Goal: Task Accomplishment & Management: Manage account settings

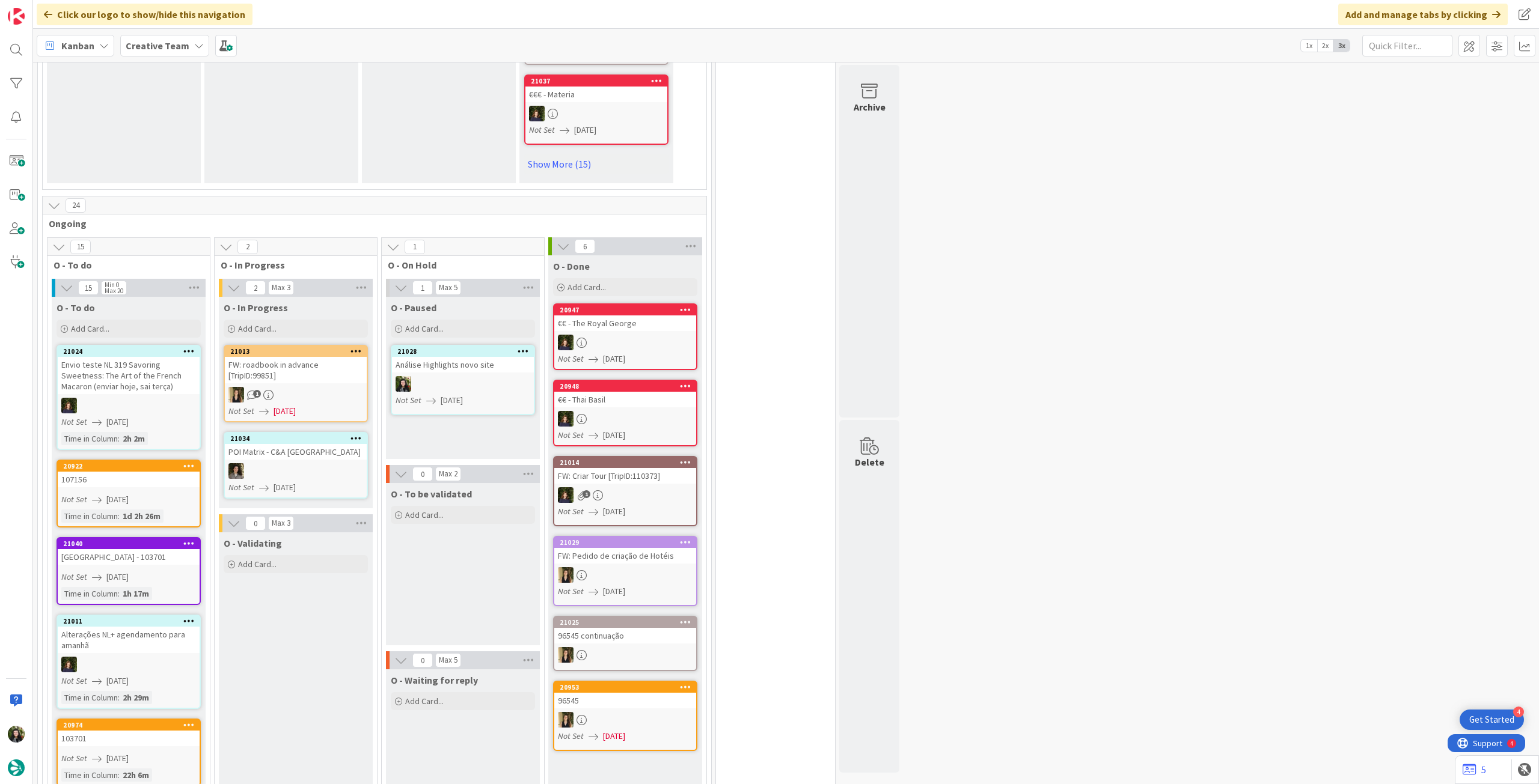
scroll to position [881, 0]
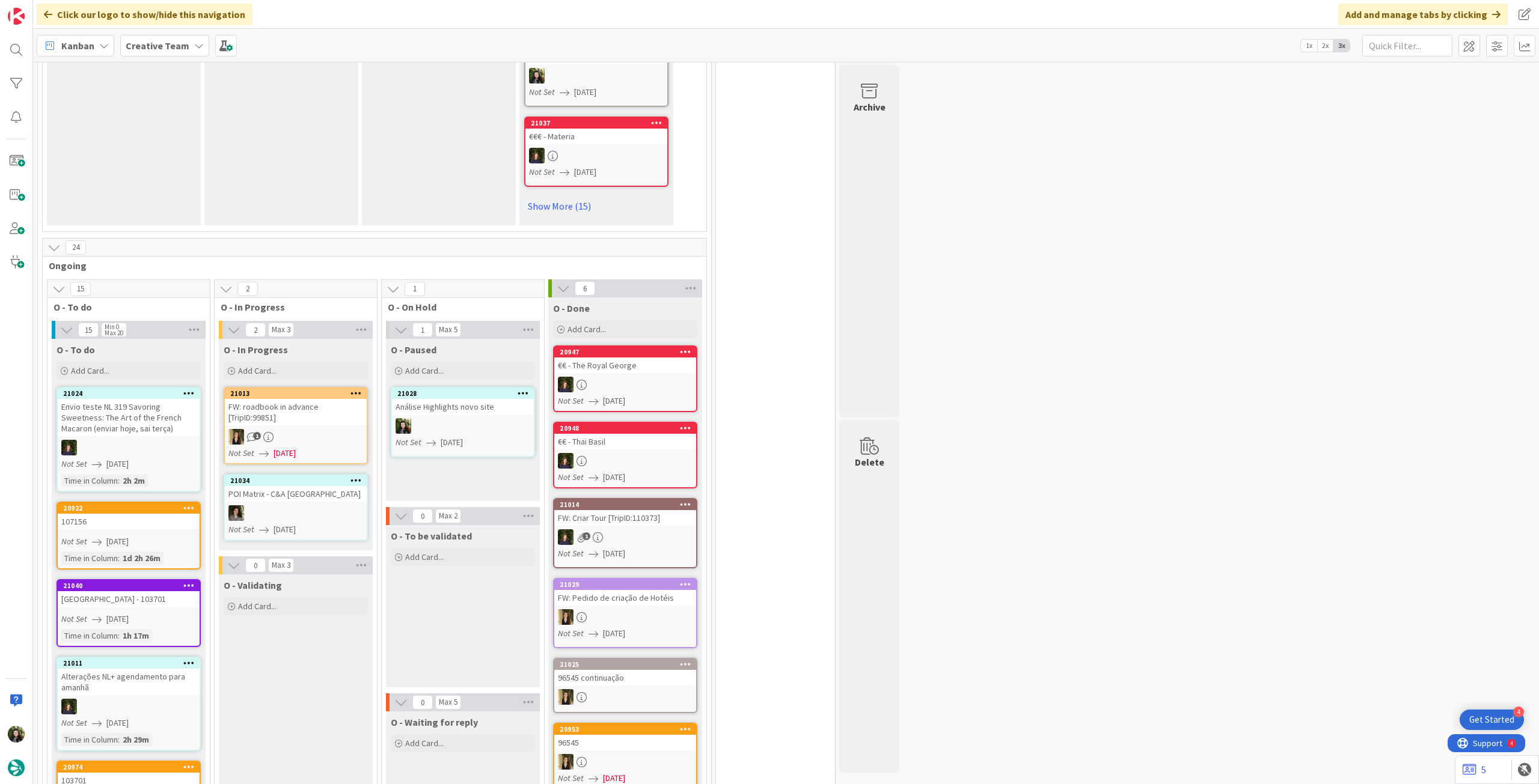
click at [176, 51] on span "Creative Team" at bounding box center [157, 46] width 64 height 15
click at [178, 165] on div "Creative Team - Análise" at bounding box center [222, 172] width 183 height 23
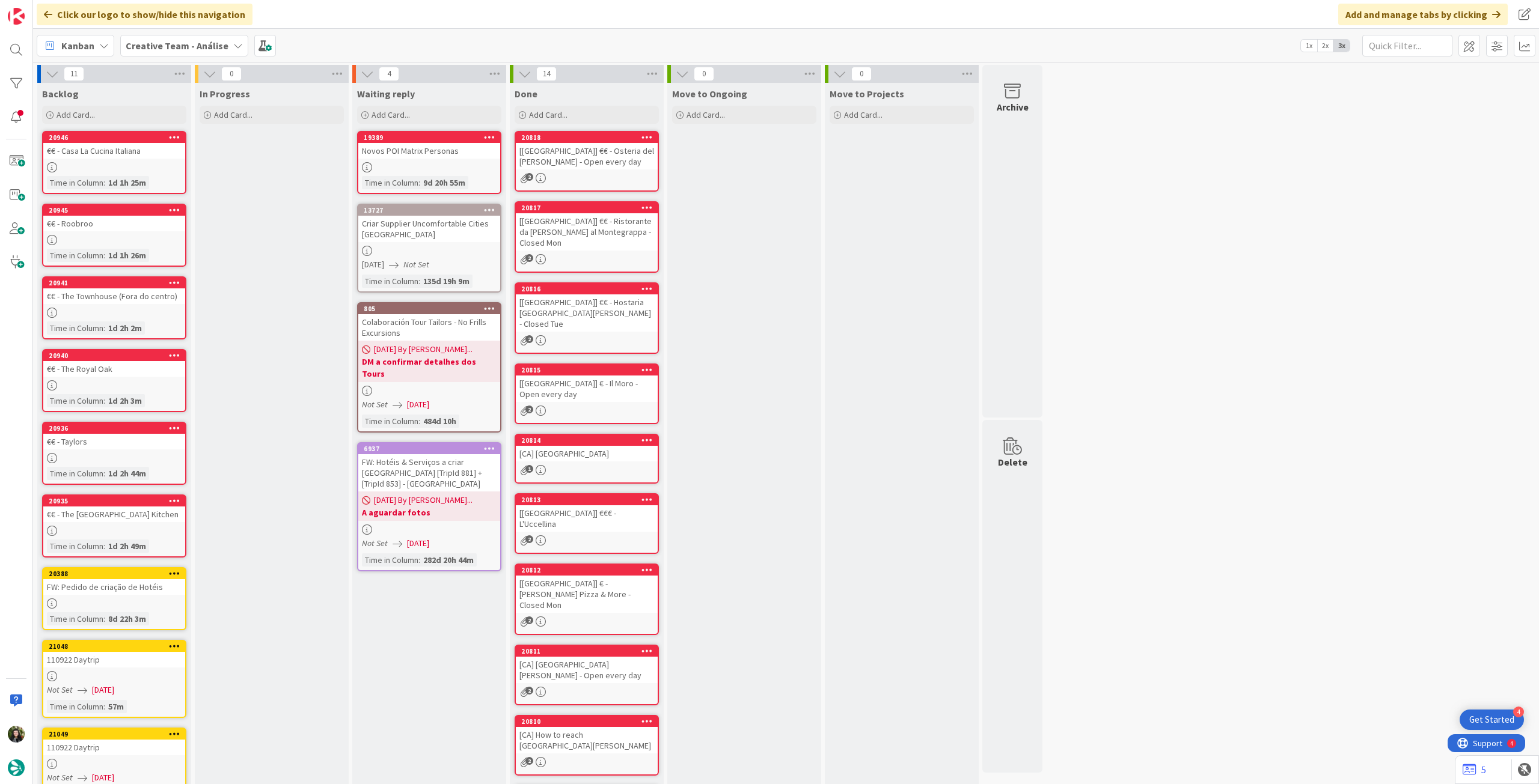
click at [215, 47] on b "Creative Team - Análise" at bounding box center [177, 46] width 103 height 12
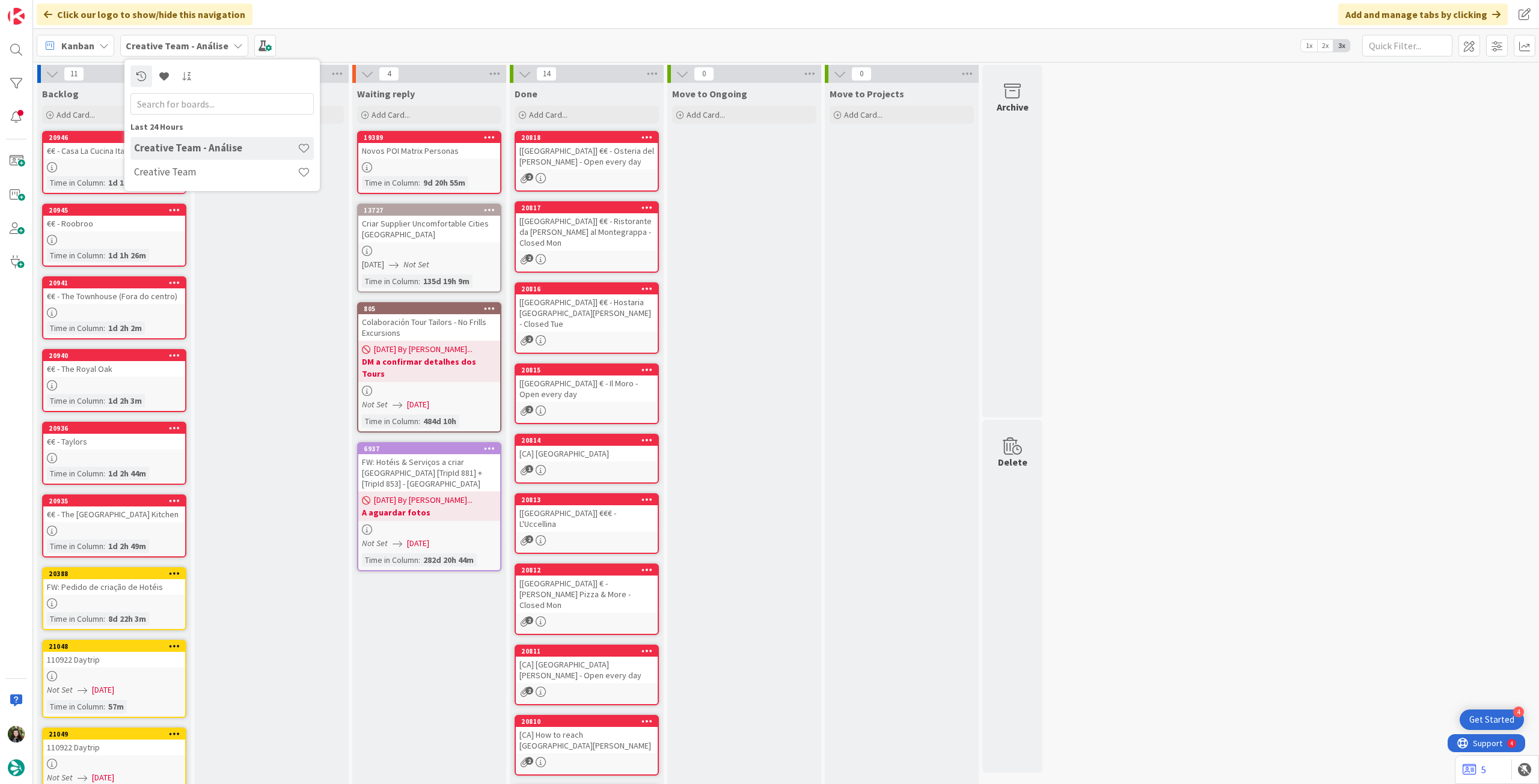
click at [265, 268] on div "In Progress Add Card..." at bounding box center [271, 507] width 154 height 849
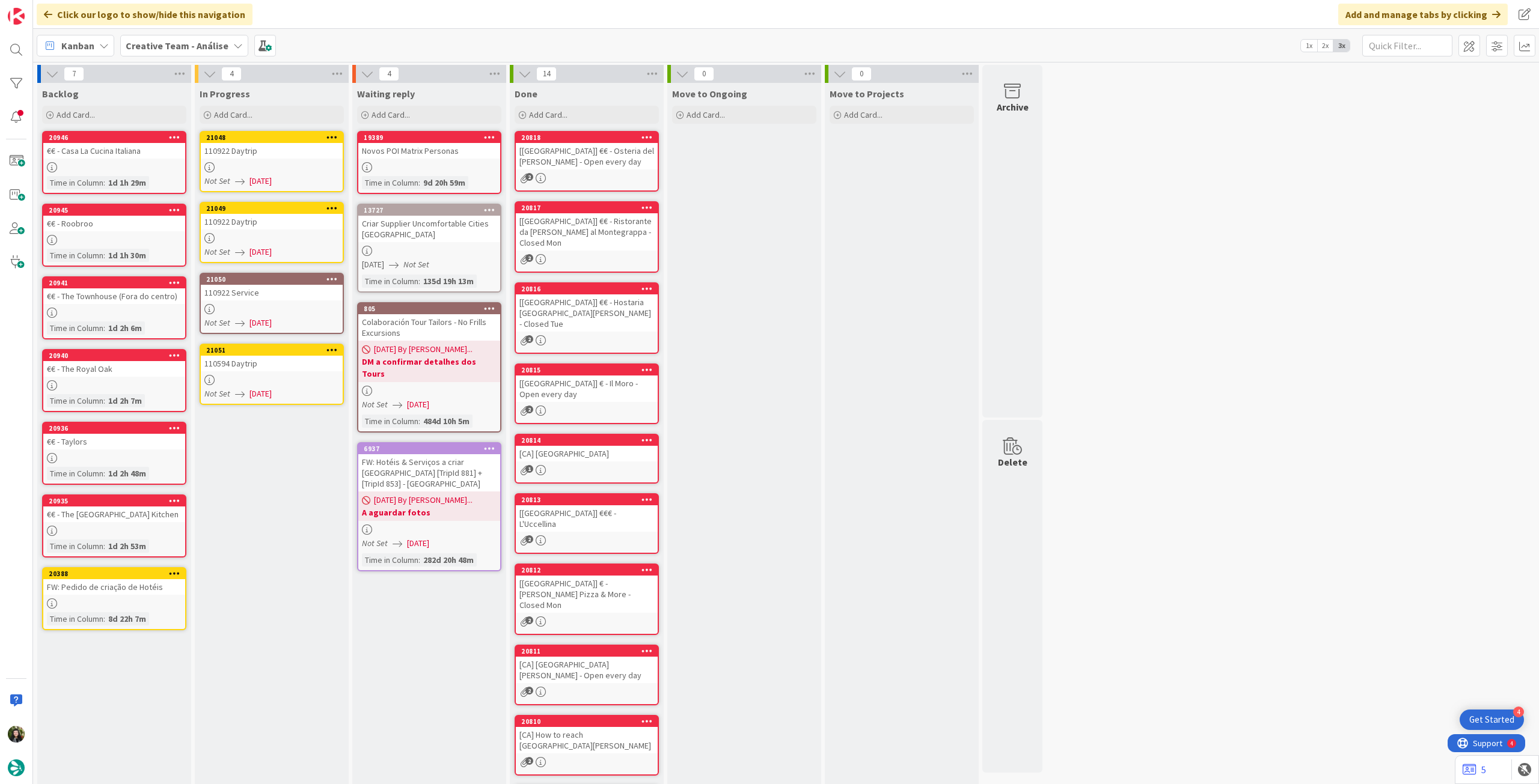
click at [272, 176] on span "14/08/2025" at bounding box center [260, 181] width 22 height 13
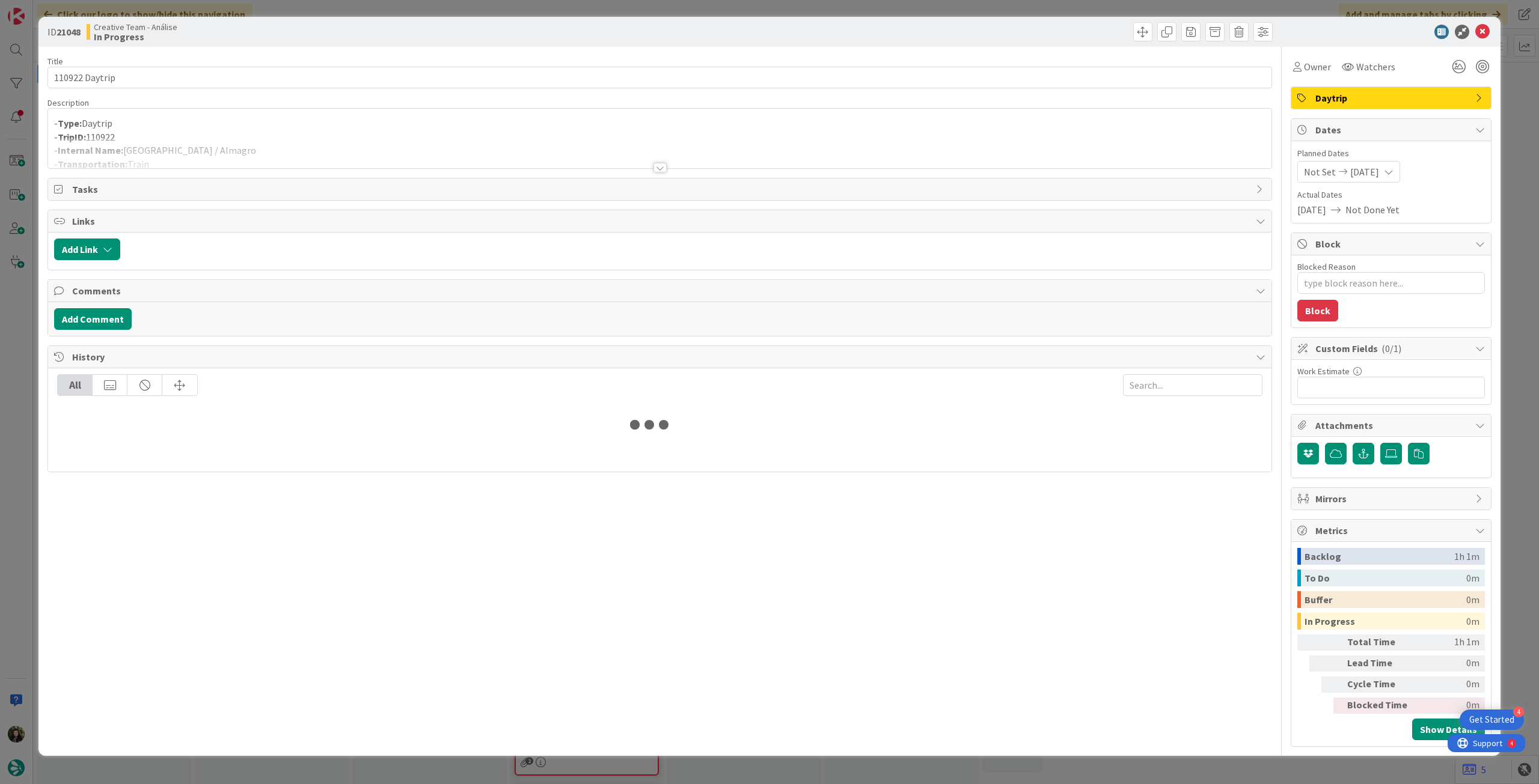
click at [302, 136] on p "- TripID: 110922" at bounding box center [659, 137] width 1211 height 14
type textarea "x"
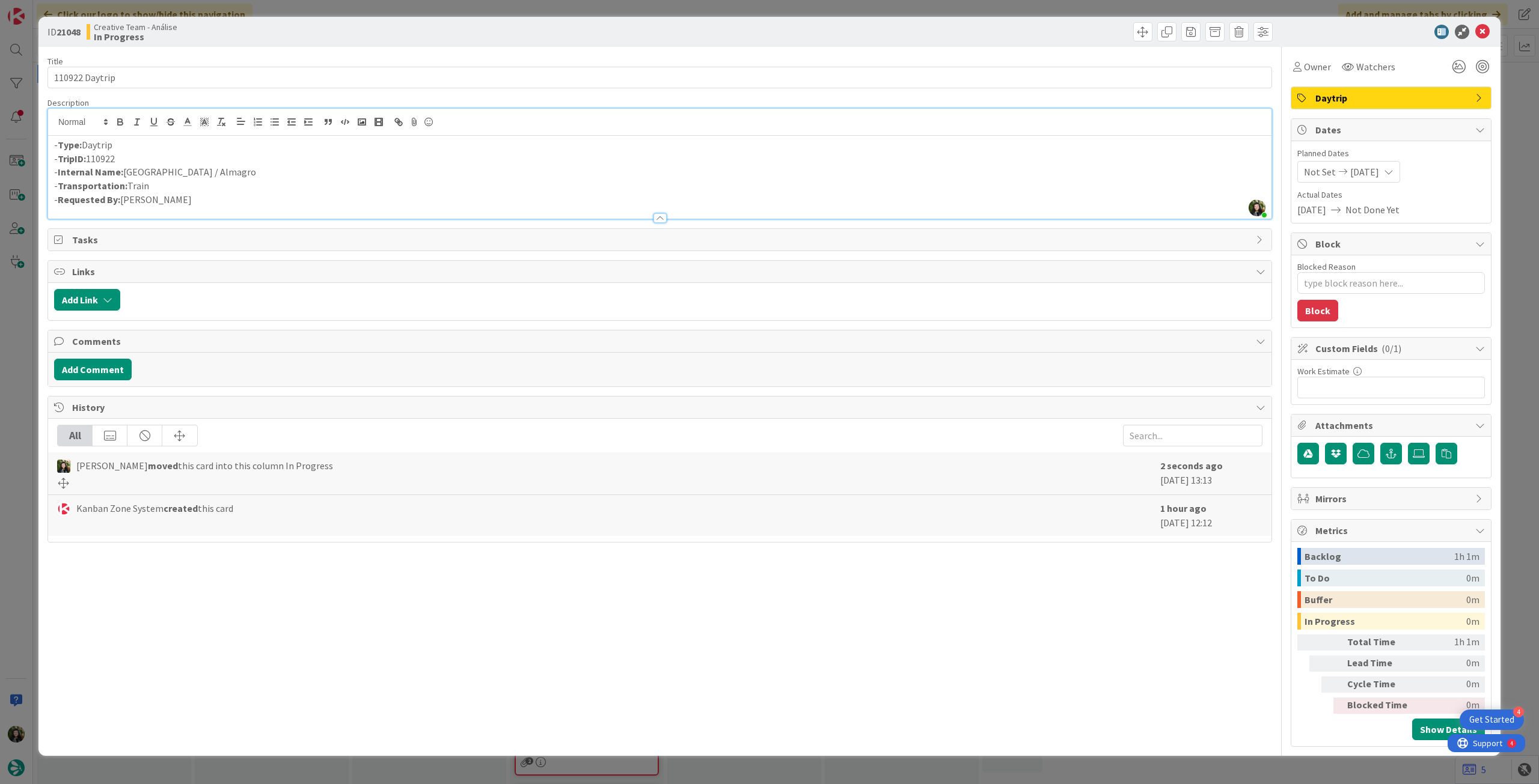
click at [160, 171] on p "- Internal Name: Madrid / Almagro" at bounding box center [659, 172] width 1211 height 14
click at [324, 170] on p "- Internal Name: Madrid / Almagro" at bounding box center [659, 172] width 1211 height 14
drag, startPoint x: 294, startPoint y: 209, endPoint x: 302, endPoint y: 192, distance: 18.8
click at [294, 208] on div at bounding box center [660, 212] width 1223 height 13
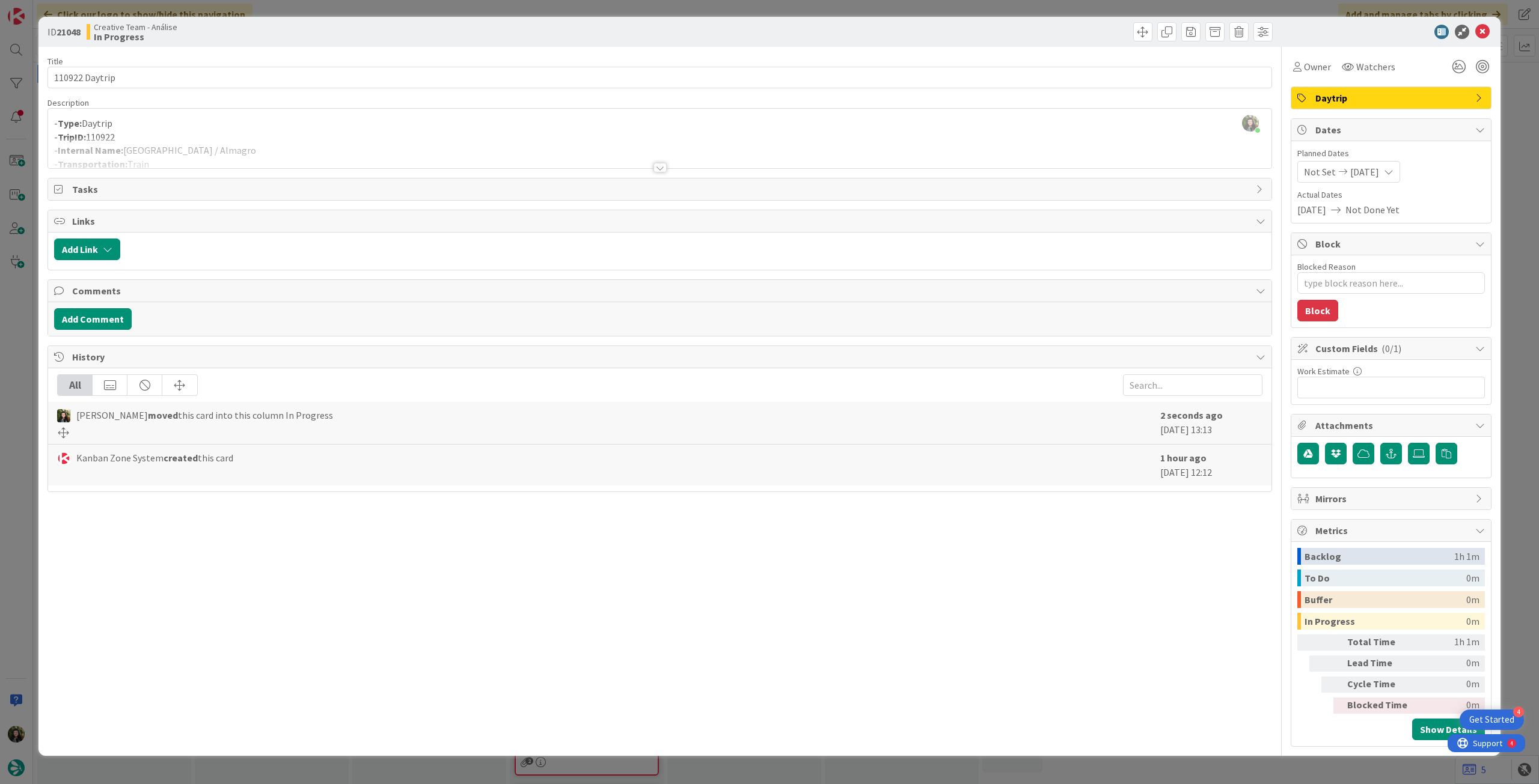
click at [176, 154] on div at bounding box center [660, 153] width 1223 height 31
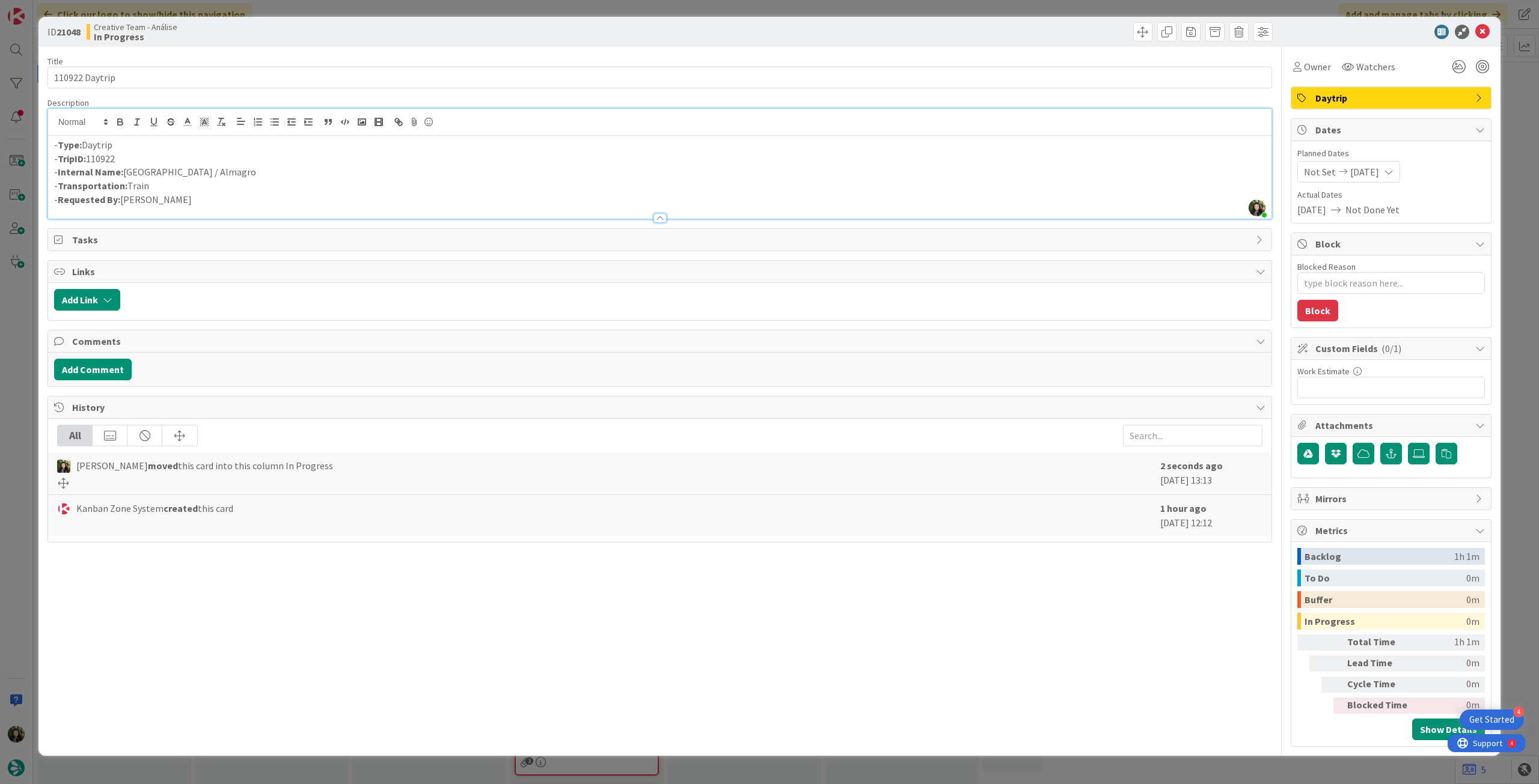
click at [157, 170] on p "- Internal Name: Madrid / Almagro" at bounding box center [659, 172] width 1211 height 14
drag, startPoint x: 1481, startPoint y: 33, endPoint x: 1381, endPoint y: 59, distance: 103.3
click at [1479, 34] on icon at bounding box center [1483, 32] width 15 height 15
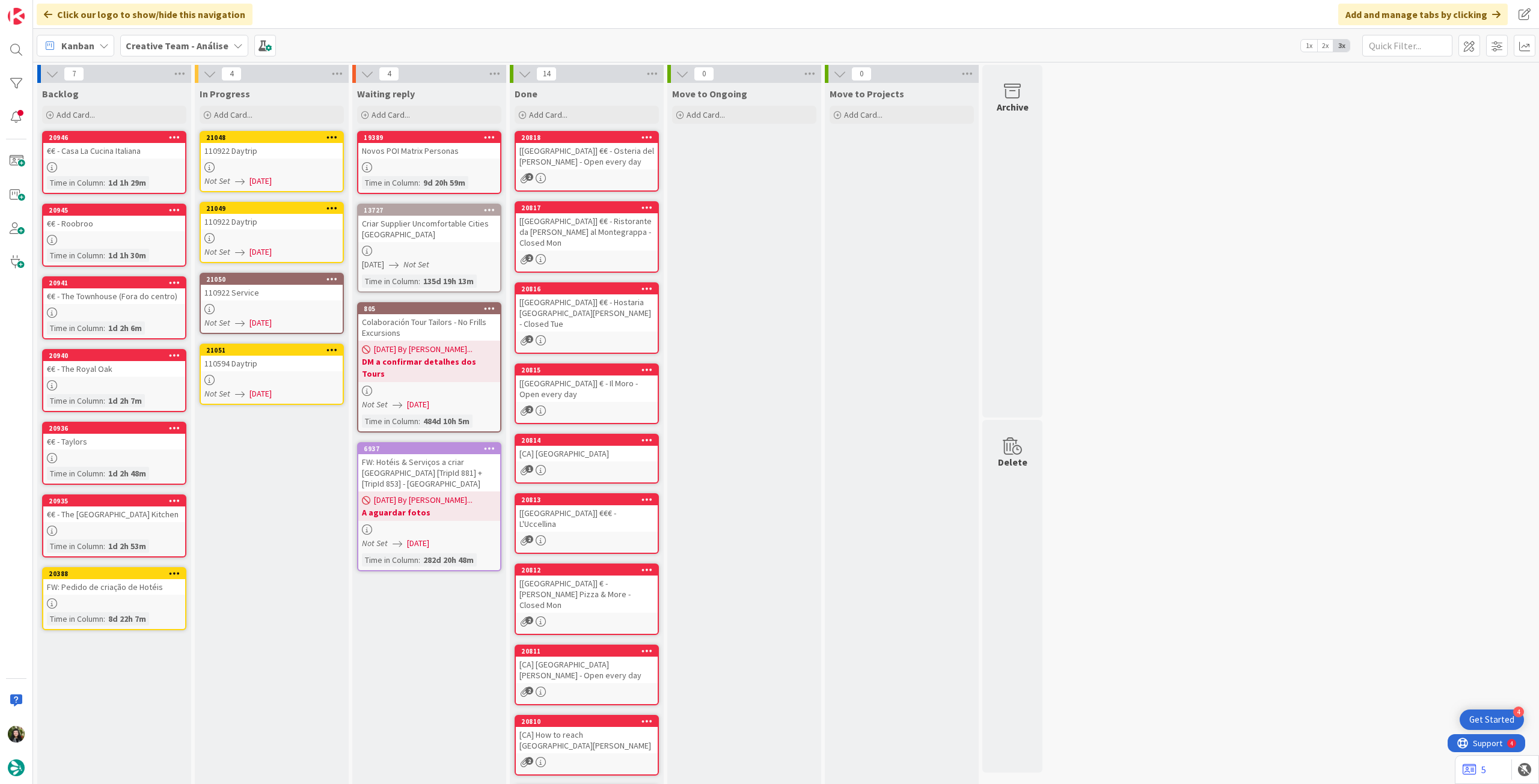
click at [334, 139] on icon at bounding box center [332, 137] width 12 height 9
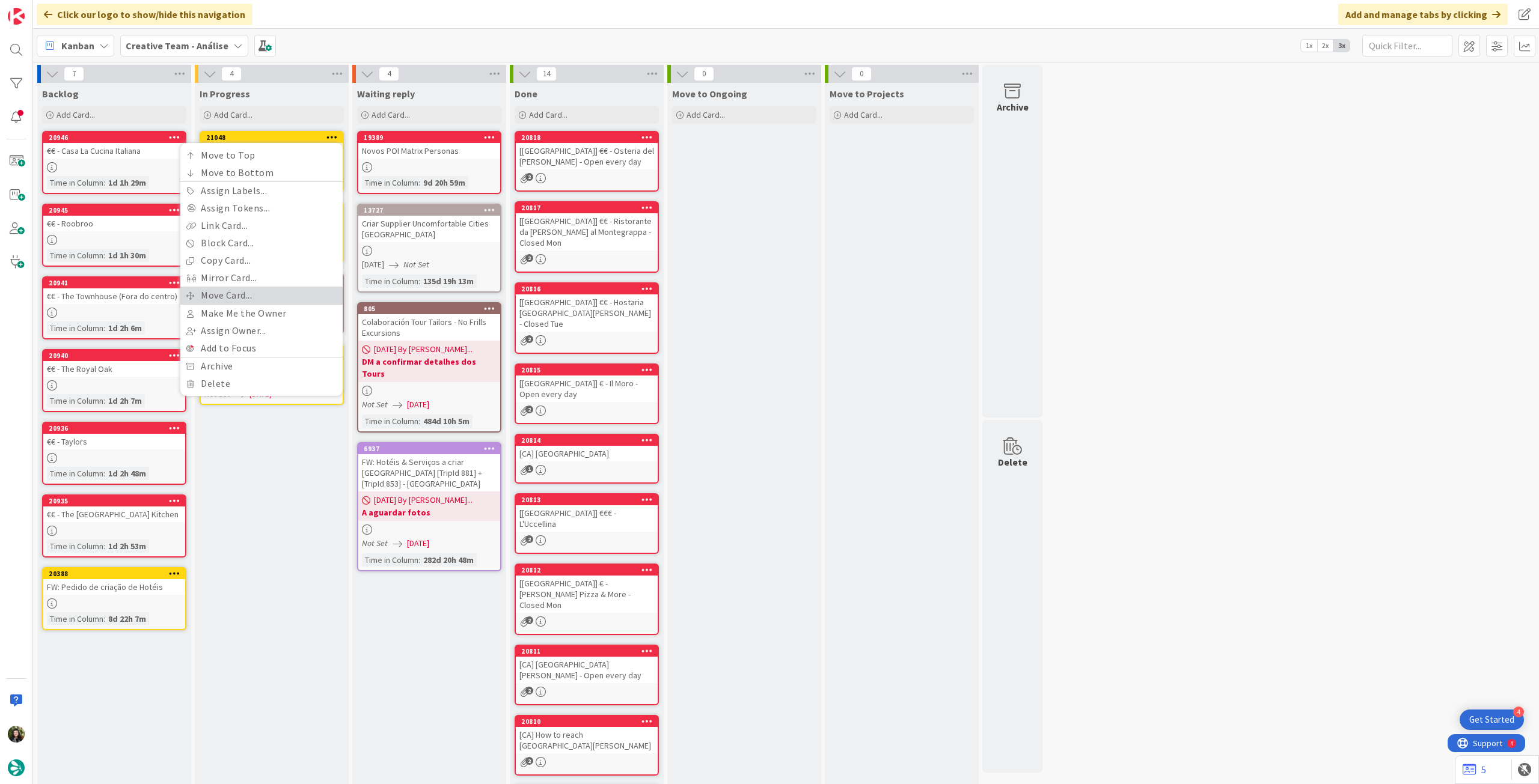
click at [238, 287] on link "Move Card..." at bounding box center [261, 295] width 162 height 17
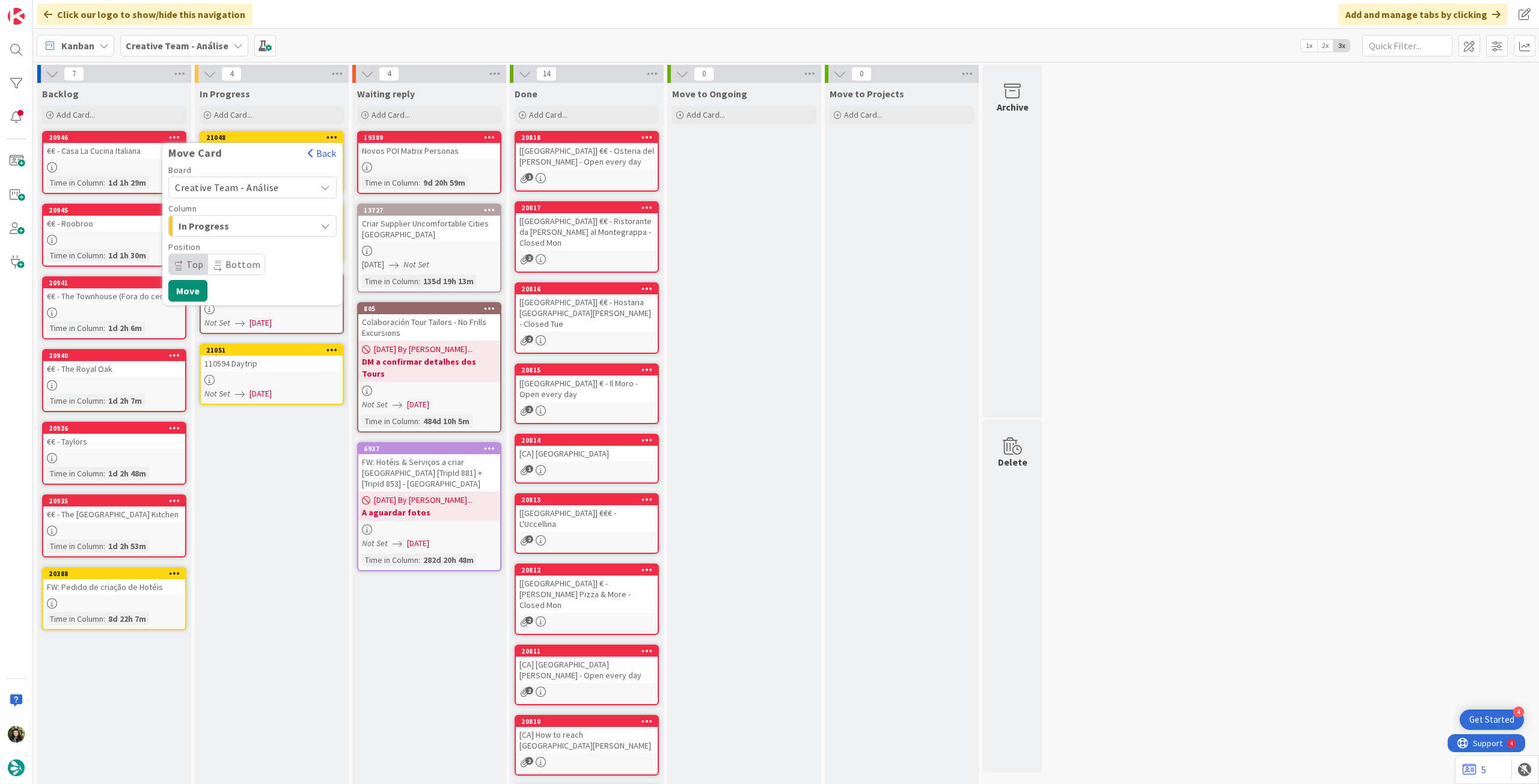
click at [248, 188] on span "Creative Team - Análise" at bounding box center [227, 188] width 104 height 12
click at [238, 248] on span "Creative Team" at bounding box center [260, 244] width 140 height 18
click at [238, 229] on span "Select a Column..." at bounding box center [220, 226] width 90 height 16
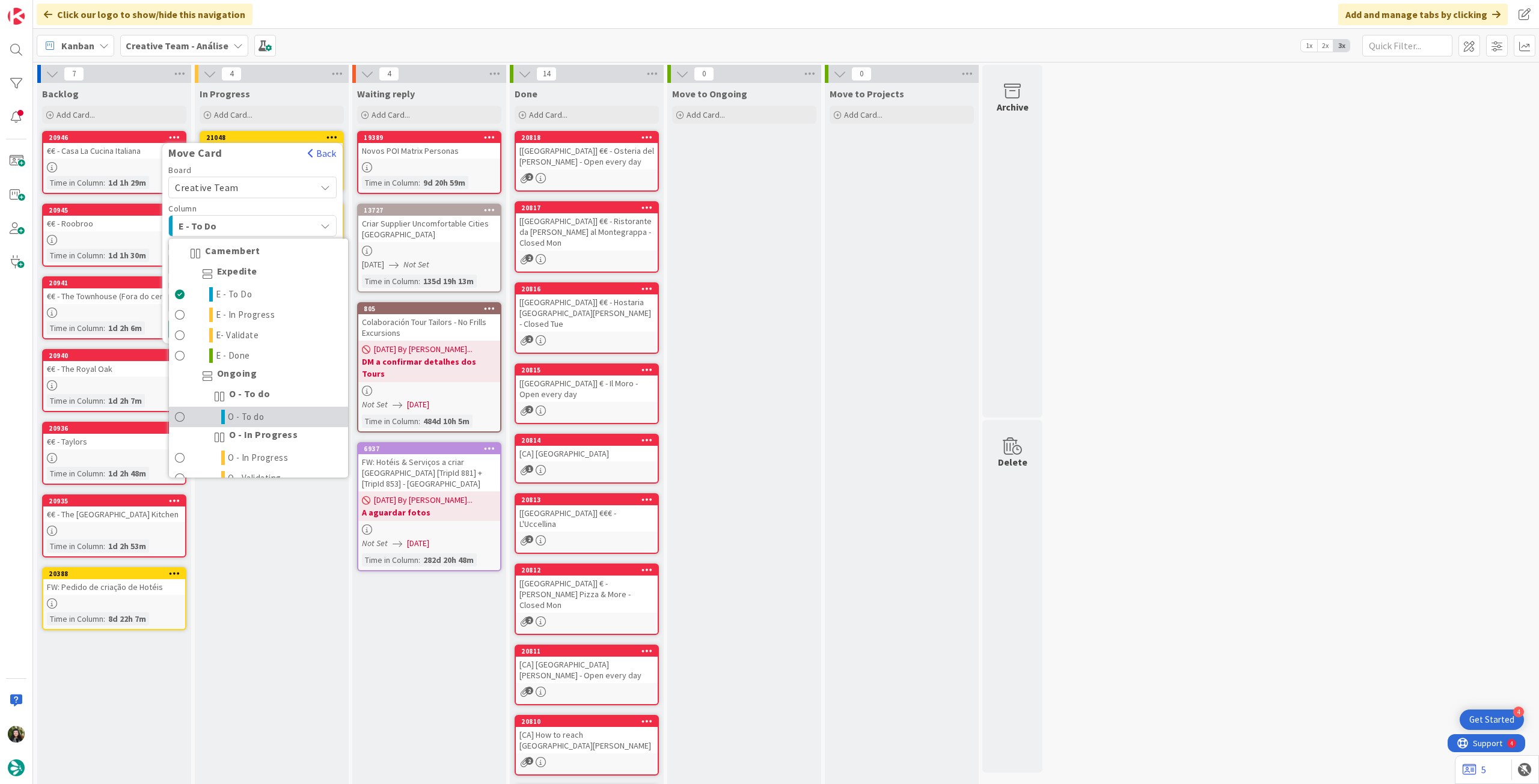
click at [238, 411] on span "O - To do" at bounding box center [246, 417] width 37 height 15
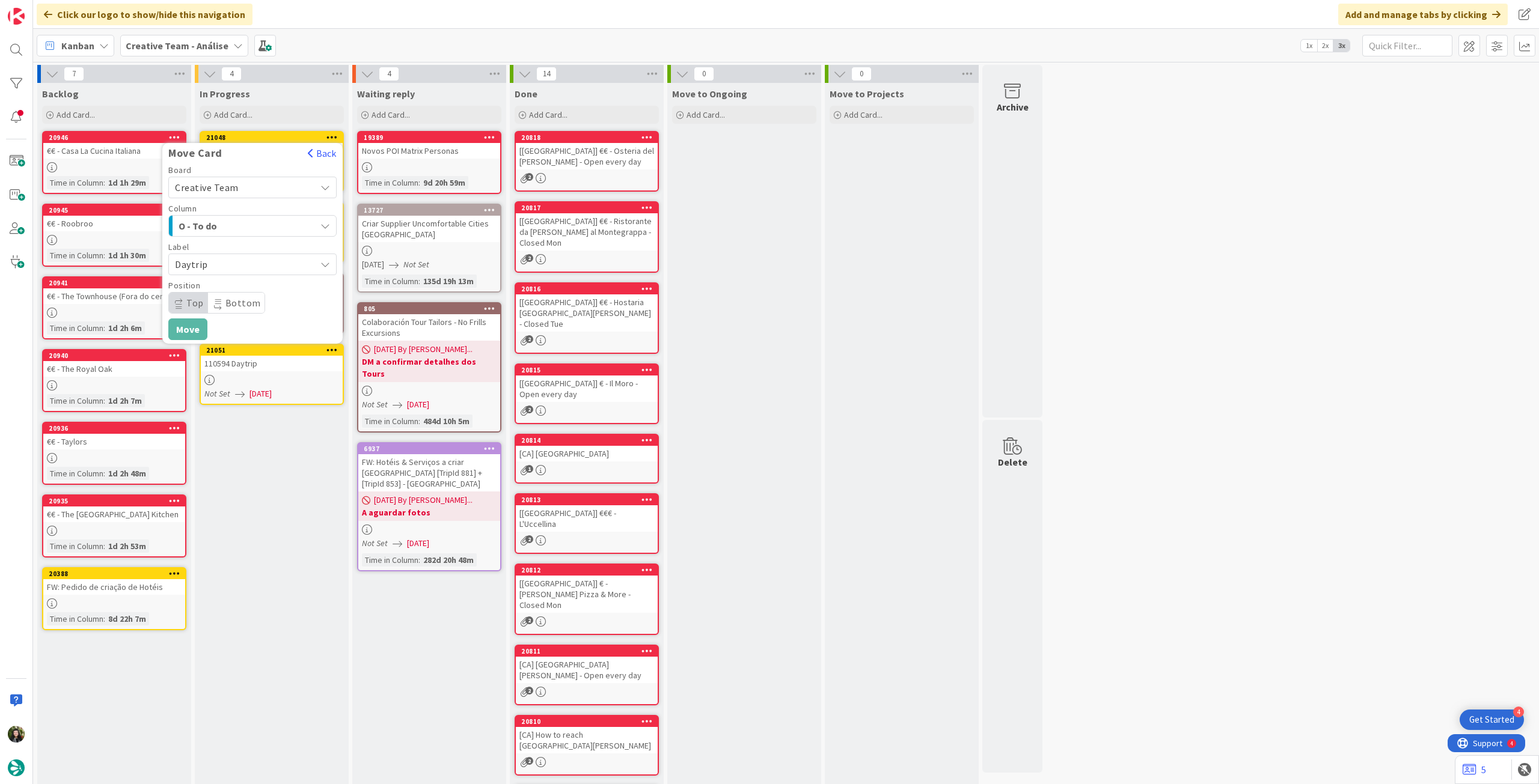
click at [215, 259] on span "Daytrip" at bounding box center [242, 264] width 135 height 17
click at [222, 263] on span "Daytrip" at bounding box center [242, 264] width 135 height 17
click at [262, 471] on div "In Progress Add Card... 21048 Move Card Back Board Creative Team Creative Team …" at bounding box center [271, 495] width 154 height 823
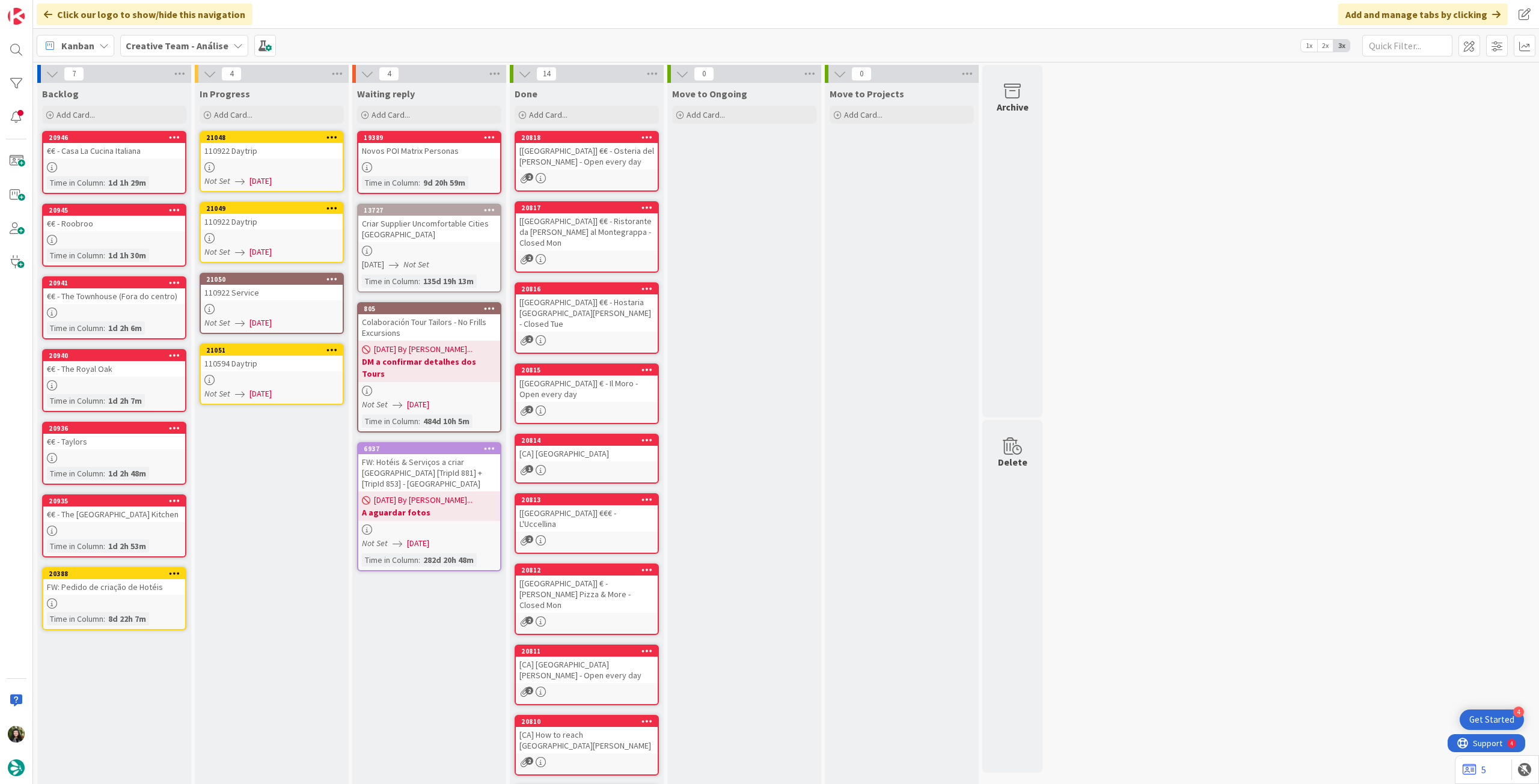
click at [167, 50] on b "Creative Team - Análise" at bounding box center [177, 46] width 103 height 12
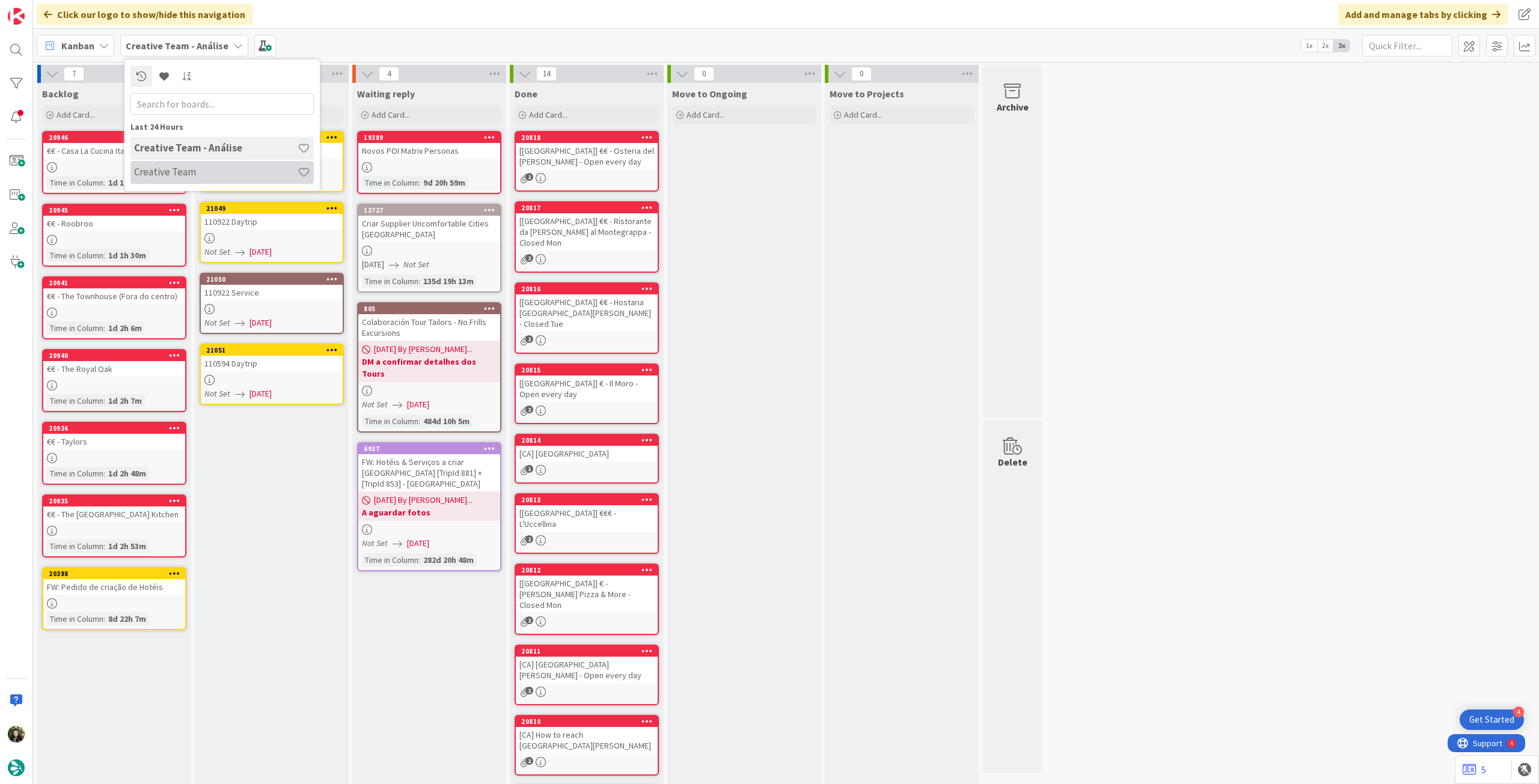
click at [182, 173] on h4 "Creative Team" at bounding box center [215, 172] width 163 height 12
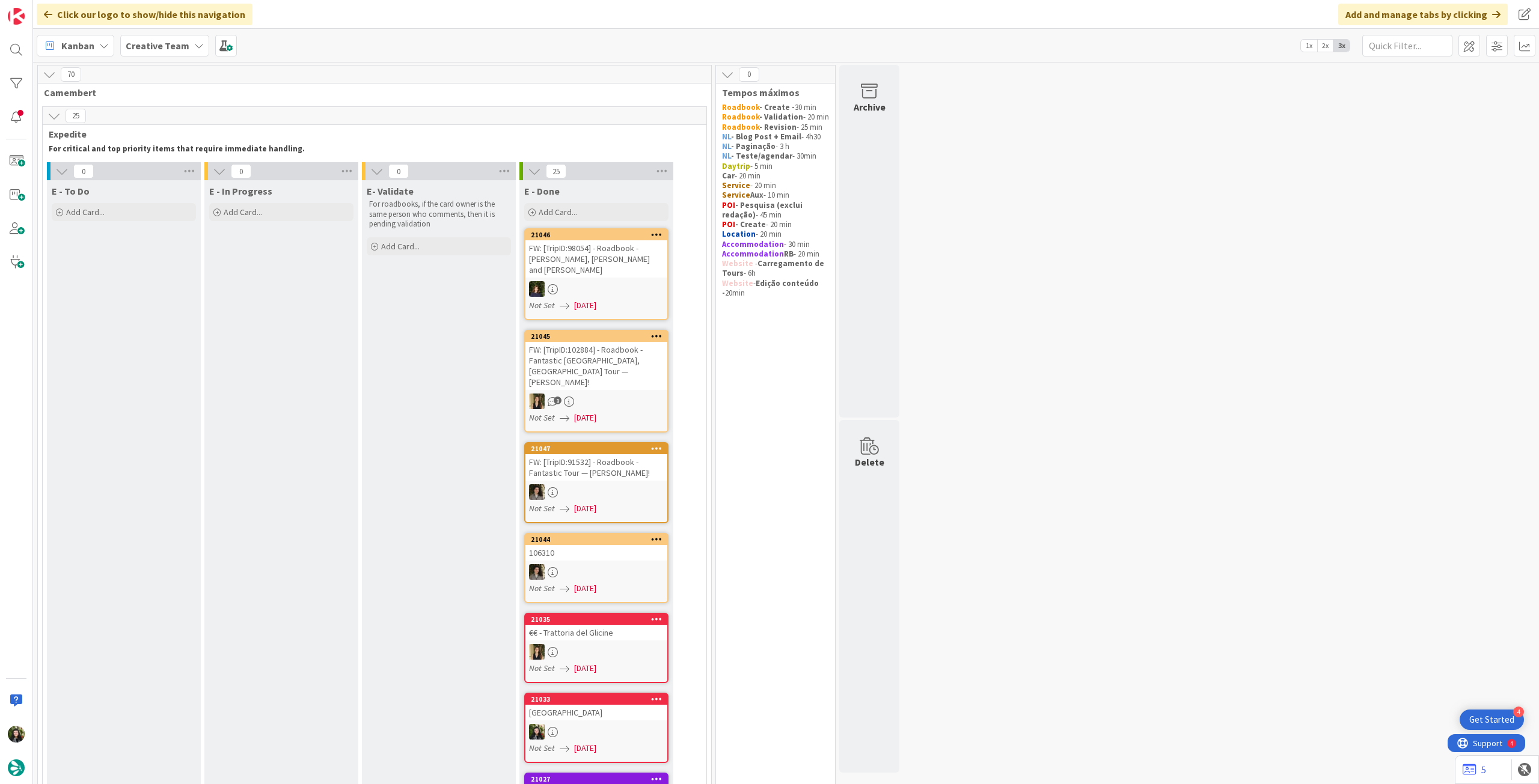
click at [183, 53] on div "Creative Team" at bounding box center [164, 45] width 89 height 21
click at [185, 171] on h4 "Creative Team - Análise" at bounding box center [215, 172] width 163 height 12
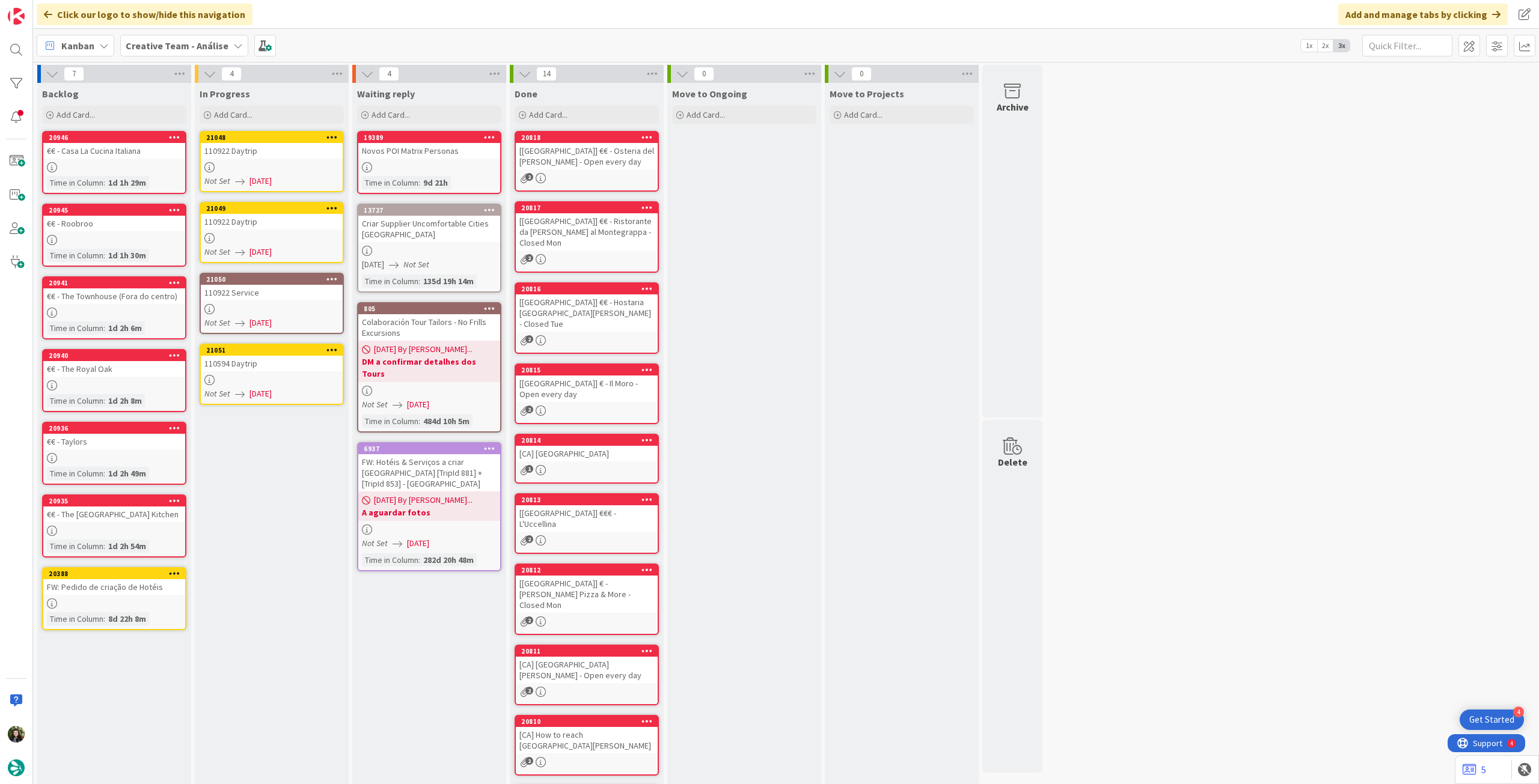
click at [332, 140] on icon at bounding box center [332, 137] width 12 height 9
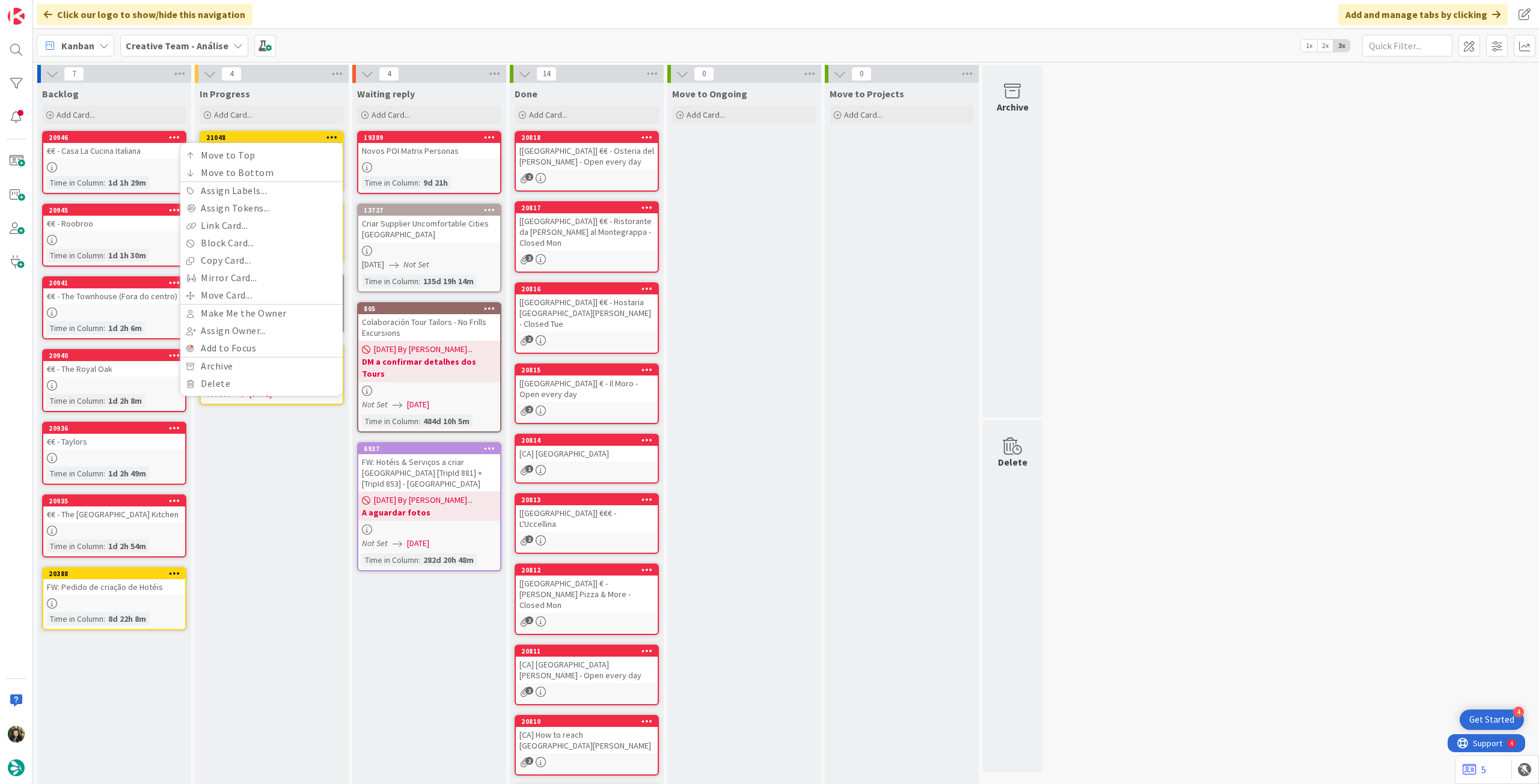
drag, startPoint x: 282, startPoint y: 476, endPoint x: 277, endPoint y: 282, distance: 194.1
click at [282, 466] on div "In Progress Add Card... 21048 Move to Top Move to Bottom Assign Labels... Assig…" at bounding box center [271, 495] width 154 height 823
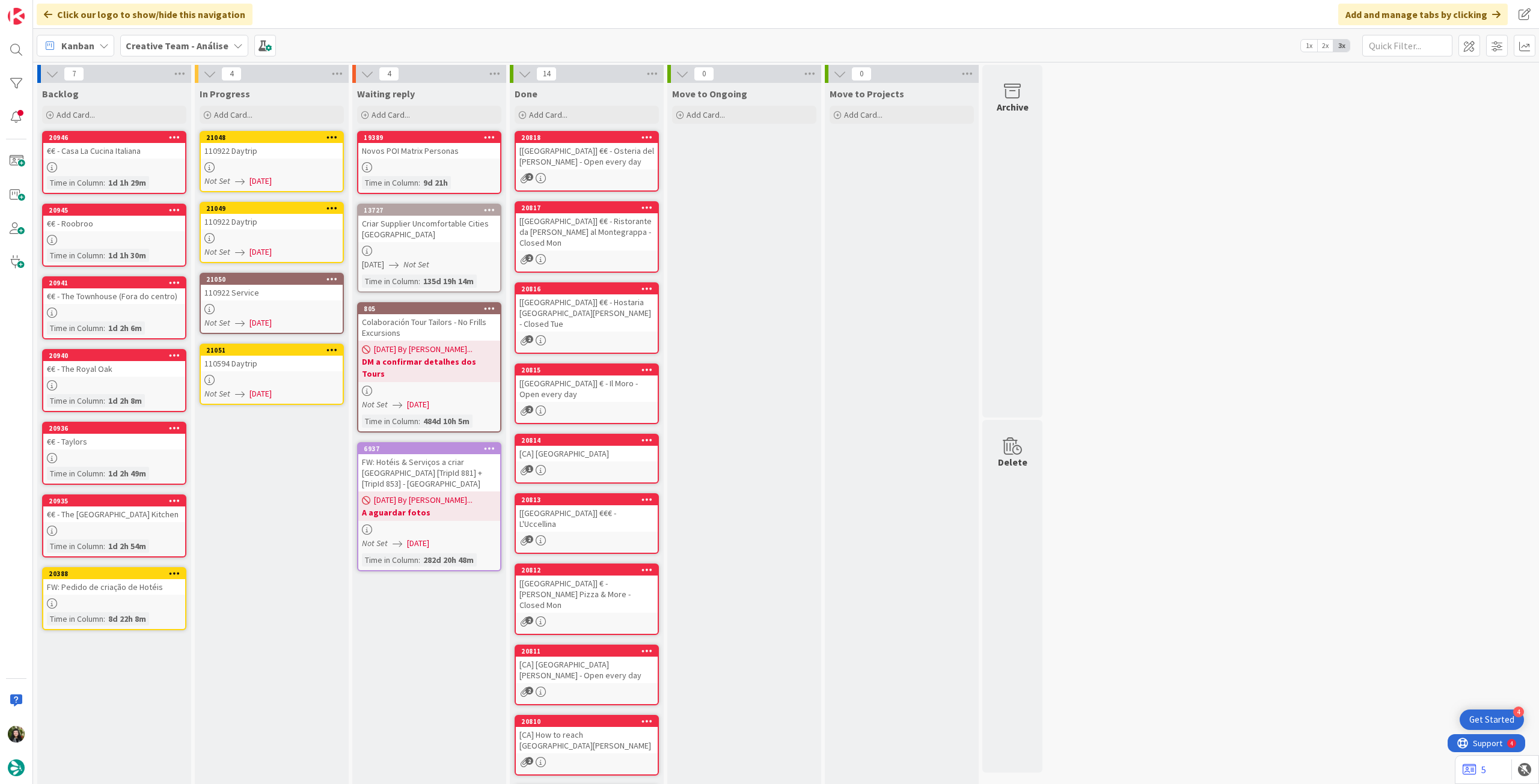
click at [288, 164] on div at bounding box center [272, 167] width 142 height 10
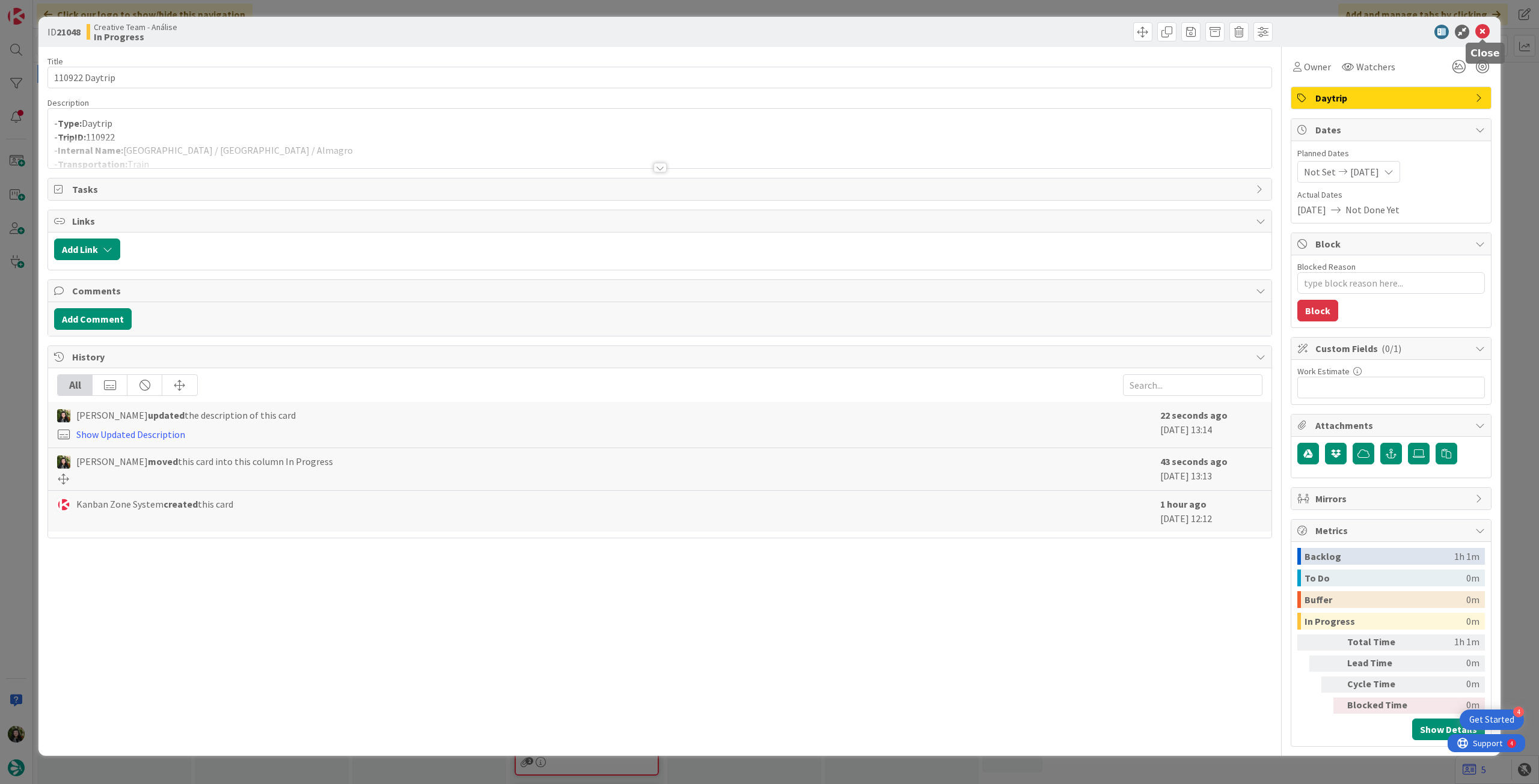
click at [1480, 32] on icon at bounding box center [1483, 32] width 15 height 15
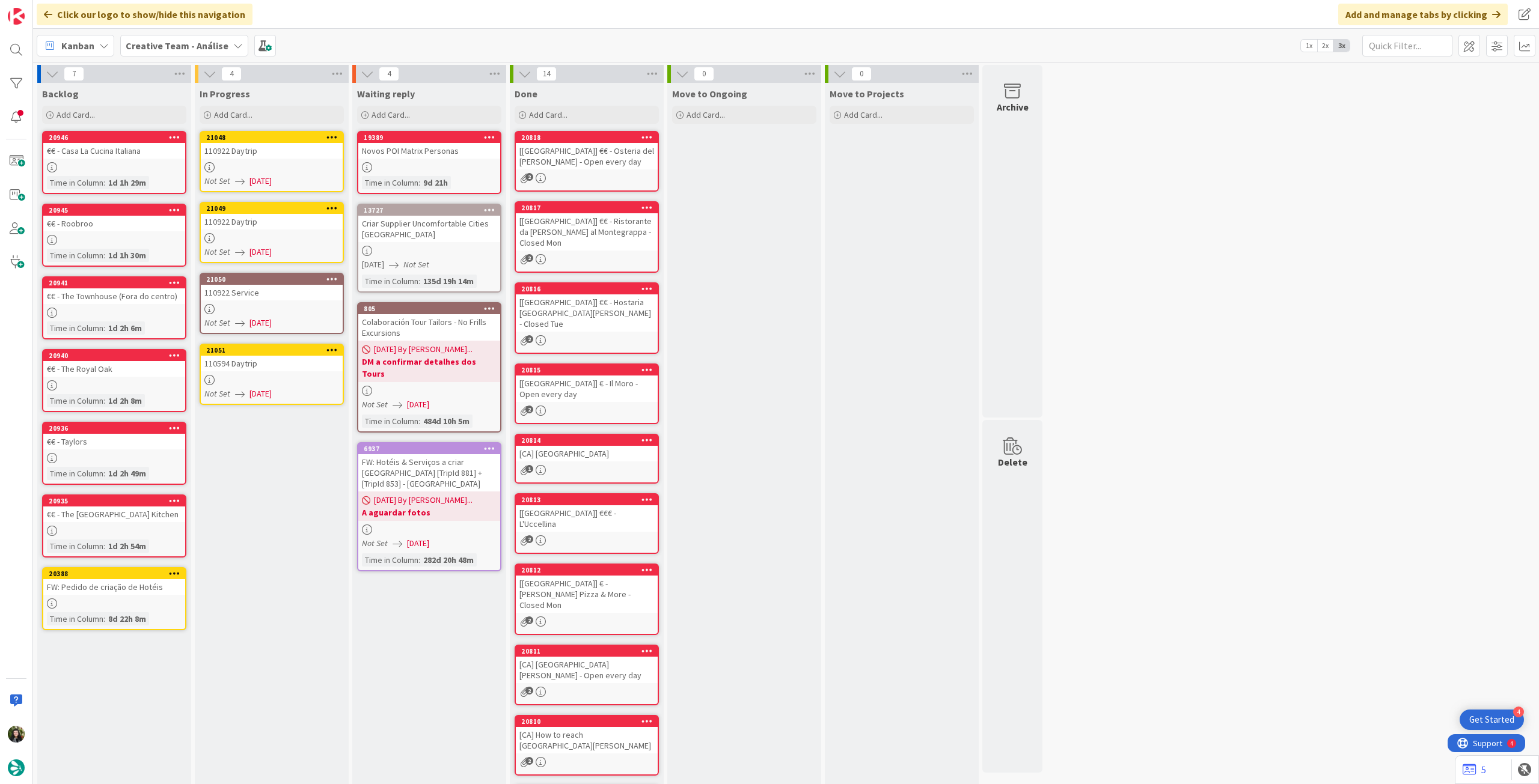
click at [329, 136] on icon at bounding box center [332, 137] width 12 height 9
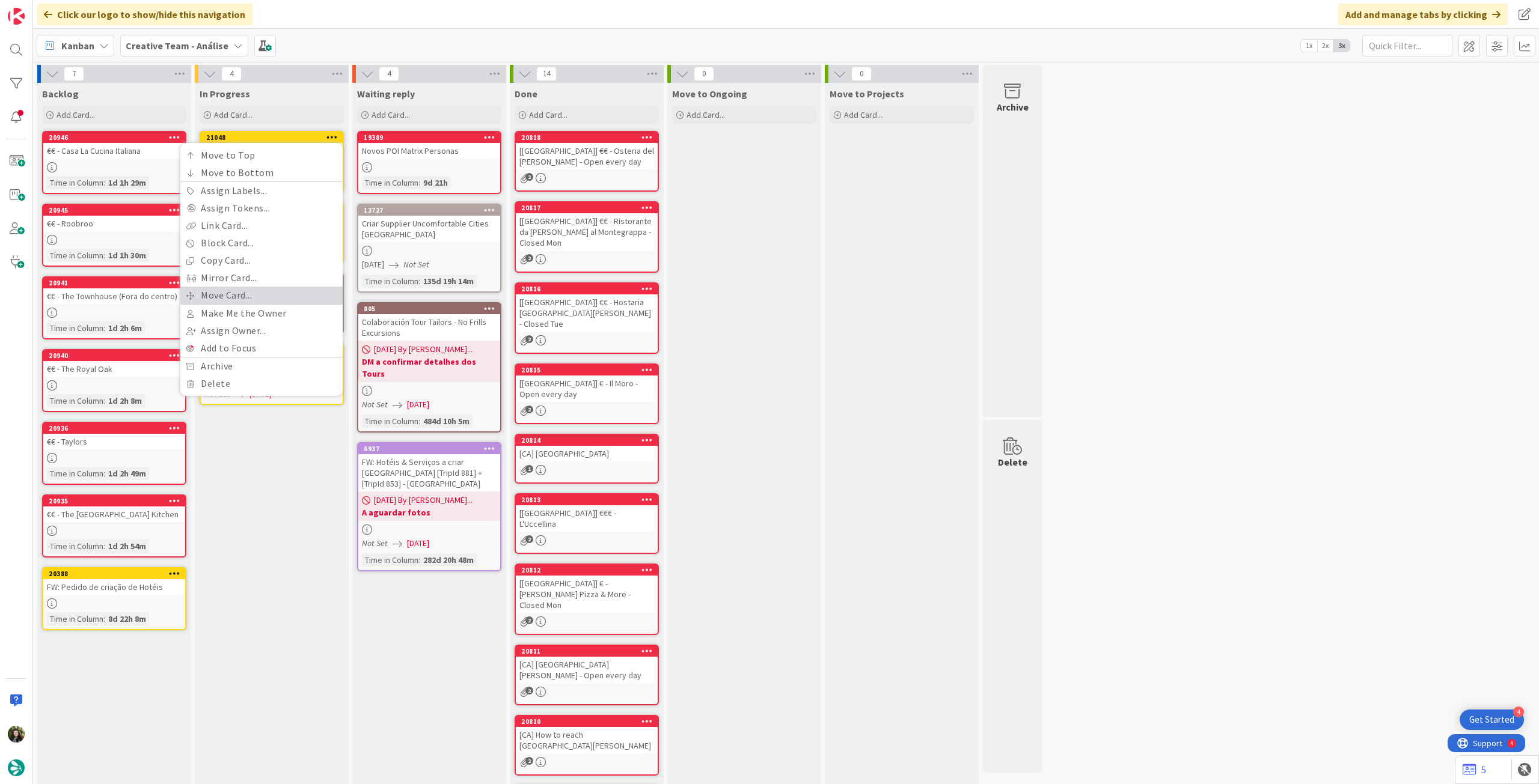
click at [242, 296] on link "Move Card..." at bounding box center [261, 295] width 162 height 17
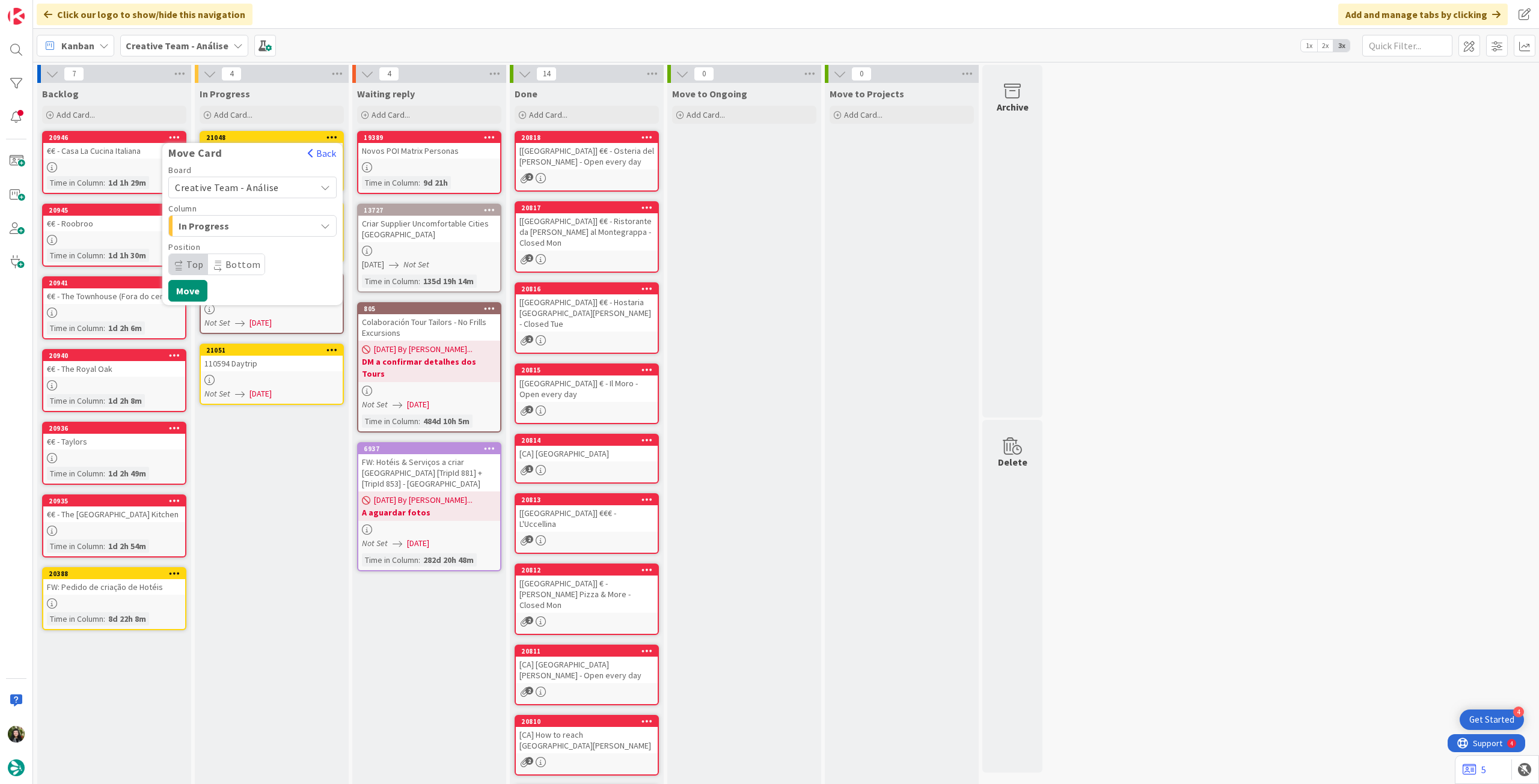
click at [256, 183] on span "Creative Team - Análise" at bounding box center [227, 188] width 104 height 12
click at [249, 237] on span "Creative Team" at bounding box center [260, 244] width 140 height 18
click at [267, 224] on span "E - To Do" at bounding box center [223, 226] width 90 height 16
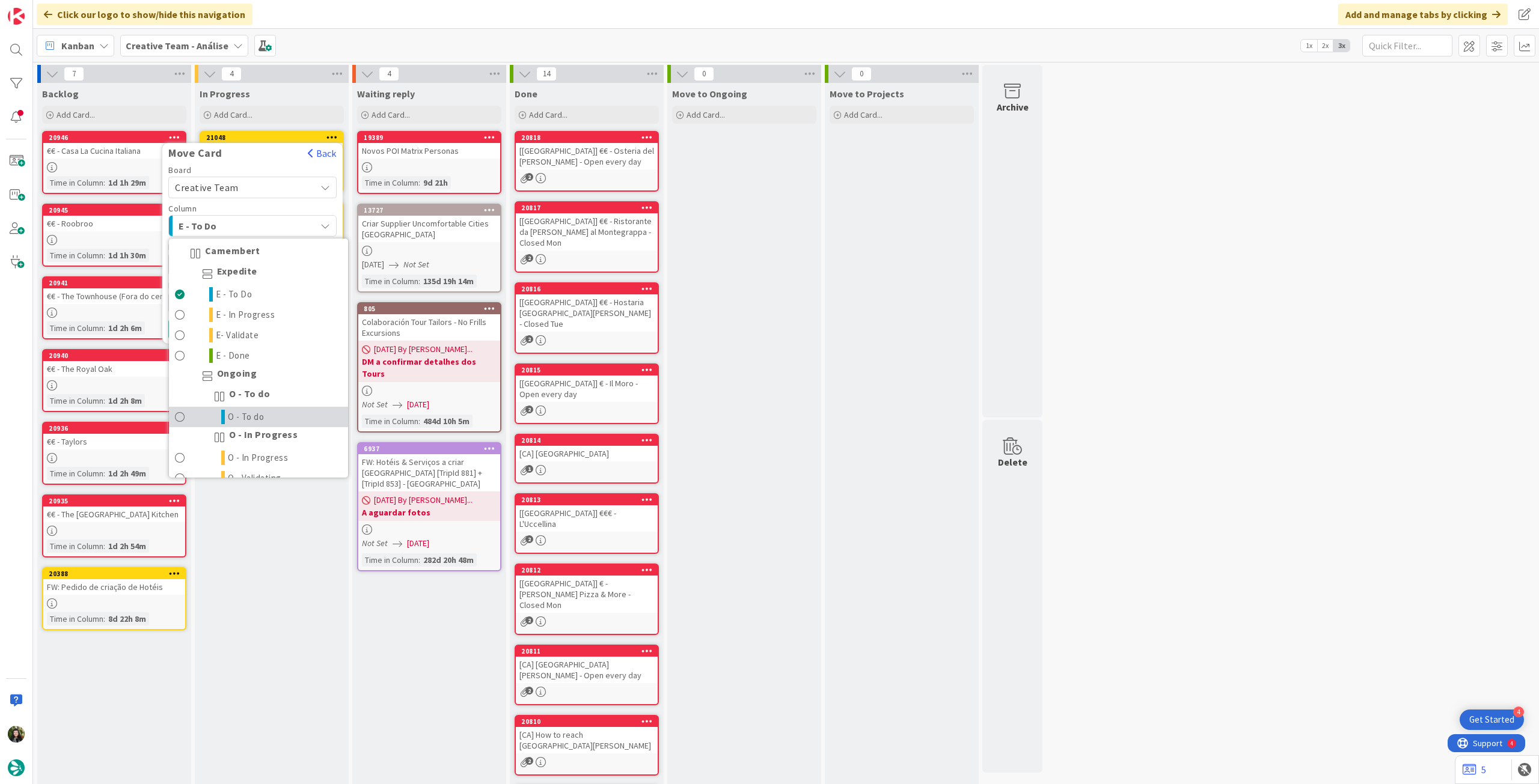
click at [252, 410] on link "O - To do" at bounding box center [258, 417] width 179 height 20
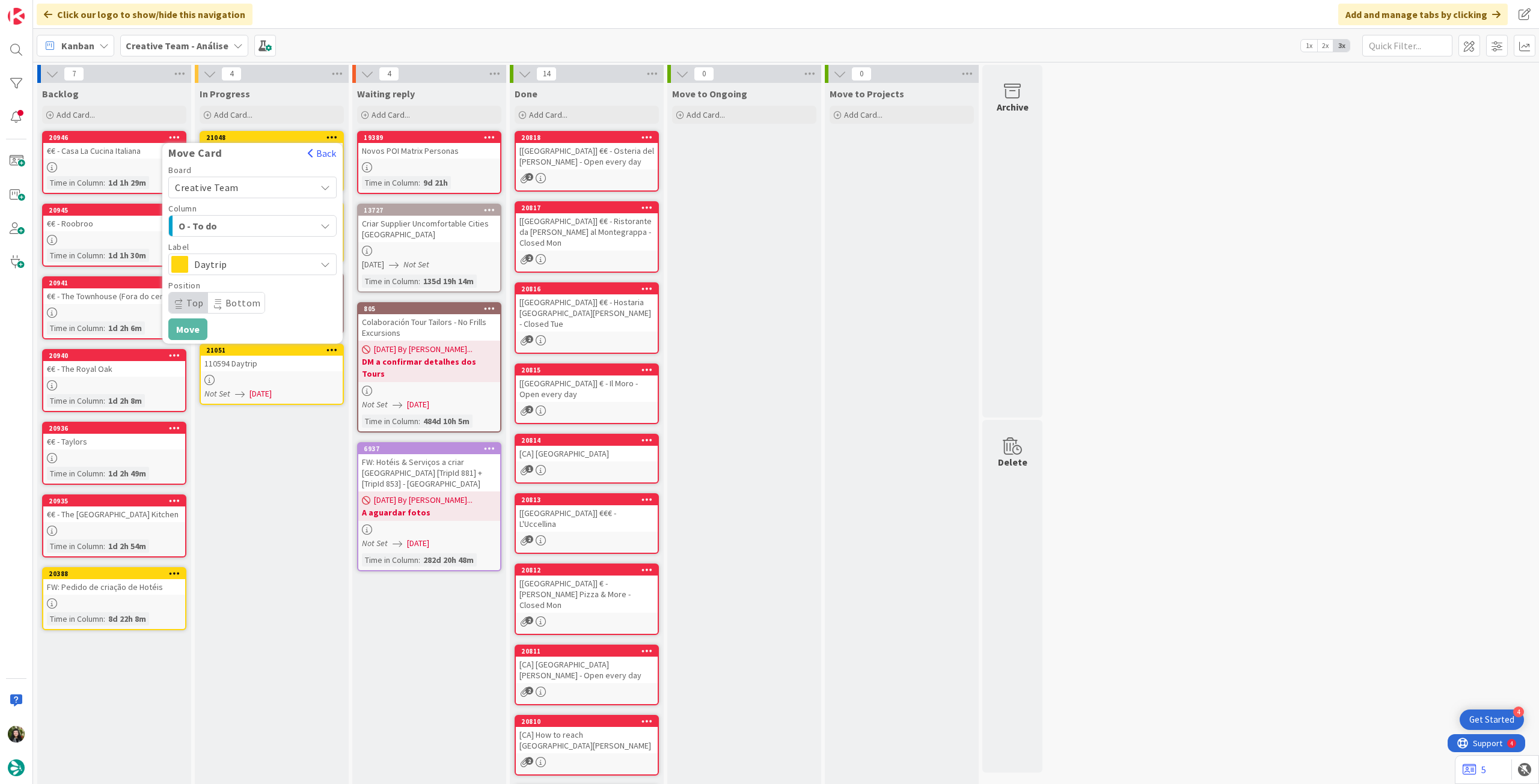
click at [315, 512] on div "In Progress Add Card... 21048 Move Card Back Board Creative Team Creative Team …" at bounding box center [271, 495] width 154 height 823
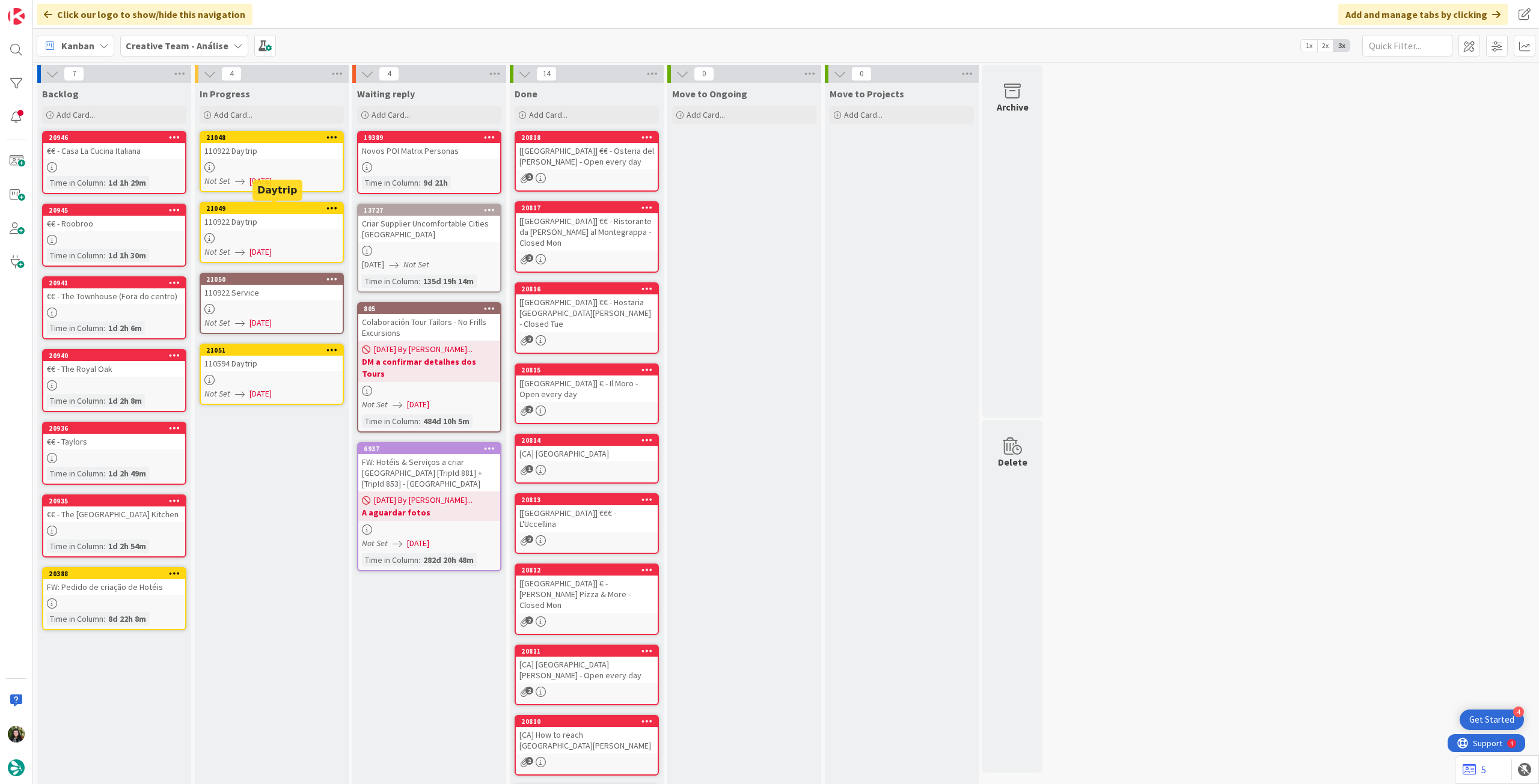
click at [274, 242] on div at bounding box center [272, 238] width 142 height 10
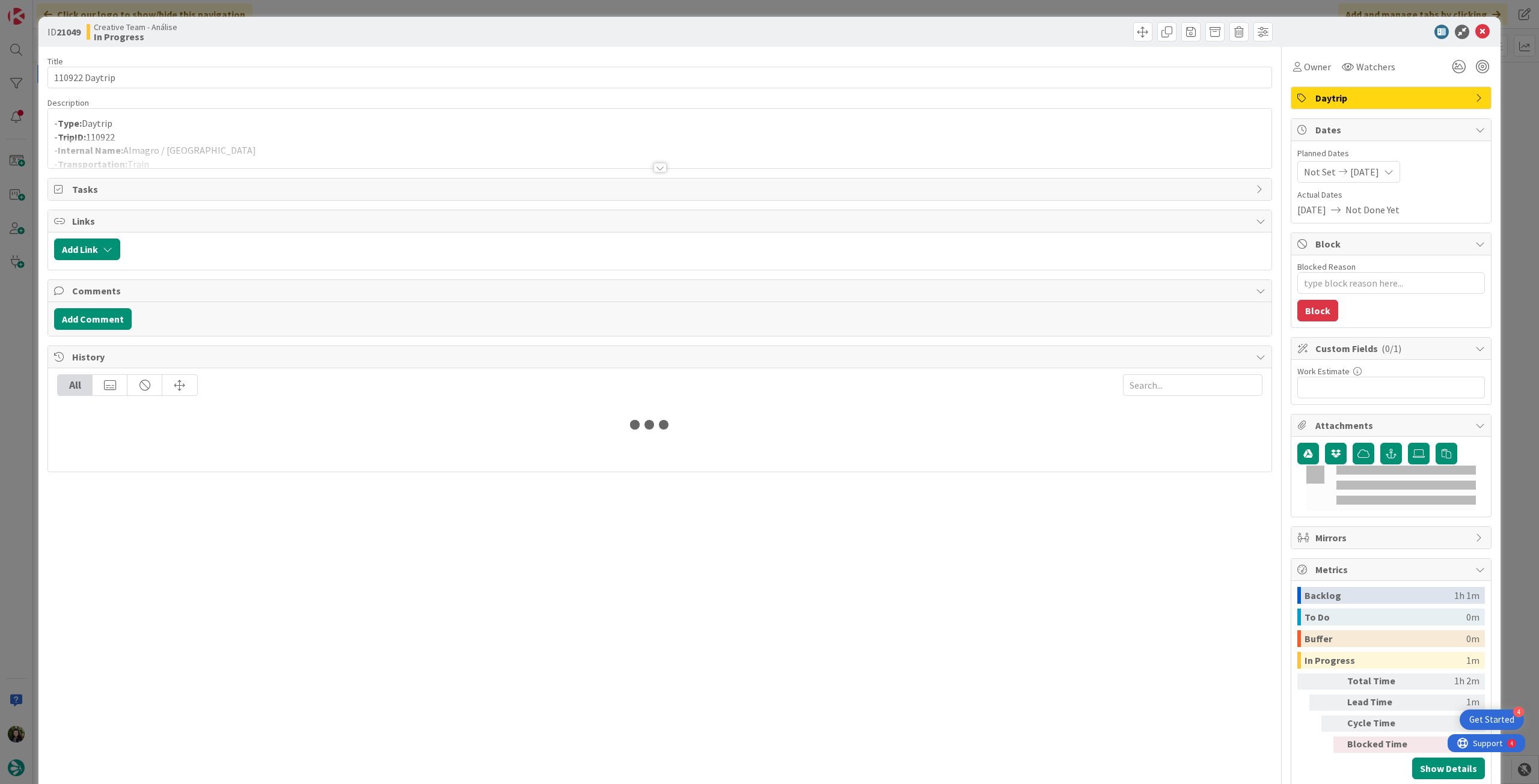
click at [298, 151] on div at bounding box center [660, 153] width 1223 height 31
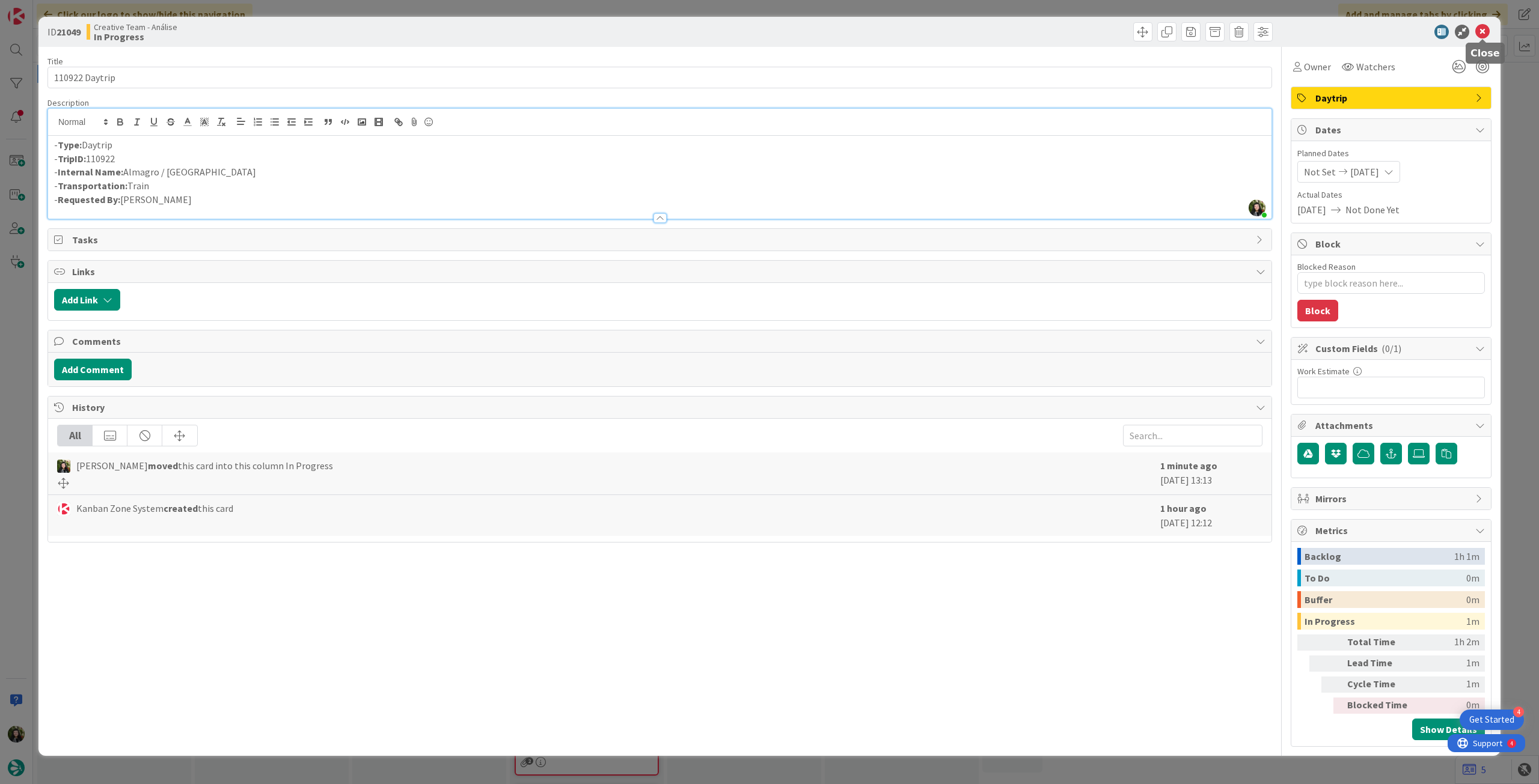
click at [1488, 25] on icon at bounding box center [1483, 32] width 15 height 15
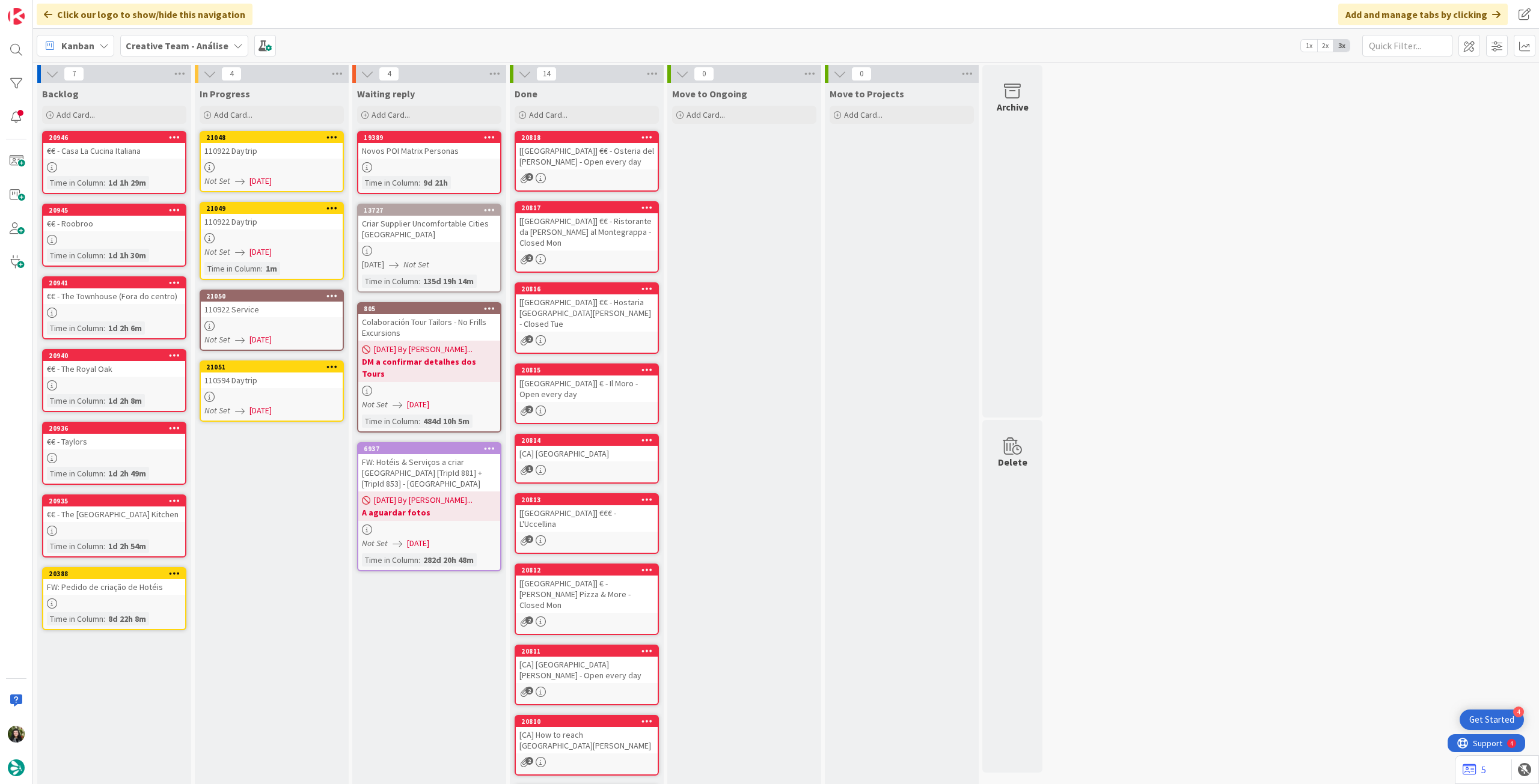
click at [295, 325] on div at bounding box center [272, 326] width 142 height 10
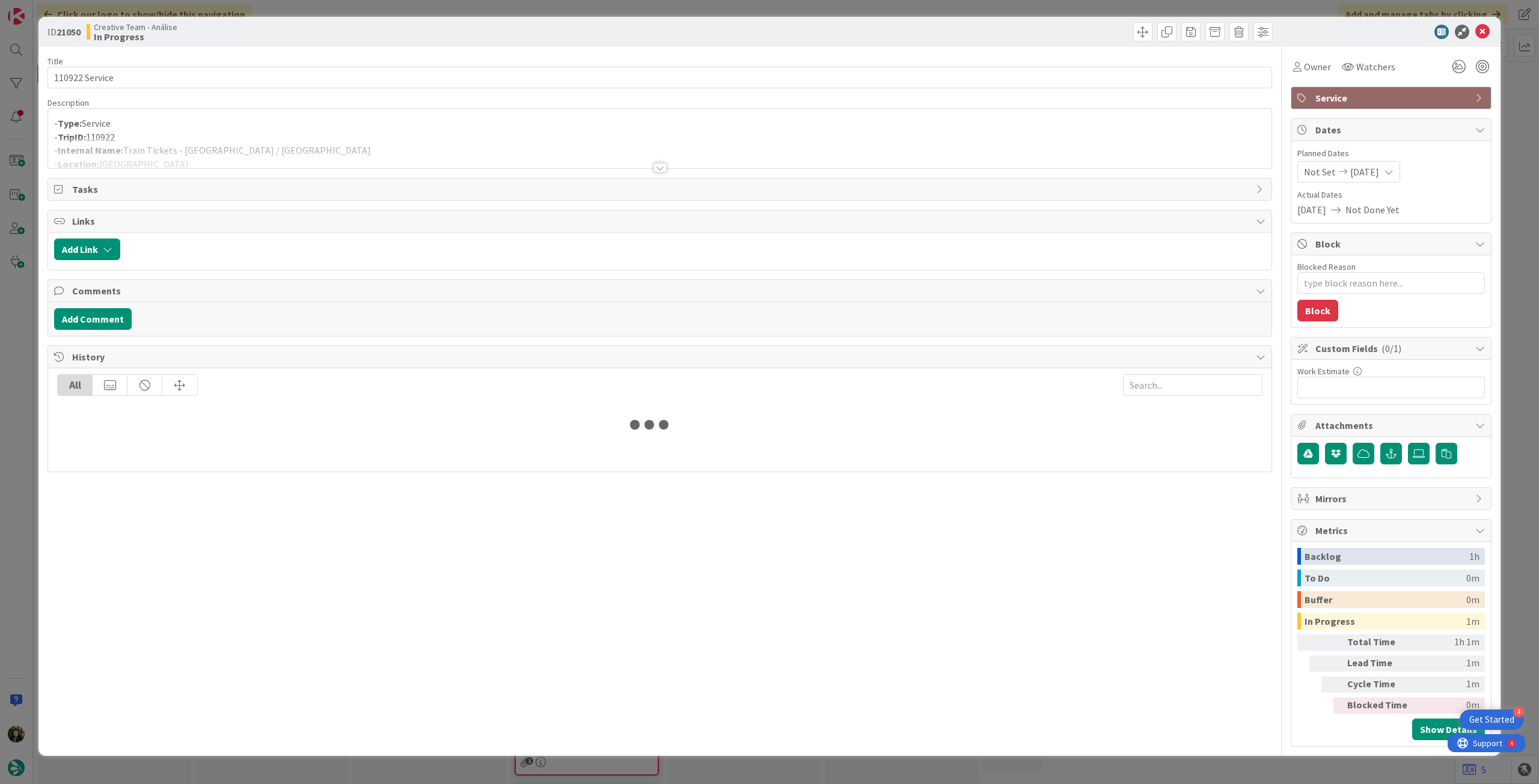
click at [432, 144] on div at bounding box center [660, 153] width 1223 height 31
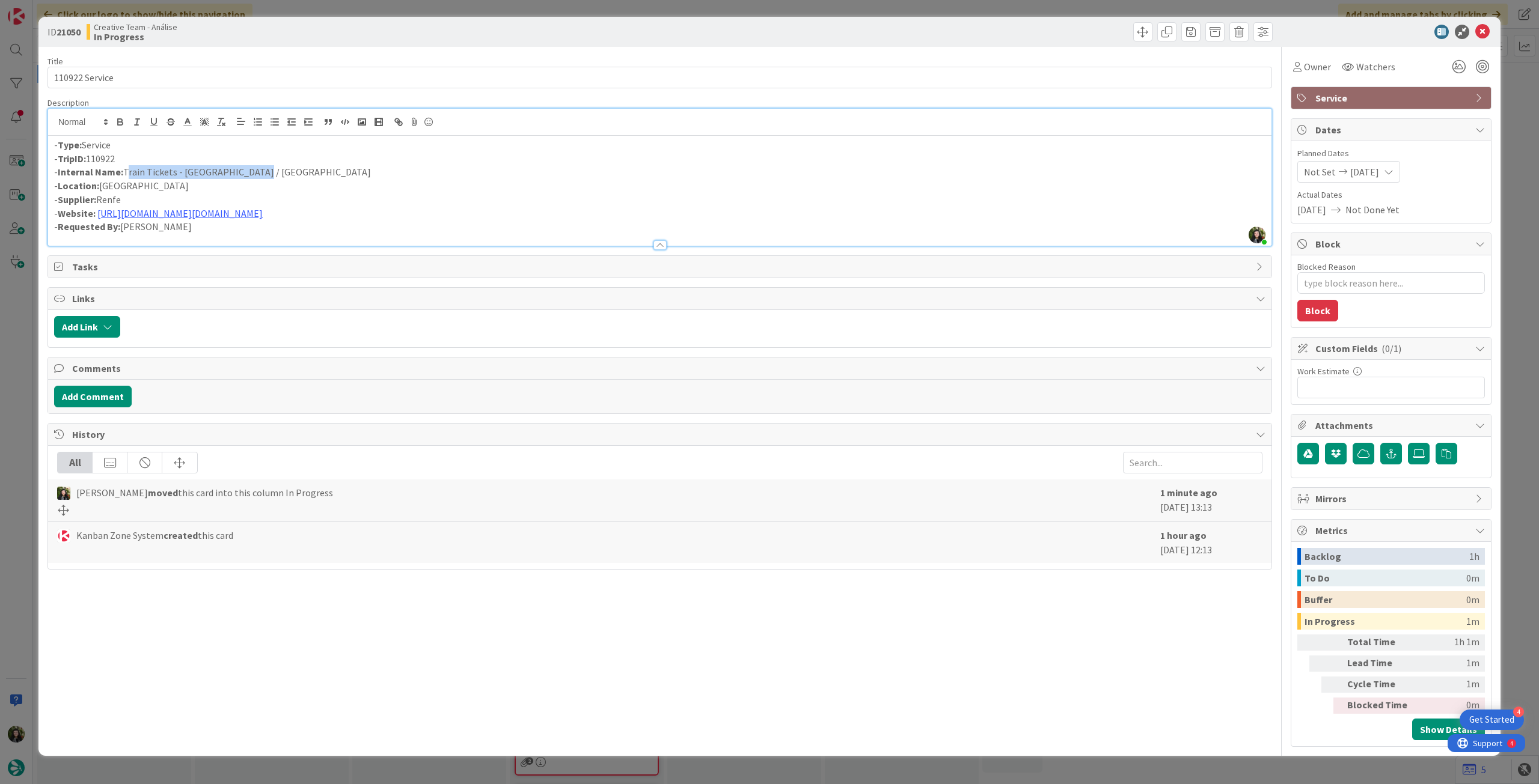
drag, startPoint x: 259, startPoint y: 170, endPoint x: 125, endPoint y: 173, distance: 134.0
click at [125, 173] on p "- Internal Name: Train Tickets - Madrid / Almagro" at bounding box center [659, 172] width 1211 height 14
click at [1485, 27] on icon at bounding box center [1483, 32] width 15 height 15
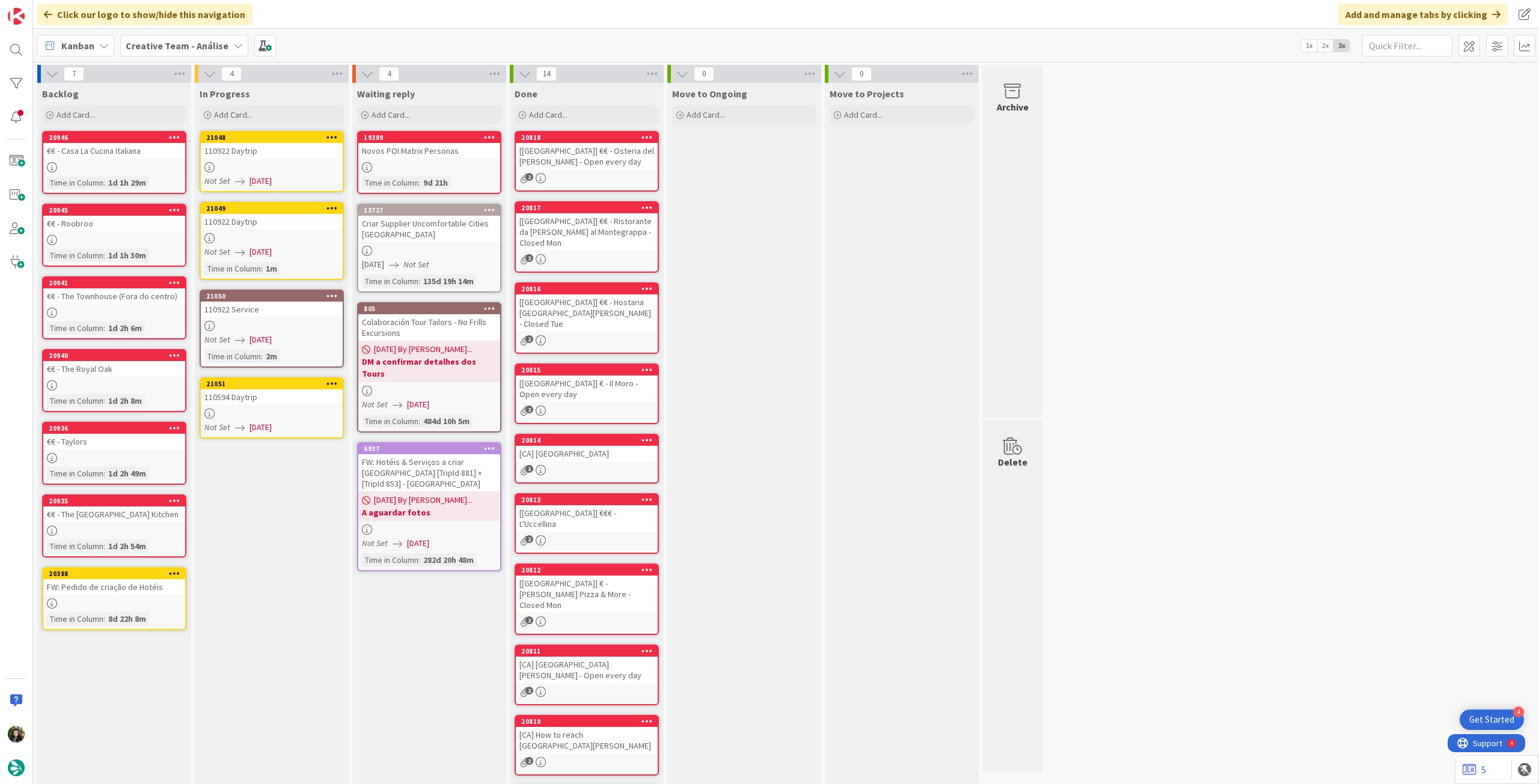
click at [260, 249] on span "[DATE]" at bounding box center [260, 252] width 22 height 13
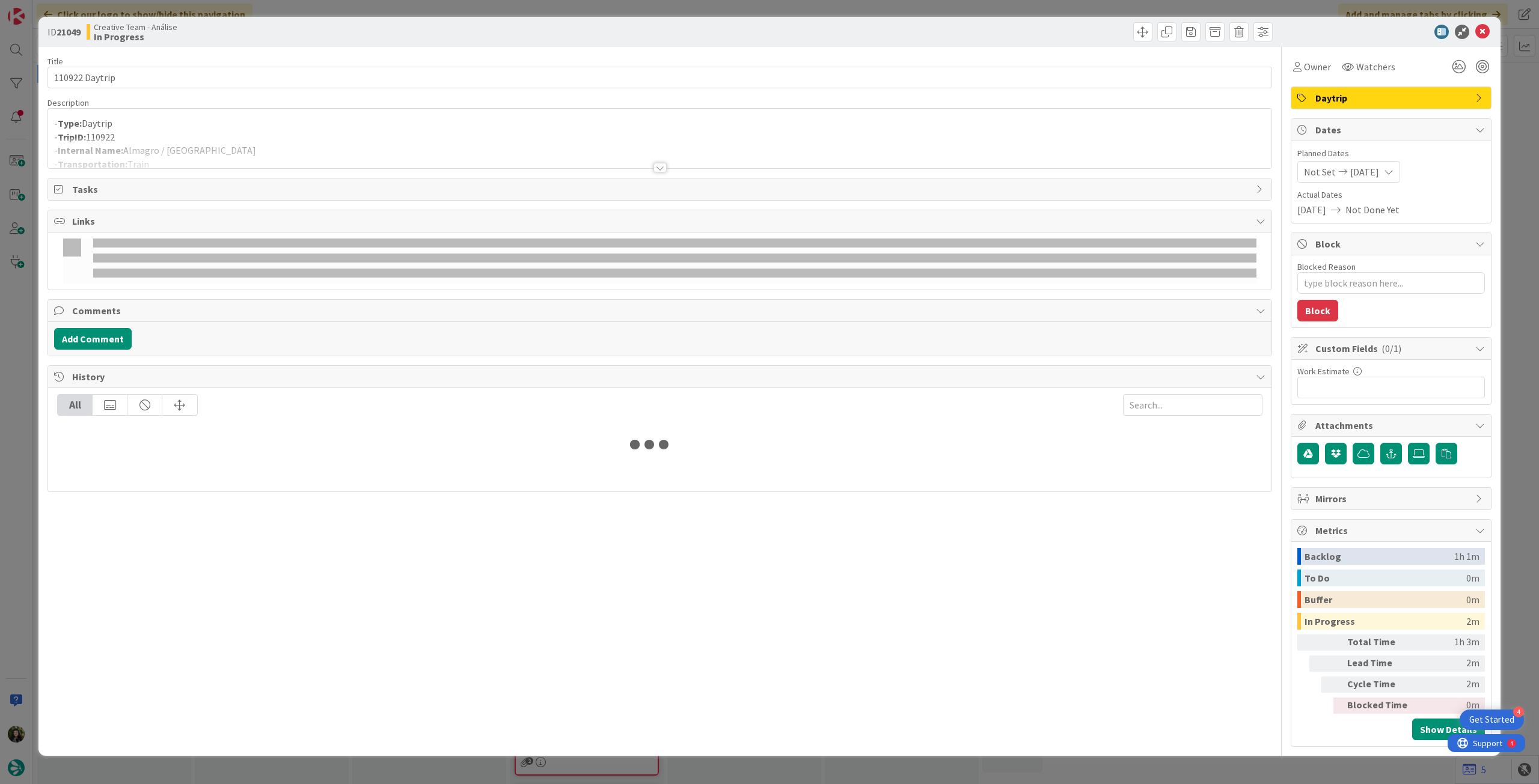
click at [233, 148] on div at bounding box center [660, 153] width 1223 height 31
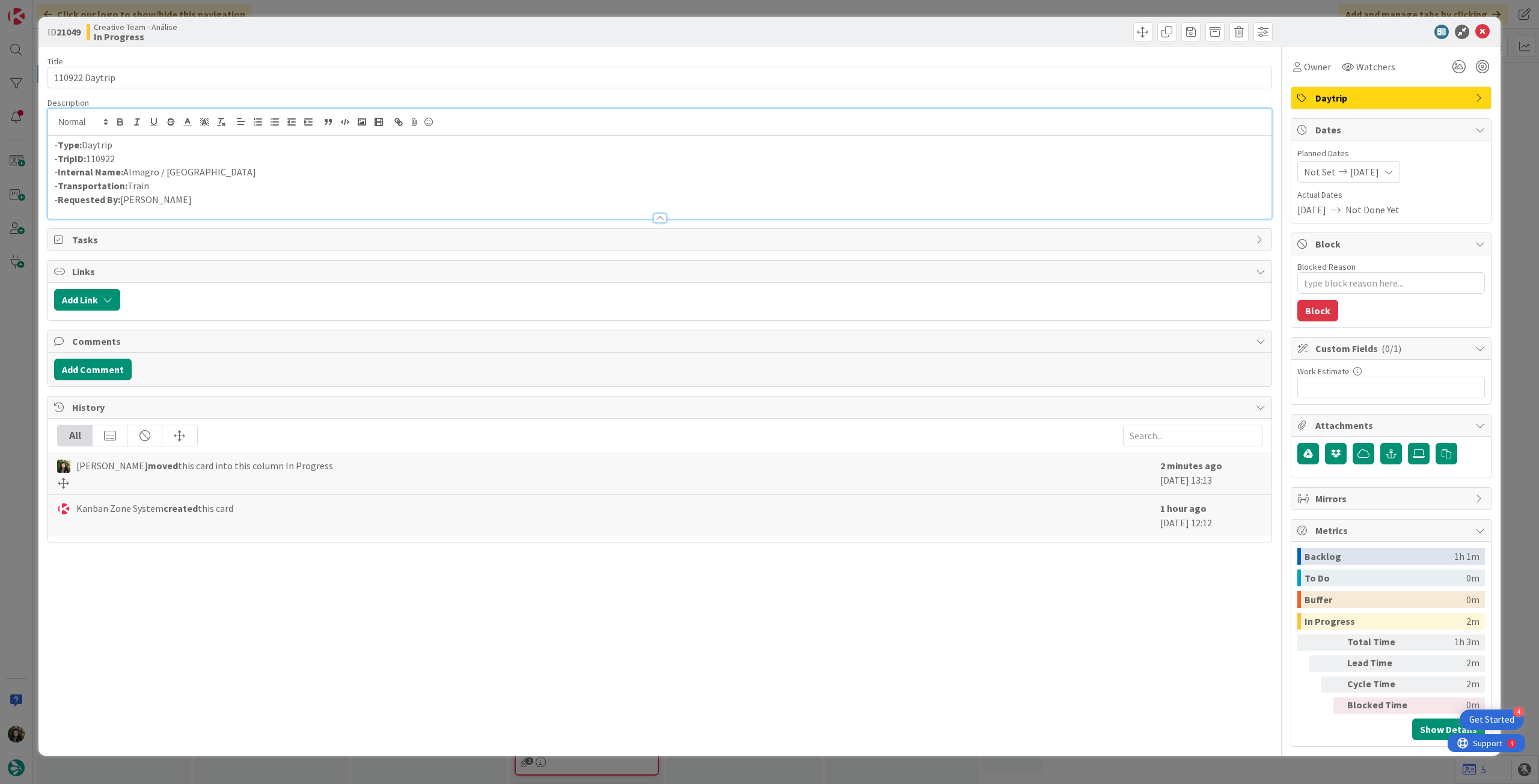
click at [167, 171] on p "- Internal Name: Almagro / Madrid" at bounding box center [659, 172] width 1211 height 14
type textarea "x"
drag, startPoint x: 164, startPoint y: 171, endPoint x: 337, endPoint y: 173, distance: 173.0
click at [337, 173] on p "- Internal Name: Almagro / 2h Train Tickets – Madrid Puerta de Atocha / Ciudad …" at bounding box center [659, 172] width 1211 height 14
drag, startPoint x: 220, startPoint y: 174, endPoint x: 253, endPoint y: 175, distance: 33.0
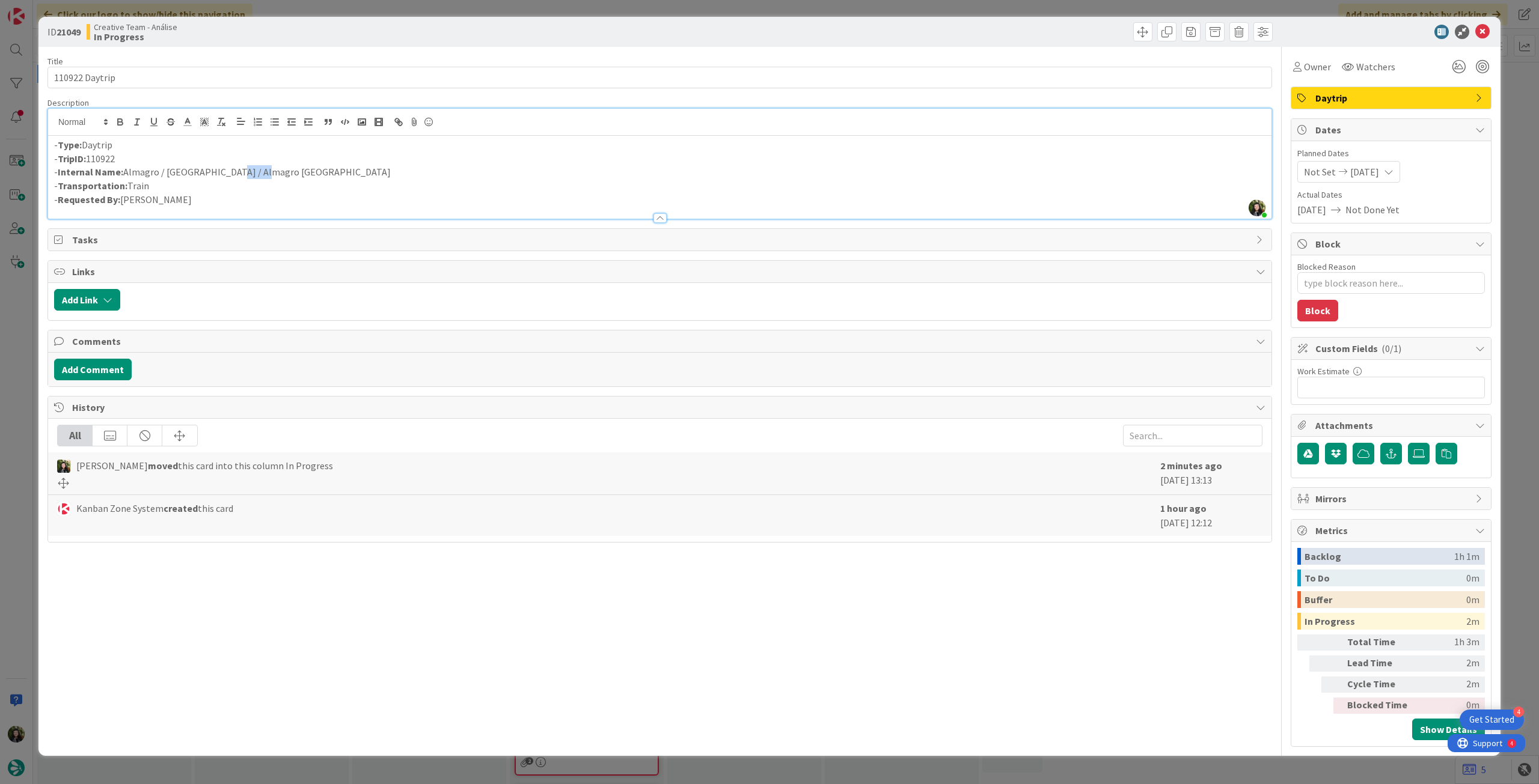
click at [253, 175] on p "- Internal Name: Almagro / Ciudad Real / Almagro Madrid" at bounding box center [659, 172] width 1211 height 14
click at [1486, 31] on icon at bounding box center [1483, 32] width 15 height 15
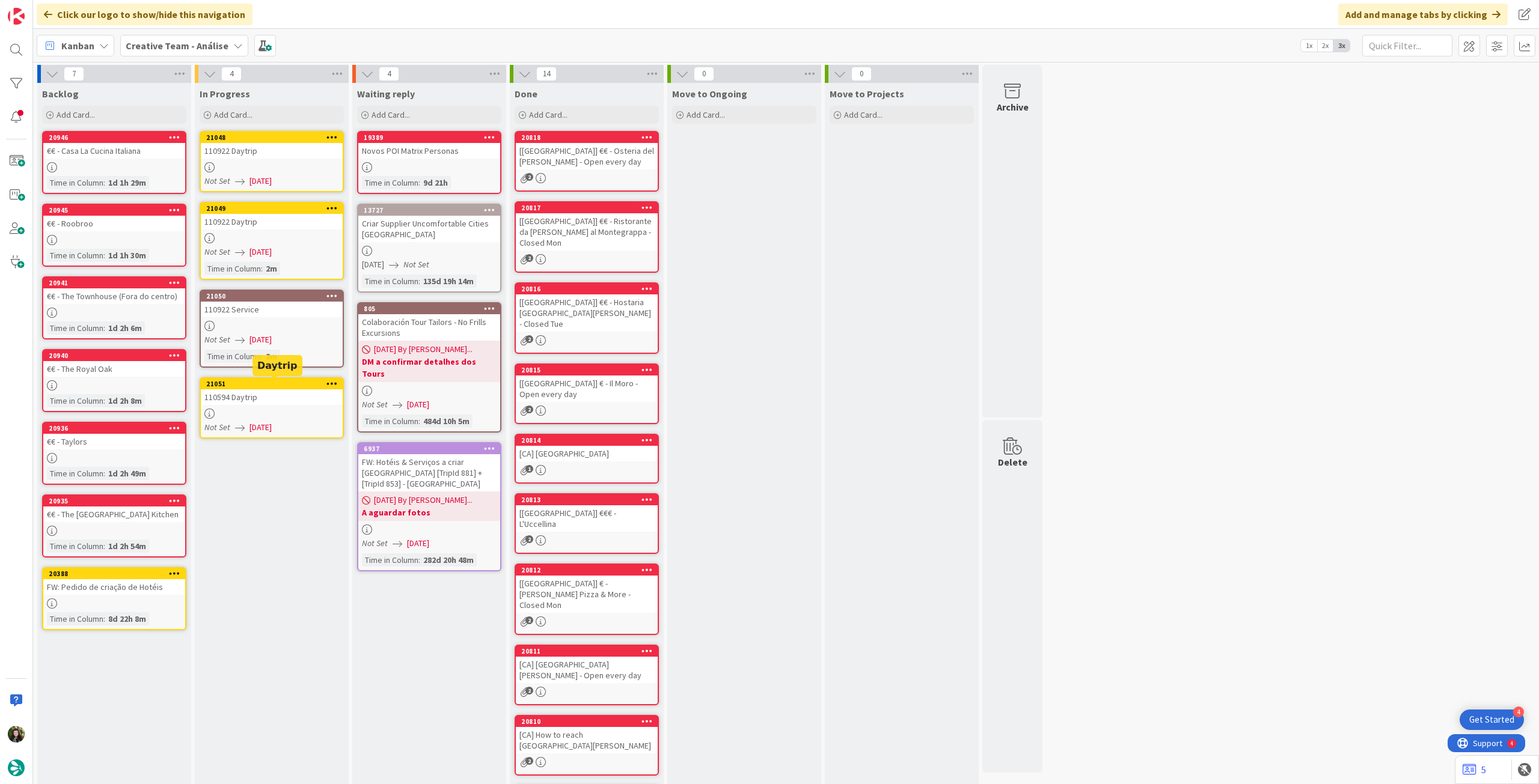
click at [313, 398] on div "110594 Daytrip" at bounding box center [272, 397] width 142 height 16
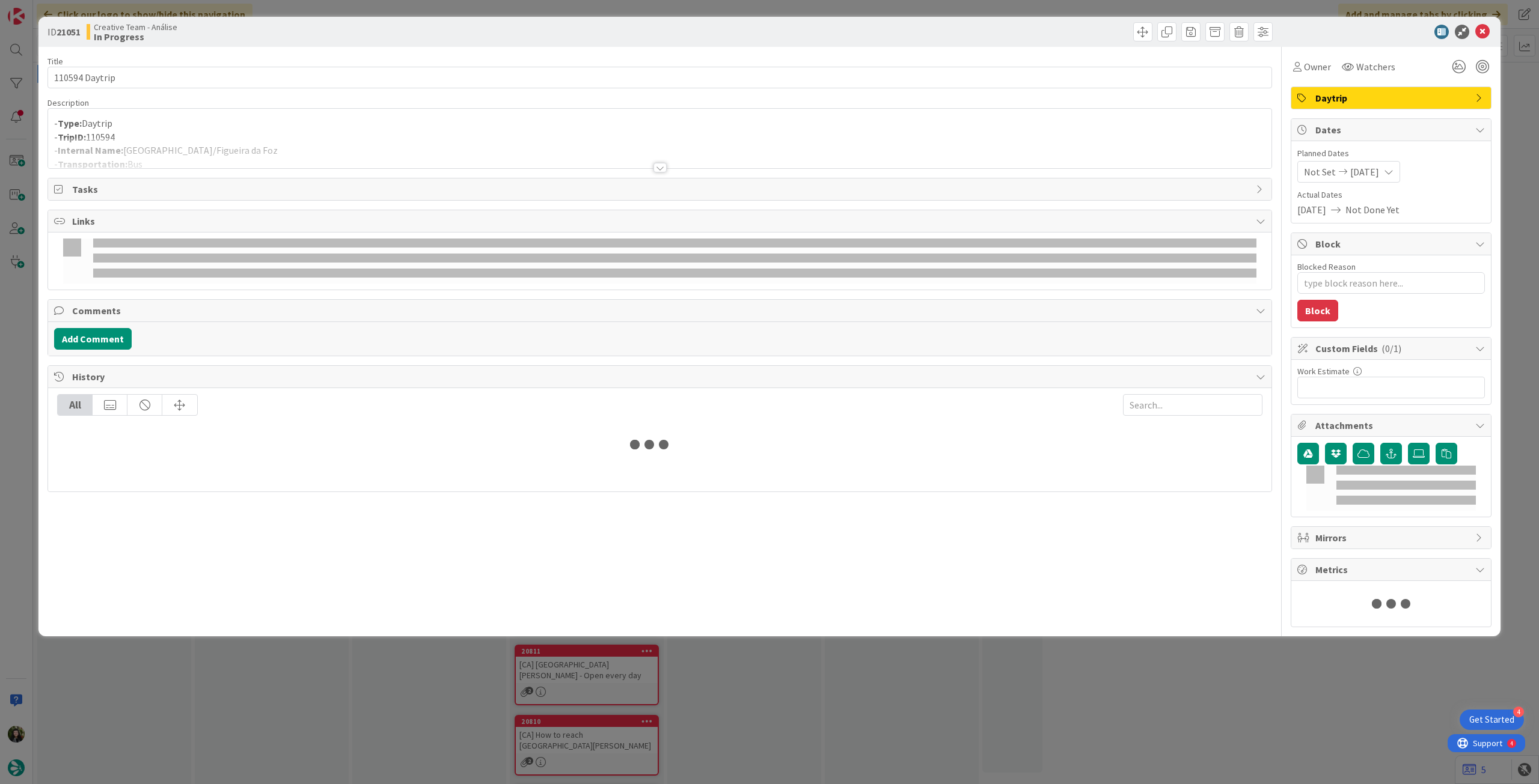
type textarea "x"
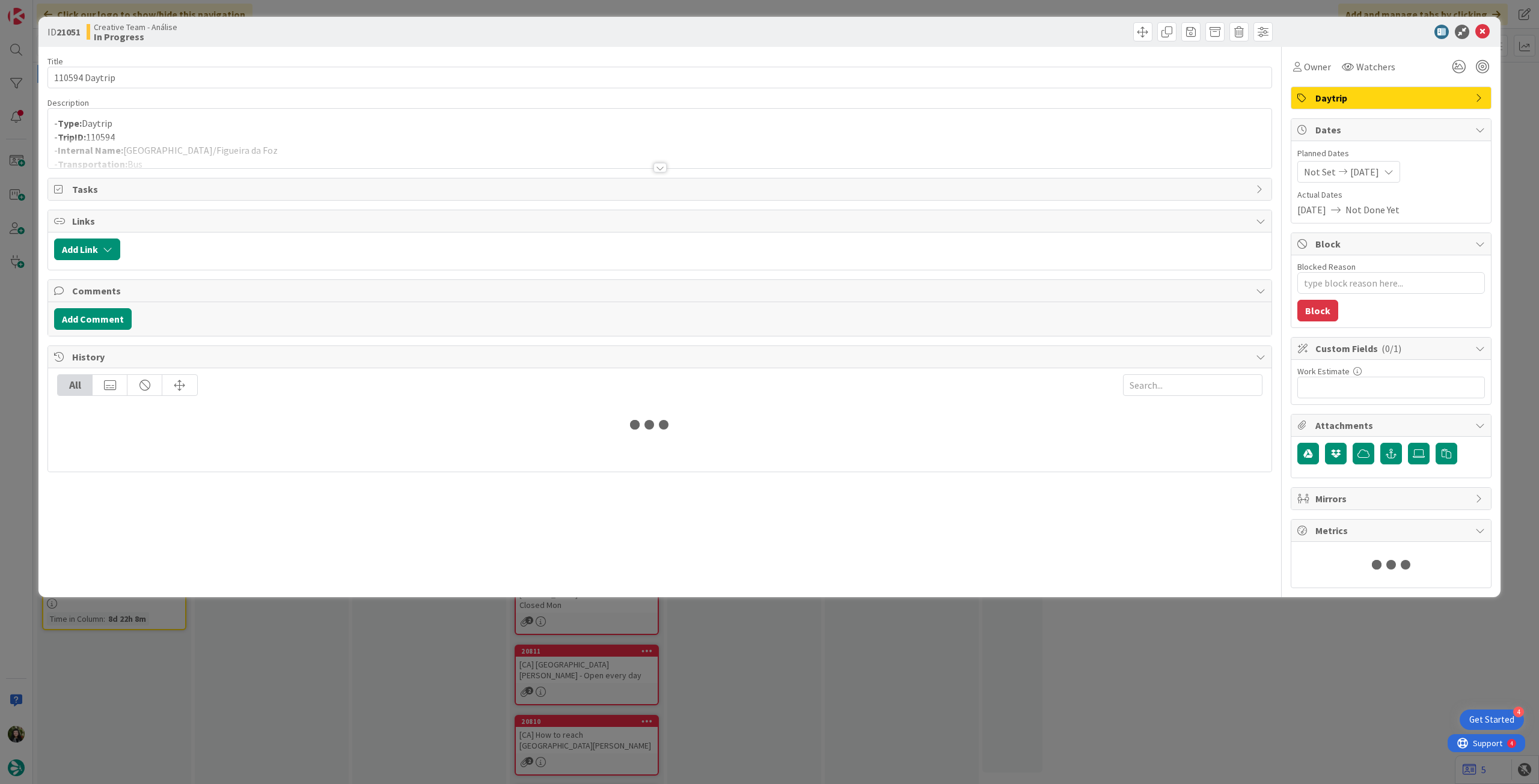
click at [321, 146] on div at bounding box center [660, 153] width 1223 height 31
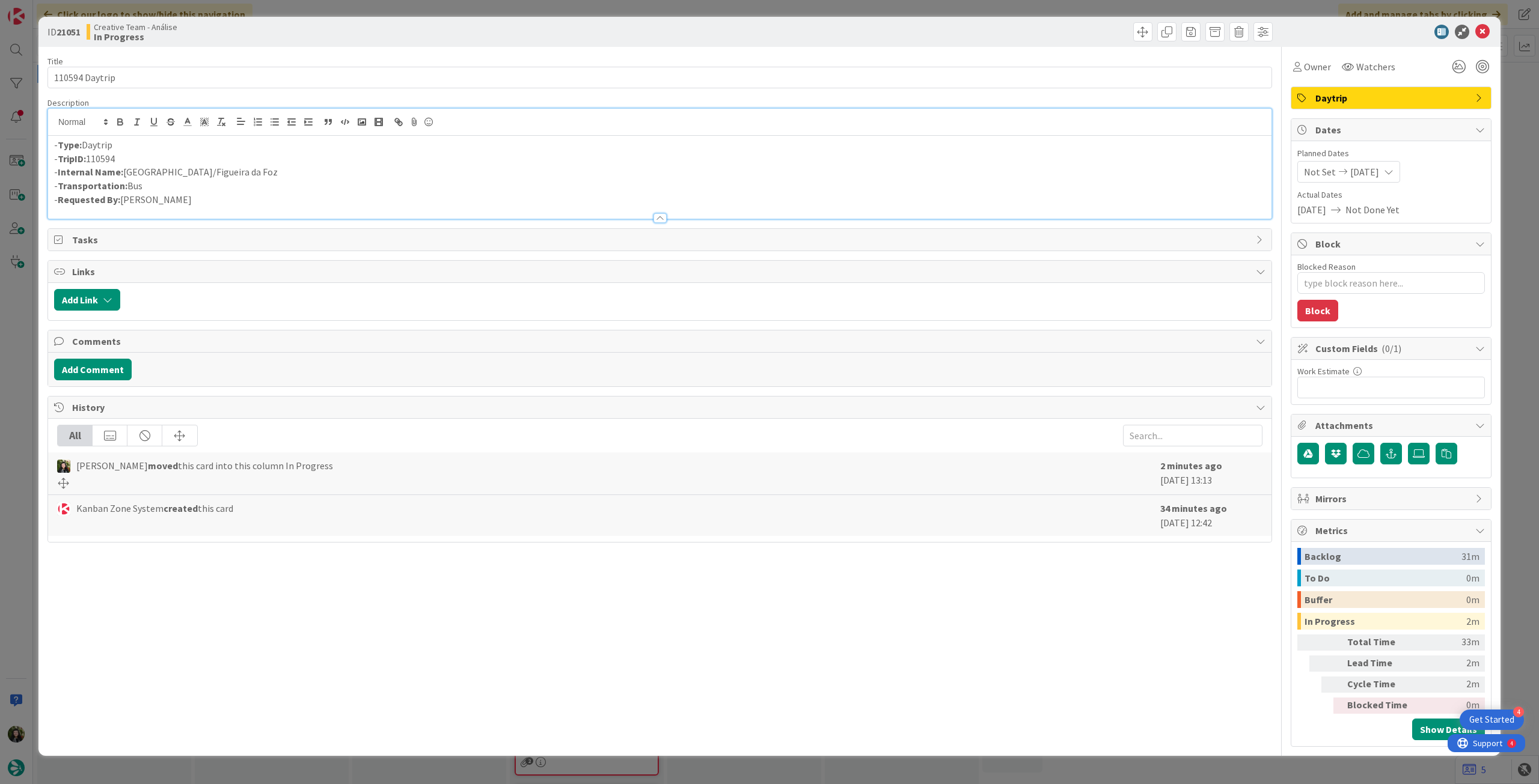
click at [149, 173] on p "- Internal Name: Lisbon/Figueira da Foz" at bounding box center [659, 172] width 1211 height 14
type textarea "x"
drag, startPoint x: 95, startPoint y: 178, endPoint x: 101, endPoint y: 200, distance: 22.8
click at [0, 125] on html "4 Get Started Click our logo to show/hide this navigation Add and manage tabs b…" at bounding box center [770, 392] width 1539 height 784
copy div "- Type: Daytrip - TripID: 110594 - Internal Name: Lisbon / Figueira da Foz - Tr…"
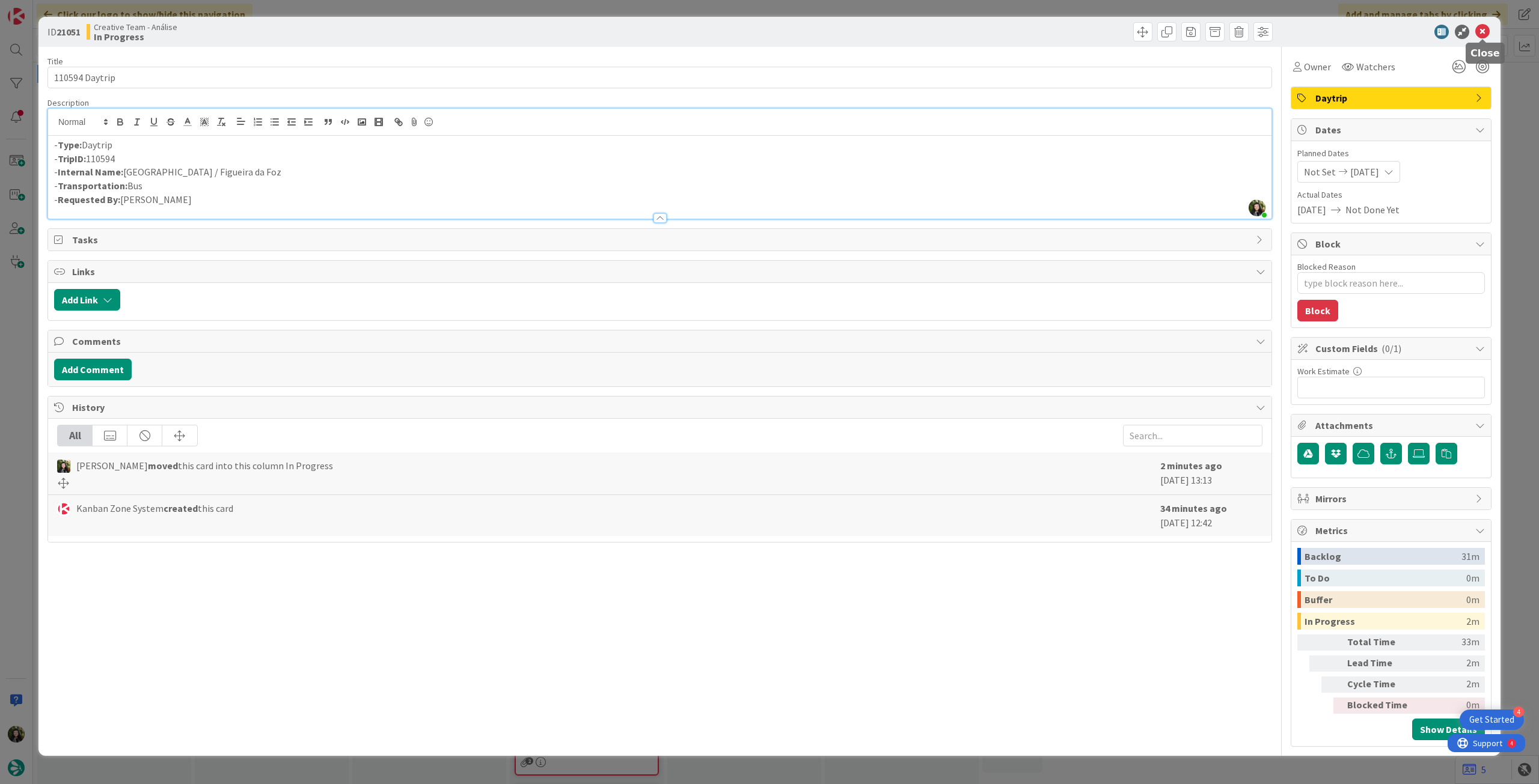
click at [1483, 37] on icon at bounding box center [1483, 32] width 15 height 15
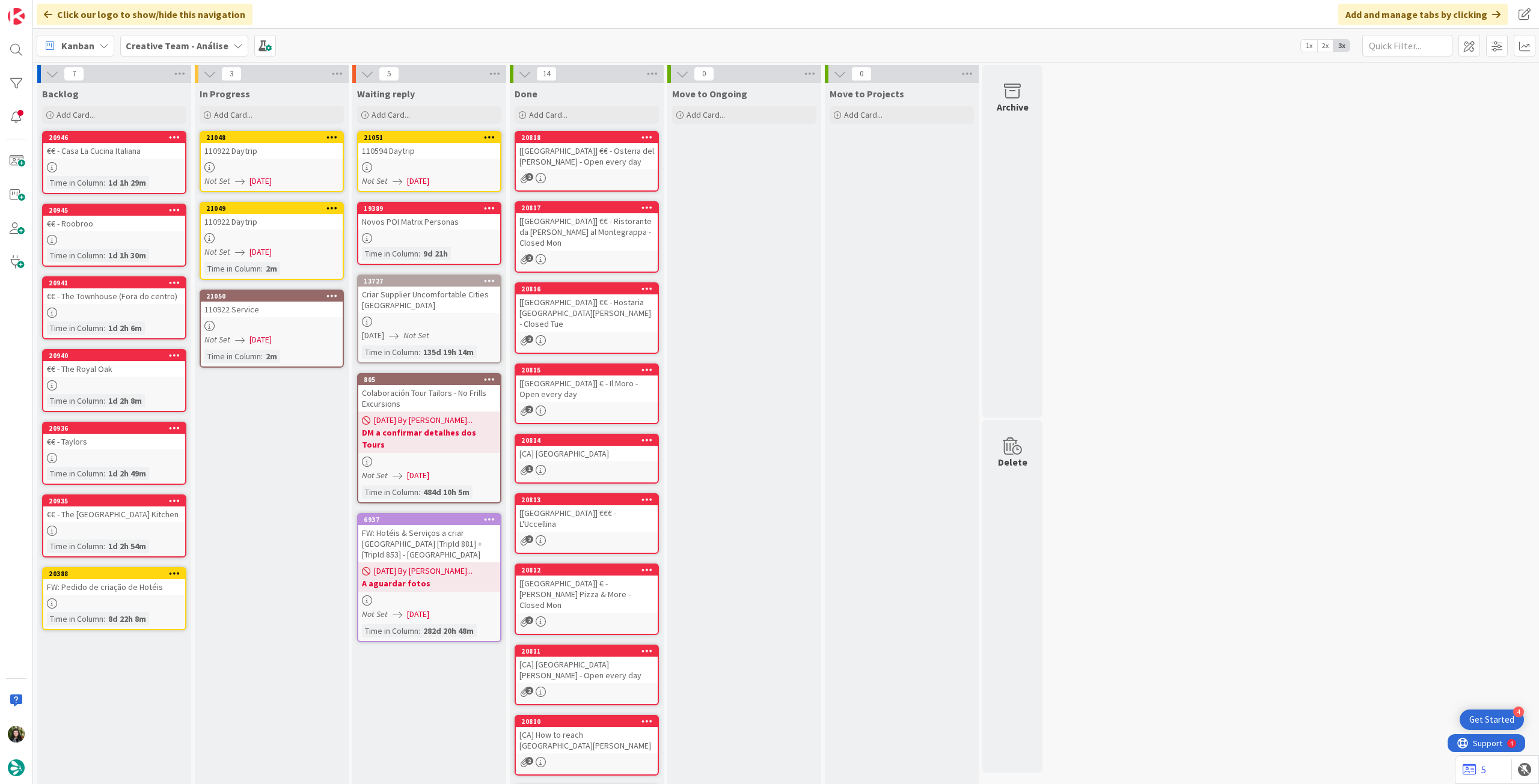
click at [329, 135] on icon at bounding box center [332, 137] width 12 height 9
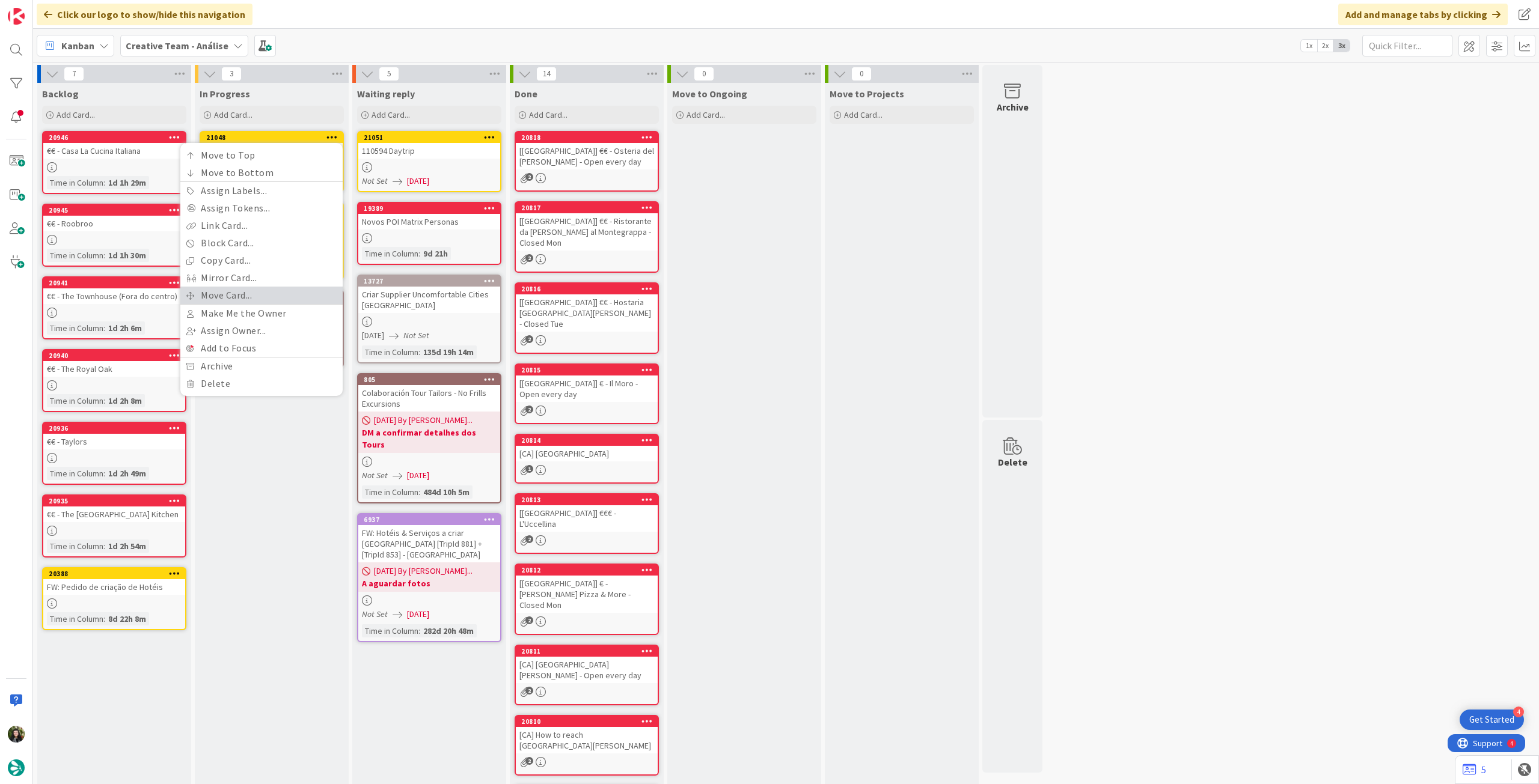
click at [247, 296] on link "Move Card..." at bounding box center [261, 295] width 162 height 17
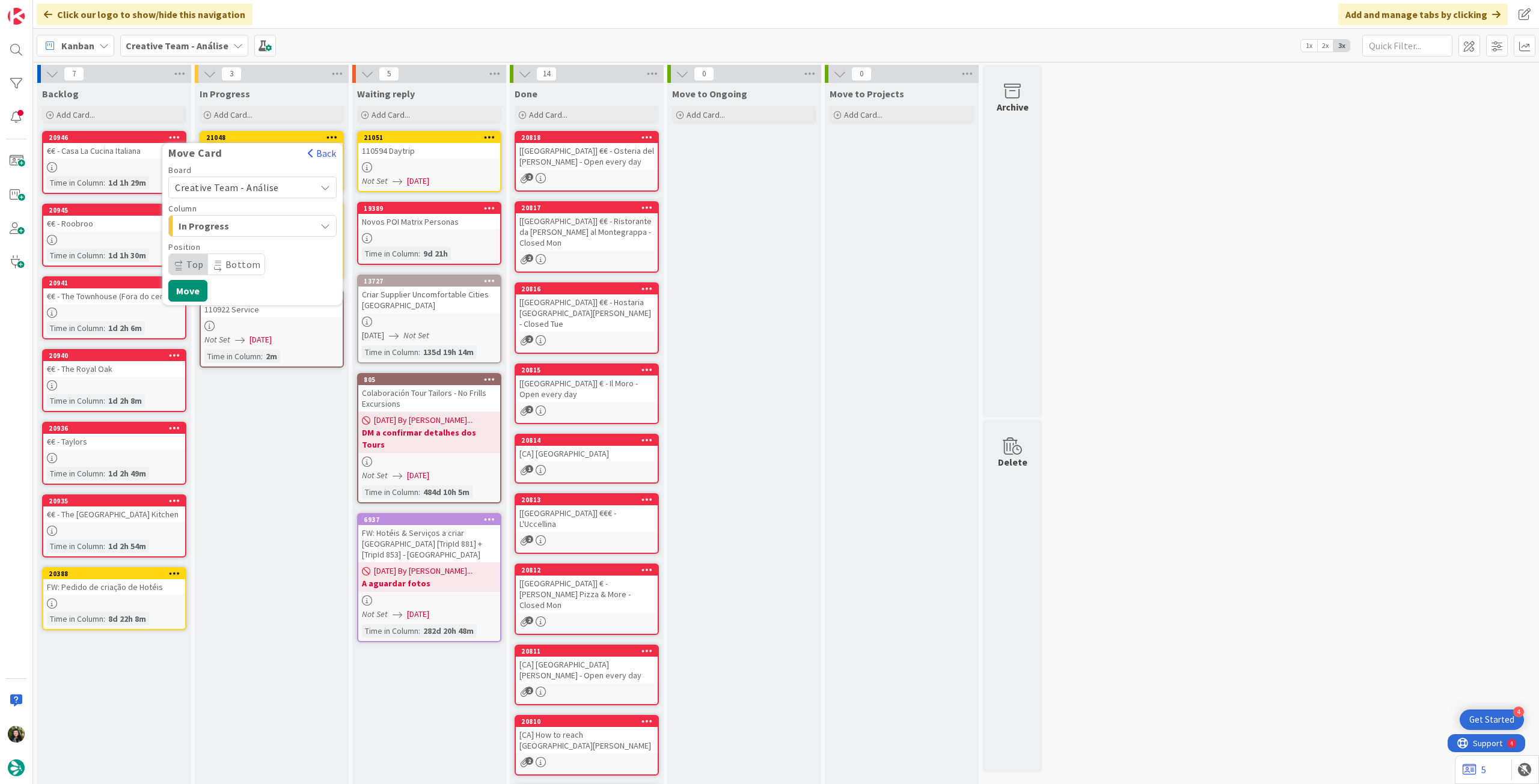
click at [256, 186] on span "Creative Team - Análise" at bounding box center [227, 188] width 104 height 12
drag, startPoint x: 251, startPoint y: 245, endPoint x: 252, endPoint y: 228, distance: 17.0
click at [250, 246] on span "Creative Team" at bounding box center [260, 244] width 140 height 18
click at [254, 222] on span "Select a Column..." at bounding box center [220, 226] width 90 height 16
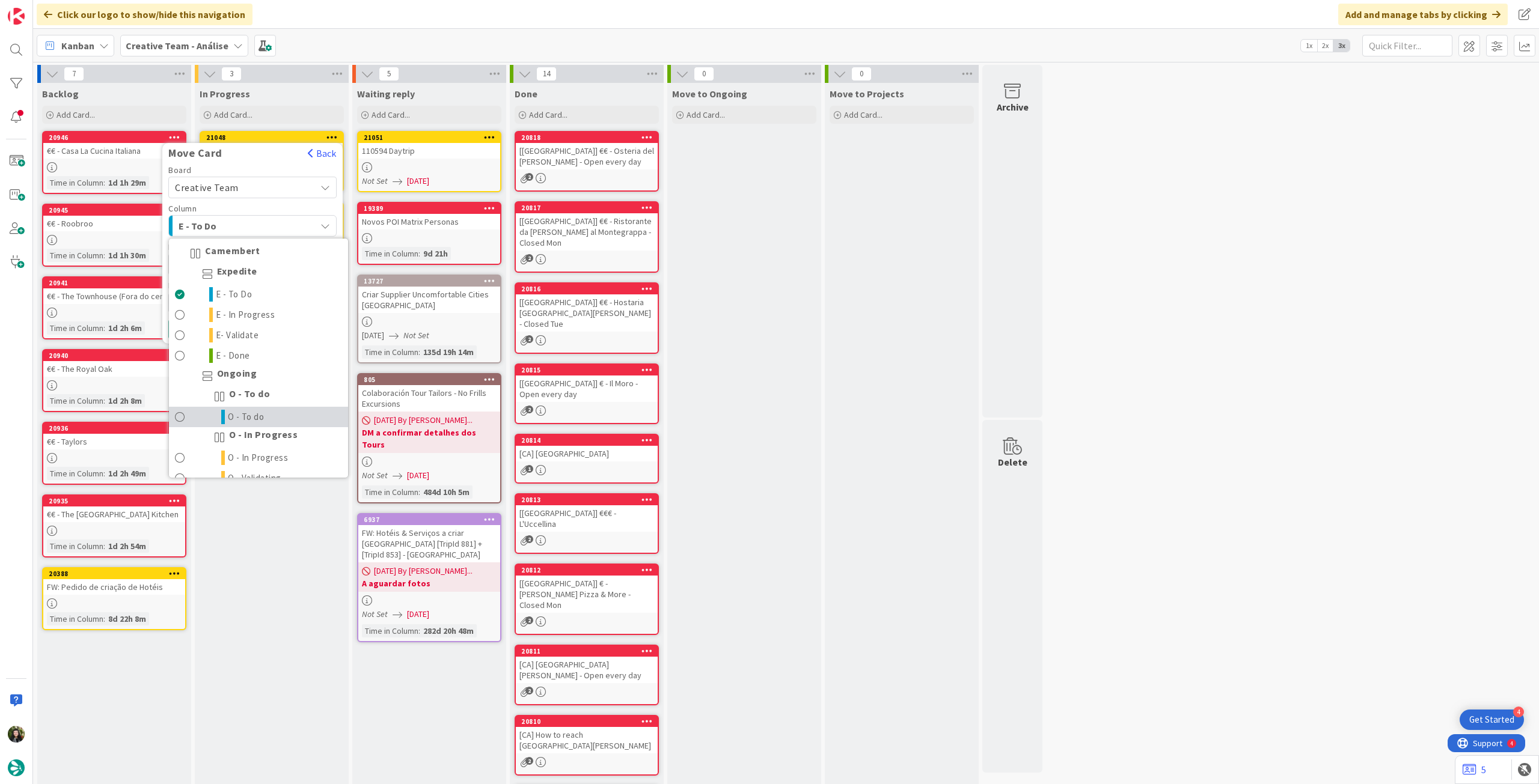
drag, startPoint x: 271, startPoint y: 411, endPoint x: 222, endPoint y: 384, distance: 55.9
click at [270, 411] on link "O - To do" at bounding box center [258, 417] width 179 height 20
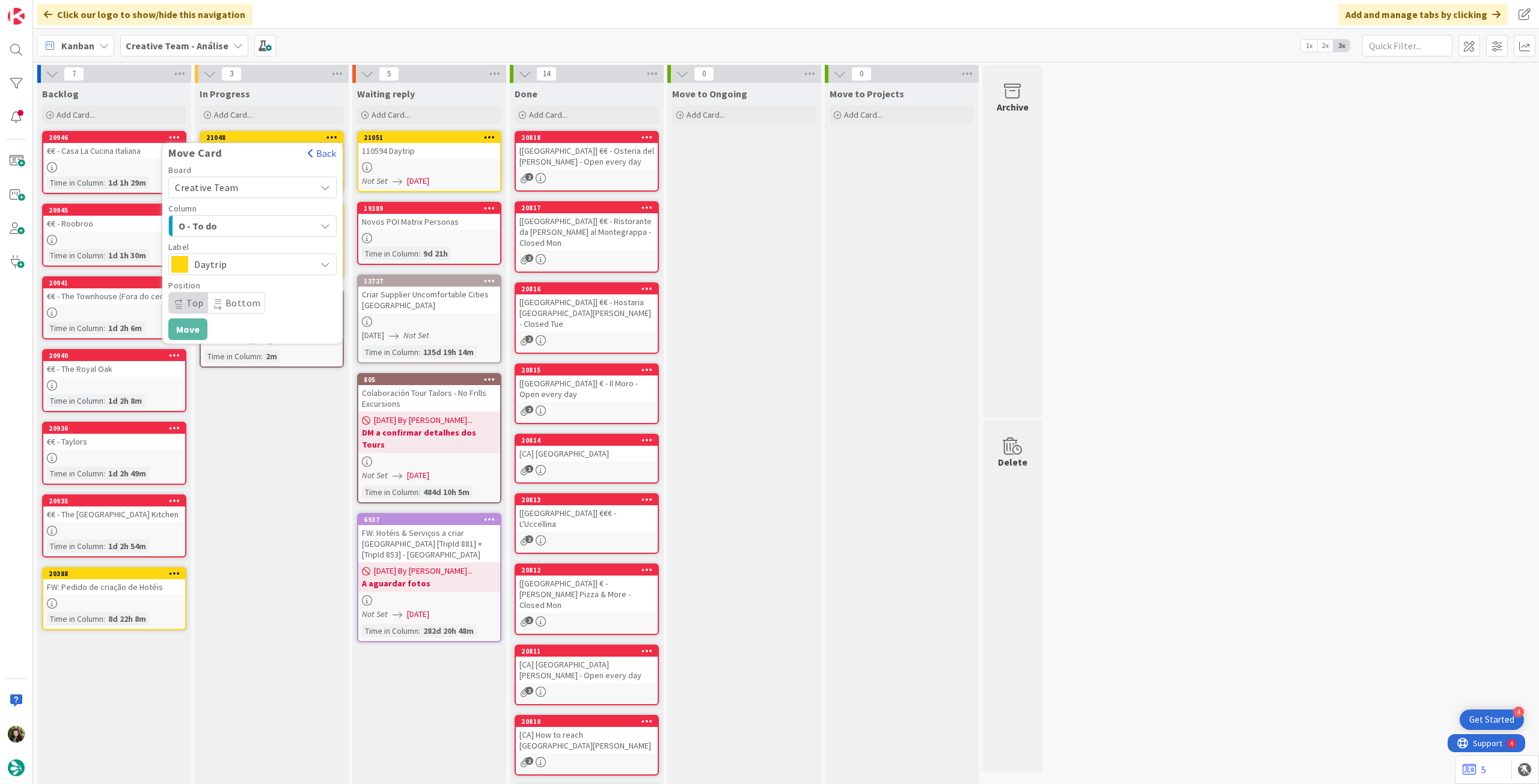
click at [261, 487] on div "In Progress Add Card... 21048 Move Card Back Board Creative Team Creative Team …" at bounding box center [271, 495] width 154 height 823
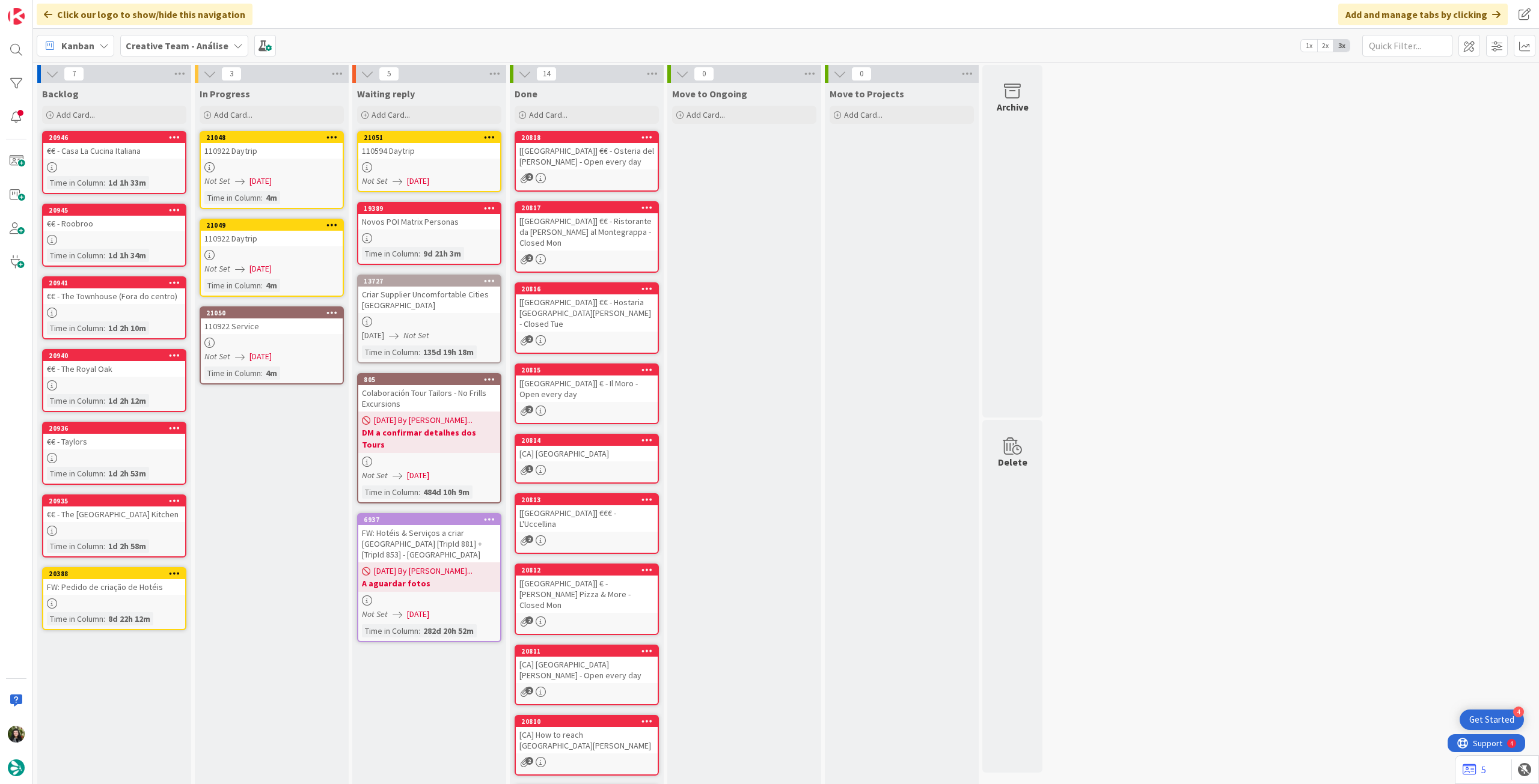
drag, startPoint x: 187, startPoint y: 45, endPoint x: 184, endPoint y: 50, distance: 5.8
click at [185, 45] on b "Creative Team - Análise" at bounding box center [177, 46] width 103 height 12
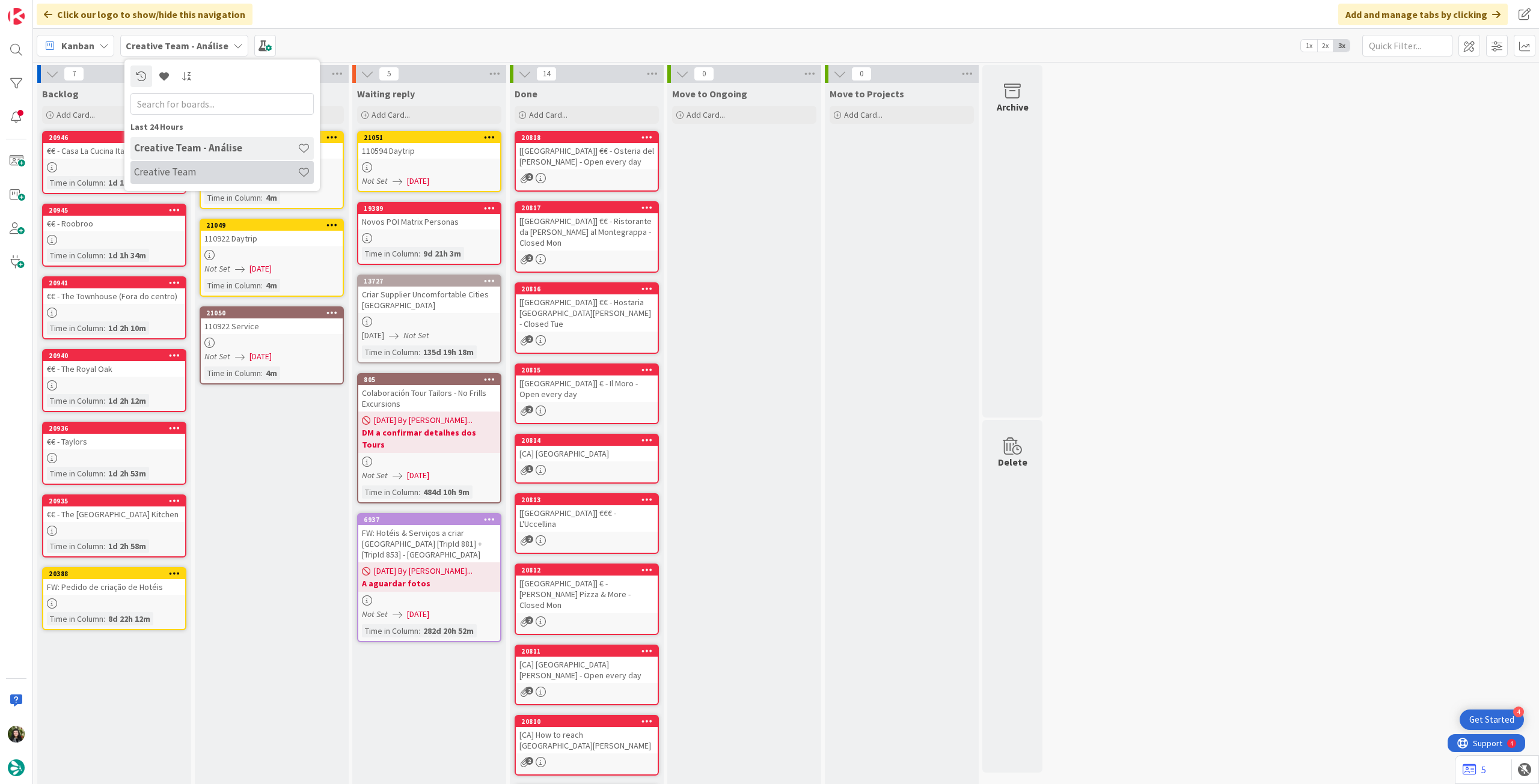
click at [193, 170] on h4 "Creative Team" at bounding box center [215, 172] width 163 height 12
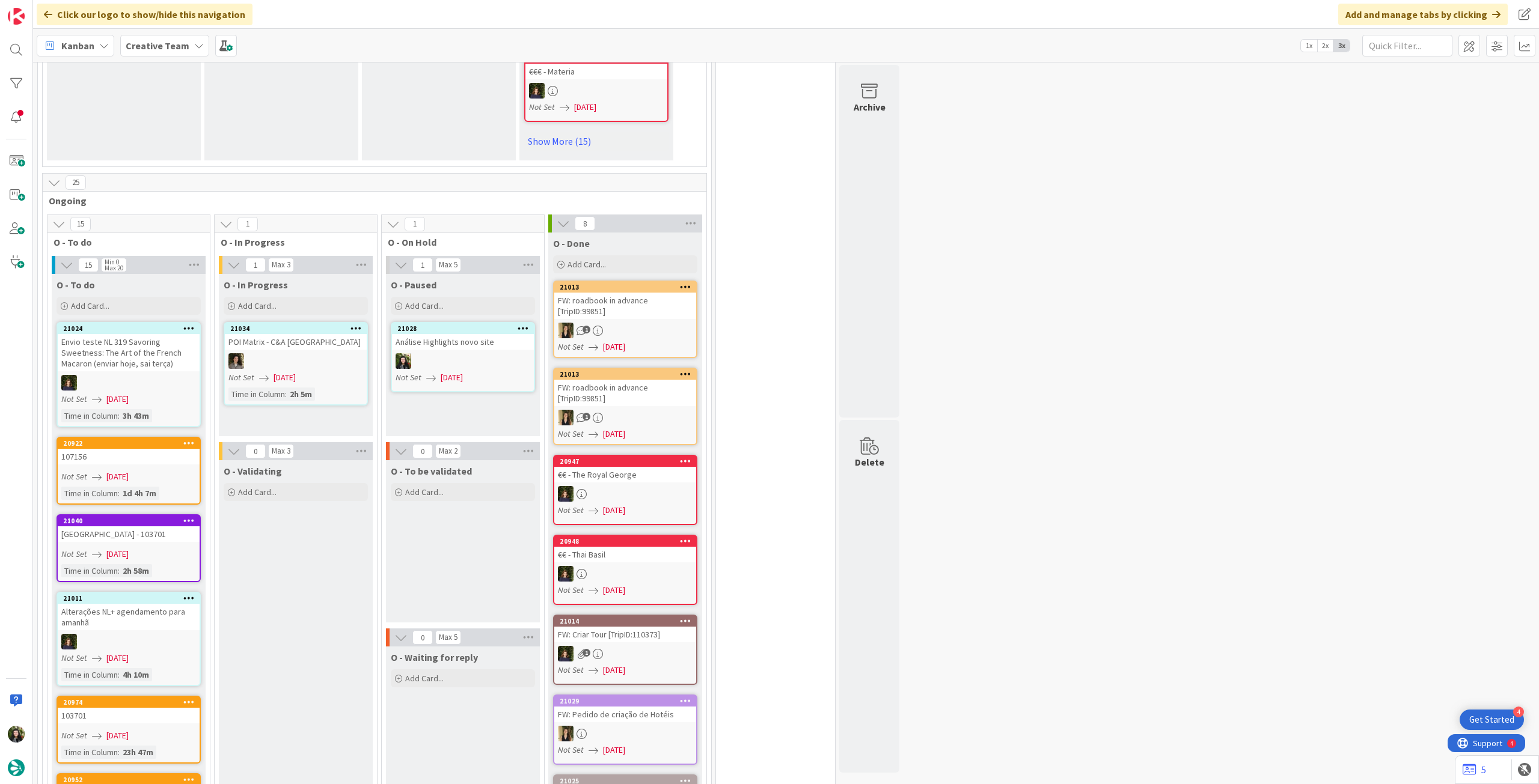
scroll to position [961, 0]
click at [185, 43] on div "Creative Team" at bounding box center [164, 45] width 89 height 21
click at [206, 174] on h4 "Creative Team - Análise" at bounding box center [215, 172] width 163 height 12
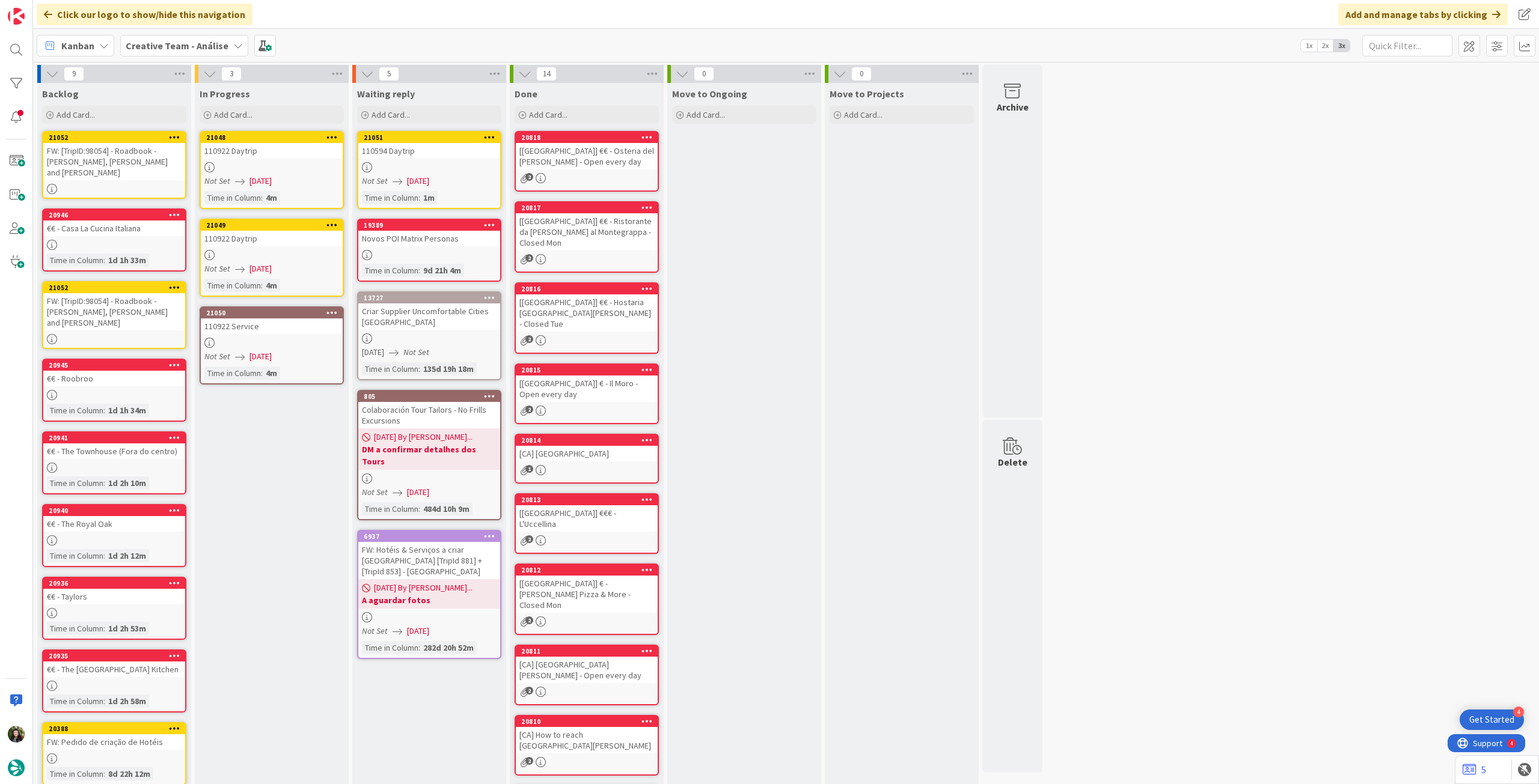
click at [333, 134] on icon at bounding box center [332, 137] width 12 height 9
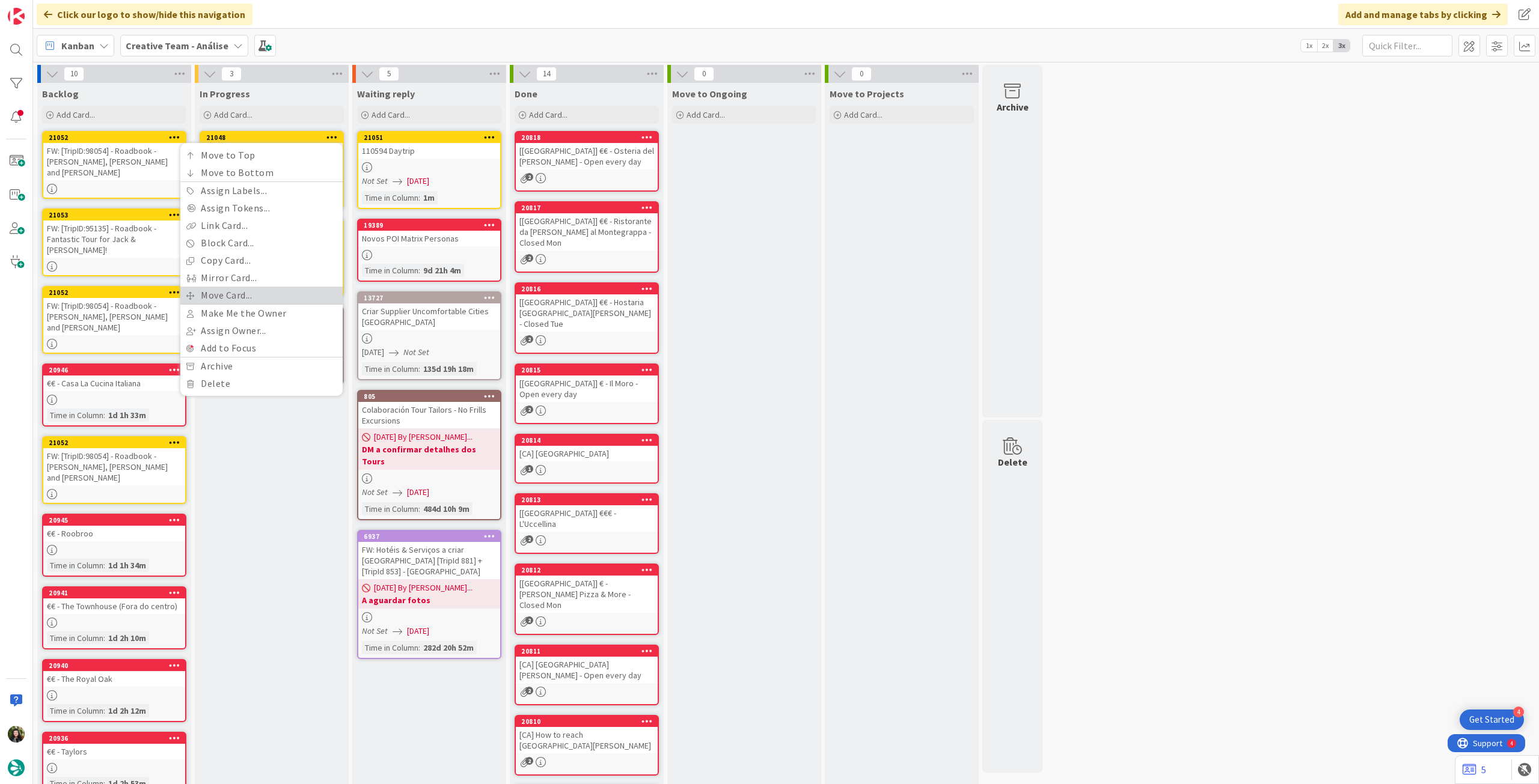
click at [245, 298] on link "Move Card..." at bounding box center [261, 295] width 162 height 17
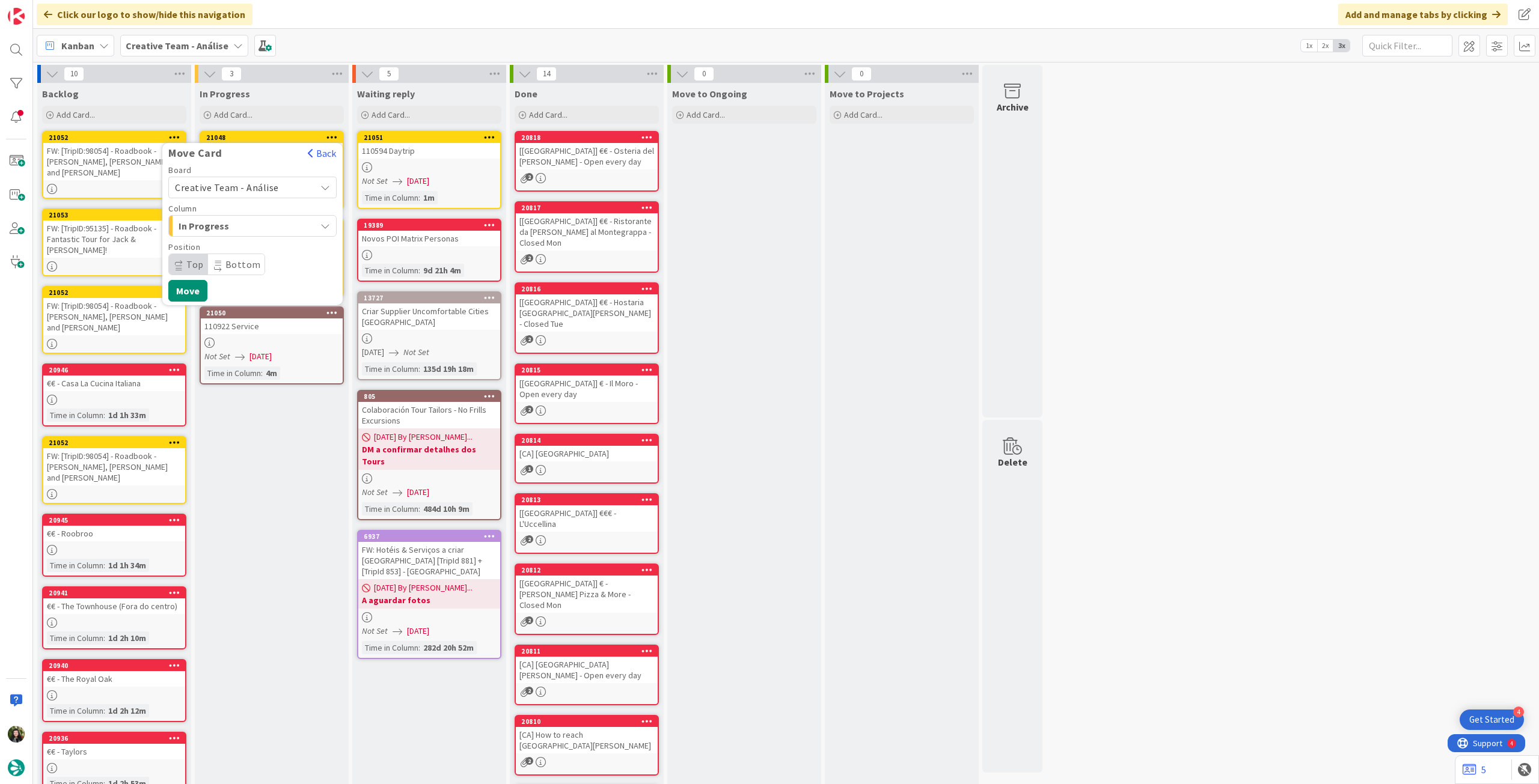
click at [240, 188] on span "Creative Team - Análise" at bounding box center [227, 188] width 104 height 12
drag, startPoint x: 242, startPoint y: 242, endPoint x: 244, endPoint y: 224, distance: 18.1
click at [242, 242] on span "Creative Team" at bounding box center [260, 244] width 140 height 18
click at [246, 220] on span "Select a Column..." at bounding box center [220, 226] width 90 height 16
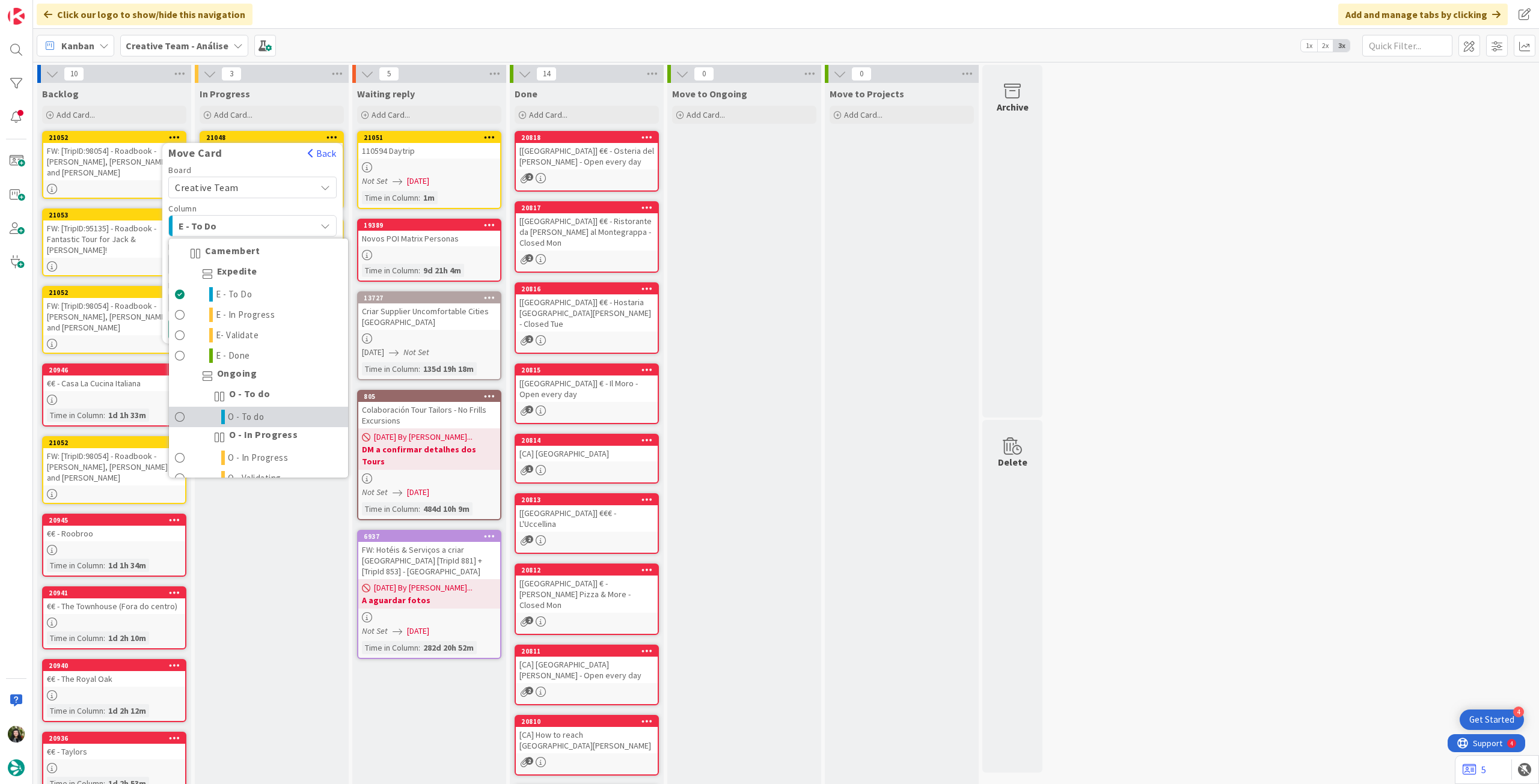
click at [256, 420] on span "O - To do" at bounding box center [246, 417] width 37 height 15
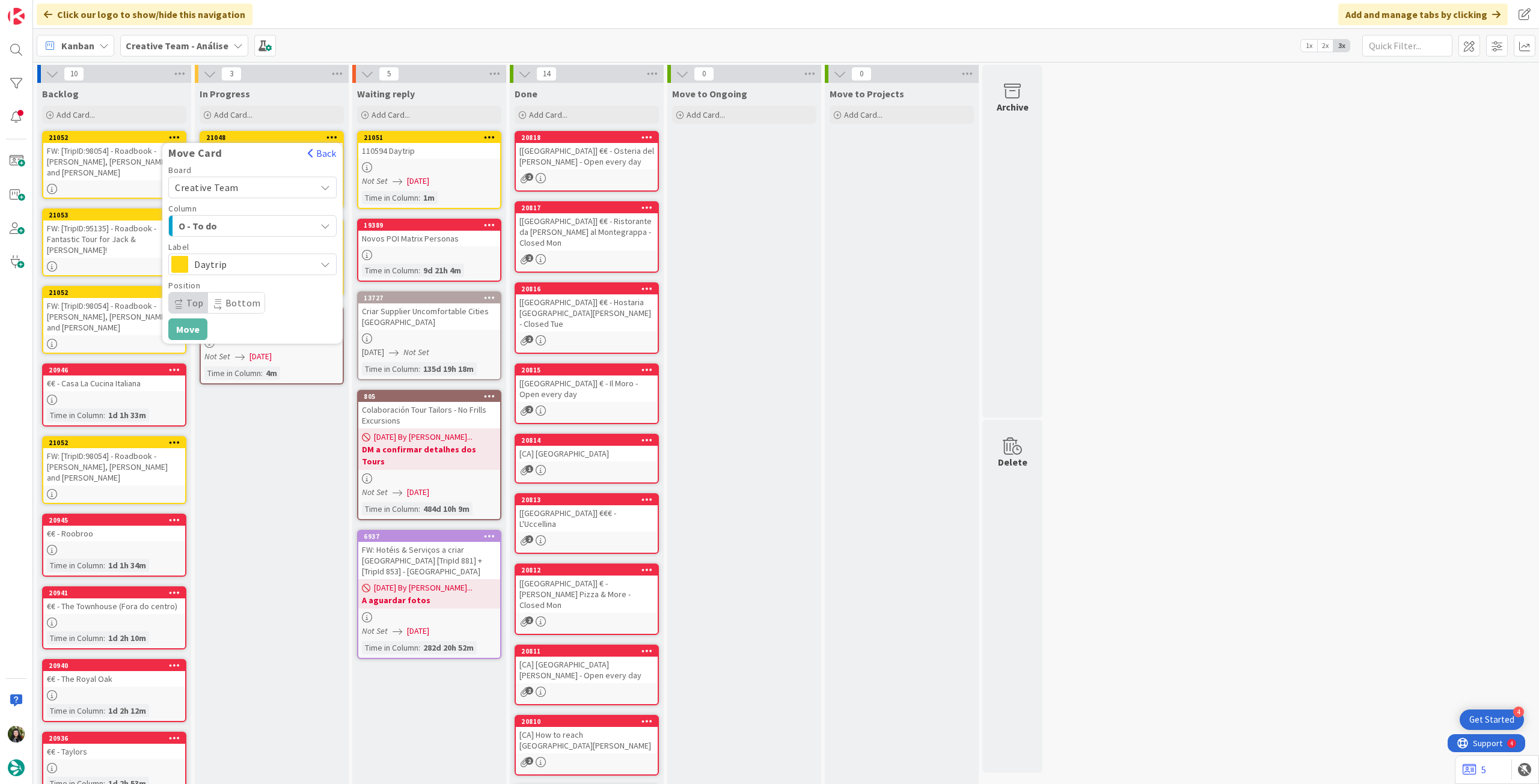
drag, startPoint x: 314, startPoint y: 490, endPoint x: 288, endPoint y: 386, distance: 107.2
click at [313, 487] on div "In Progress Add Card... 21048 Move Card Back Board Creative Team Creative Team …" at bounding box center [271, 517] width 154 height 867
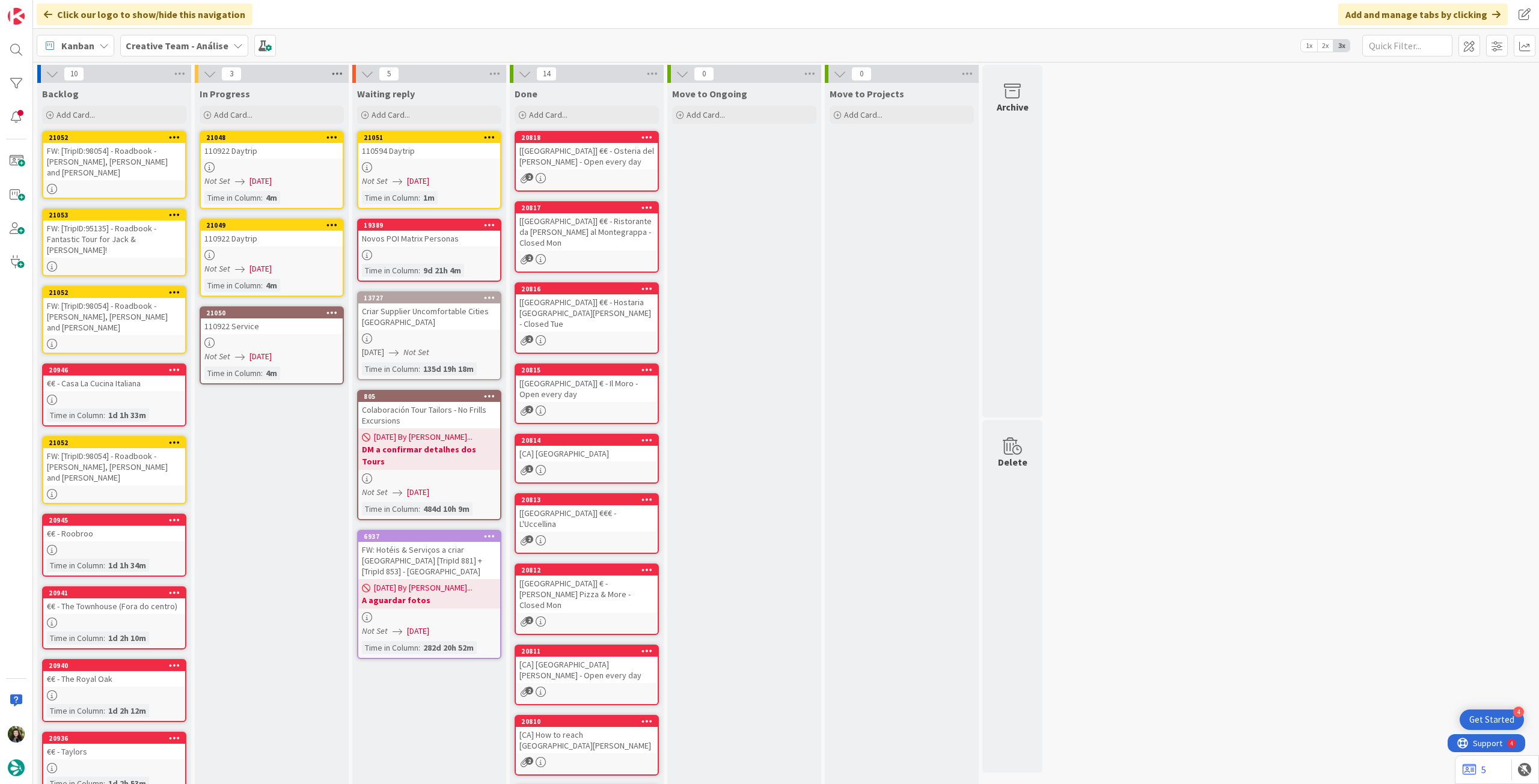
click at [337, 77] on icon at bounding box center [337, 73] width 16 height 18
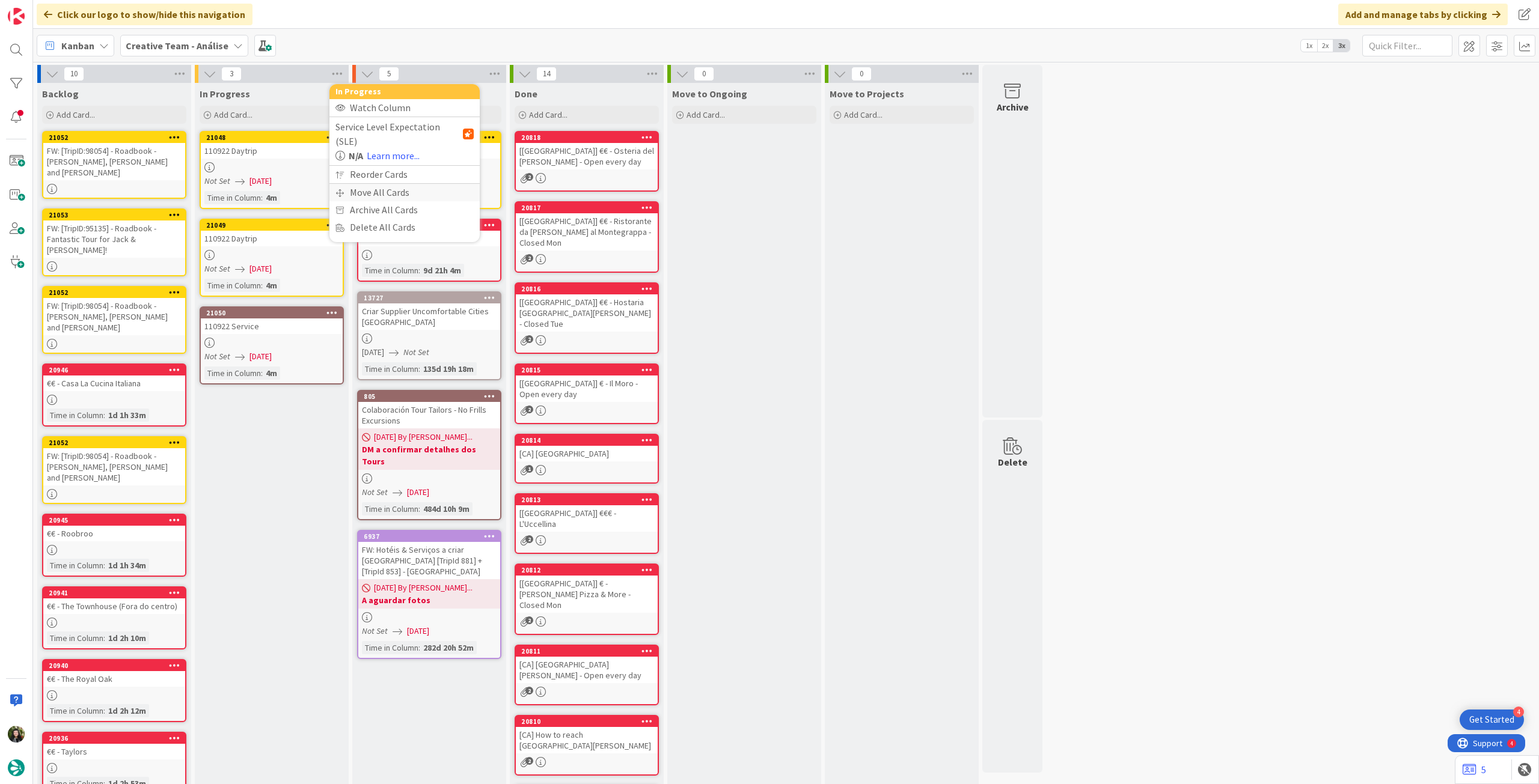
click at [354, 184] on div "Move All Cards" at bounding box center [404, 192] width 150 height 17
click at [402, 128] on span "Creative Team - Análise" at bounding box center [391, 131] width 97 height 12
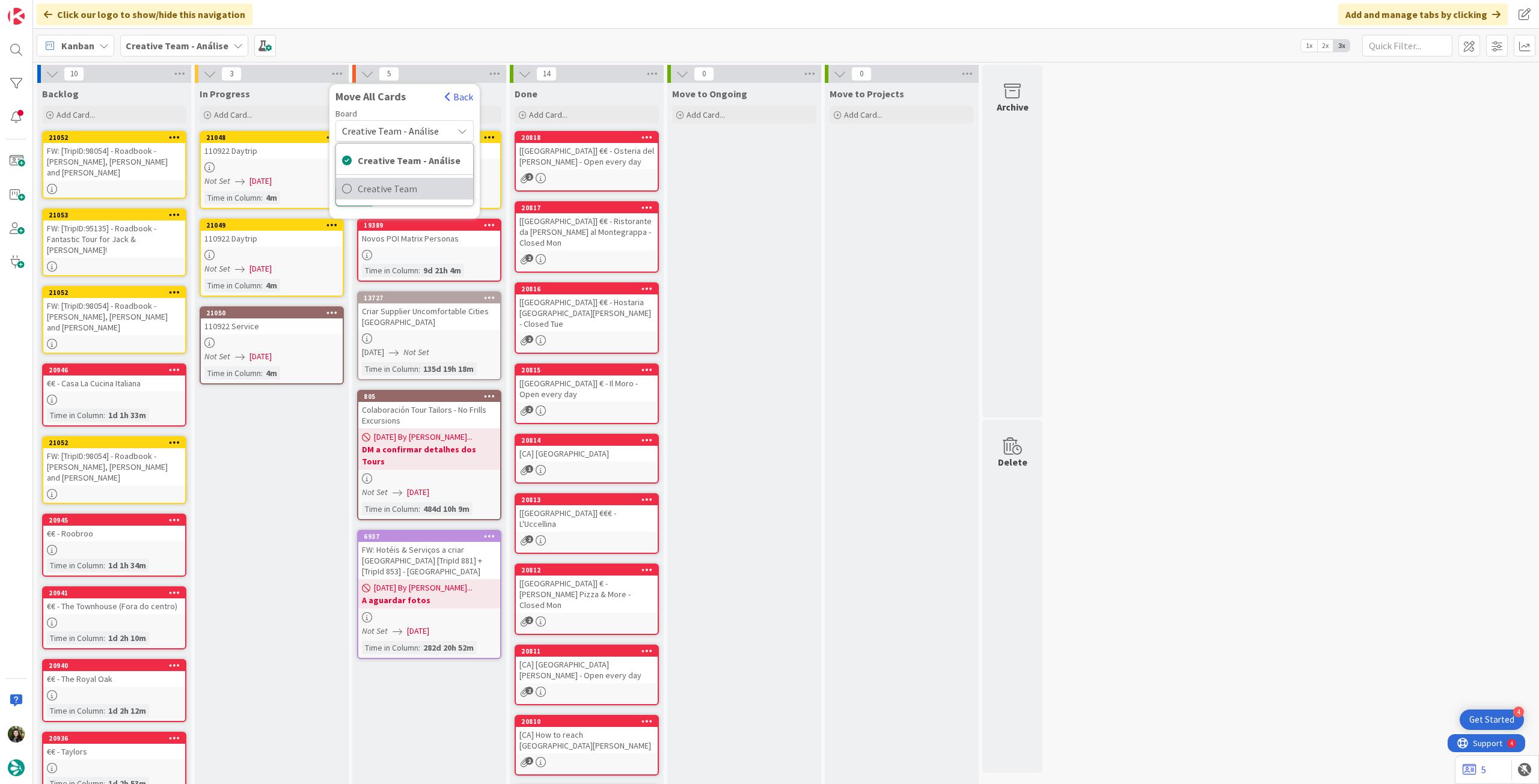
click at [400, 193] on span "Creative Team" at bounding box center [412, 189] width 110 height 18
click at [404, 173] on span "Select a Column..." at bounding box center [381, 170] width 79 height 16
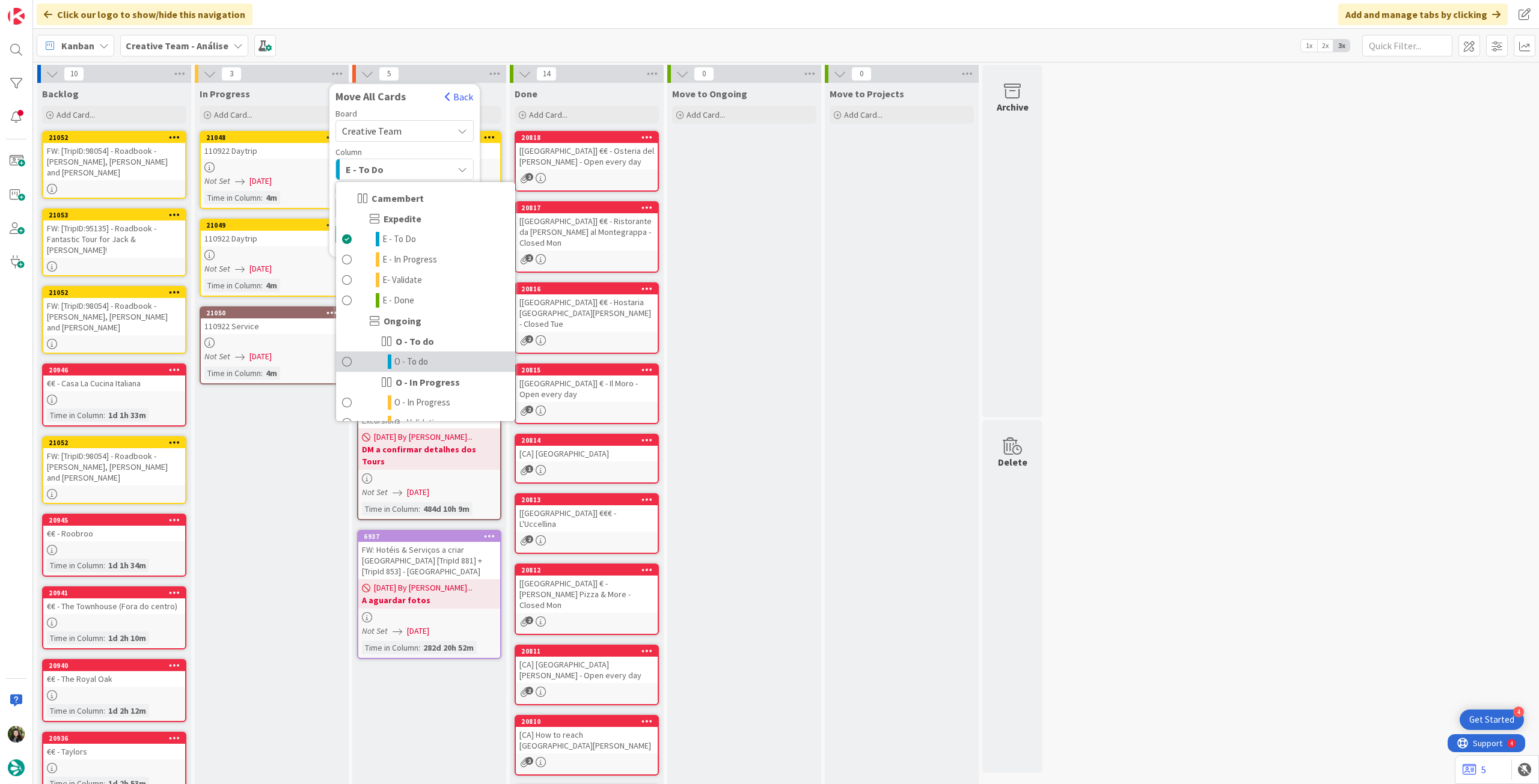
click at [422, 361] on span "O - To do" at bounding box center [411, 362] width 34 height 15
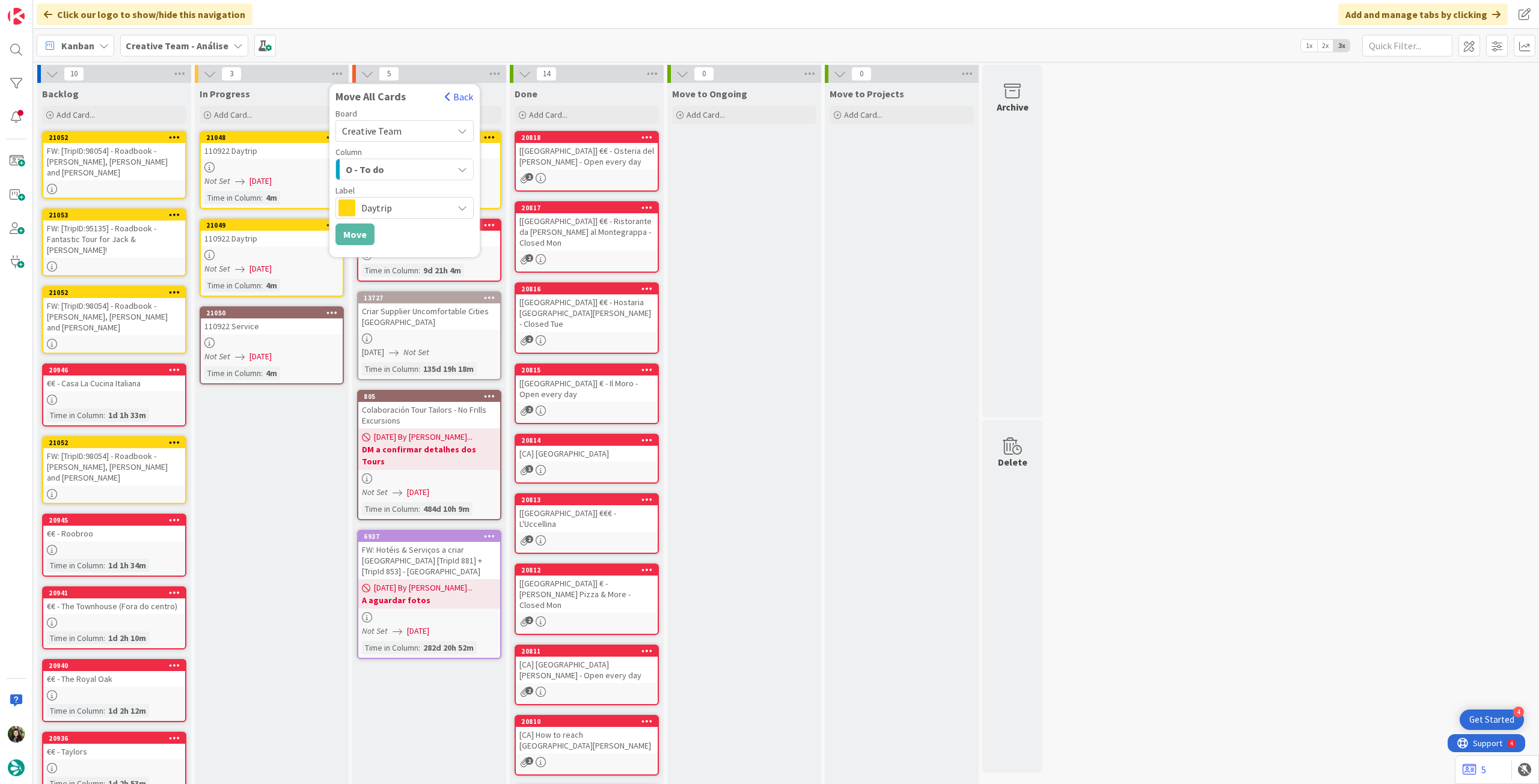
click at [362, 233] on button "Move" at bounding box center [355, 234] width 39 height 21
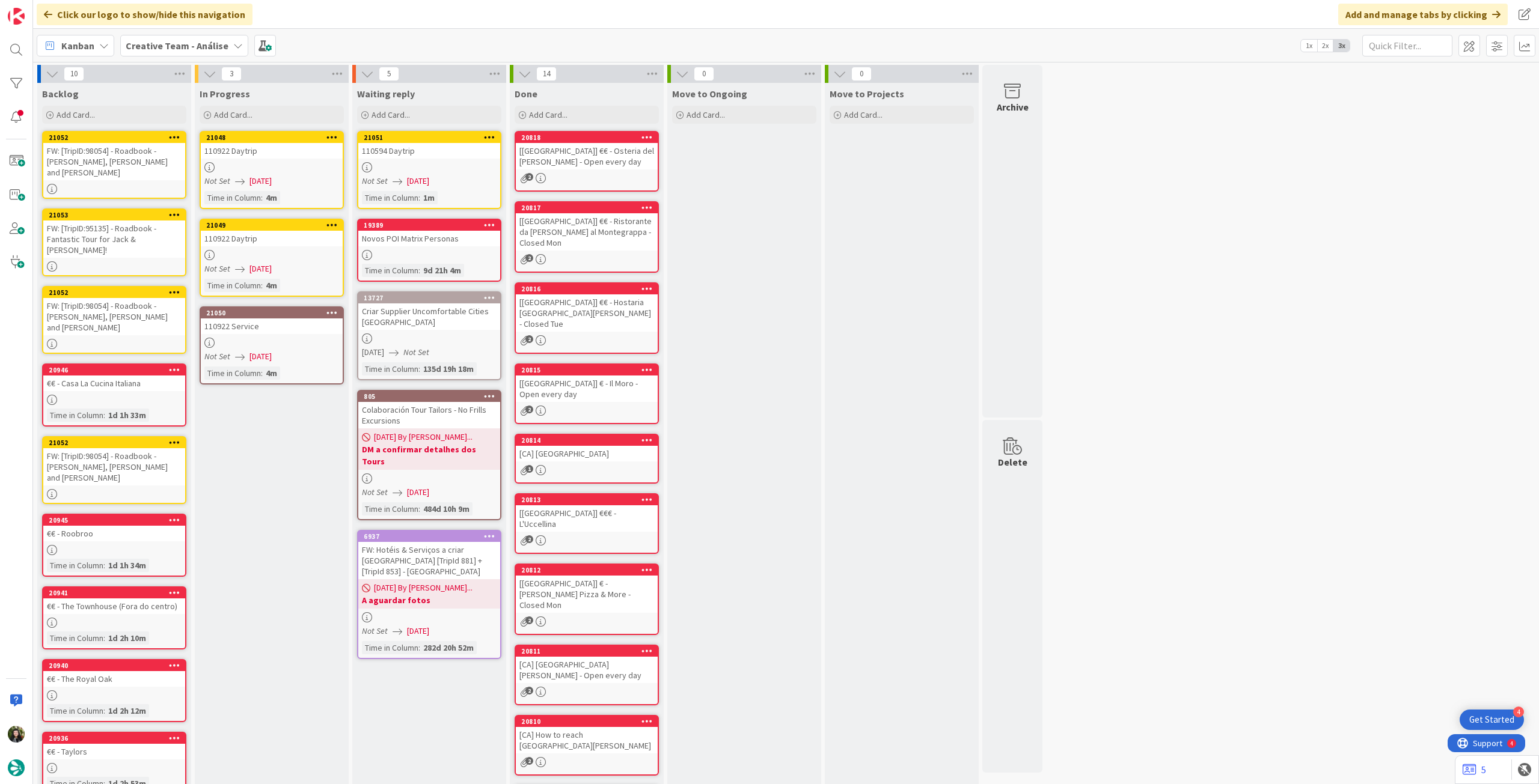
click at [176, 135] on icon at bounding box center [174, 137] width 12 height 9
click at [176, 133] on icon at bounding box center [174, 137] width 12 height 9
click at [174, 138] on icon at bounding box center [174, 137] width 12 height 9
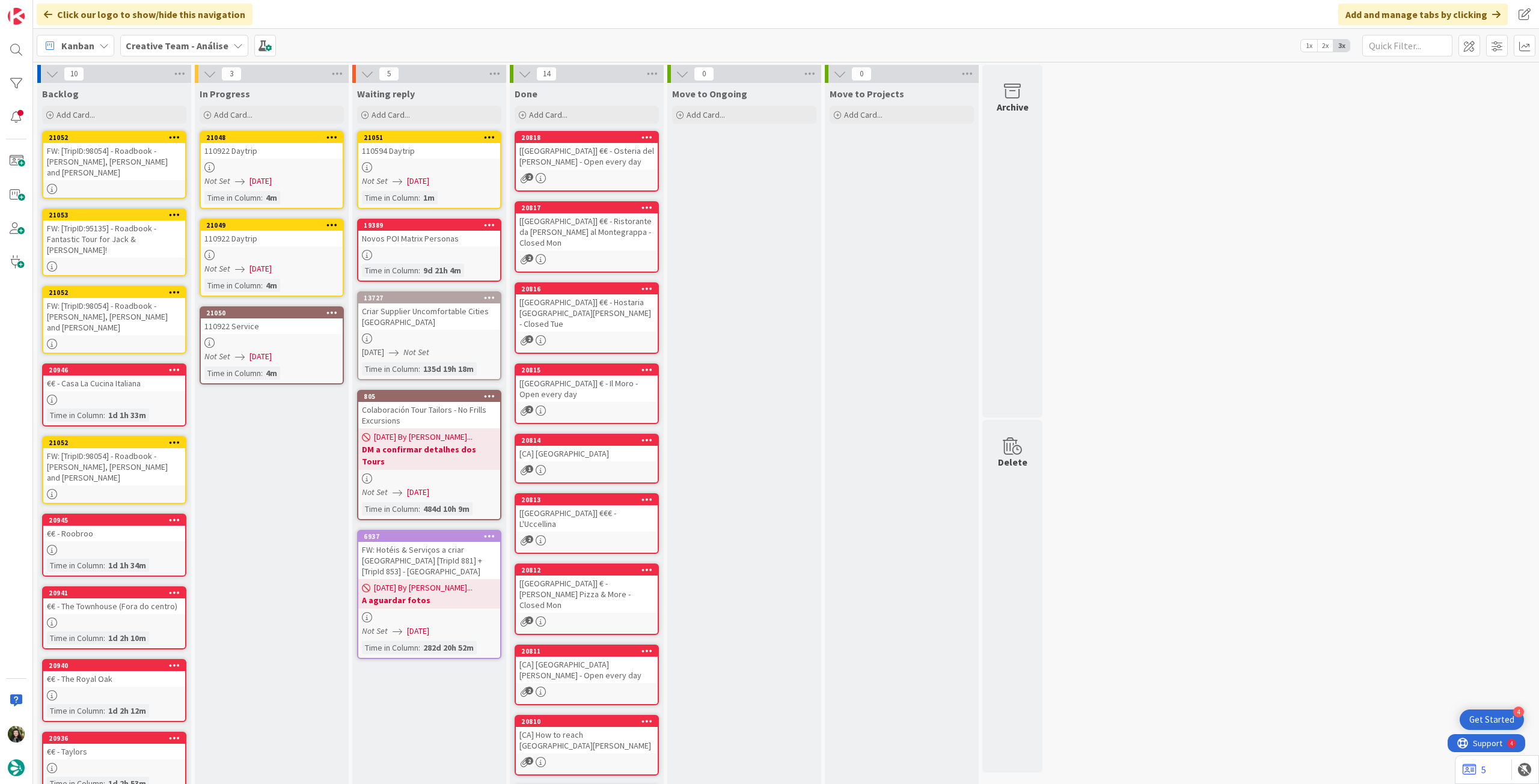
click at [174, 138] on icon at bounding box center [174, 137] width 12 height 9
click at [173, 138] on icon at bounding box center [174, 137] width 12 height 9
click at [138, 171] on link "21052 FW: [TripID:98054] - Roadbook - Larry, Mary and Jake" at bounding box center [114, 165] width 144 height 68
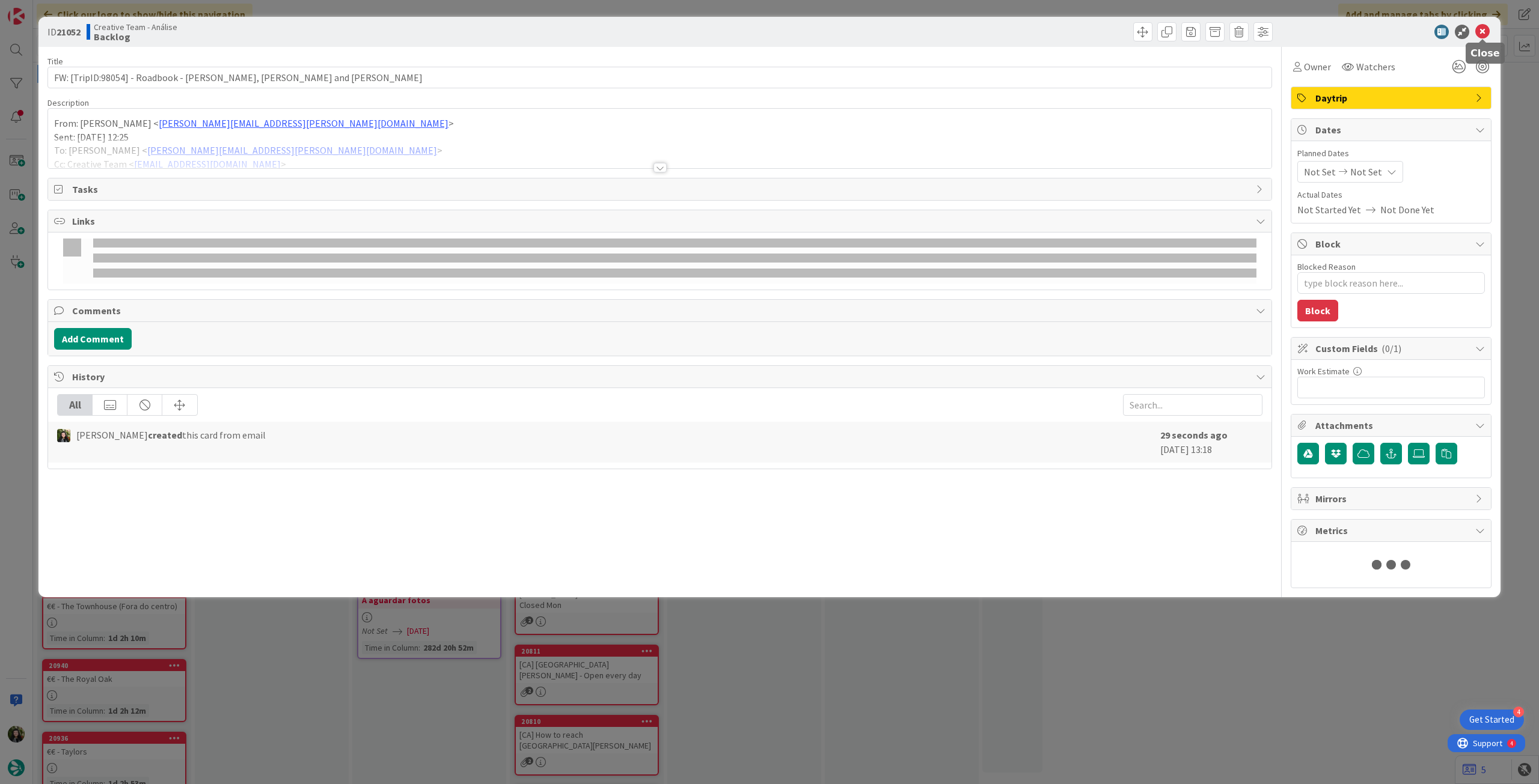
click at [1484, 33] on icon at bounding box center [1483, 32] width 15 height 15
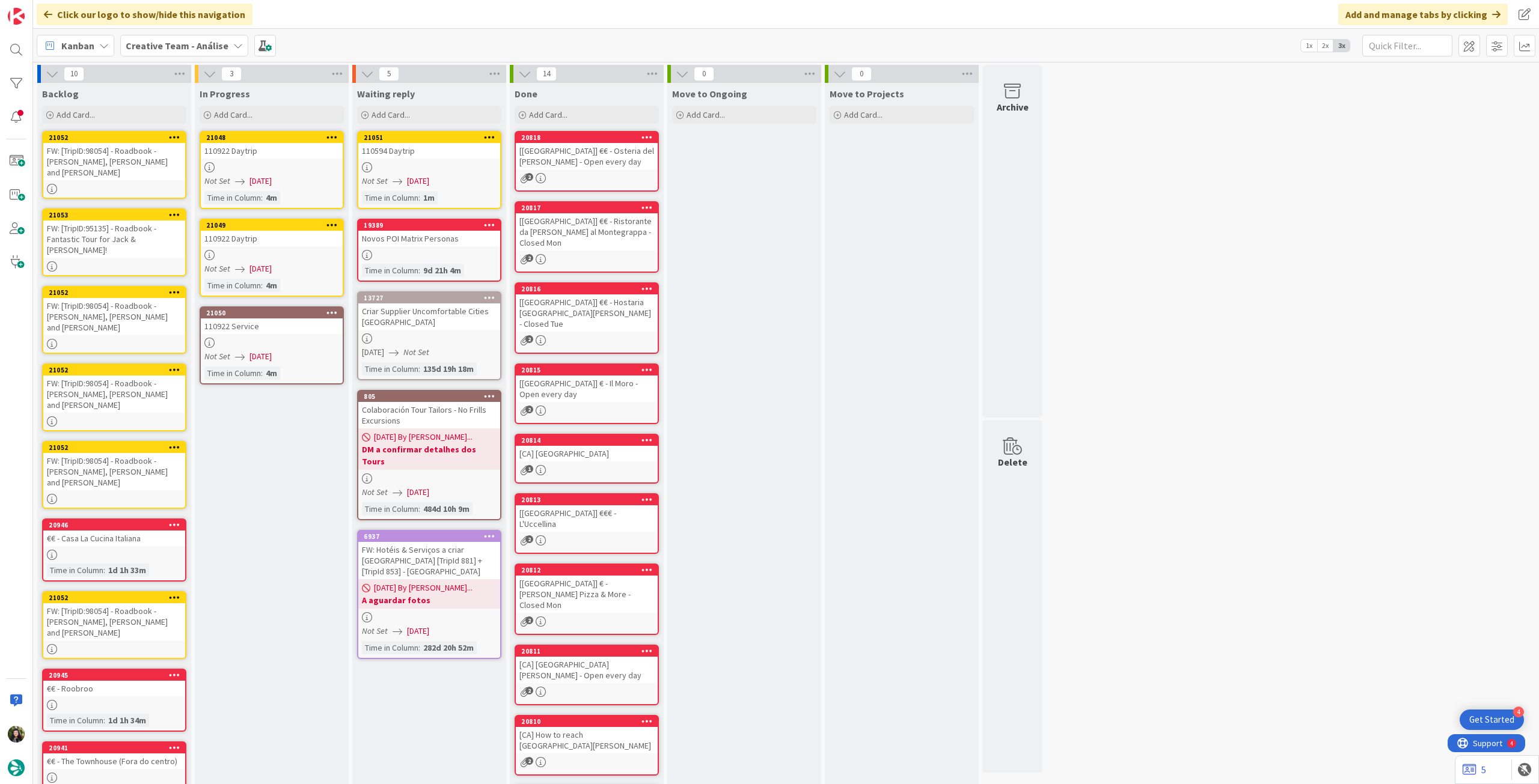
click at [175, 141] on icon at bounding box center [174, 137] width 12 height 9
click at [249, 480] on div "In Progress Add Card... 21048 Move to Top Move to Bottom Assign Labels... Assig…" at bounding box center [271, 594] width 154 height 1022
click at [149, 43] on b "Creative Team - Análise" at bounding box center [177, 46] width 103 height 12
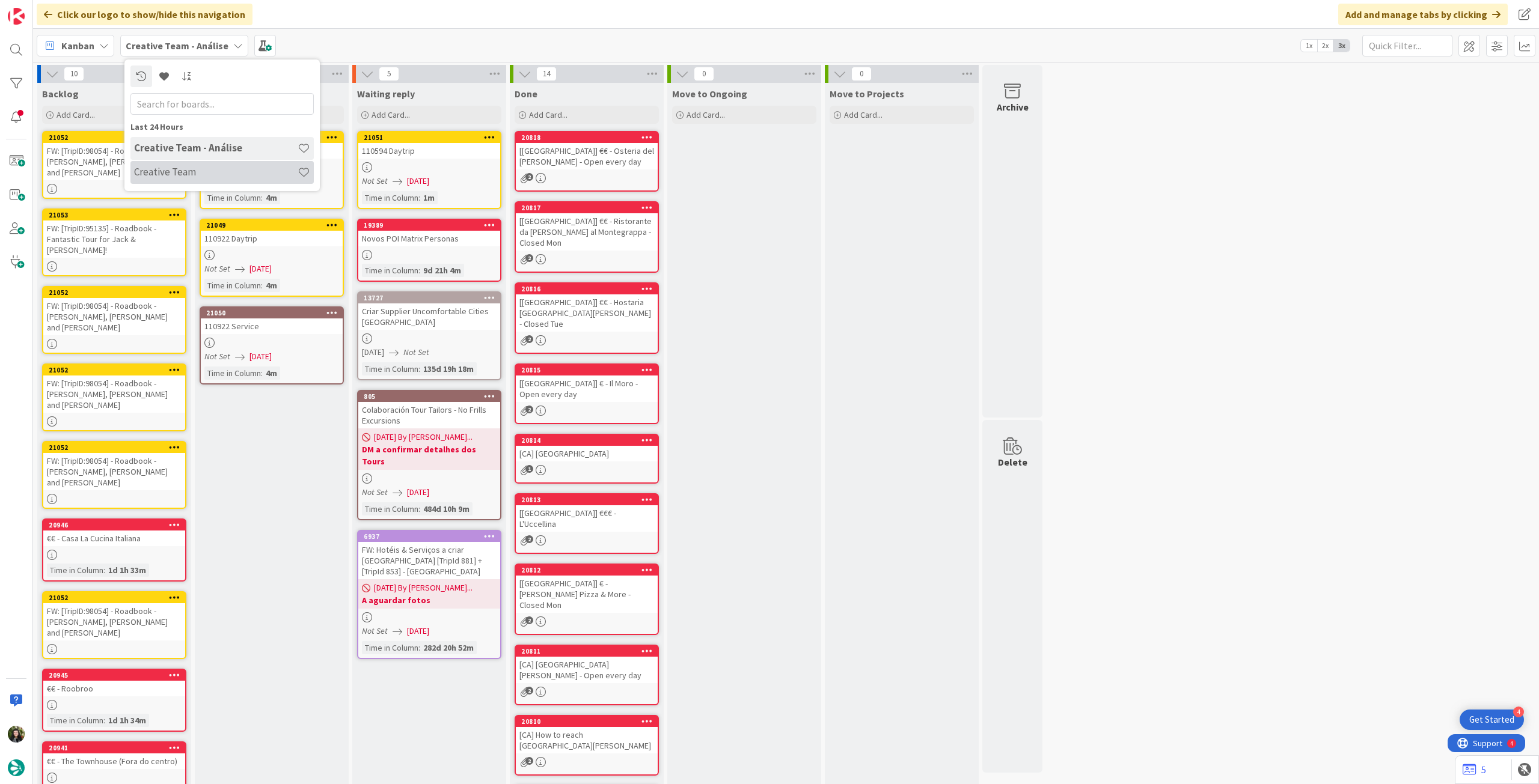
click at [170, 171] on h4 "Creative Team" at bounding box center [215, 172] width 163 height 12
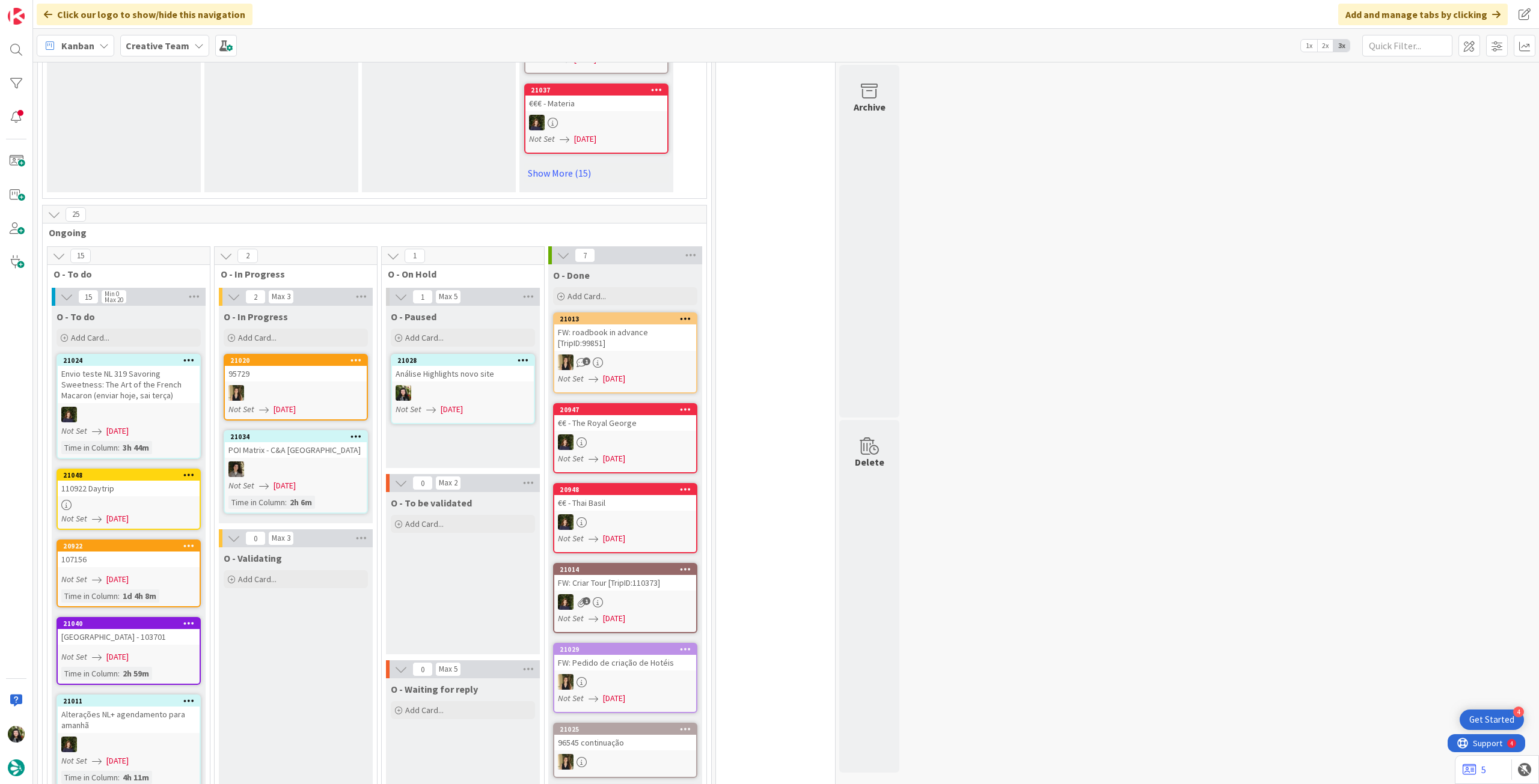
scroll to position [1122, 0]
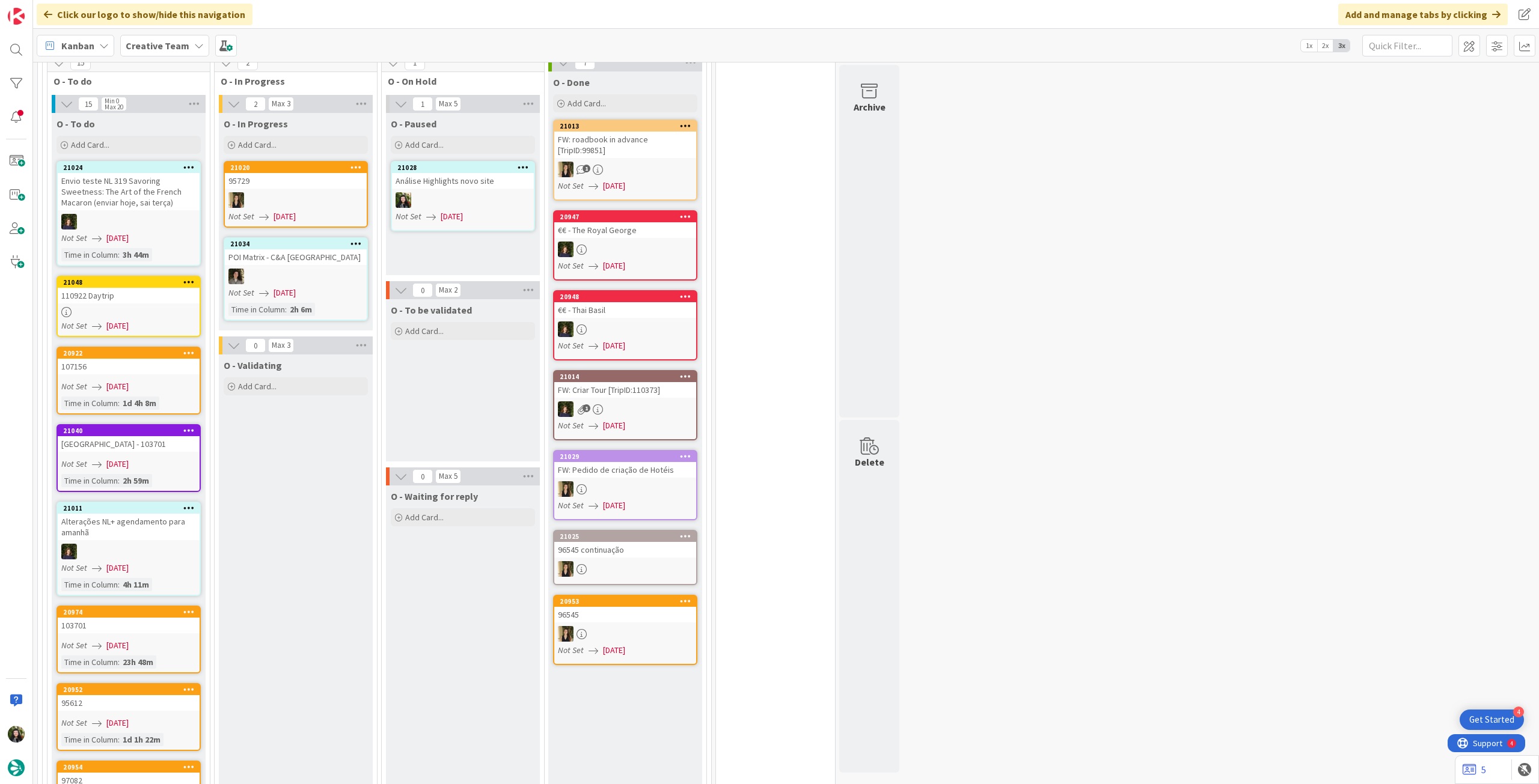
click at [179, 39] on span "Creative Team" at bounding box center [157, 46] width 64 height 15
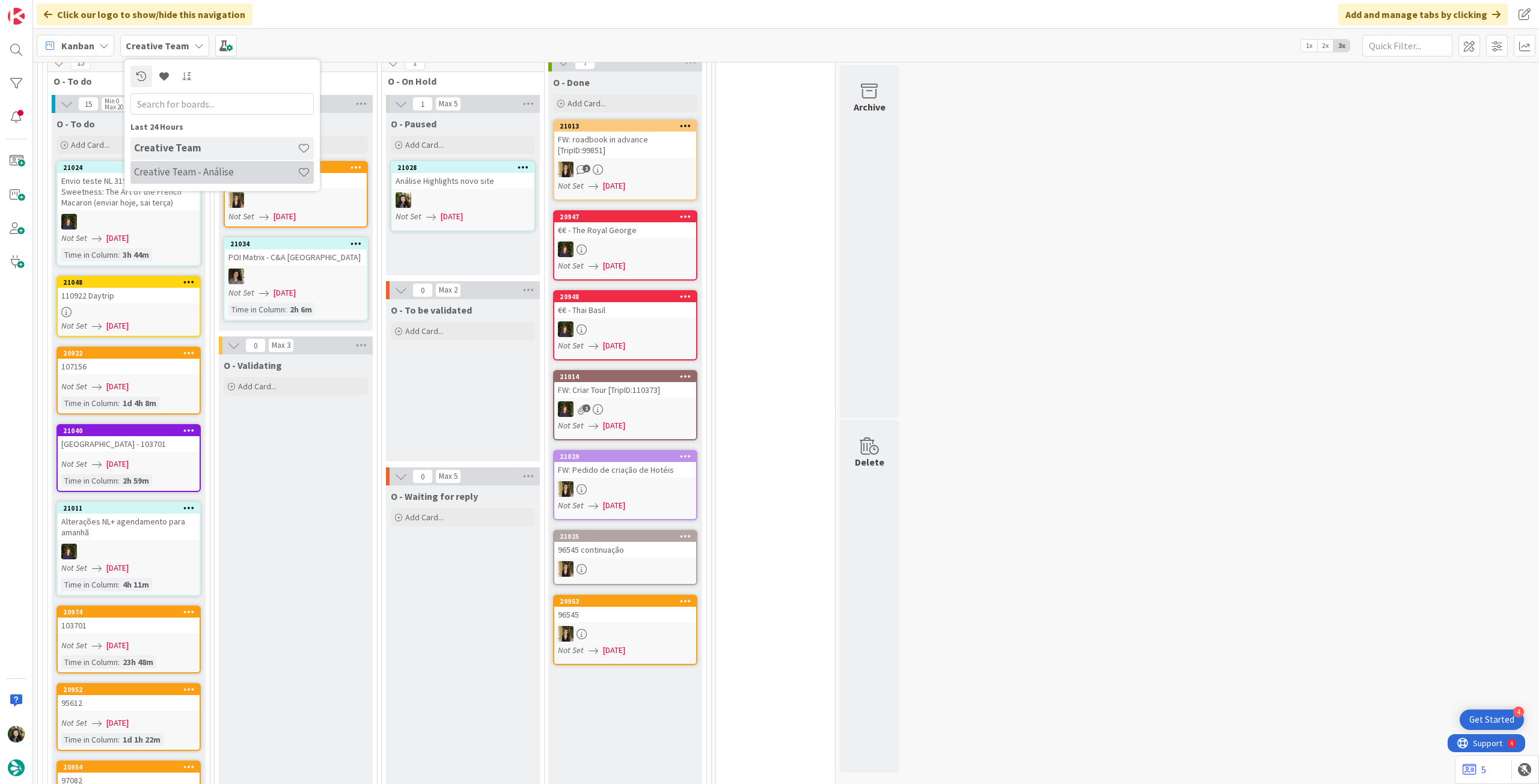
click at [192, 176] on h4 "Creative Team - Análise" at bounding box center [215, 172] width 163 height 12
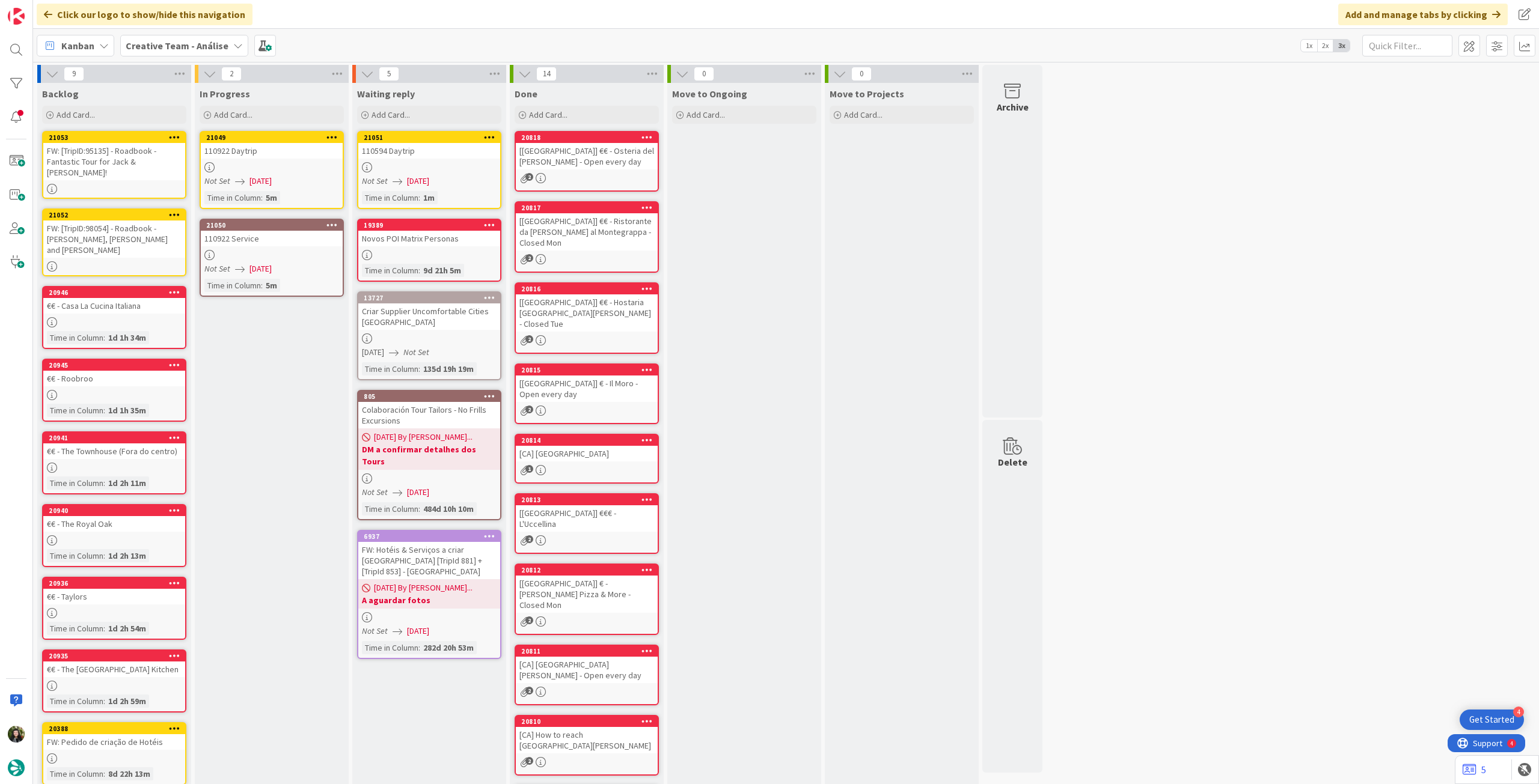
drag, startPoint x: 184, startPoint y: 50, endPoint x: 185, endPoint y: 57, distance: 7.1
click at [184, 50] on b "Creative Team - Análise" at bounding box center [177, 46] width 103 height 12
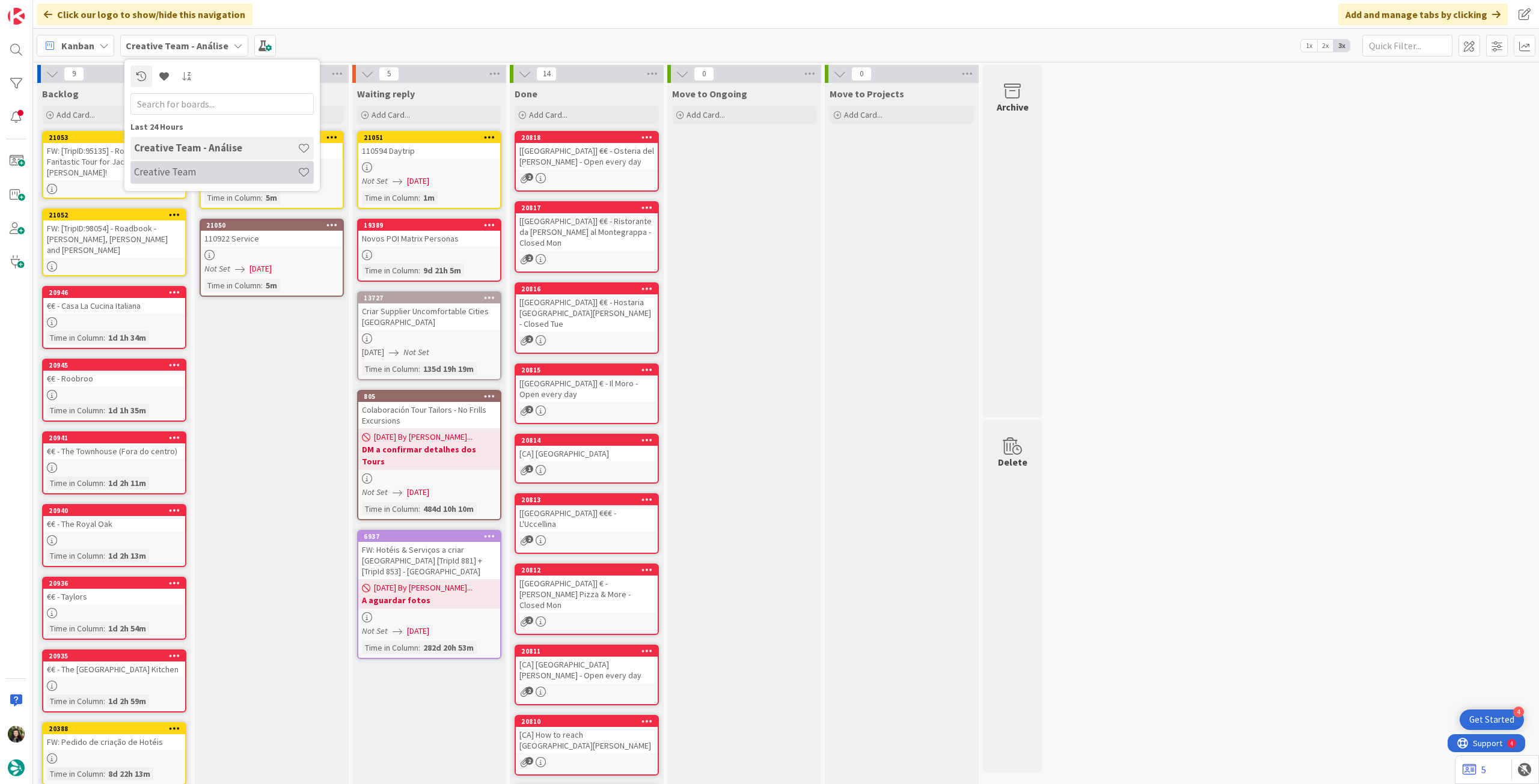
click at [207, 175] on h4 "Creative Team" at bounding box center [215, 172] width 163 height 12
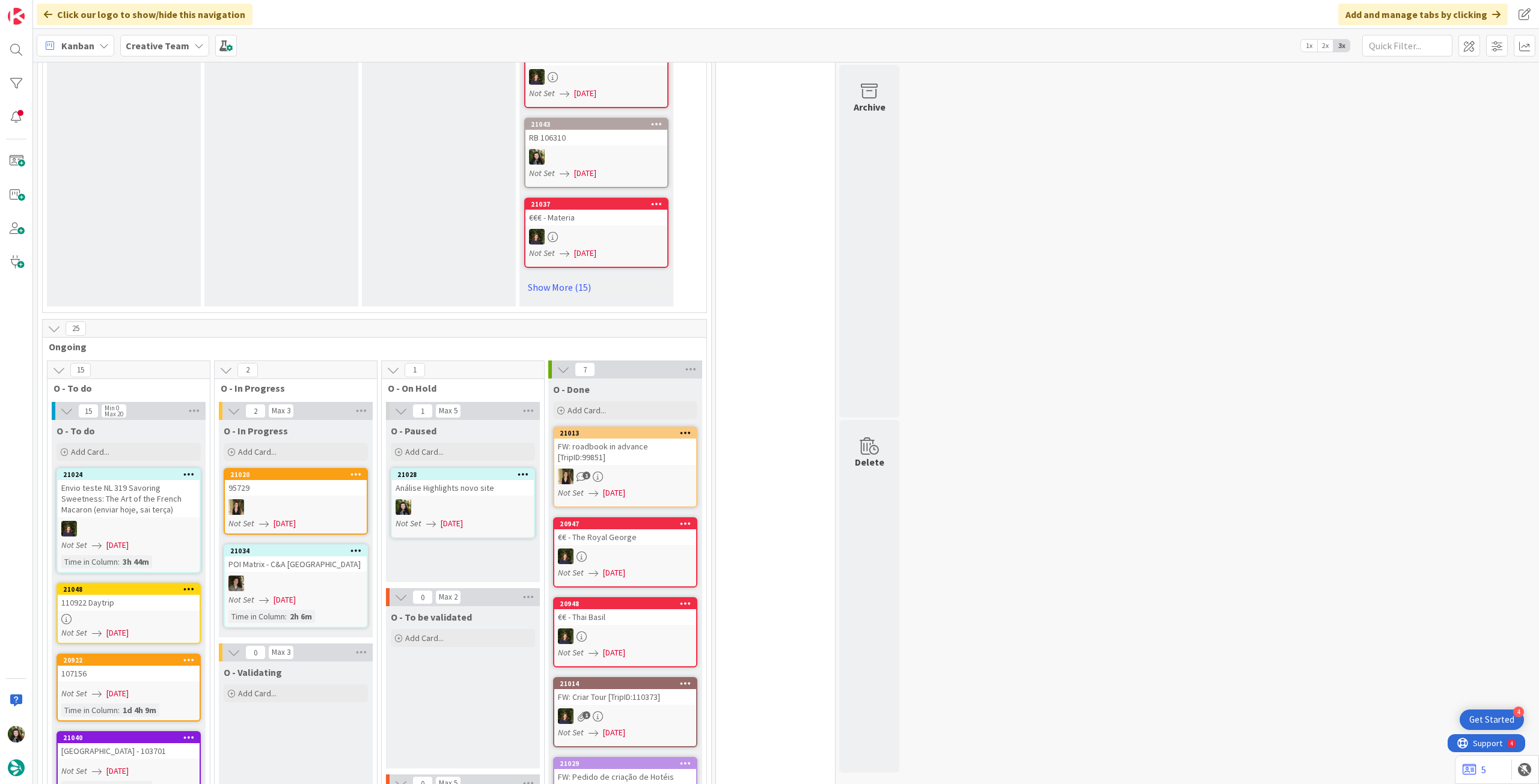
scroll to position [1042, 0]
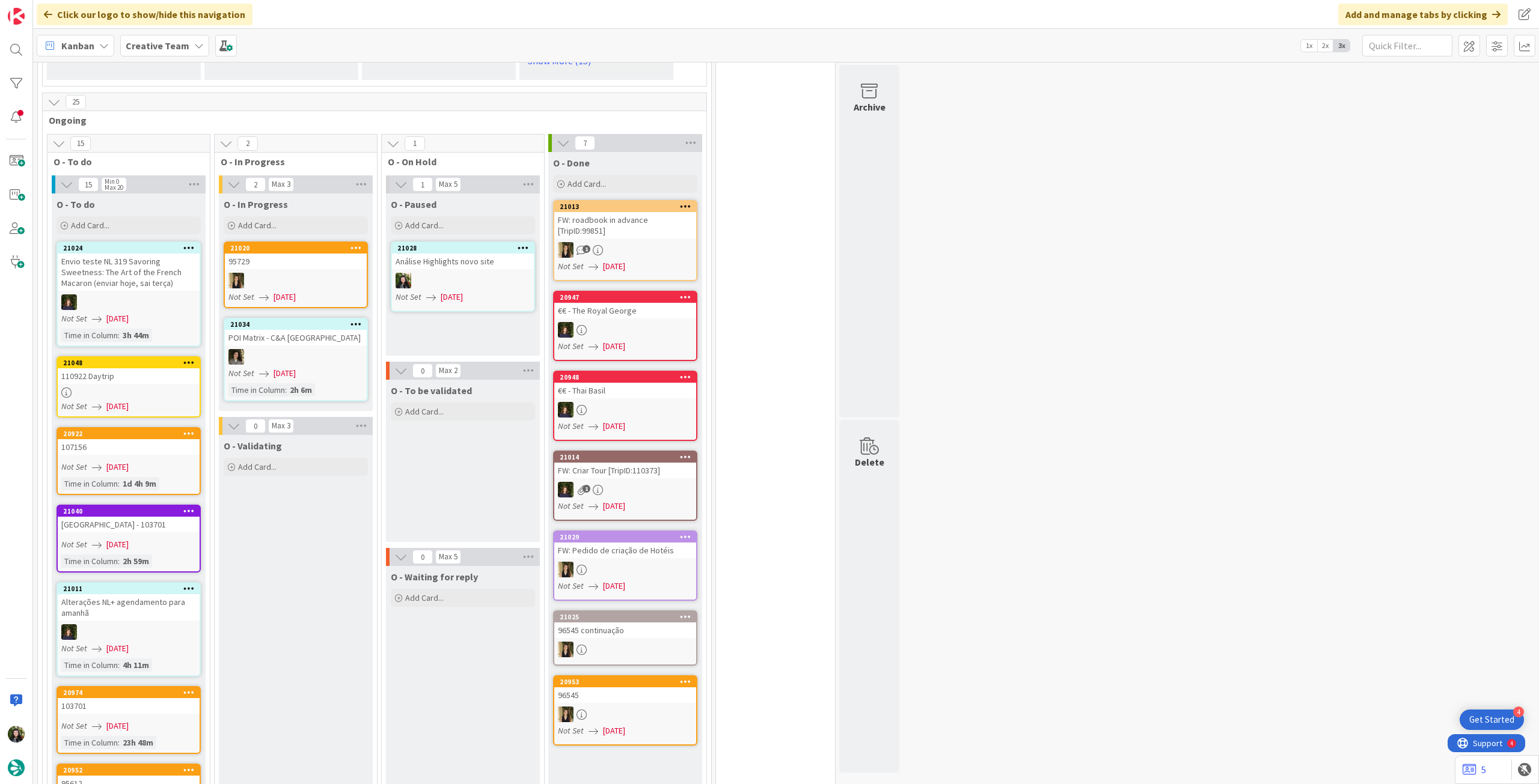
click at [170, 368] on div "110922 Daytrip" at bounding box center [129, 376] width 142 height 16
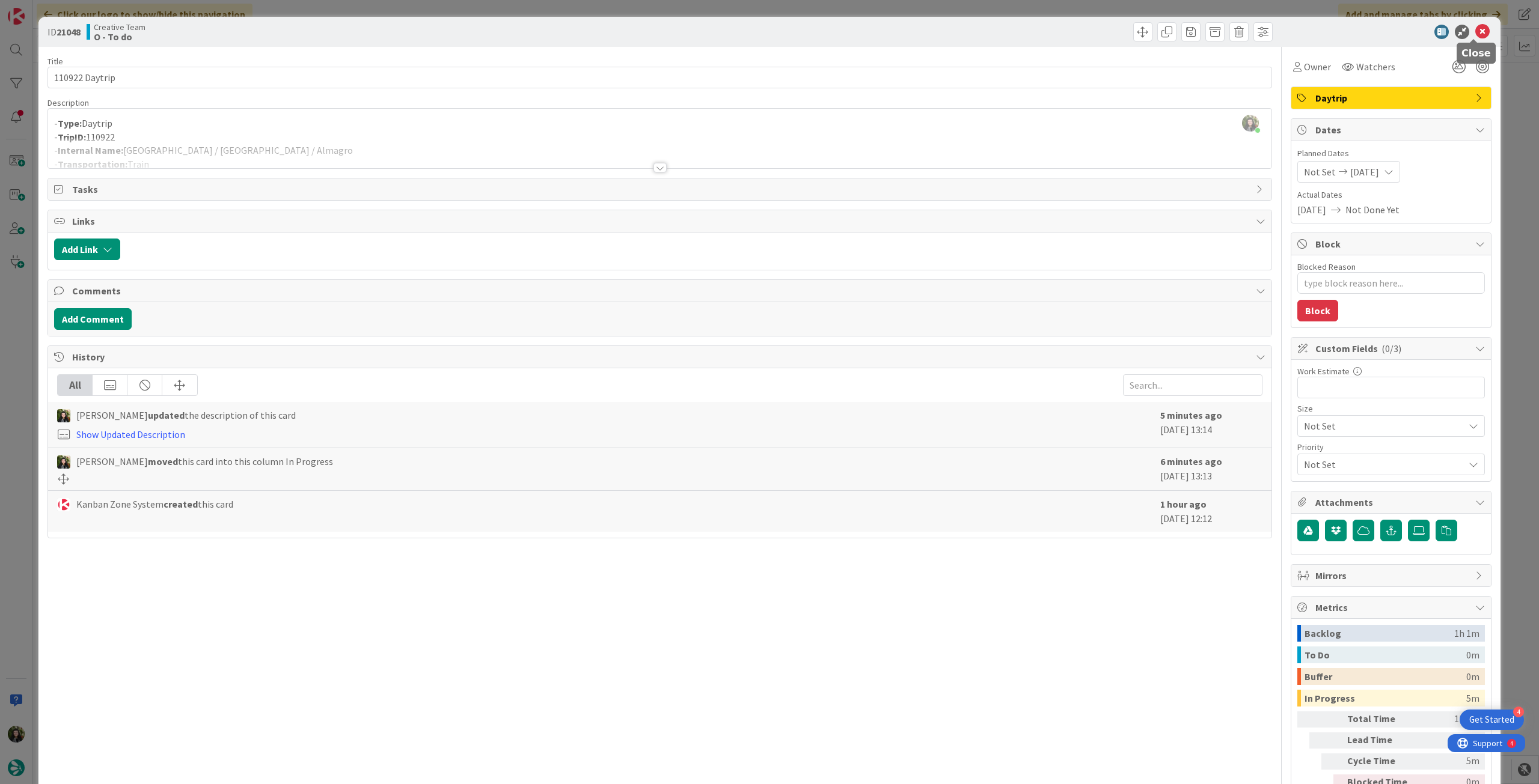
click at [1477, 31] on icon at bounding box center [1483, 32] width 15 height 15
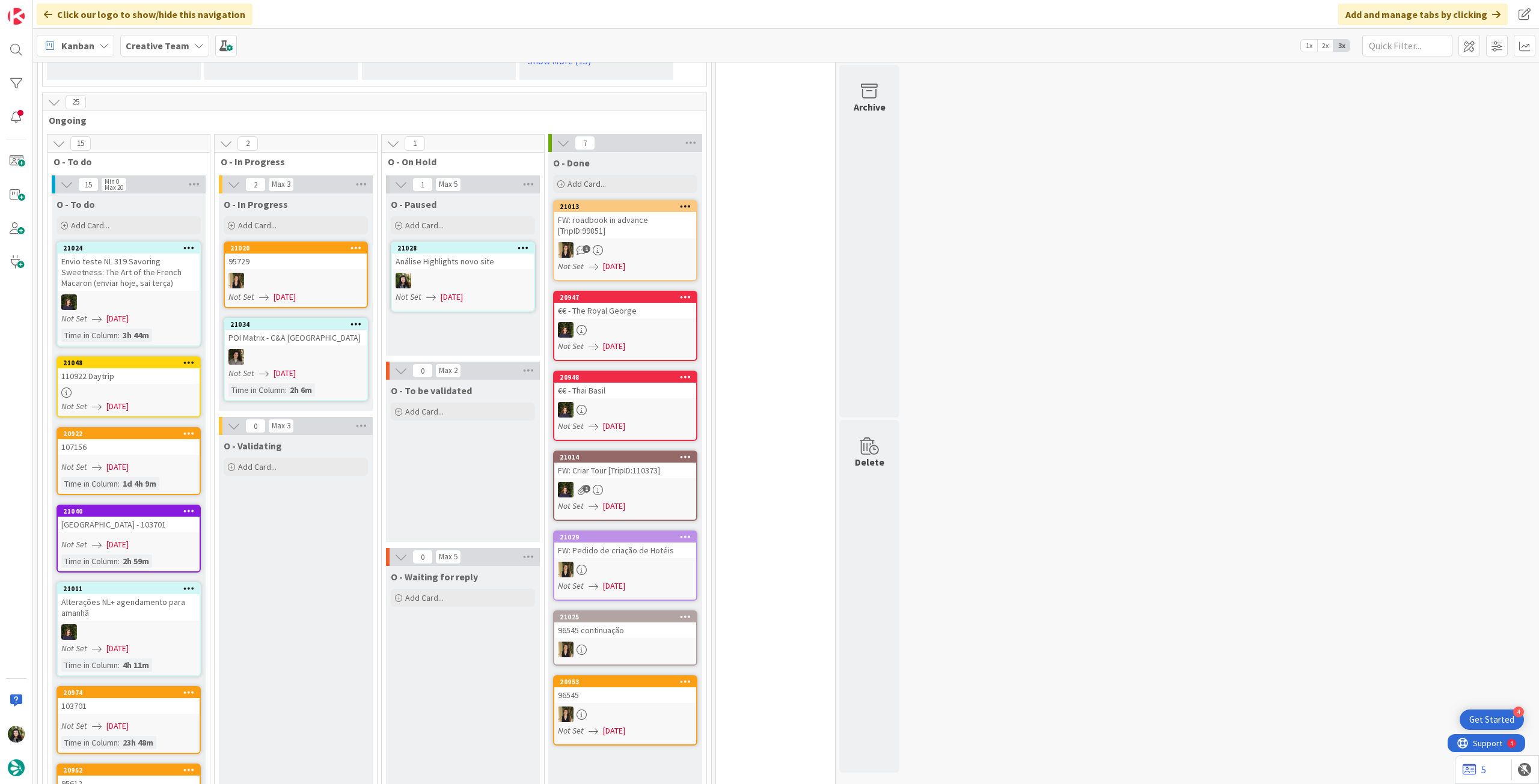
drag, startPoint x: 176, startPoint y: 47, endPoint x: 179, endPoint y: 62, distance: 15.3
click at [176, 50] on b "Creative Team" at bounding box center [157, 46] width 64 height 12
click at [207, 186] on div "Last 24 Hours Creative Team Creative Team - Análise" at bounding box center [222, 125] width 195 height 132
click at [206, 176] on h4 "Creative Team - Análise" at bounding box center [215, 172] width 163 height 12
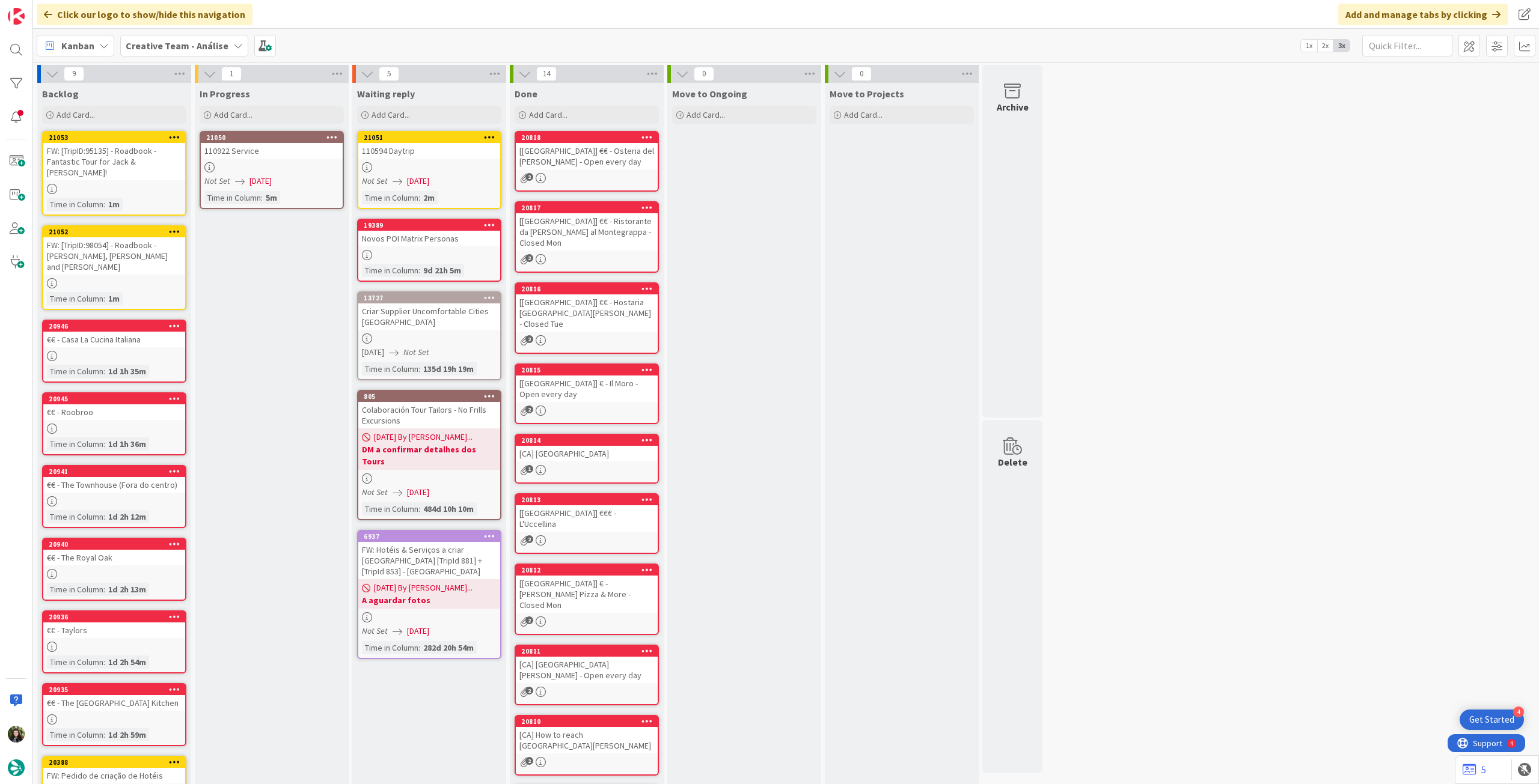
click at [176, 51] on b "Creative Team - Análise" at bounding box center [177, 46] width 103 height 12
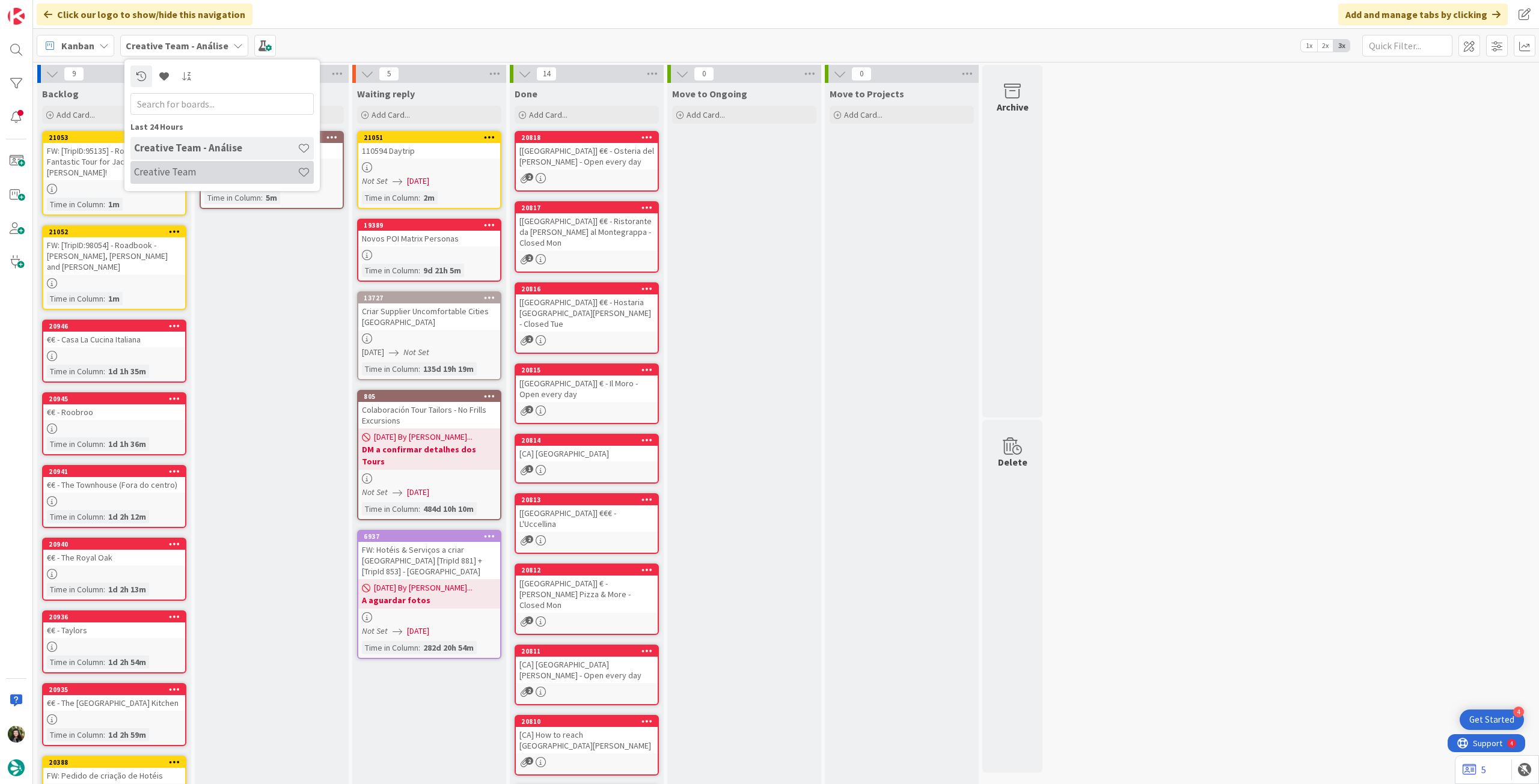
click at [183, 170] on h4 "Creative Team" at bounding box center [215, 172] width 163 height 12
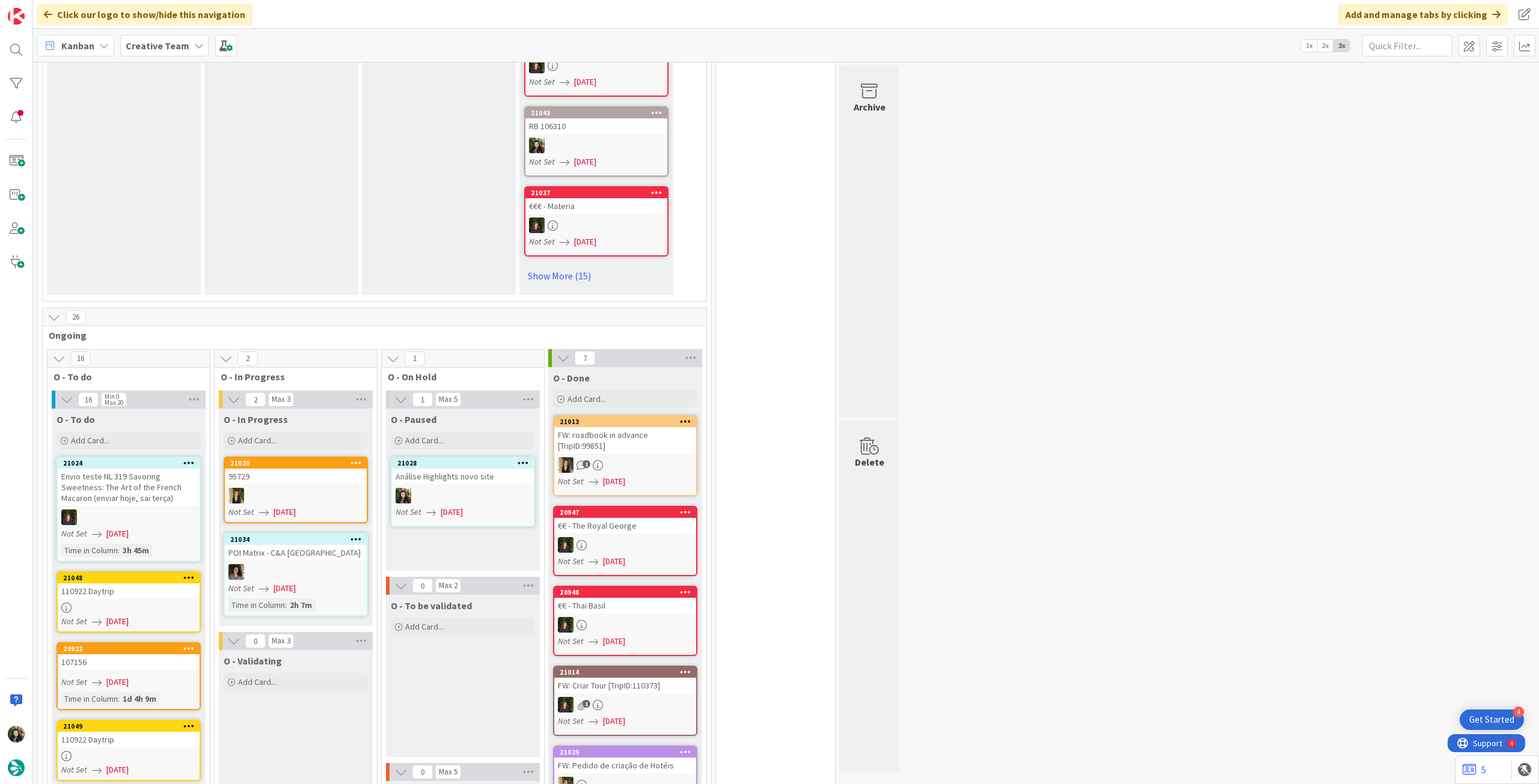
scroll to position [1122, 0]
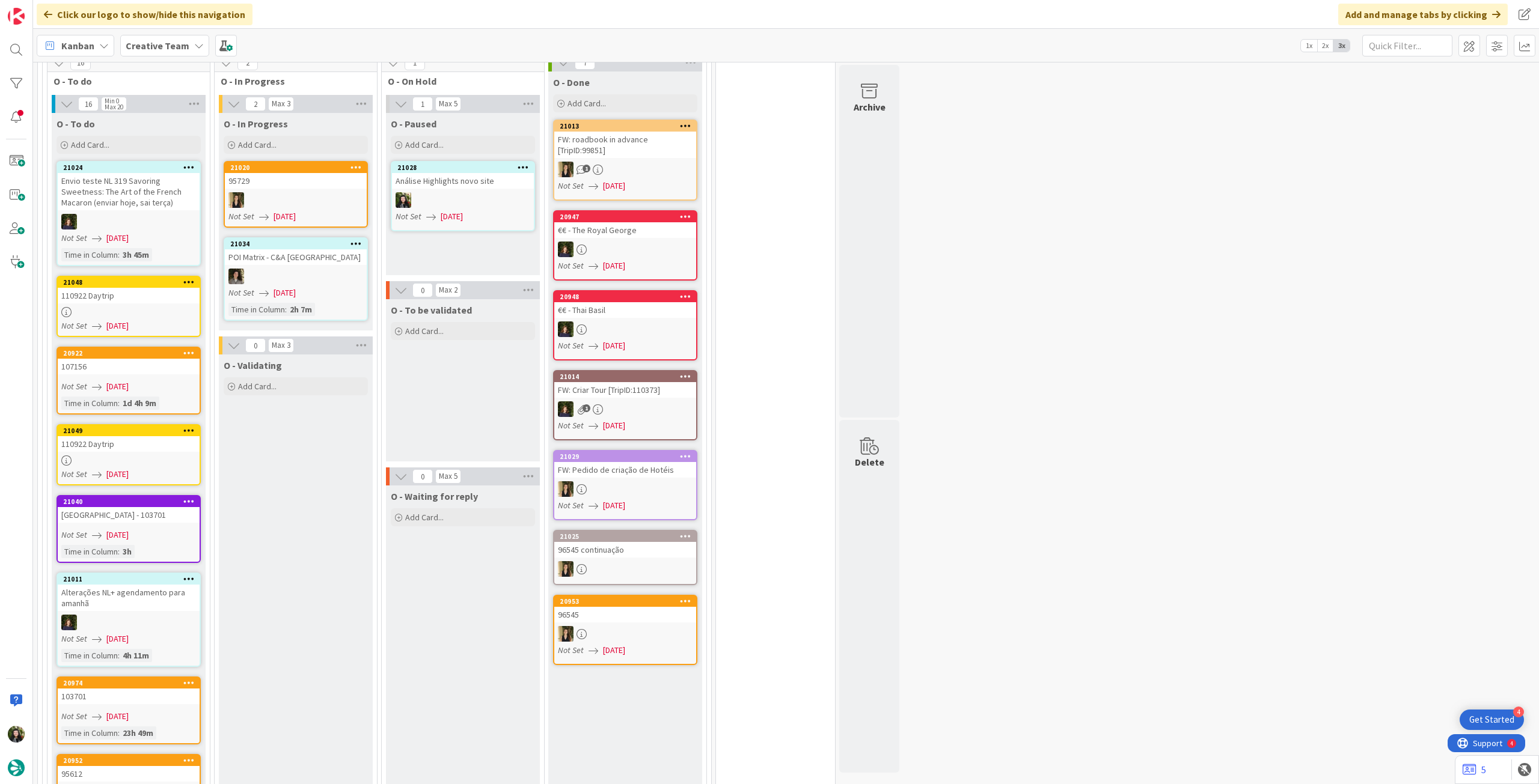
click at [154, 319] on div "Not Set 14/08/2025" at bounding box center [130, 326] width 138 height 13
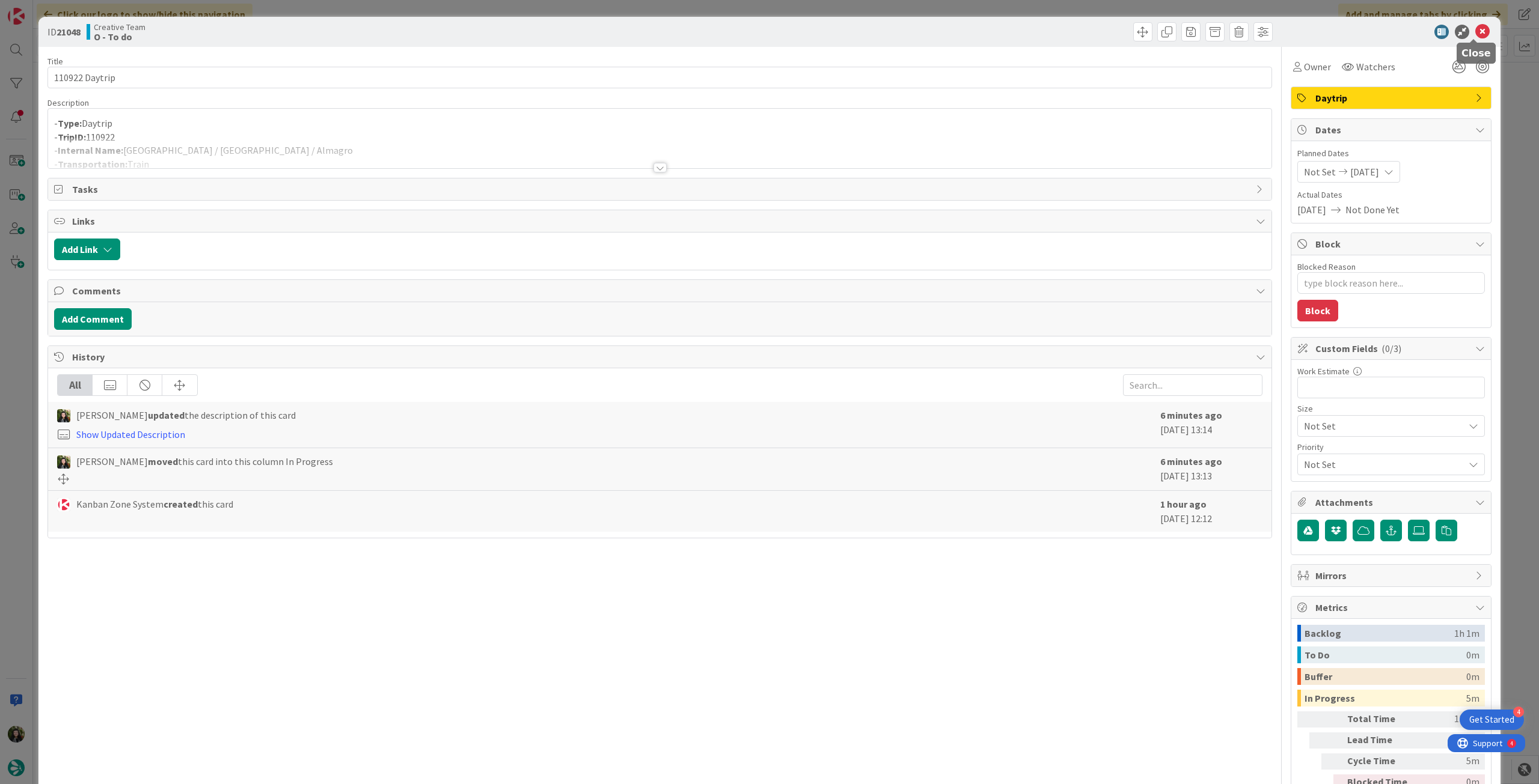
click at [1475, 30] on icon at bounding box center [1483, 32] width 15 height 15
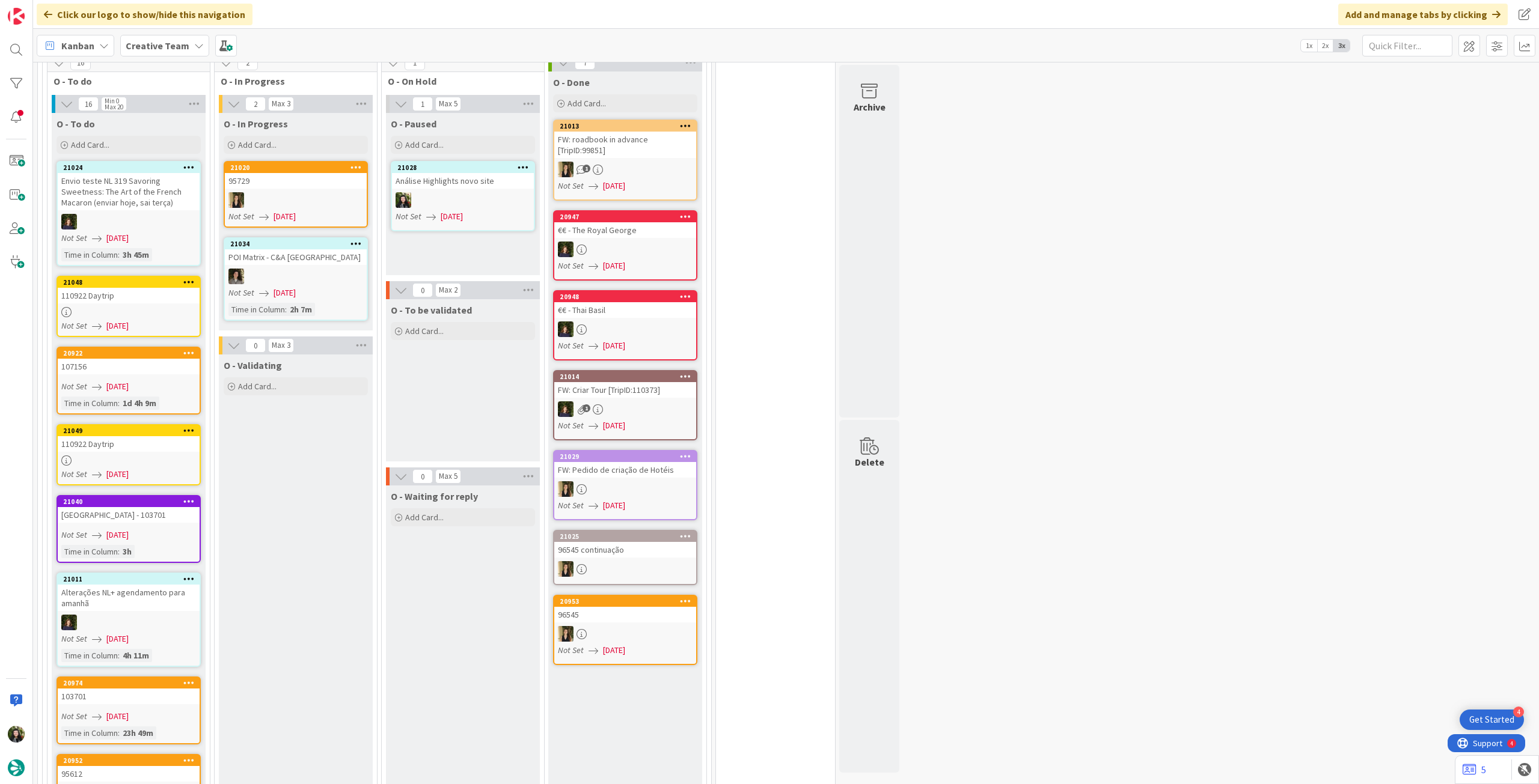
click at [104, 436] on div "110922 Daytrip" at bounding box center [129, 444] width 142 height 16
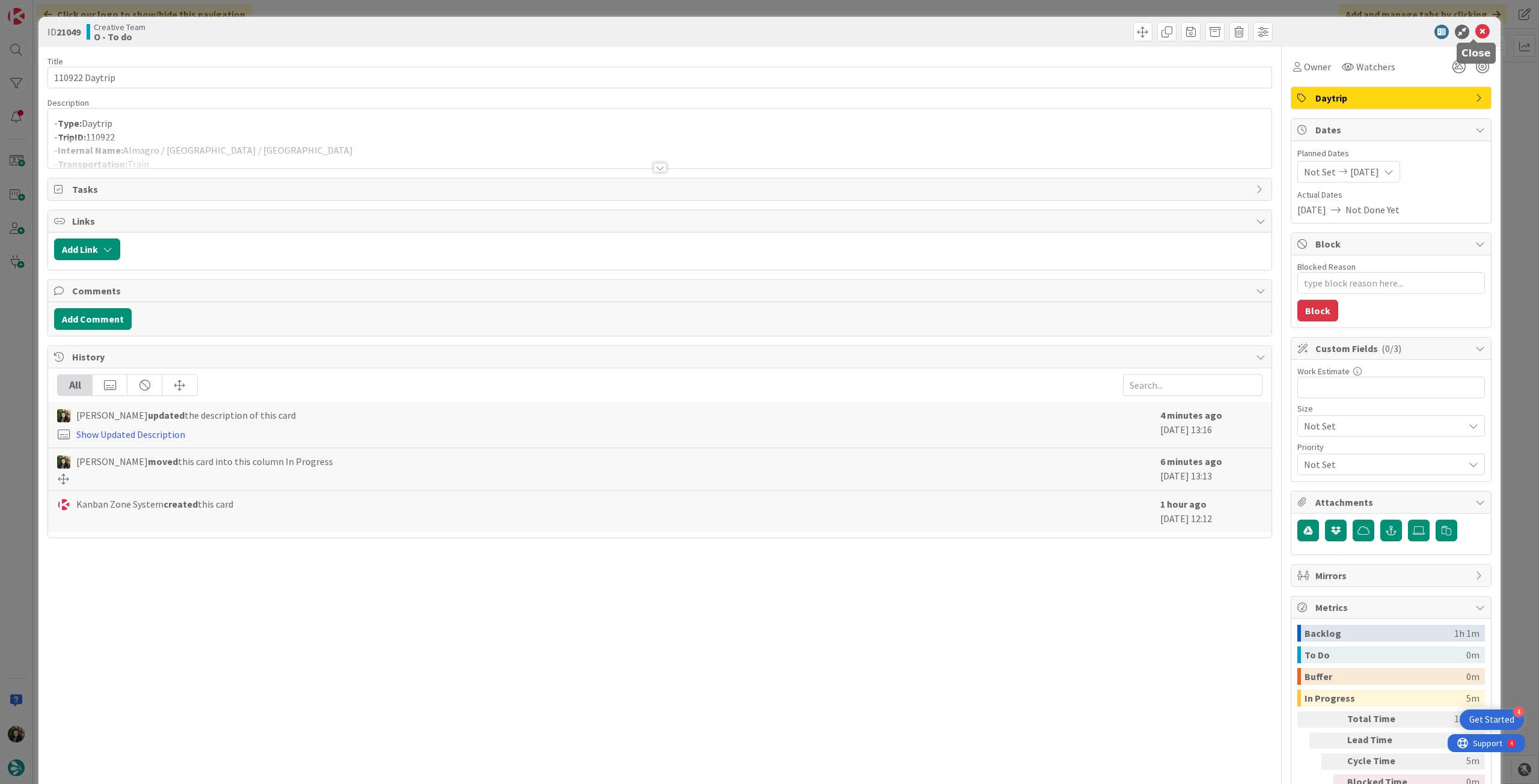
click at [1475, 29] on icon at bounding box center [1483, 32] width 15 height 15
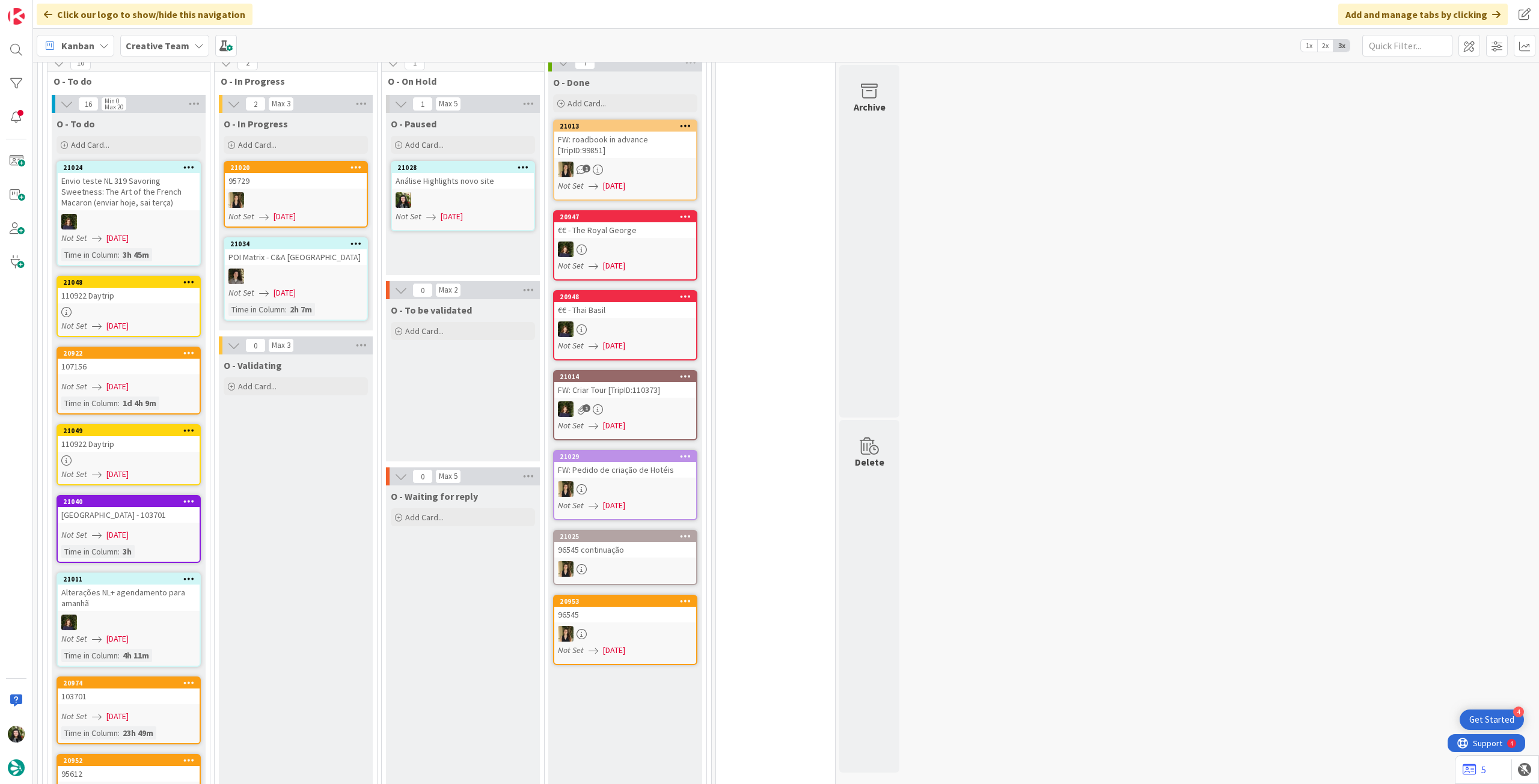
drag, startPoint x: 182, startPoint y: 42, endPoint x: 179, endPoint y: 58, distance: 16.3
click at [182, 42] on b "Creative Team" at bounding box center [157, 46] width 64 height 12
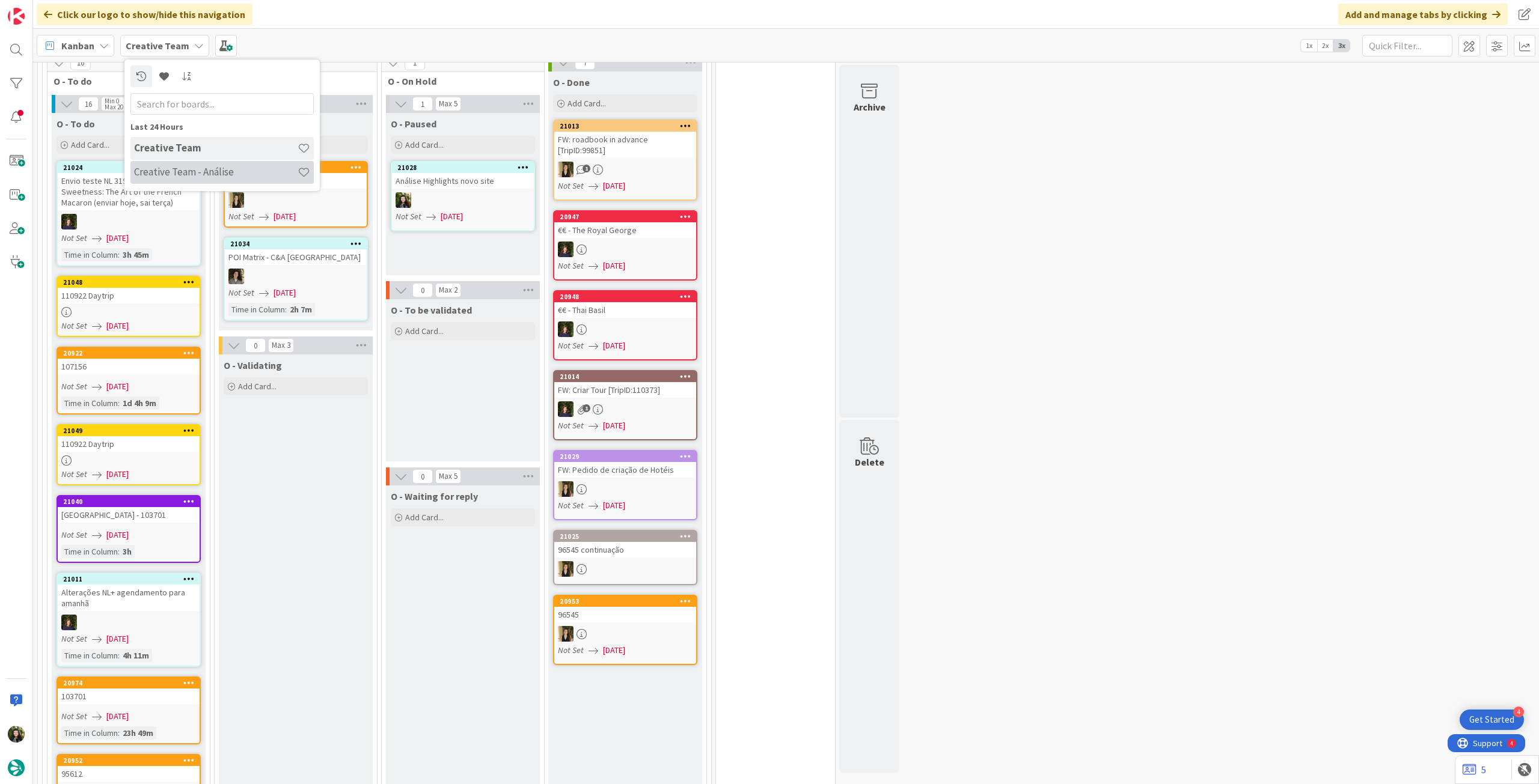
click at [184, 176] on h4 "Creative Team - Análise" at bounding box center [215, 172] width 163 height 12
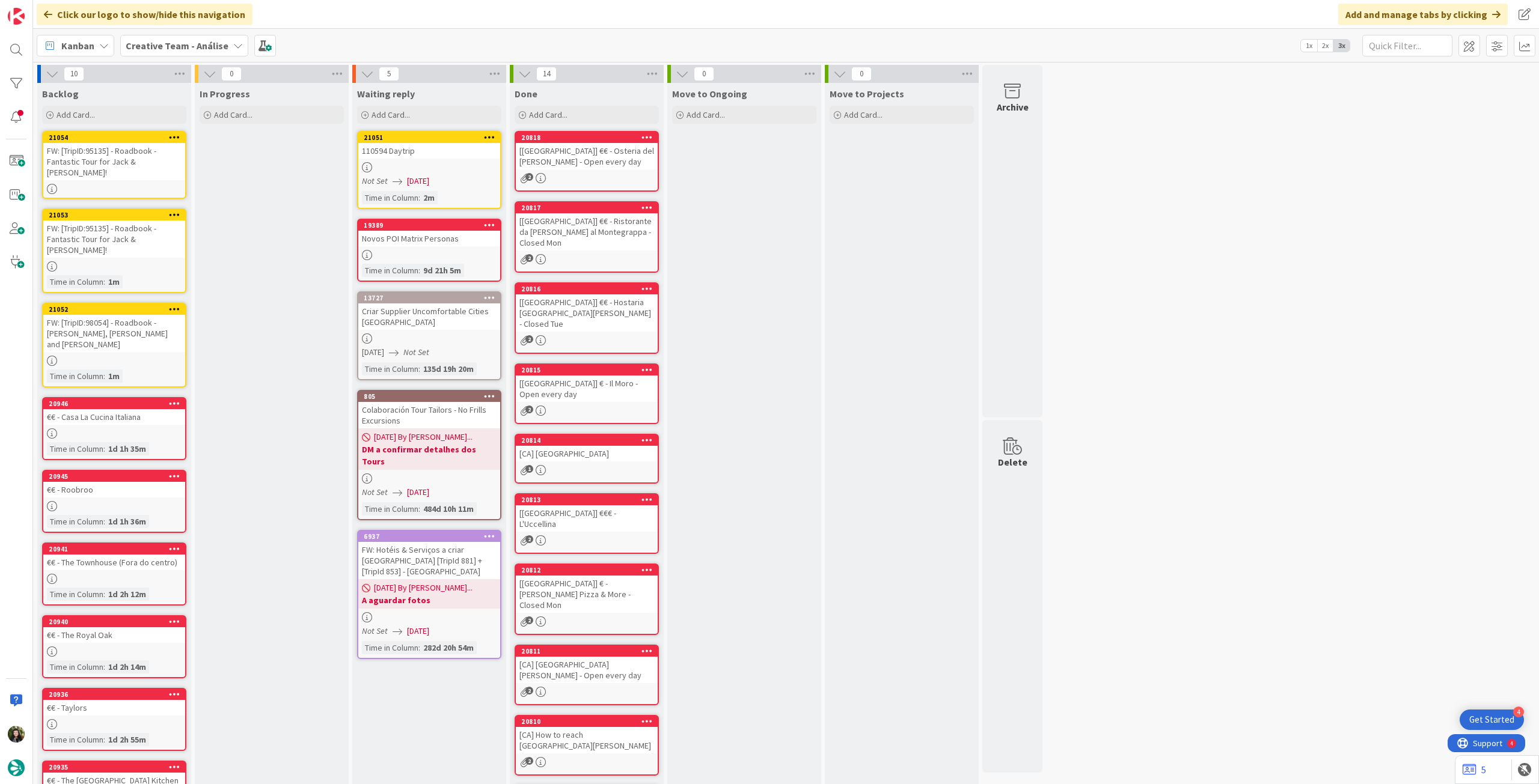
click at [192, 43] on b "Creative Team - Análise" at bounding box center [177, 46] width 103 height 12
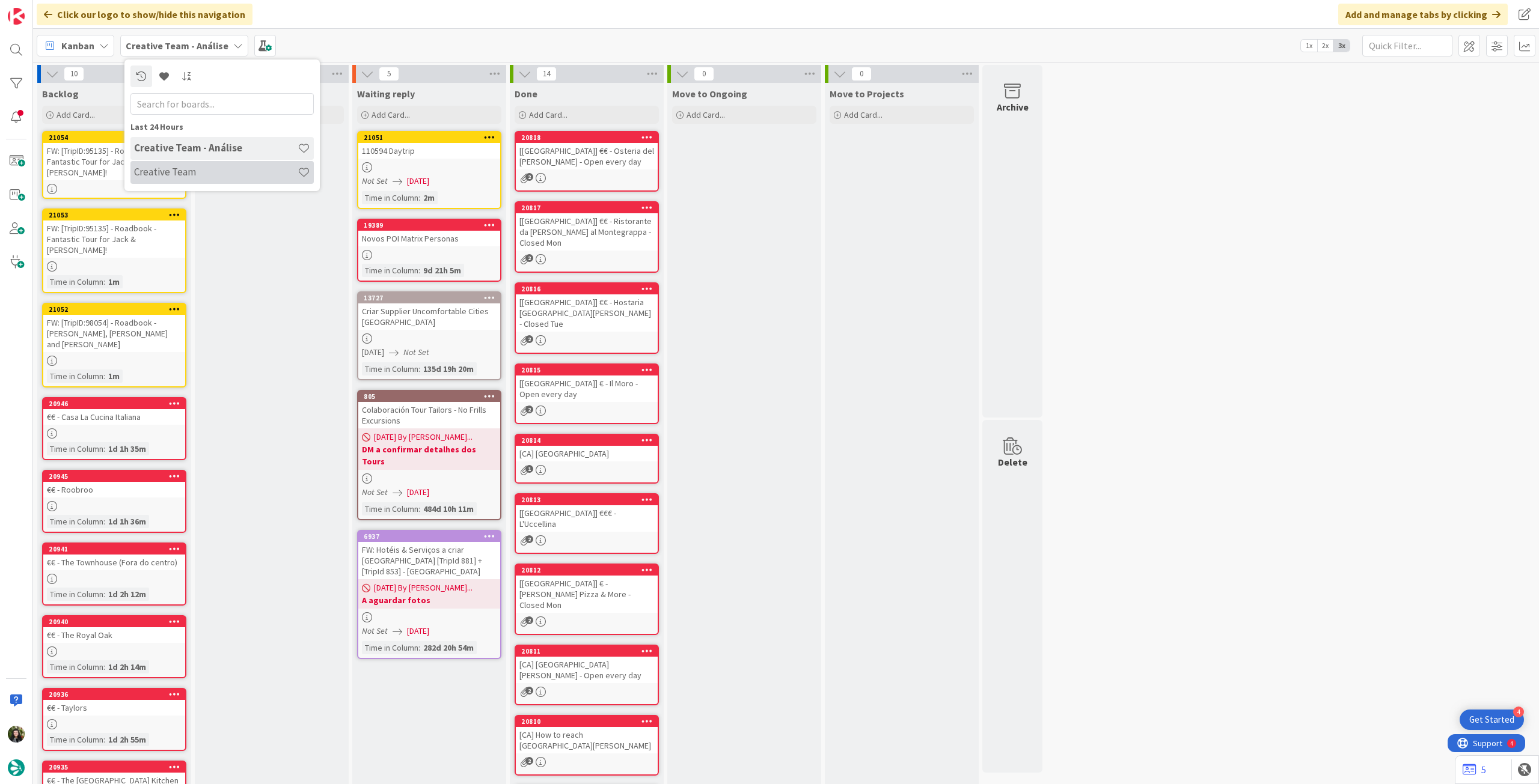
click at [176, 179] on div "Creative Team" at bounding box center [222, 172] width 183 height 23
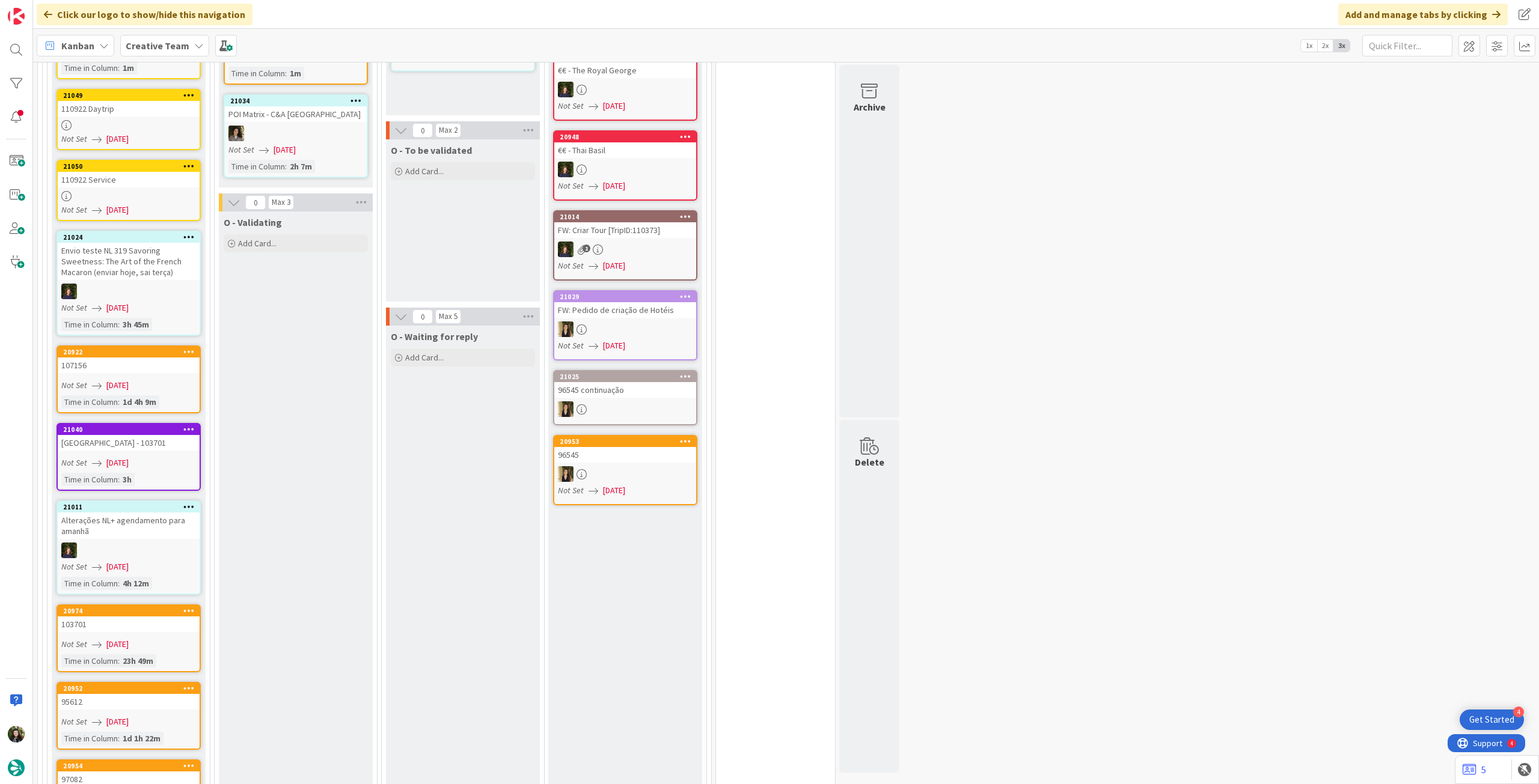
scroll to position [961, 0]
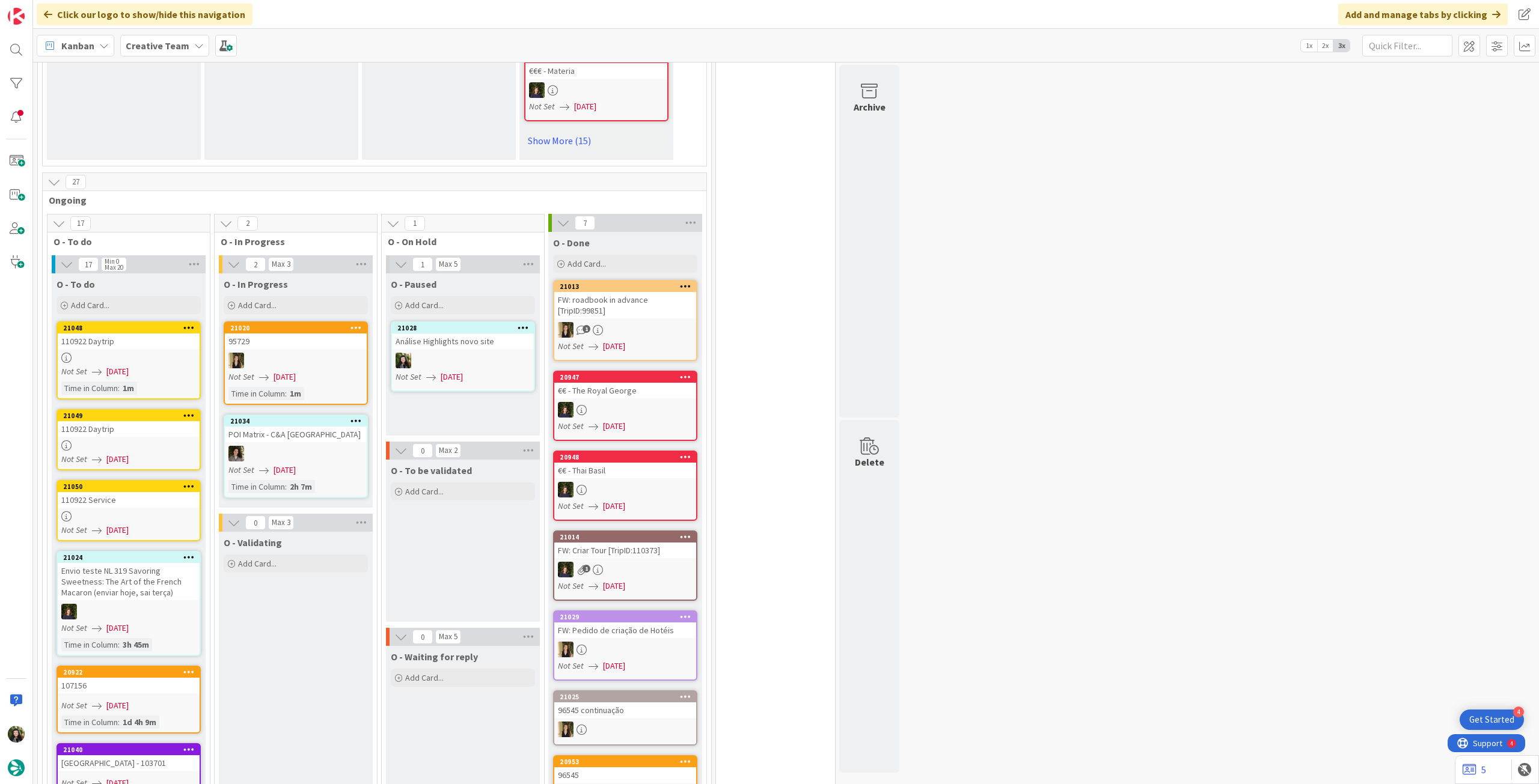
click at [155, 334] on div "110922 Daytrip" at bounding box center [129, 342] width 142 height 16
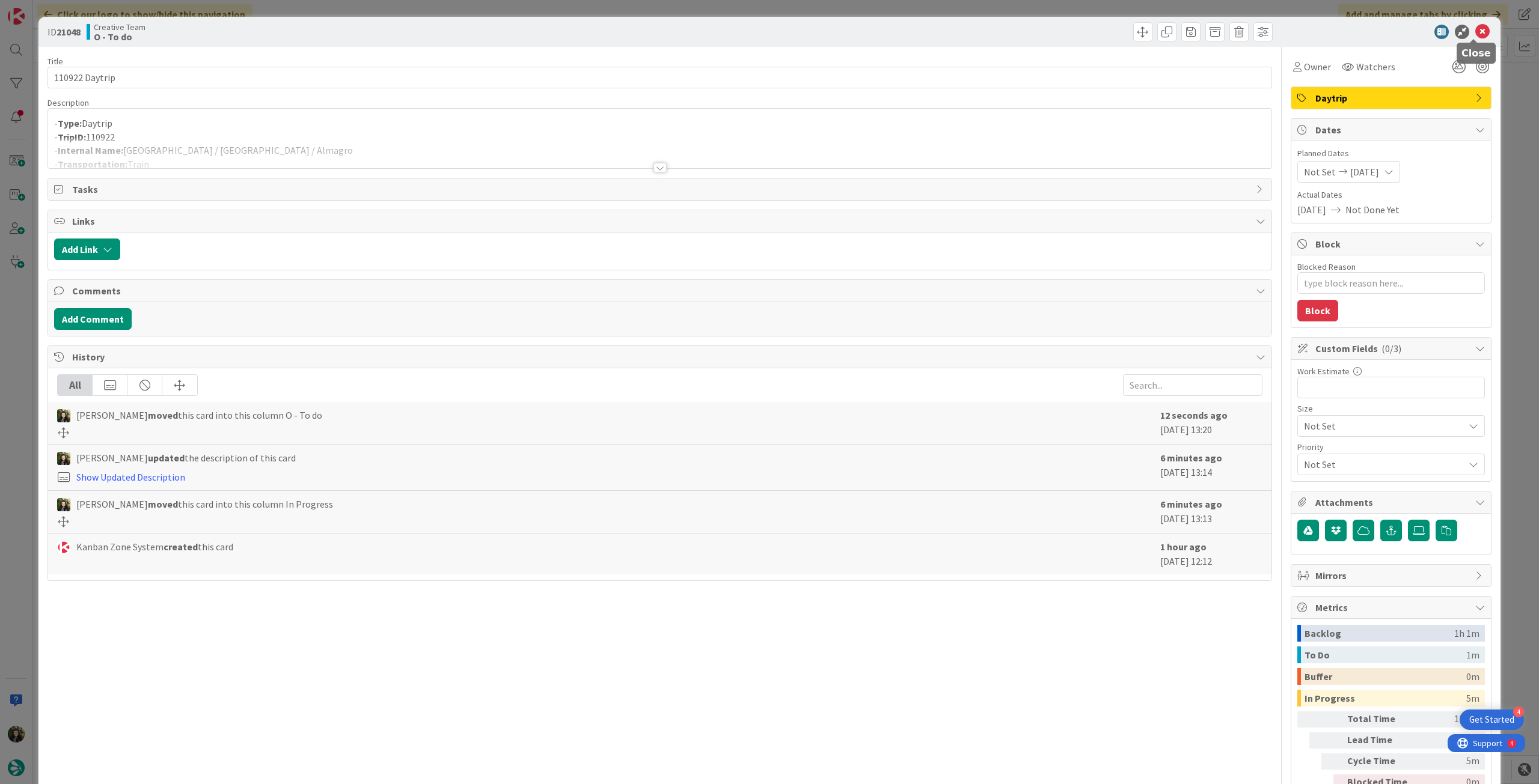
click at [1475, 31] on icon at bounding box center [1483, 32] width 15 height 15
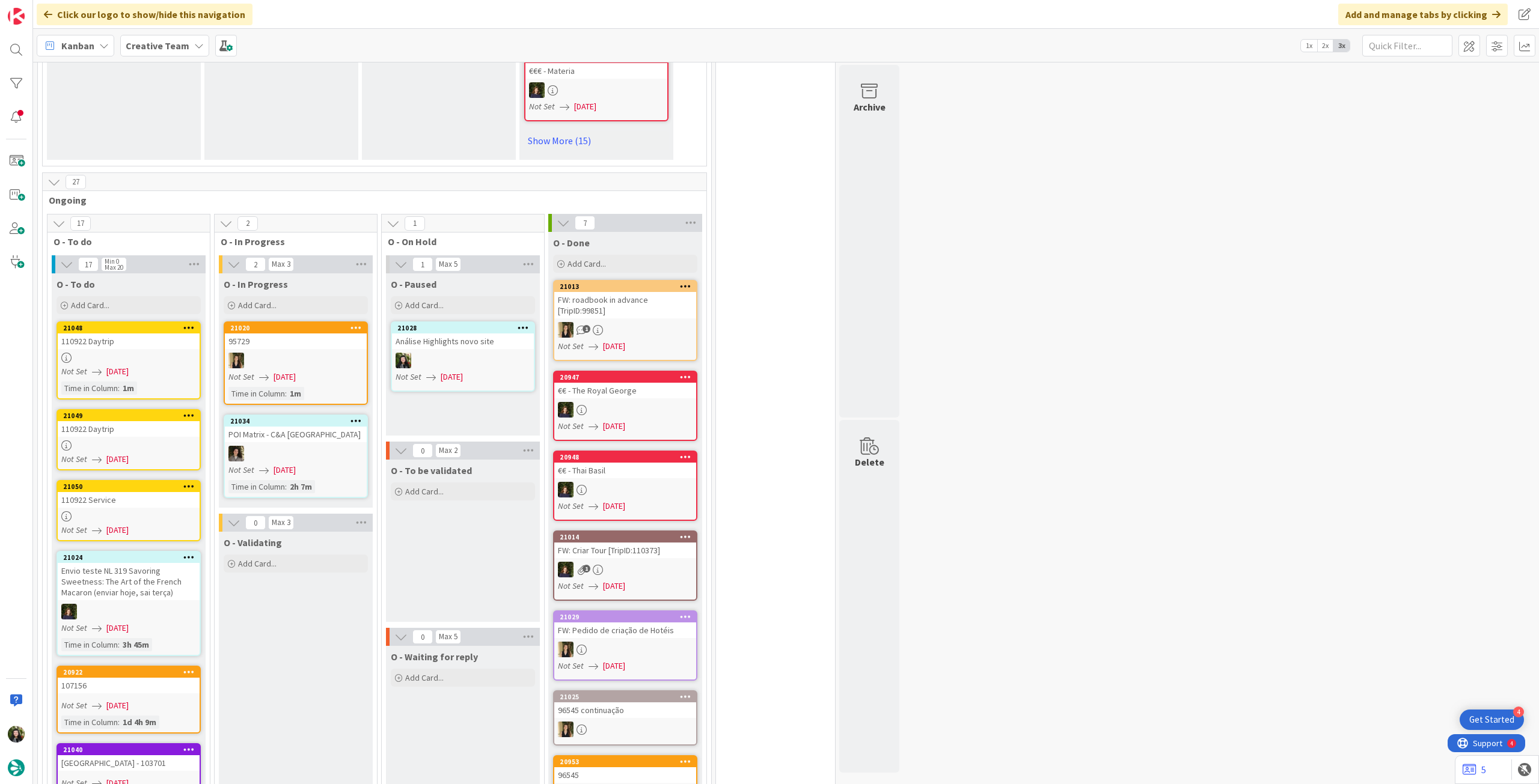
click at [135, 421] on div "110922 Daytrip" at bounding box center [129, 429] width 142 height 16
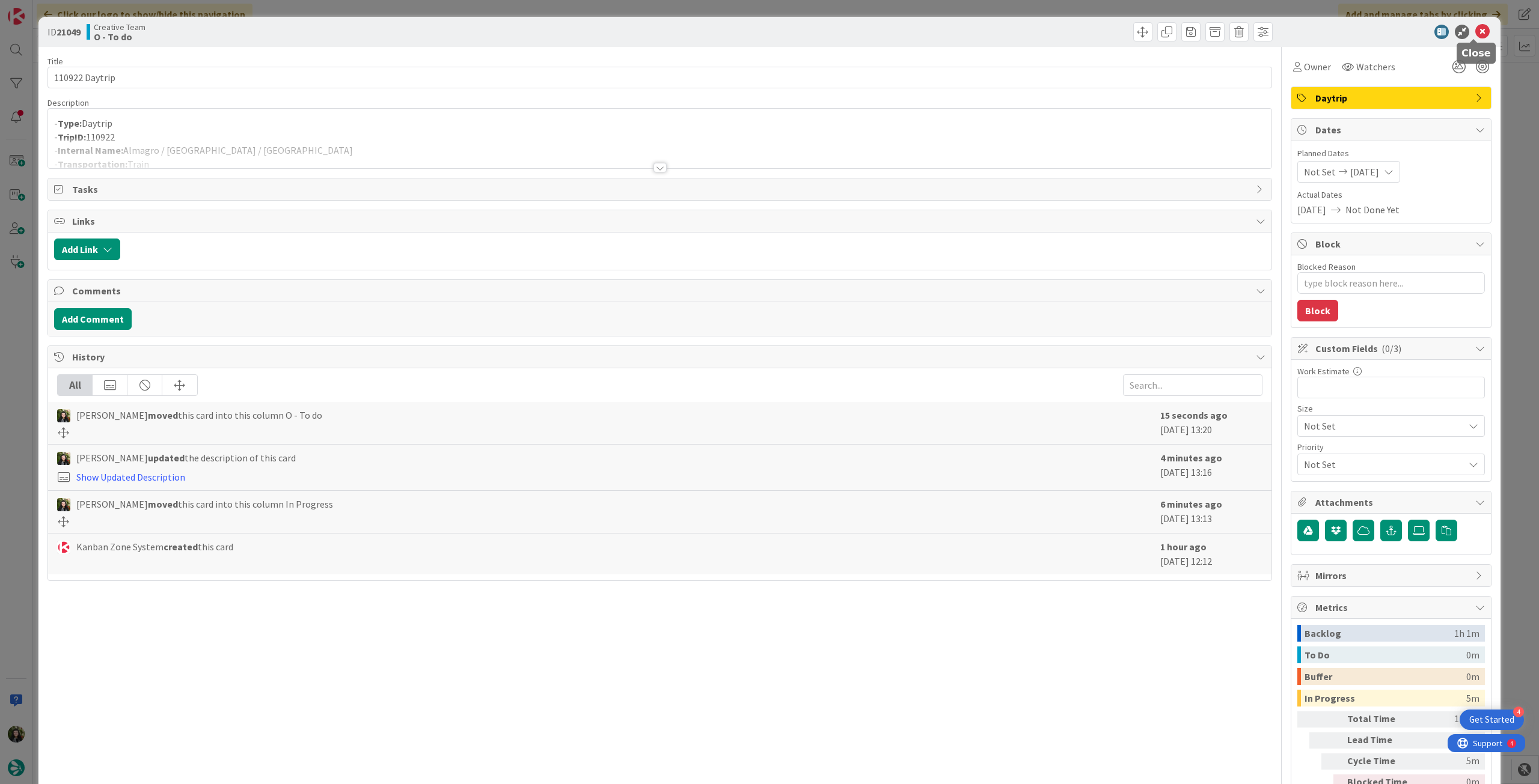
click at [1475, 31] on icon at bounding box center [1483, 32] width 15 height 15
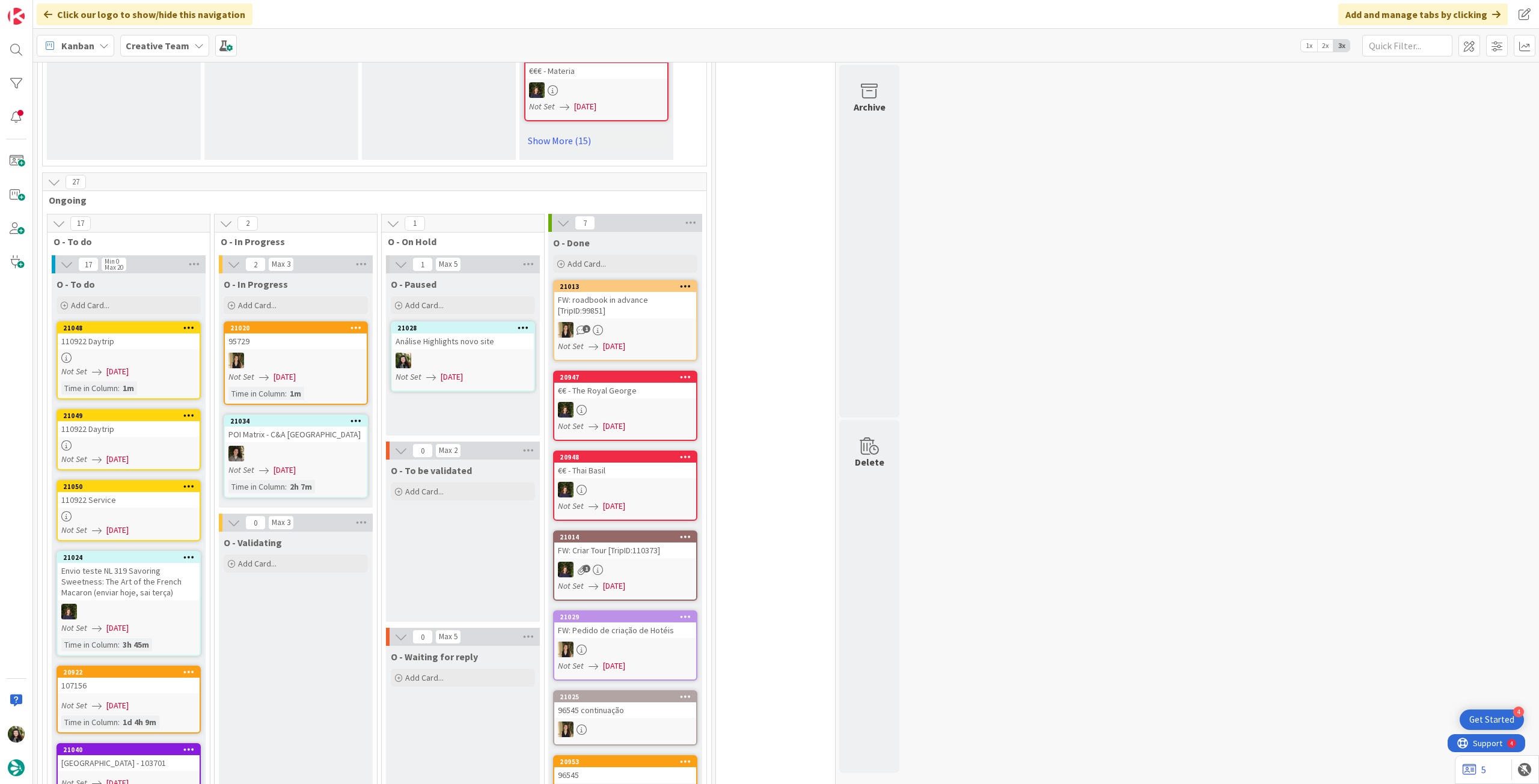
click at [129, 515] on link "21050 110922 Service Not Set 14/08/2025" at bounding box center [129, 511] width 144 height 61
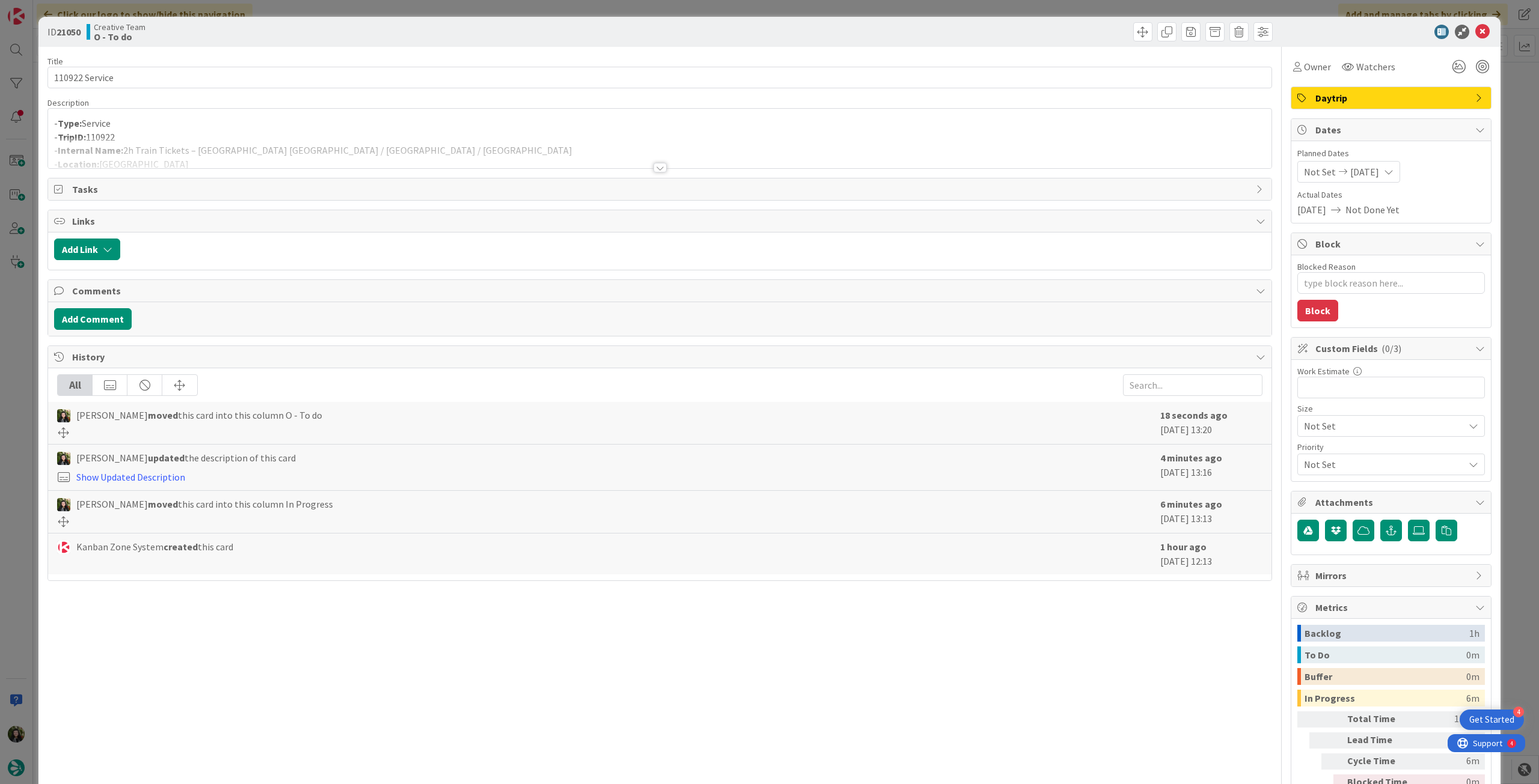
click at [1406, 99] on span "Daytrip" at bounding box center [1391, 98] width 154 height 15
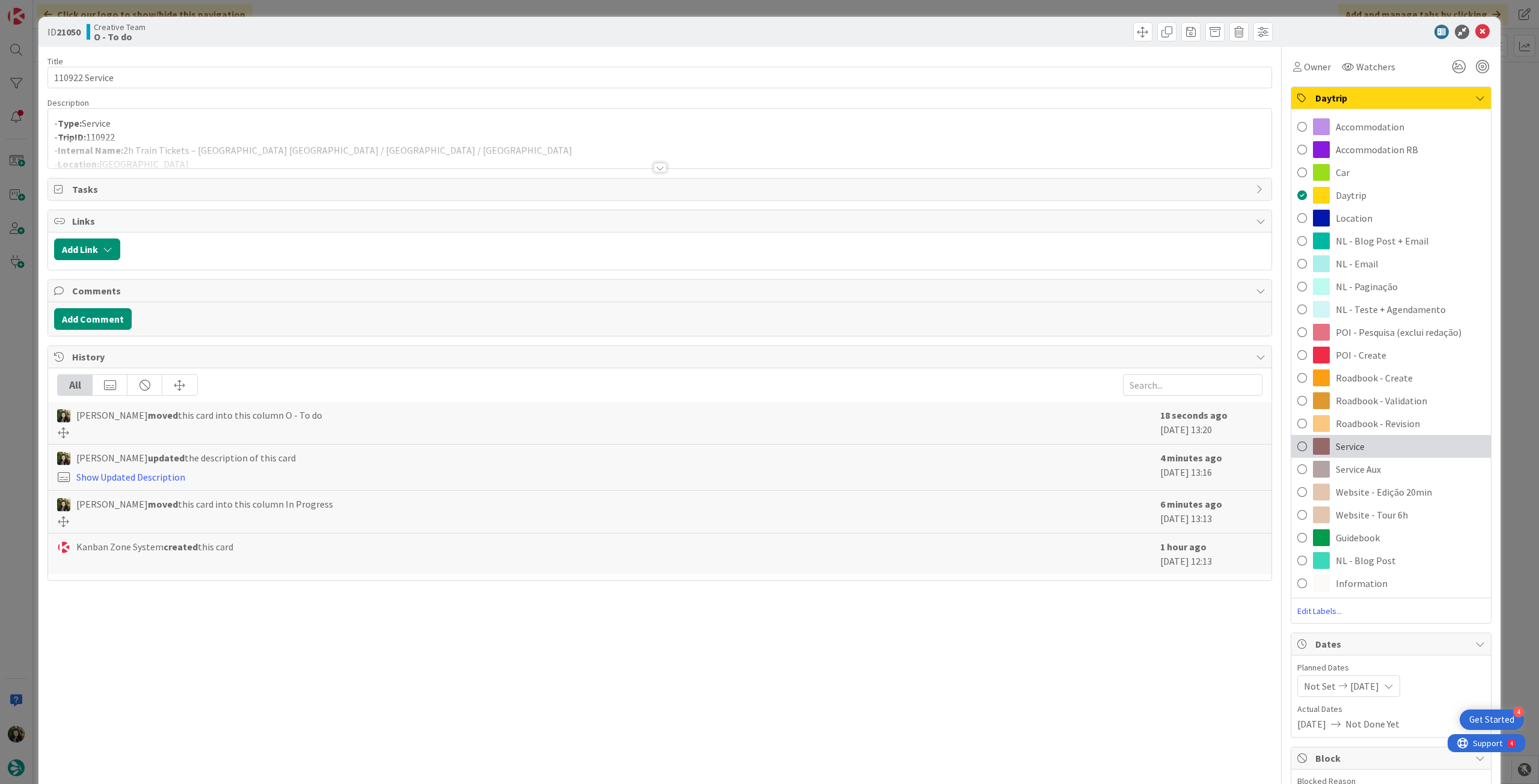
click at [1377, 453] on div "Service" at bounding box center [1391, 446] width 200 height 23
type textarea "x"
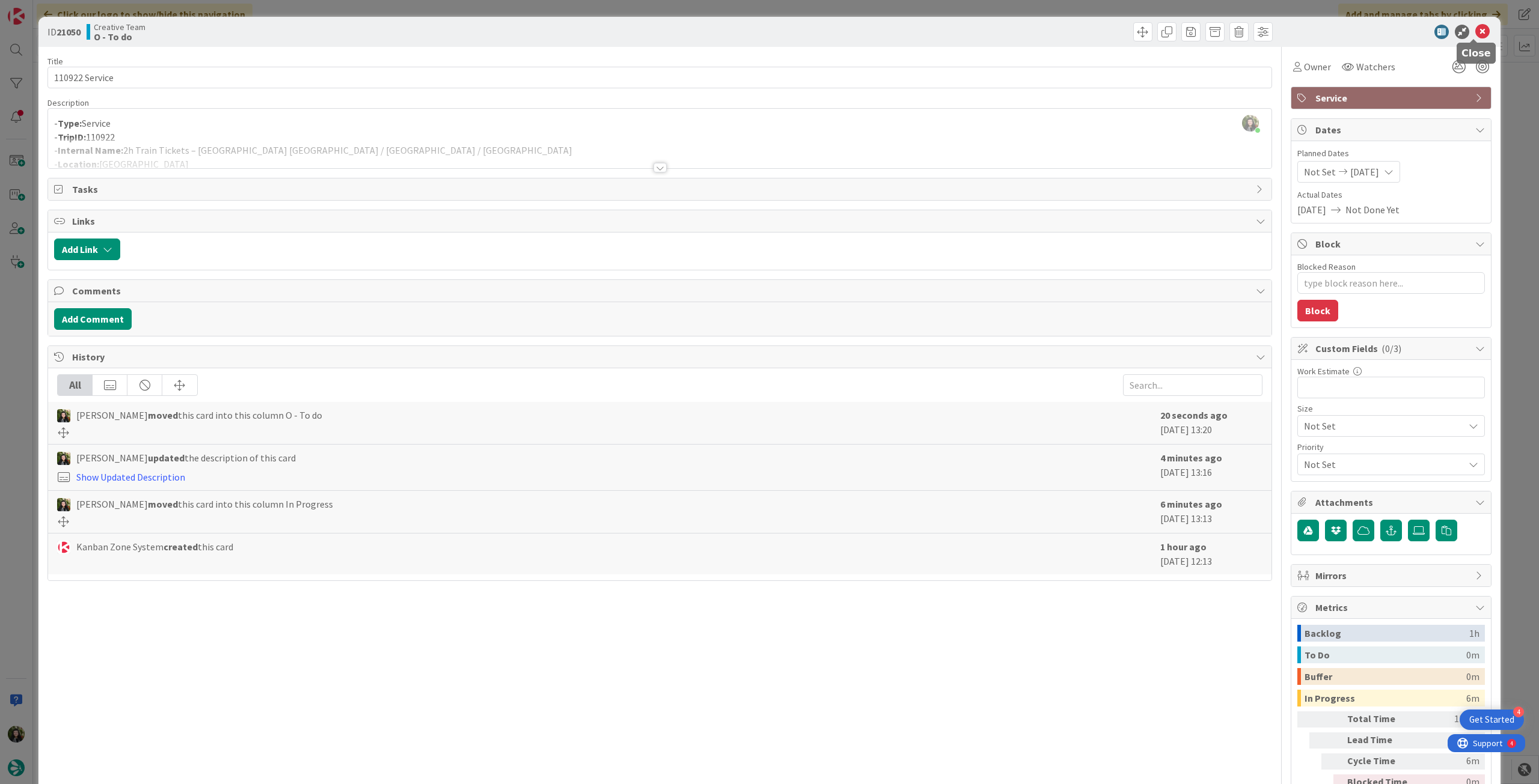
drag, startPoint x: 1471, startPoint y: 27, endPoint x: 1431, endPoint y: 53, distance: 47.7
click at [1475, 27] on icon at bounding box center [1483, 32] width 15 height 15
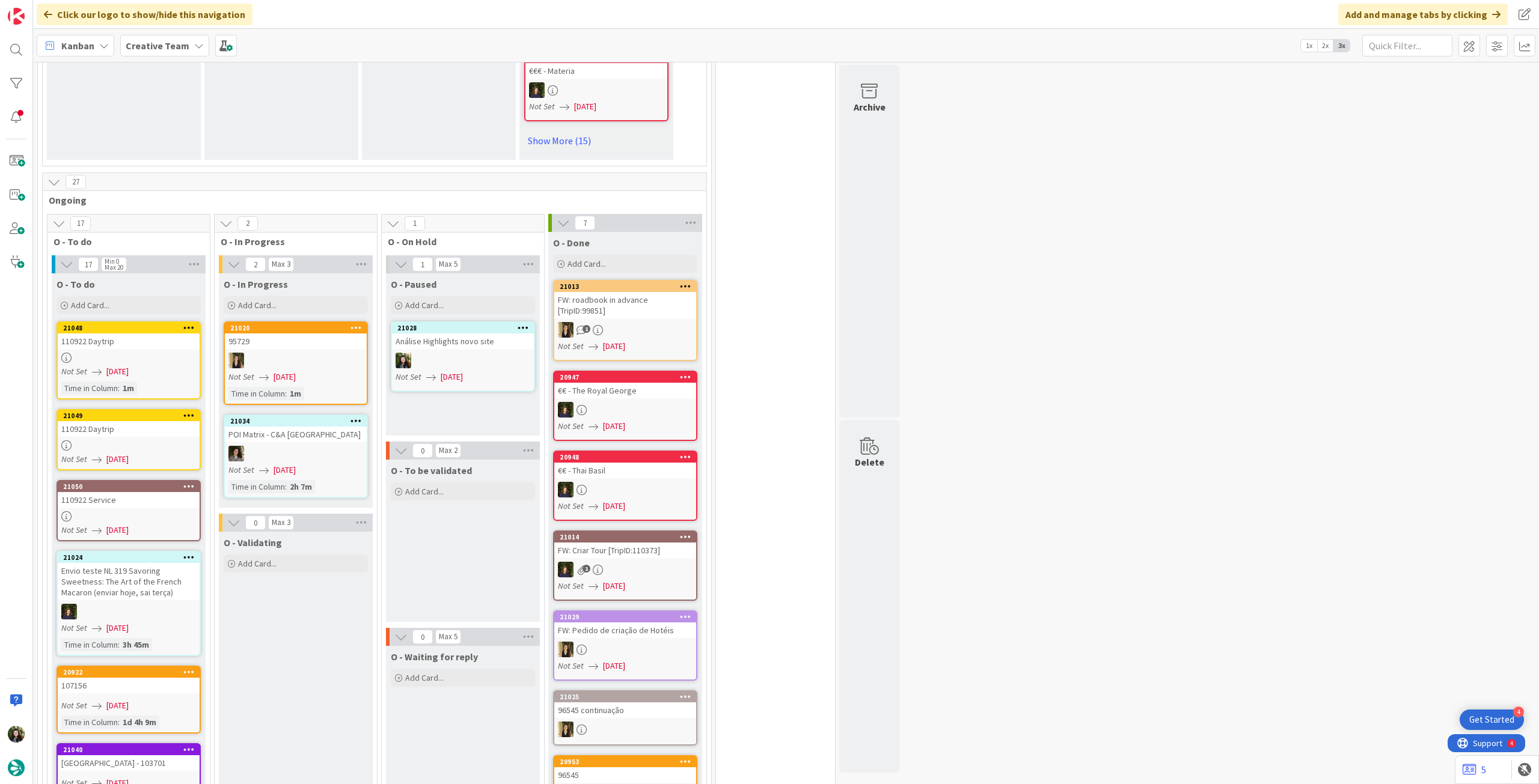
click at [159, 37] on div "Creative Team" at bounding box center [164, 45] width 89 height 21
click at [167, 161] on div "Creative Team - Análise" at bounding box center [222, 172] width 183 height 23
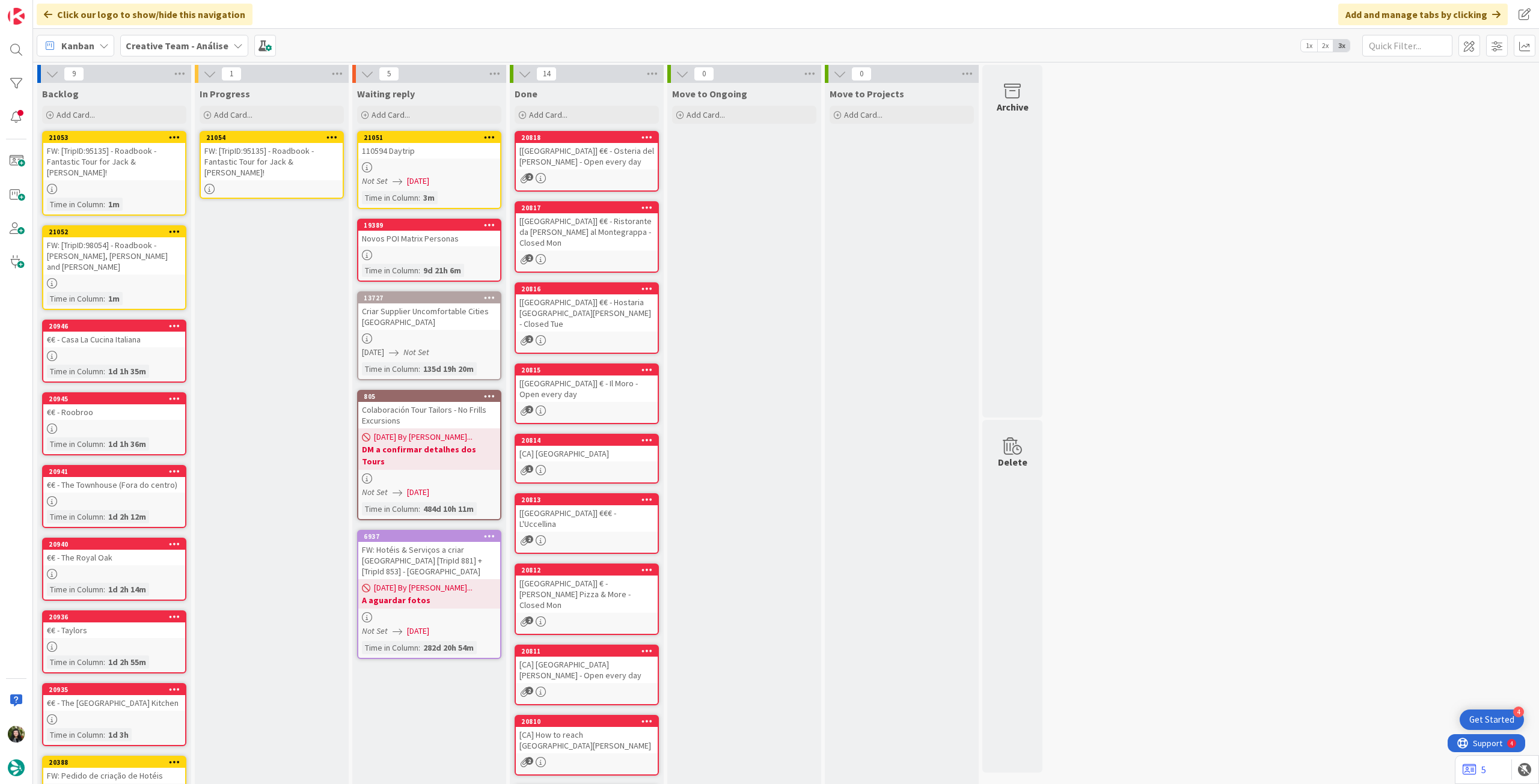
click at [172, 137] on icon at bounding box center [174, 137] width 12 height 9
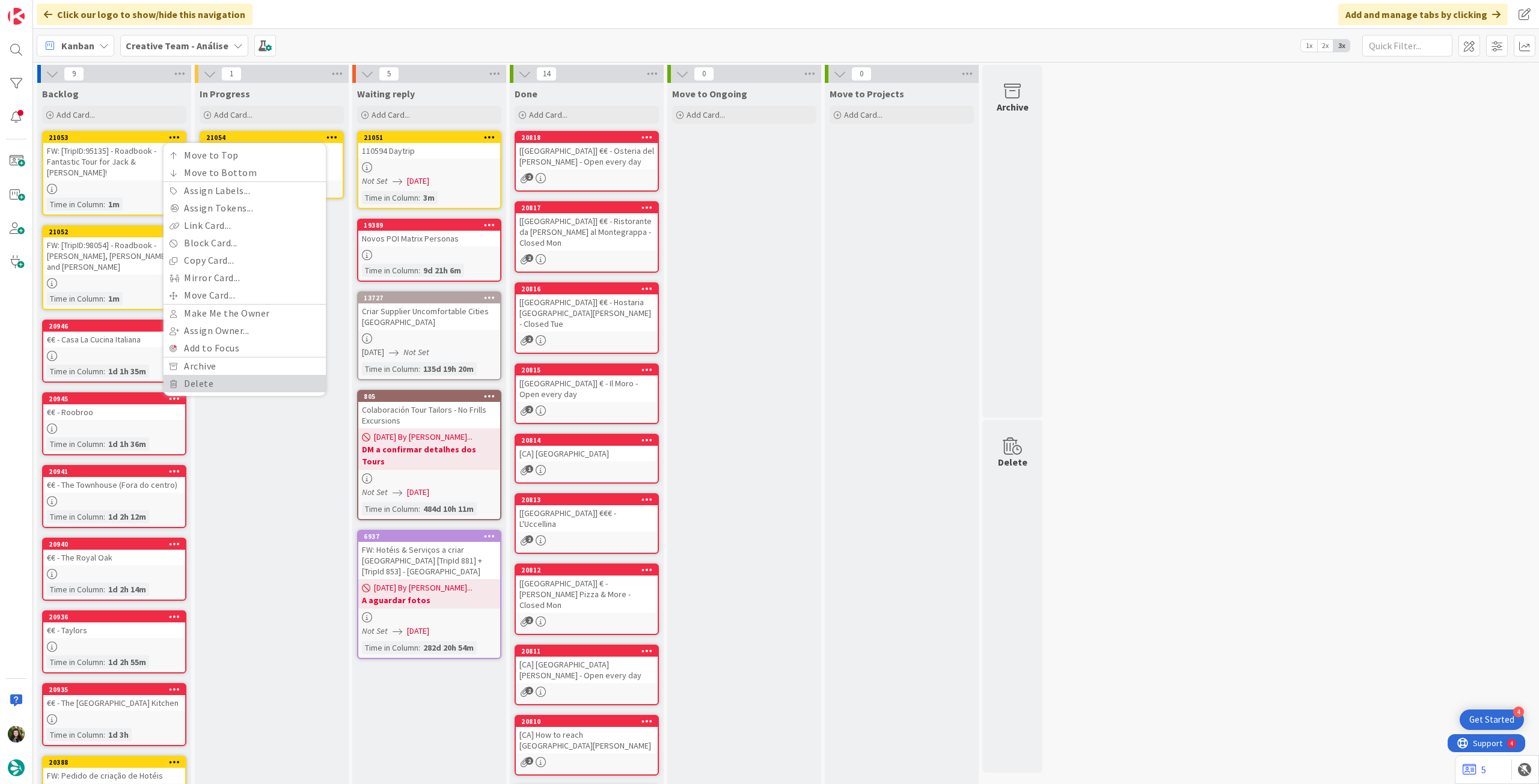
click at [216, 389] on link "Delete" at bounding box center [244, 384] width 162 height 17
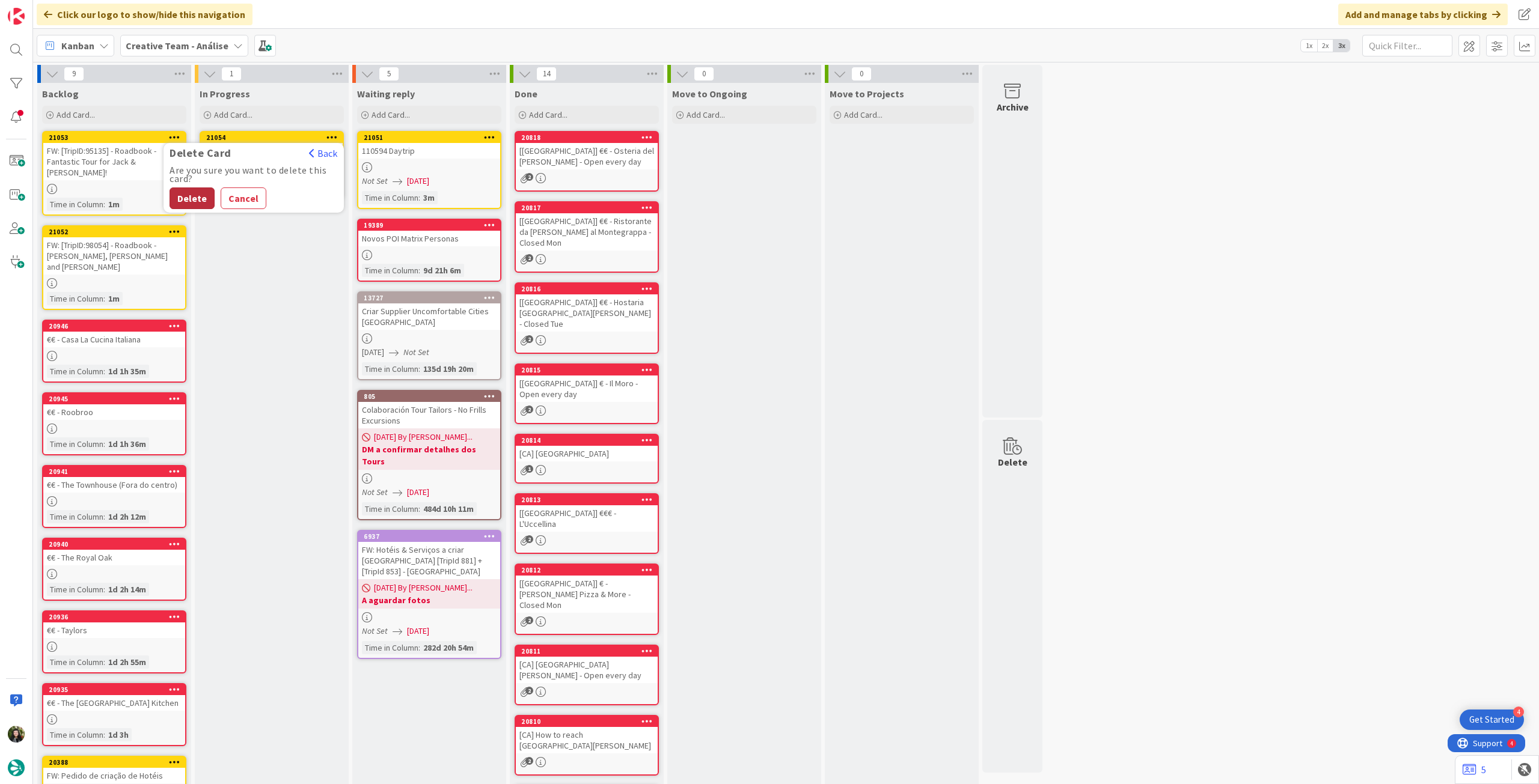
click at [200, 196] on button "Delete" at bounding box center [192, 198] width 45 height 21
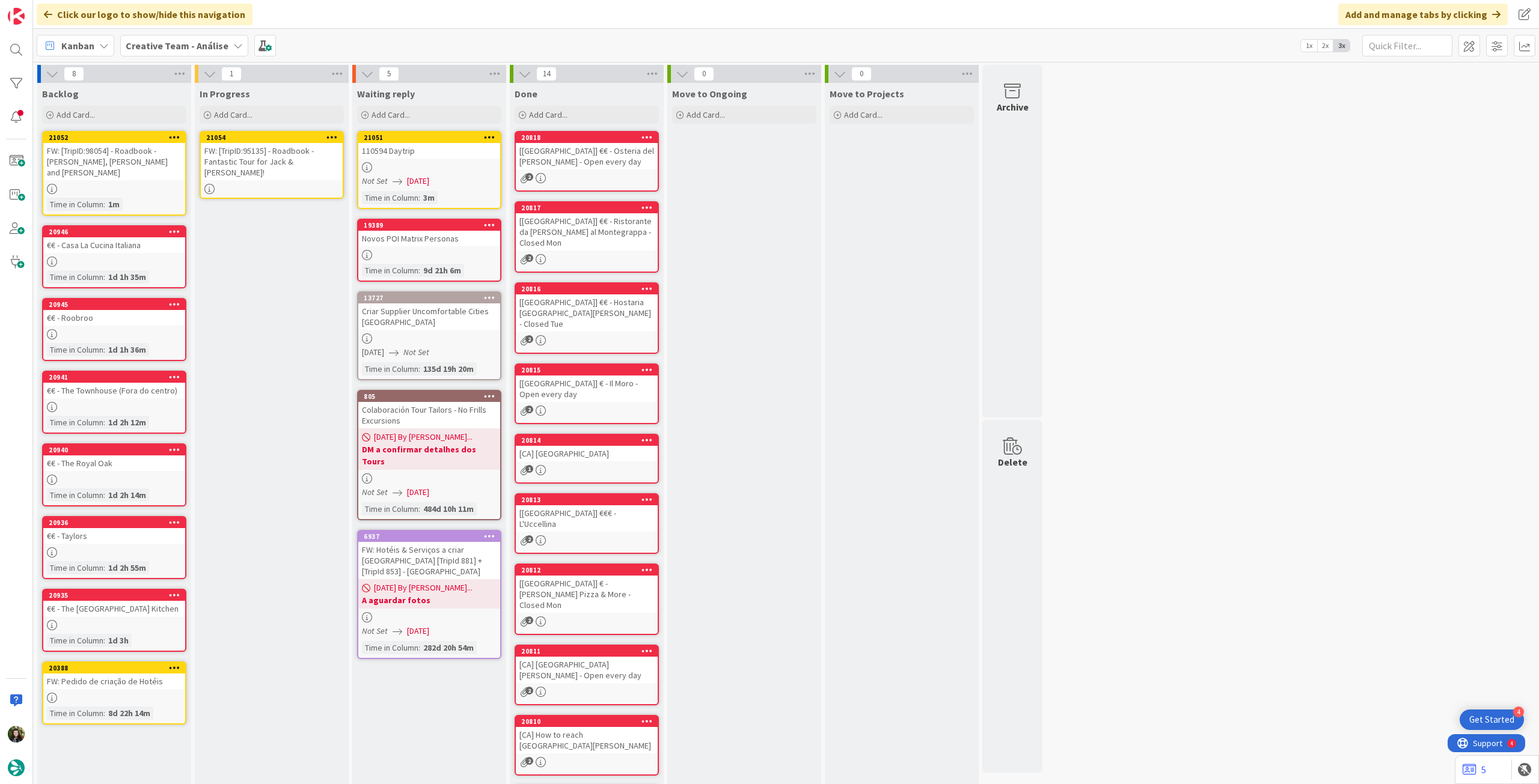
click at [335, 134] on icon at bounding box center [332, 137] width 12 height 9
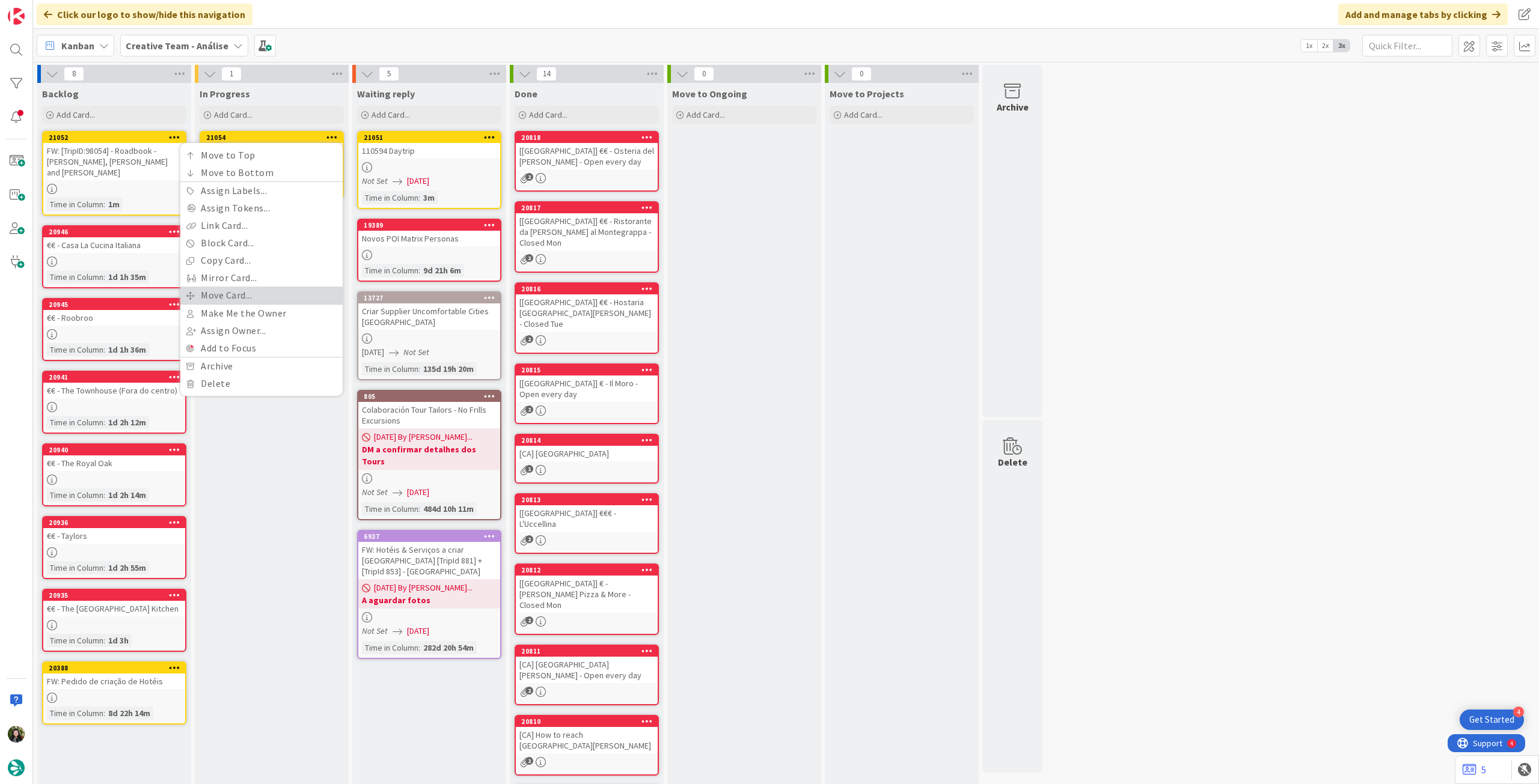
click at [224, 293] on link "Move Card..." at bounding box center [261, 295] width 162 height 17
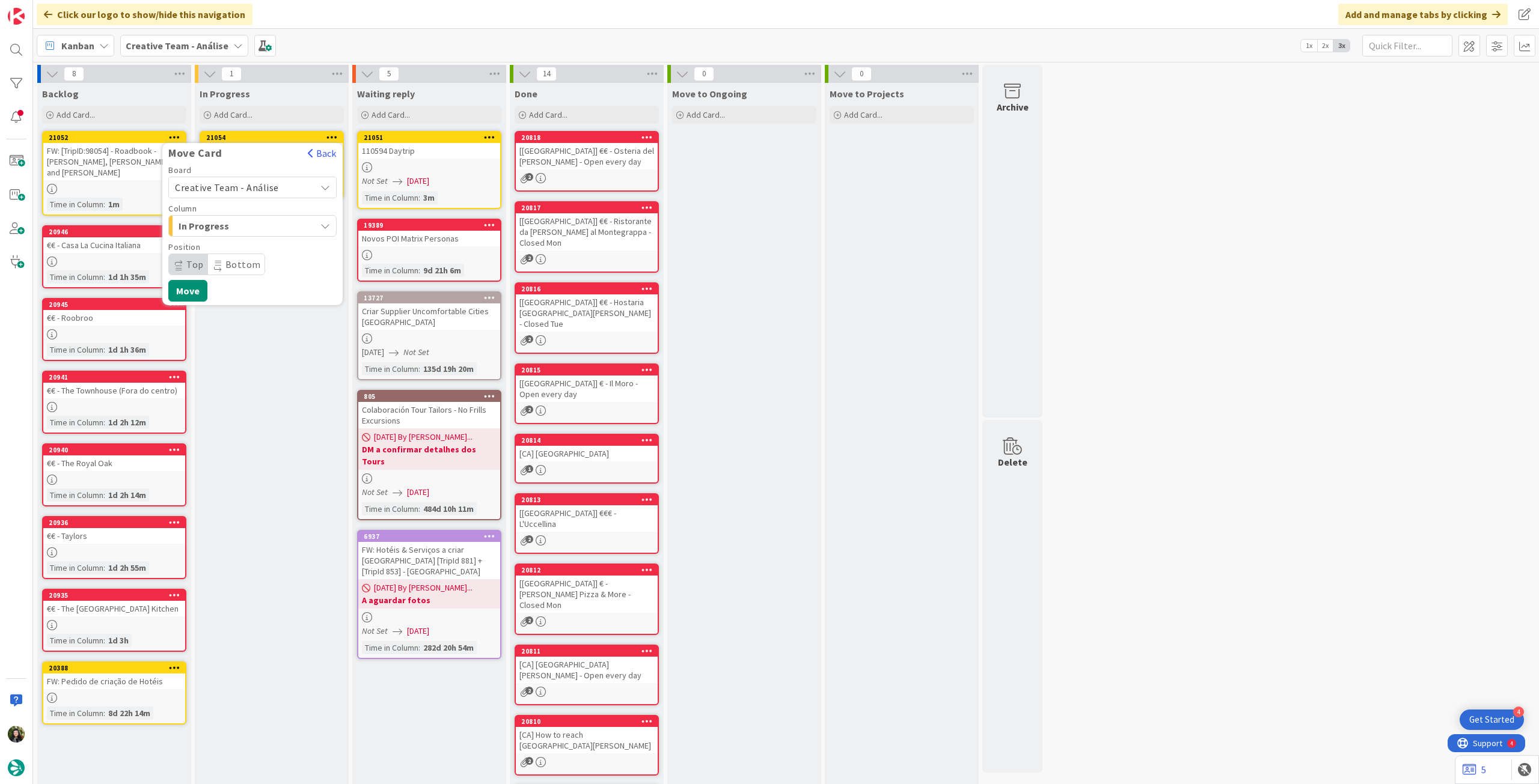
click at [234, 196] on div "Creative Team - Análise" at bounding box center [252, 187] width 168 height 21
click at [230, 245] on span "Creative Team" at bounding box center [260, 244] width 140 height 18
click at [249, 228] on span "E - To Do" at bounding box center [223, 226] width 90 height 16
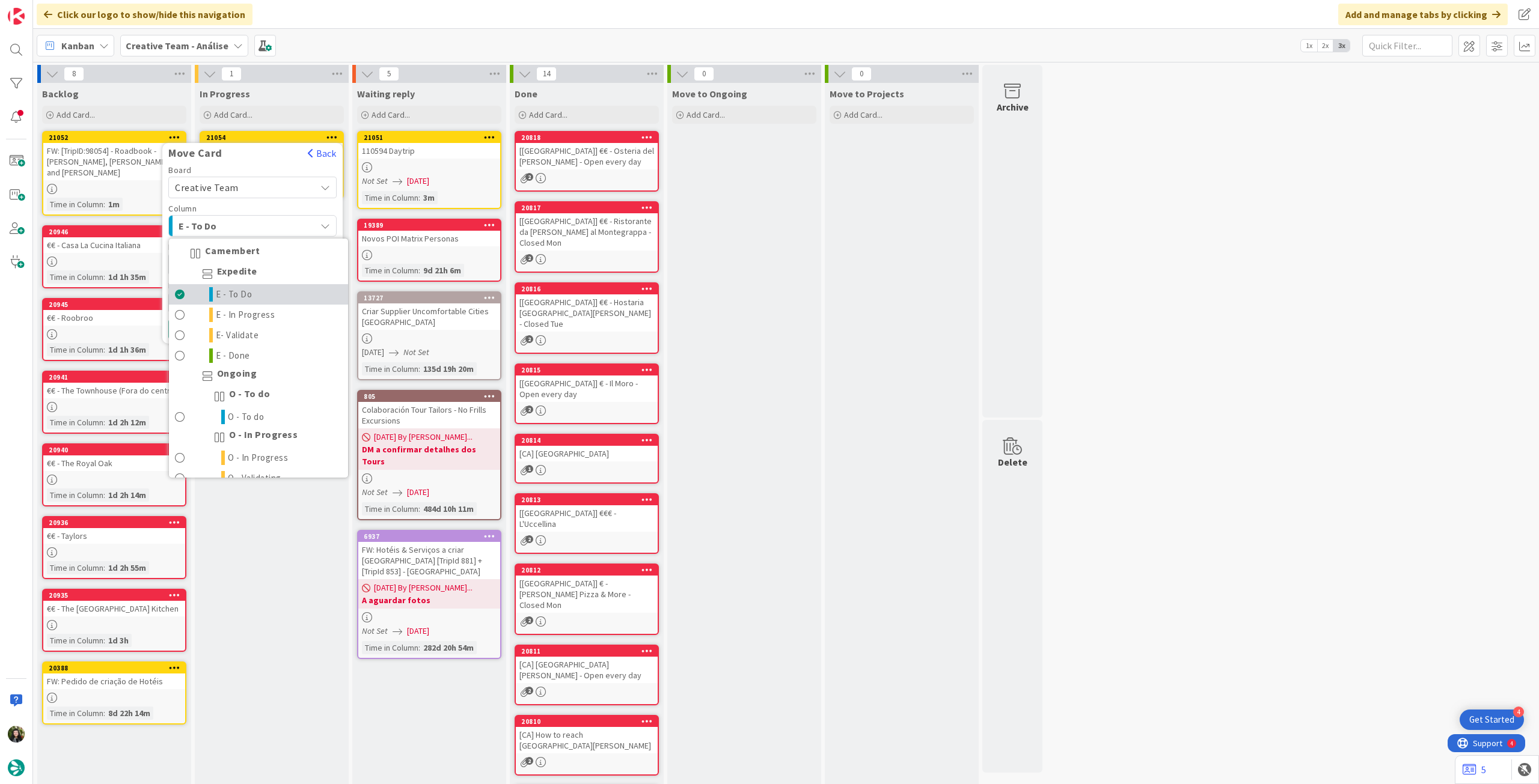
click at [253, 290] on link "E - To Do" at bounding box center [258, 294] width 179 height 20
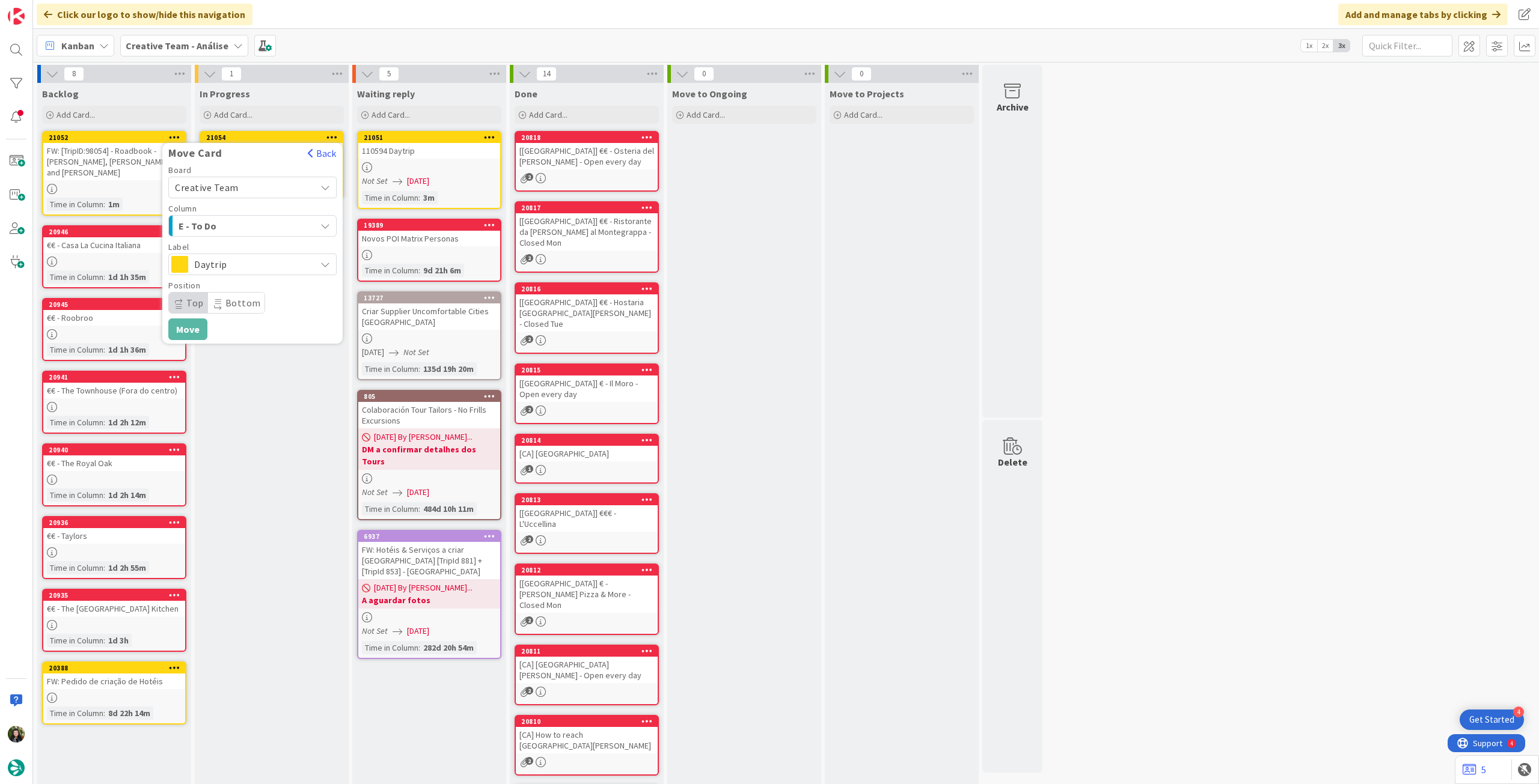
click at [247, 269] on span "Daytrip" at bounding box center [252, 264] width 116 height 17
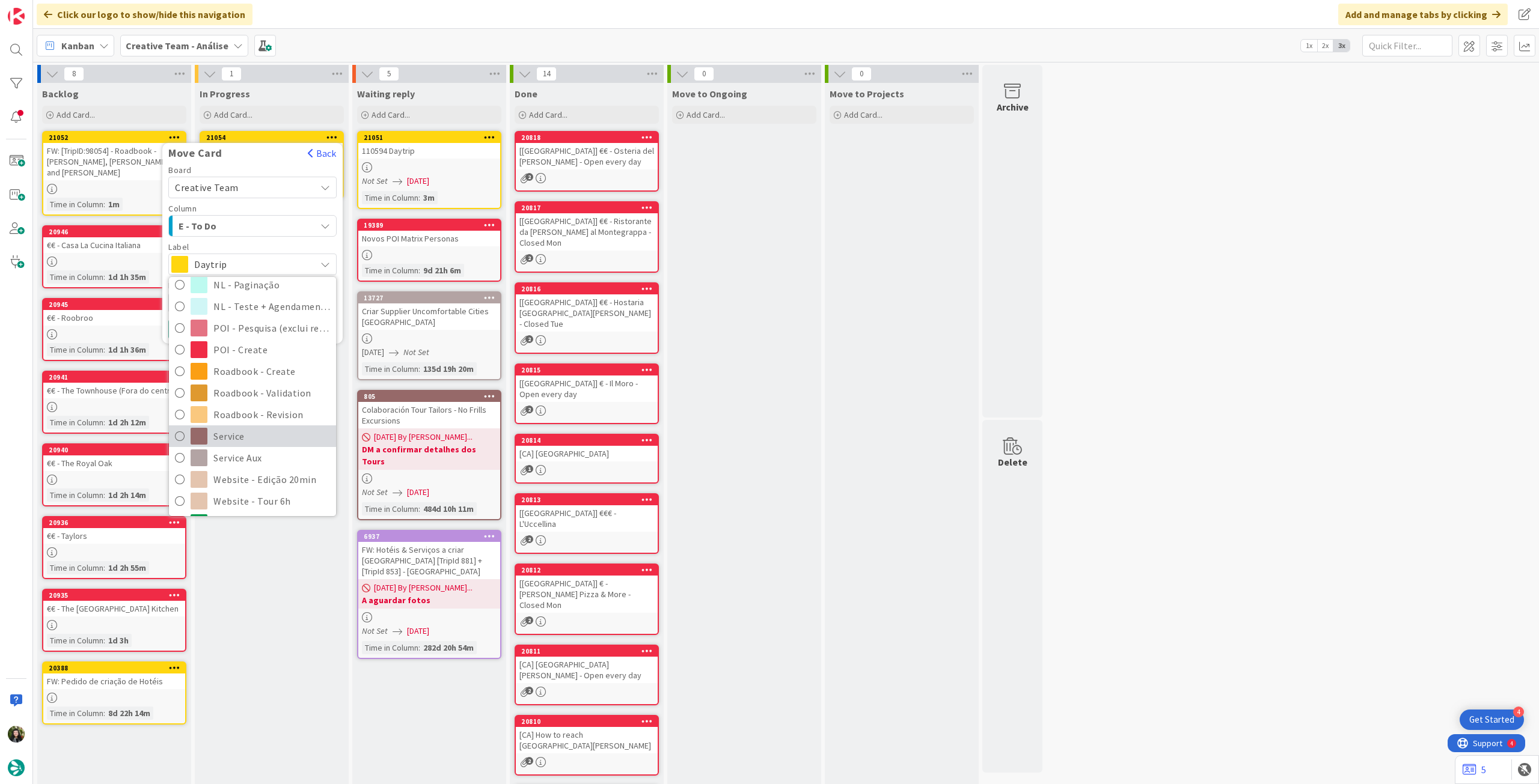
scroll to position [160, 0]
click at [262, 419] on span "Roadbook - Revision" at bounding box center [272, 413] width 116 height 18
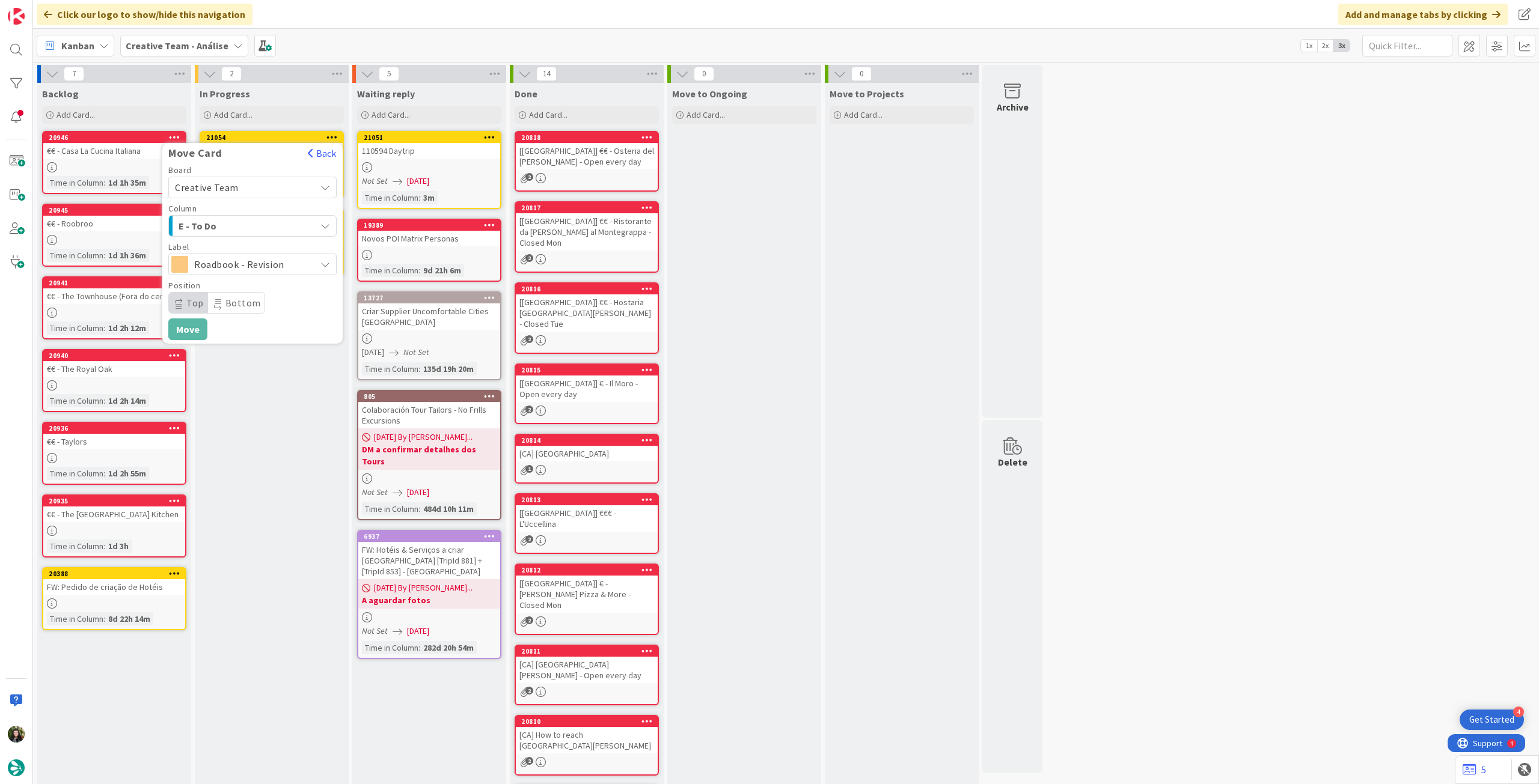
click at [278, 407] on div "In Progress Add Card... 21054 Move Card Back Board Creative Team Creative Team …" at bounding box center [271, 495] width 154 height 823
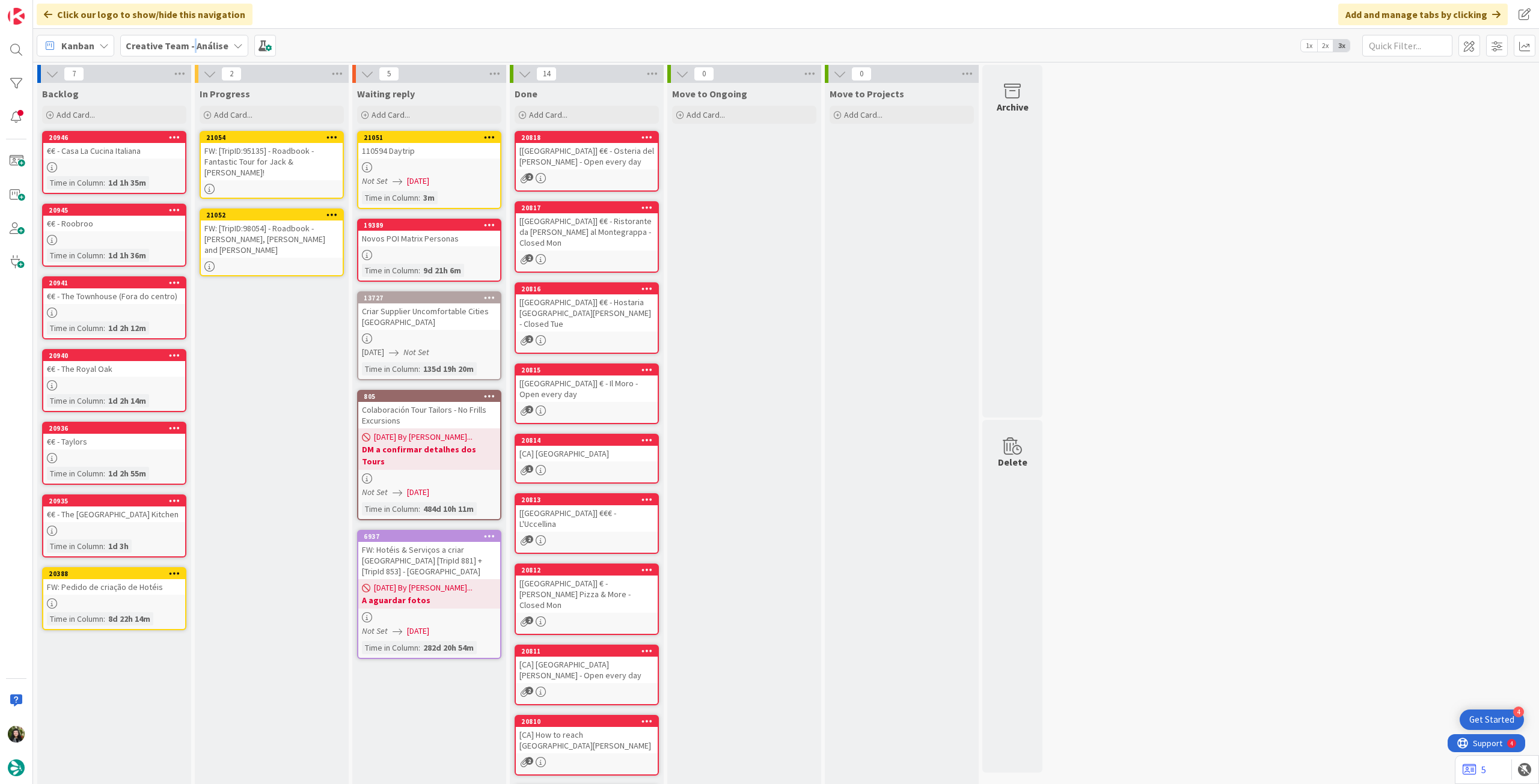
drag, startPoint x: 192, startPoint y: 50, endPoint x: 192, endPoint y: 60, distance: 10.0
click at [192, 51] on b "Creative Team - Análise" at bounding box center [177, 46] width 103 height 12
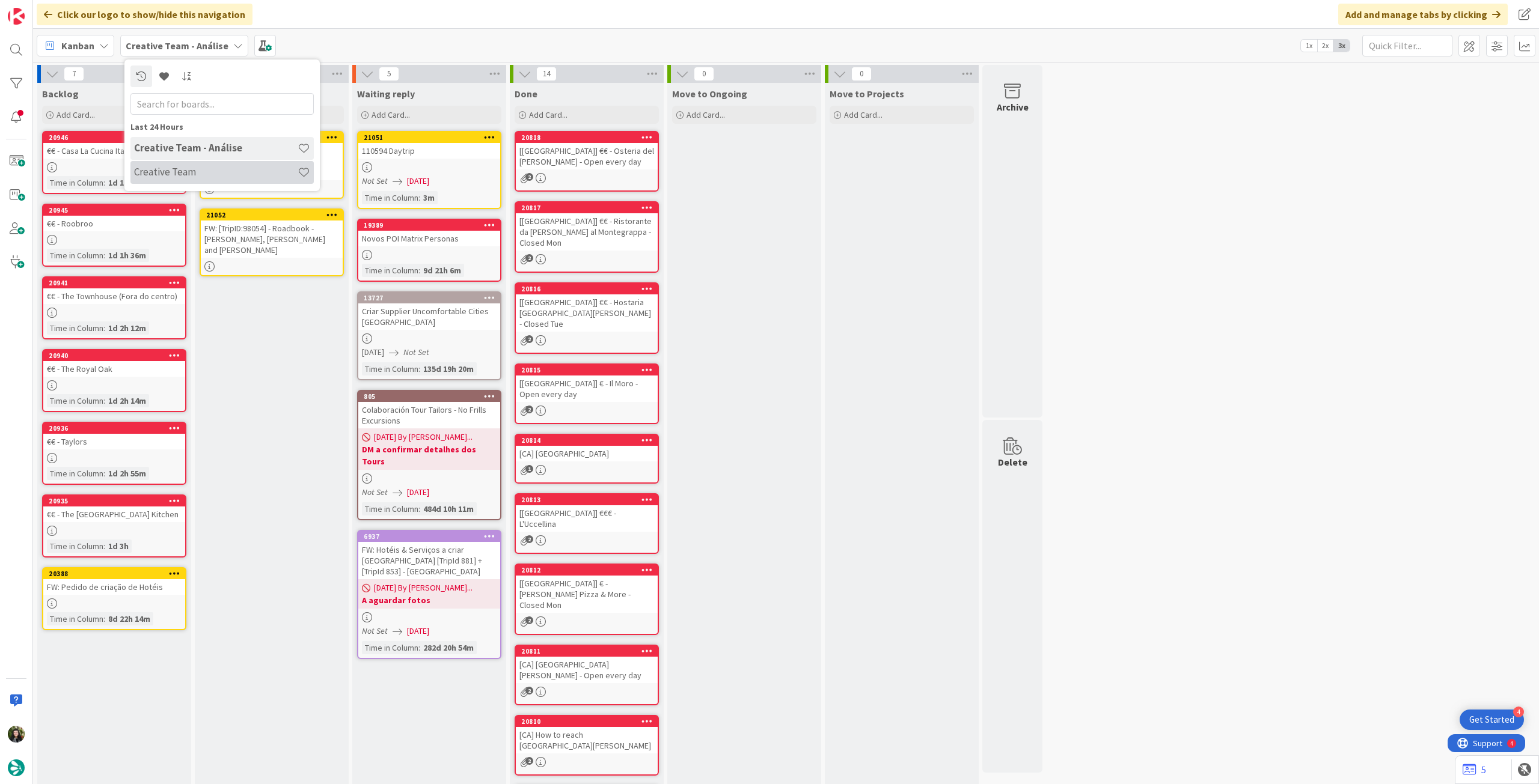
click at [183, 174] on h4 "Creative Team" at bounding box center [215, 172] width 163 height 12
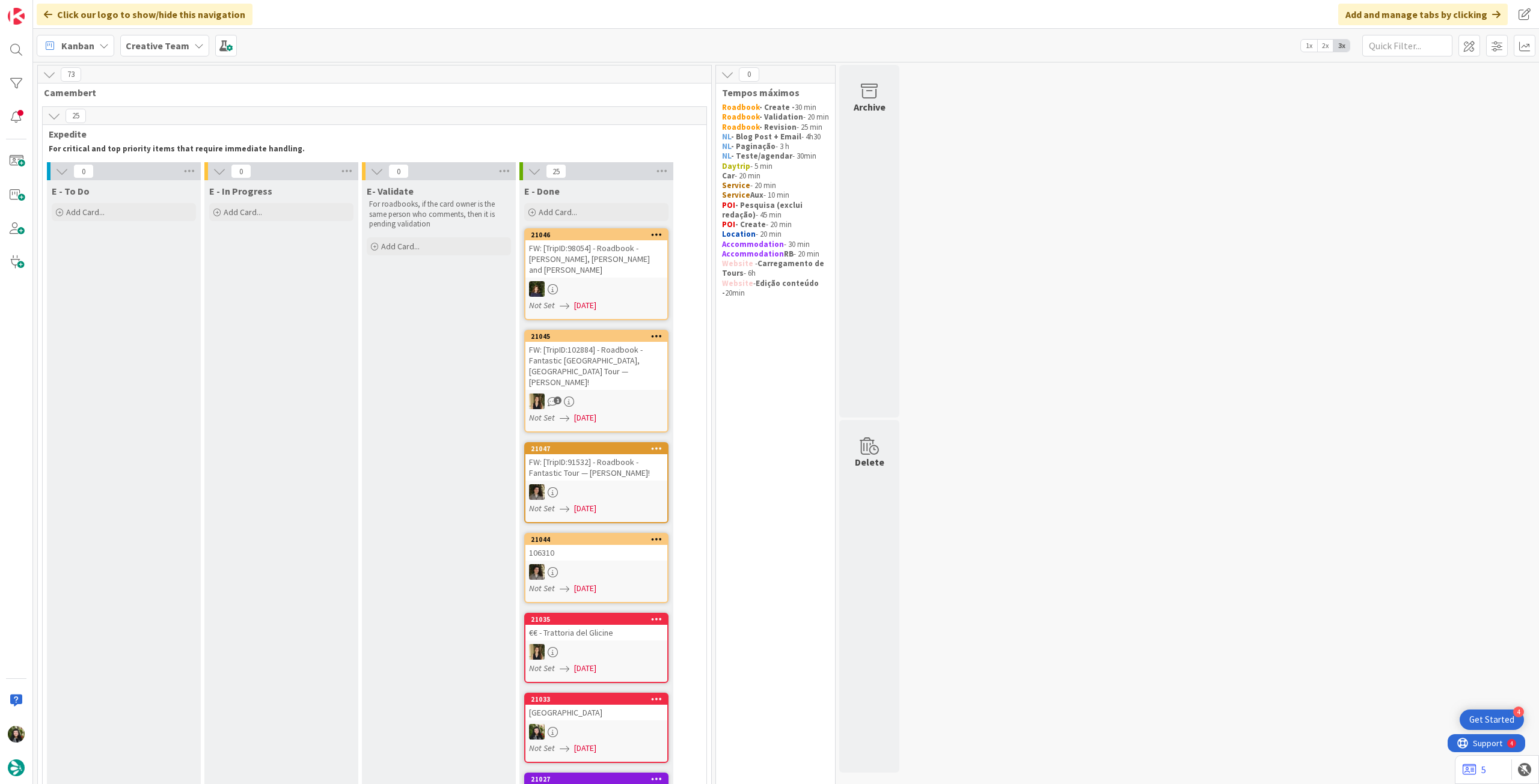
click at [165, 52] on span "Creative Team" at bounding box center [157, 46] width 64 height 15
click at [170, 171] on h4 "Creative Team - Análise" at bounding box center [215, 172] width 163 height 12
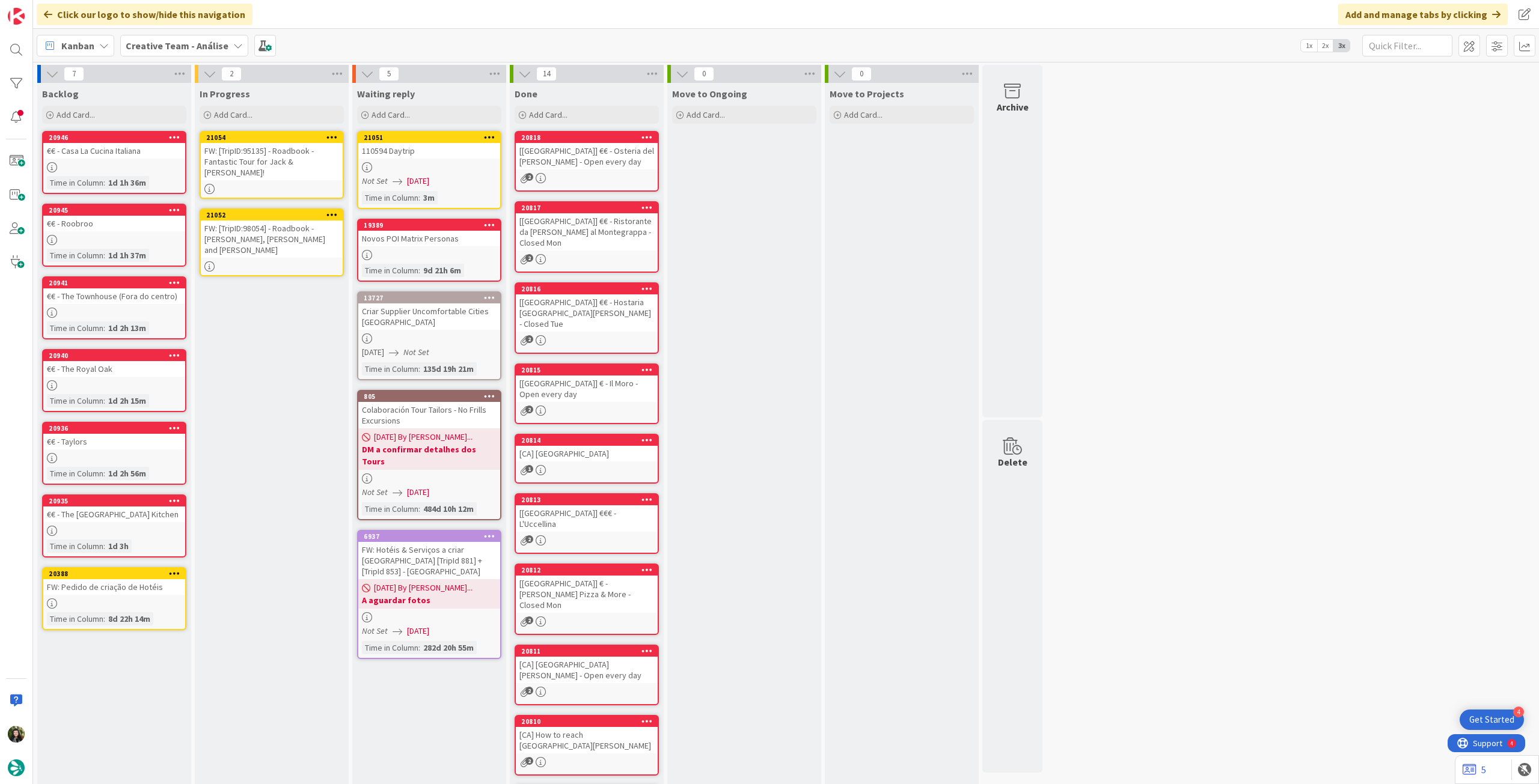
click at [201, 50] on b "Creative Team - Análise" at bounding box center [177, 46] width 103 height 12
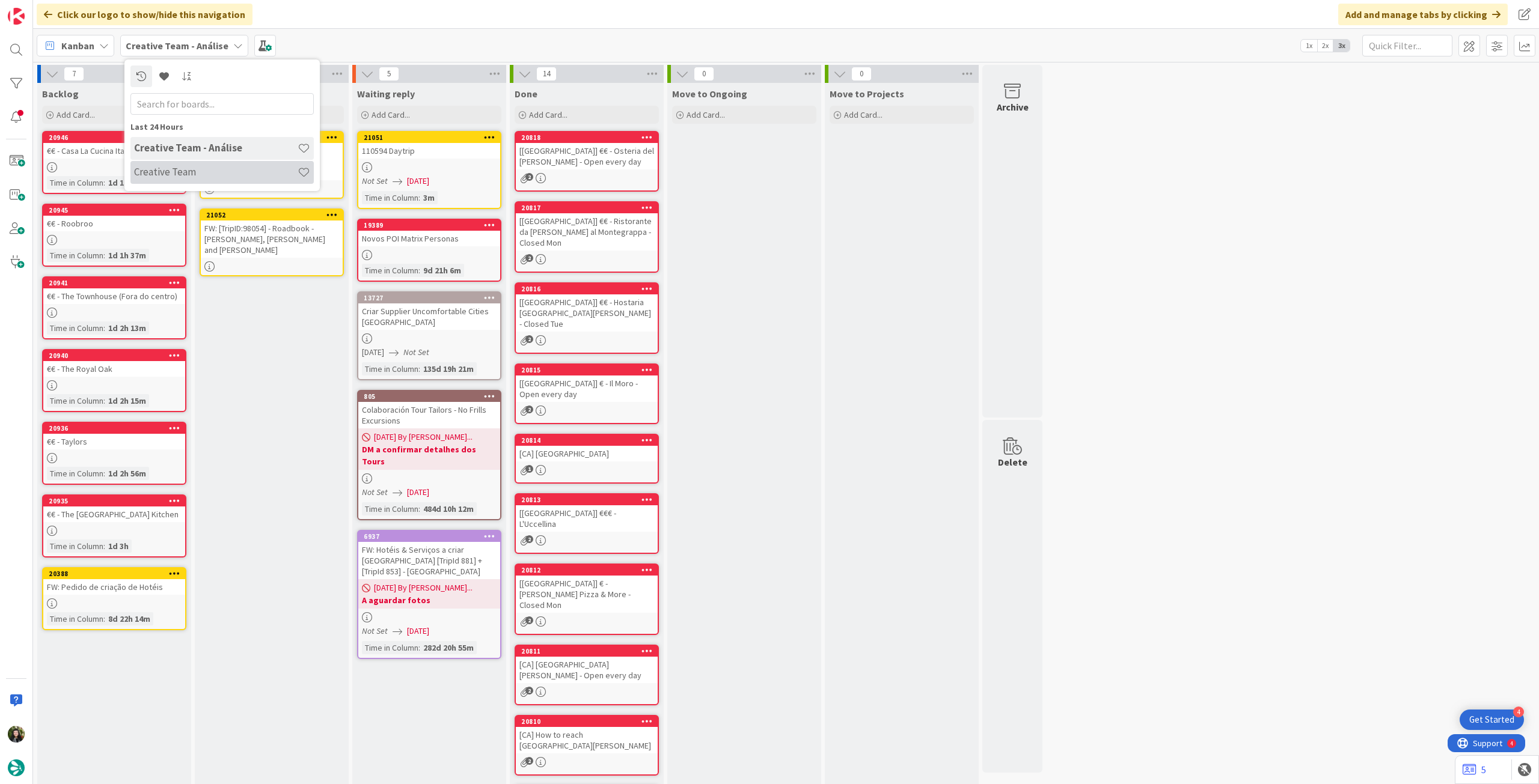
click at [227, 173] on h4 "Creative Team" at bounding box center [215, 172] width 163 height 12
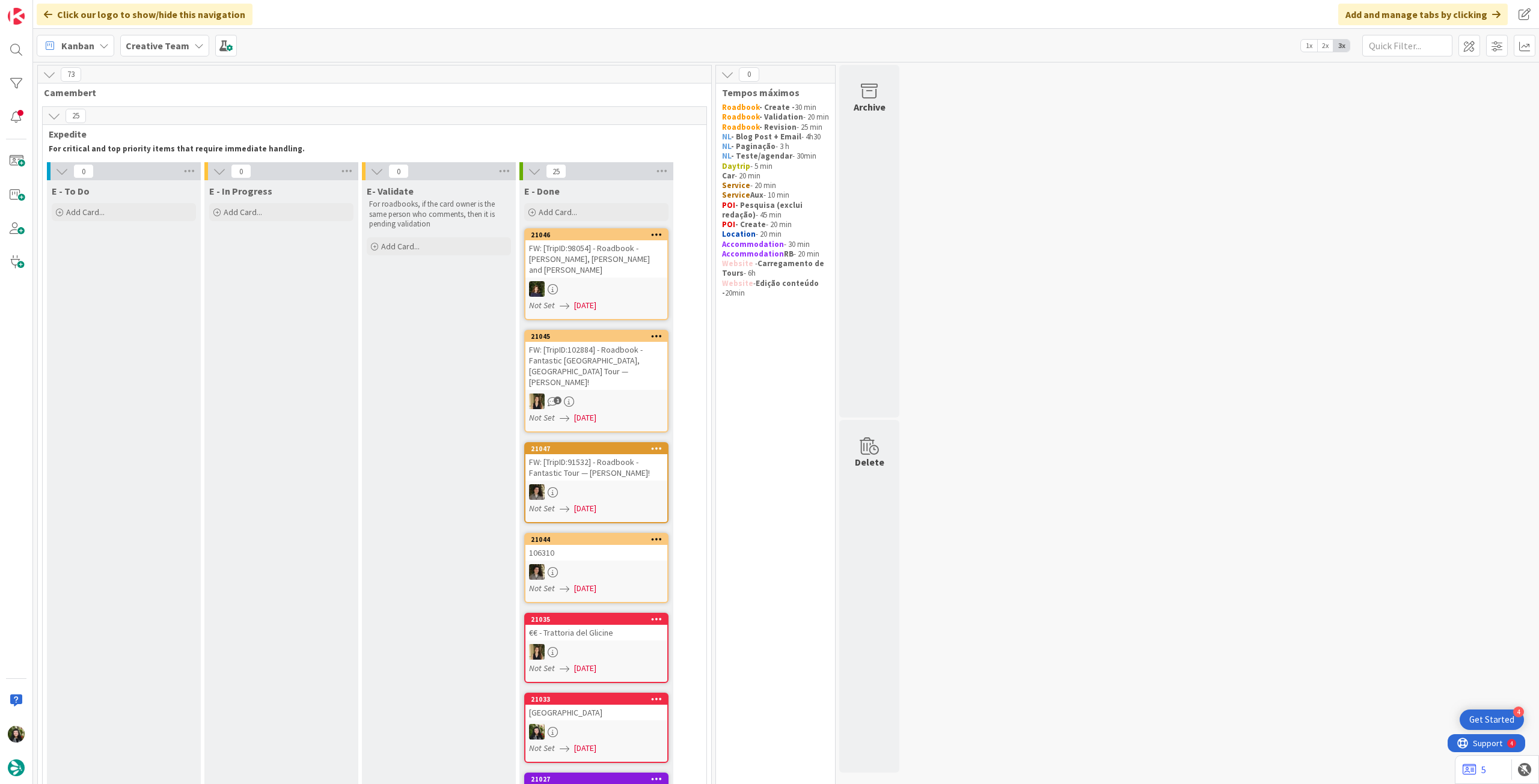
click at [185, 53] on div "Creative Team" at bounding box center [164, 45] width 89 height 21
click at [190, 171] on h4 "Creative Team - Análise" at bounding box center [215, 172] width 163 height 12
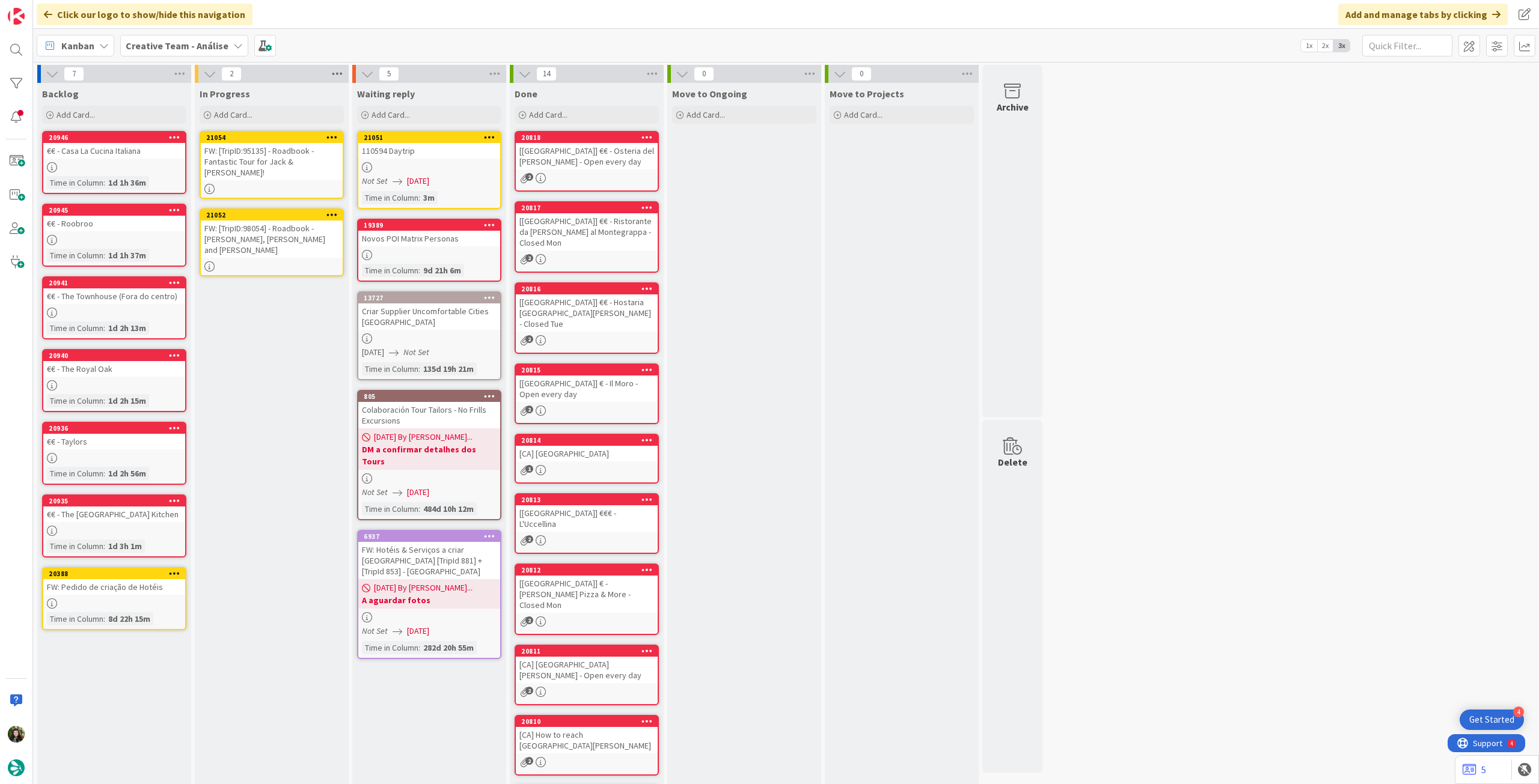
click at [336, 73] on icon at bounding box center [337, 73] width 16 height 18
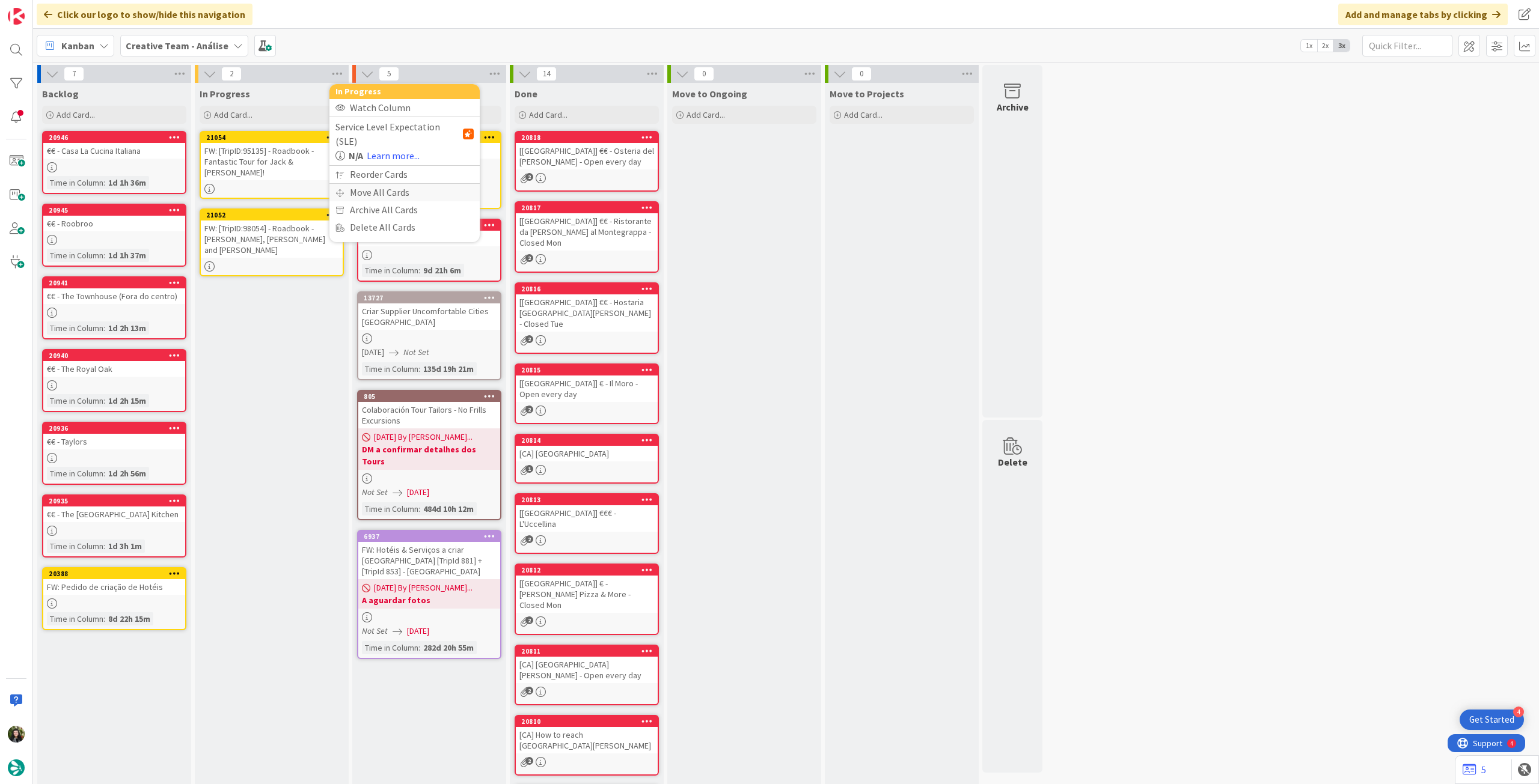
click at [351, 184] on div "Move All Cards" at bounding box center [404, 192] width 150 height 17
click at [403, 134] on span "Creative Team - Análise" at bounding box center [391, 131] width 97 height 12
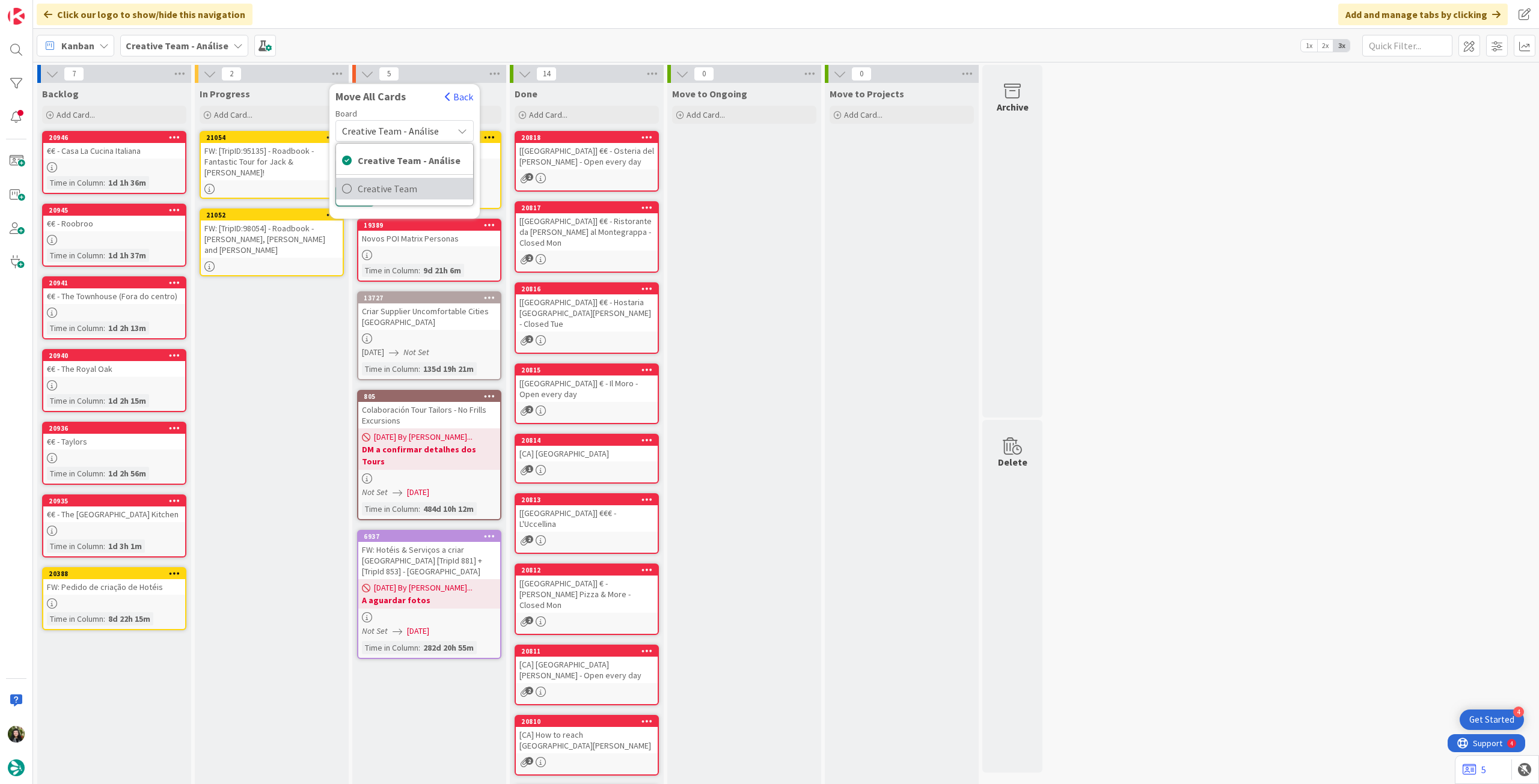
click at [411, 190] on span "Creative Team" at bounding box center [412, 189] width 110 height 18
click at [405, 208] on span "Daytrip" at bounding box center [403, 207] width 85 height 17
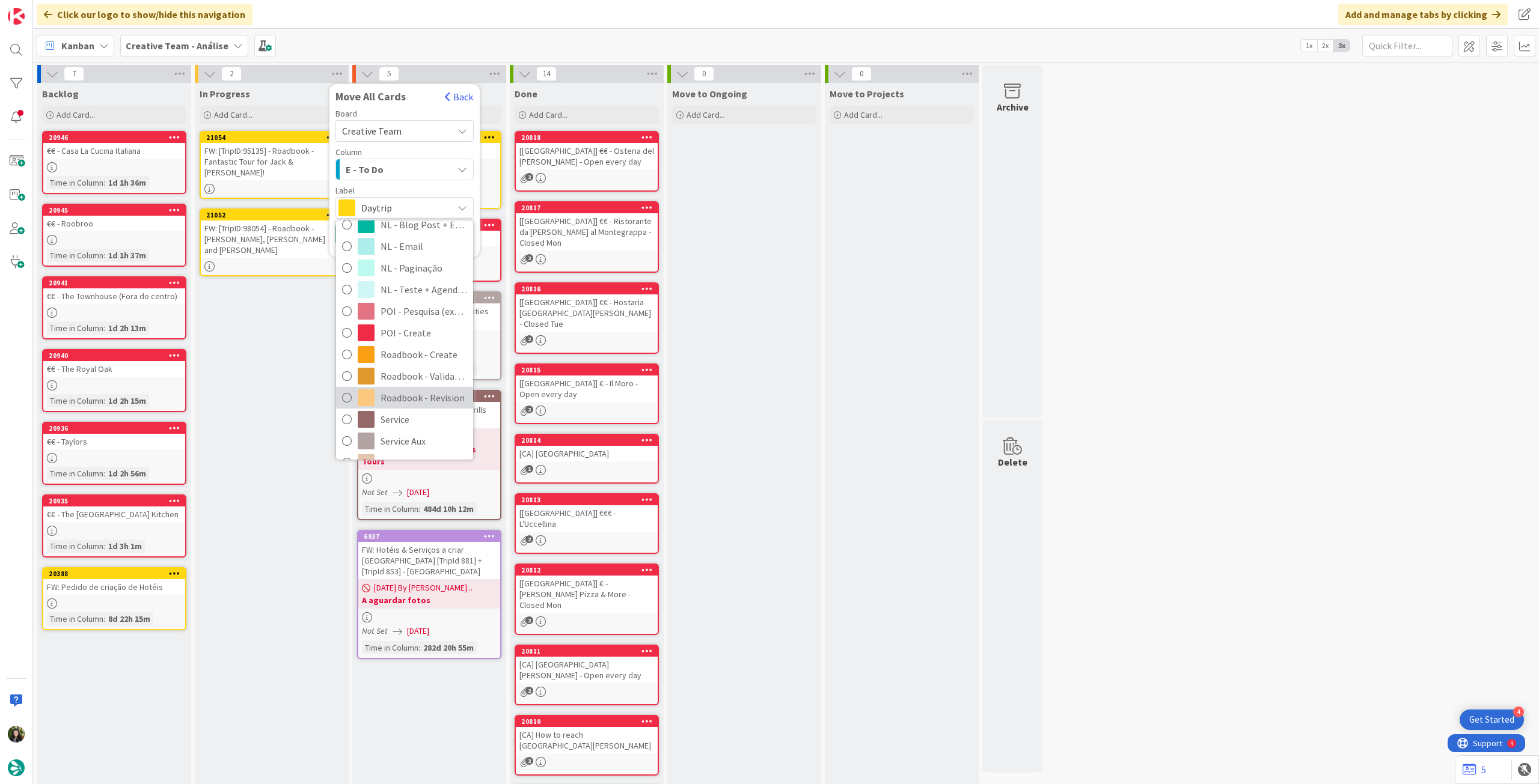
scroll to position [160, 0]
click at [424, 362] on span "Roadbook - Revision" at bounding box center [424, 357] width 86 height 18
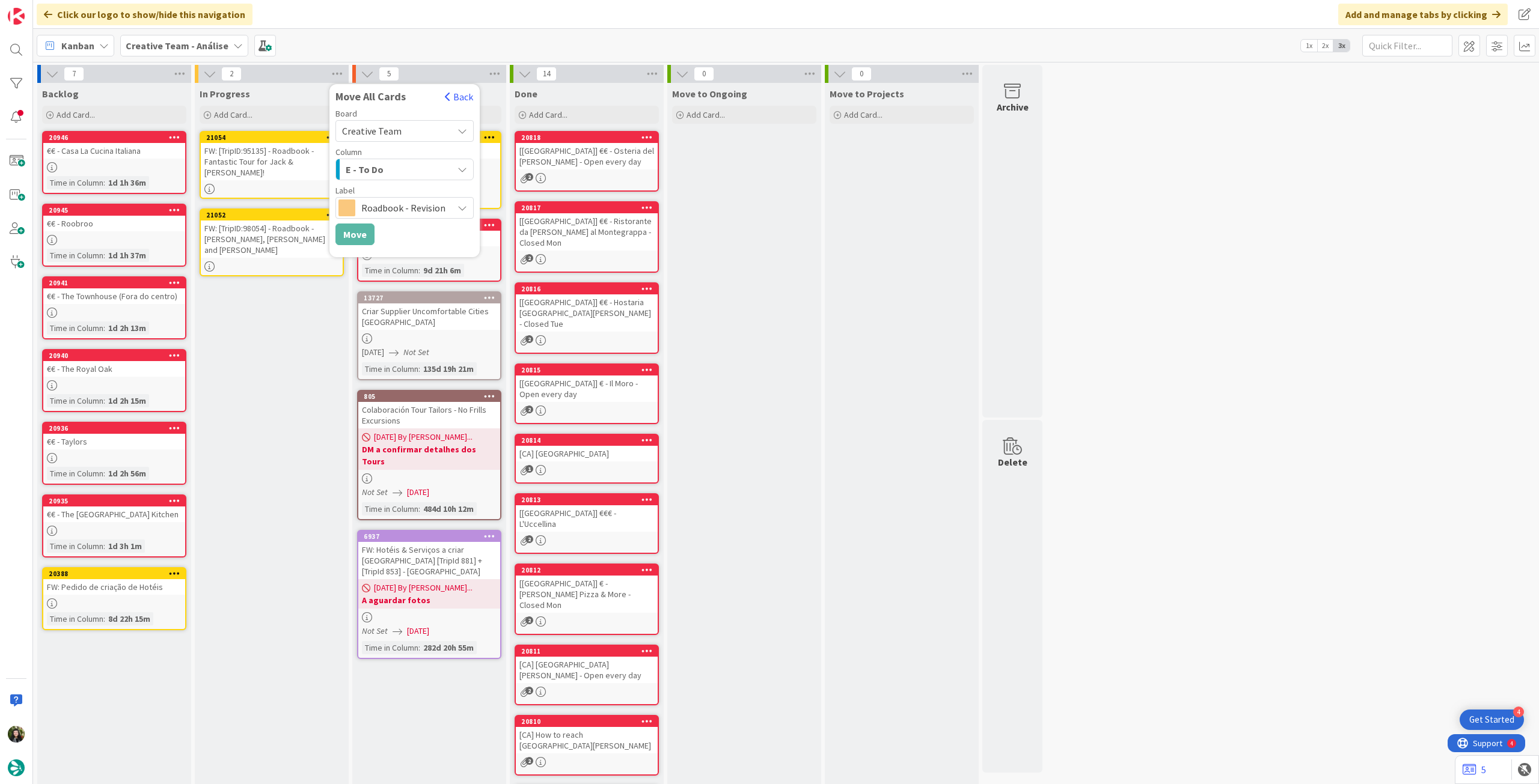
click at [151, 48] on b "Creative Team - Análise" at bounding box center [177, 46] width 103 height 12
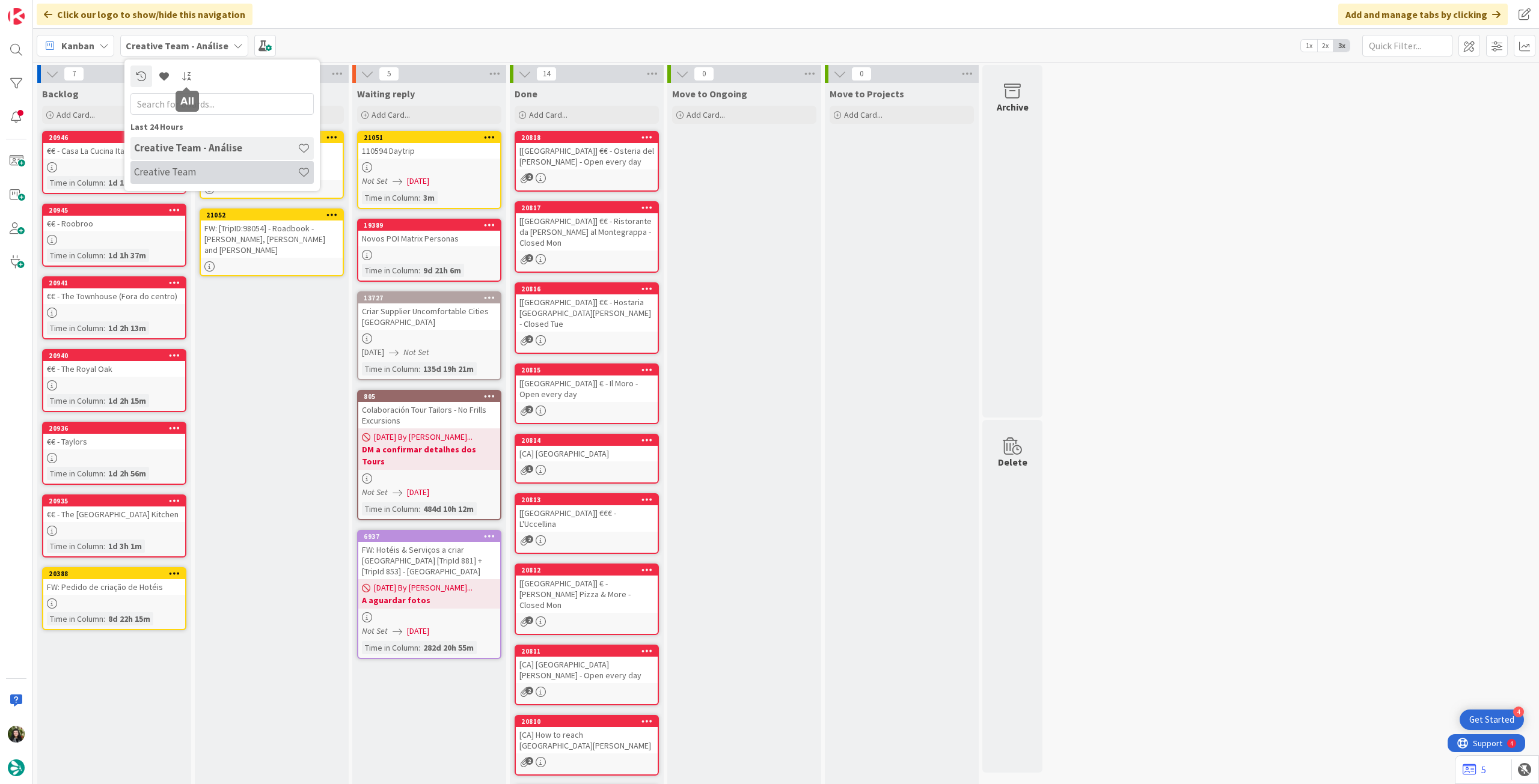
click at [198, 170] on h4 "Creative Team" at bounding box center [215, 172] width 163 height 12
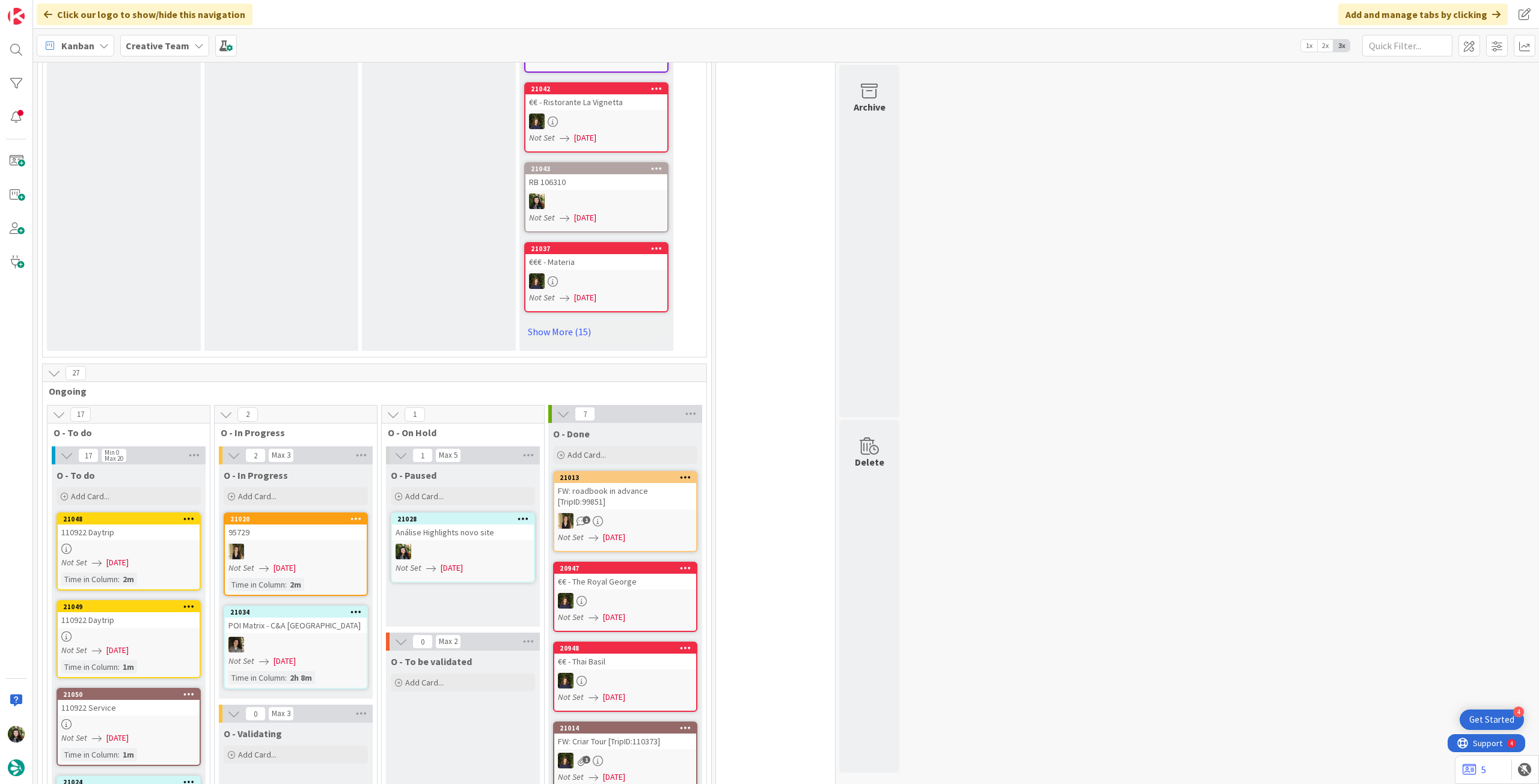
scroll to position [481, 0]
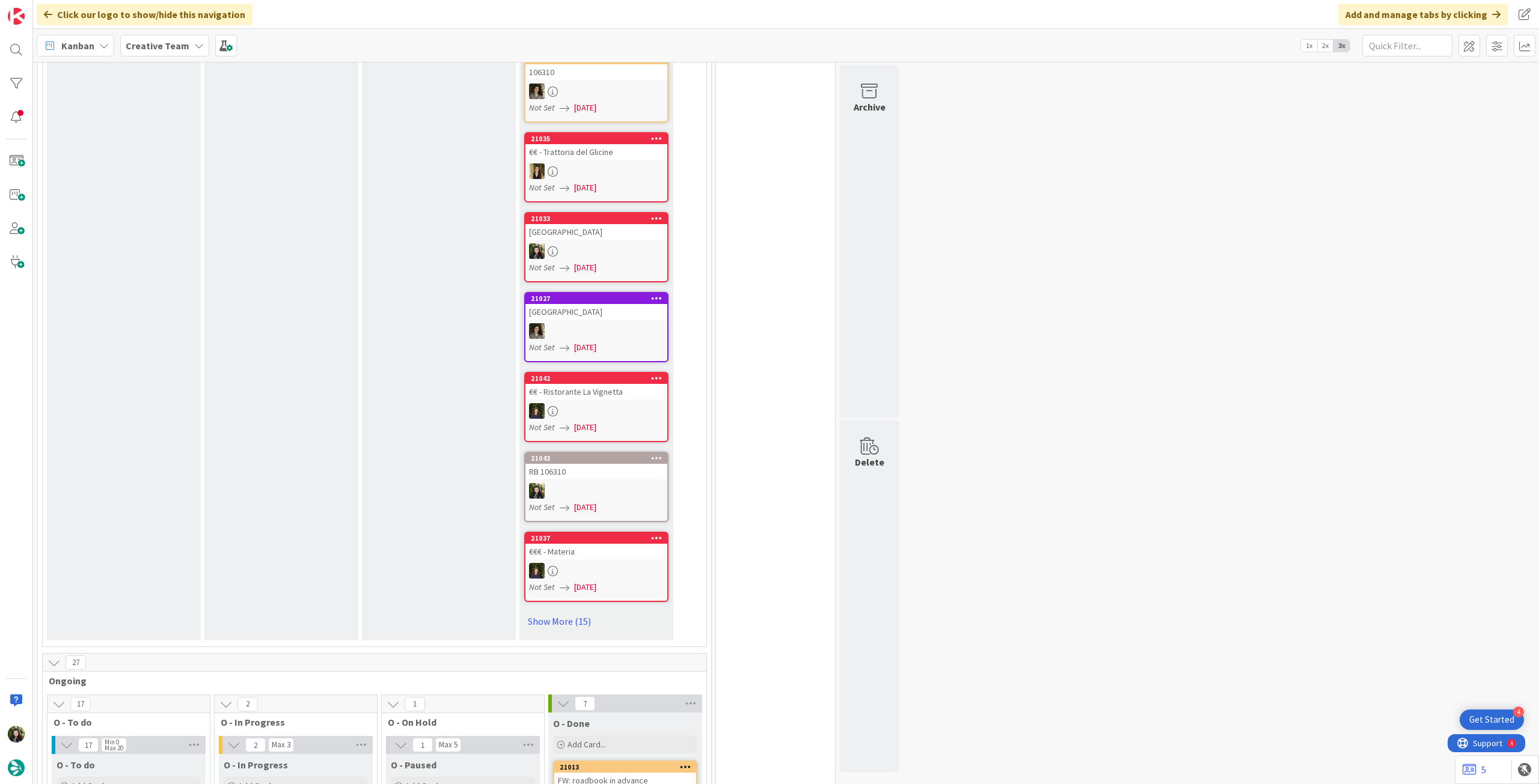
click at [183, 50] on b "Creative Team" at bounding box center [157, 46] width 64 height 12
click at [210, 176] on h4 "Creative Team - Análise" at bounding box center [215, 172] width 163 height 12
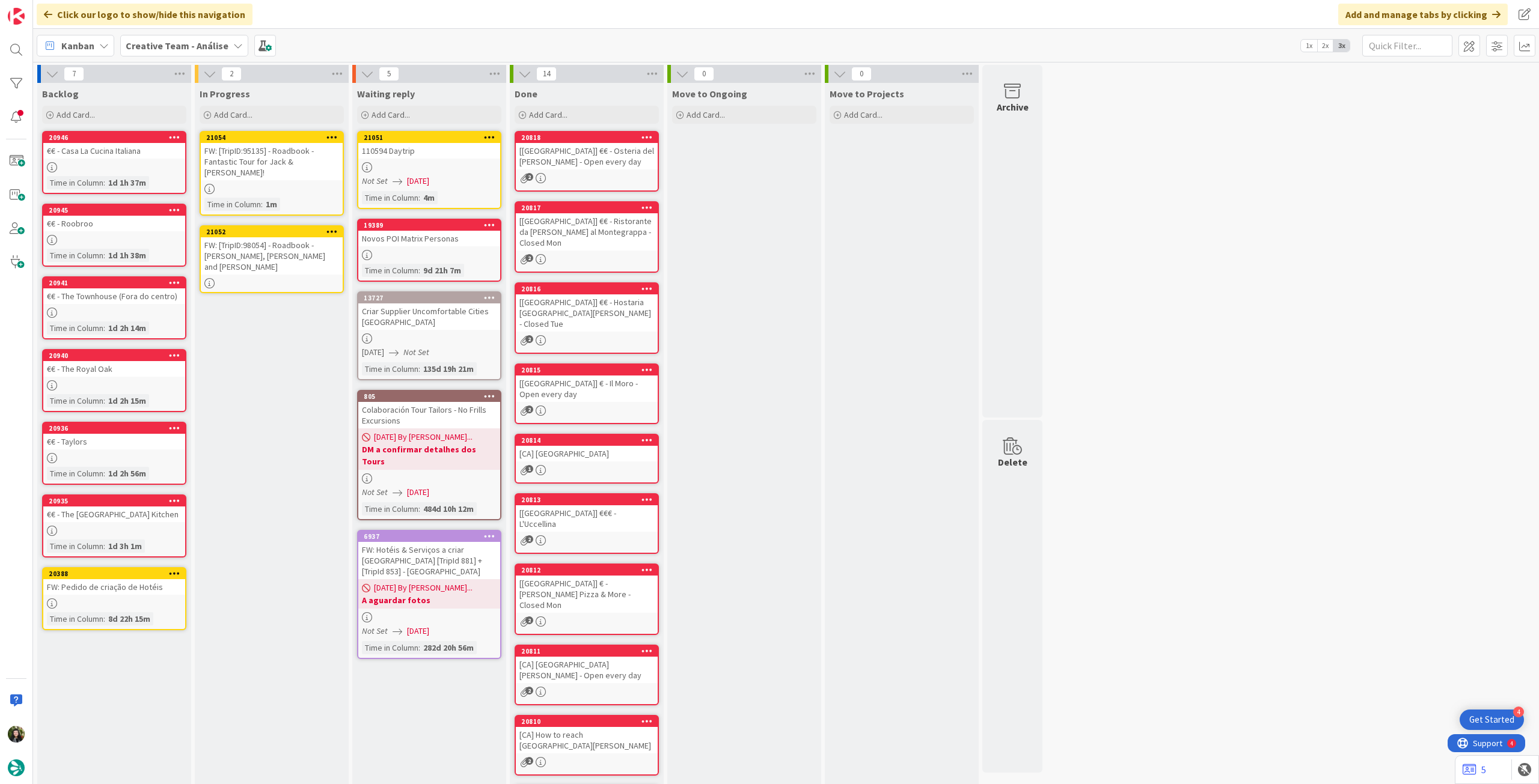
click at [189, 50] on b "Creative Team - Análise" at bounding box center [177, 46] width 103 height 12
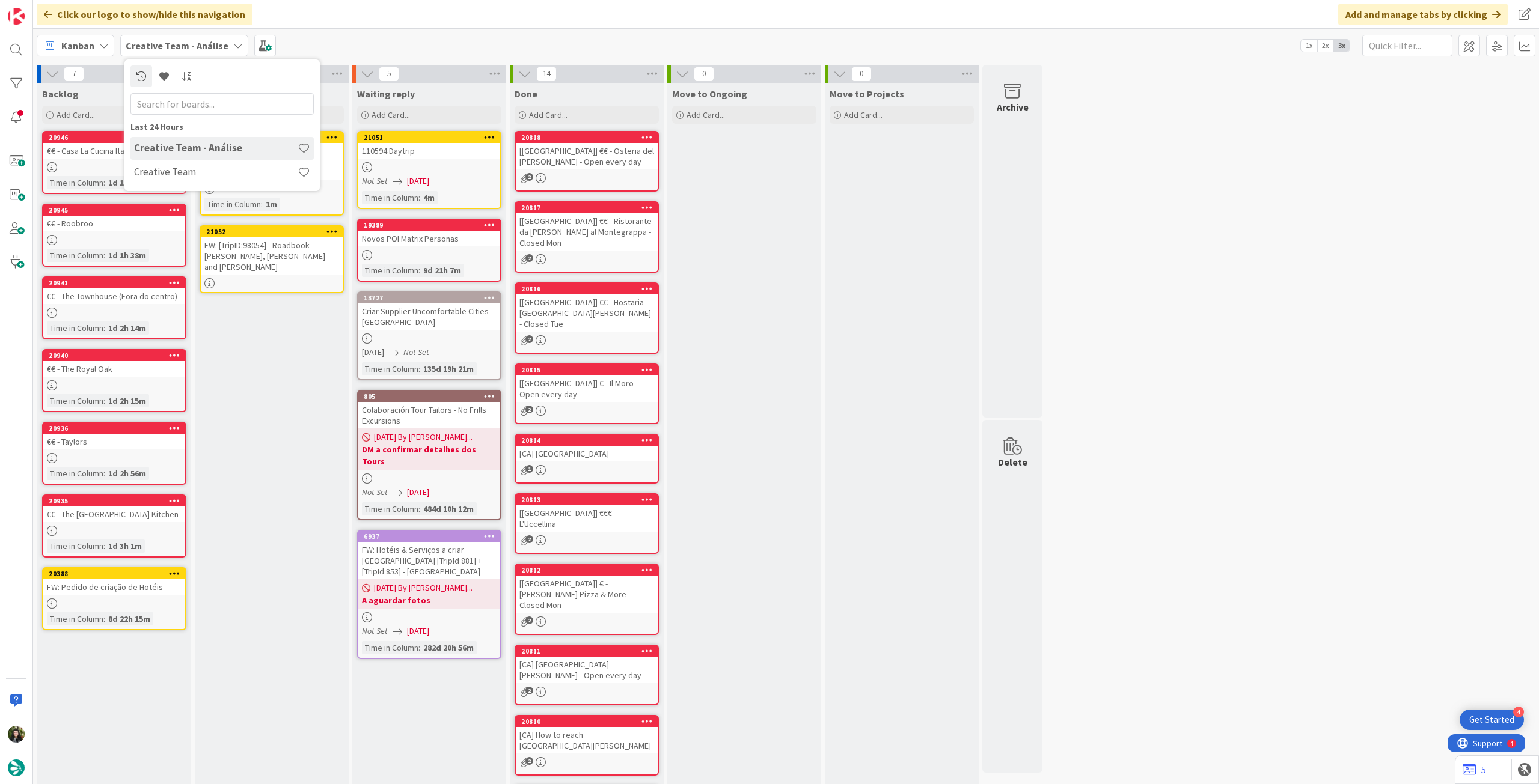
click at [211, 177] on div "Creative Team" at bounding box center [222, 172] width 183 height 23
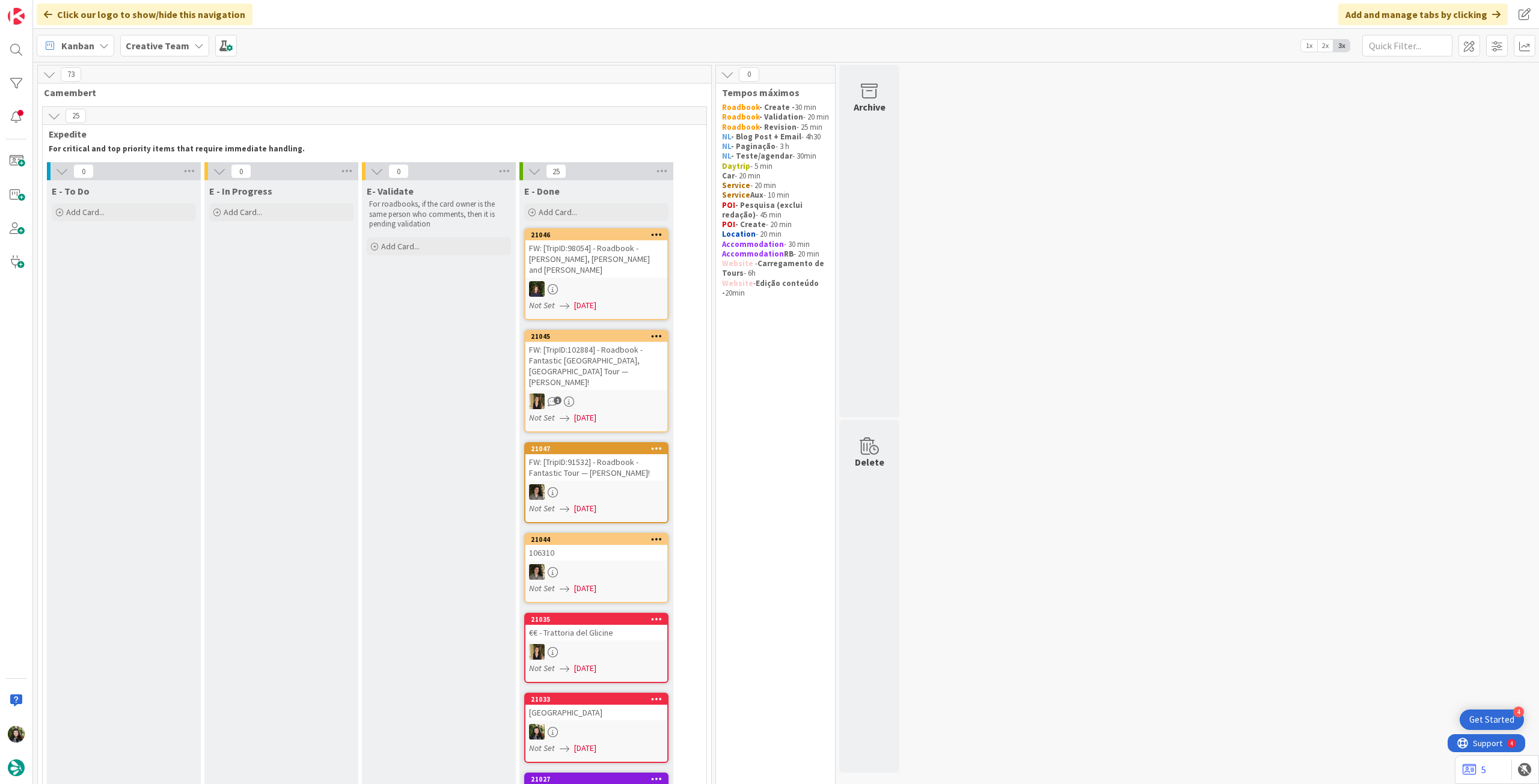
drag, startPoint x: 138, startPoint y: 45, endPoint x: 142, endPoint y: 58, distance: 13.6
click at [138, 47] on b "Creative Team" at bounding box center [157, 46] width 64 height 12
click at [241, 173] on h4 "Creative Team - Análise" at bounding box center [215, 172] width 163 height 12
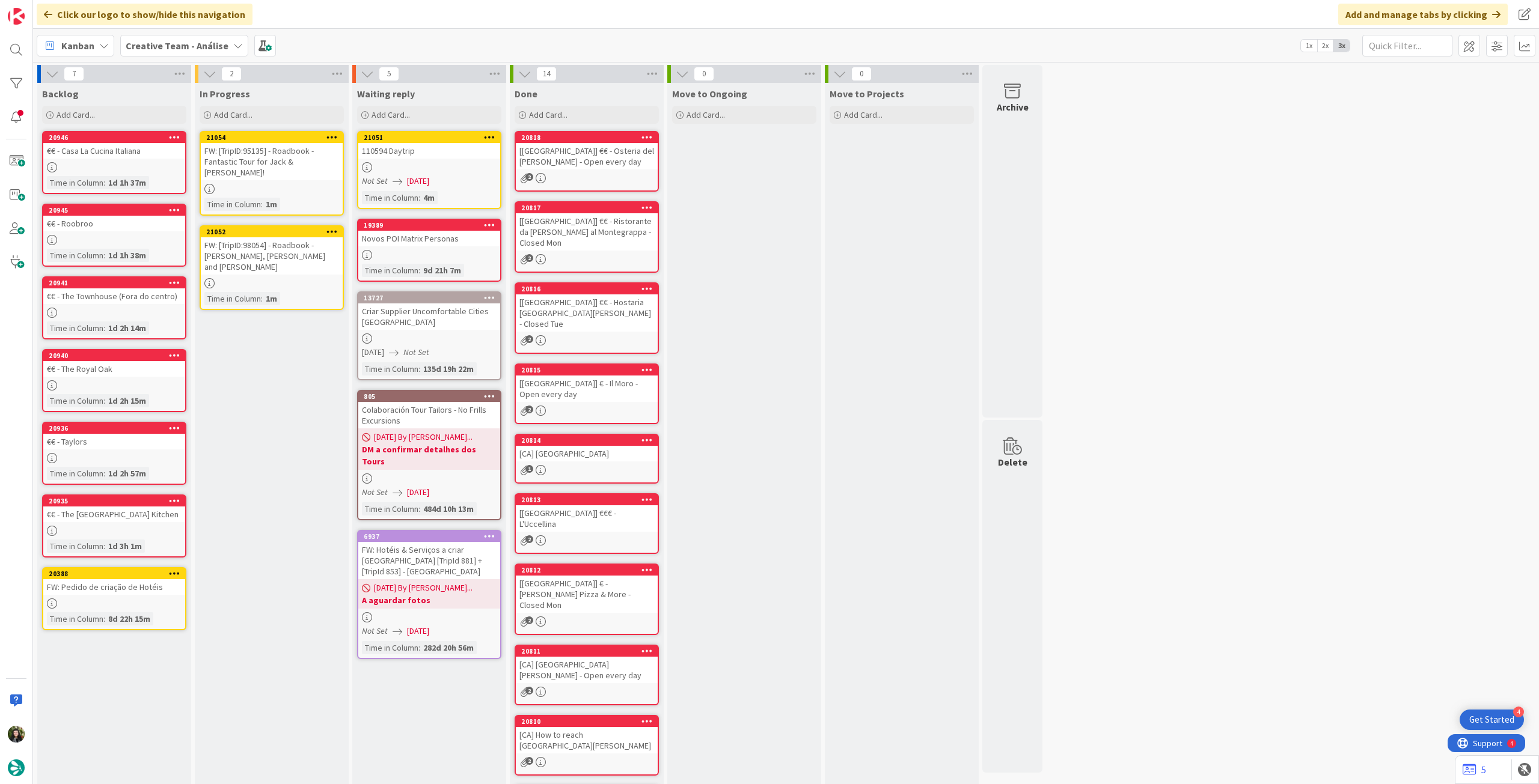
click at [175, 32] on div "Kanban Creative Team - Análise 1x 2x 3x" at bounding box center [786, 45] width 1506 height 33
click at [173, 53] on div "Creative Team - Análise" at bounding box center [184, 45] width 128 height 21
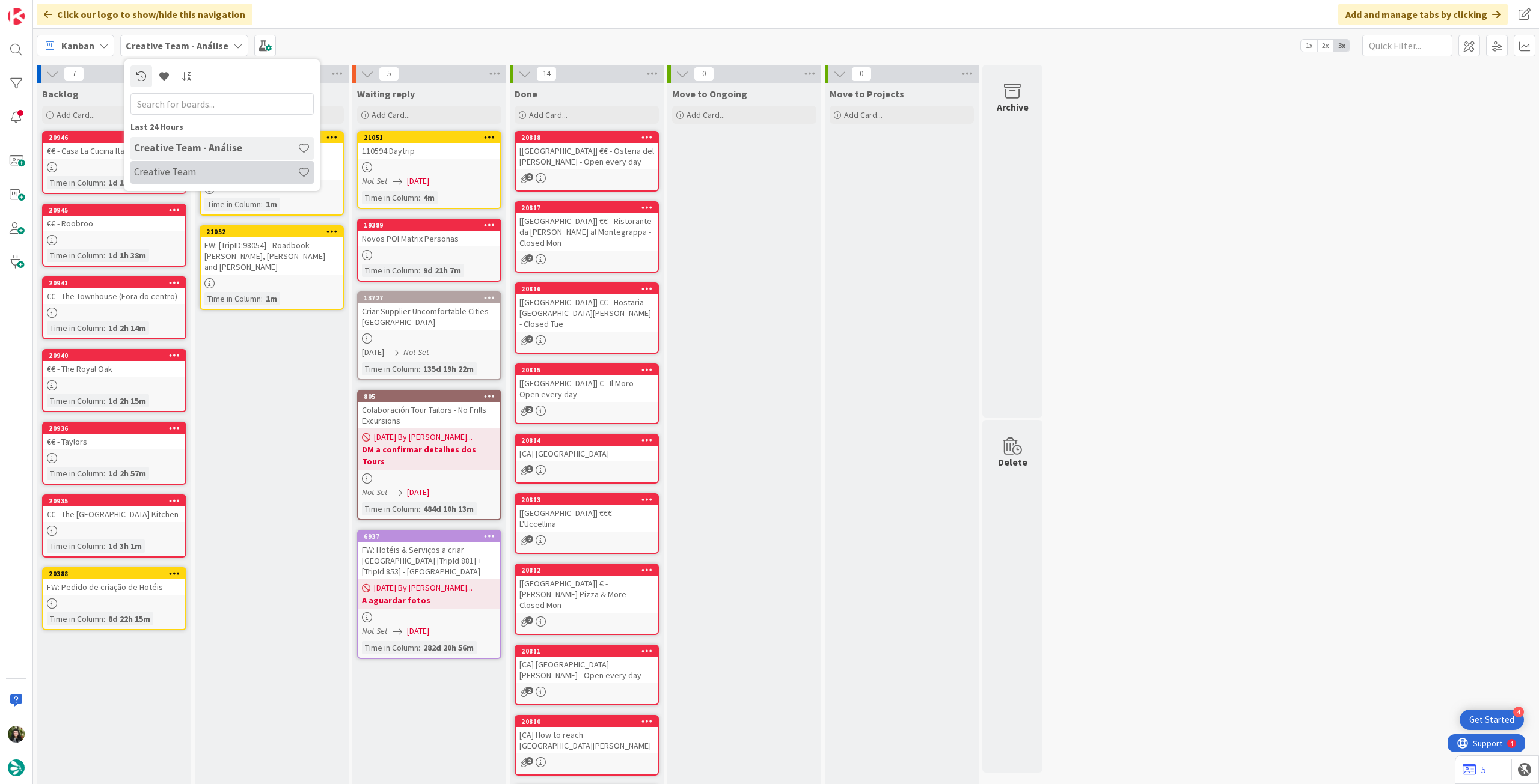
click at [163, 171] on h4 "Creative Team" at bounding box center [215, 172] width 163 height 12
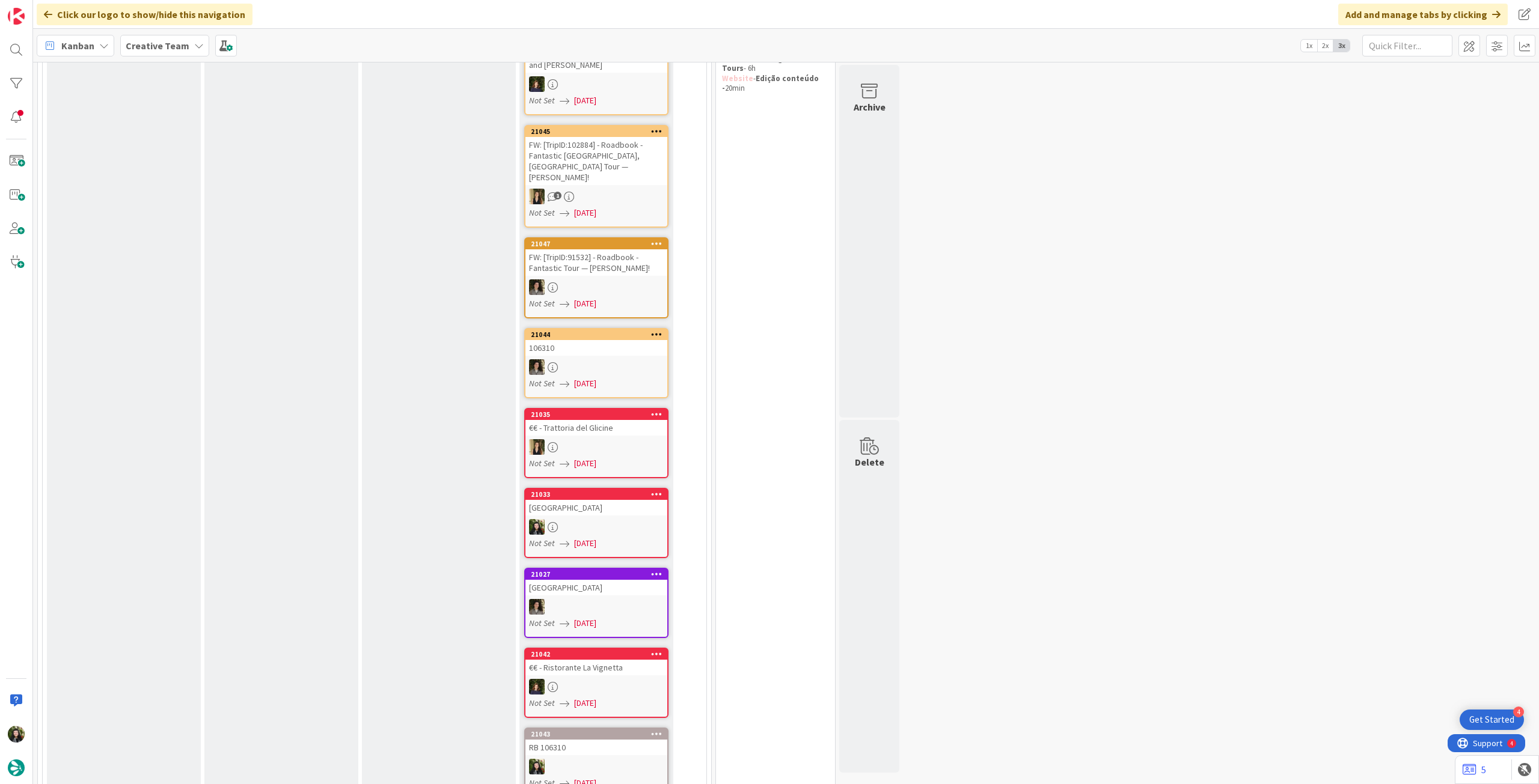
scroll to position [160, 0]
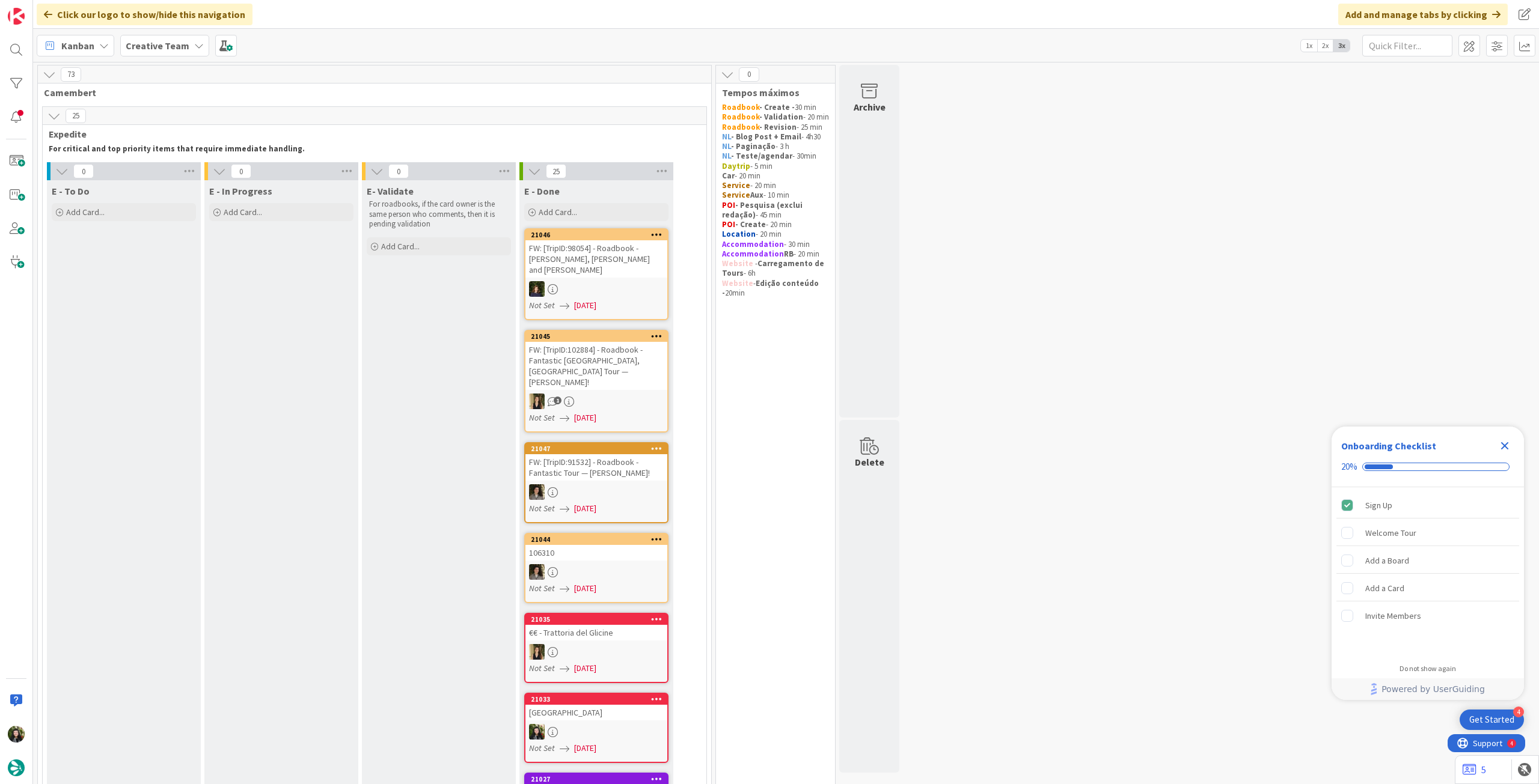
click at [1505, 441] on icon "Close Checklist" at bounding box center [1505, 446] width 15 height 15
drag, startPoint x: 149, startPoint y: 43, endPoint x: 157, endPoint y: 53, distance: 12.8
click at [149, 44] on b "Creative Team" at bounding box center [157, 46] width 64 height 12
click at [168, 165] on div "Creative Team - Análise" at bounding box center [222, 172] width 183 height 23
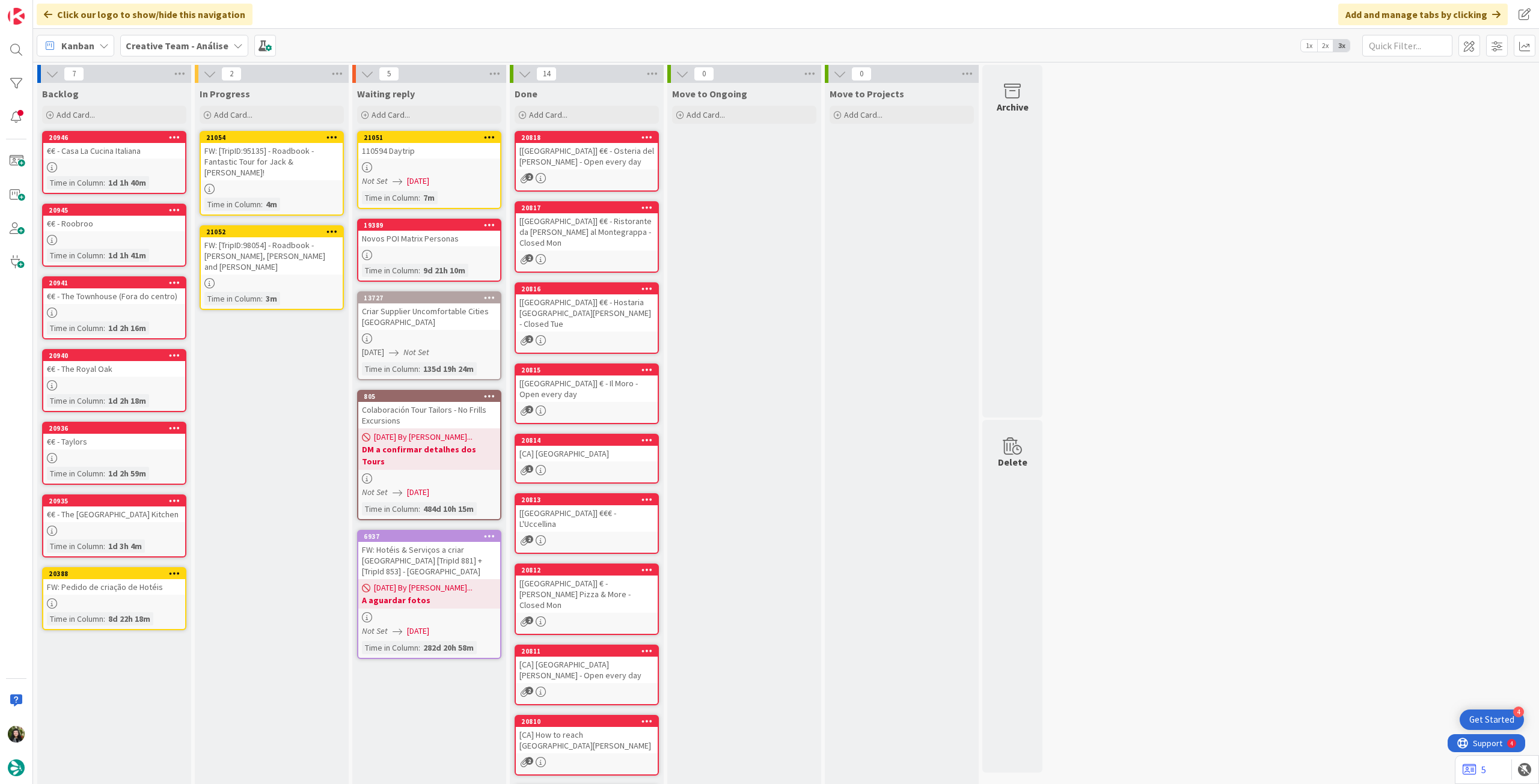
click at [329, 137] on icon at bounding box center [332, 137] width 12 height 9
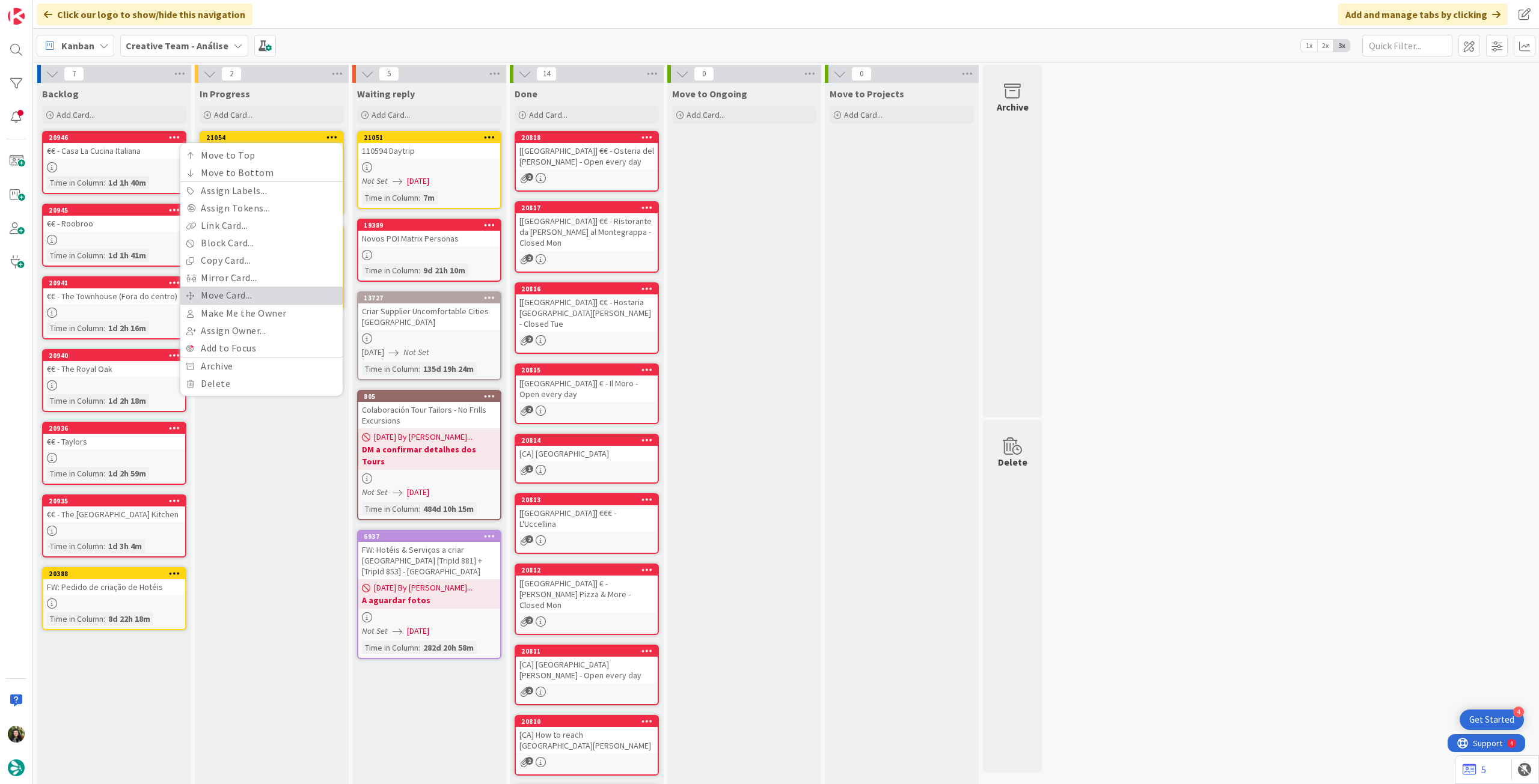
click at [231, 293] on link "Move Card..." at bounding box center [261, 295] width 162 height 17
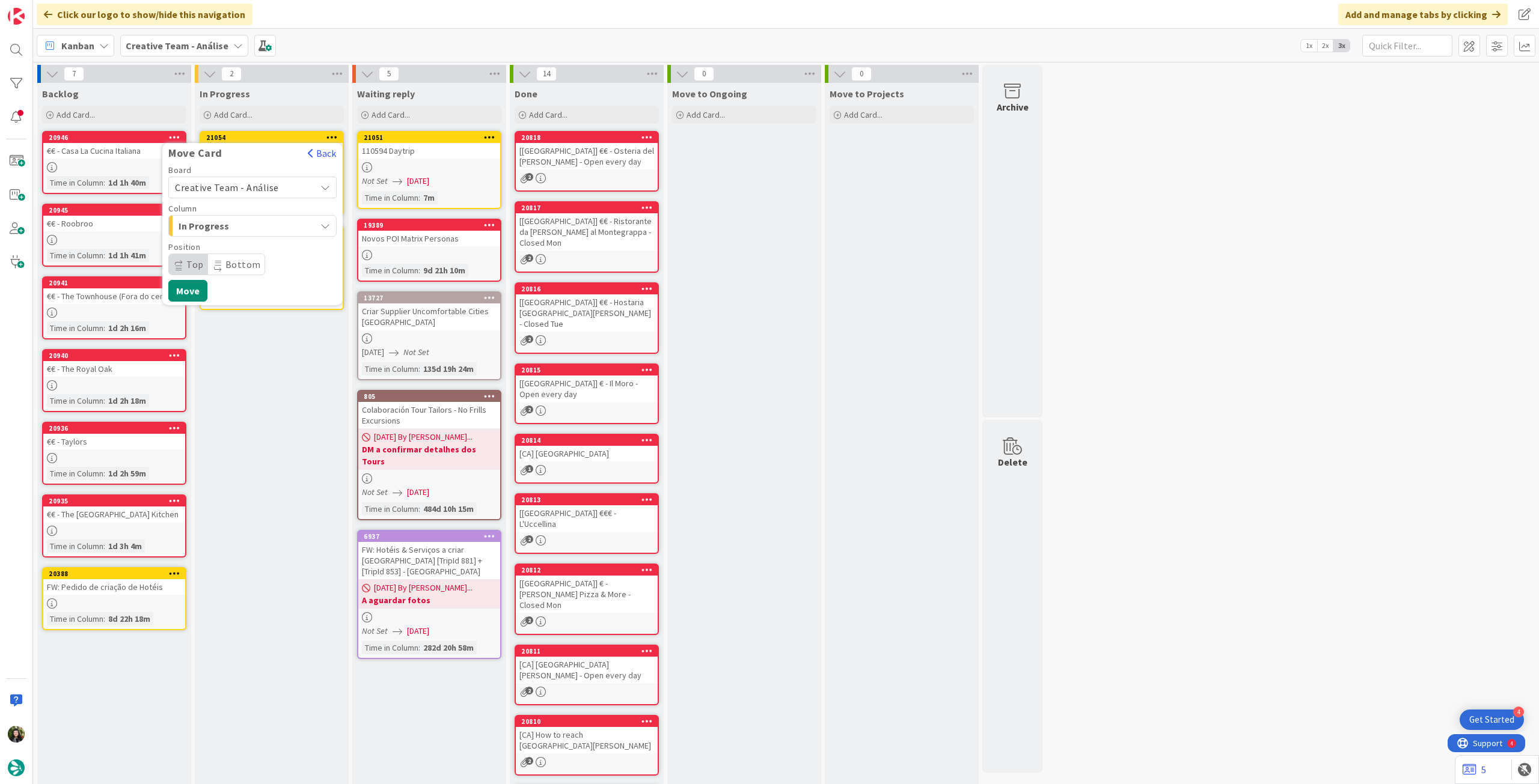
click at [262, 187] on span "Creative Team - Análise" at bounding box center [227, 188] width 104 height 12
click at [251, 246] on span "Creative Team" at bounding box center [260, 244] width 140 height 18
click at [258, 220] on span "Select a Column..." at bounding box center [220, 226] width 90 height 16
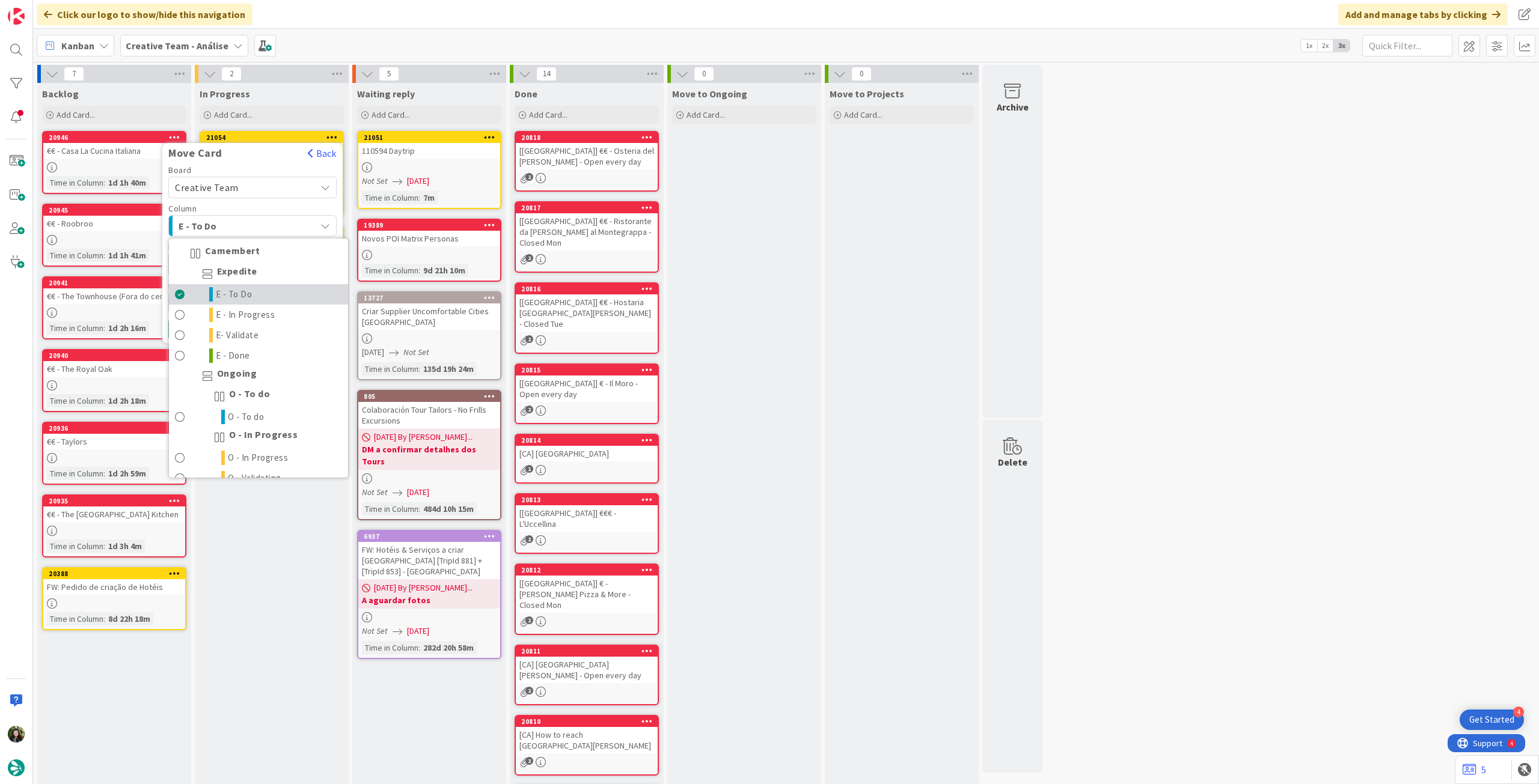
click at [264, 297] on link "E - To Do" at bounding box center [258, 294] width 179 height 20
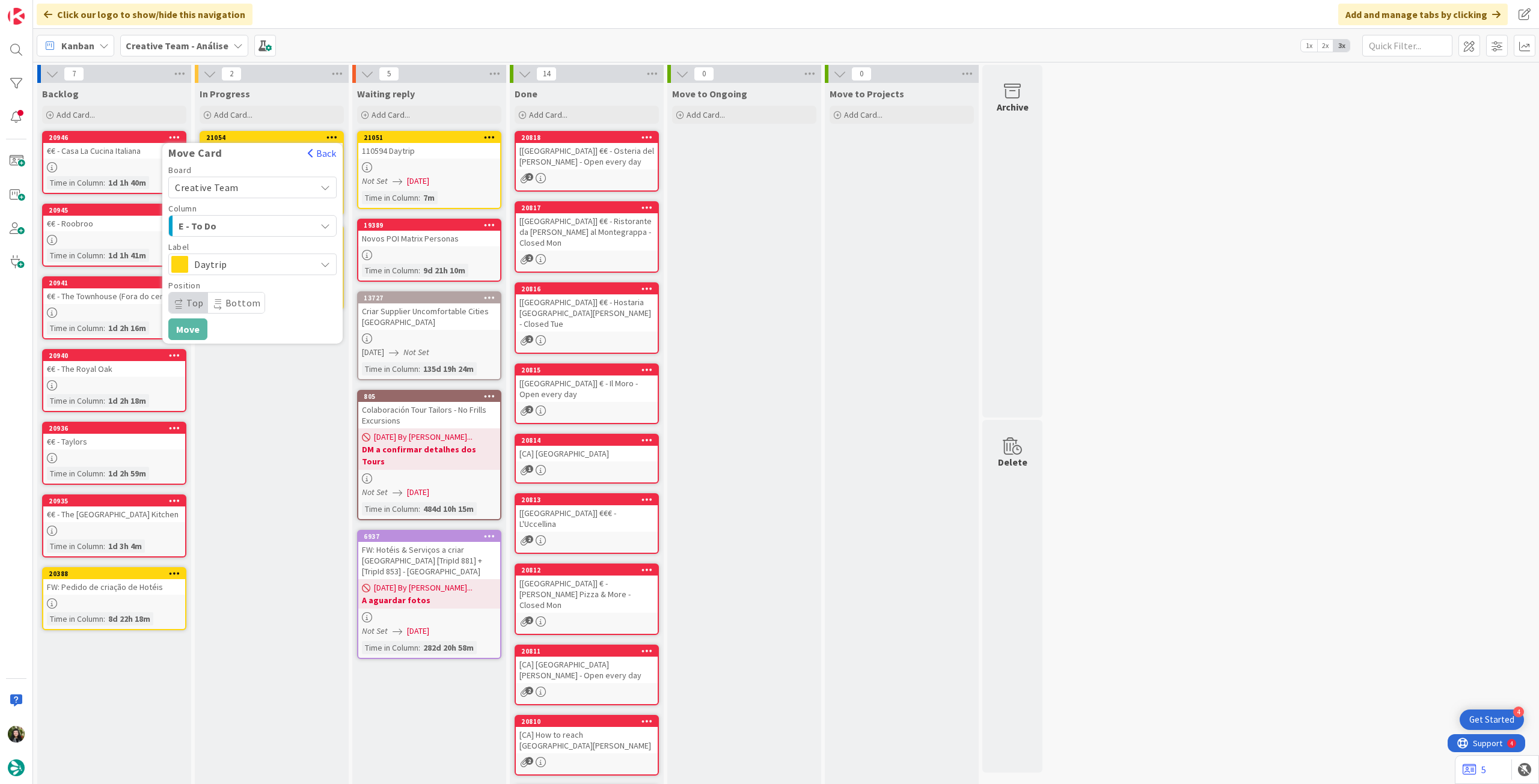
click at [264, 269] on span "Daytrip" at bounding box center [252, 264] width 116 height 17
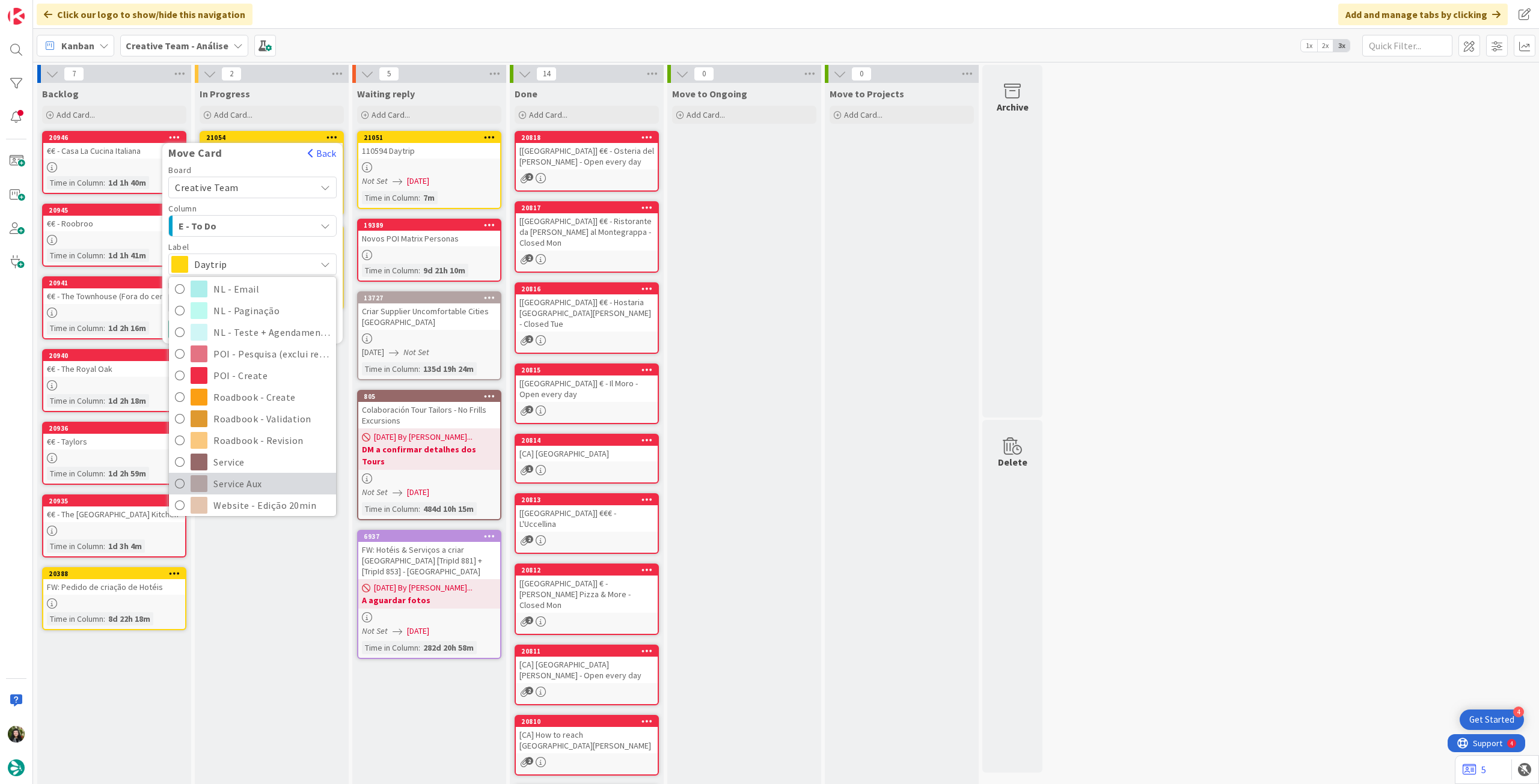
scroll to position [160, 0]
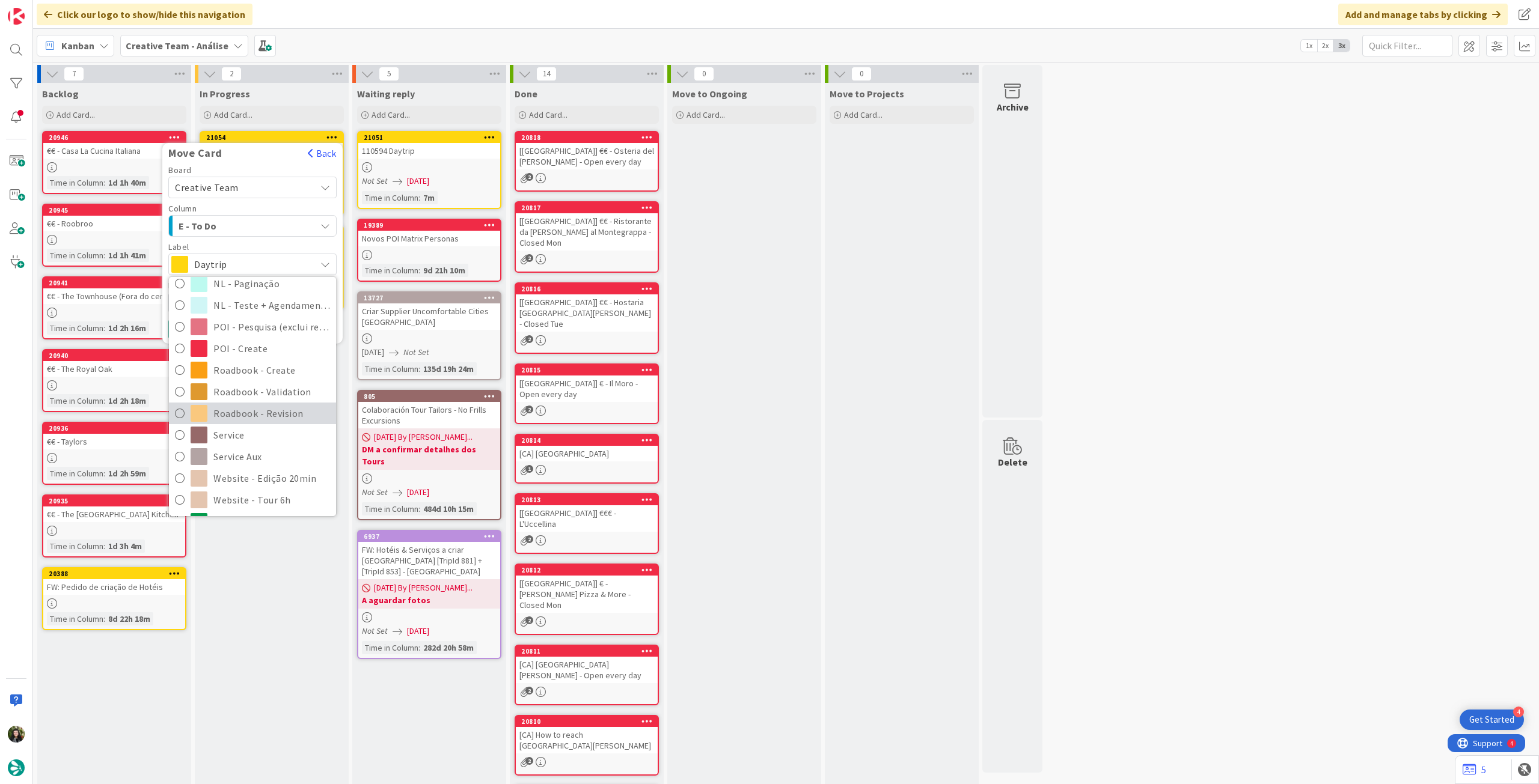
click at [277, 416] on span "Roadbook - Revision" at bounding box center [272, 413] width 116 height 18
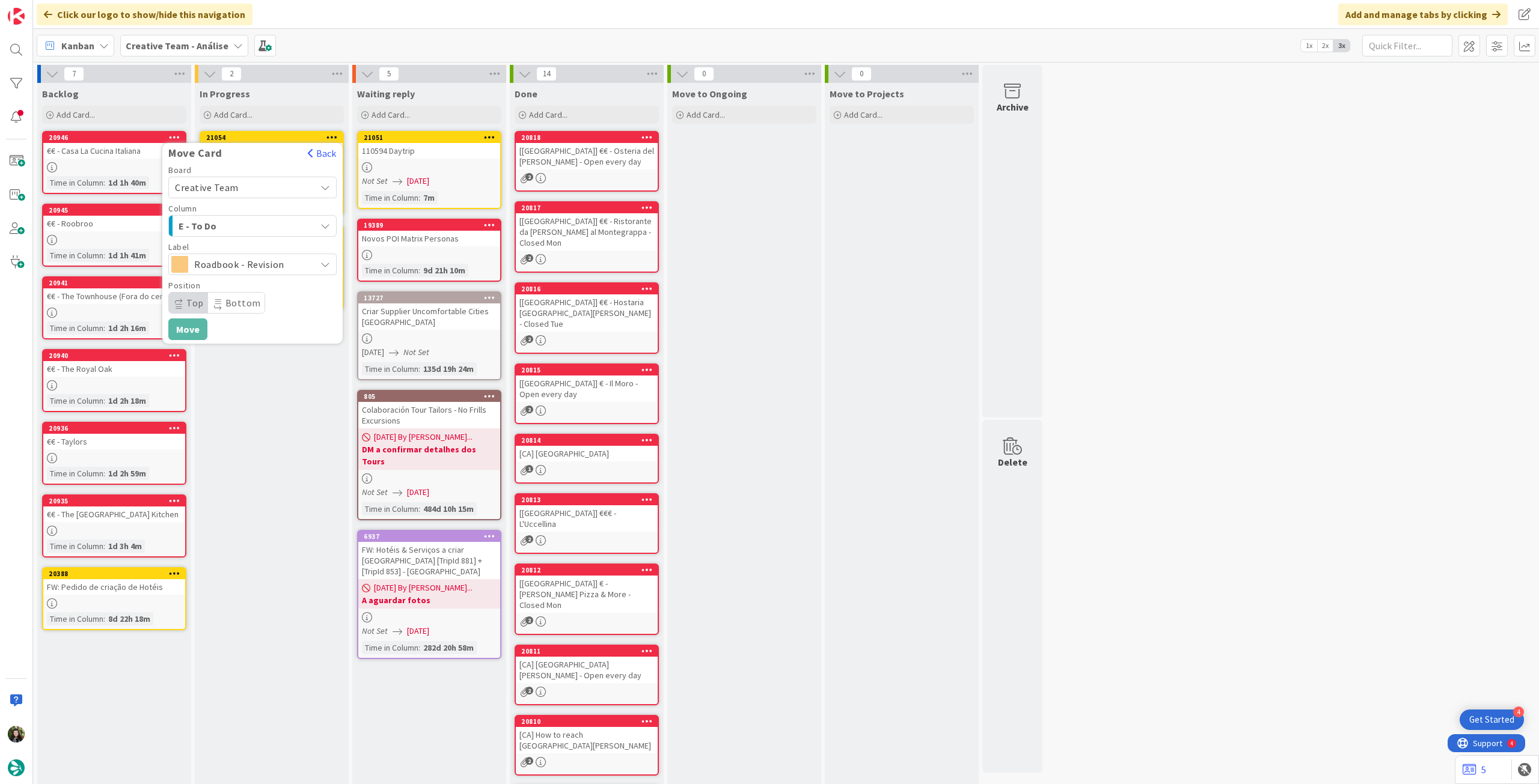
click at [247, 307] on span "Bottom" at bounding box center [243, 303] width 36 height 12
click at [184, 310] on span "Top" at bounding box center [189, 302] width 39 height 20
click at [229, 223] on span "E - To Do" at bounding box center [223, 226] width 90 height 16
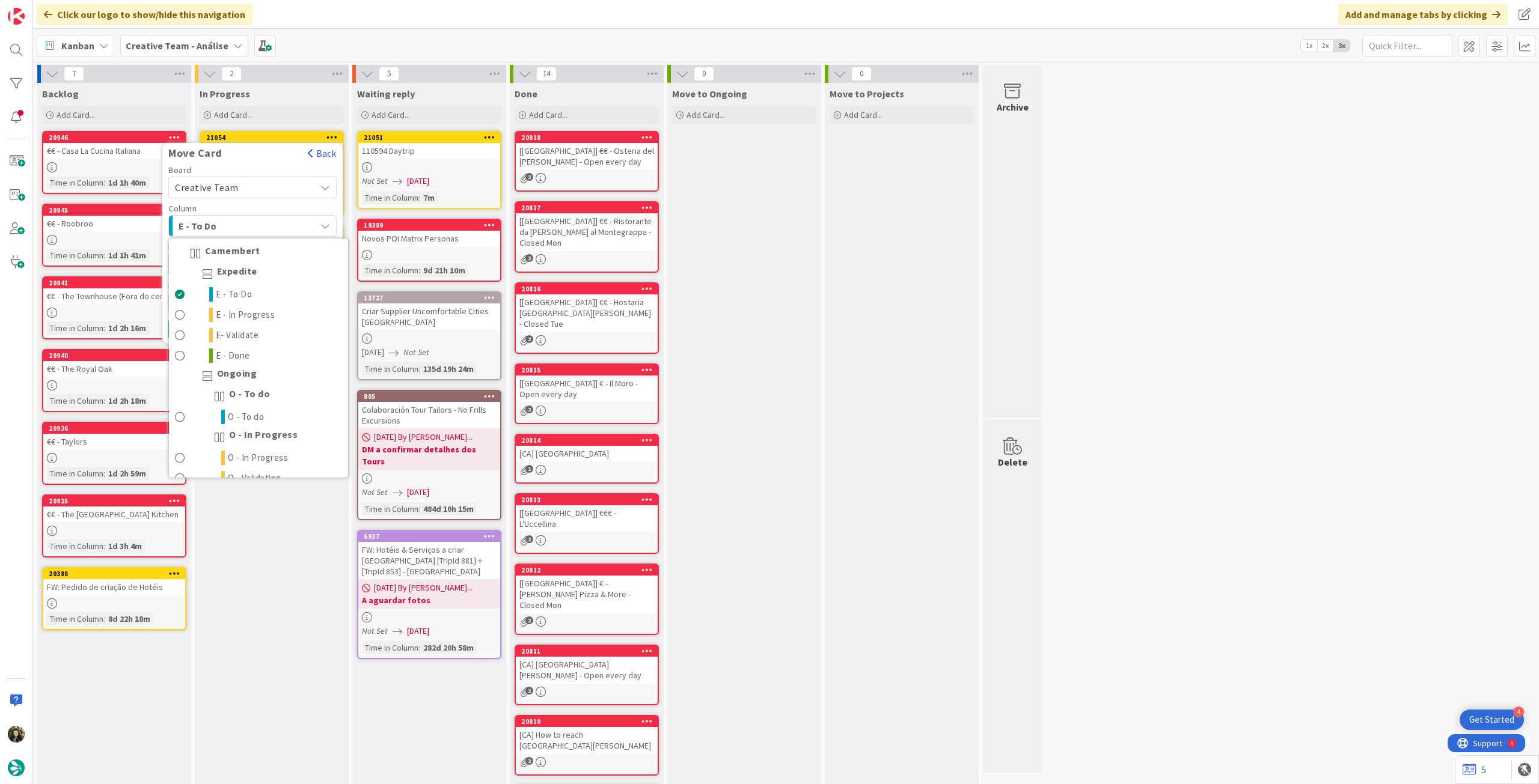
click at [234, 227] on span "E - To Do" at bounding box center [223, 226] width 90 height 16
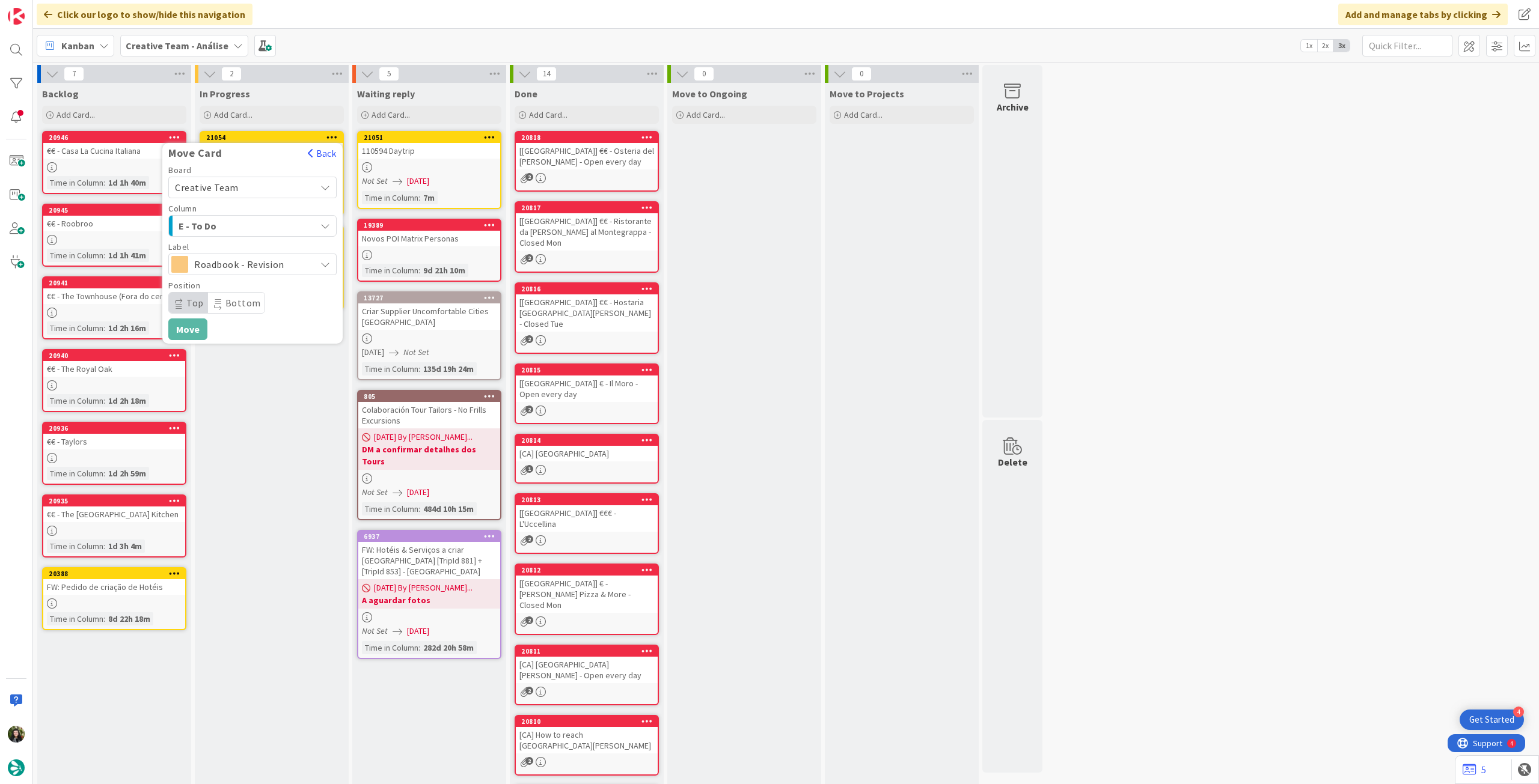
click at [253, 390] on div "In Progress Add Card... 21054 Move Card Back Board Creative Team Creative Team …" at bounding box center [271, 495] width 154 height 823
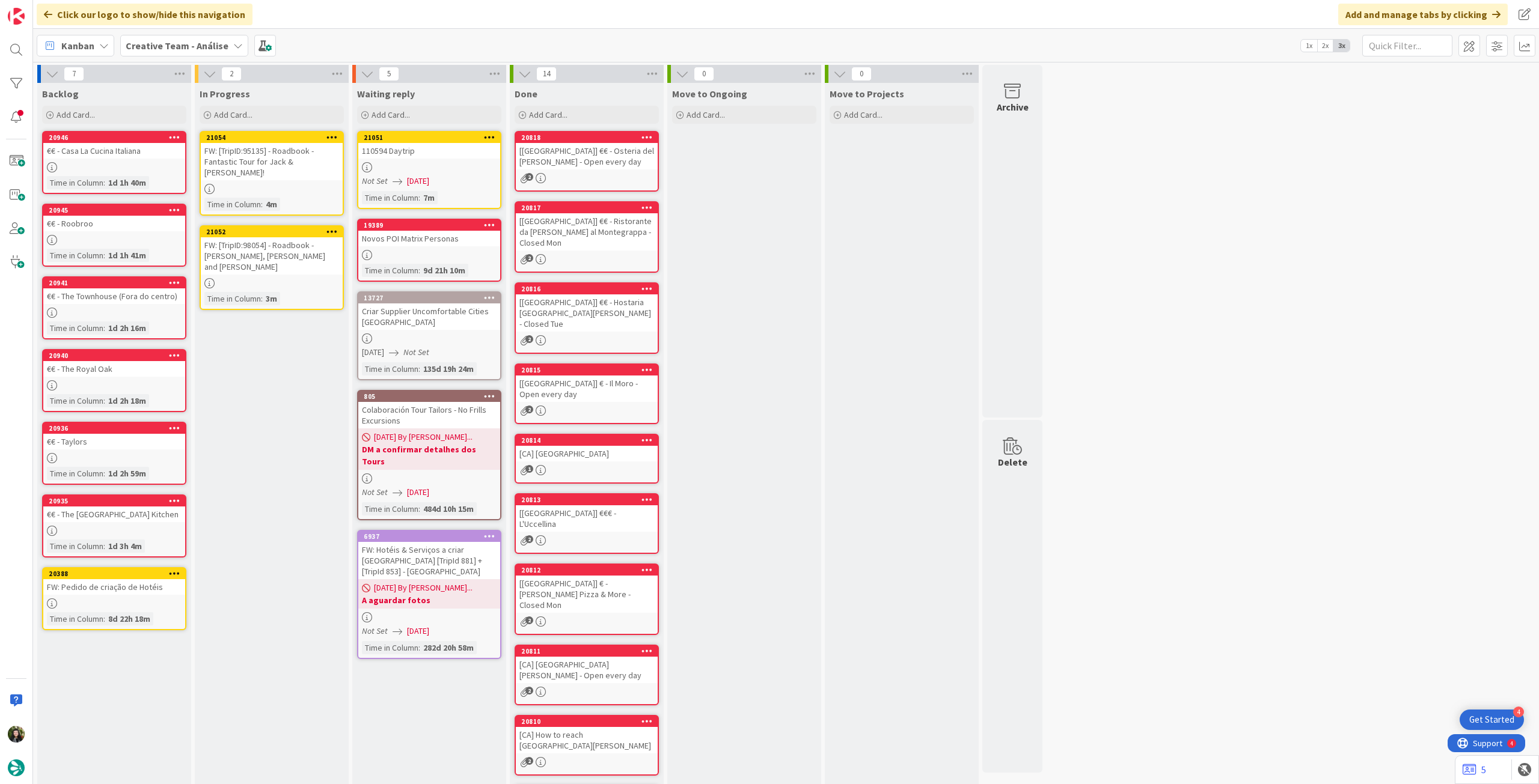
click at [278, 248] on div "FW: [TripID:98054] - Roadbook - [PERSON_NAME] and [PERSON_NAME]" at bounding box center [272, 256] width 142 height 37
click at [340, 78] on icon at bounding box center [337, 73] width 16 height 18
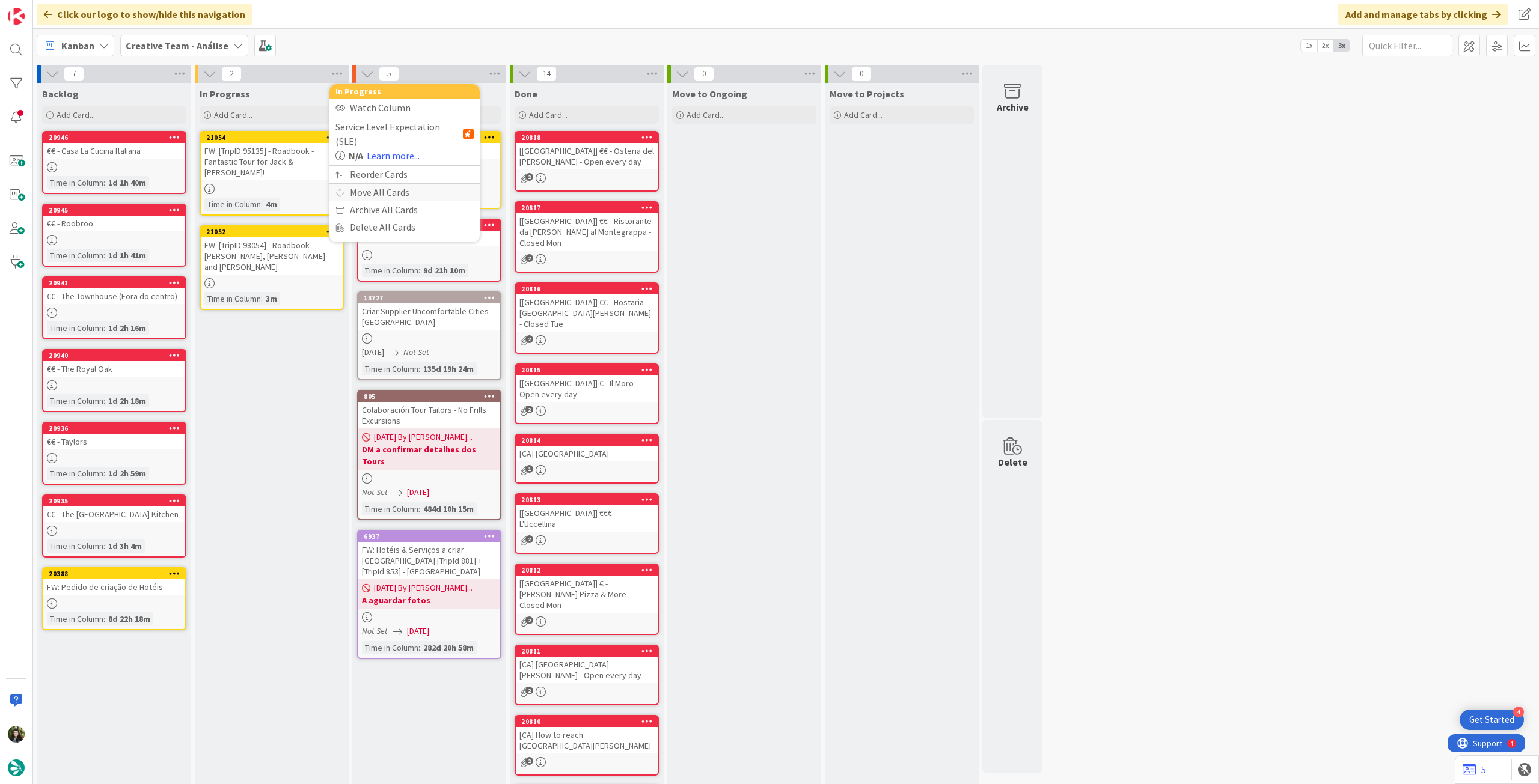
click at [349, 184] on div "Move All Cards" at bounding box center [404, 192] width 150 height 17
click at [392, 125] on span "Creative Team - Análise" at bounding box center [391, 131] width 97 height 12
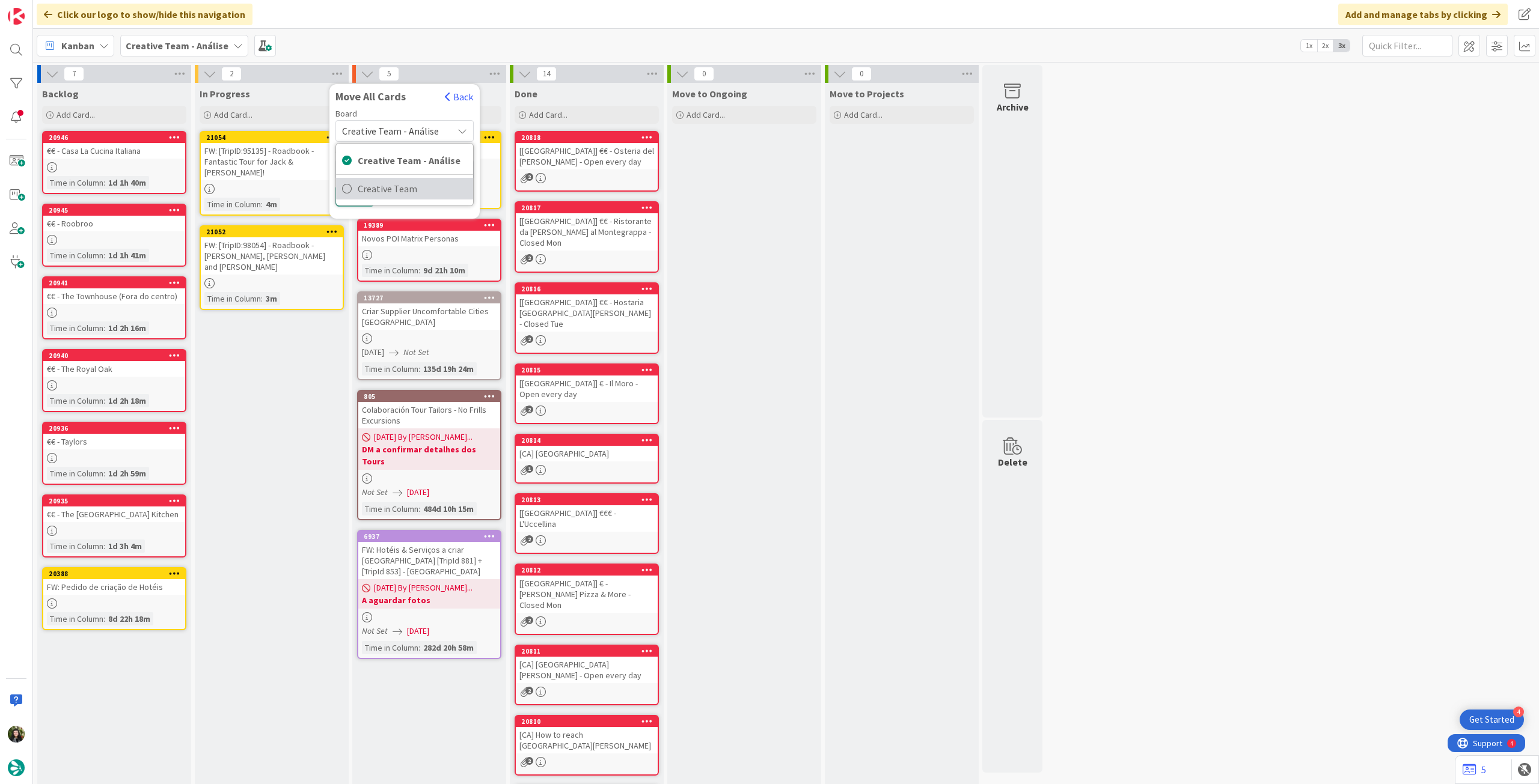
click at [391, 185] on span "Creative Team" at bounding box center [412, 189] width 110 height 18
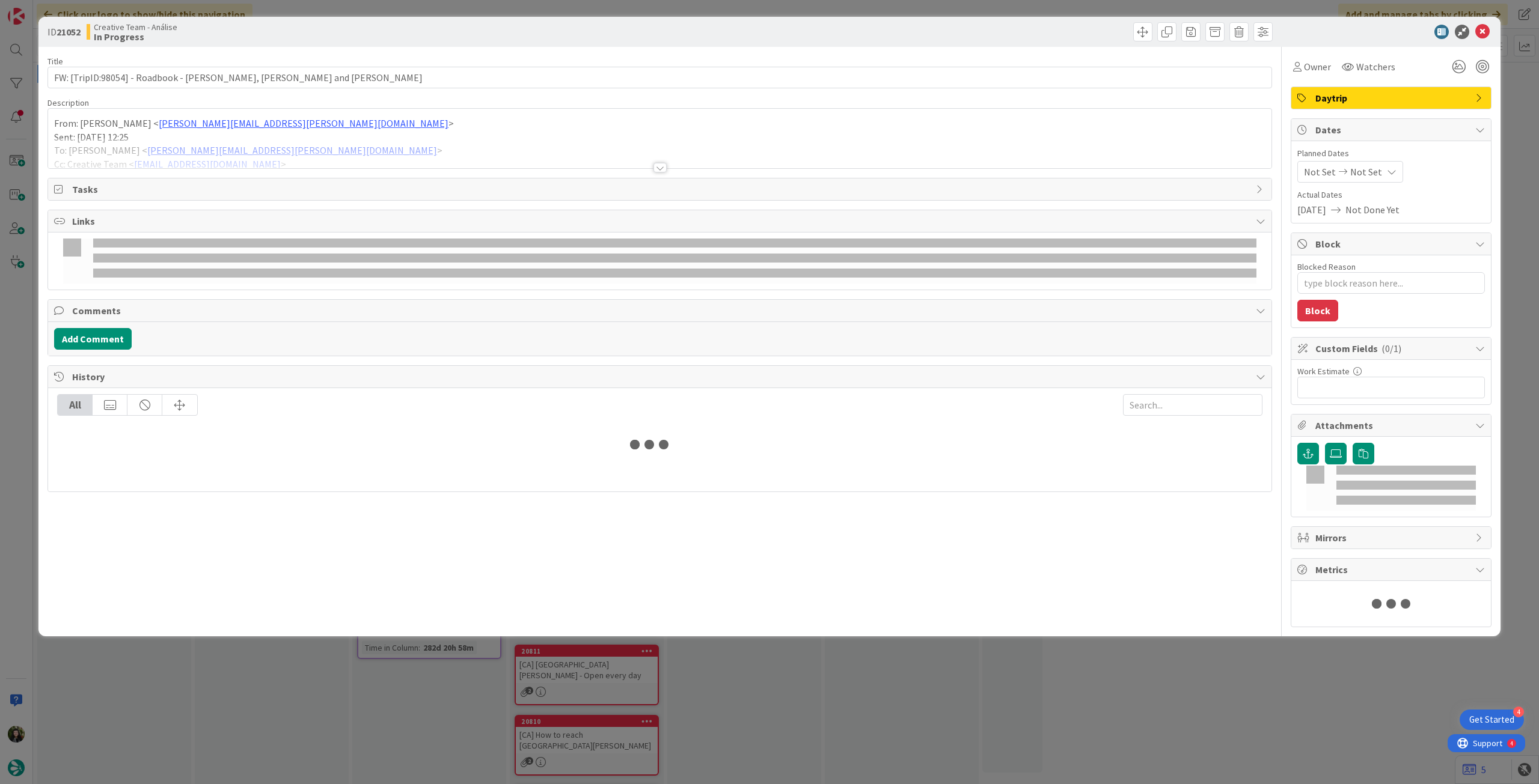
click at [268, 401] on div "All" at bounding box center [659, 405] width 1205 height 21
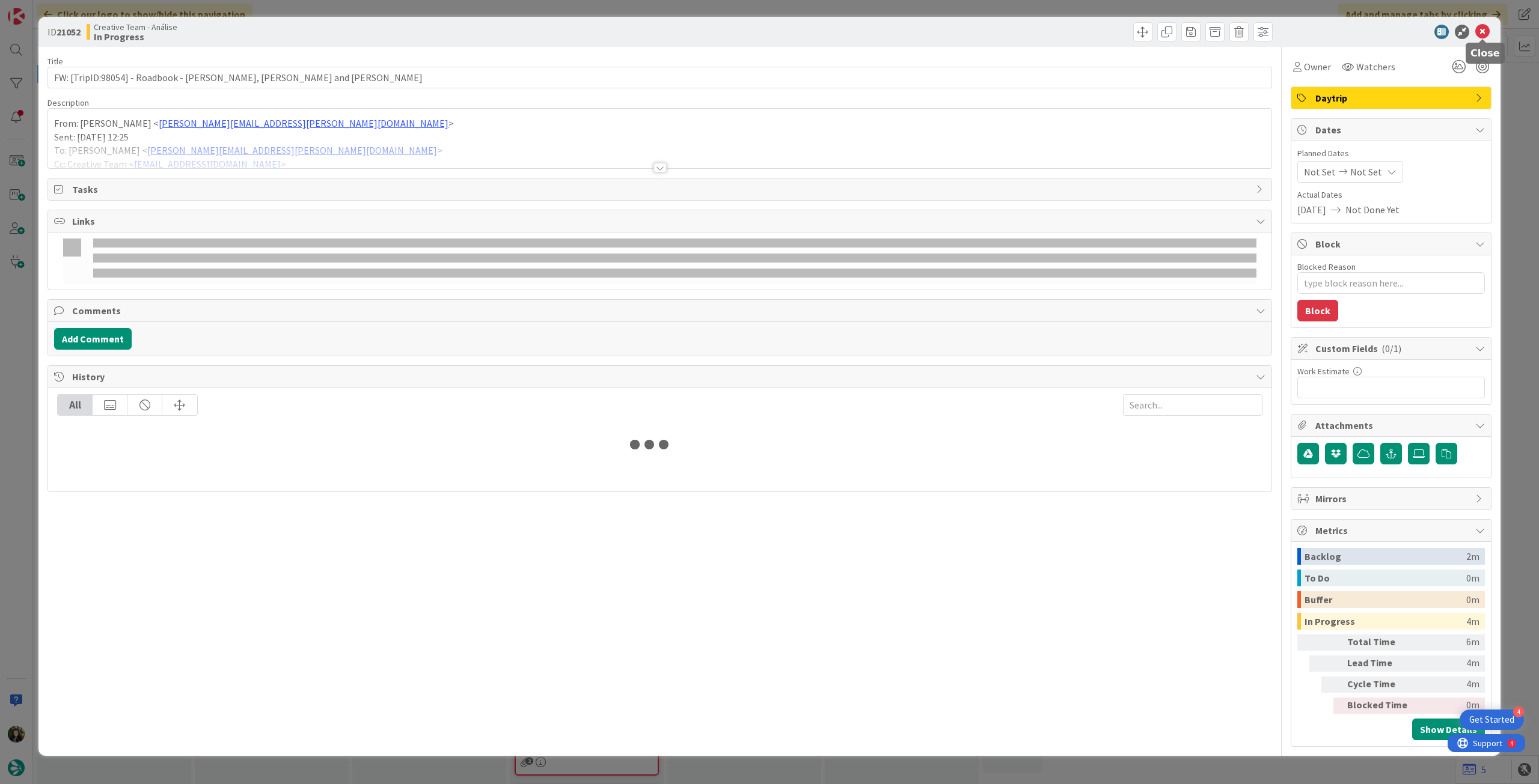
click at [1483, 31] on icon at bounding box center [1483, 32] width 15 height 15
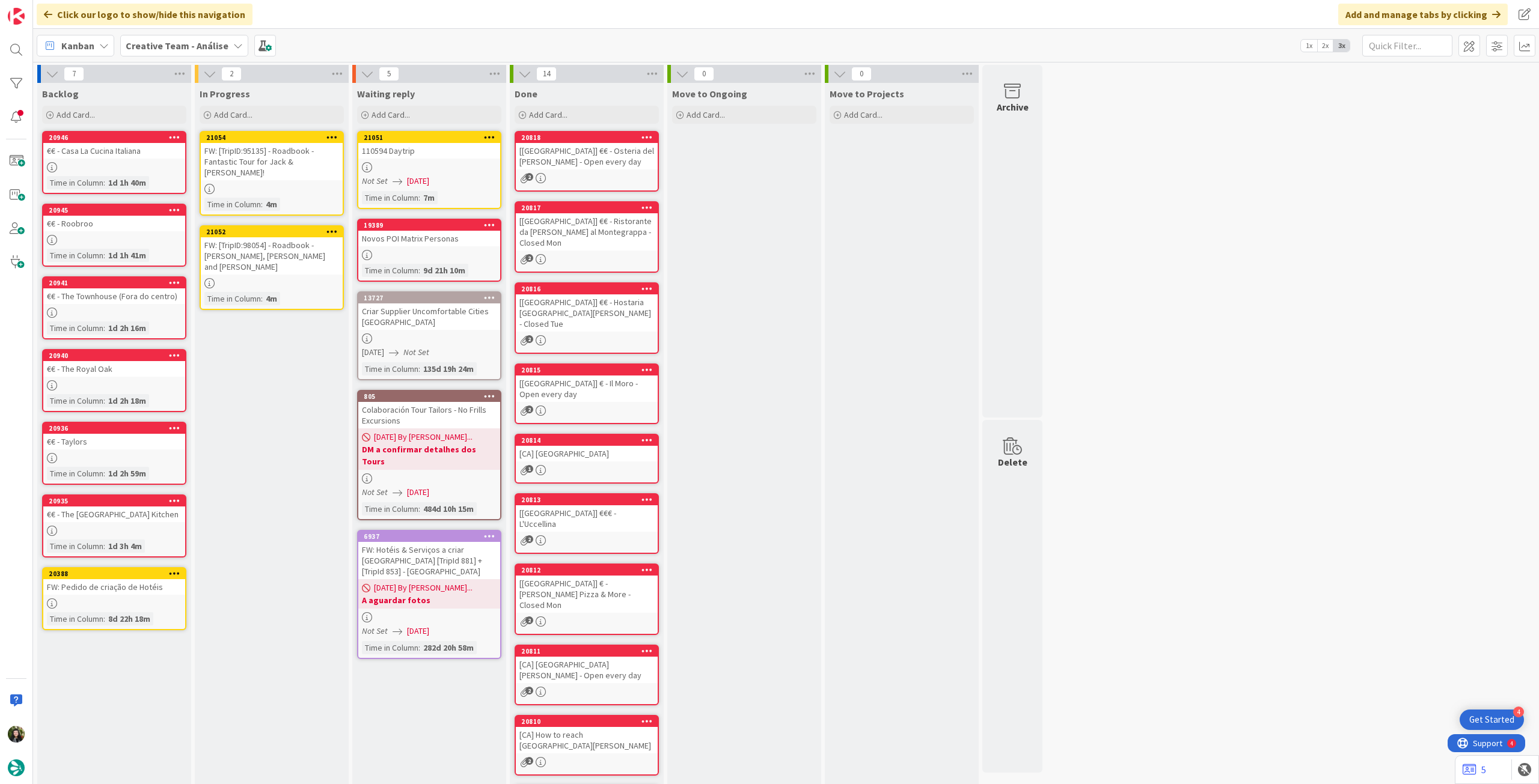
click at [342, 376] on div "In Progress Add Card... 21054 Move to Top Move to Bottom Assign Labels... Assig…" at bounding box center [271, 495] width 154 height 823
click at [196, 50] on b "Creative Team - Análise" at bounding box center [177, 46] width 103 height 12
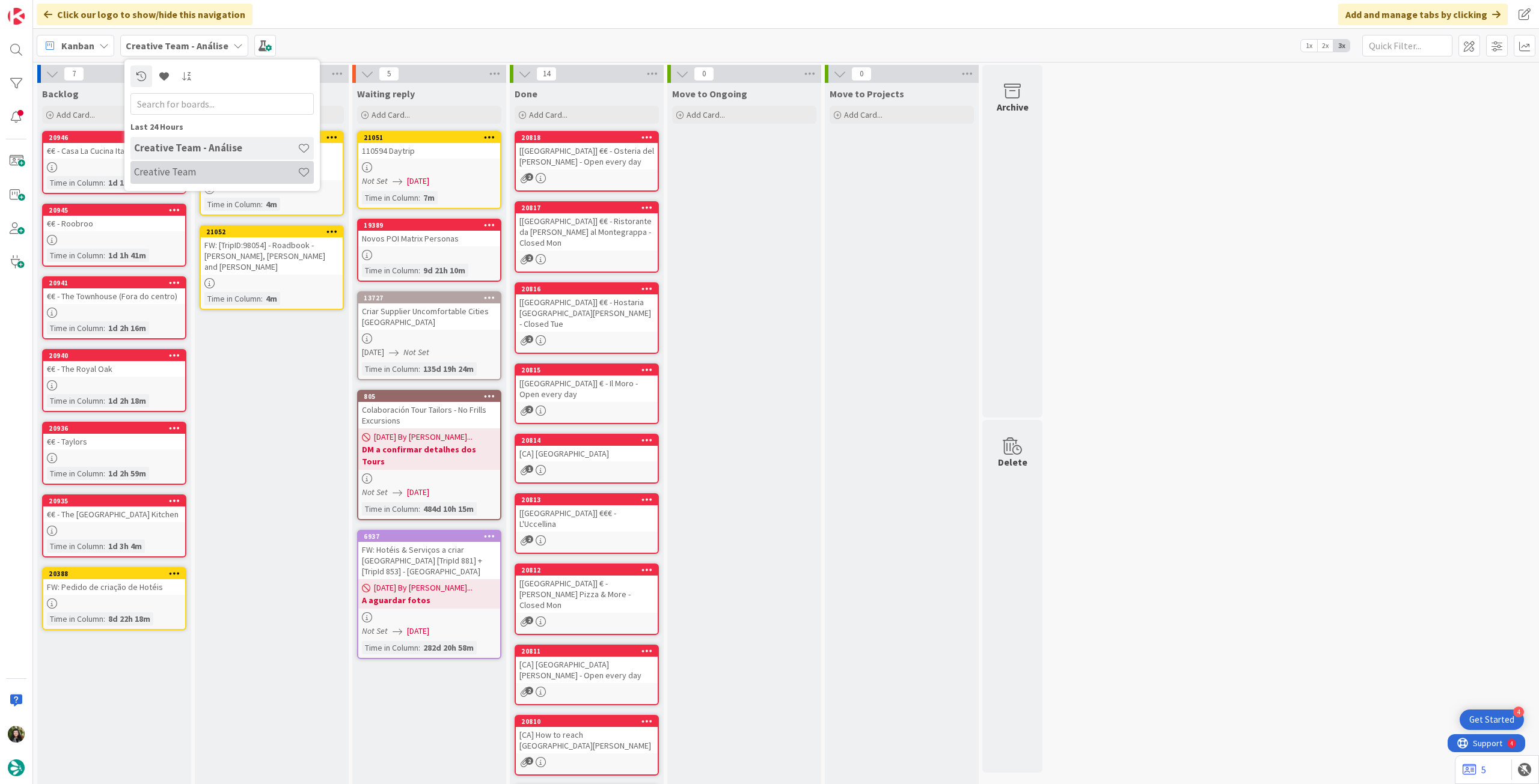
click at [196, 164] on div "Creative Team" at bounding box center [222, 172] width 183 height 23
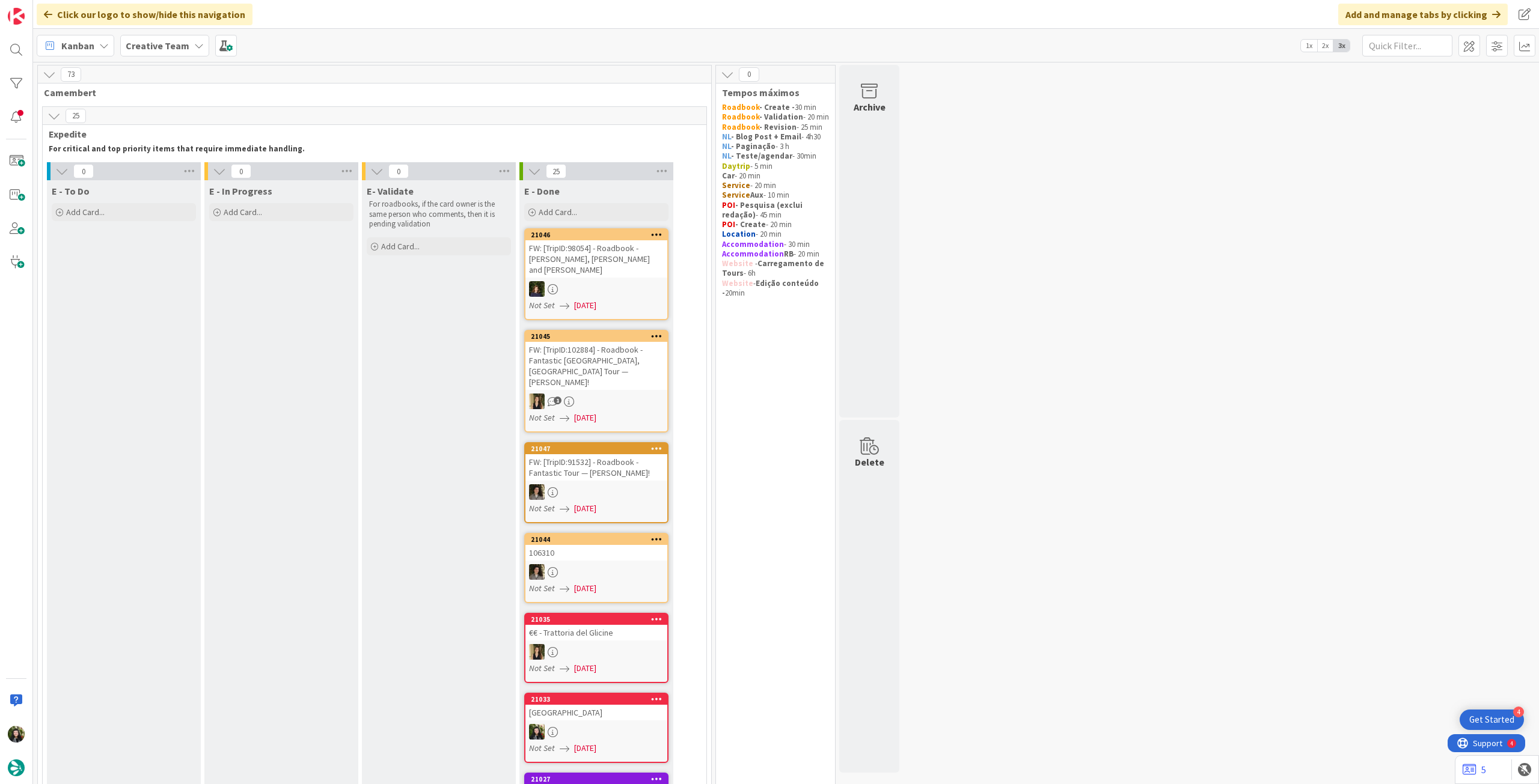
drag, startPoint x: 157, startPoint y: 55, endPoint x: 157, endPoint y: 62, distance: 7.0
click at [157, 54] on div "Creative Team" at bounding box center [164, 45] width 89 height 21
click at [160, 170] on h4 "Creative Team - Análise" at bounding box center [215, 172] width 163 height 12
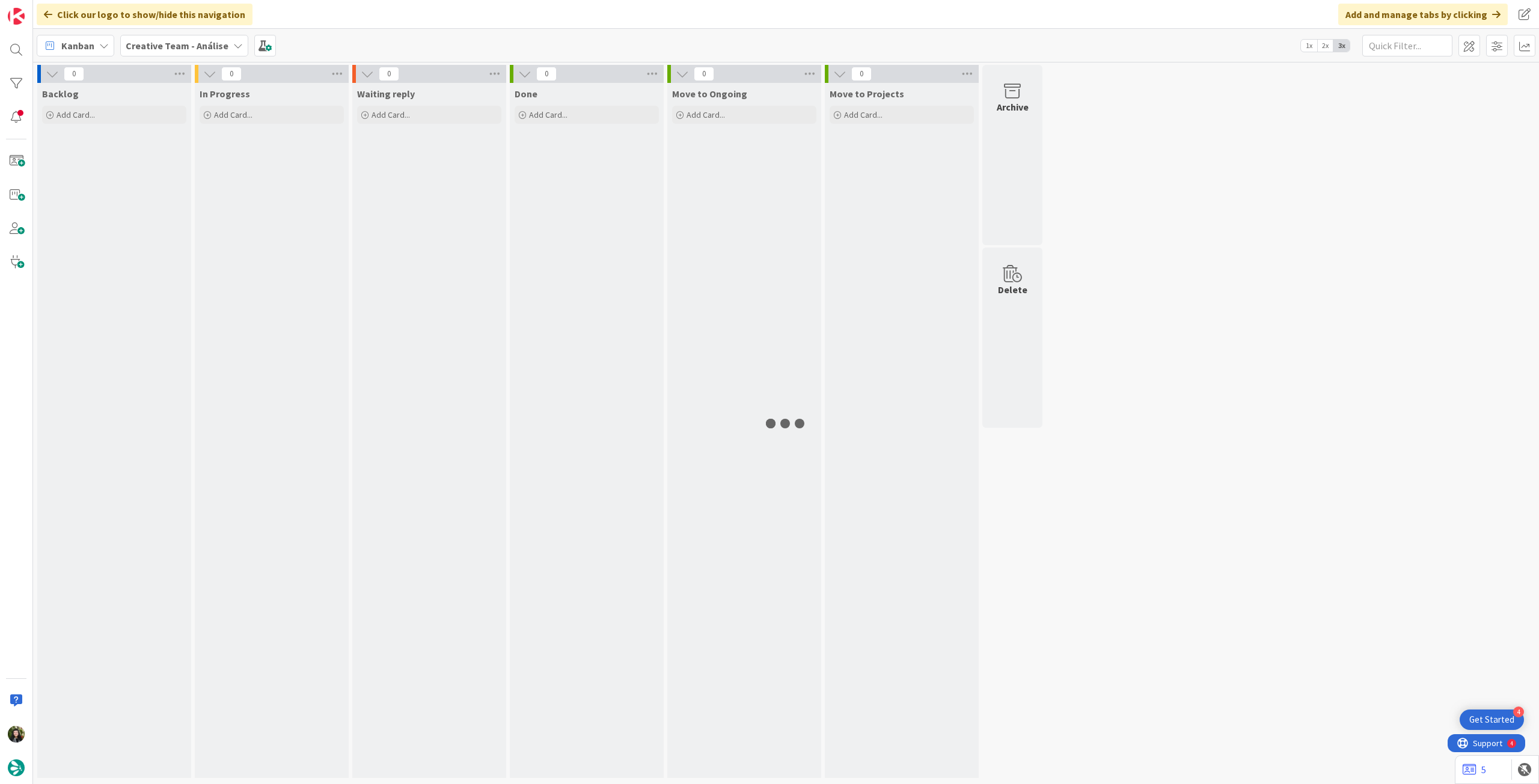
click at [195, 45] on b "Creative Team - Análise" at bounding box center [177, 46] width 103 height 12
click at [193, 179] on div "Creative Team" at bounding box center [222, 172] width 183 height 23
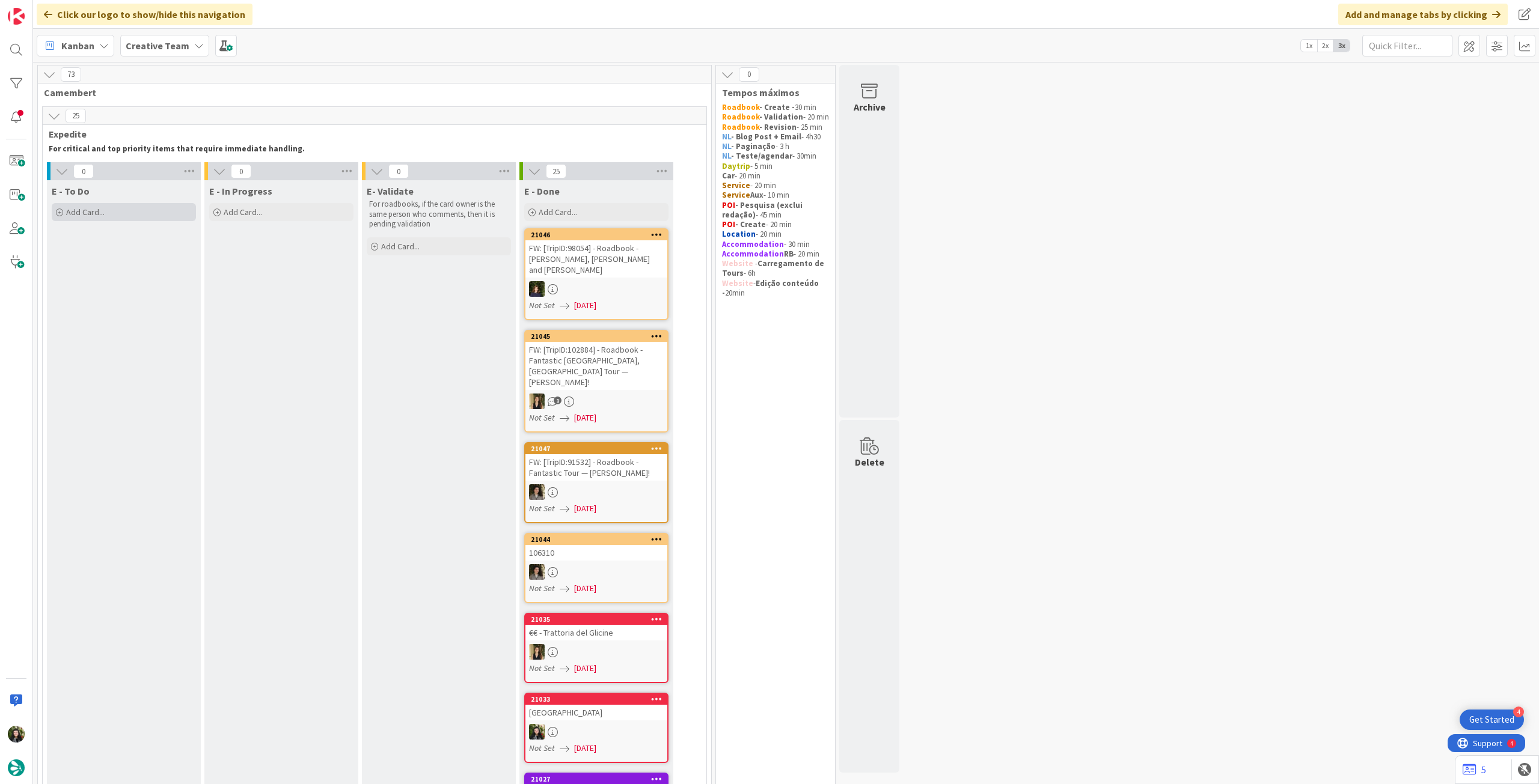
click at [133, 215] on div "Add Card..." at bounding box center [124, 212] width 144 height 18
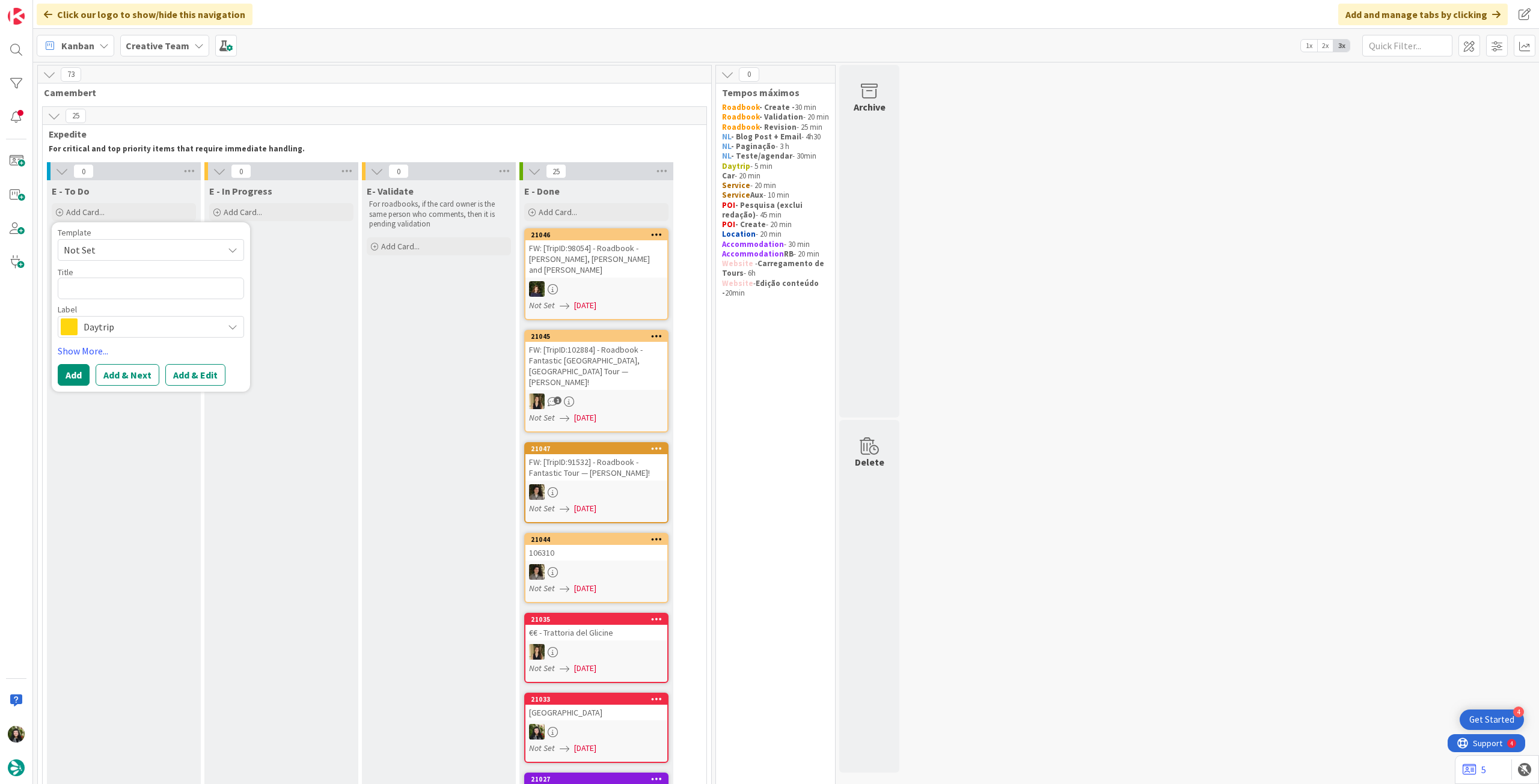
click at [138, 337] on div "Daytrip" at bounding box center [151, 326] width 186 height 21
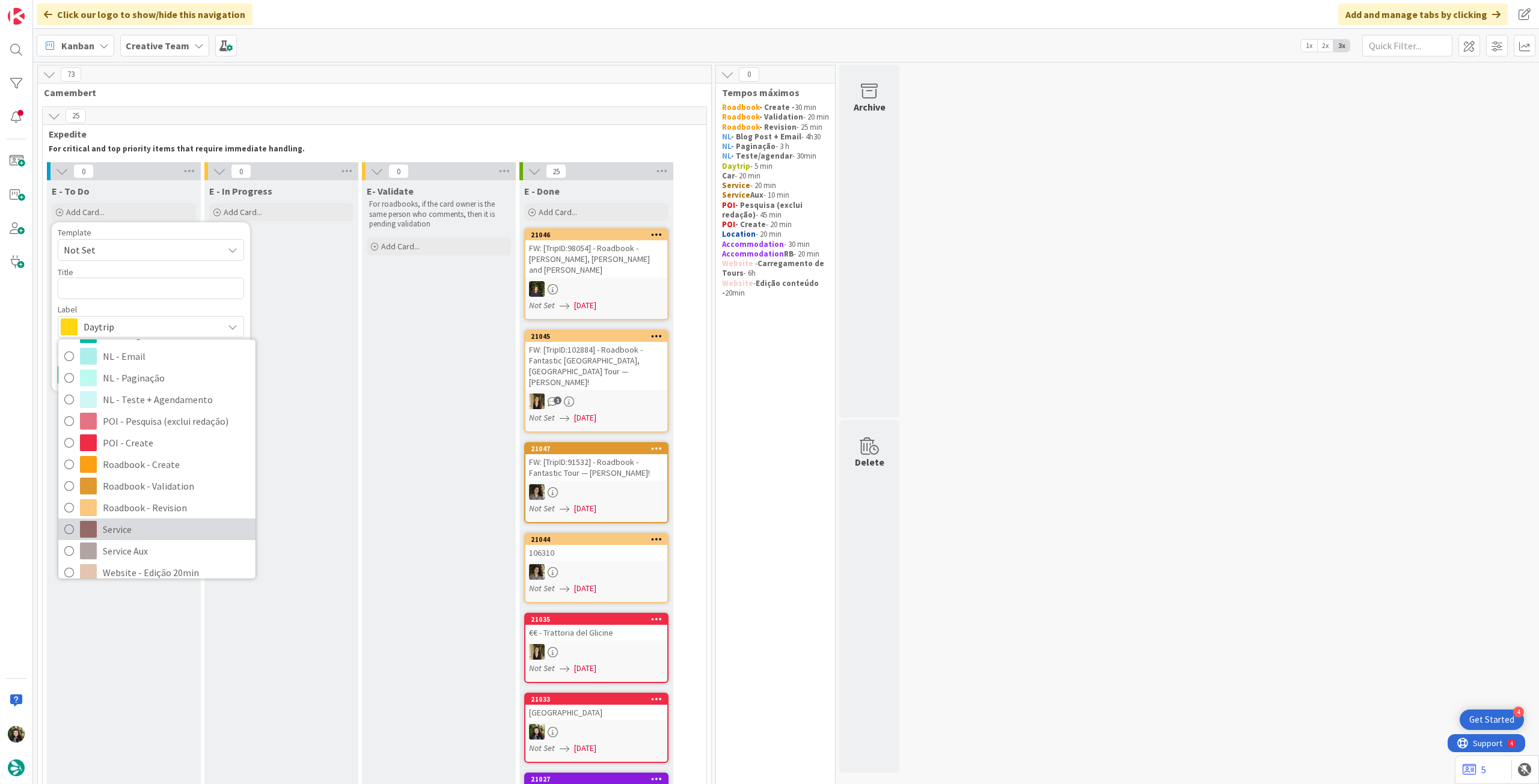
scroll to position [160, 0]
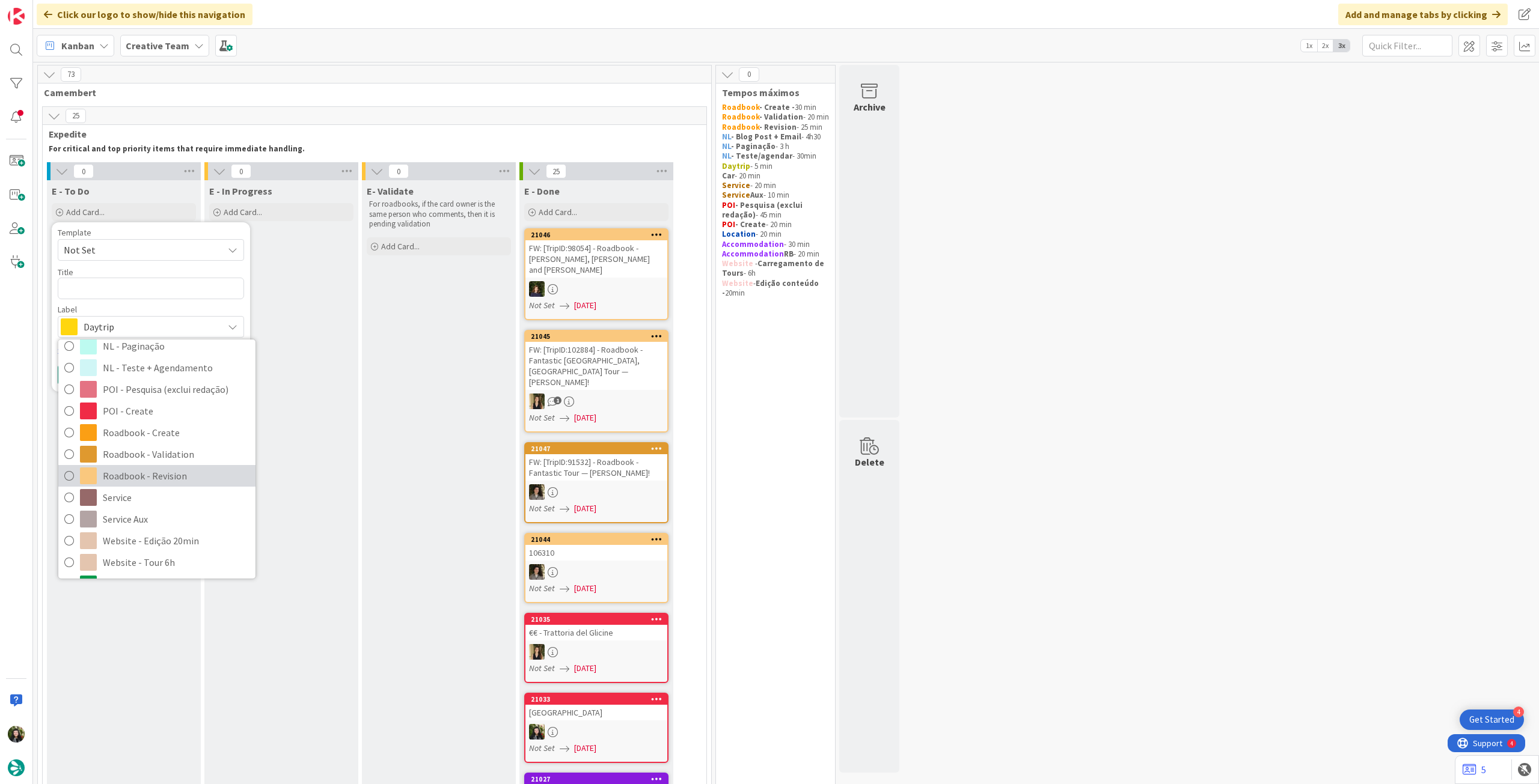
click at [166, 472] on span "Roadbook - Revision" at bounding box center [176, 476] width 147 height 18
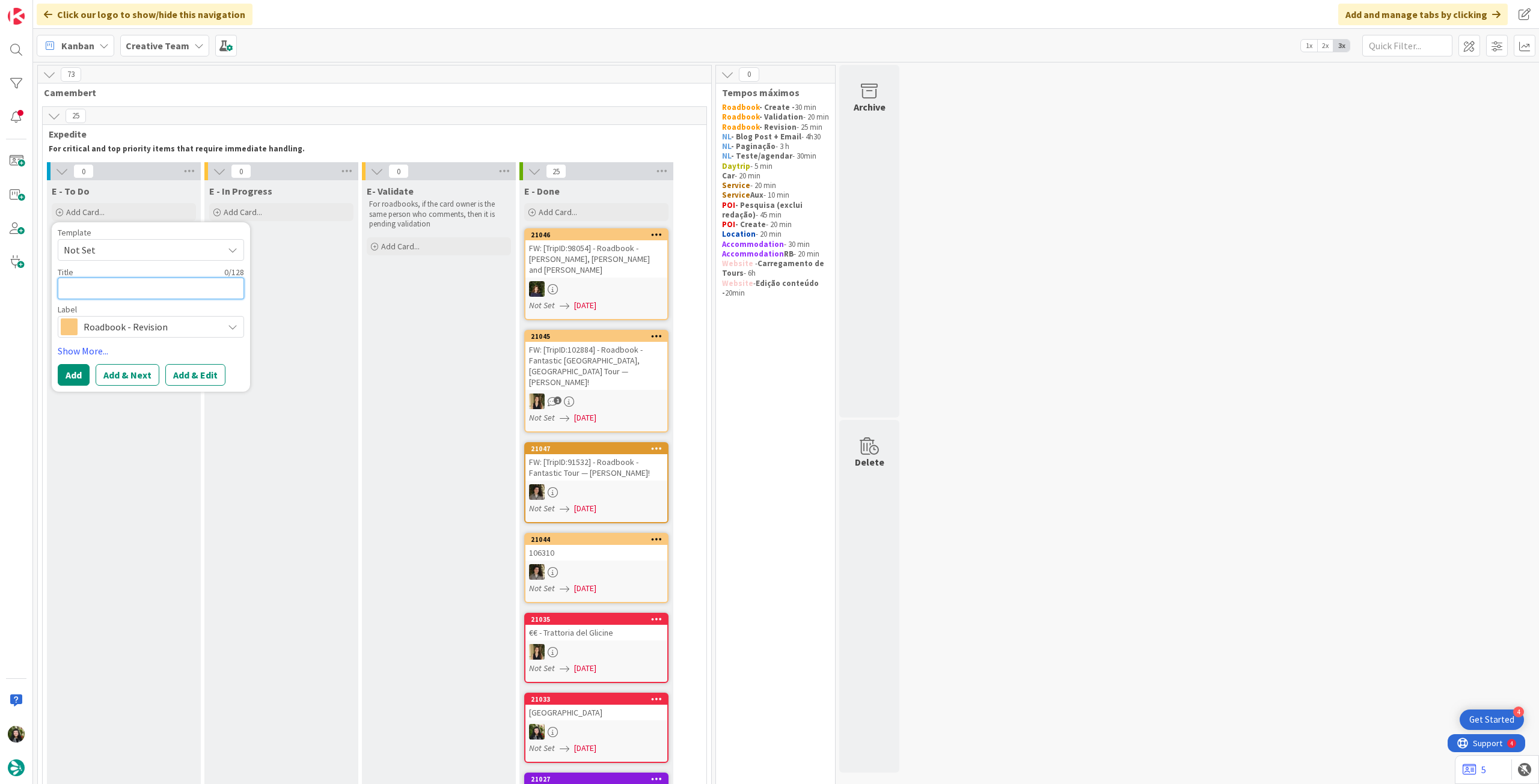
drag, startPoint x: 149, startPoint y: 285, endPoint x: 149, endPoint y: 275, distance: 10.0
click at [149, 285] on textarea at bounding box center [151, 288] width 186 height 21
paste textarea "FW: [TripID:95135] - Roadbook - Fantastic Tour for Jack & [PERSON_NAME]!"
type textarea "x"
type textarea "FW: [TripID:95135] - Roadbook - Fantastic Tour for Jack & [PERSON_NAME]!"
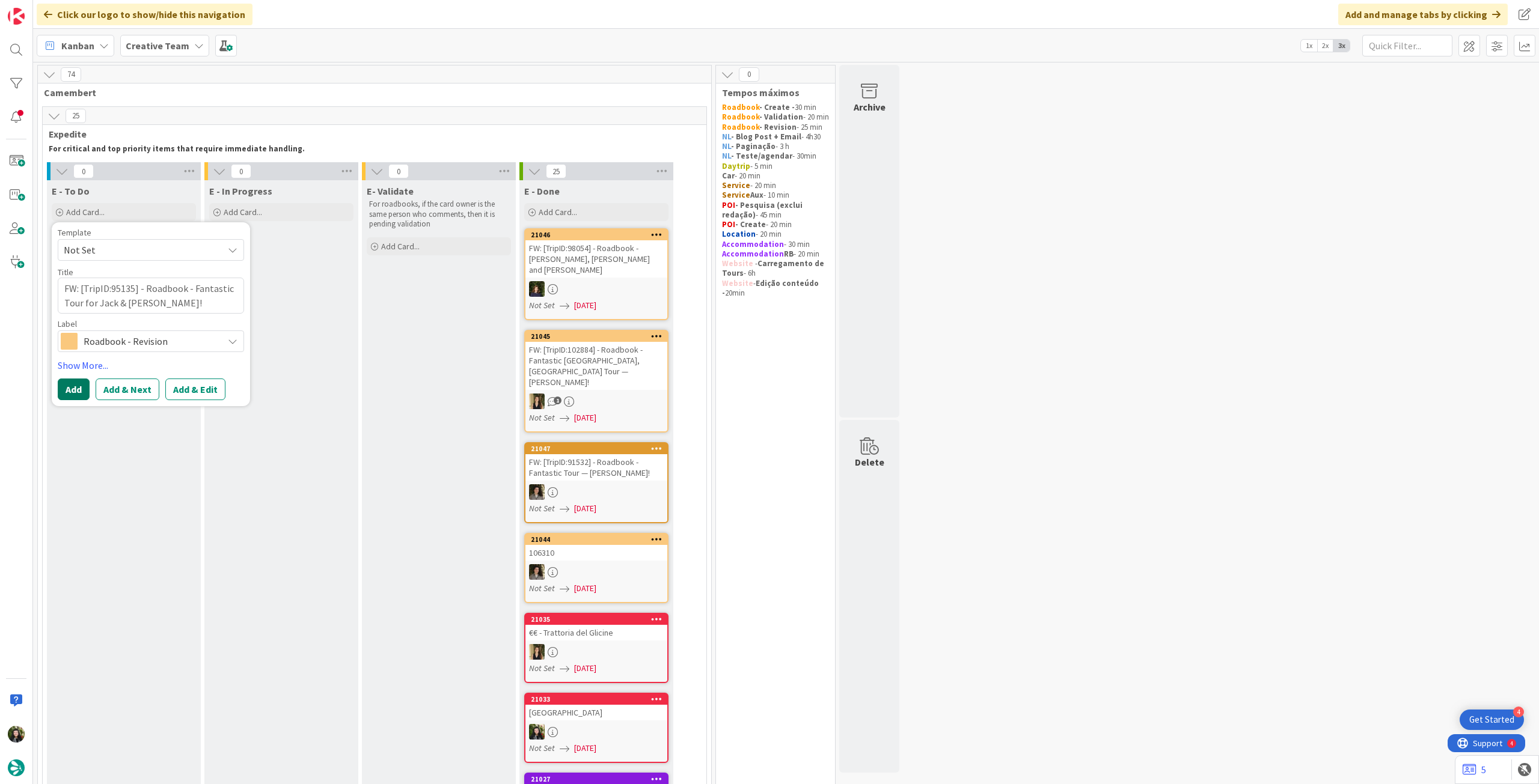
click at [81, 389] on button "Add" at bounding box center [73, 389] width 32 height 21
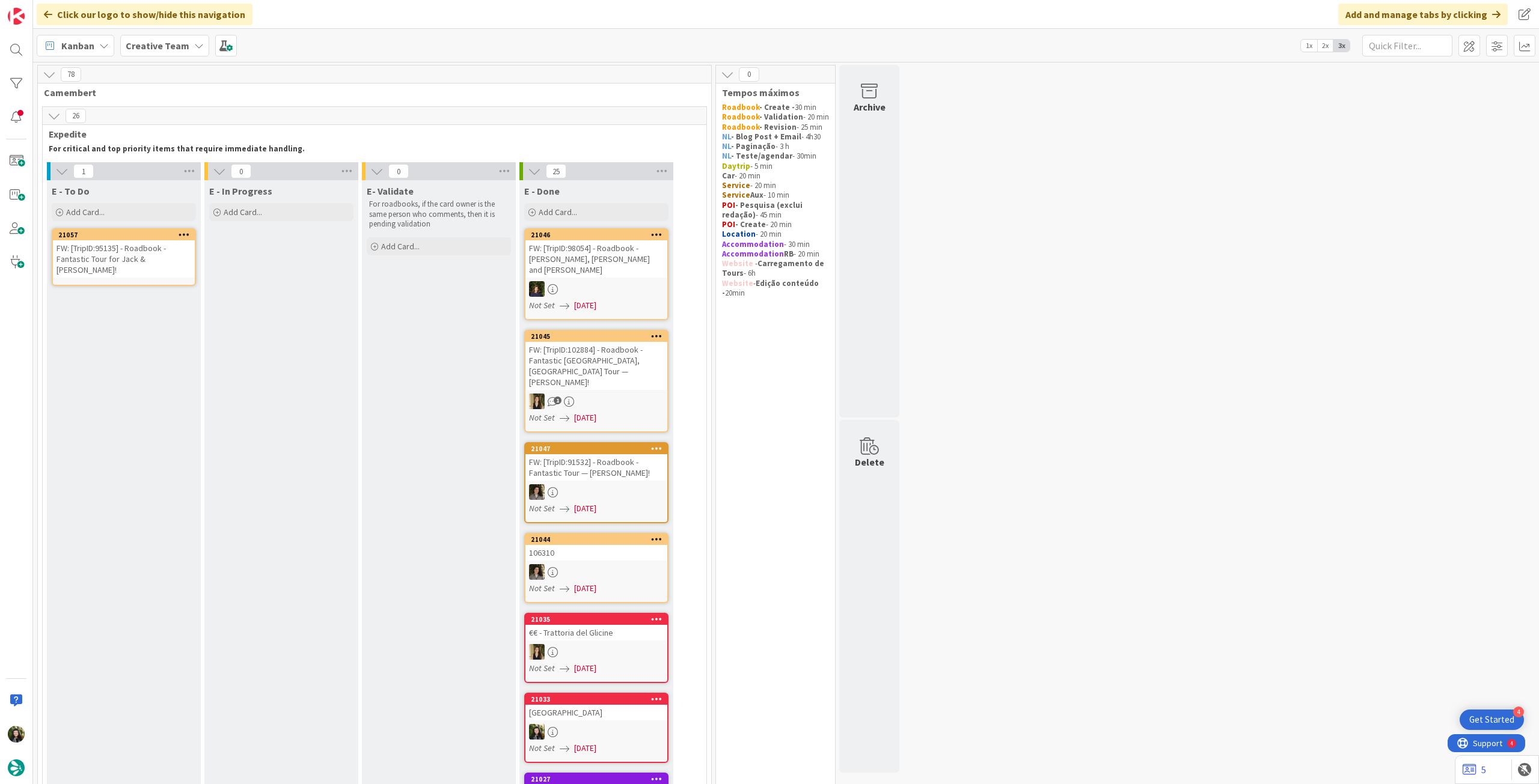
click at [94, 264] on div "FW: [TripID:95135] - Roadbook - Fantastic Tour for Jack & [PERSON_NAME]!" at bounding box center [124, 259] width 142 height 37
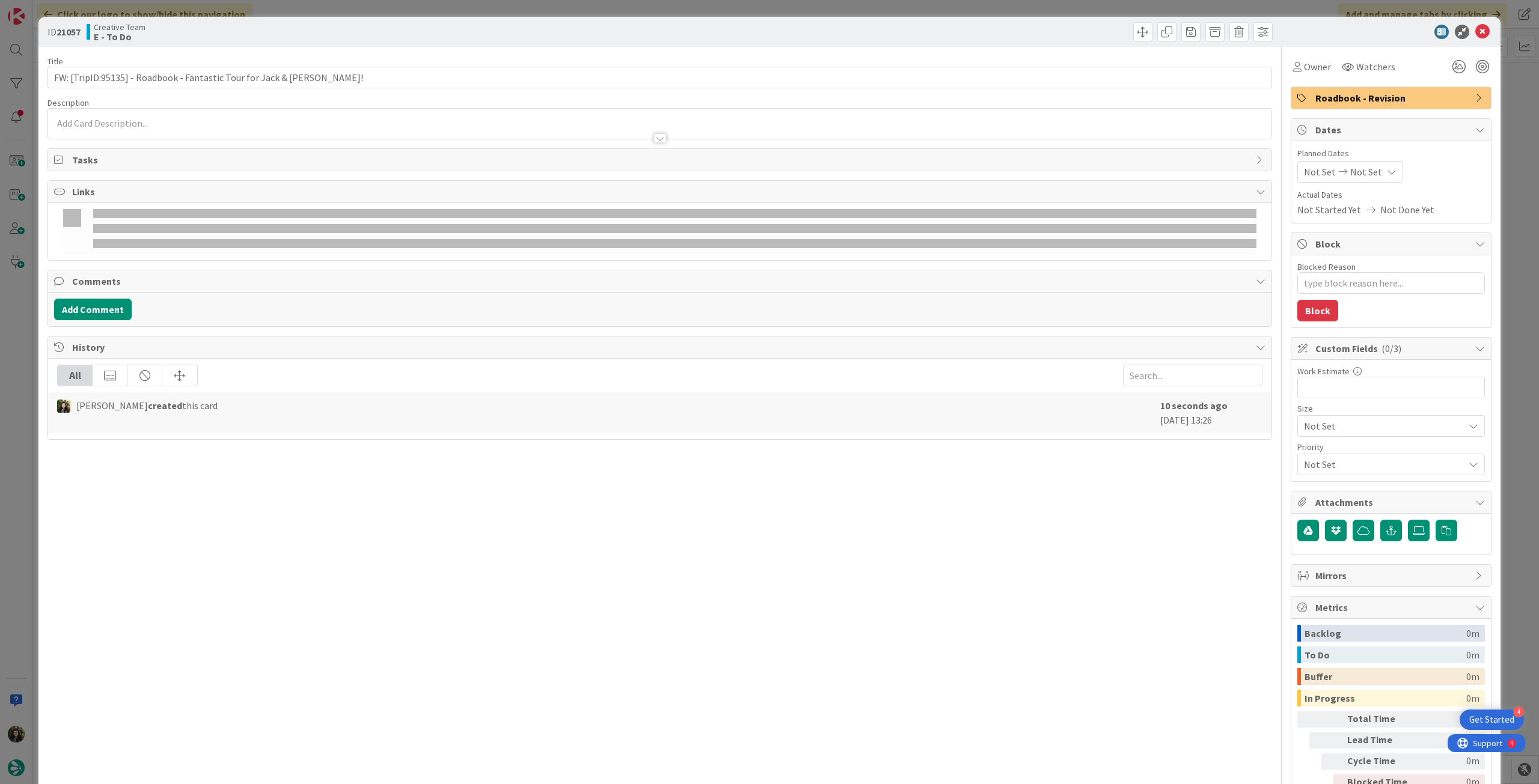
click at [323, 128] on div at bounding box center [660, 132] width 1223 height 13
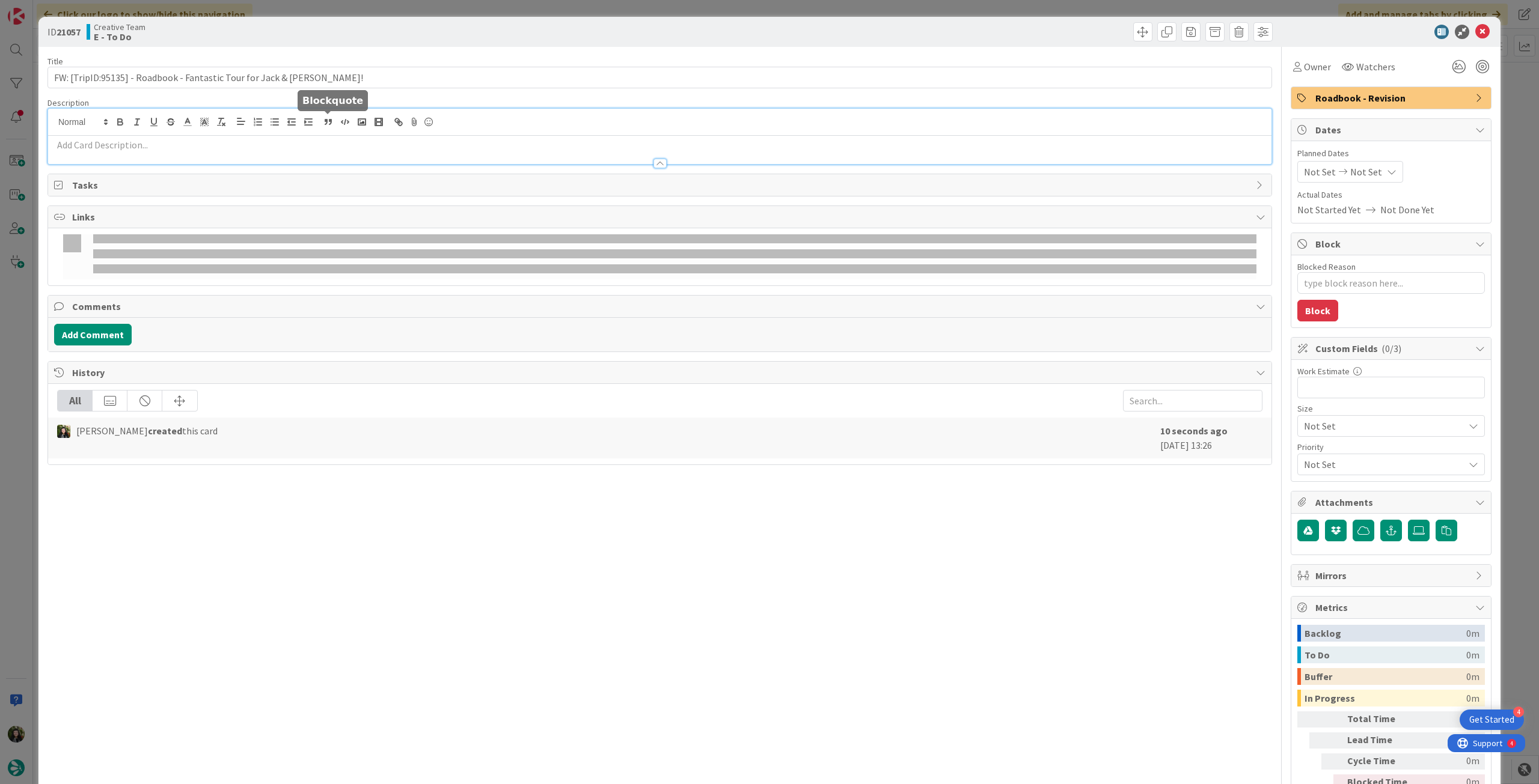
click at [310, 152] on div at bounding box center [660, 157] width 1223 height 13
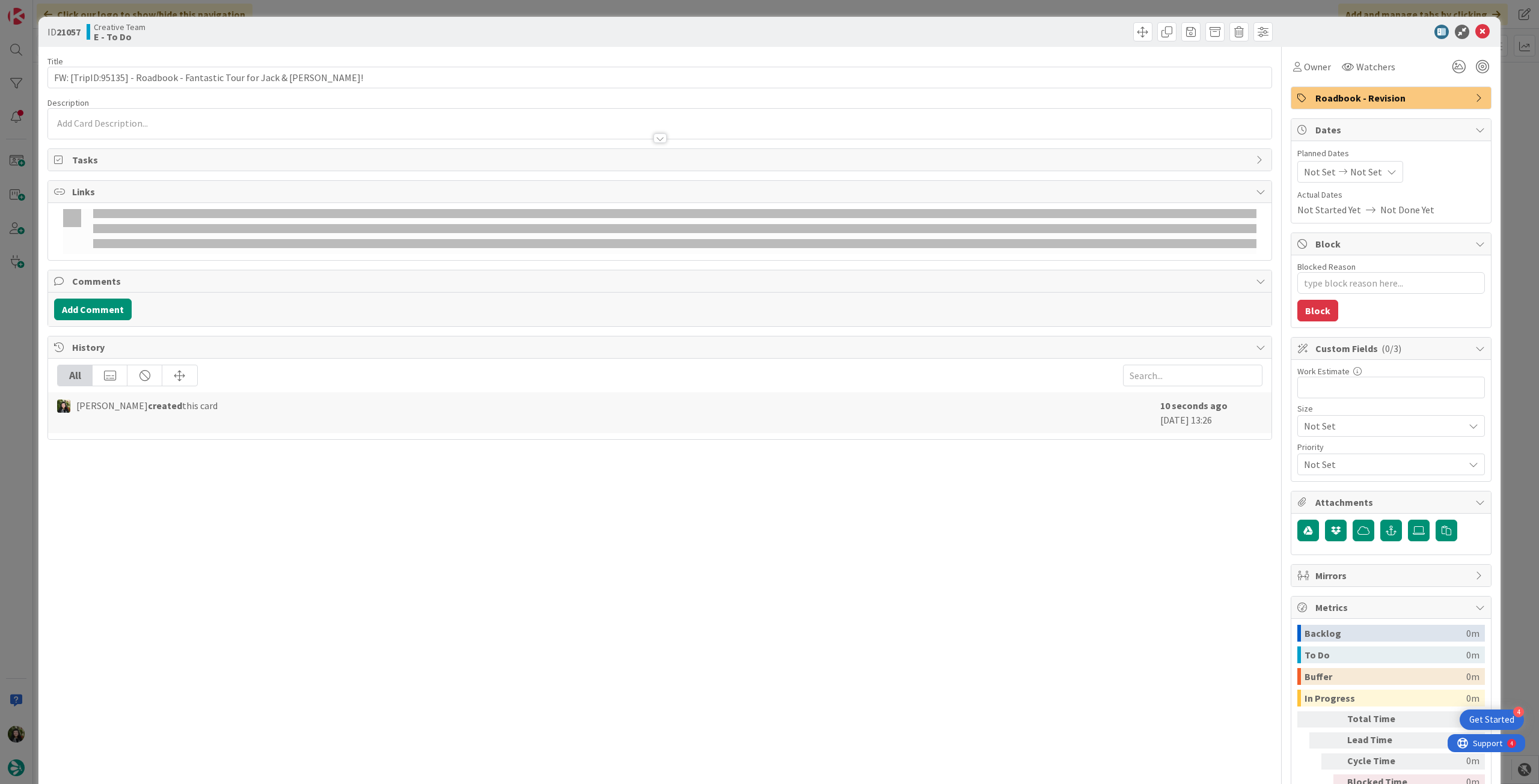
click at [306, 130] on div at bounding box center [660, 132] width 1223 height 13
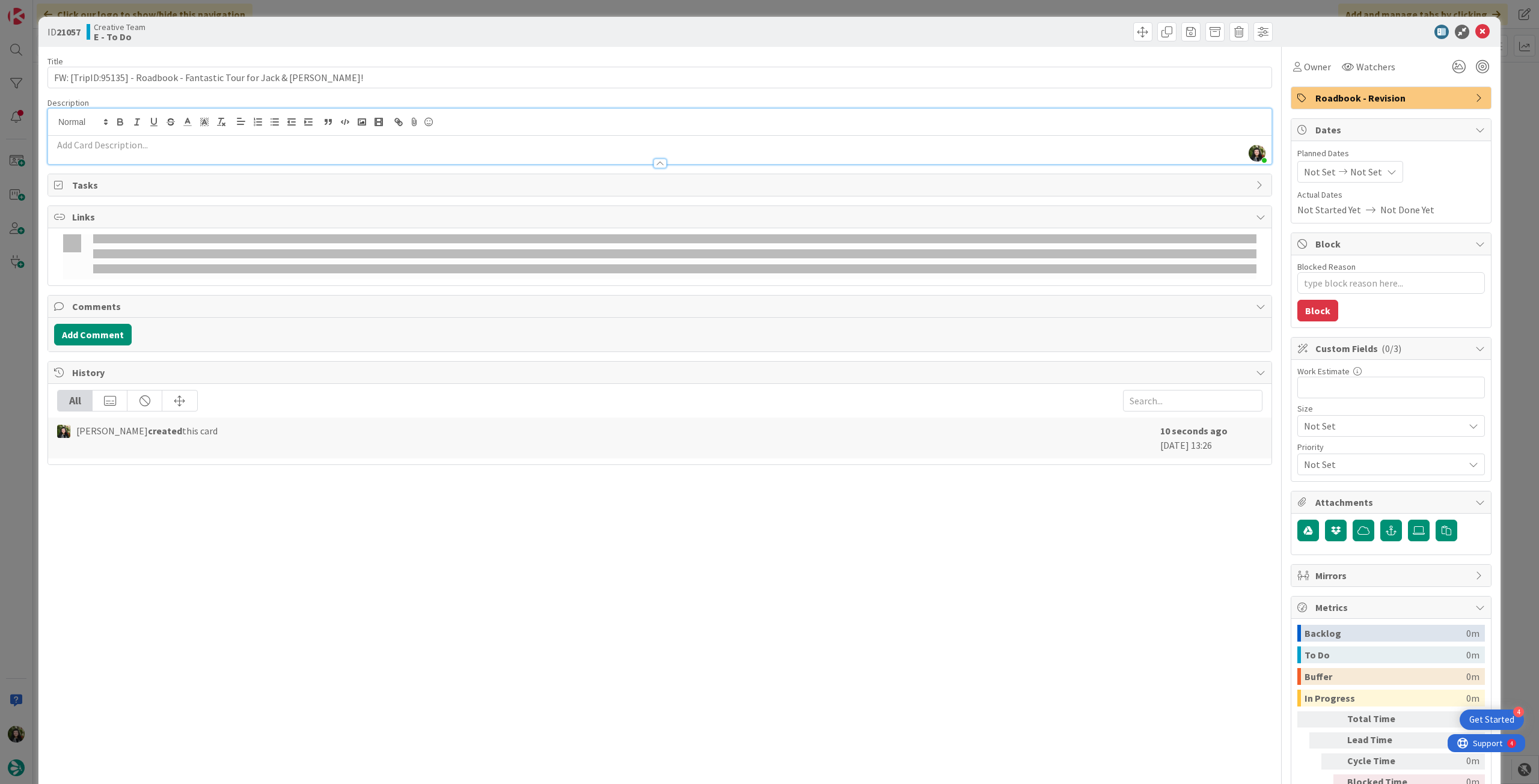
click at [305, 143] on p at bounding box center [659, 145] width 1211 height 14
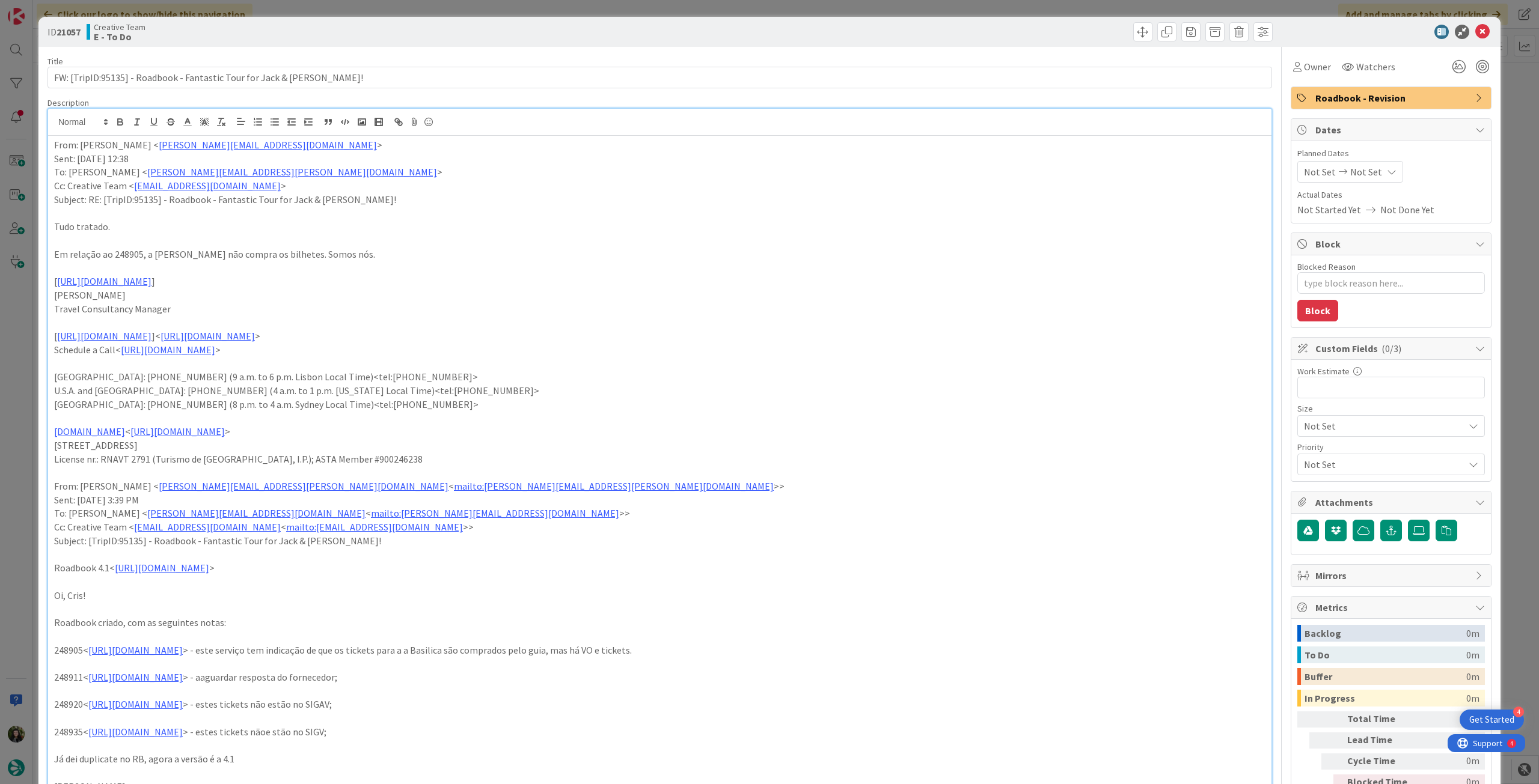
scroll to position [9, 0]
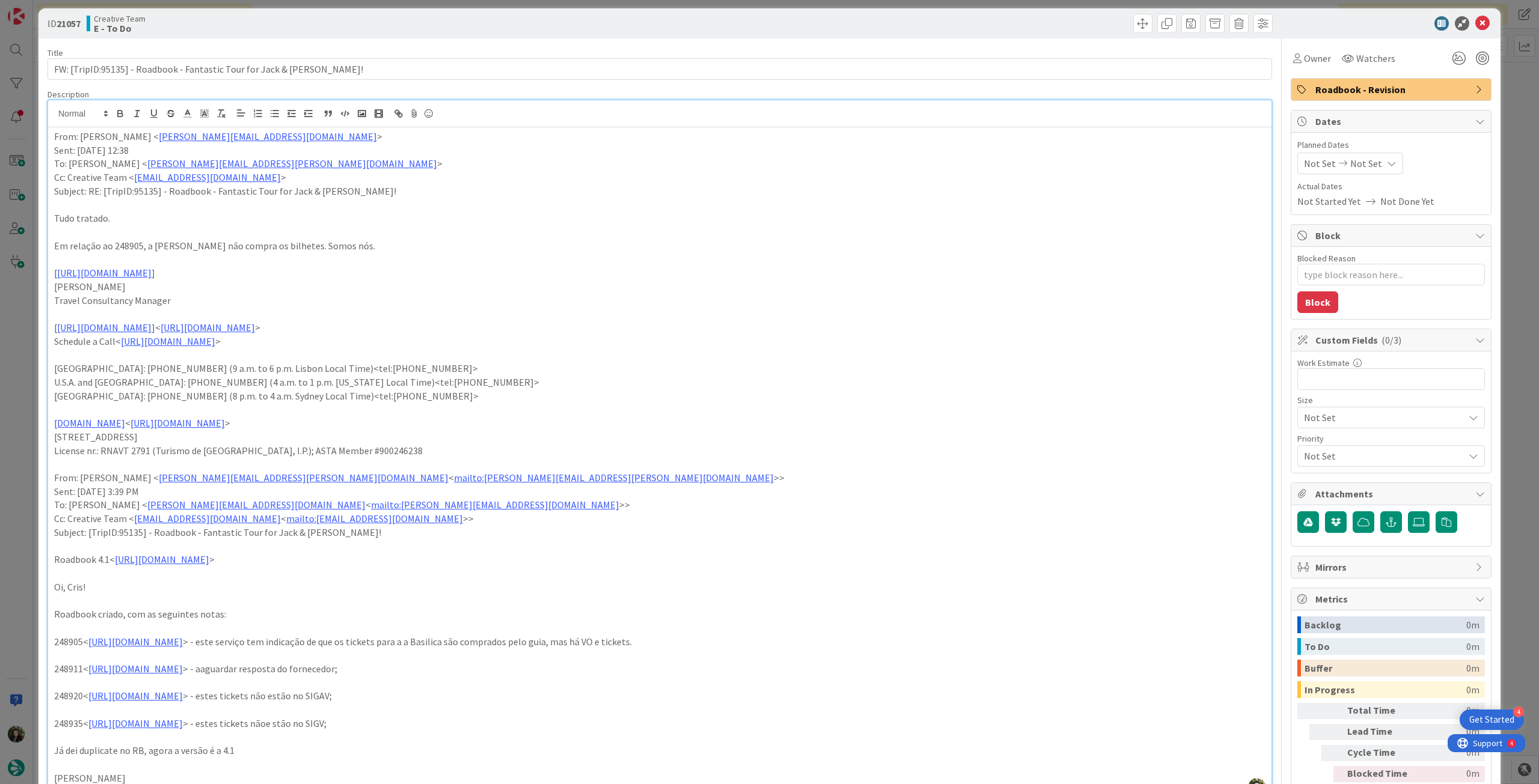
drag, startPoint x: 1353, startPoint y: 162, endPoint x: 1366, endPoint y: 172, distance: 16.4
click at [1354, 162] on span "Not Set" at bounding box center [1366, 163] width 32 height 15
type textarea "x"
click at [1309, 446] on icon at bounding box center [1318, 445] width 18 height 15
type input "[DATE]"
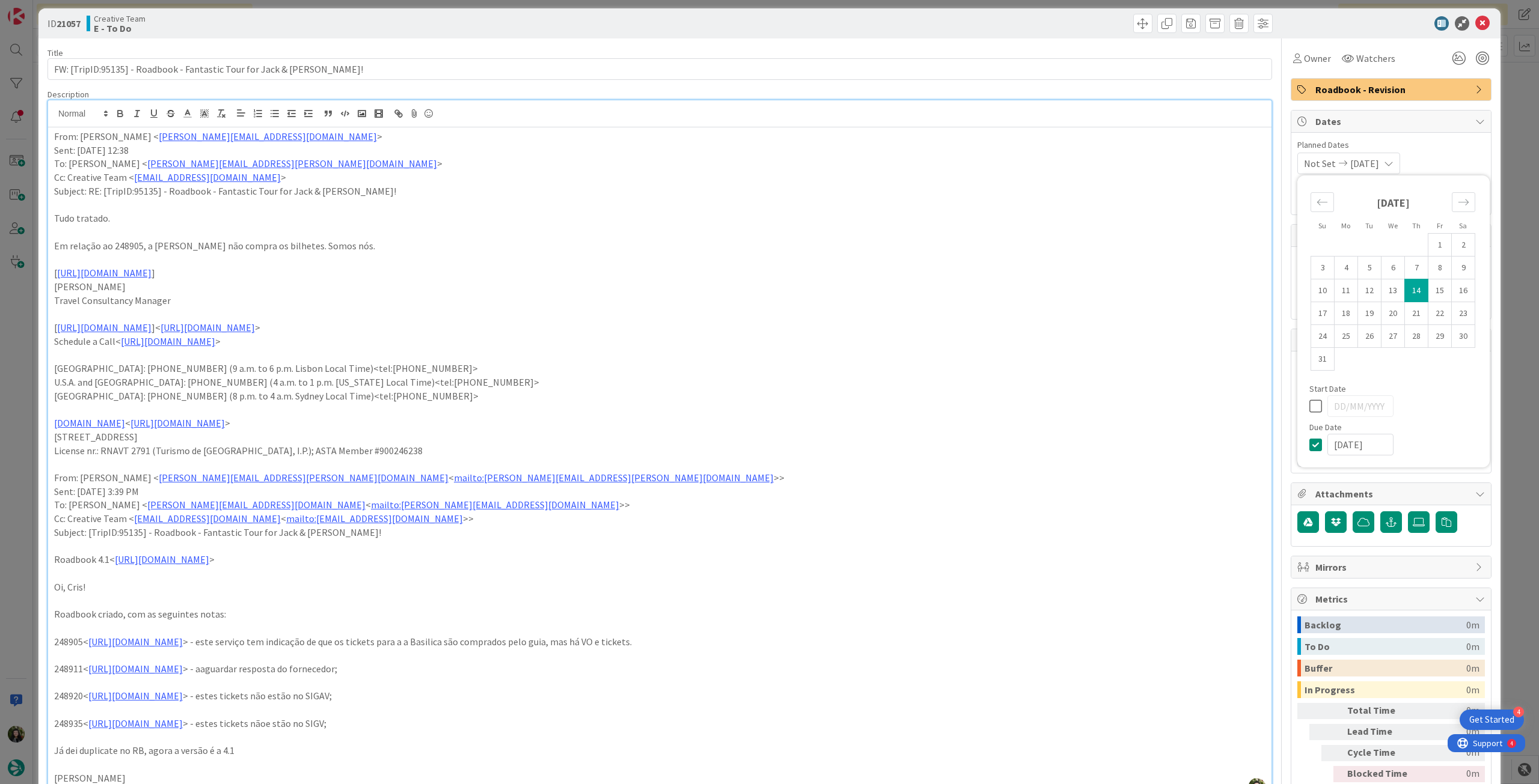
click at [1475, 22] on icon at bounding box center [1483, 24] width 15 height 15
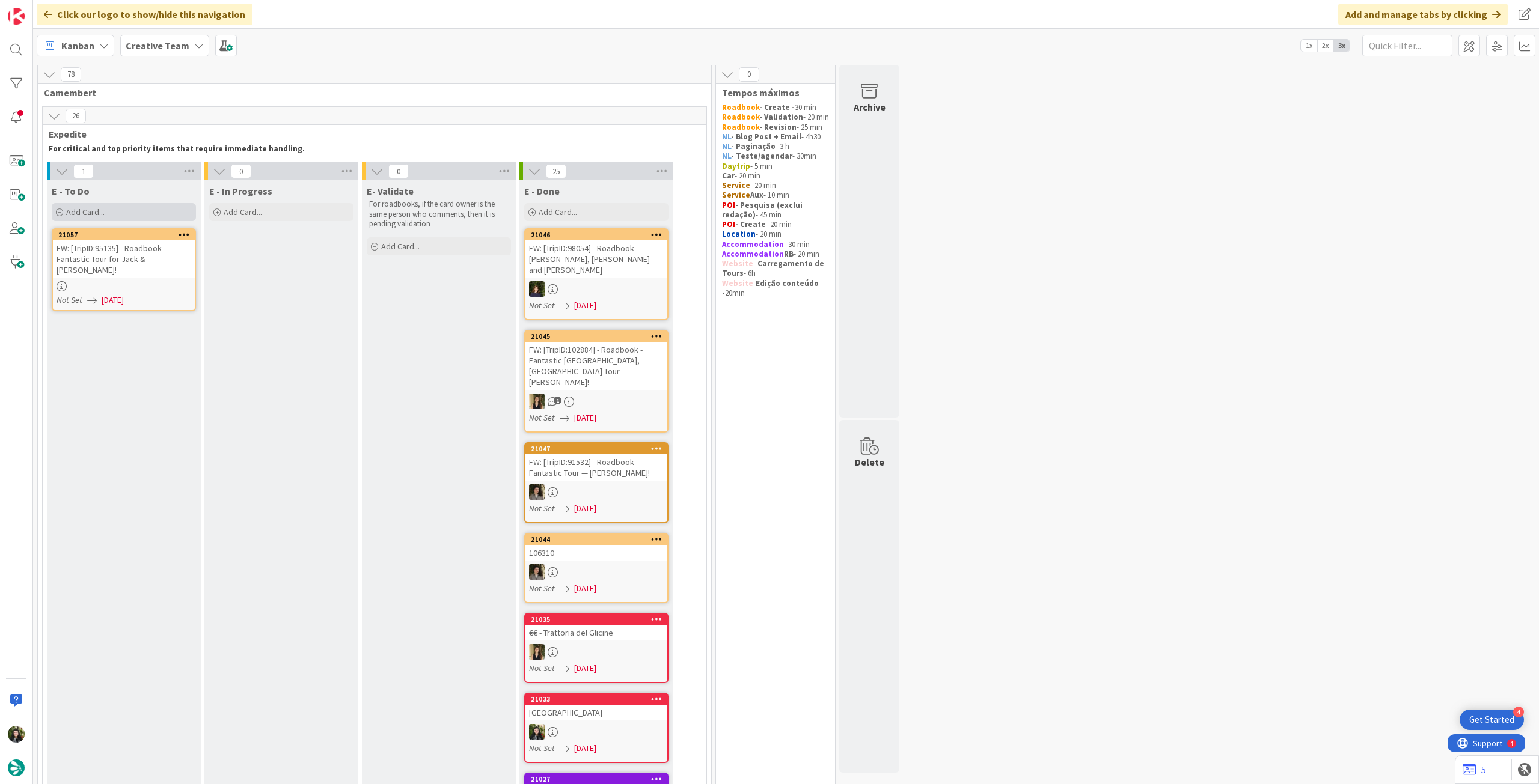
drag, startPoint x: 113, startPoint y: 206, endPoint x: 114, endPoint y: 217, distance: 11.0
click at [114, 211] on div "Add Card..." at bounding box center [124, 212] width 144 height 18
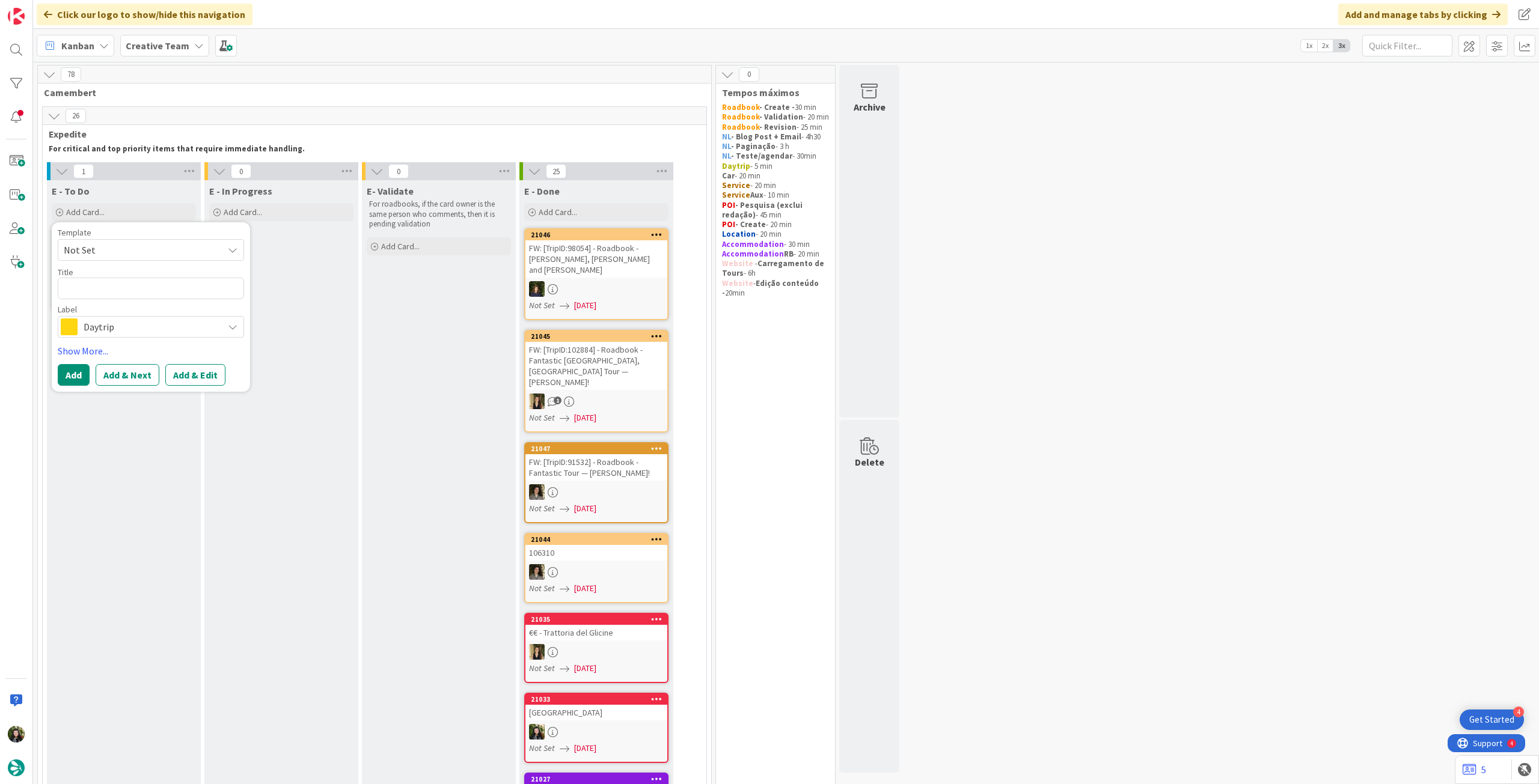
click at [123, 340] on div "Template Not Set Title 0 / 128 Label Daytrip Accommodation Accommodation RB Car…" at bounding box center [151, 307] width 186 height 157
click at [125, 330] on span "Daytrip" at bounding box center [150, 326] width 133 height 17
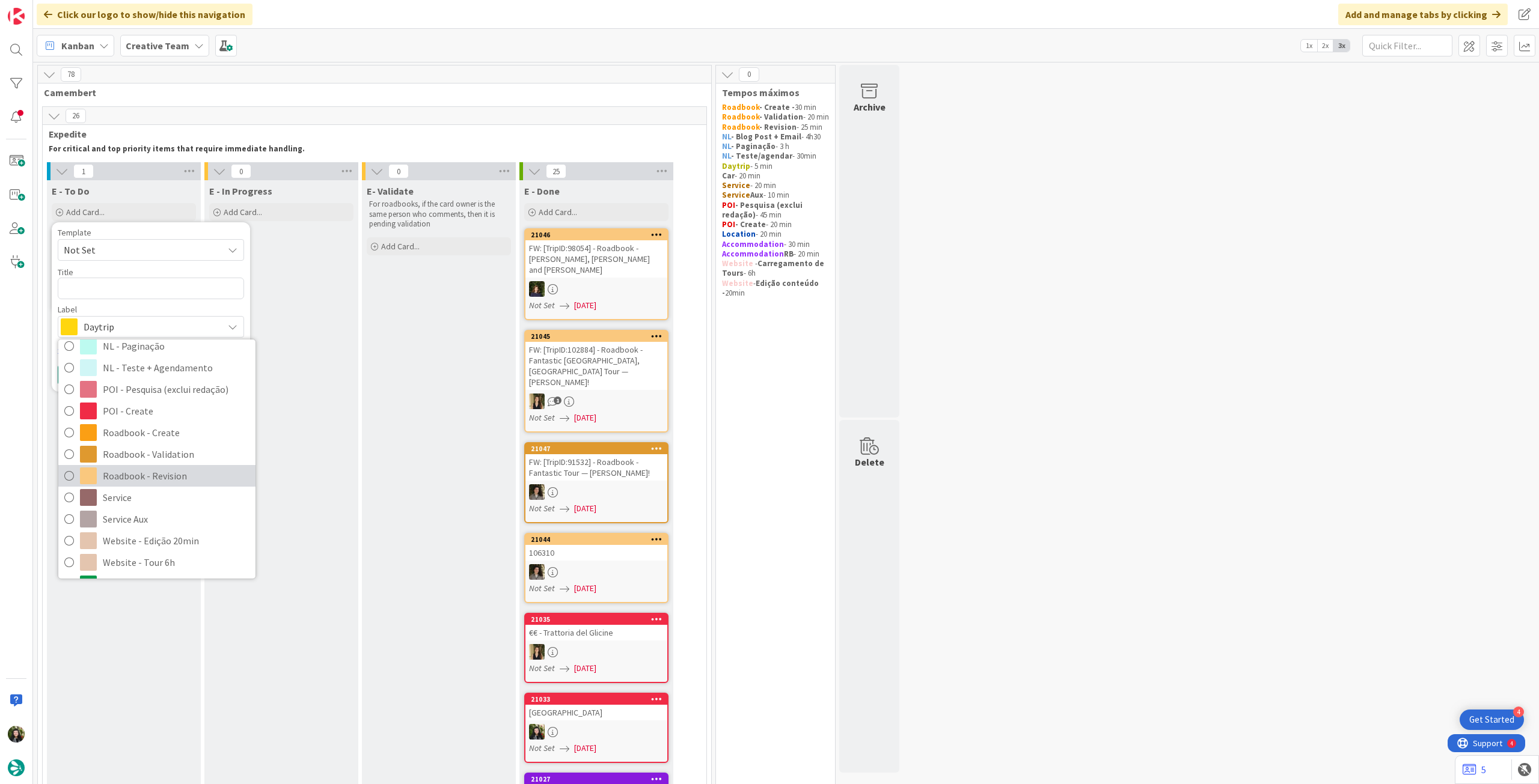
click at [149, 473] on span "Roadbook - Revision" at bounding box center [176, 476] width 147 height 18
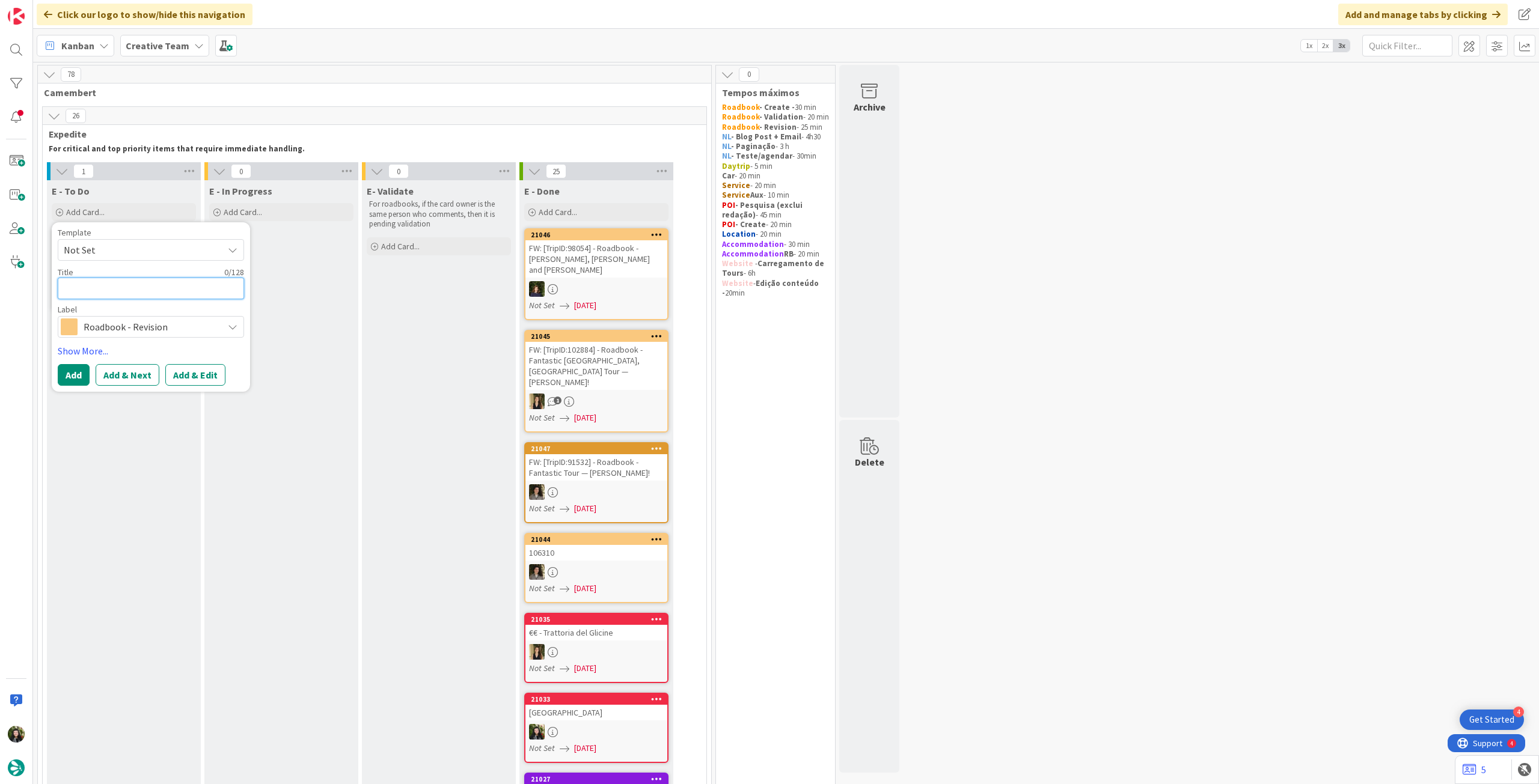
click at [170, 282] on textarea at bounding box center [151, 288] width 186 height 21
type textarea "x"
type textarea "c"
click at [80, 377] on button "Add" at bounding box center [73, 375] width 32 height 21
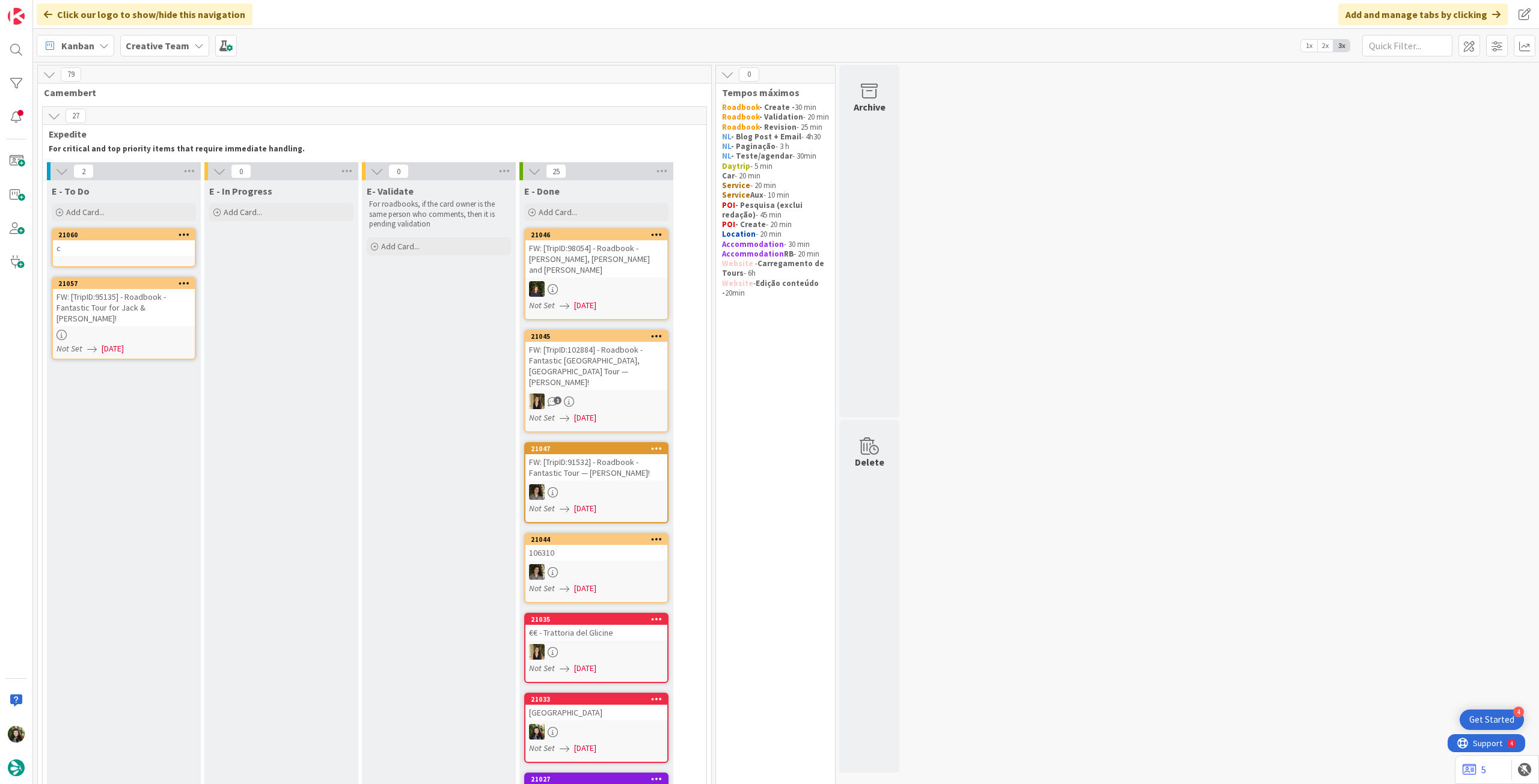
click at [137, 258] on link "21060 c" at bounding box center [124, 248] width 144 height 39
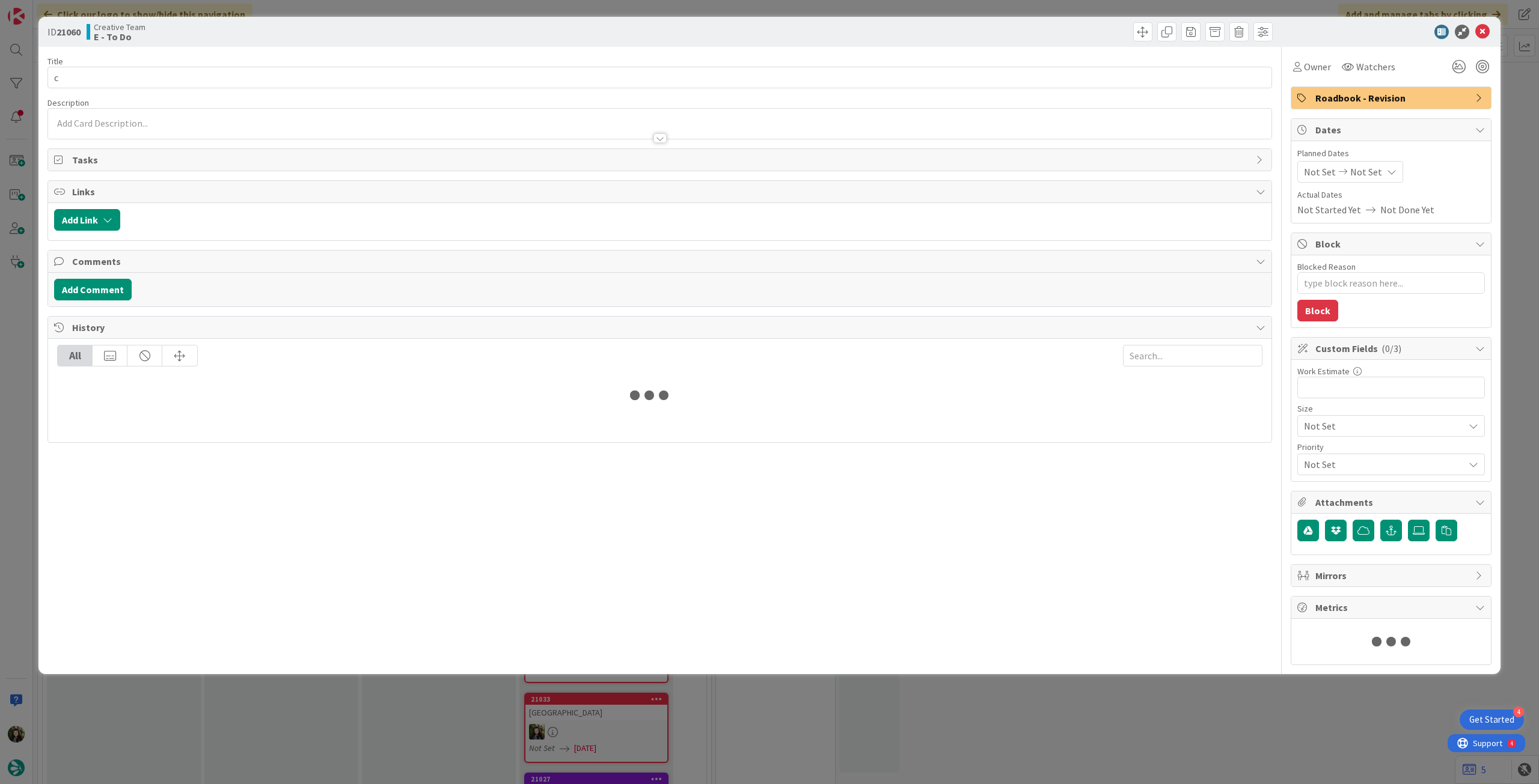
click at [155, 118] on p at bounding box center [659, 123] width 1211 height 14
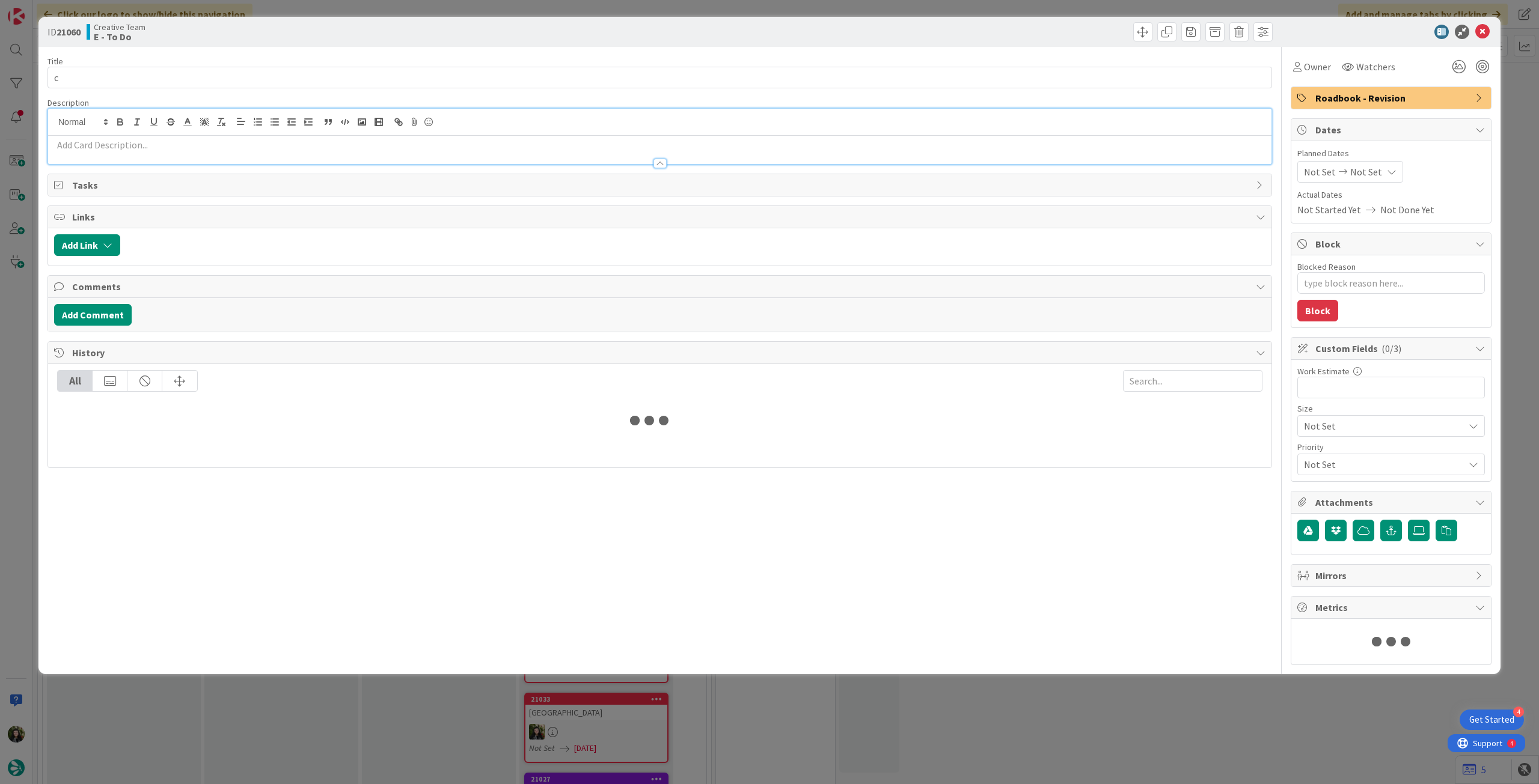
click at [153, 143] on p at bounding box center [659, 145] width 1211 height 14
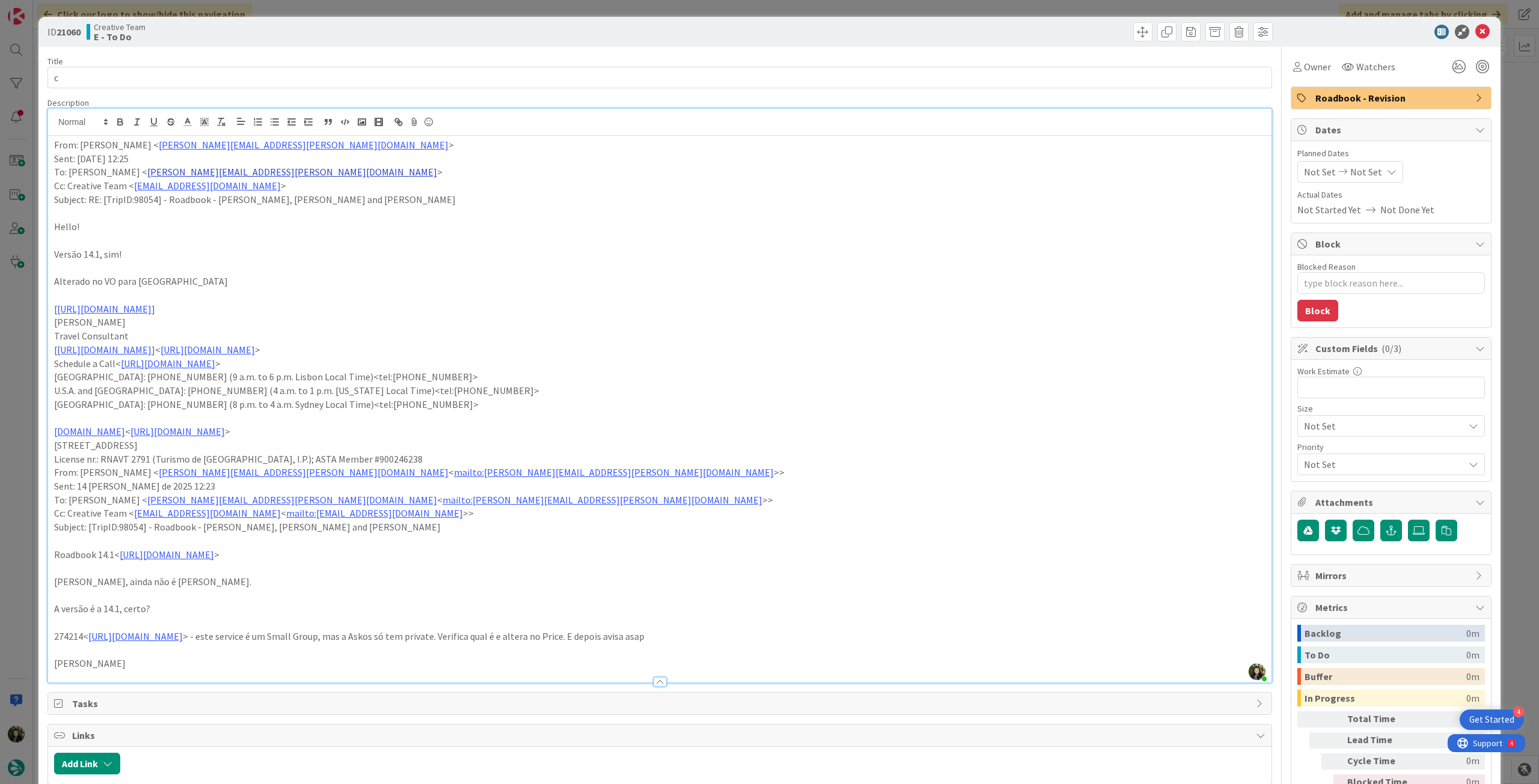
type textarea "x"
click at [54, 149] on p "From: Inês Martins < ines.martins@tourtailors.com >" at bounding box center [659, 145] width 1211 height 14
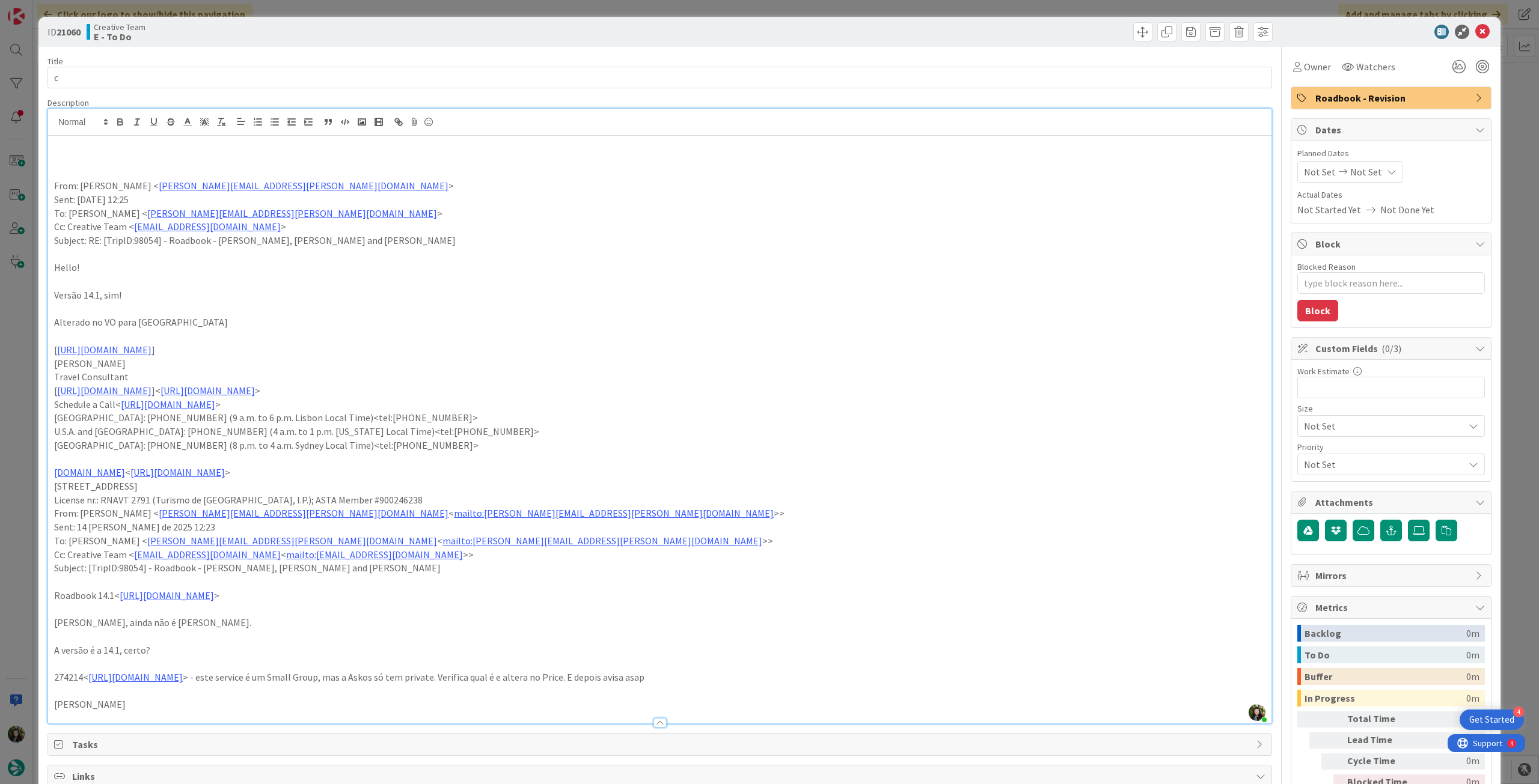
click at [103, 156] on p at bounding box center [659, 159] width 1211 height 14
click at [195, 162] on p "a margarida ja reviu, alterar so o VO em causa" at bounding box center [659, 159] width 1211 height 14
drag, startPoint x: 195, startPoint y: 162, endPoint x: 103, endPoint y: 124, distance: 99.5
click at [192, 160] on p "a margarida ja reviu, alterar so o VO em causa" at bounding box center [659, 159] width 1211 height 14
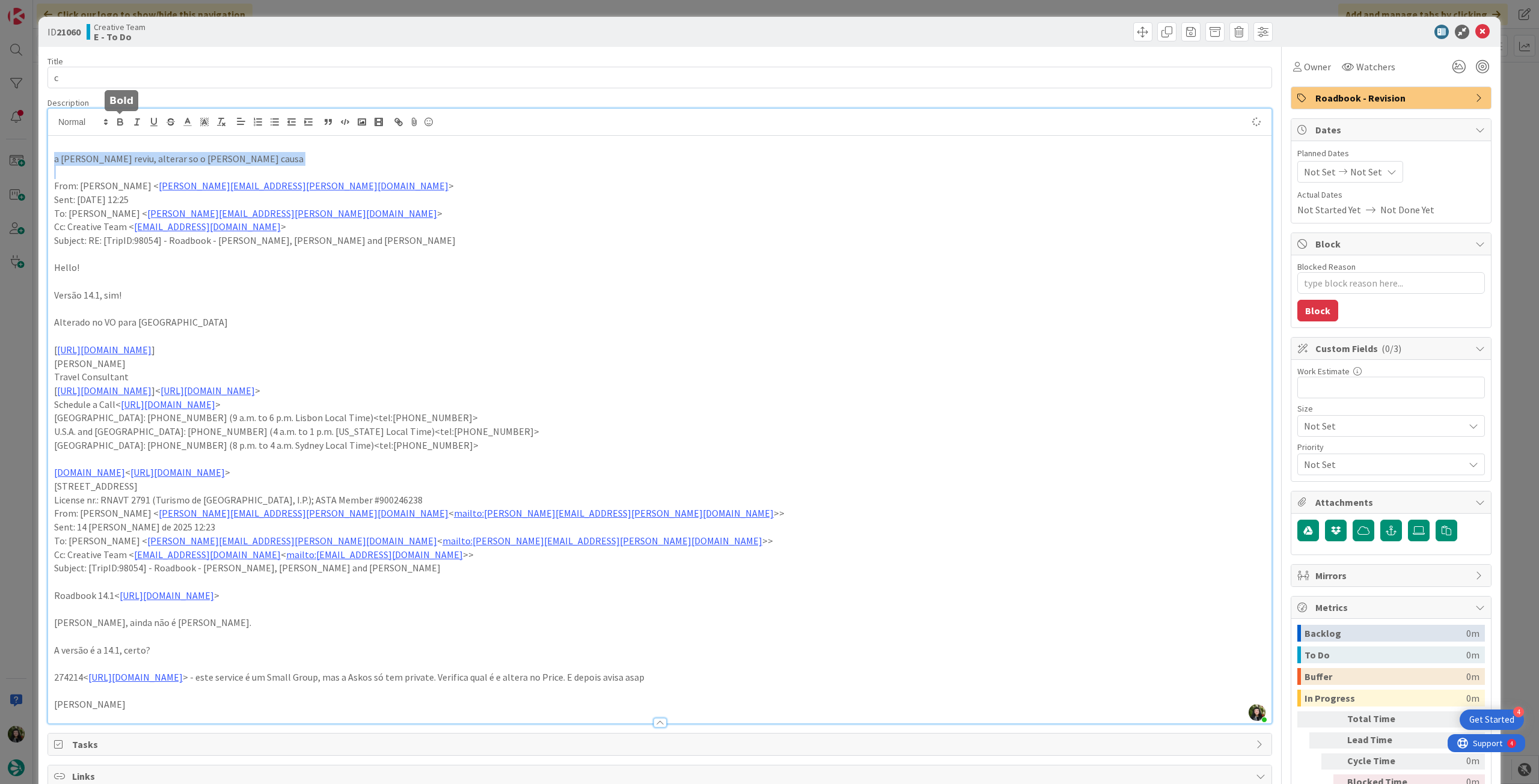
drag, startPoint x: 115, startPoint y: 119, endPoint x: 163, endPoint y: 138, distance: 51.6
click at [116, 119] on icon "button" at bounding box center [121, 122] width 11 height 11
click at [227, 174] on p at bounding box center [659, 172] width 1211 height 14
click at [460, 232] on p "Cc: Creative Team < product@tourtailors.com >" at bounding box center [659, 226] width 1211 height 14
type textarea "x"
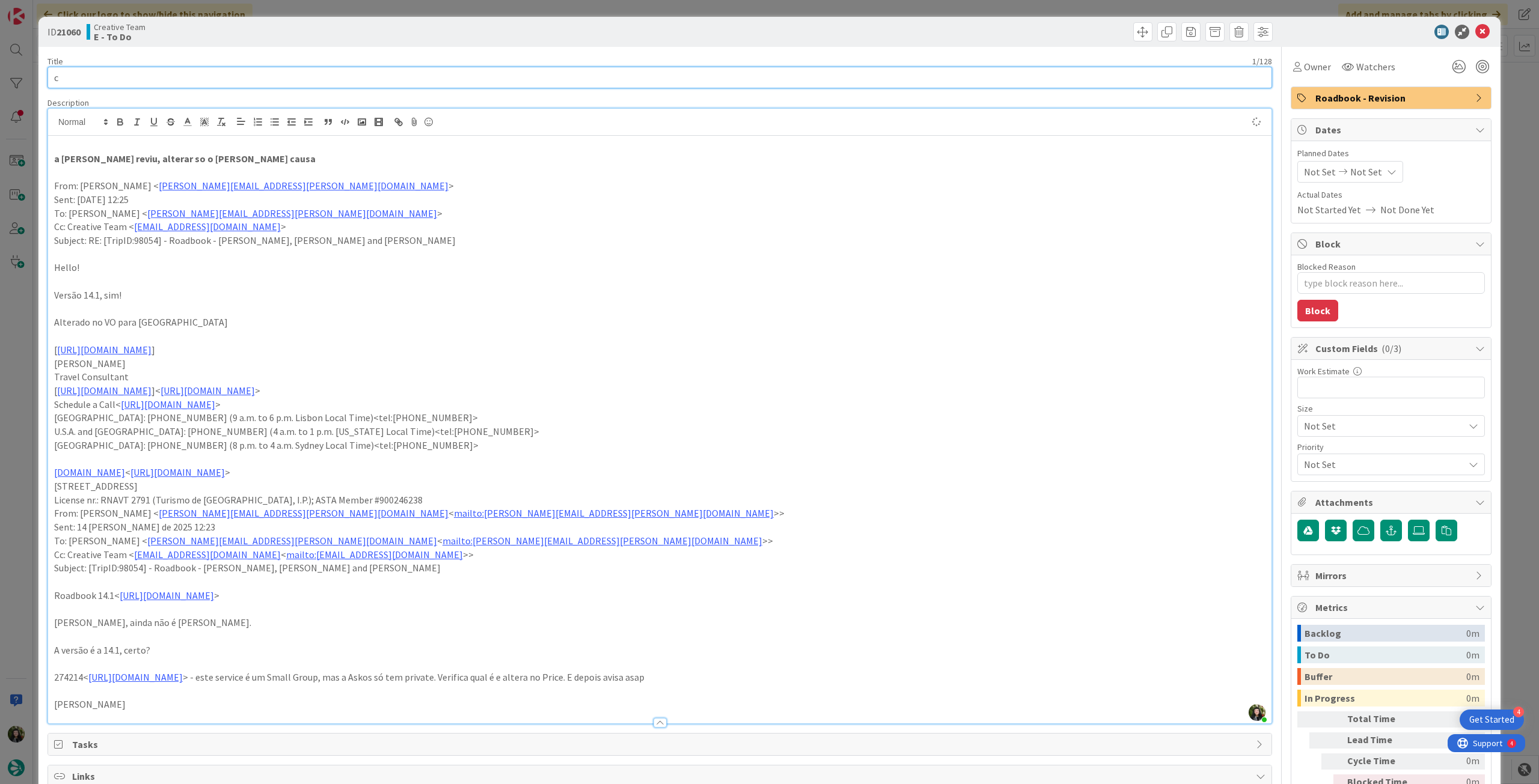
drag, startPoint x: 119, startPoint y: 73, endPoint x: 52, endPoint y: 75, distance: 67.0
click at [52, 75] on input "c" at bounding box center [660, 77] width 1224 height 21
paste input "FW: [TripID:98054] - Roadbook - [PERSON_NAME] and [PERSON_NAME]"
type input "FW: [TripID:98054] - Roadbook - [PERSON_NAME] and [PERSON_NAME]"
type textarea "x"
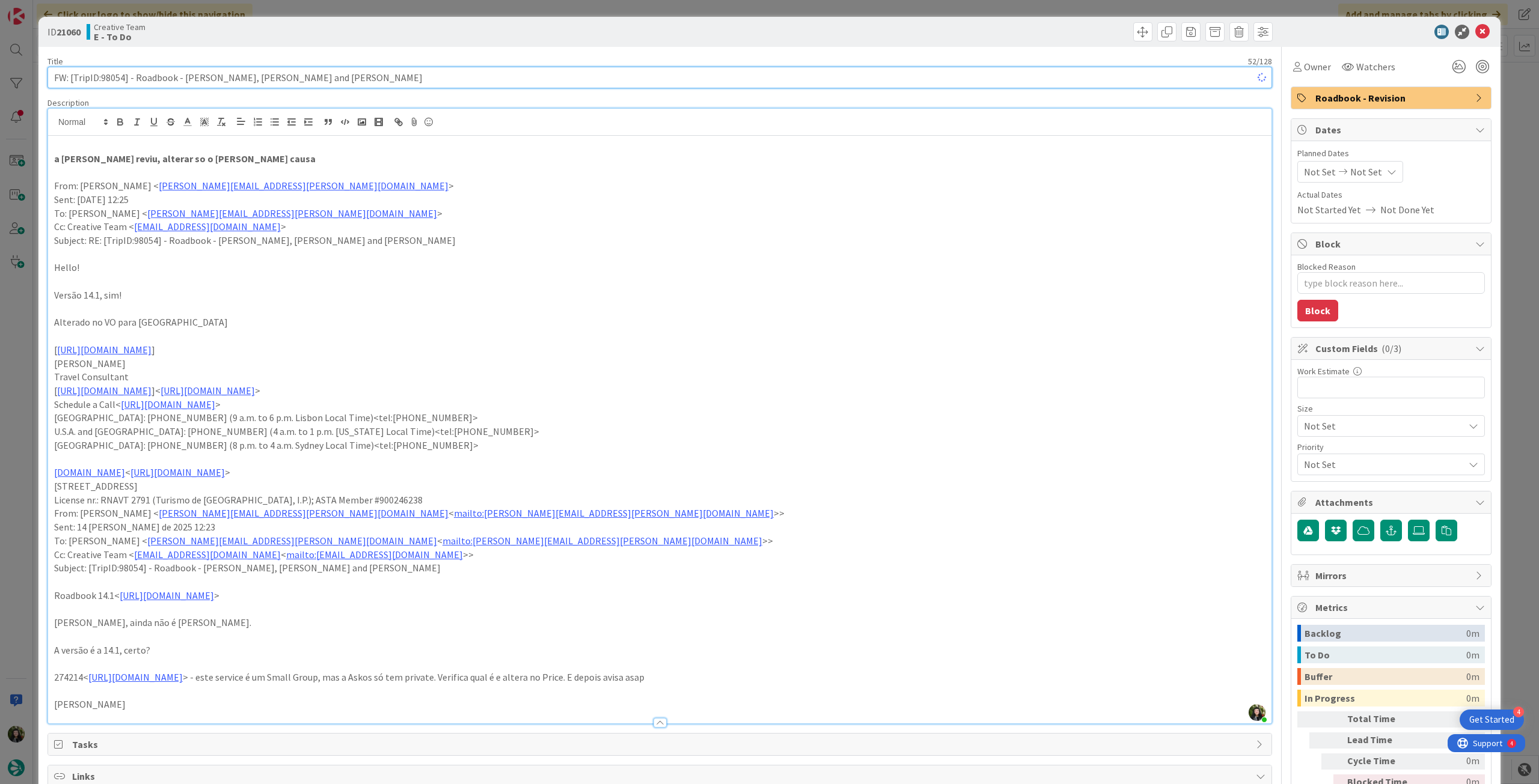
type input "FW: [TripID:98054] - Roadbook - [PERSON_NAME] and [PERSON_NAME]"
drag, startPoint x: 1381, startPoint y: 104, endPoint x: 1388, endPoint y: 108, distance: 8.1
click at [1382, 104] on span "Roadbook - Revision" at bounding box center [1391, 98] width 154 height 15
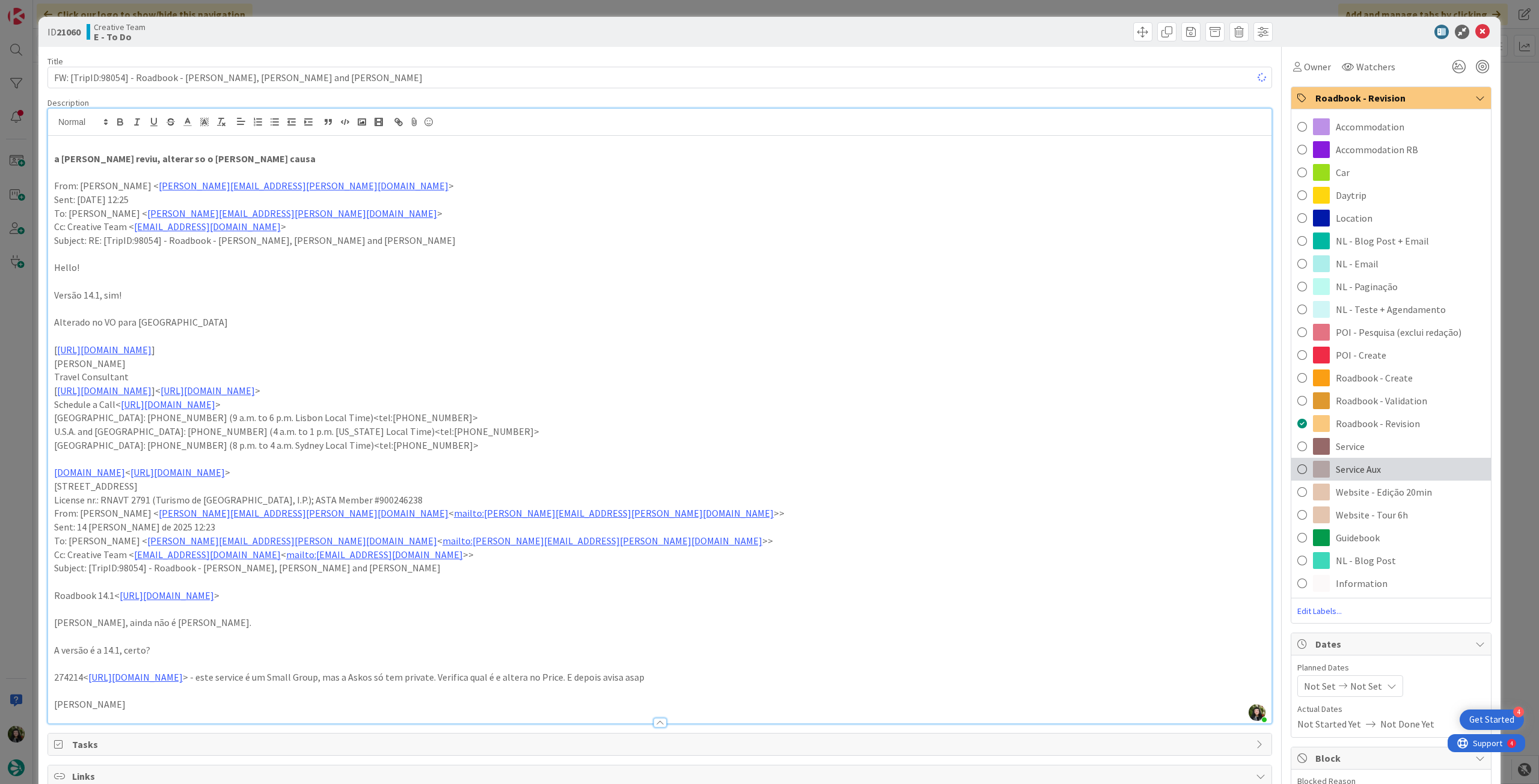
click at [1399, 466] on div "Service Aux" at bounding box center [1391, 469] width 200 height 23
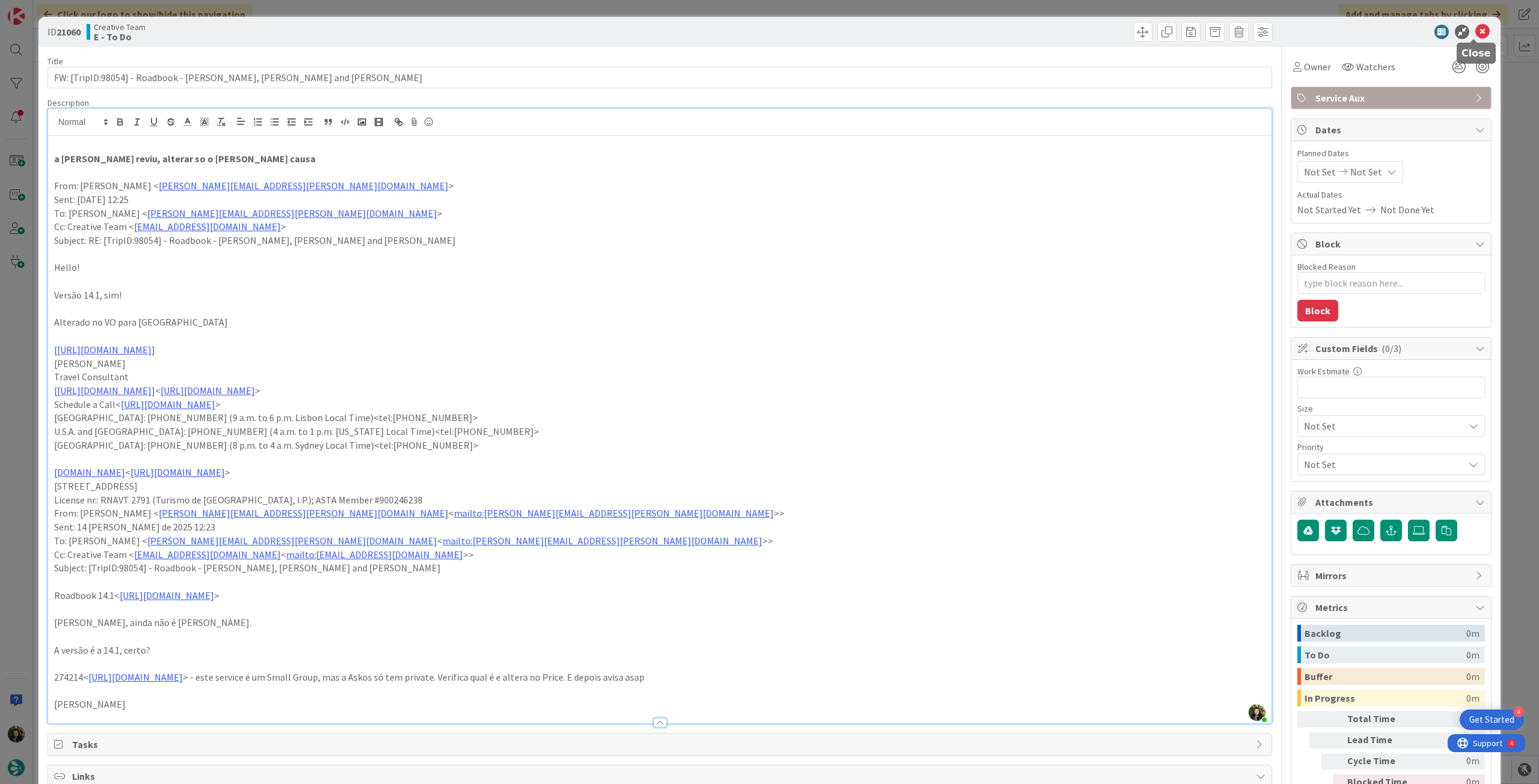
type textarea "x"
click at [1360, 170] on span "Not Set" at bounding box center [1366, 172] width 32 height 15
click at [1314, 455] on icon at bounding box center [1318, 454] width 18 height 15
type input "[DATE]"
type textarea "x"
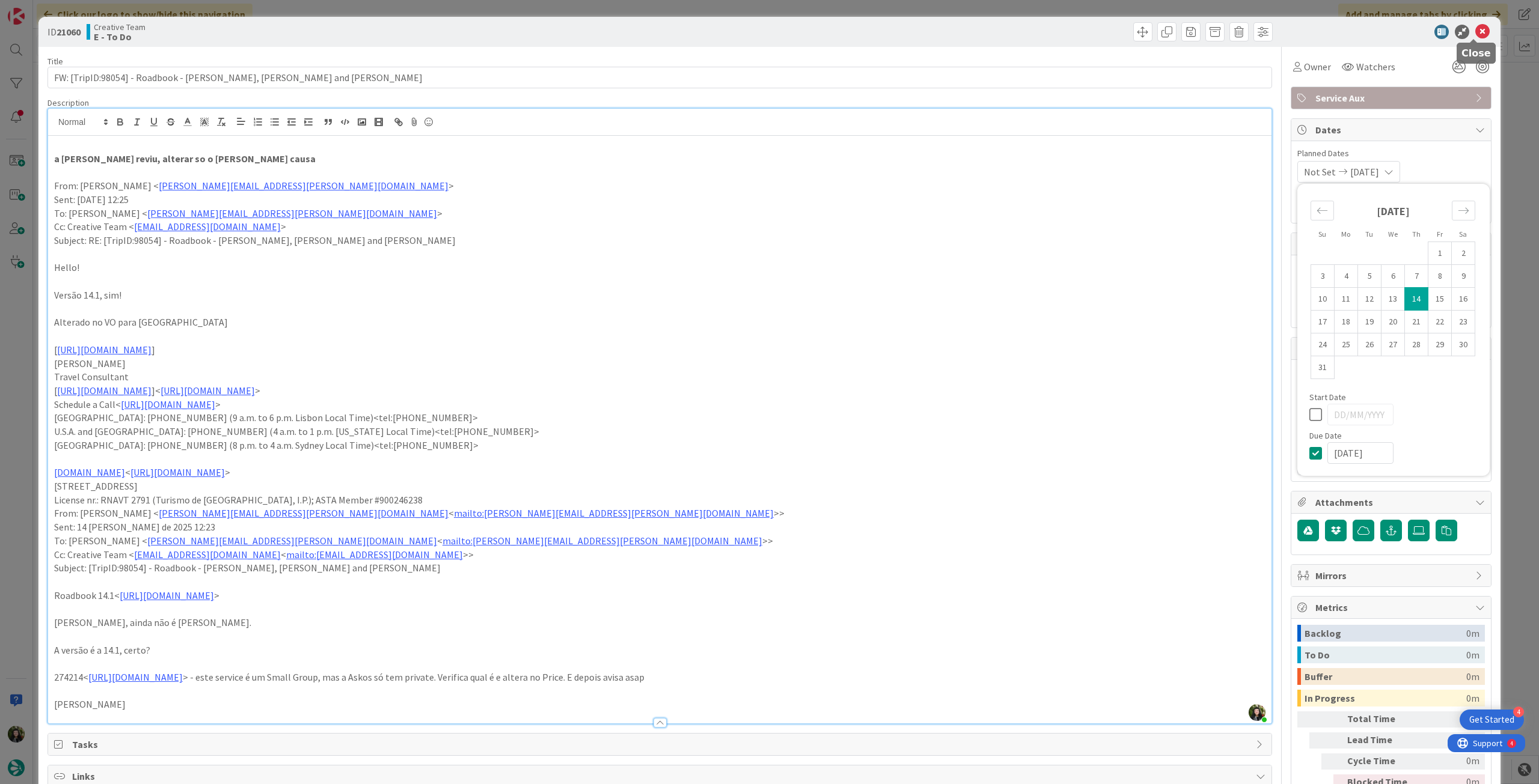
click at [1475, 28] on icon at bounding box center [1483, 32] width 15 height 15
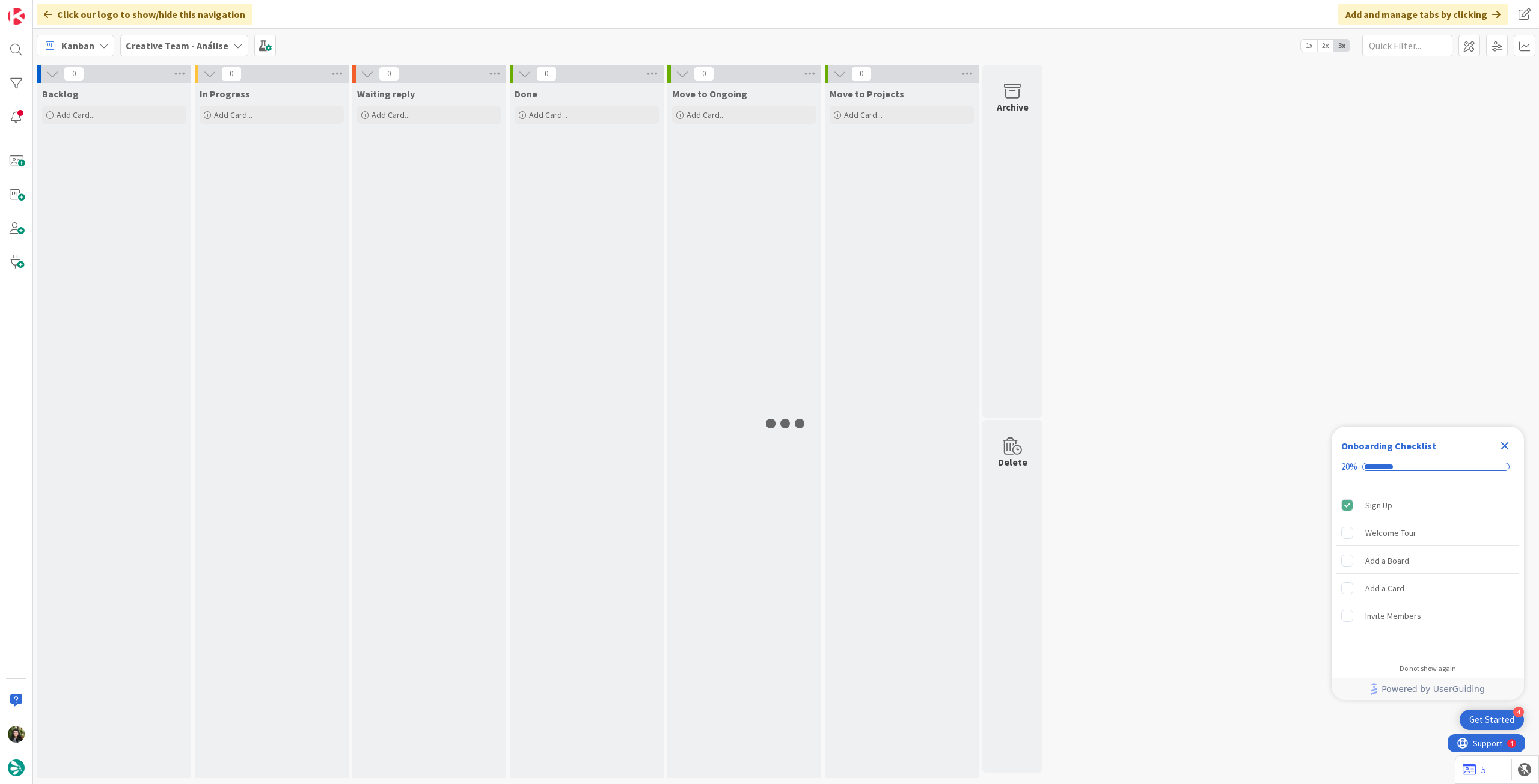
click at [1502, 445] on icon "Close Checklist" at bounding box center [1505, 446] width 15 height 15
click at [171, 45] on b "Creative Team - Análise" at bounding box center [177, 46] width 103 height 12
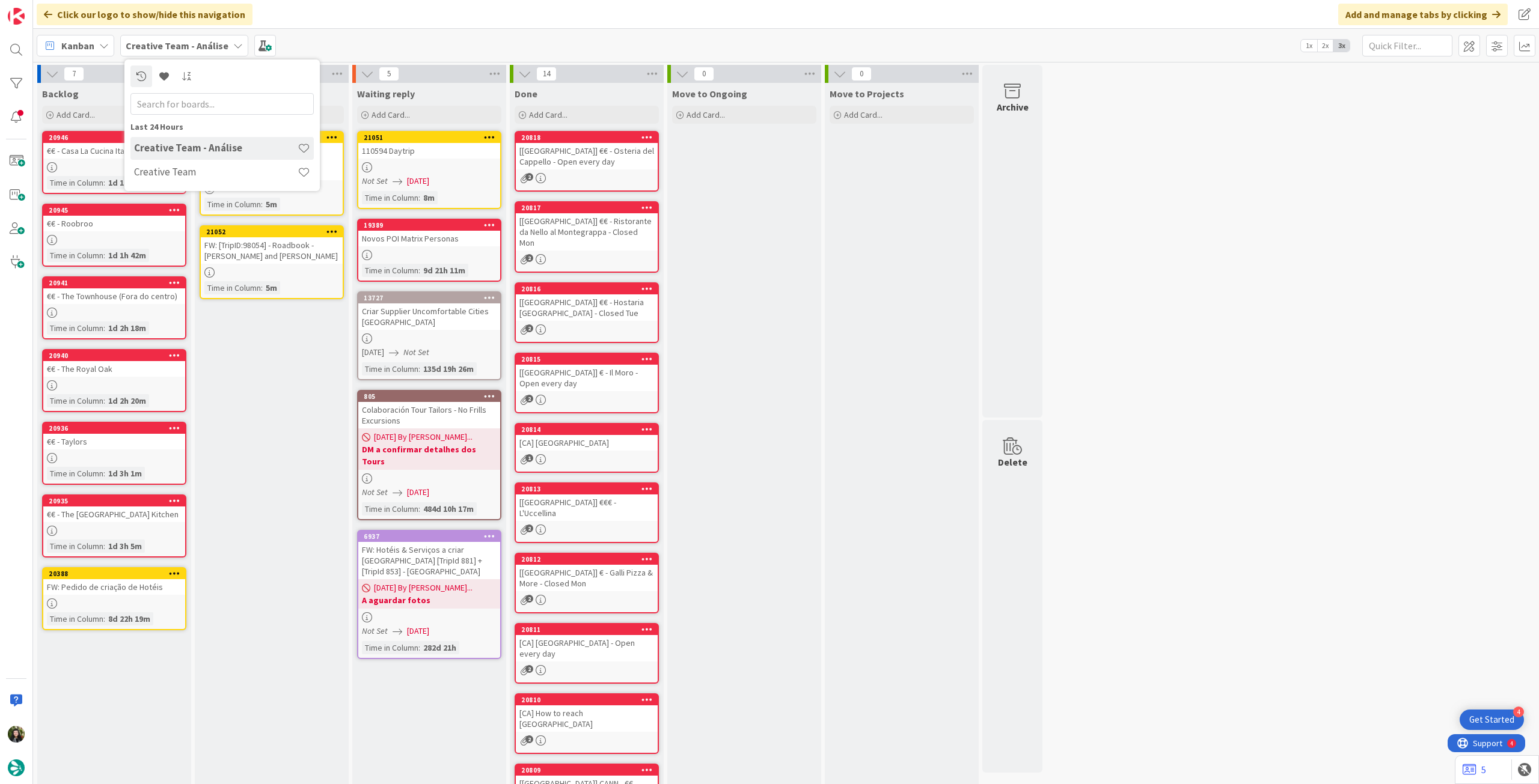
click at [310, 470] on div "In Progress Add Card... 21054 FW: [TripID:95135] - Roadbook - Fantastic Tour fo…" at bounding box center [271, 479] width 154 height 791
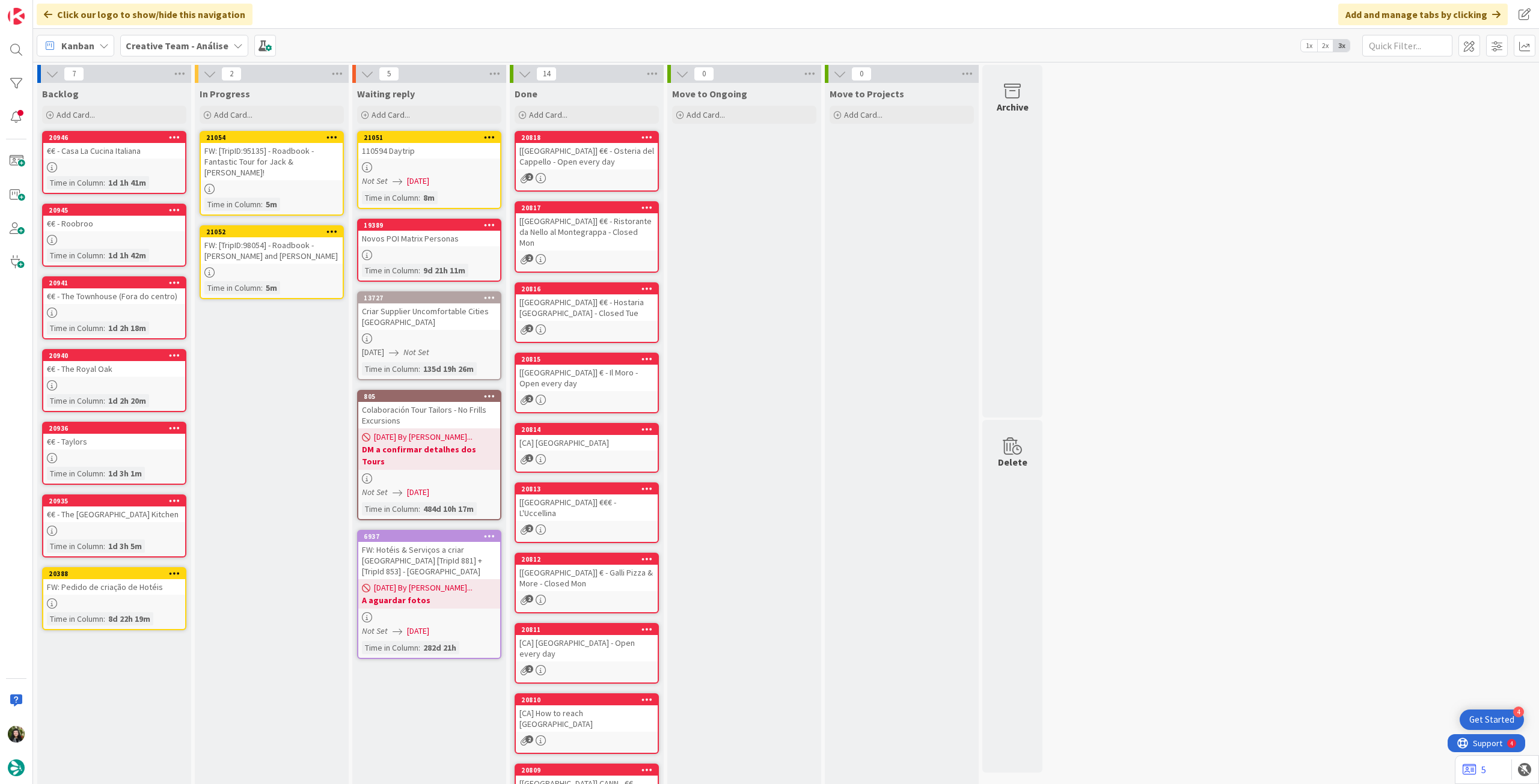
click at [281, 184] on div at bounding box center [272, 189] width 142 height 10
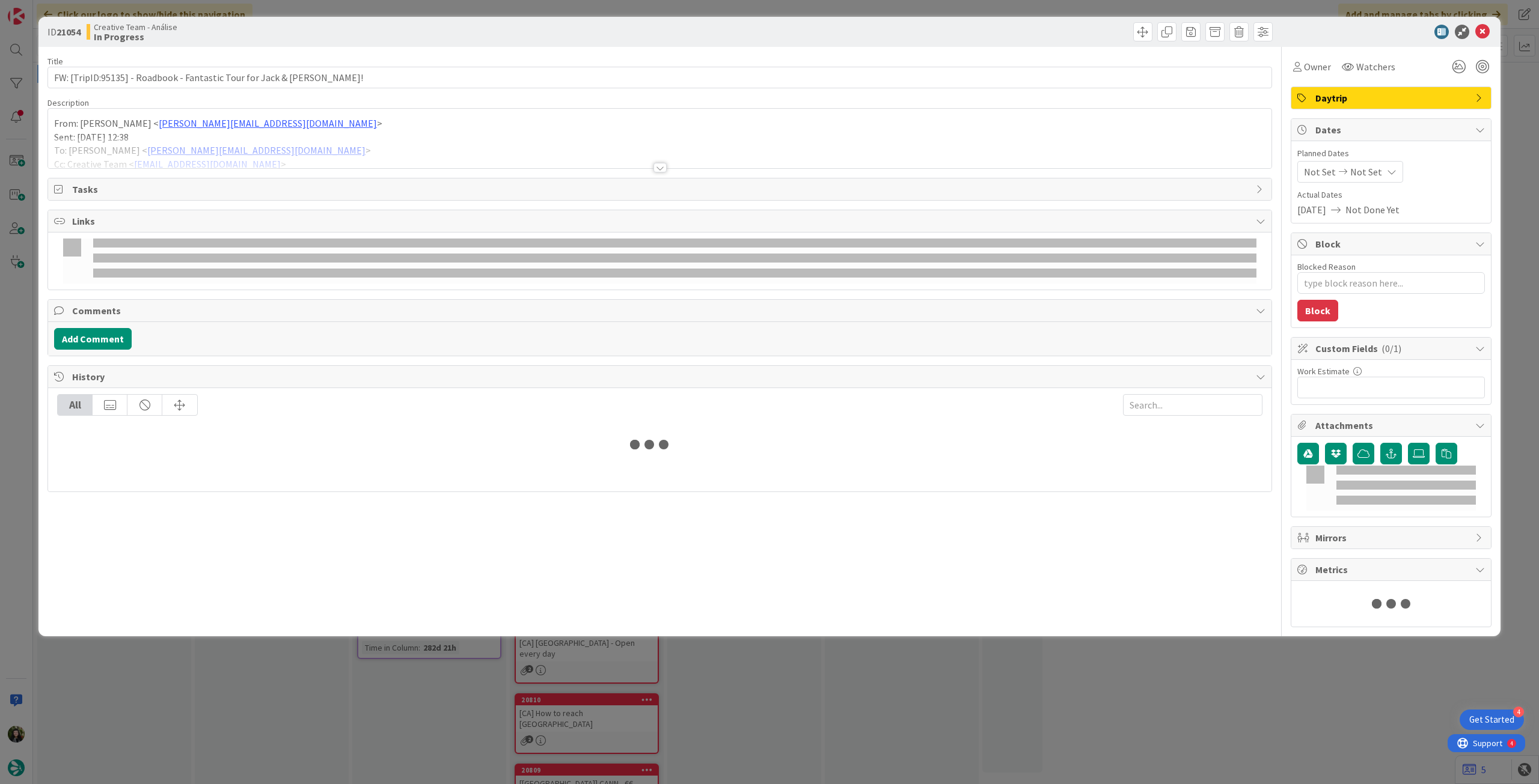
click at [223, 144] on div at bounding box center [660, 153] width 1223 height 31
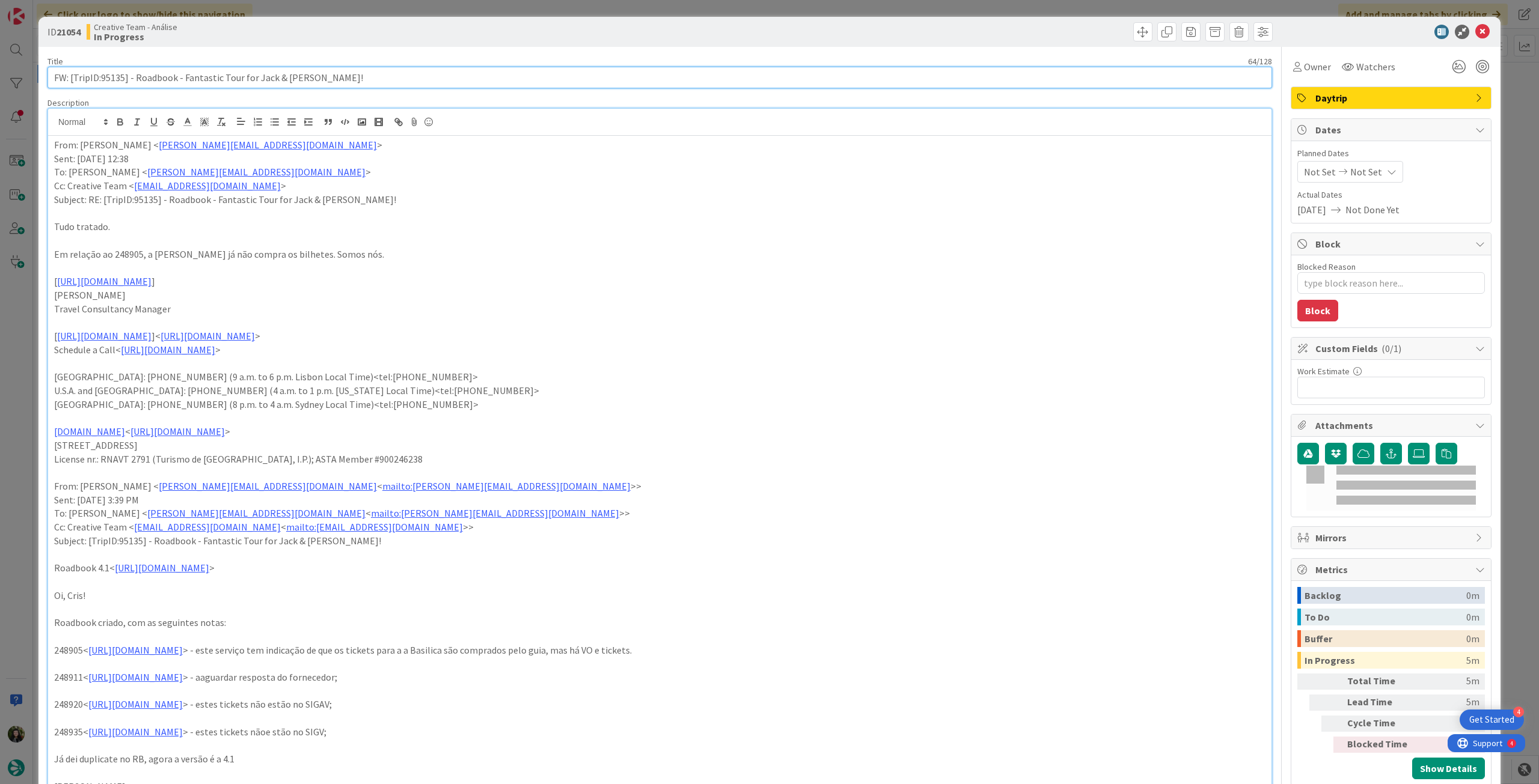
drag, startPoint x: 346, startPoint y: 70, endPoint x: 334, endPoint y: 77, distance: 13.9
click at [336, 77] on input "FW: [TripID:95135] - Roadbook - Fantastic Tour for Jack & [PERSON_NAME]!" at bounding box center [660, 77] width 1224 height 21
drag, startPoint x: 316, startPoint y: 77, endPoint x: 301, endPoint y: 81, distance: 15.5
click at [296, 77] on input "FW: [TripID:95135] - Roadbook - Fantastic Tour for Jack & [PERSON_NAME]!" at bounding box center [660, 77] width 1224 height 21
click at [334, 78] on input "FW: [TripID:95135] - Roadbook - Fantastic Tour for Jack & [PERSON_NAME]!" at bounding box center [660, 77] width 1224 height 21
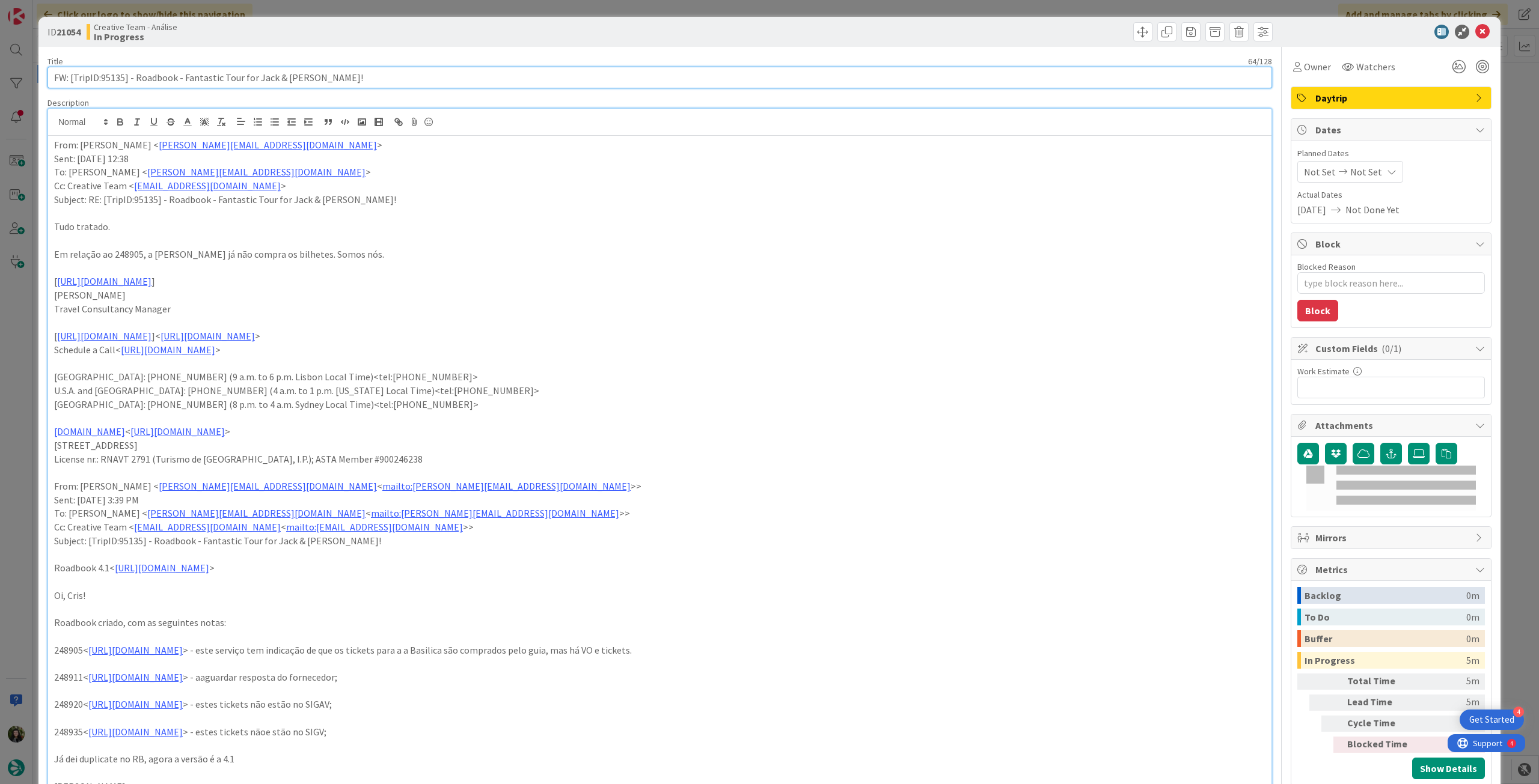
drag, startPoint x: 357, startPoint y: 77, endPoint x: 23, endPoint y: 67, distance: 334.1
click at [23, 67] on div "ID 21054 Creative Team - Análise In Progress Title 64 / 128 FW: [TripID:95135] …" at bounding box center [770, 392] width 1539 height 784
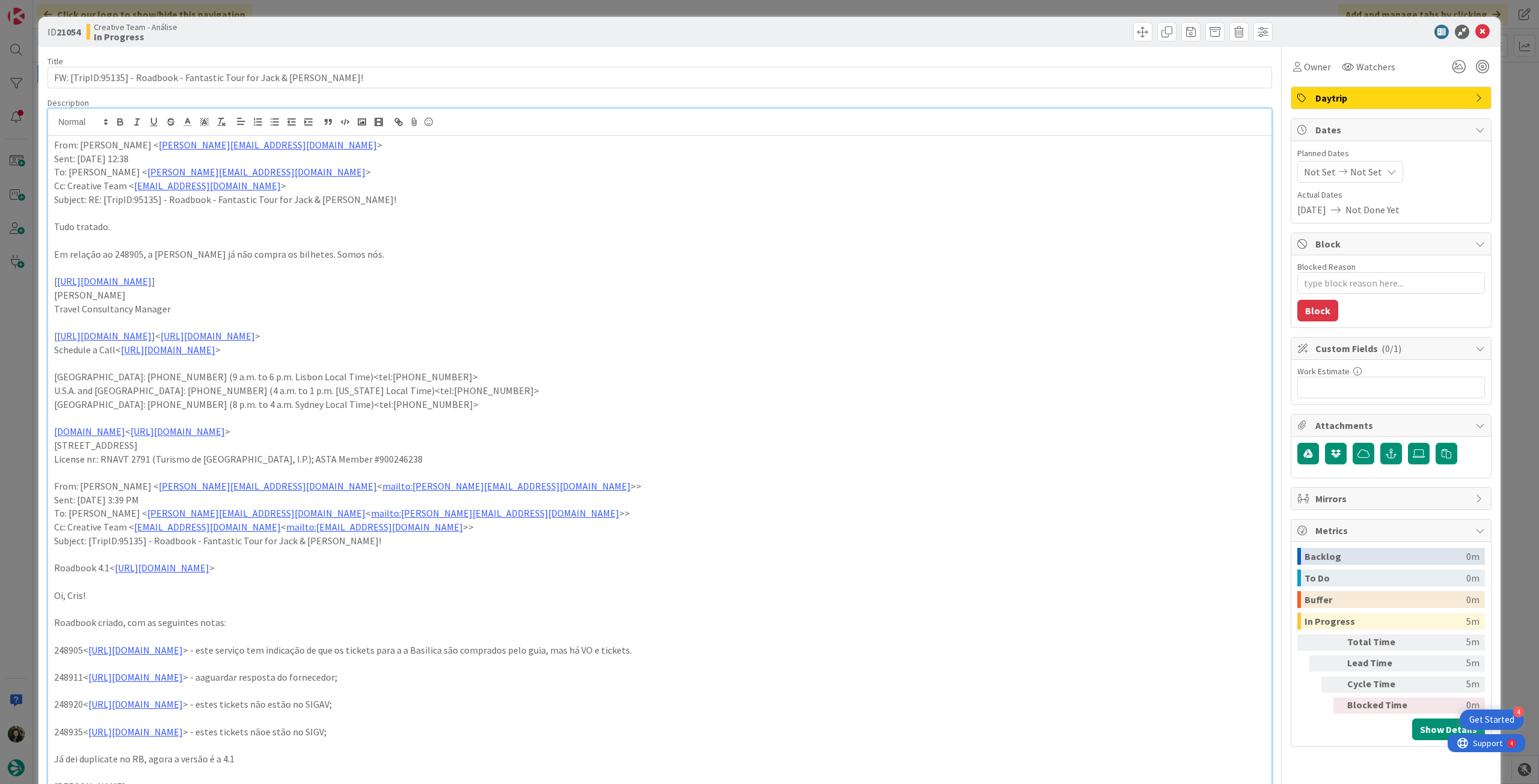
click at [114, 211] on p at bounding box center [659, 214] width 1211 height 14
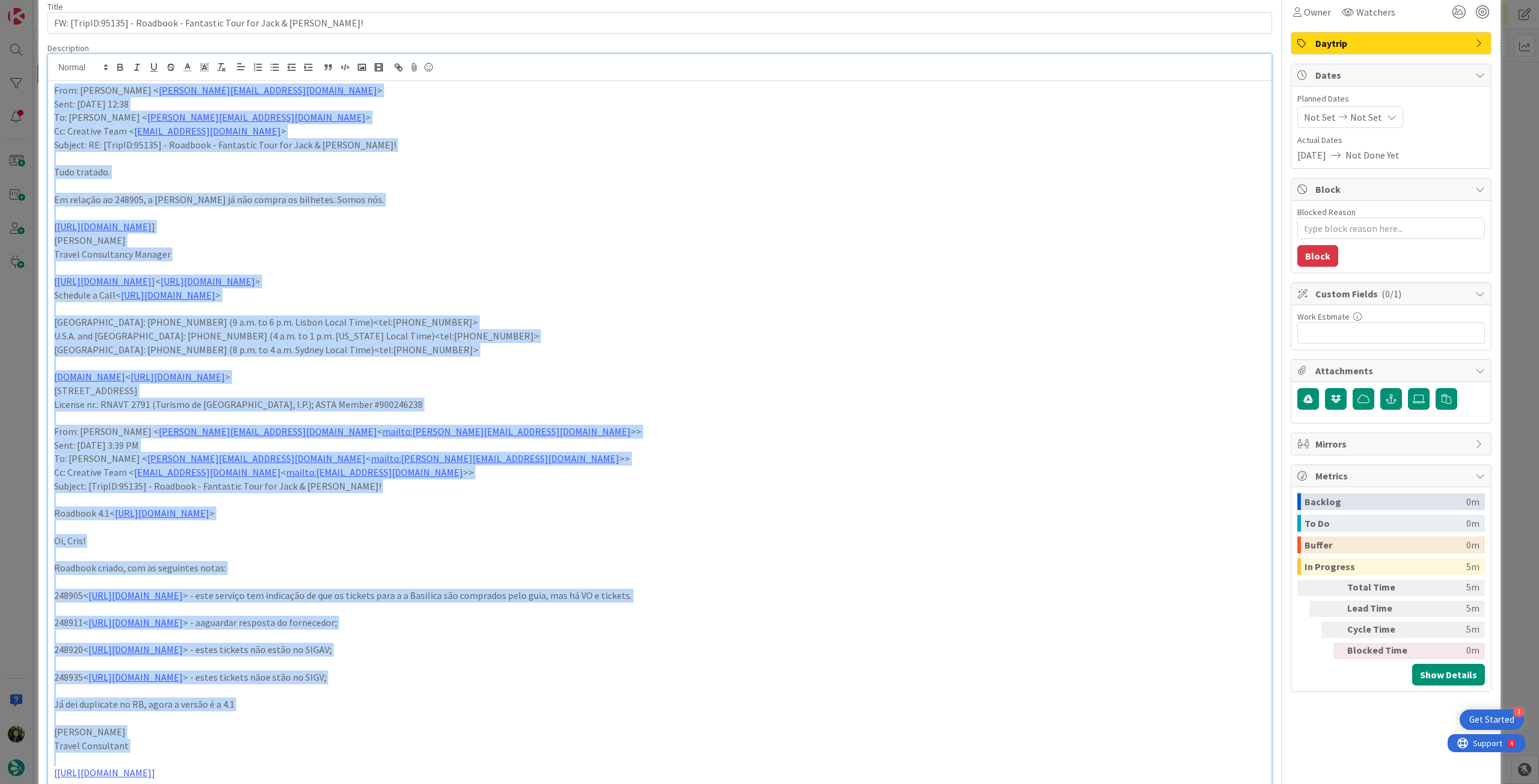
scroll to position [80, 0]
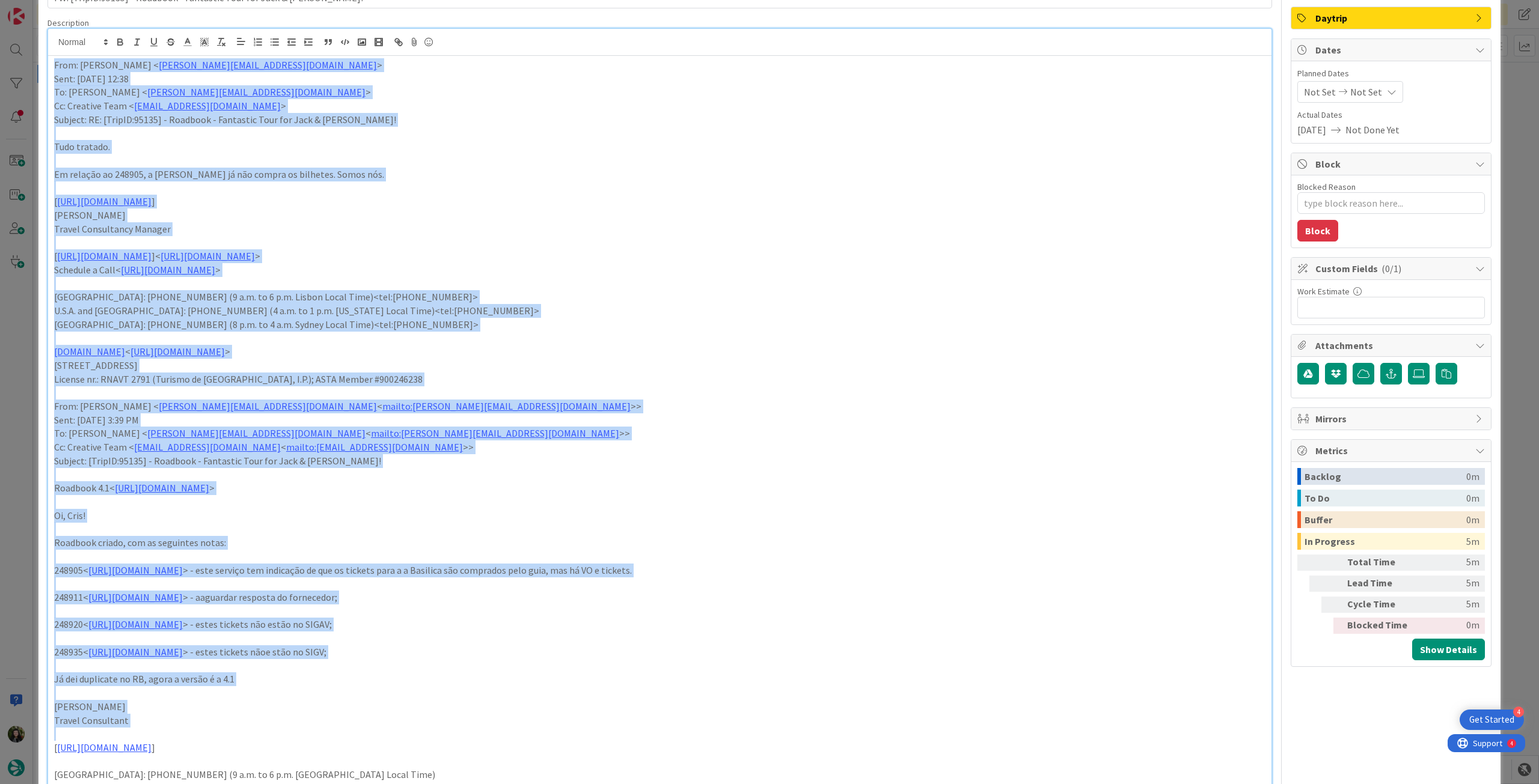
drag, startPoint x: 50, startPoint y: 142, endPoint x: 266, endPoint y: 706, distance: 603.9
click at [266, 706] on div "From: [PERSON_NAME] < [PERSON_NAME][EMAIL_ADDRESS][DOMAIN_NAME] > Sent: [DATE] …" at bounding box center [660, 527] width 1223 height 943
copy div "Lore: Ipsumdol Sitame < consecte.adipis@elitseddoei.tem > Inci: Utlabore, Etdol…"
click at [518, 182] on p at bounding box center [659, 188] width 1211 height 14
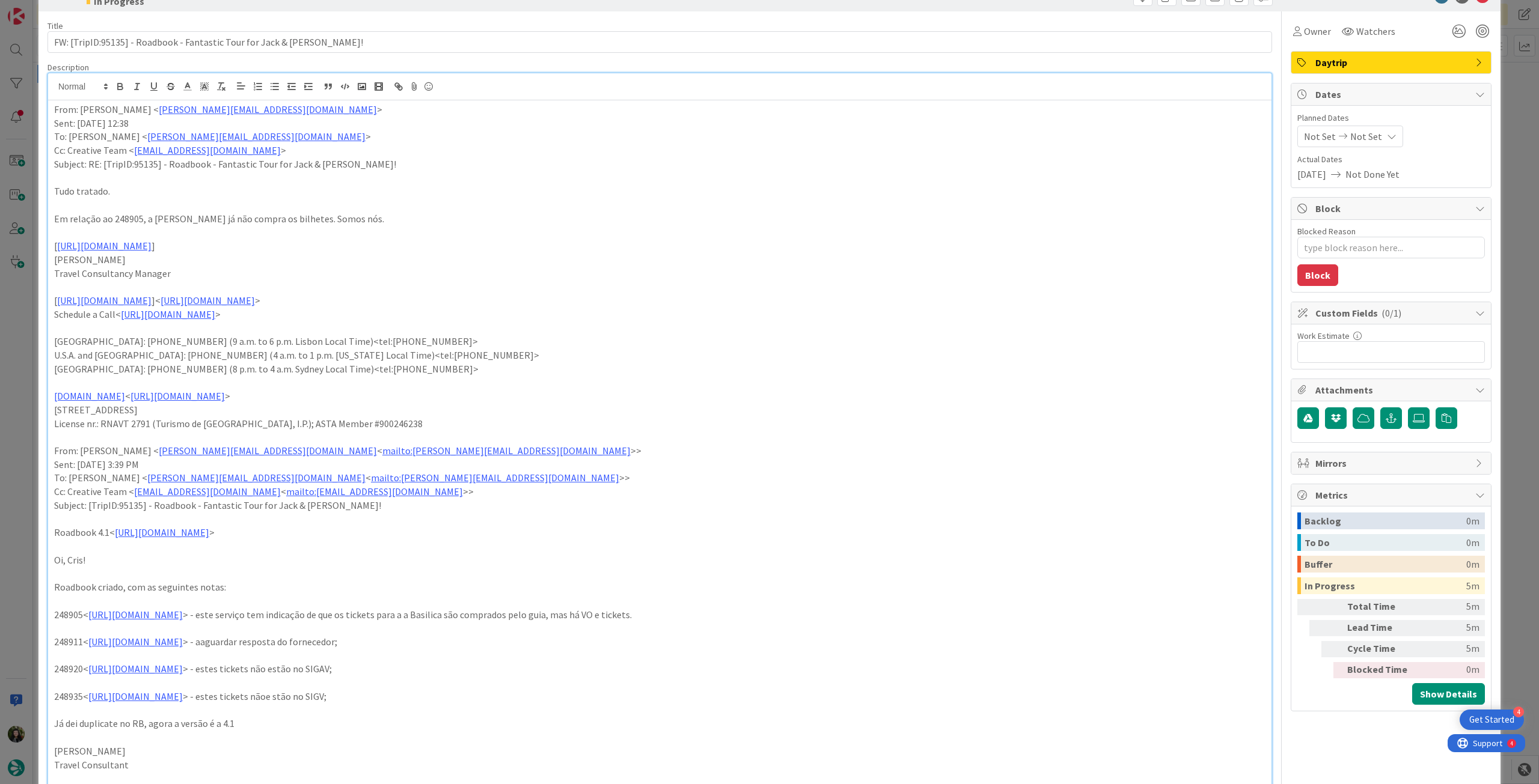
scroll to position [0, 0]
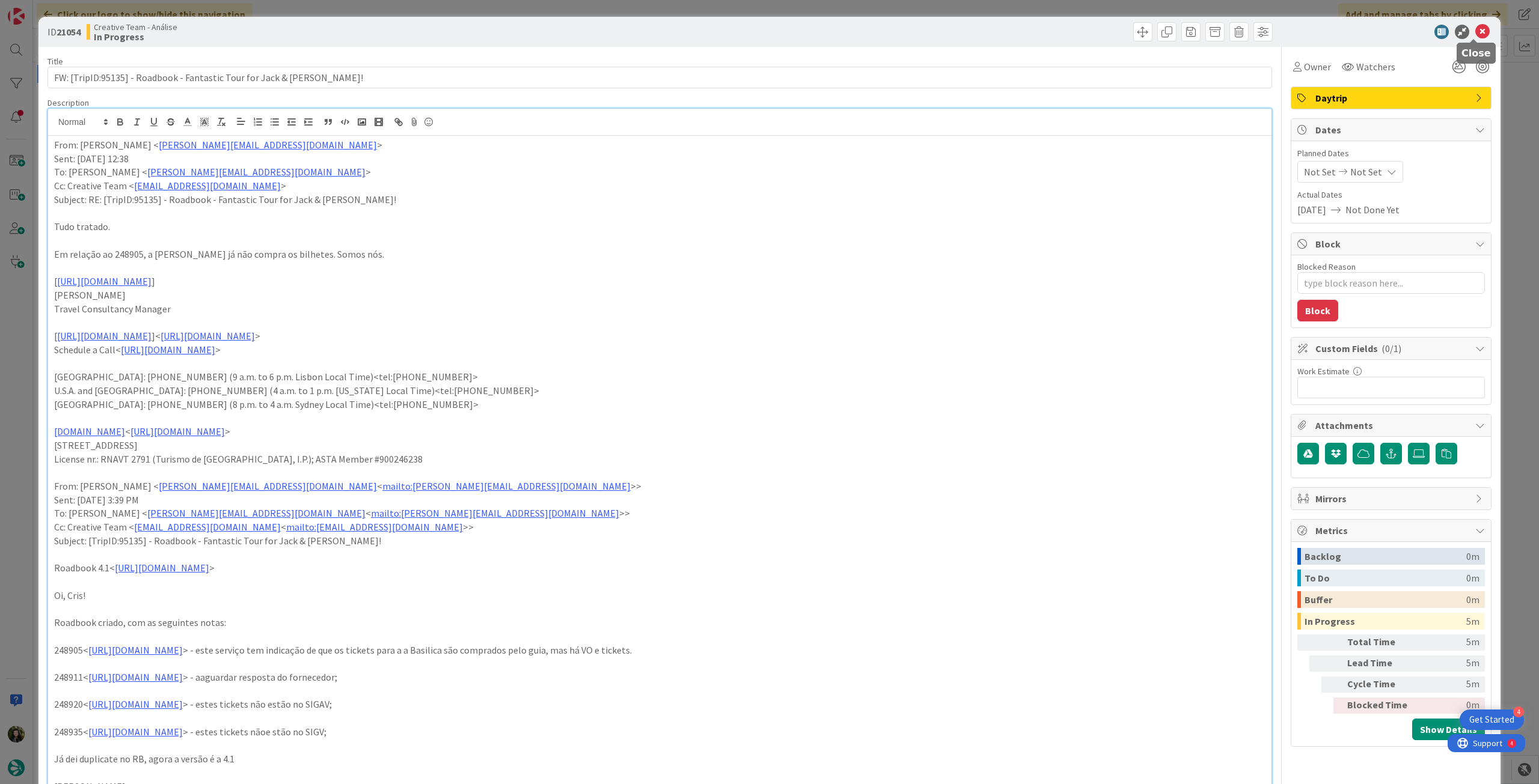
click at [1475, 32] on icon at bounding box center [1483, 32] width 15 height 15
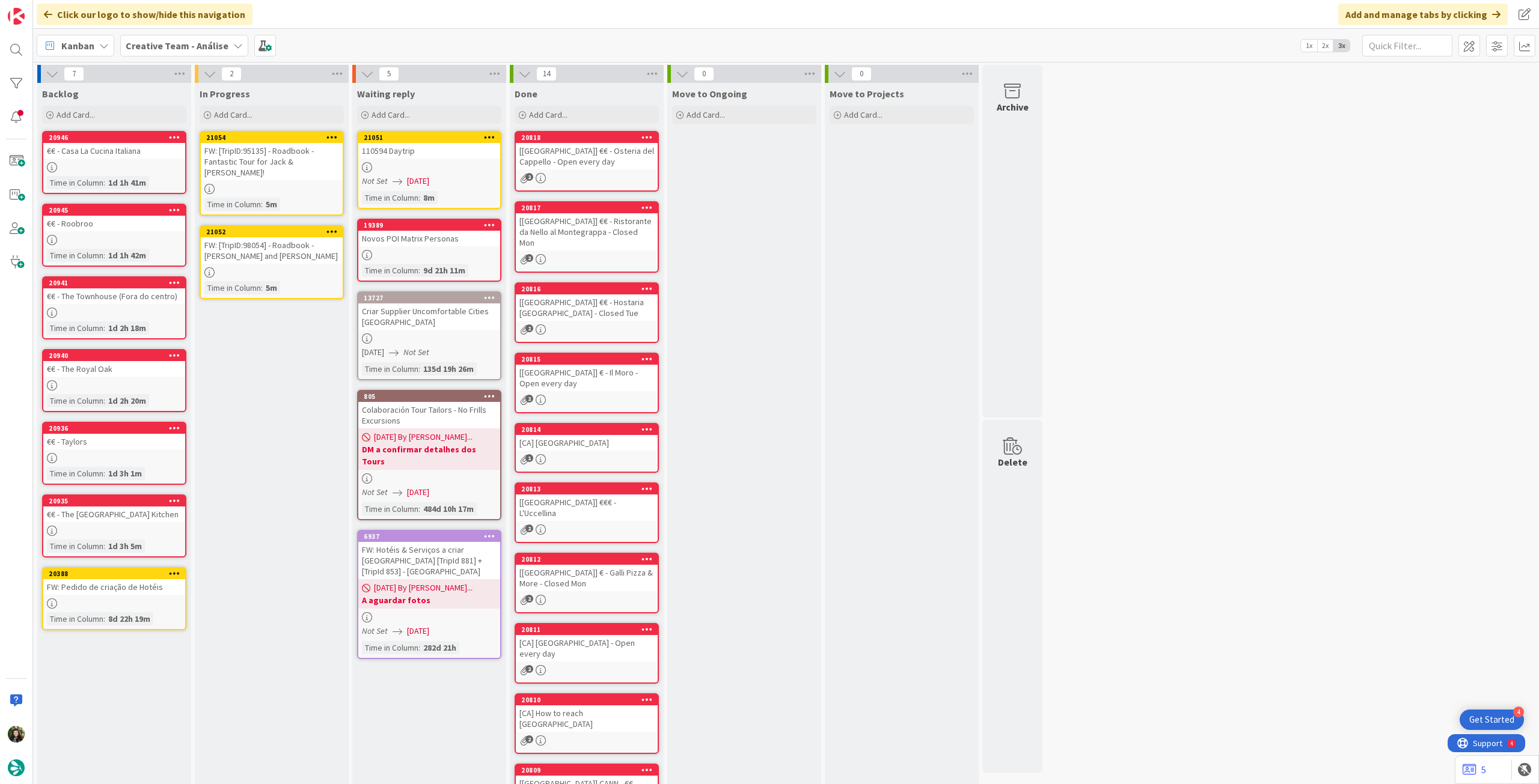
click at [282, 249] on div "FW: [TripID:98054] - Roadbook - [PERSON_NAME] and [PERSON_NAME]" at bounding box center [272, 250] width 142 height 26
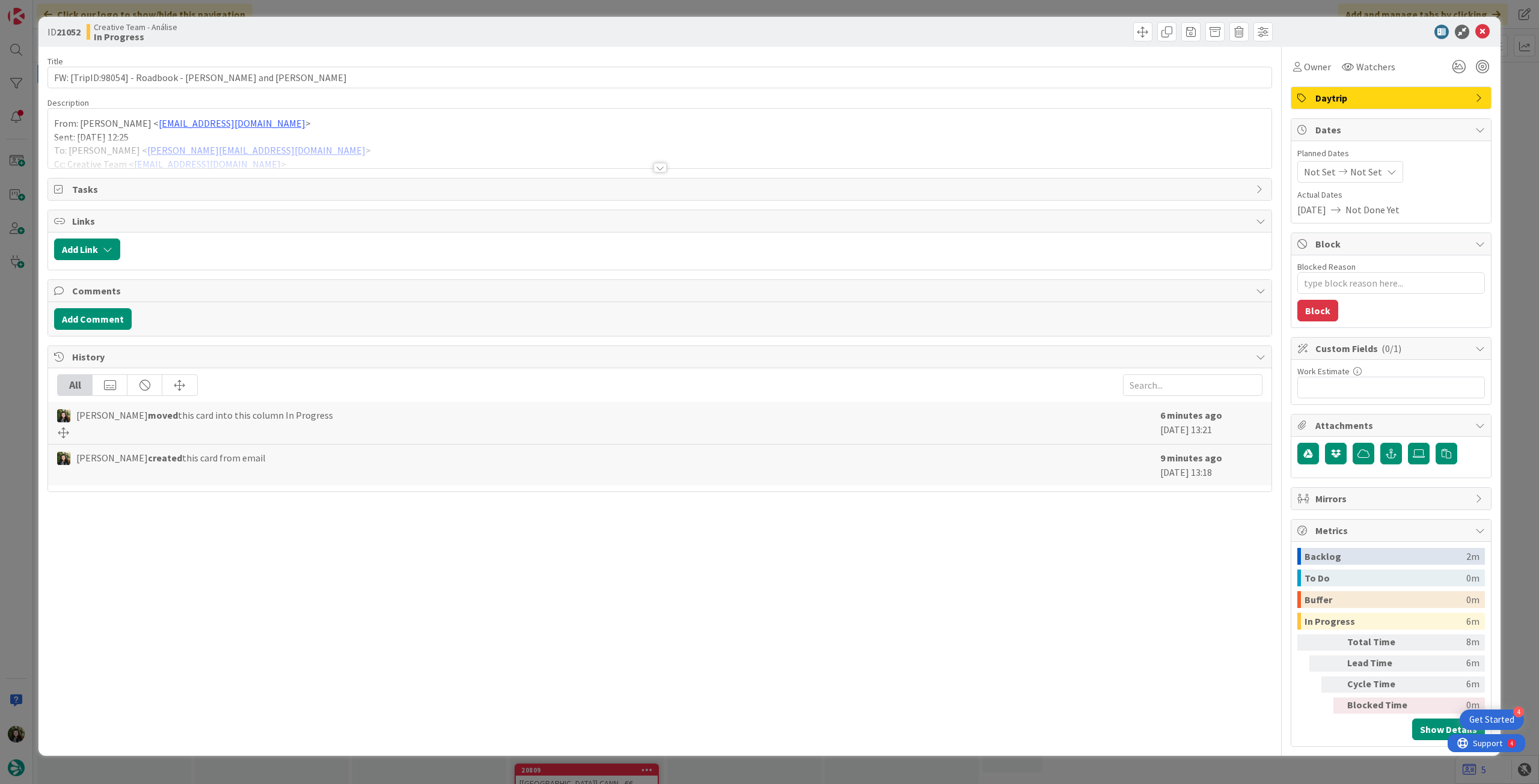
click at [207, 152] on div at bounding box center [660, 153] width 1223 height 31
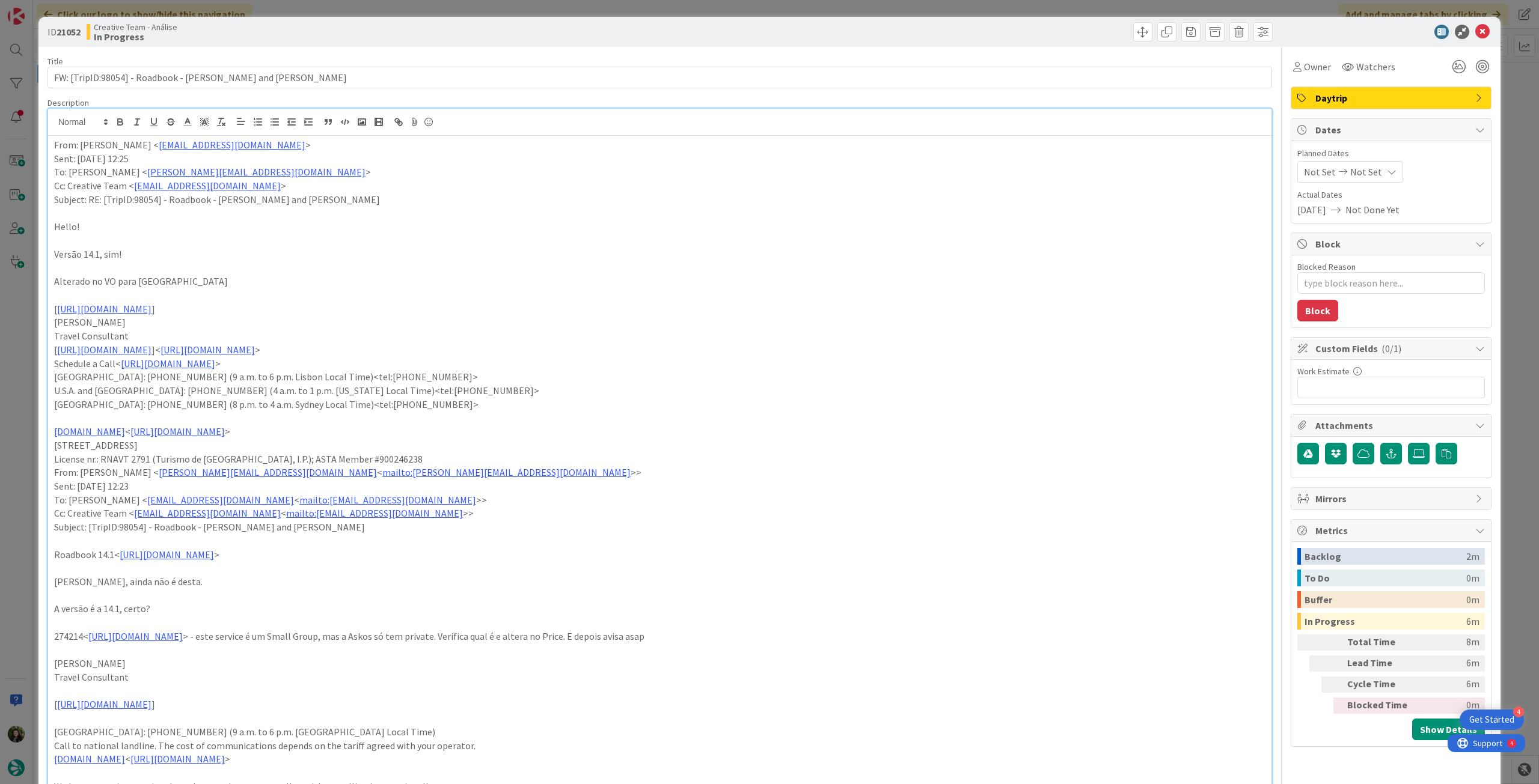
drag, startPoint x: 53, startPoint y: 142, endPoint x: 380, endPoint y: 662, distance: 614.3
click at [380, 662] on div "From: [PERSON_NAME] < [EMAIL_ADDRESS][DOMAIN_NAME] > Sent: [DATE] 12:25 To: [PE…" at bounding box center [660, 545] width 1223 height 819
copy div "Lore: Ipsu Dolorsi < amet.consect@adipiscinge.sed > Doei: Temporin, Utlabo 02, …"
drag, startPoint x: 271, startPoint y: 75, endPoint x: 70, endPoint y: 2, distance: 213.8
click at [33, 70] on div "ID 21052 Creative Team - Análise In Progress Title 52 / 128 FW: [TripID:98054] …" at bounding box center [770, 392] width 1539 height 784
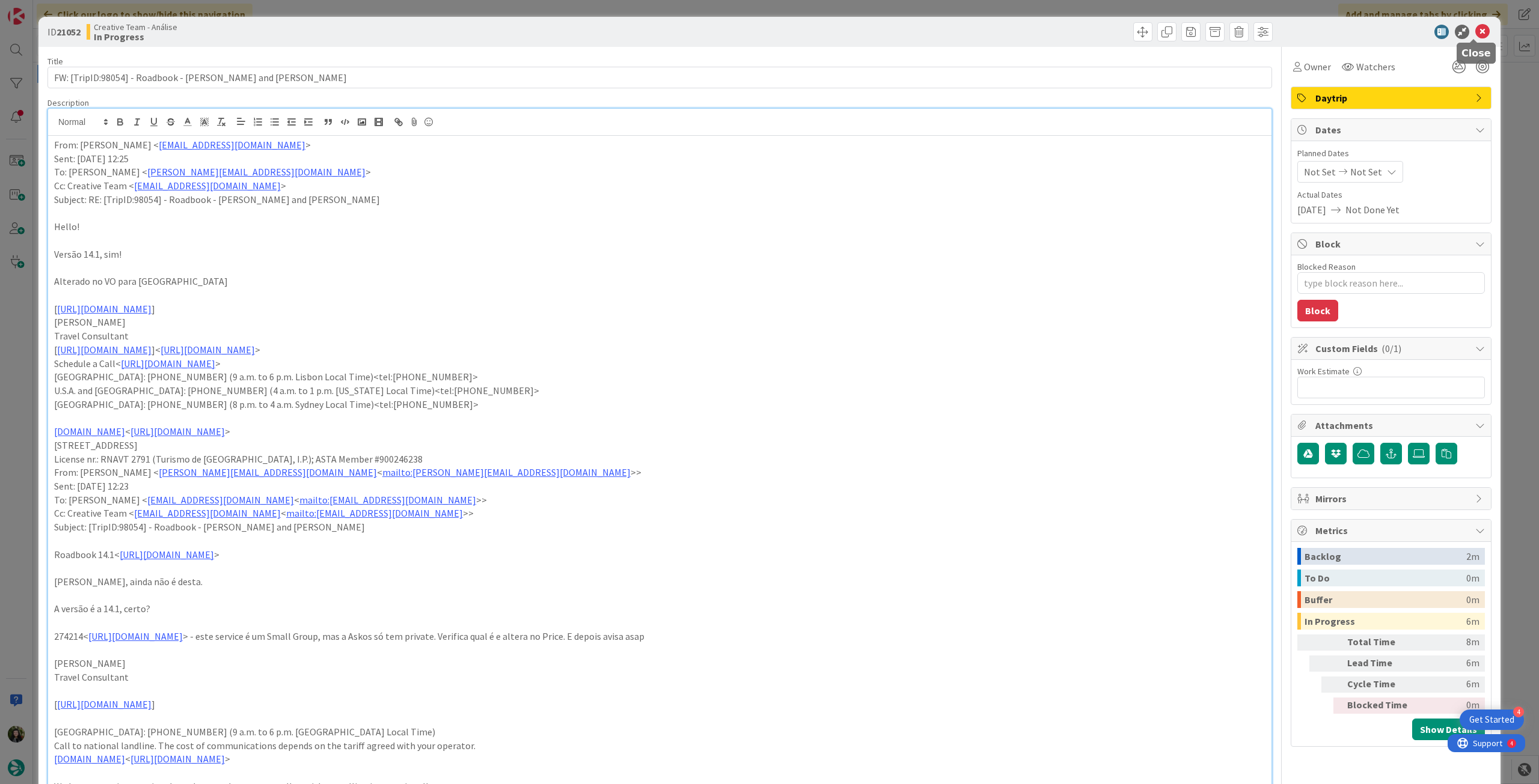
click at [1475, 31] on icon at bounding box center [1483, 32] width 15 height 15
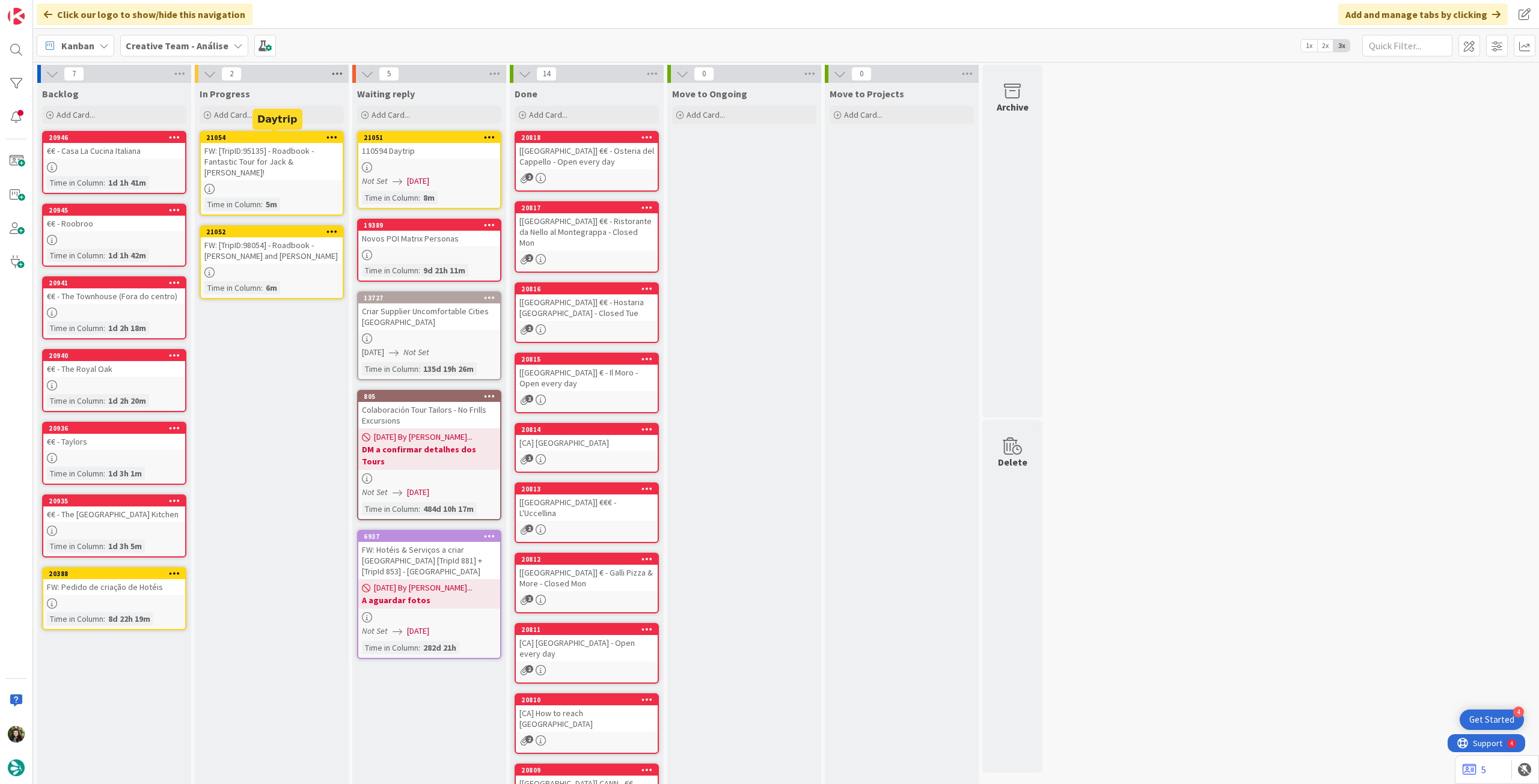
click at [342, 77] on icon at bounding box center [337, 73] width 16 height 18
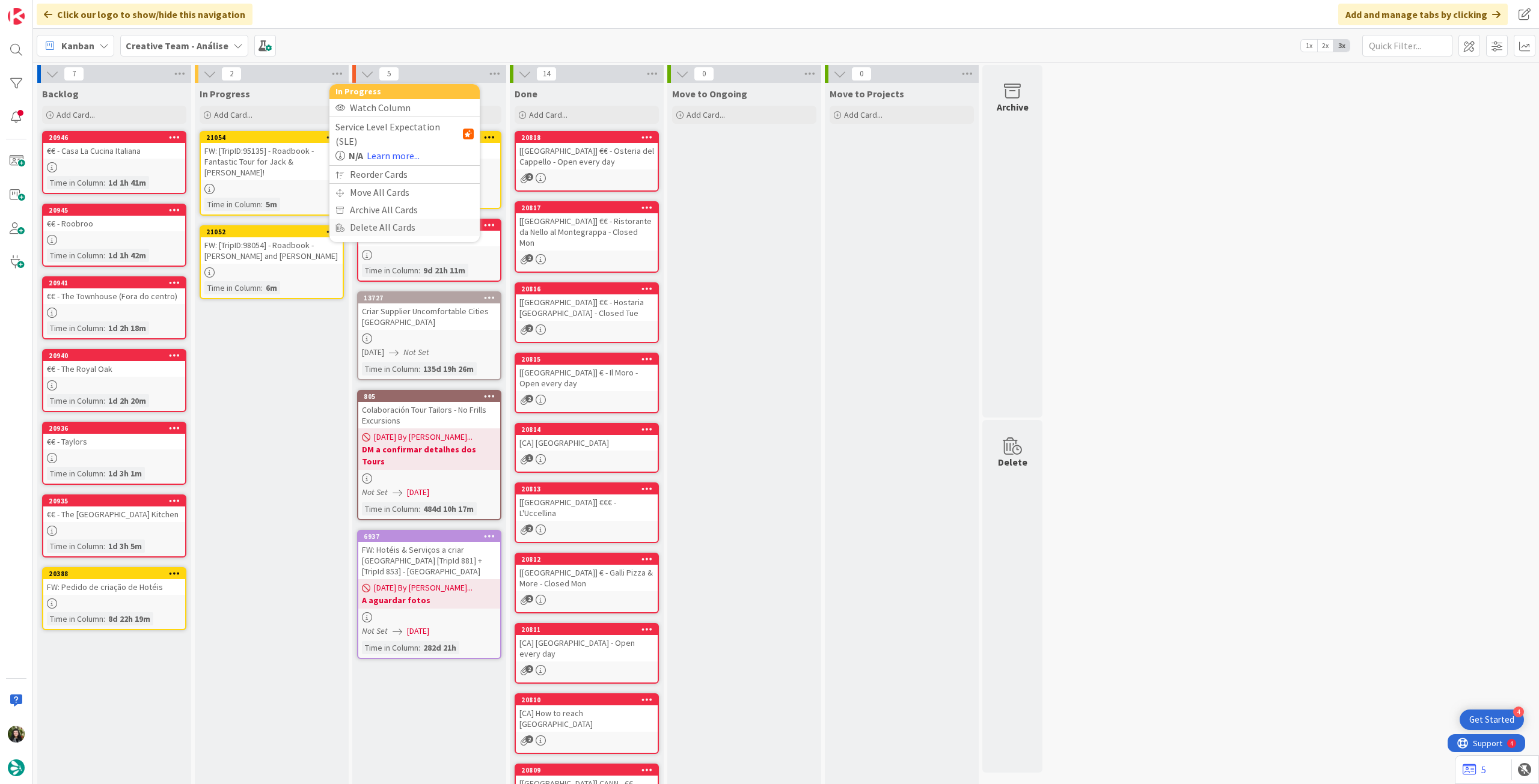
click at [374, 218] on div "Delete All Cards" at bounding box center [404, 227] width 150 height 17
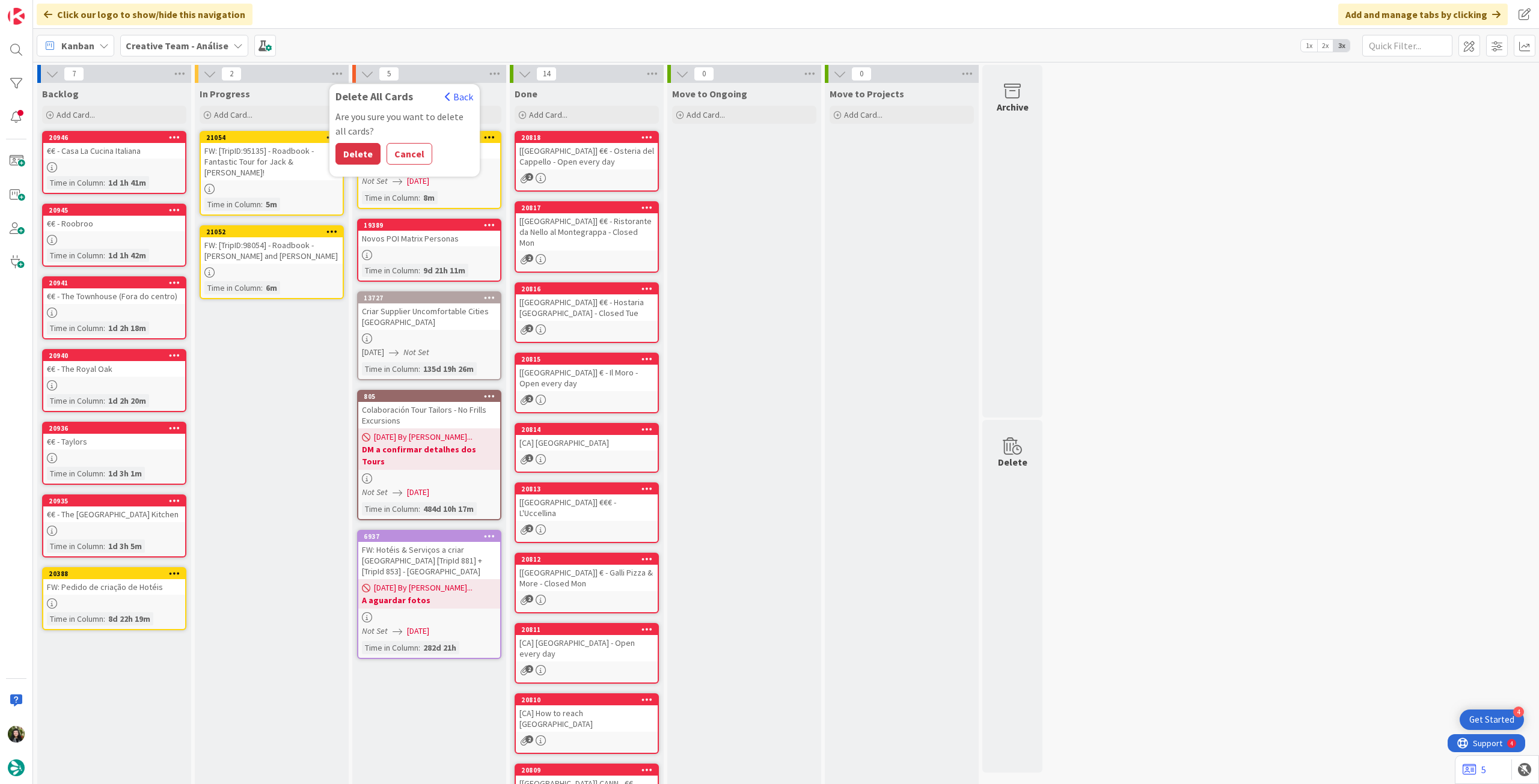
click at [365, 153] on button "Delete" at bounding box center [358, 154] width 45 height 21
click at [173, 47] on b "Creative Team - Análise" at bounding box center [177, 46] width 103 height 12
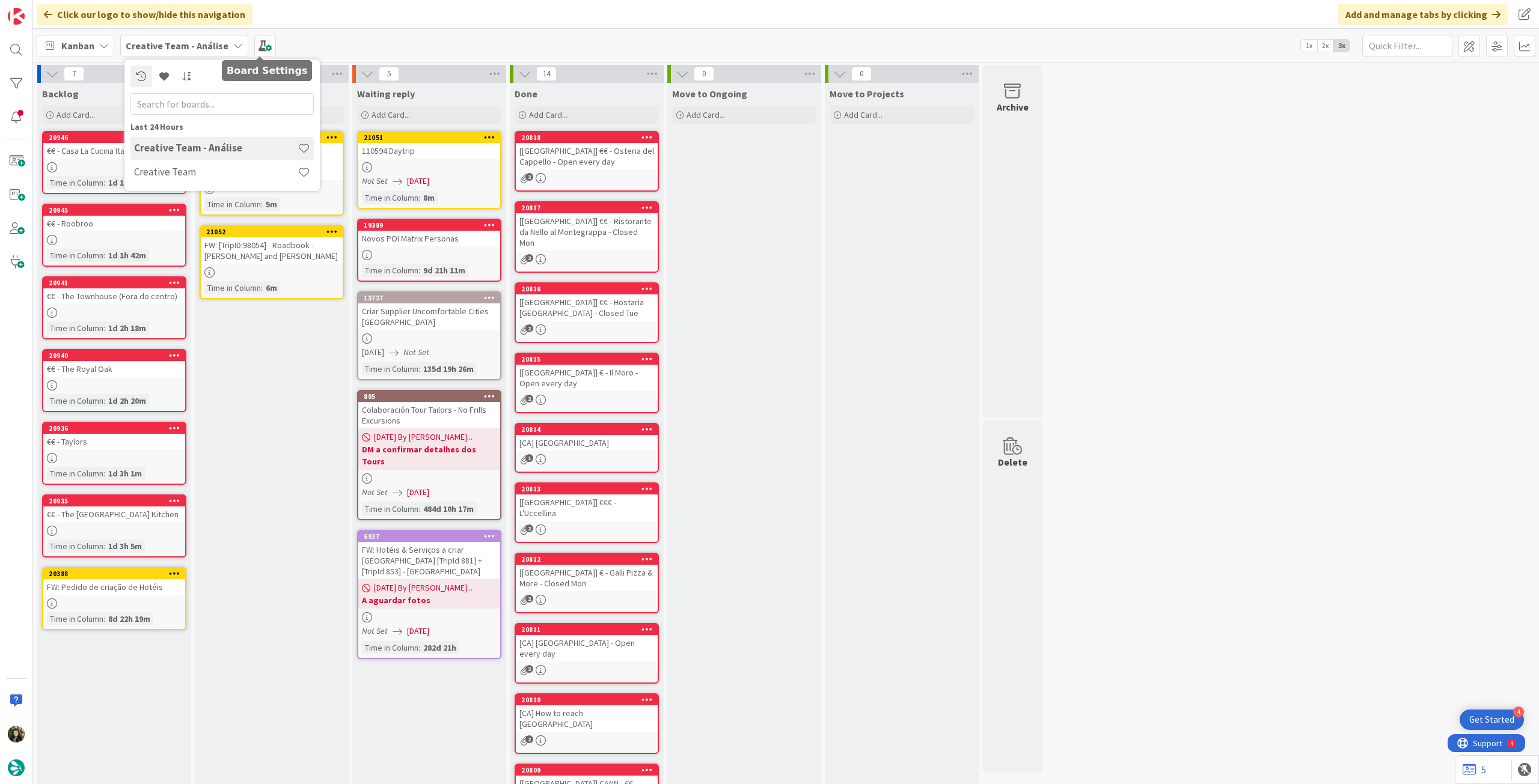
click at [365, 38] on div "Kanban Creative Team - Análise Last 24 Hours Creative Team - Análise Creative T…" at bounding box center [786, 45] width 1506 height 33
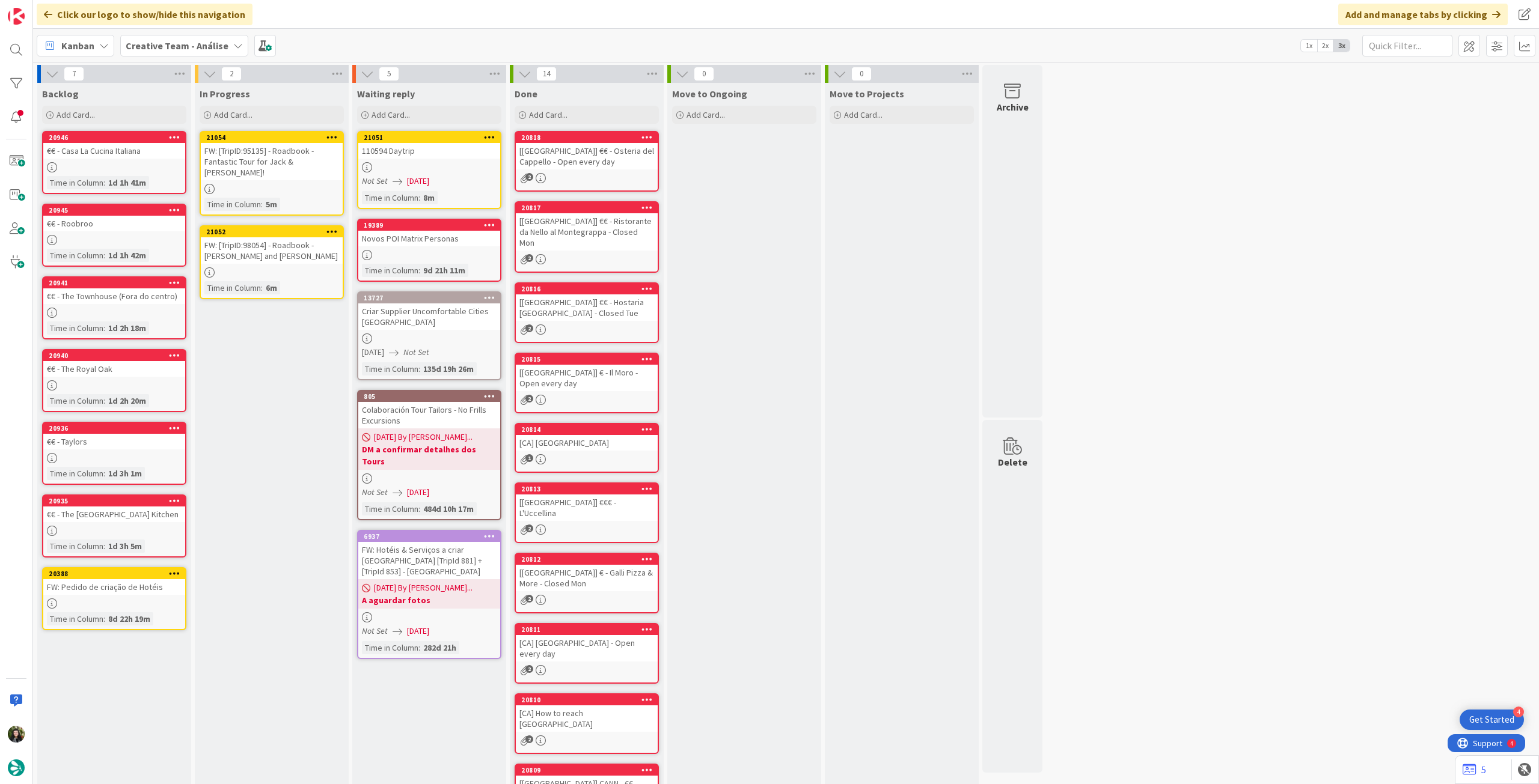
click at [178, 46] on b "Creative Team - Análise" at bounding box center [177, 46] width 103 height 12
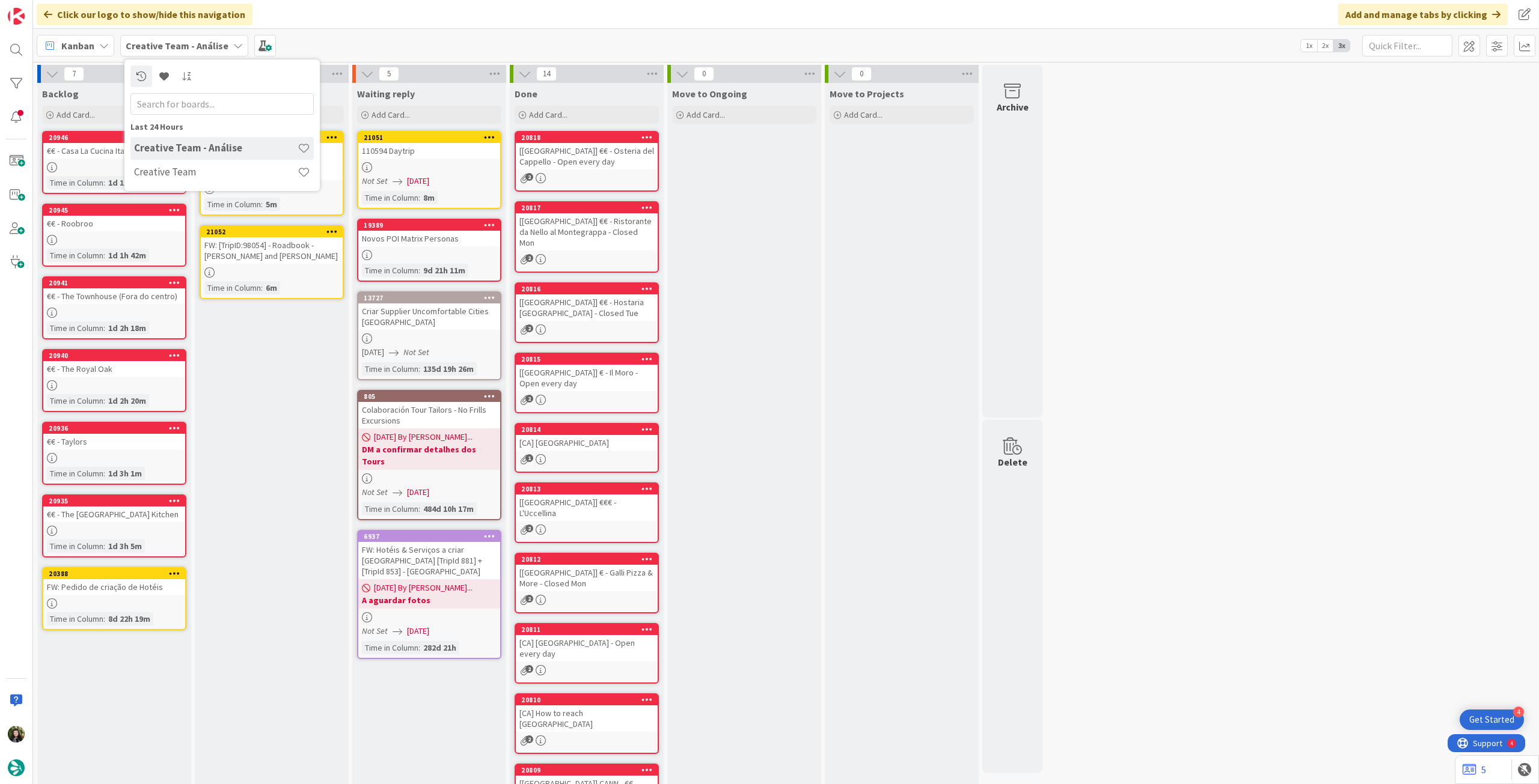
click at [208, 163] on div "Creative Team" at bounding box center [222, 172] width 183 height 23
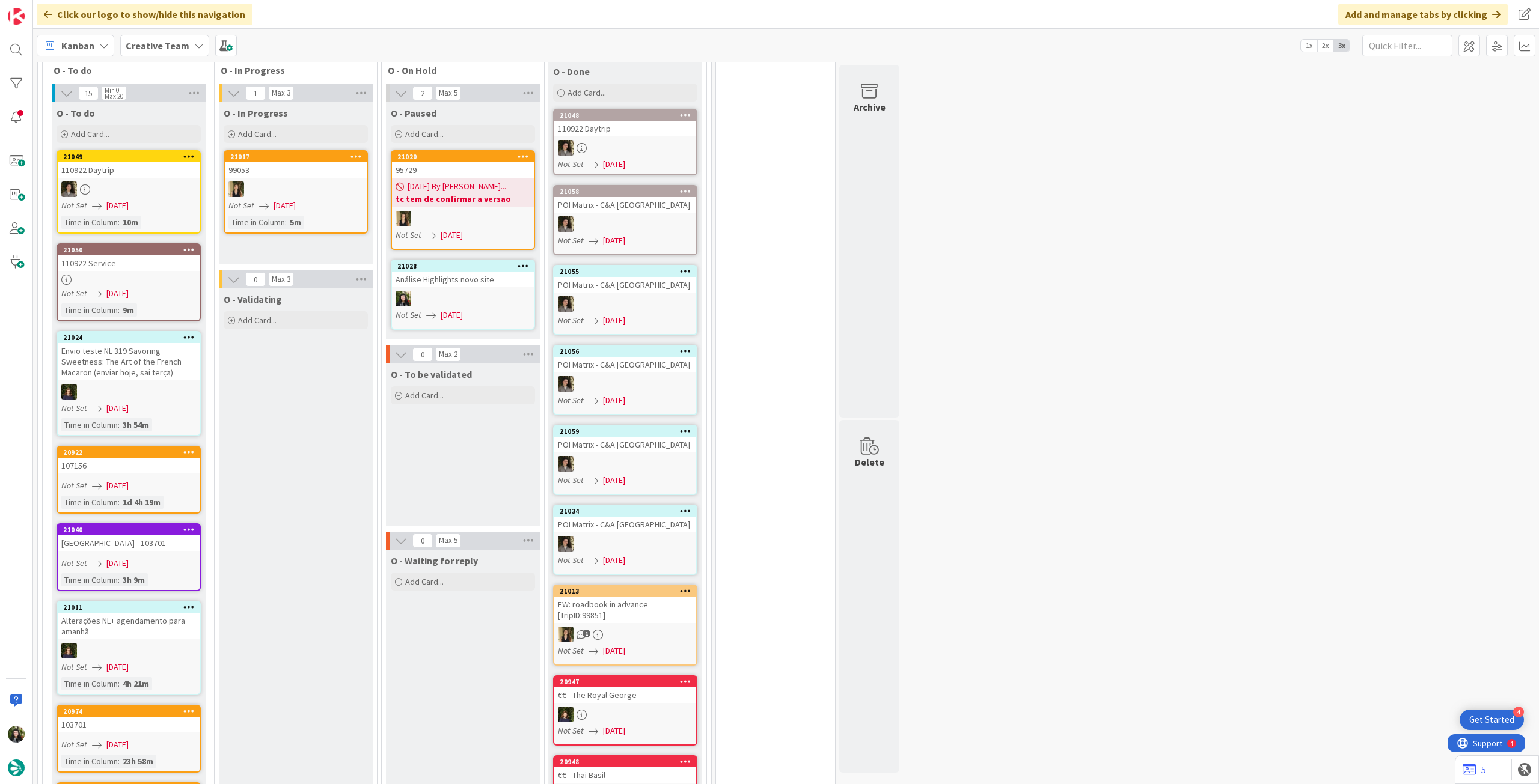
scroll to position [1042, 0]
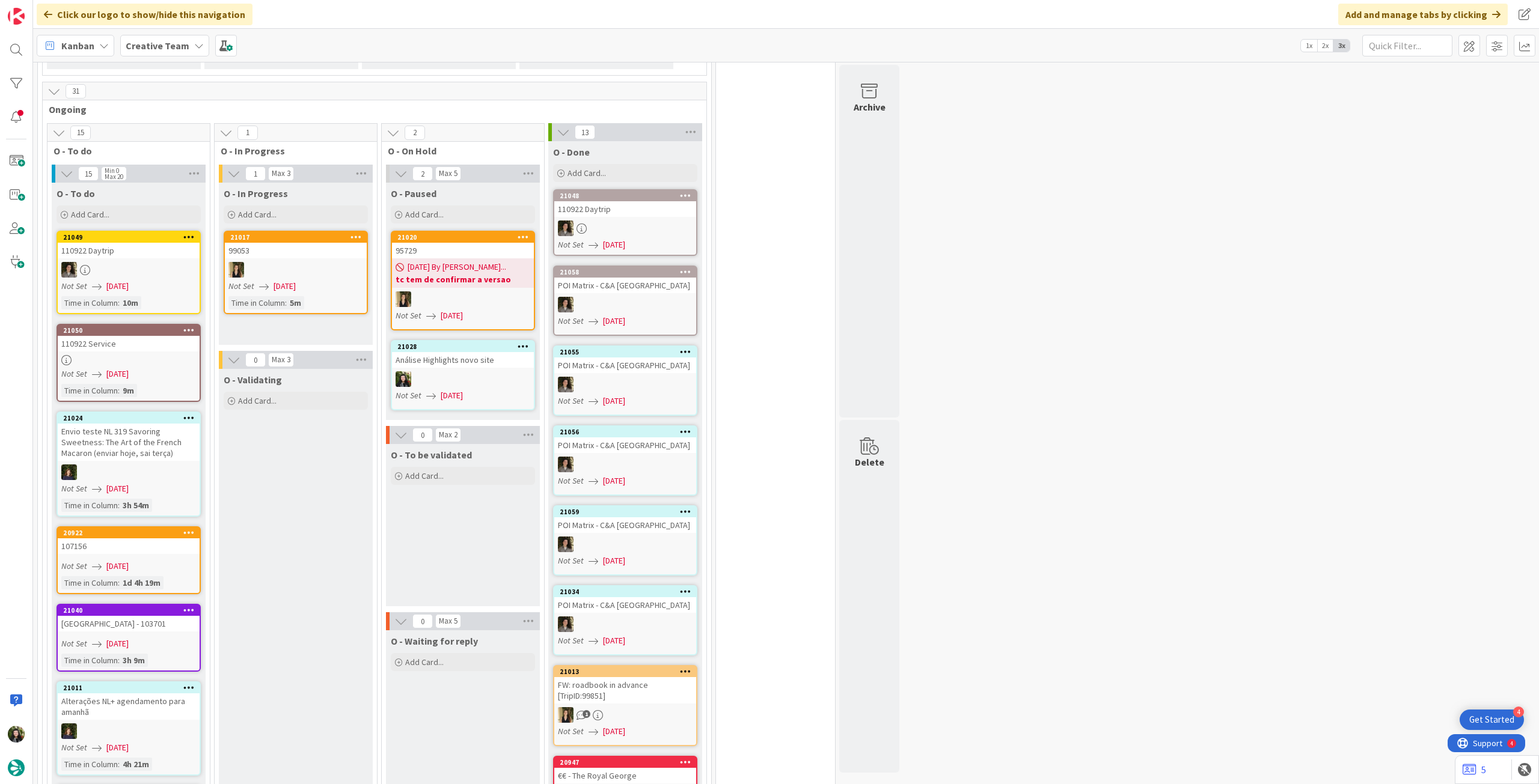
click at [624, 239] on span "[DATE]" at bounding box center [614, 245] width 22 height 13
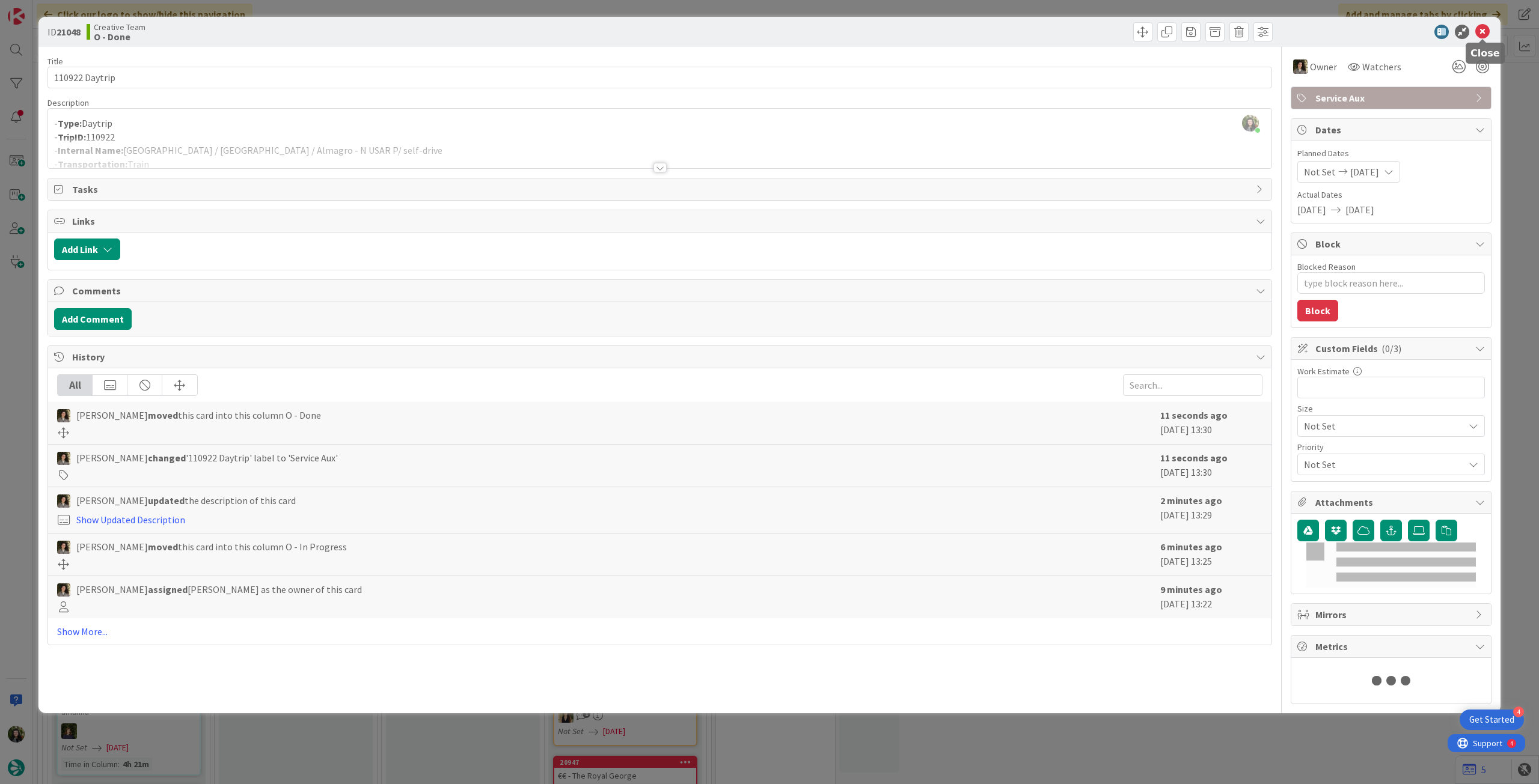
drag, startPoint x: 1483, startPoint y: 31, endPoint x: 1451, endPoint y: 58, distance: 41.9
click at [1483, 32] on icon at bounding box center [1483, 32] width 15 height 15
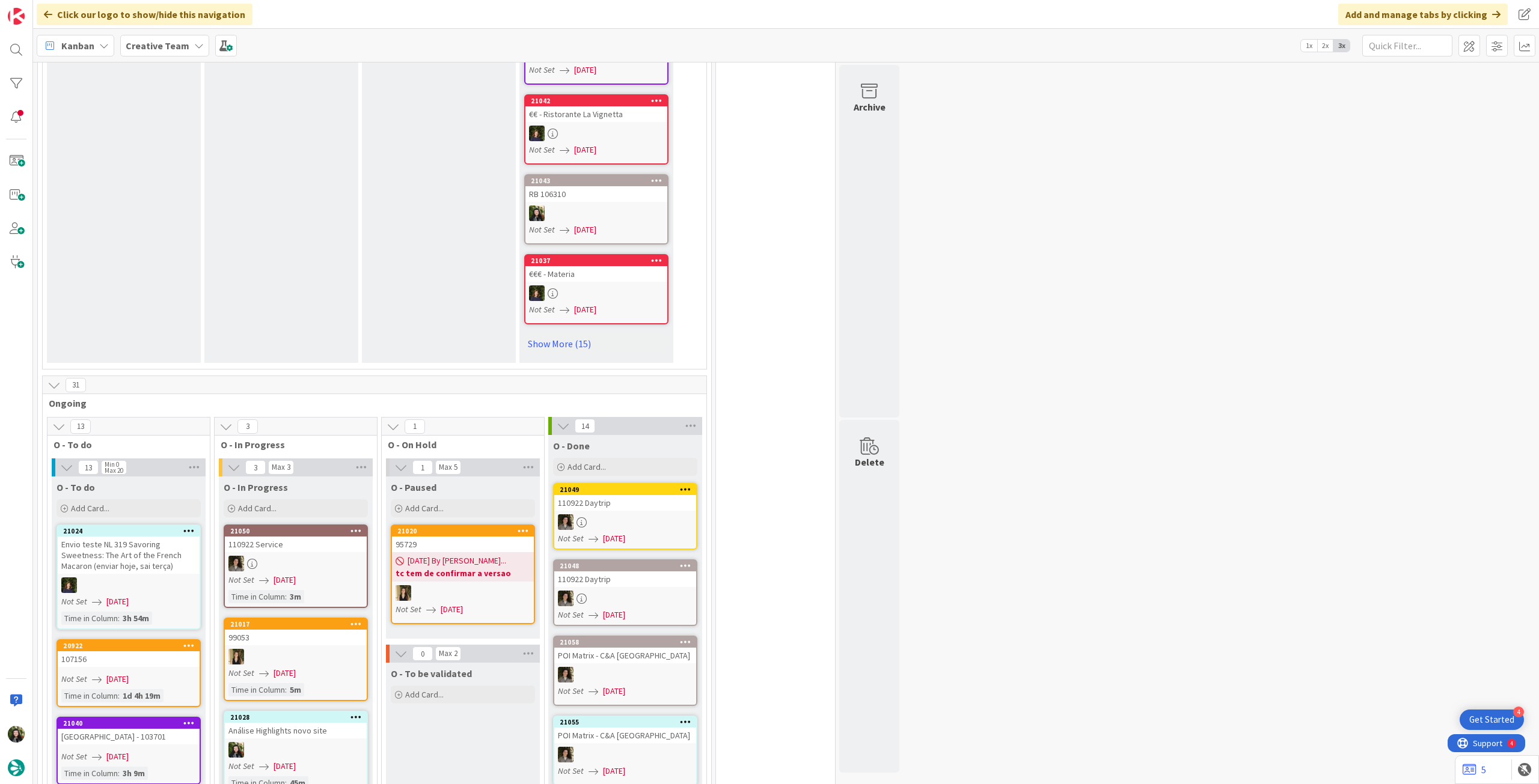
scroll to position [721, 0]
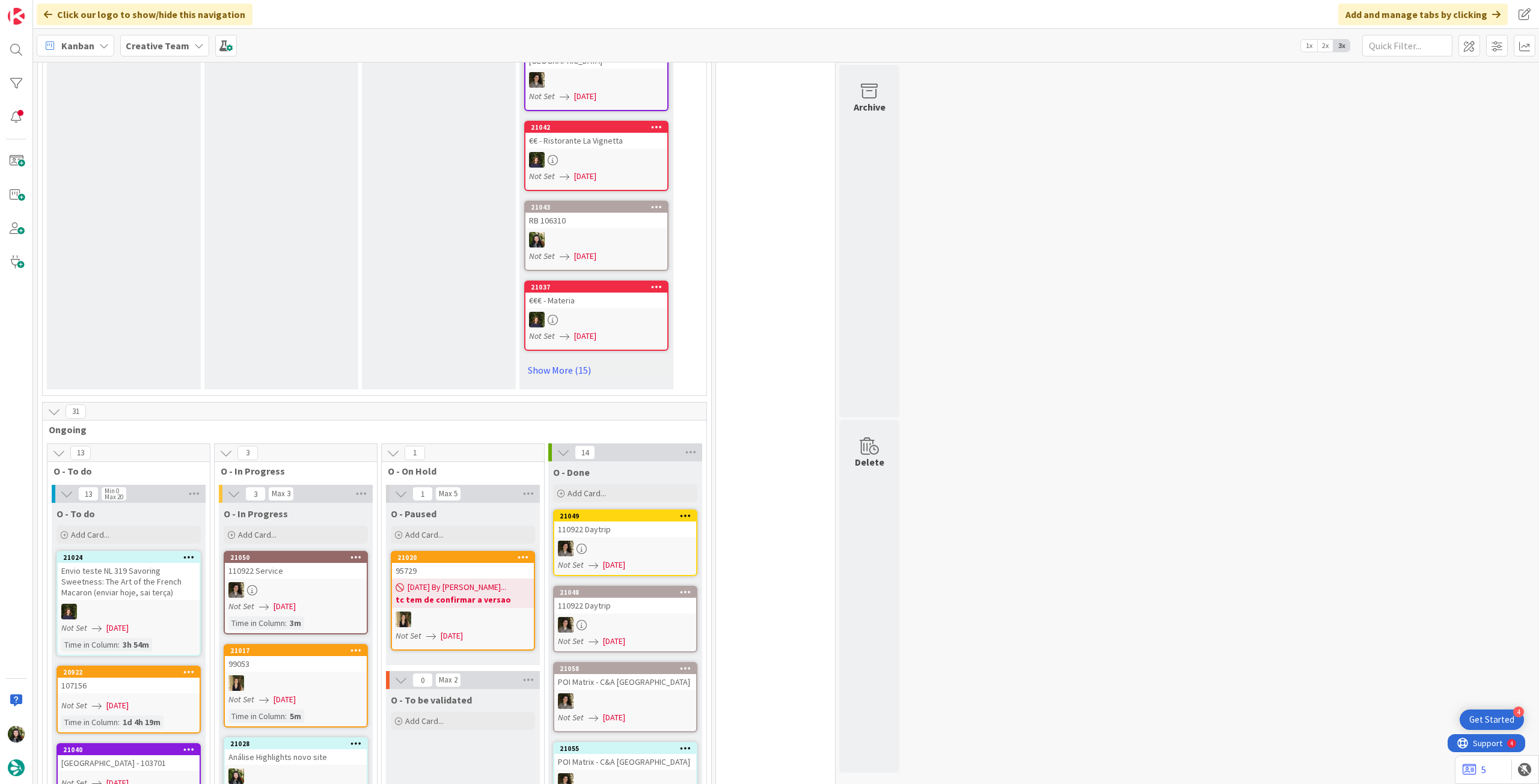
drag, startPoint x: 146, startPoint y: 40, endPoint x: 146, endPoint y: 46, distance: 6.0
click at [146, 42] on b "Creative Team" at bounding box center [157, 46] width 64 height 12
click at [150, 172] on h4 "Creative Team - Análise" at bounding box center [215, 172] width 163 height 12
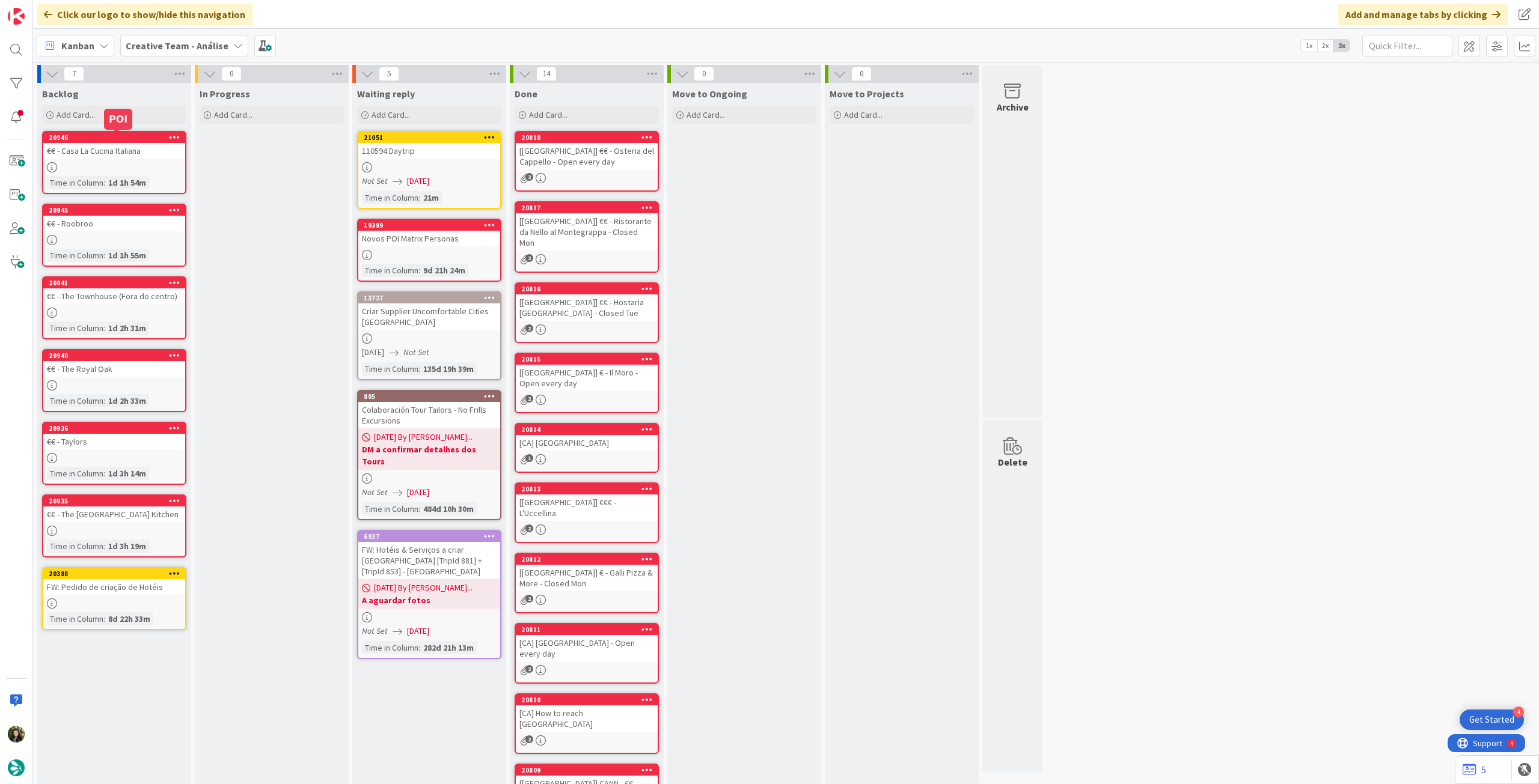
click at [169, 41] on b "Creative Team - Análise" at bounding box center [177, 46] width 103 height 12
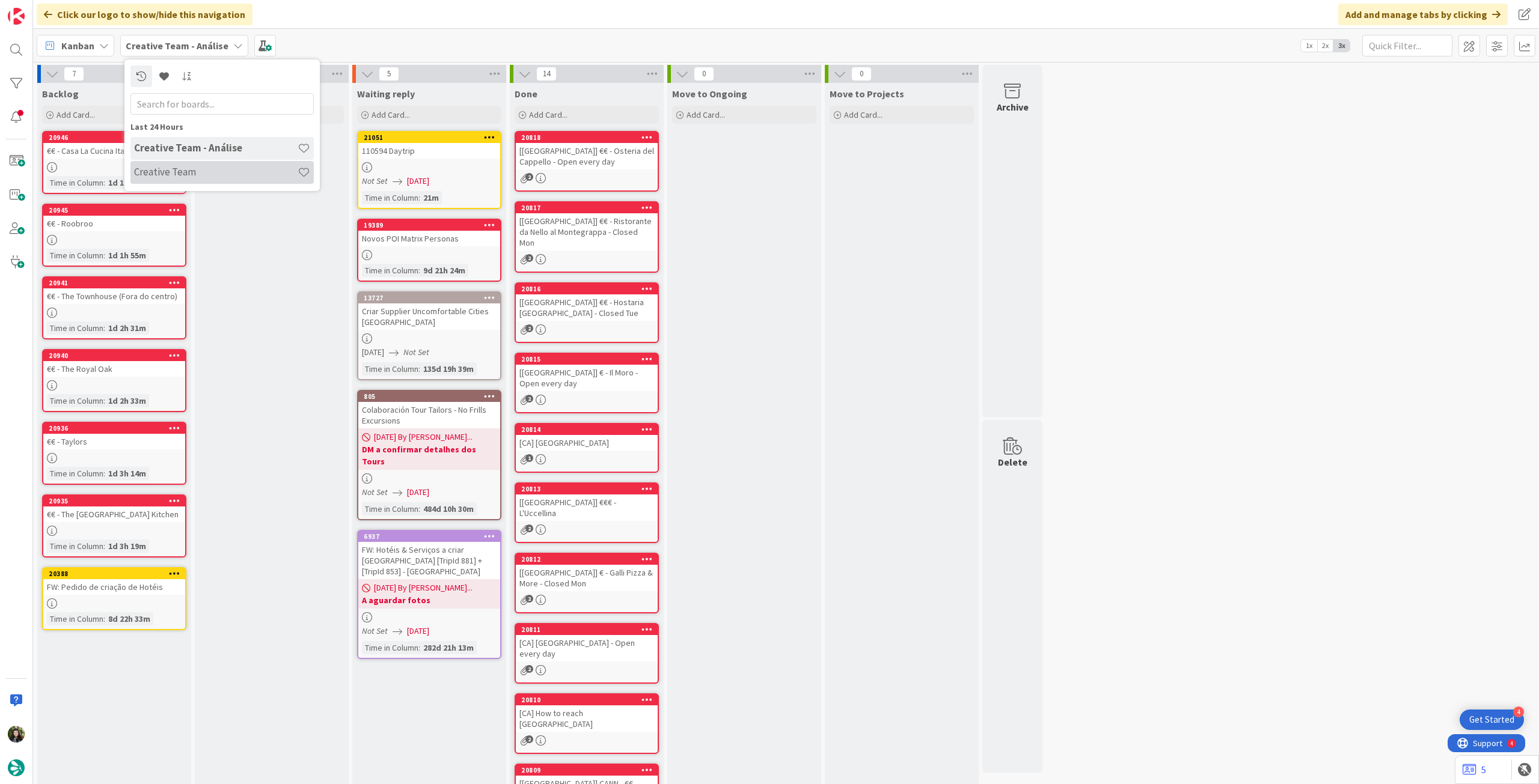
click at [178, 174] on h4 "Creative Team" at bounding box center [215, 172] width 163 height 12
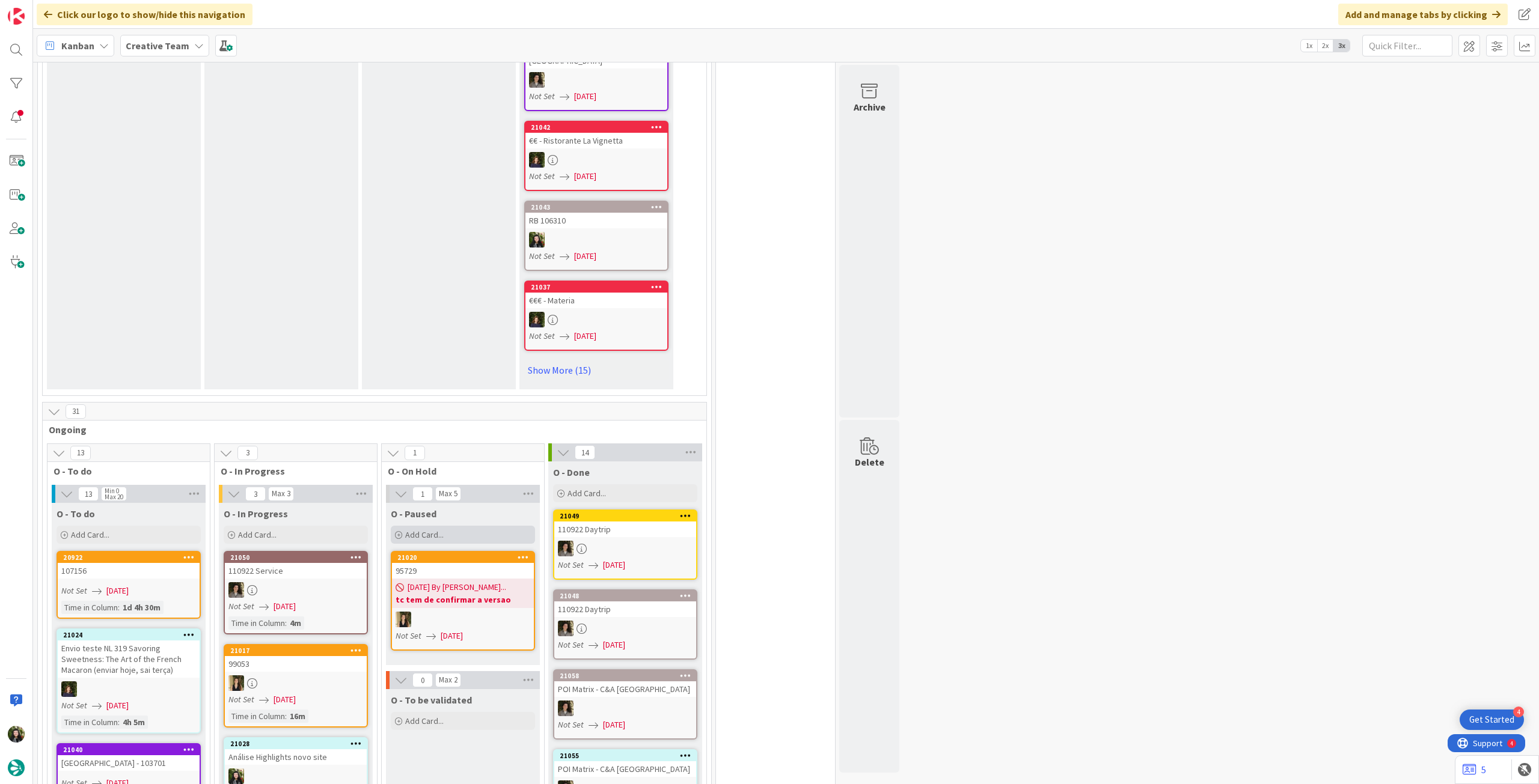
scroll to position [1042, 0]
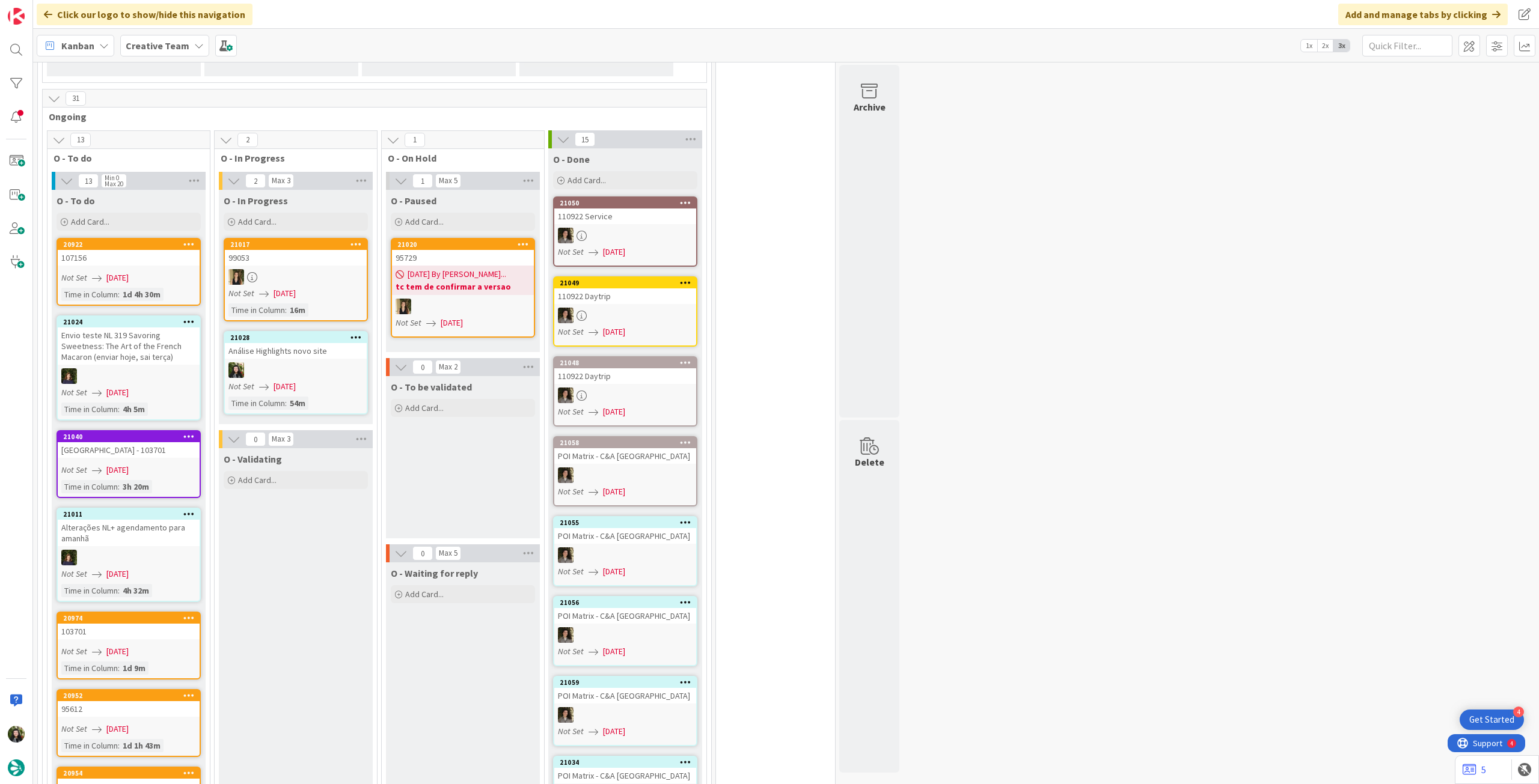
click at [171, 39] on span "Creative Team" at bounding box center [157, 46] width 64 height 15
click at [187, 163] on div "Creative Team - Análise" at bounding box center [222, 172] width 183 height 23
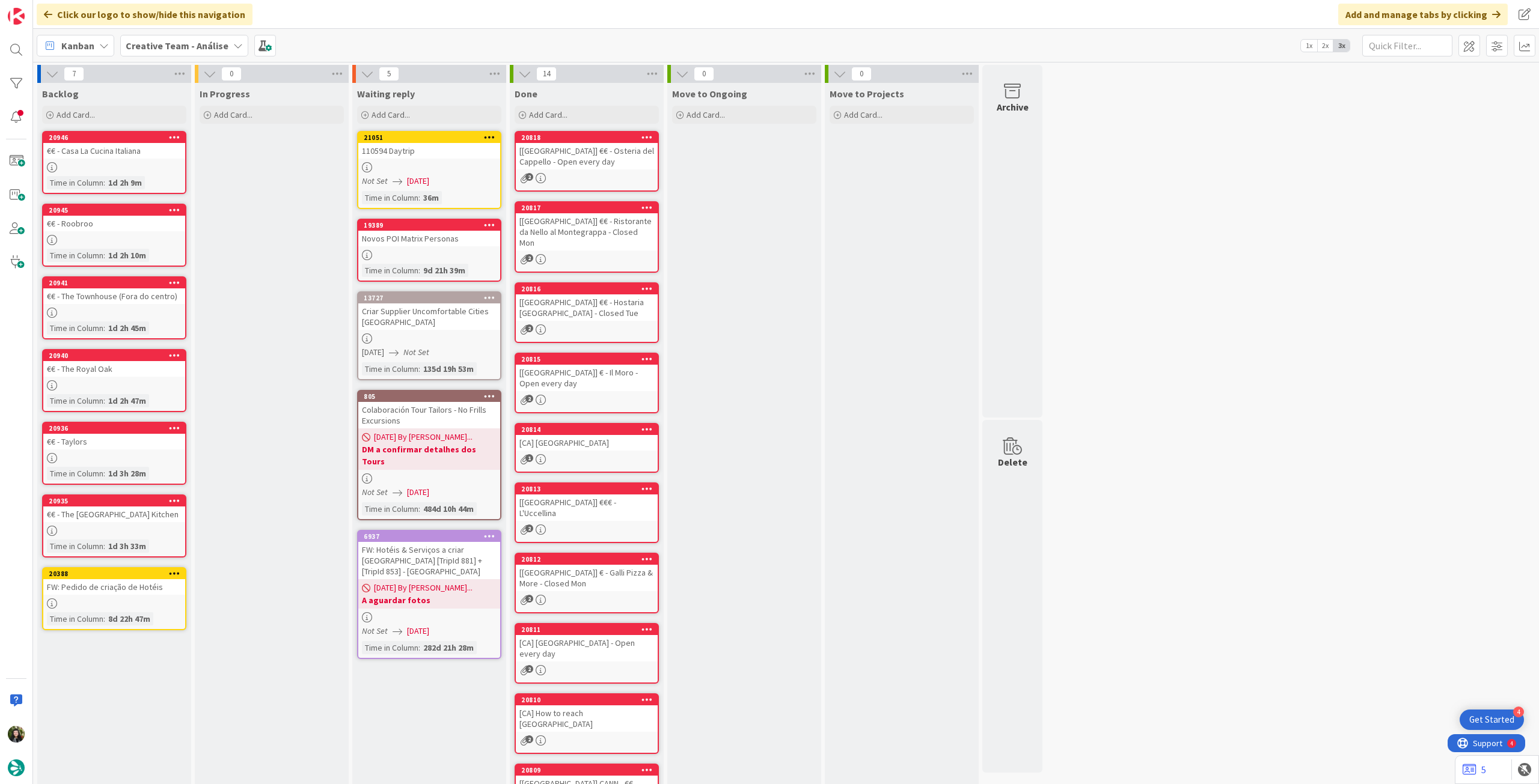
click at [195, 40] on b "Creative Team - Análise" at bounding box center [177, 46] width 103 height 12
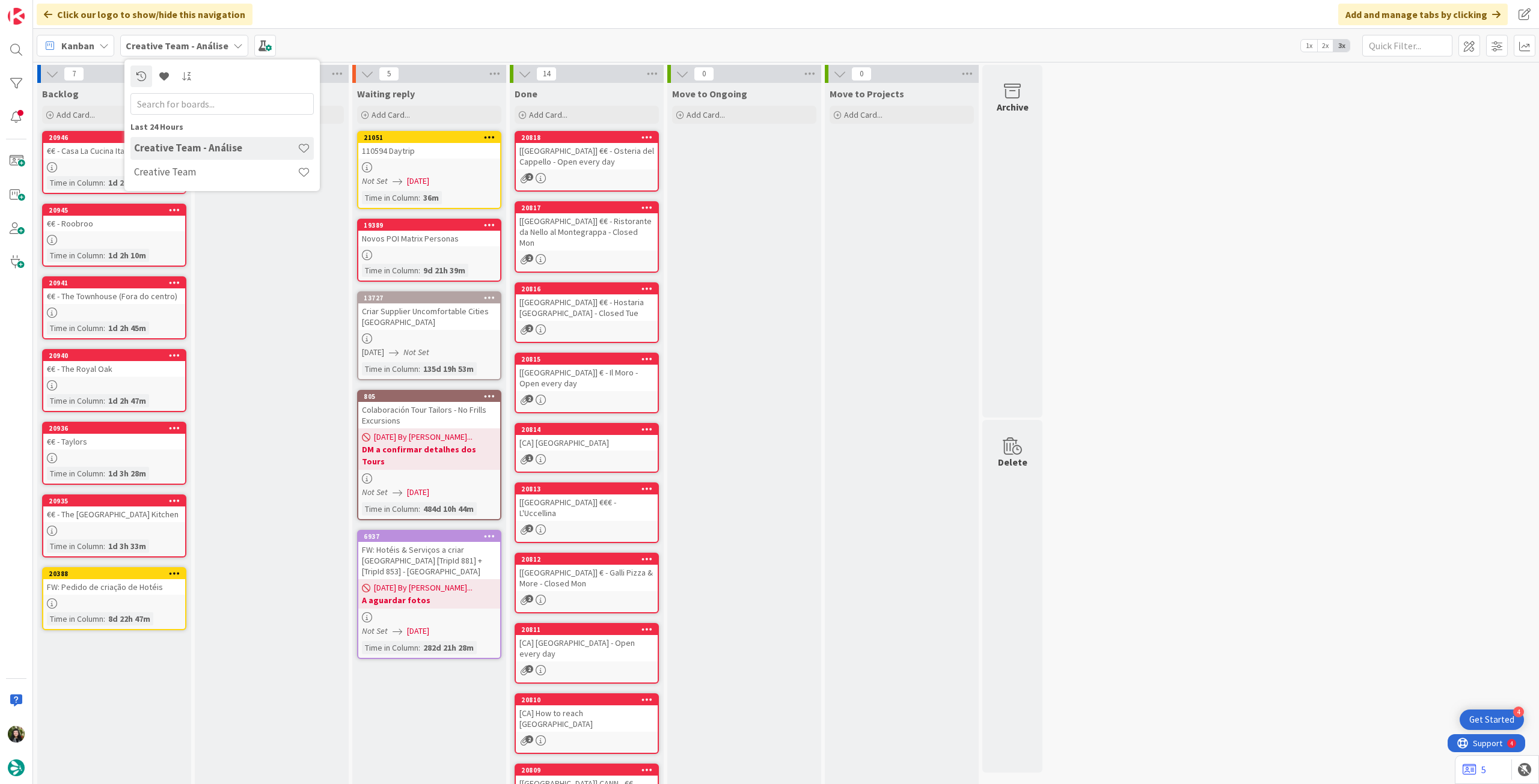
click at [176, 165] on div "Creative Team" at bounding box center [222, 172] width 183 height 23
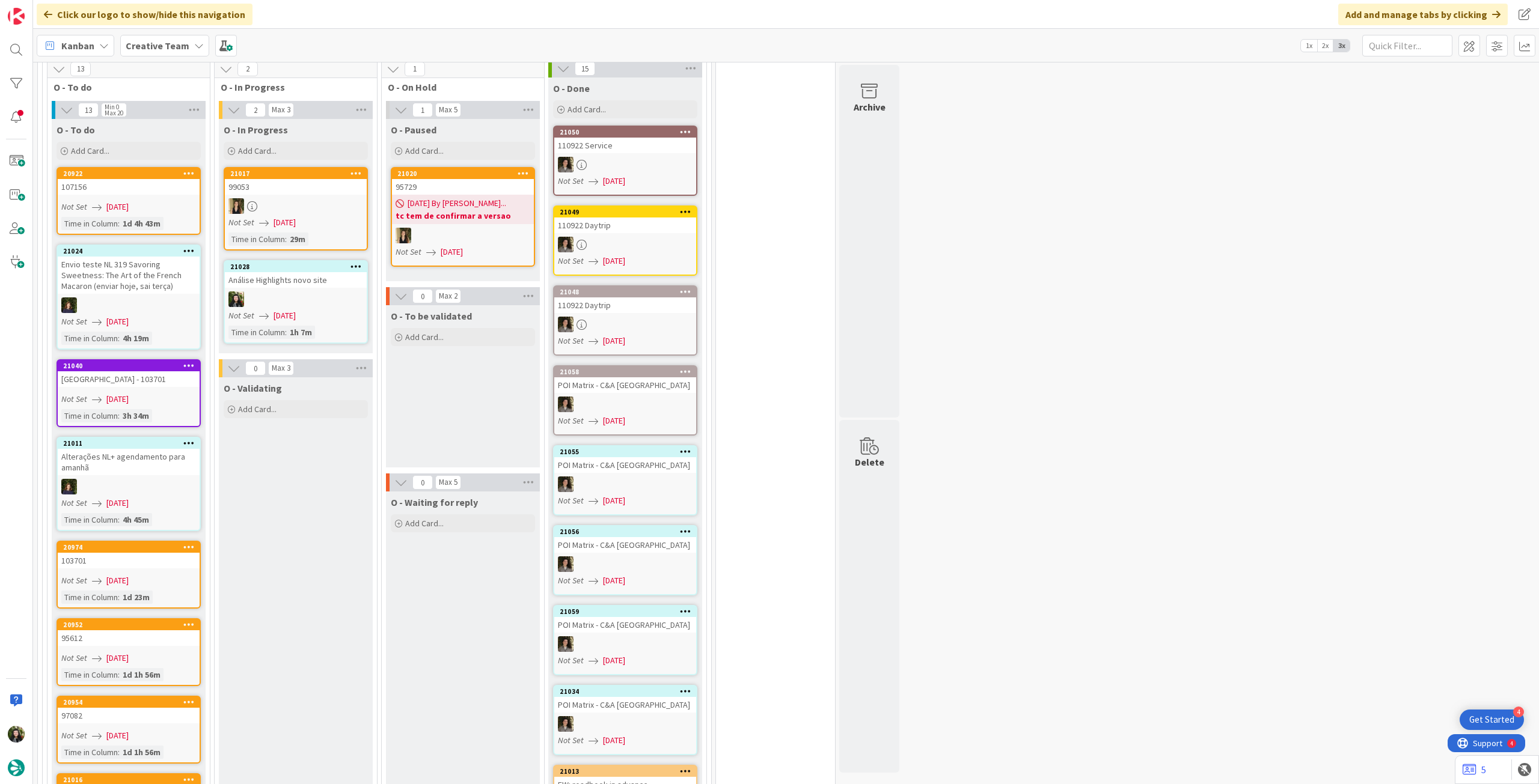
scroll to position [1202, 0]
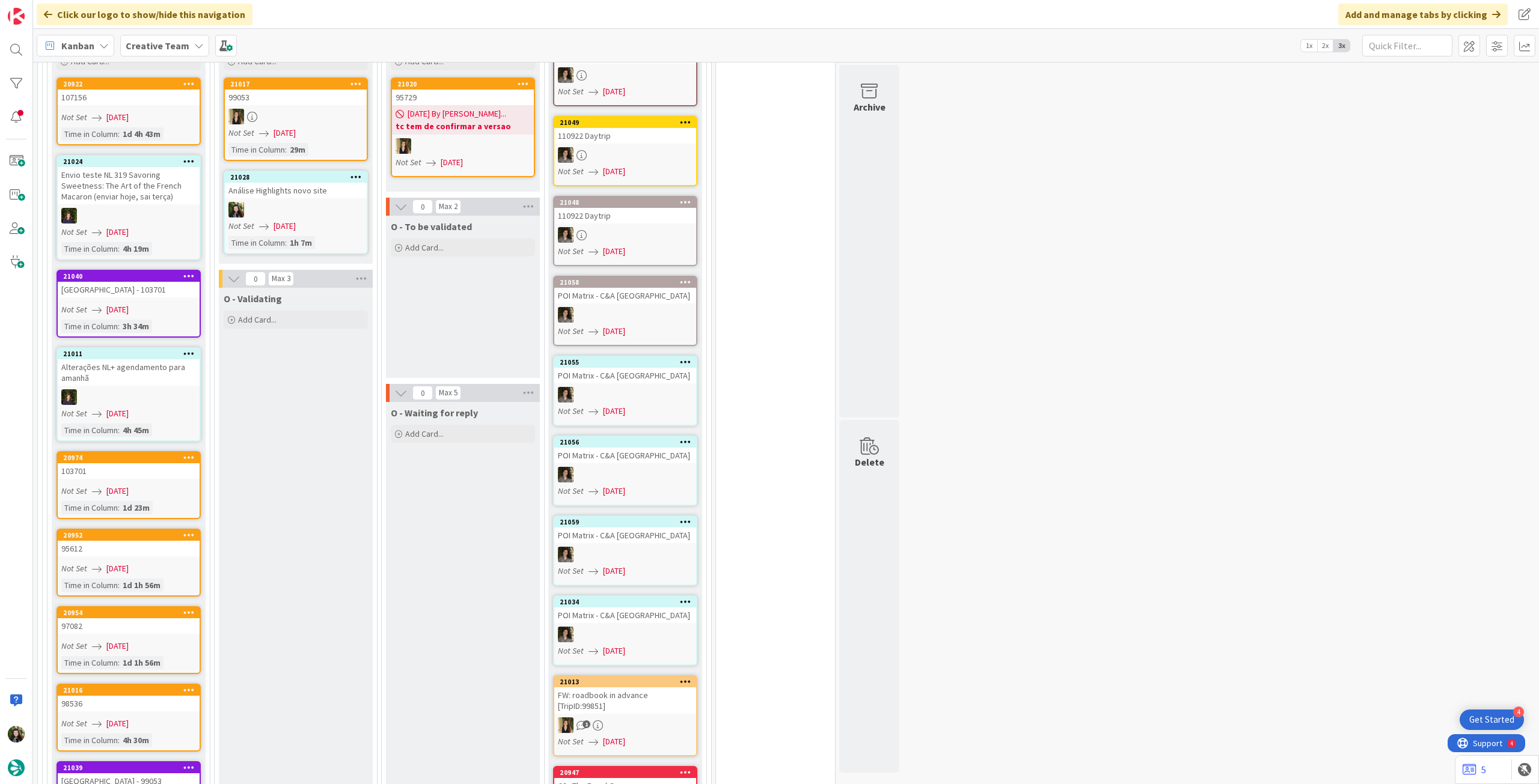
click at [689, 357] on icon at bounding box center [686, 362] width 12 height 9
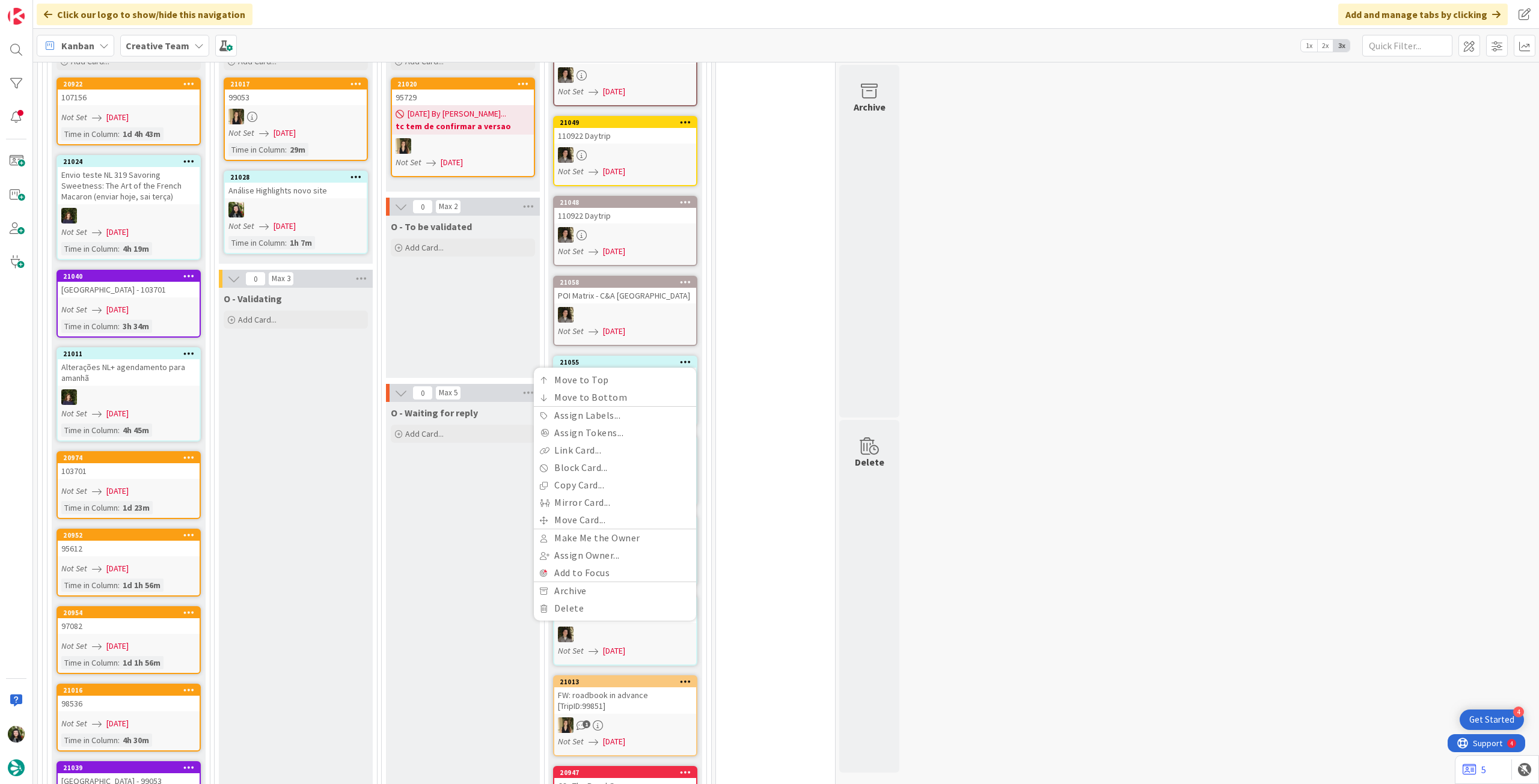
click at [791, 348] on div "0 Tempos máximos Roadbook - Create - 30 min Roadbook - Validation - 20 min Road…" at bounding box center [775, 756] width 120 height 3788
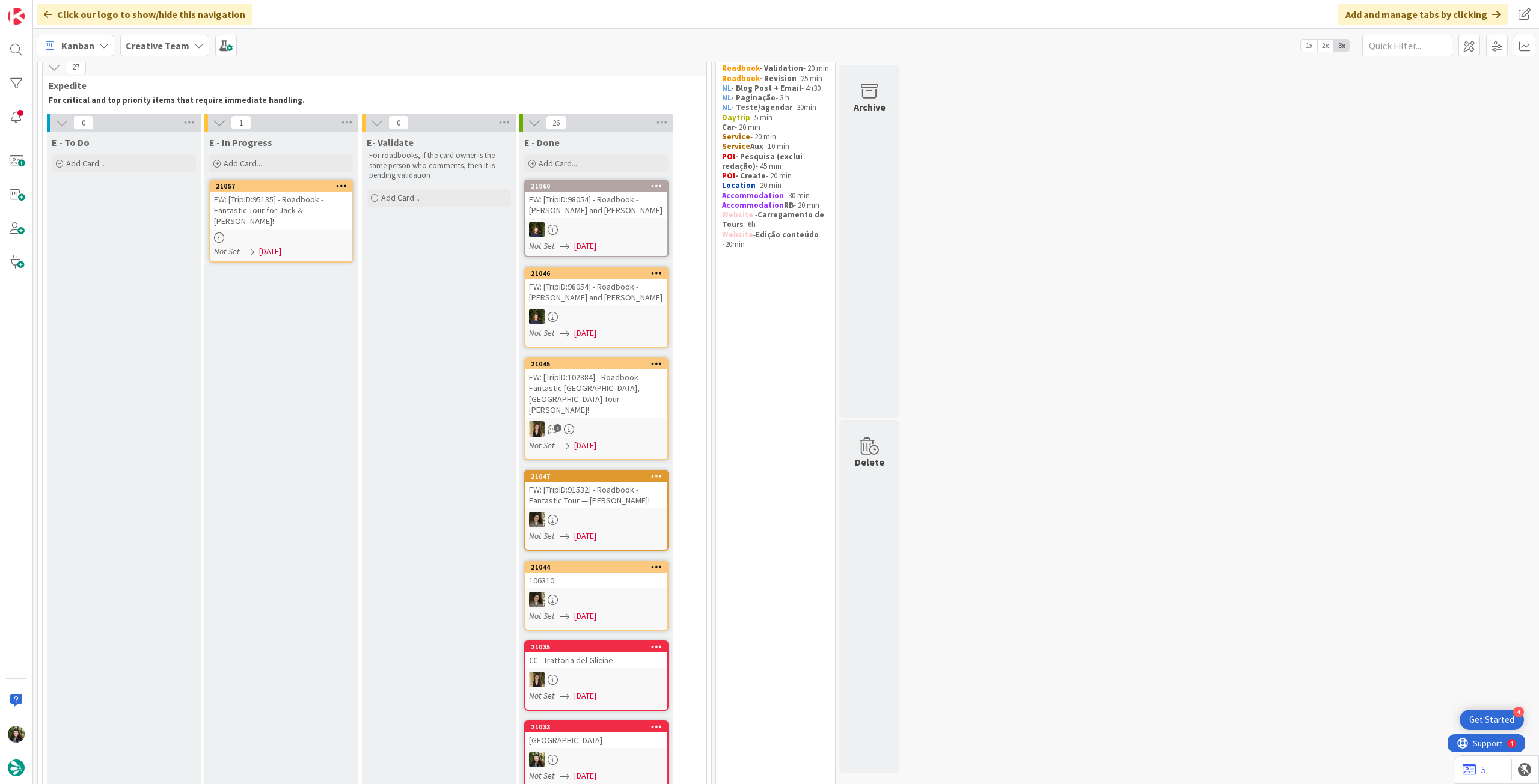
scroll to position [0, 0]
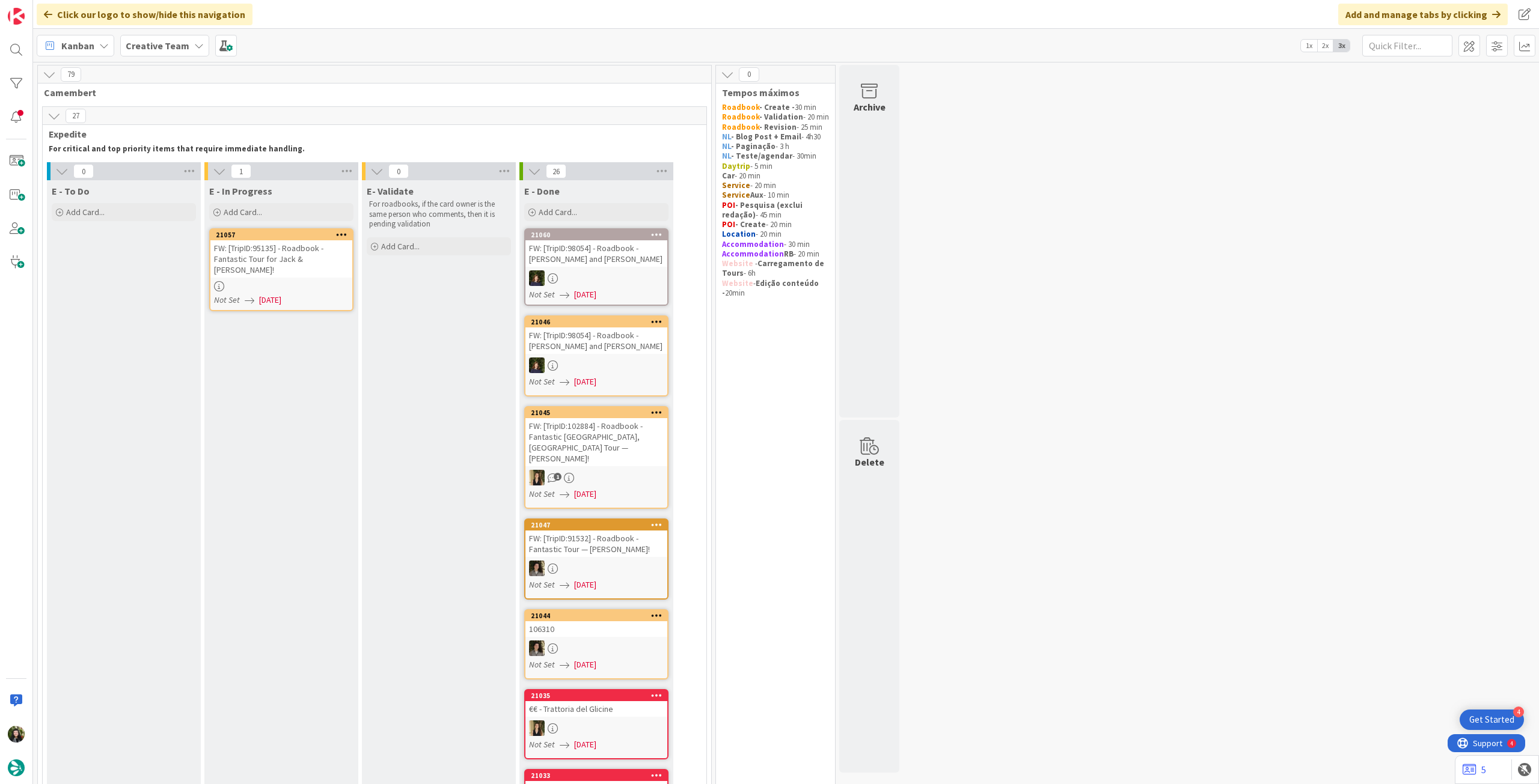
click at [336, 261] on div "FW: [TripID:95135] - Roadbook - Fantastic Tour for Jack & [PERSON_NAME]!" at bounding box center [282, 259] width 142 height 37
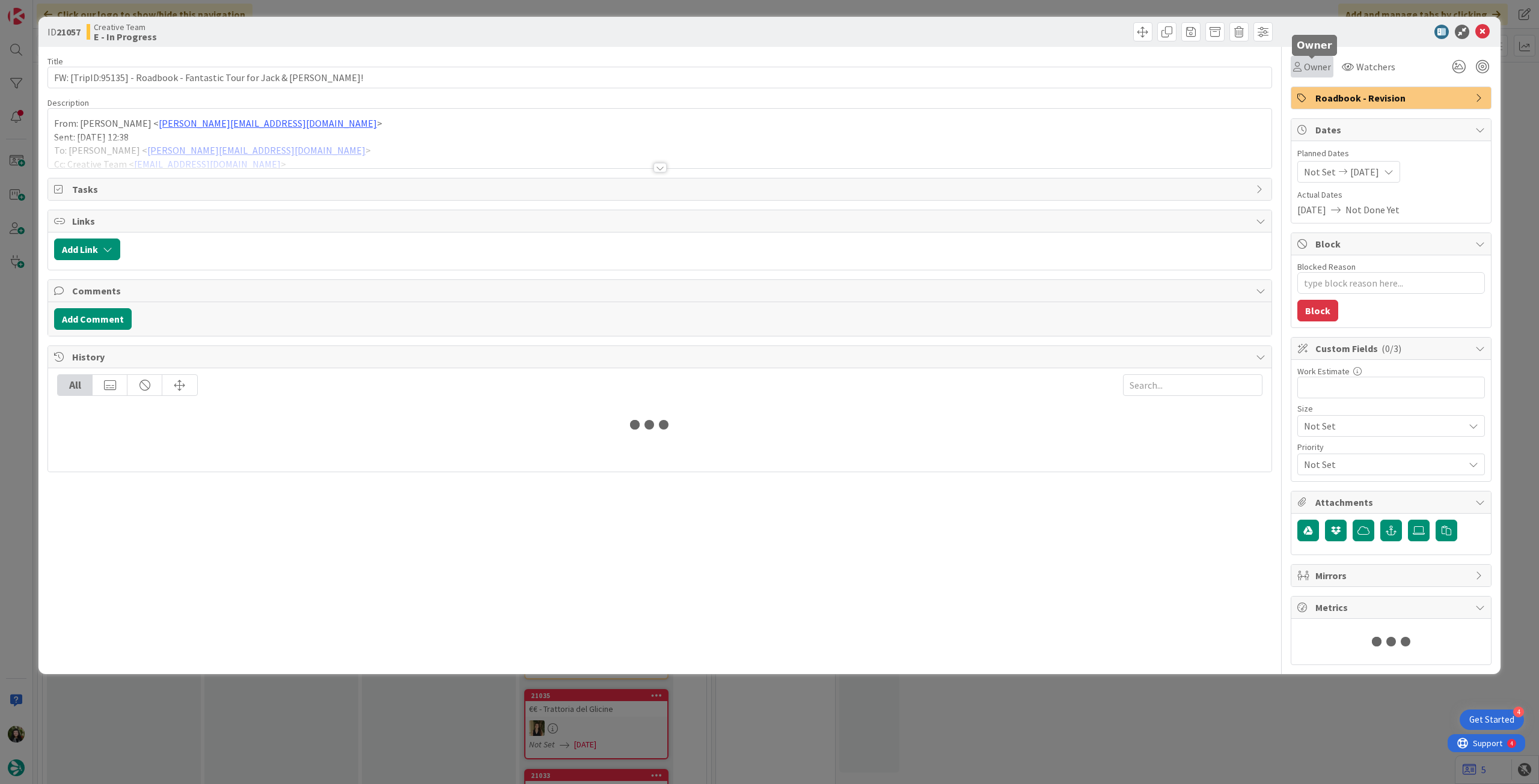
click at [1319, 65] on span "Owner" at bounding box center [1317, 67] width 27 height 15
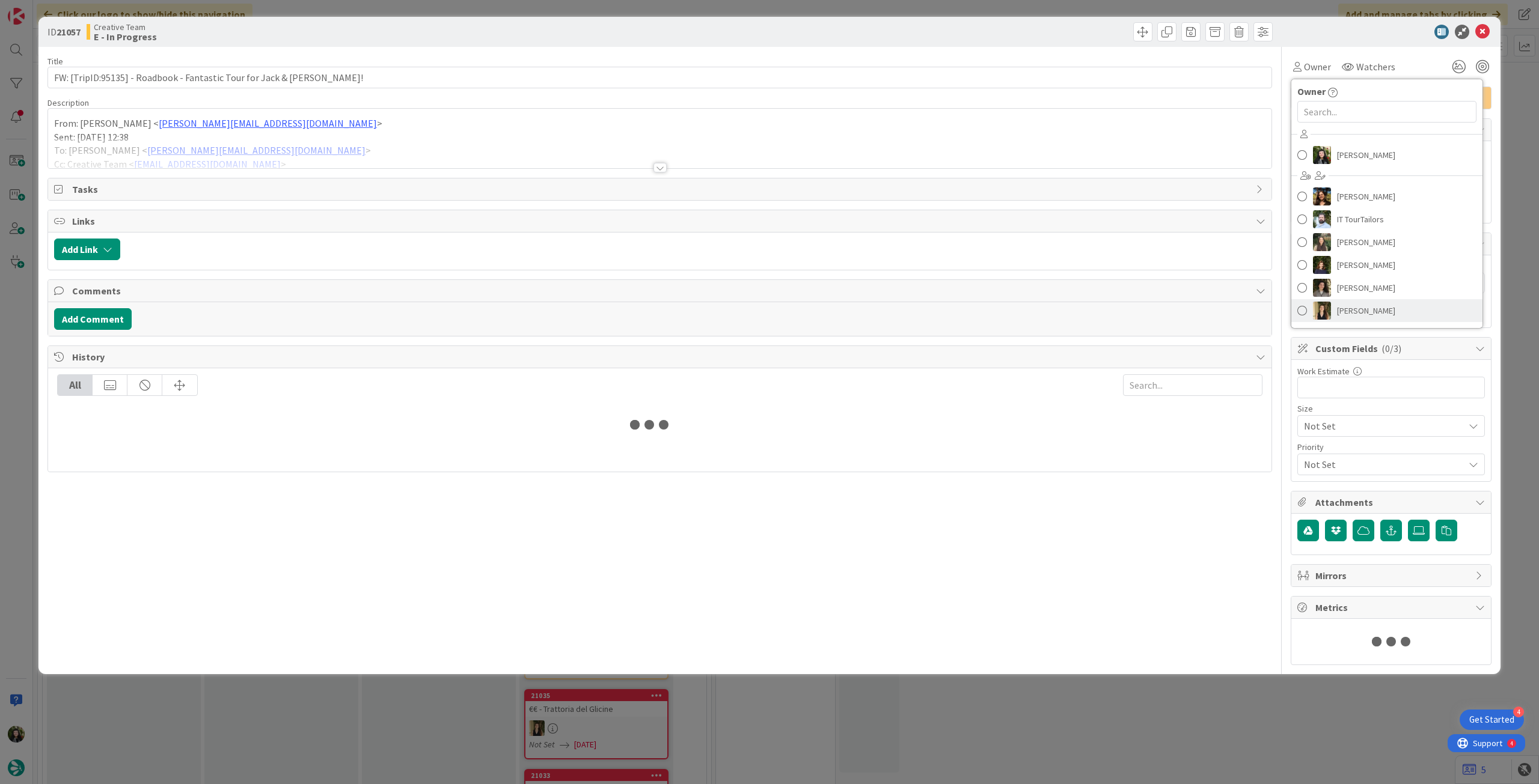
click at [1375, 306] on span "[PERSON_NAME]" at bounding box center [1366, 310] width 58 height 18
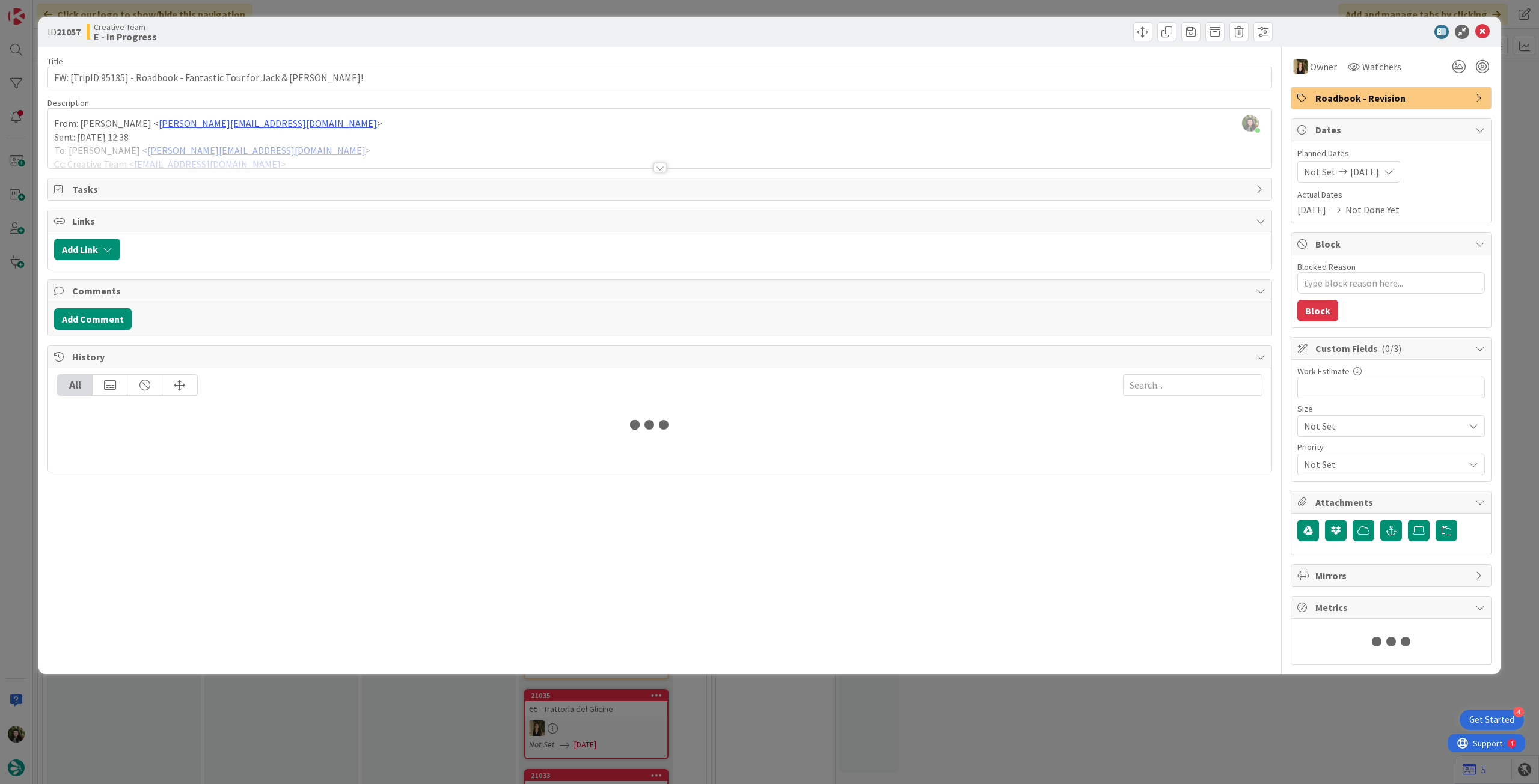
click at [1483, 31] on icon at bounding box center [1483, 32] width 15 height 15
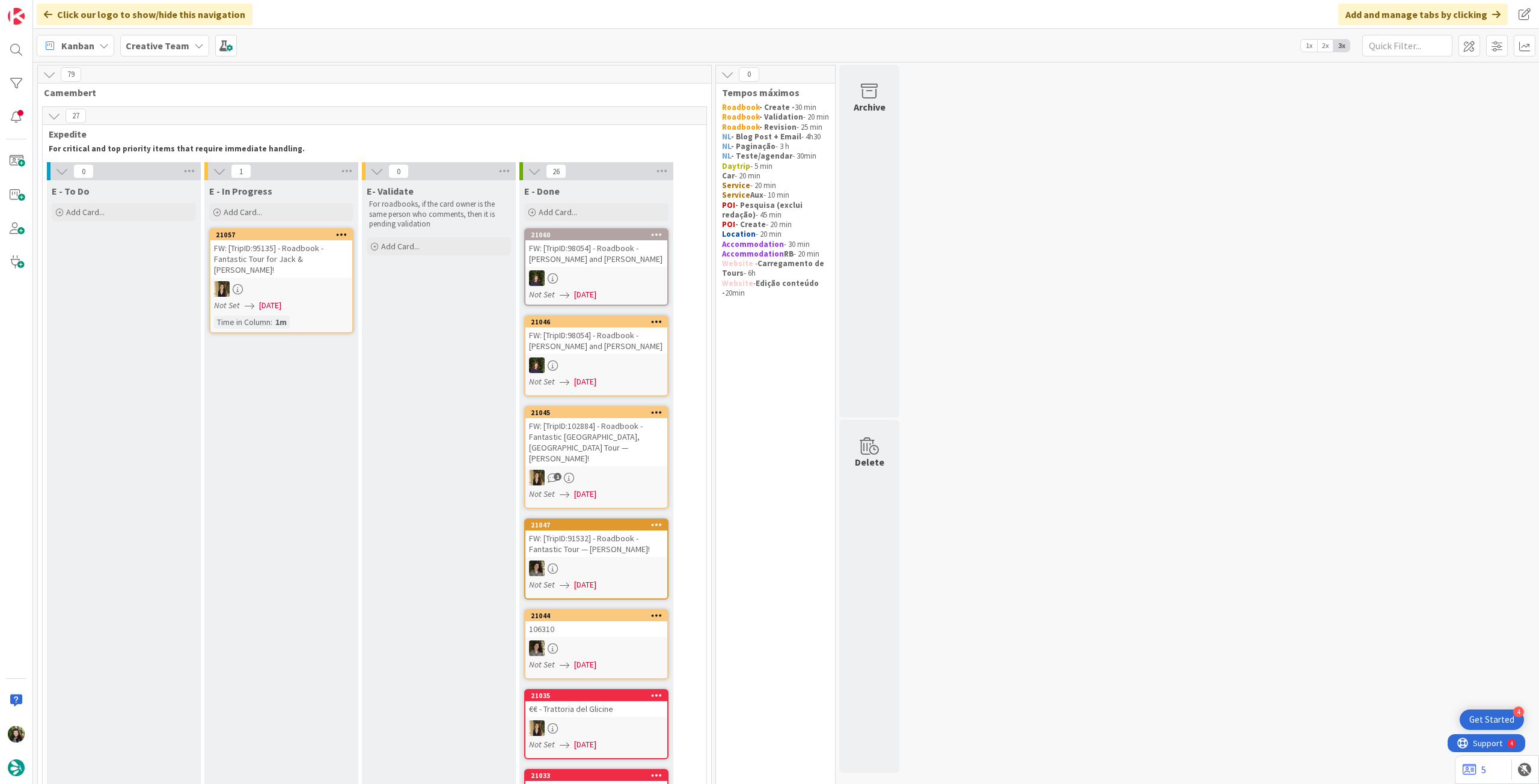
click at [304, 316] on div "Time in Column : 1m" at bounding box center [282, 323] width 135 height 13
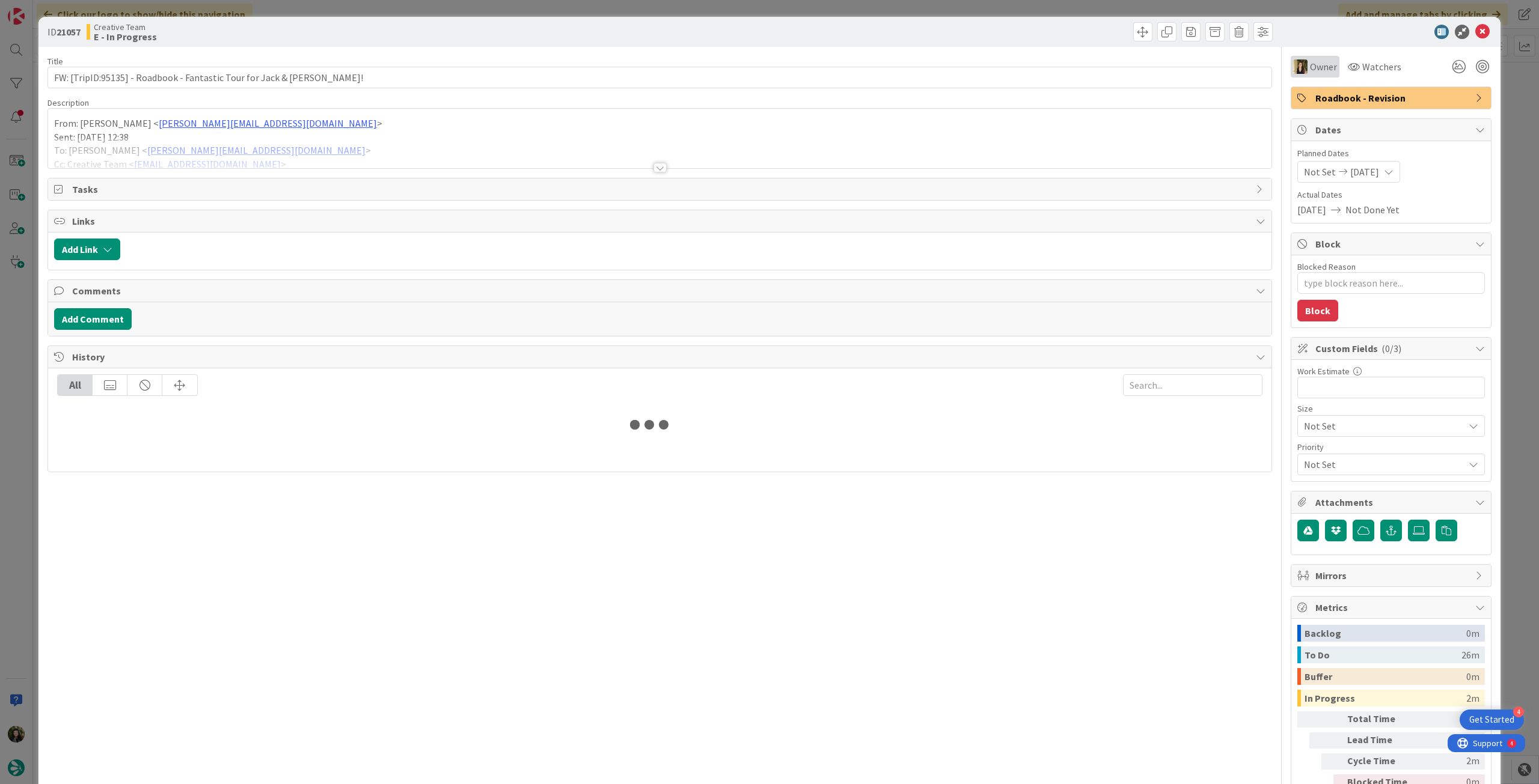
click at [1295, 76] on div "Owner" at bounding box center [1315, 66] width 49 height 21
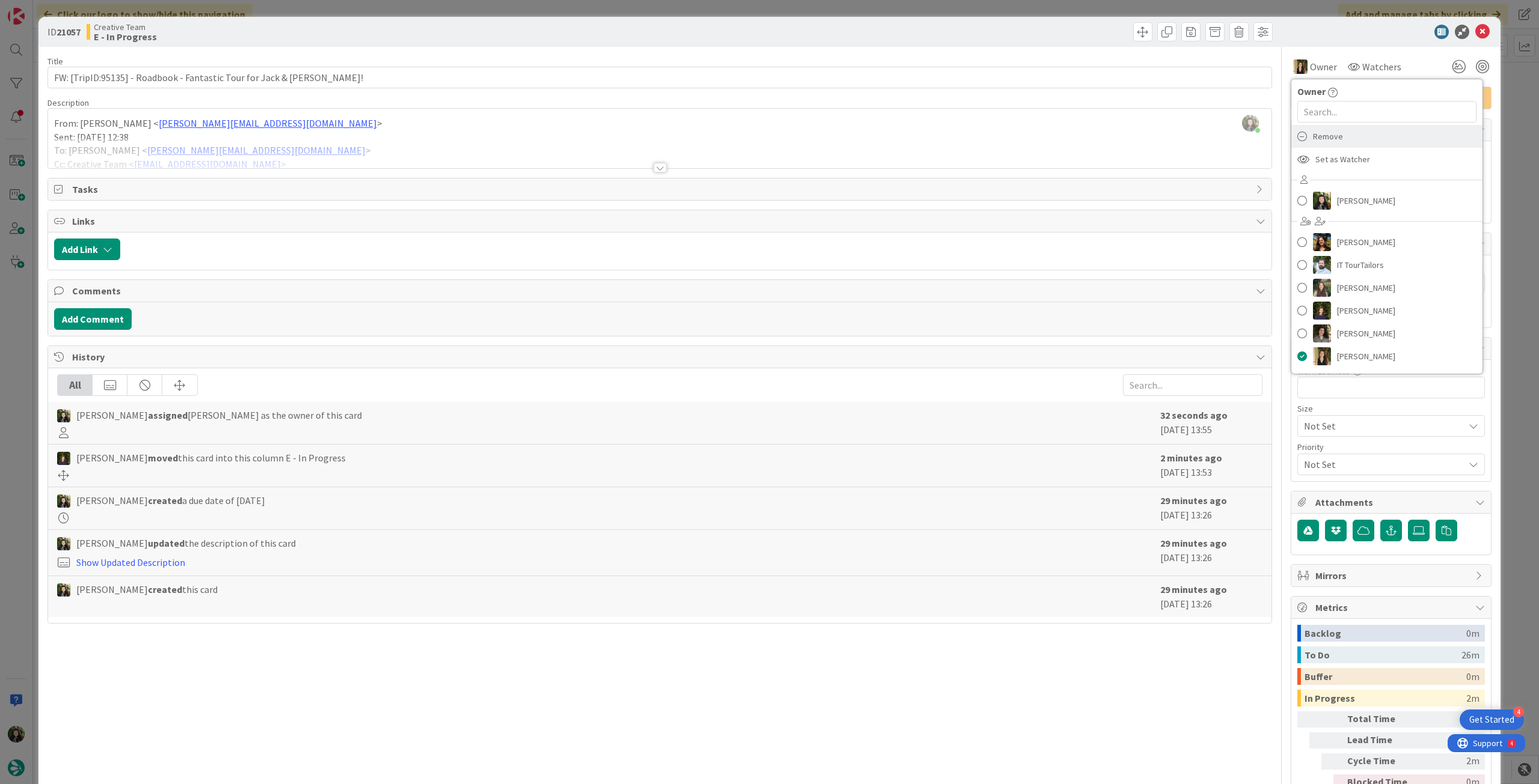
click at [1346, 138] on div "Remove" at bounding box center [1387, 136] width 191 height 23
type textarea "x"
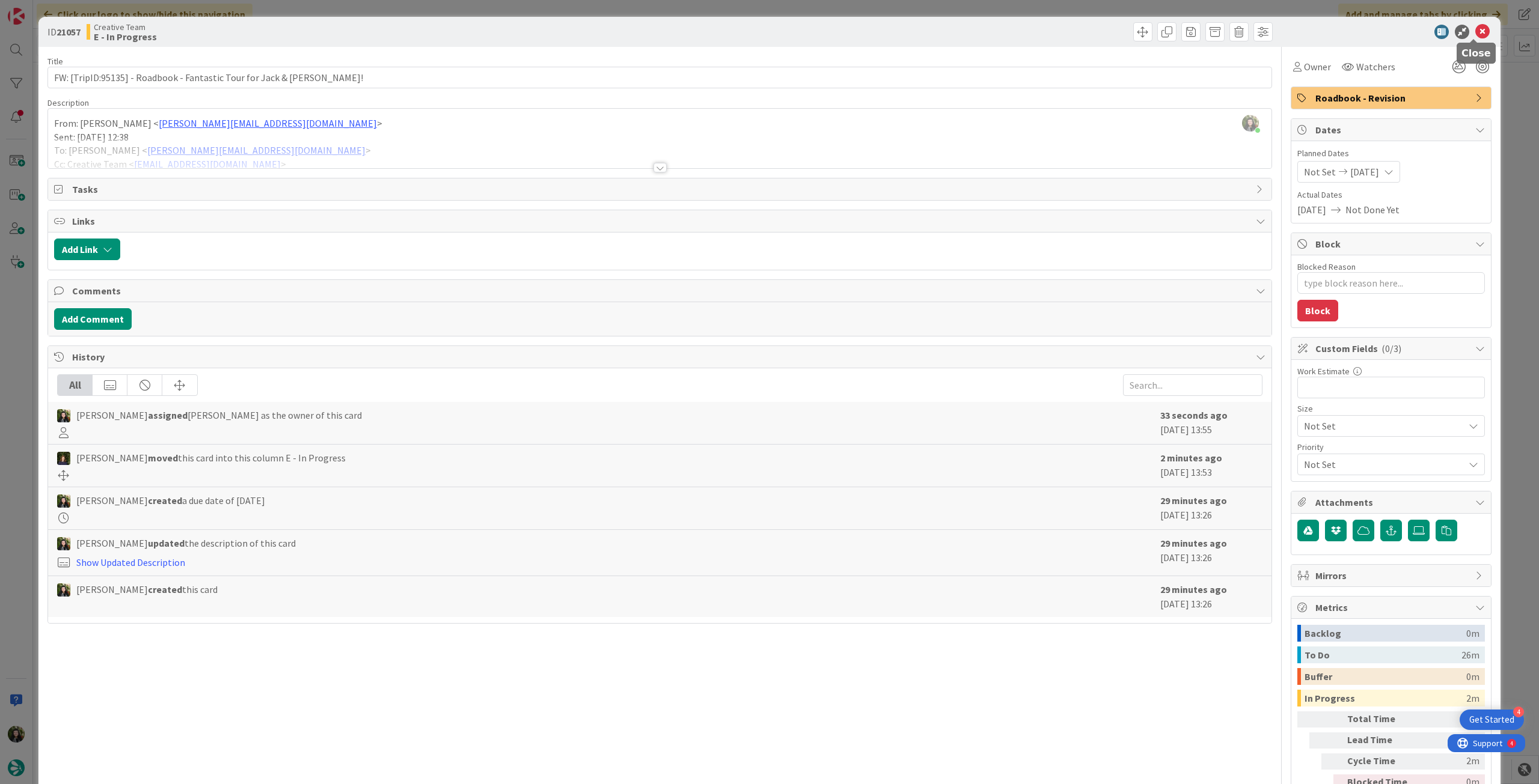
click at [1477, 29] on icon at bounding box center [1483, 32] width 15 height 15
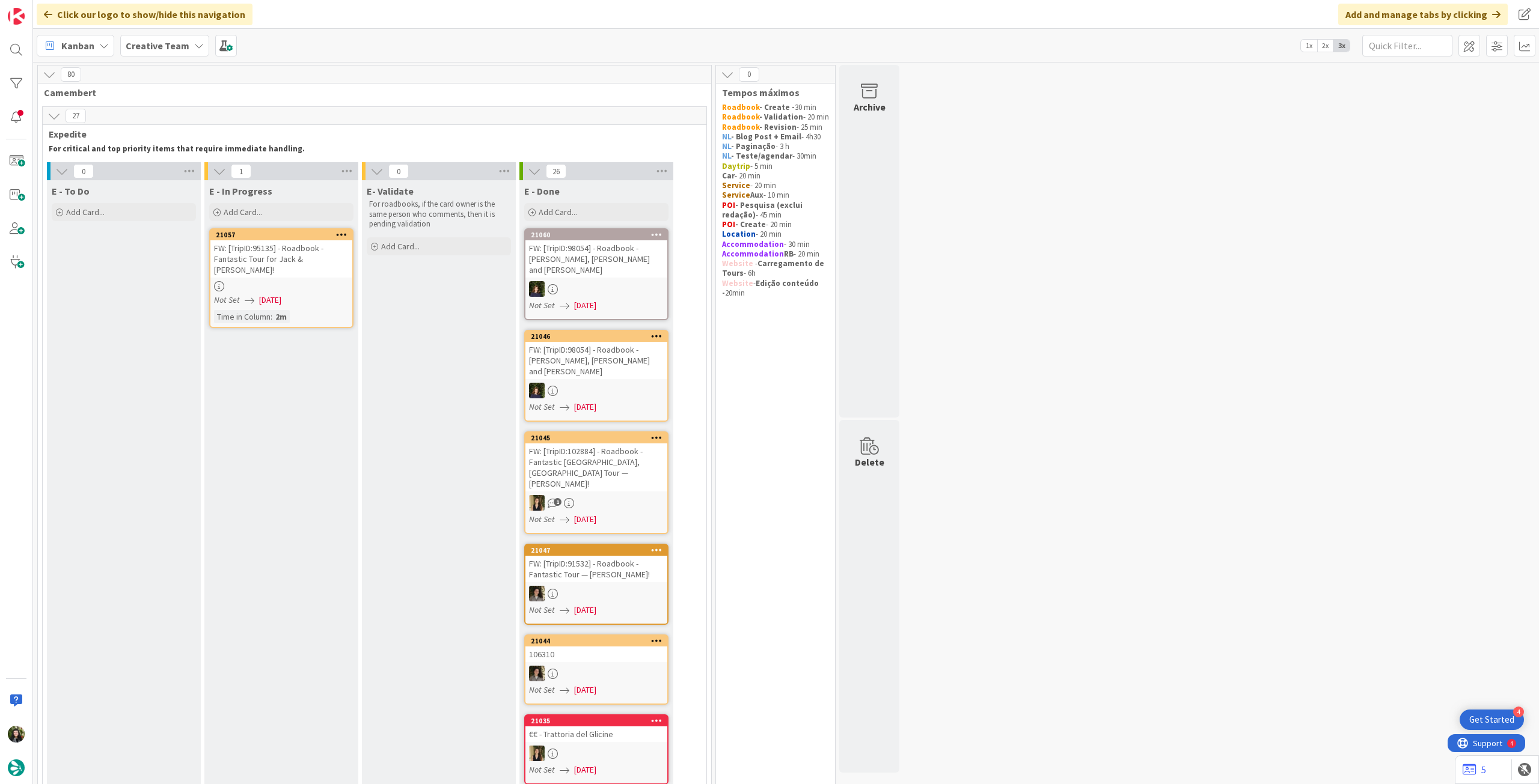
click at [293, 282] on div at bounding box center [282, 286] width 142 height 10
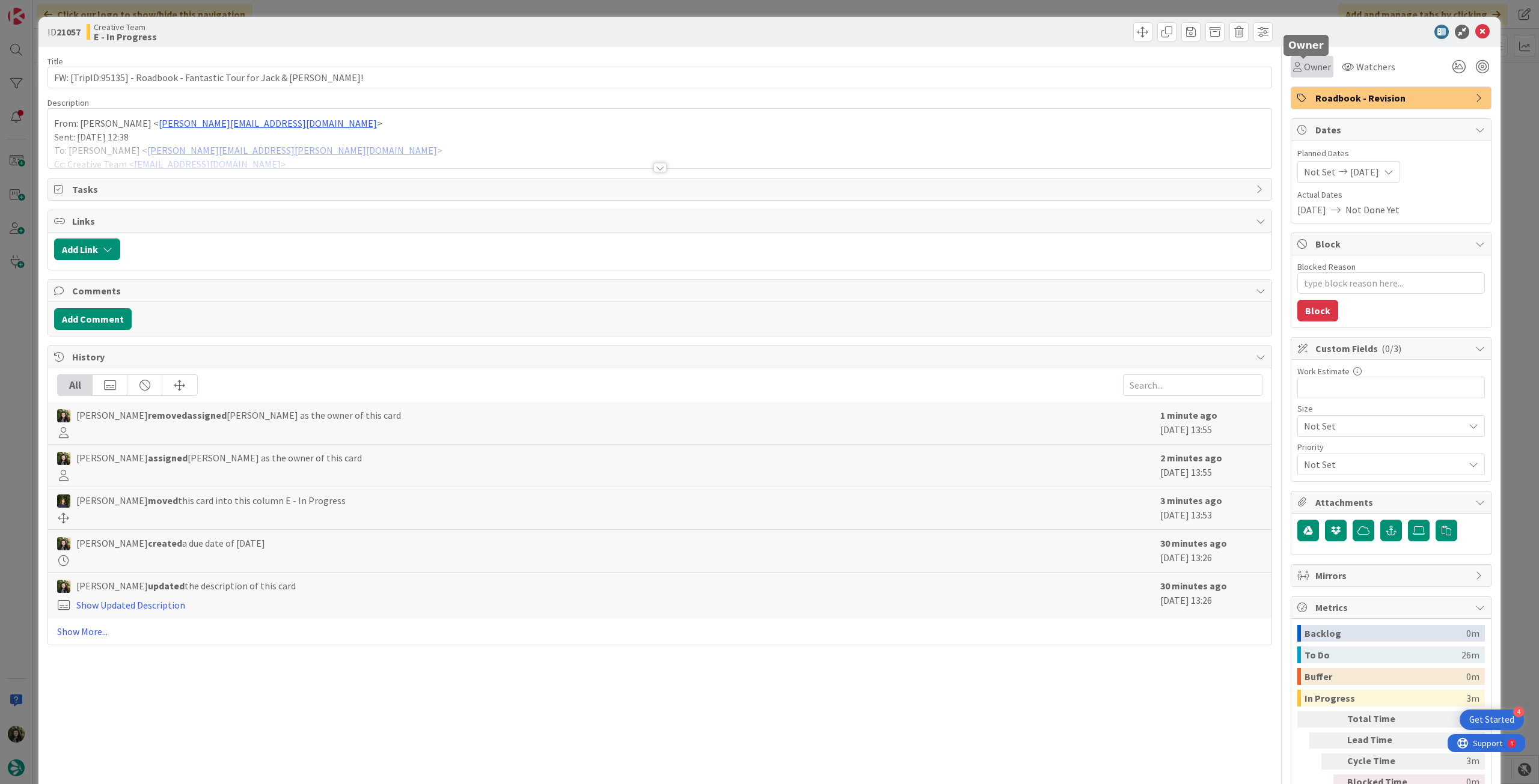
click at [1304, 67] on span "Owner" at bounding box center [1317, 67] width 27 height 15
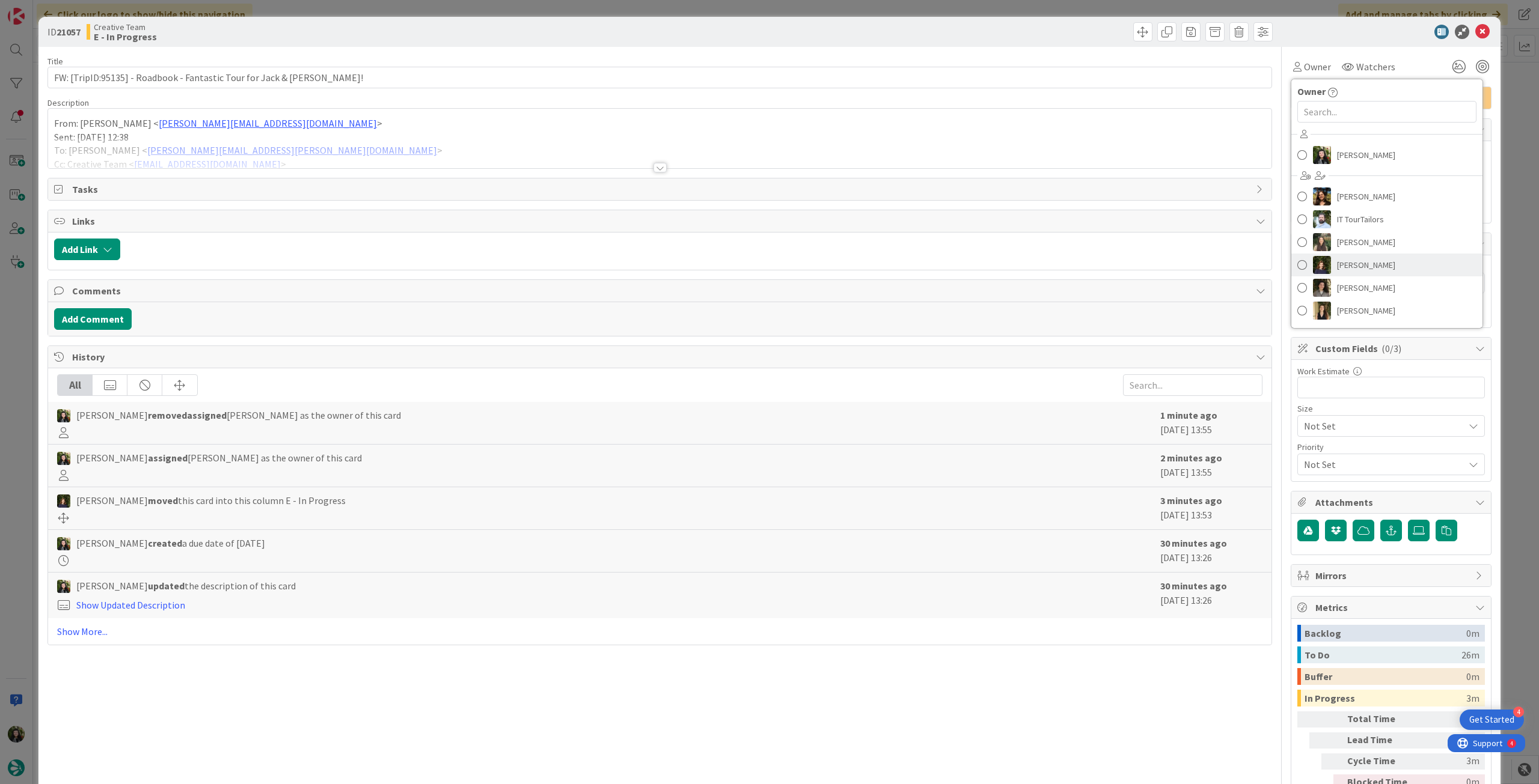
click at [1350, 264] on span "[PERSON_NAME]" at bounding box center [1366, 264] width 58 height 18
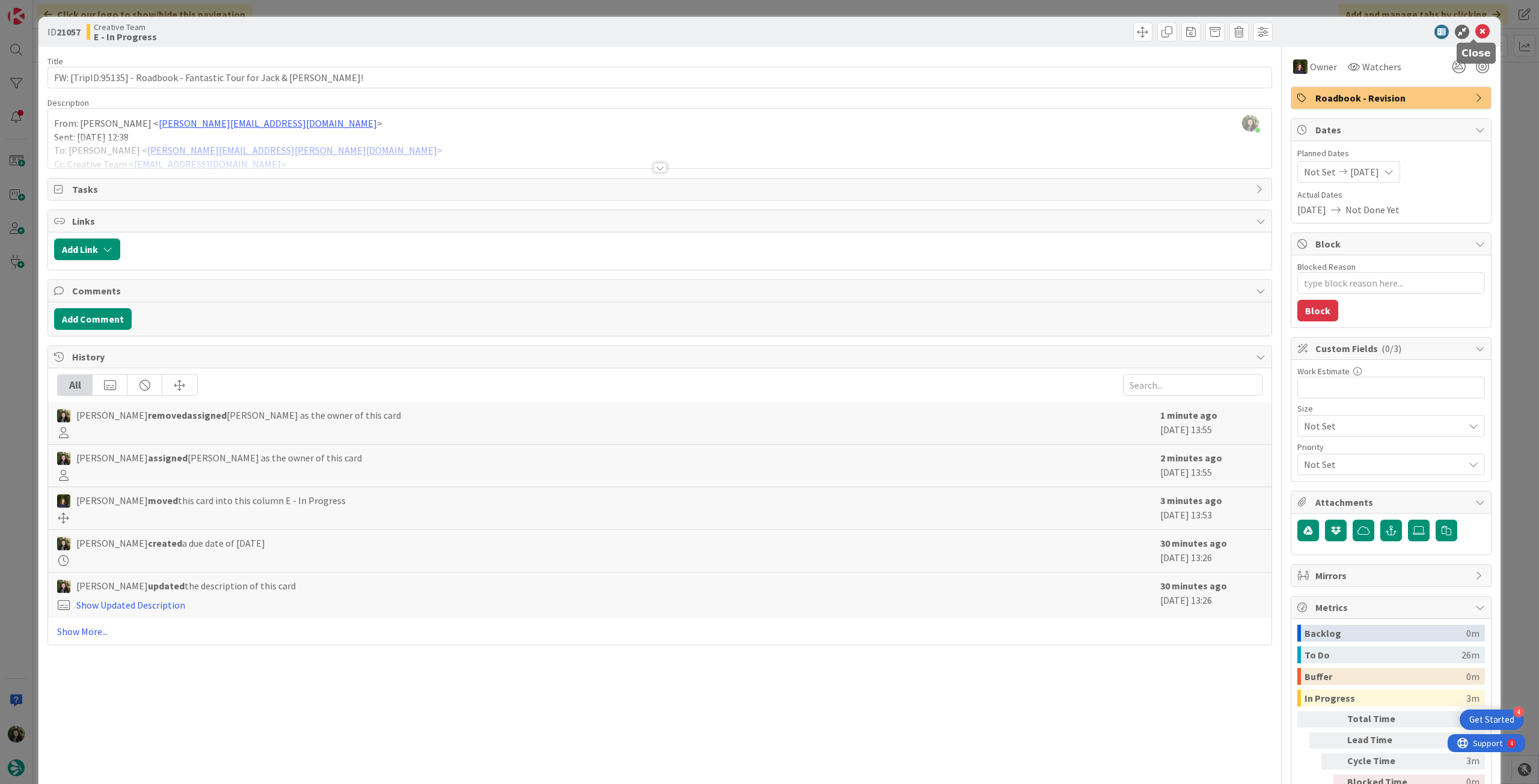
click at [1475, 29] on icon at bounding box center [1483, 32] width 15 height 15
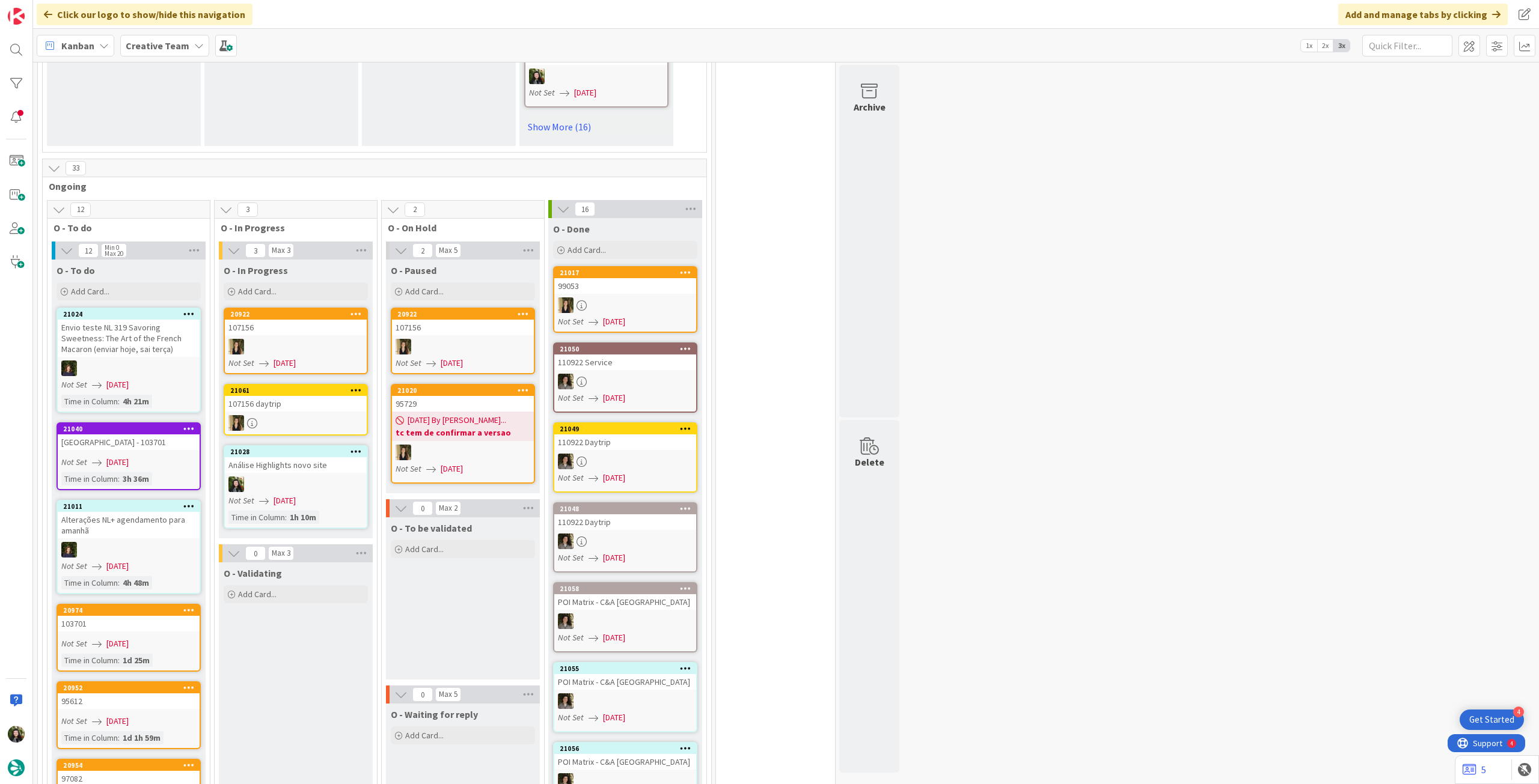
scroll to position [961, 0]
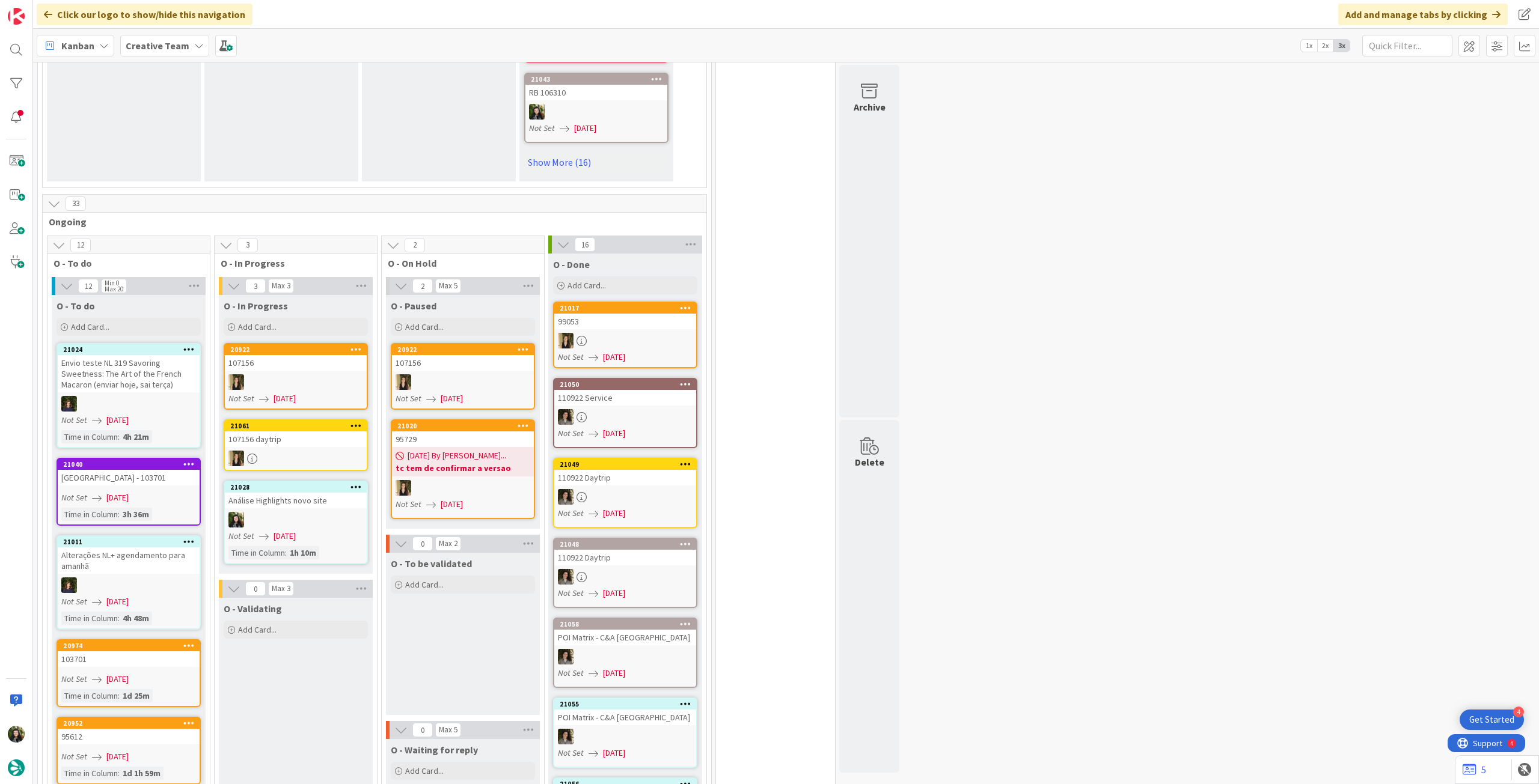
click at [177, 46] on b "Creative Team" at bounding box center [157, 46] width 64 height 12
click at [183, 181] on div "Creative Team - Análise" at bounding box center [222, 172] width 183 height 23
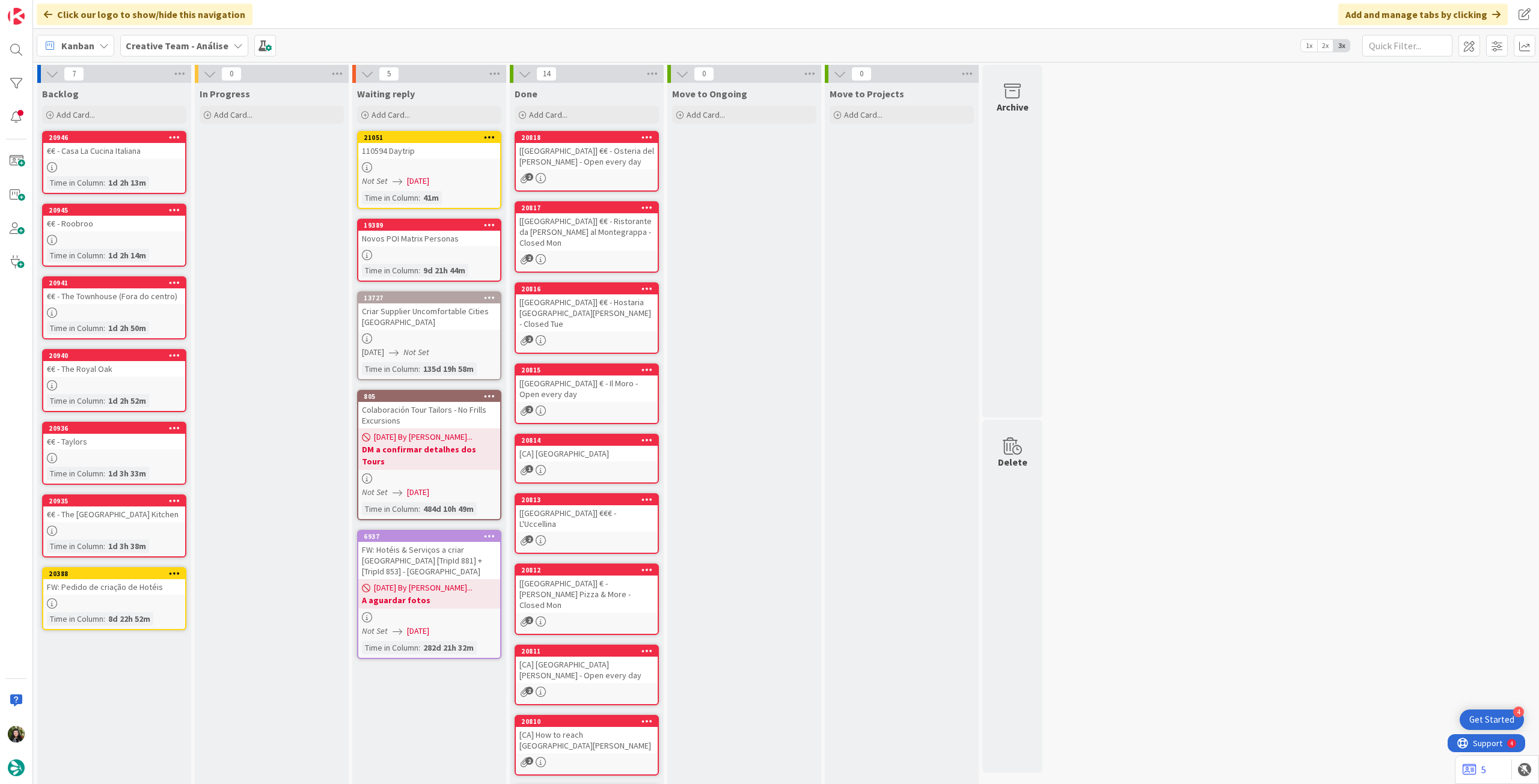
click at [155, 39] on span "Creative Team - Análise" at bounding box center [177, 46] width 103 height 15
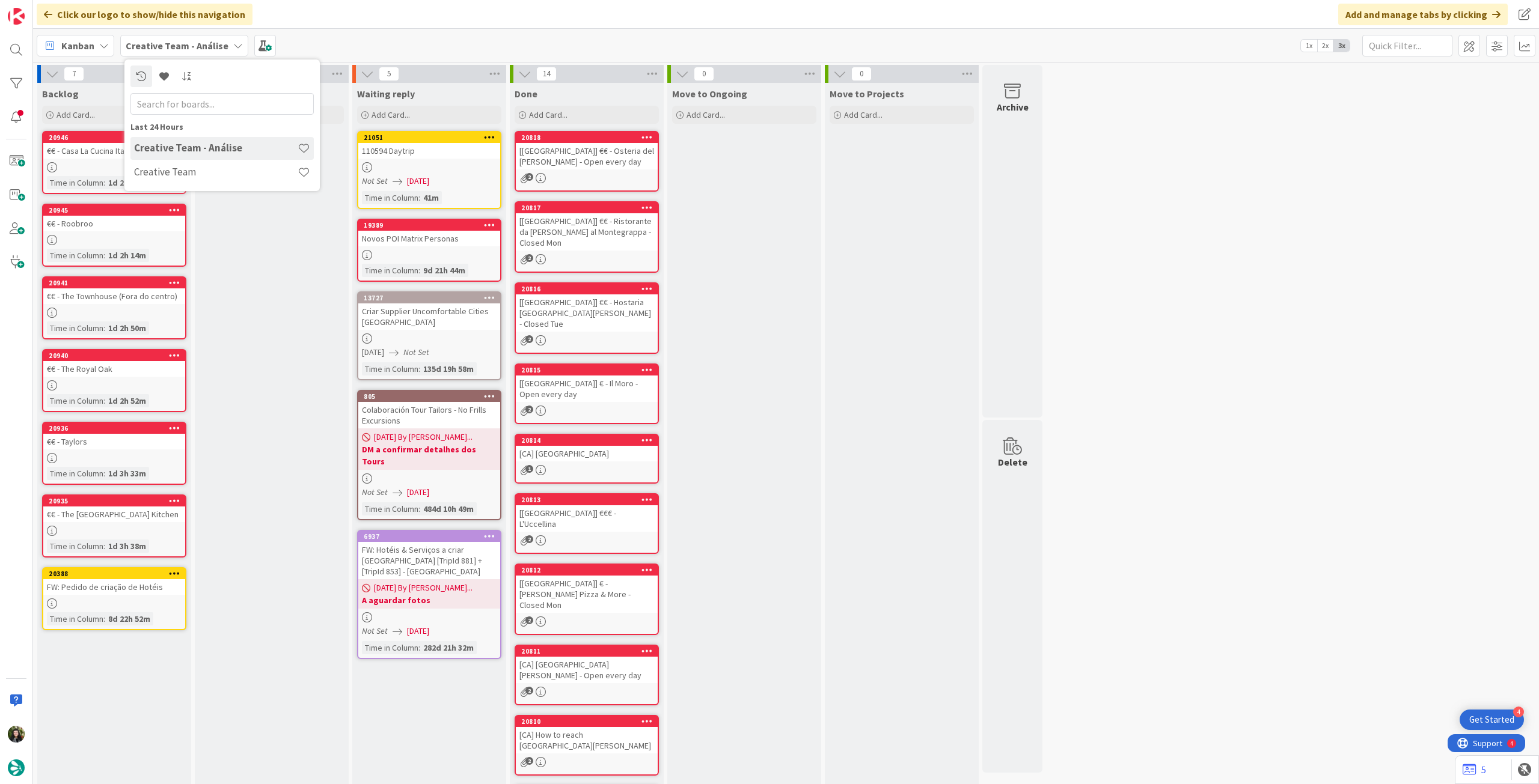
click at [176, 178] on h4 "Creative Team" at bounding box center [215, 172] width 163 height 12
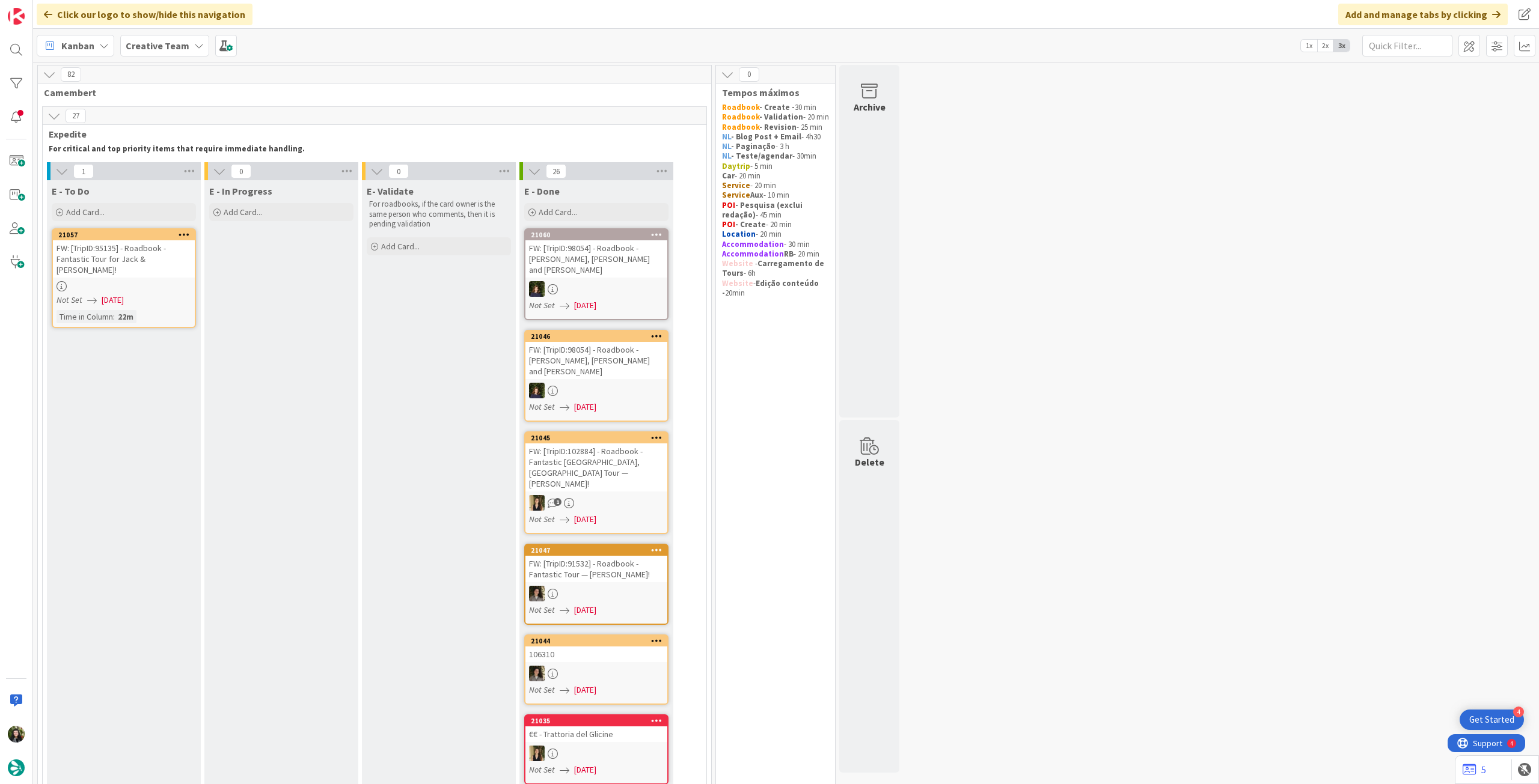
drag, startPoint x: 147, startPoint y: 43, endPoint x: 160, endPoint y: 58, distance: 19.8
click at [149, 45] on b "Creative Team" at bounding box center [157, 46] width 64 height 12
click at [174, 179] on div "Creative Team - Análise" at bounding box center [222, 172] width 183 height 23
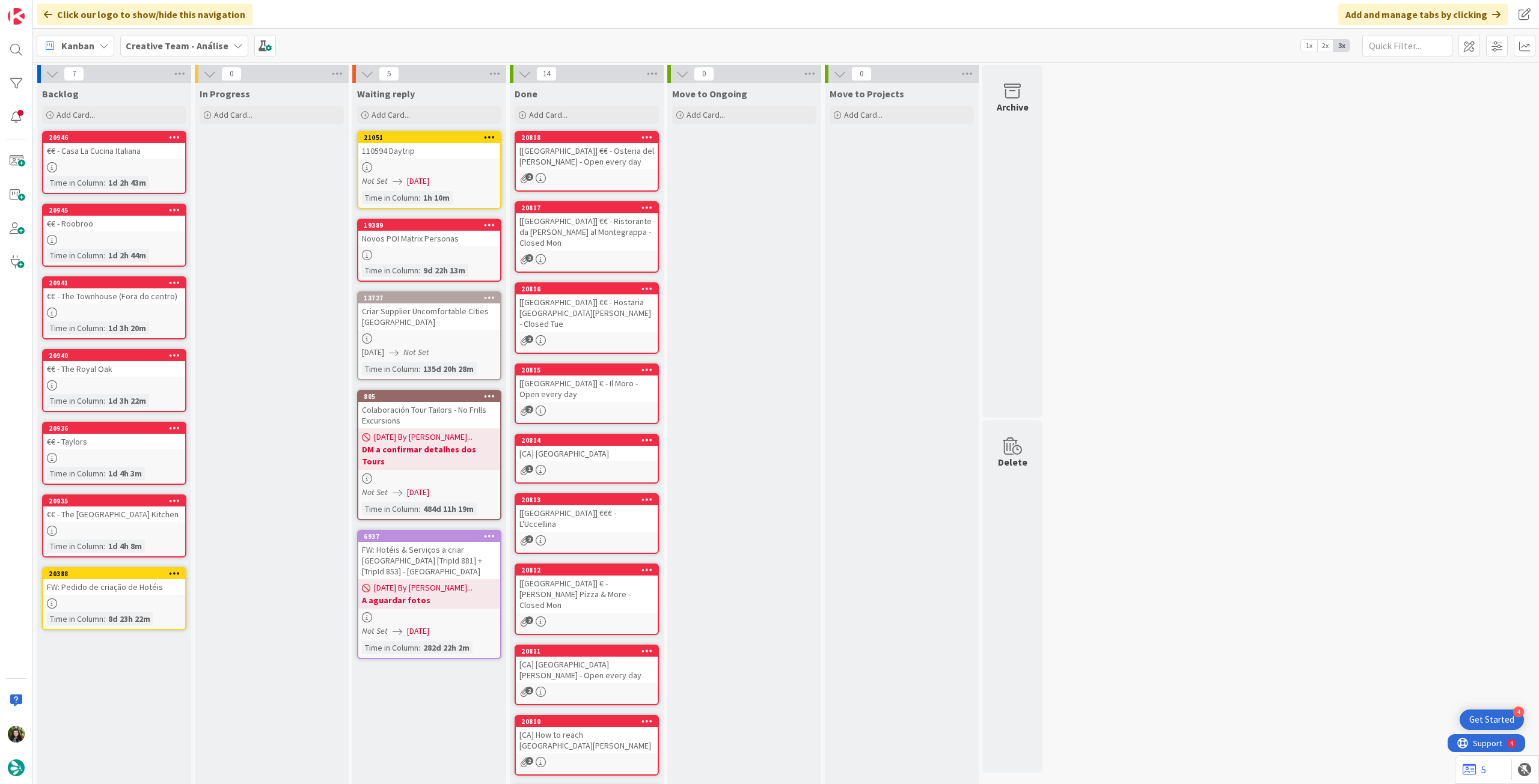
click at [184, 35] on div "Creative Team - Análise" at bounding box center [184, 45] width 128 height 21
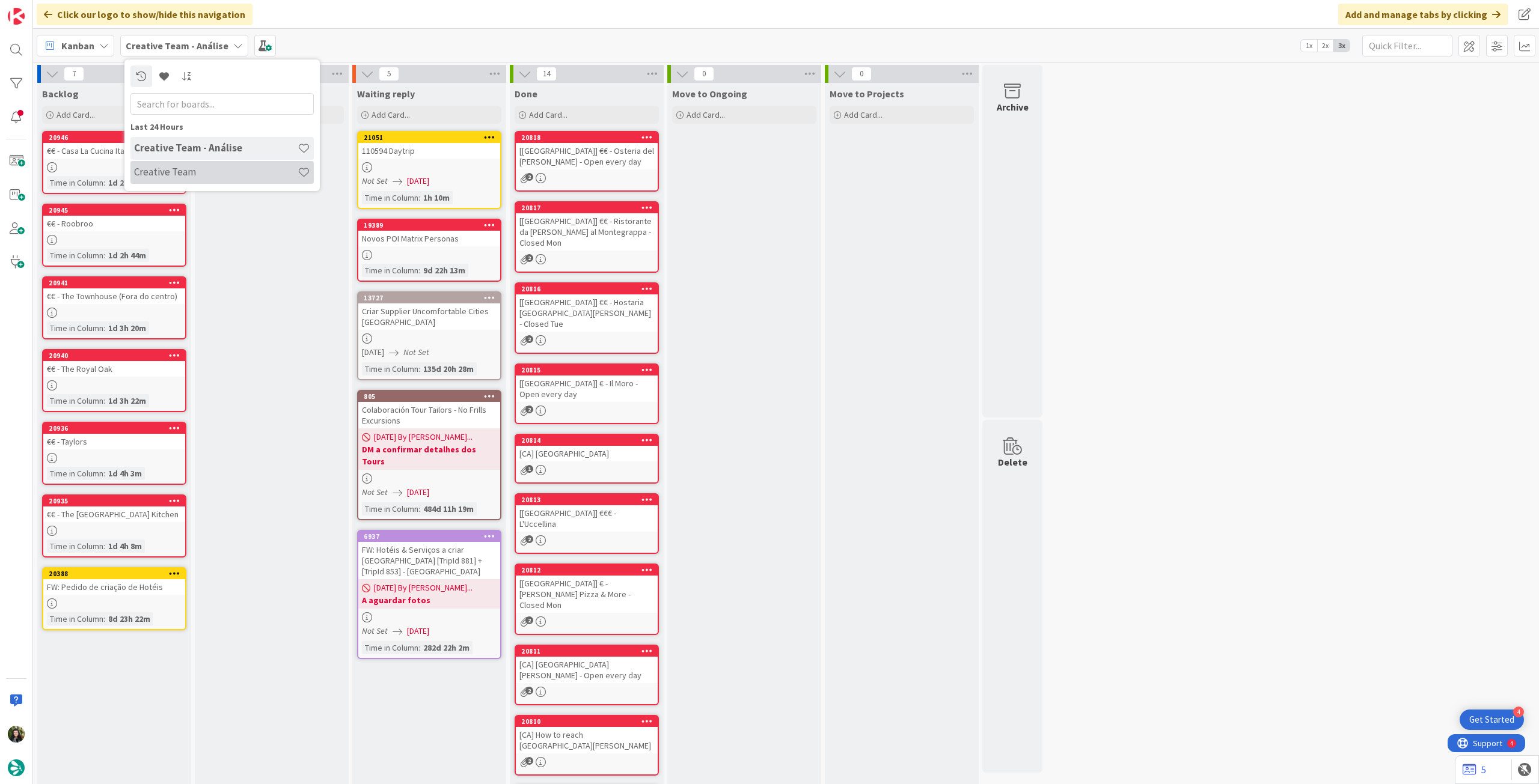
click at [188, 172] on h4 "Creative Team" at bounding box center [215, 172] width 163 height 12
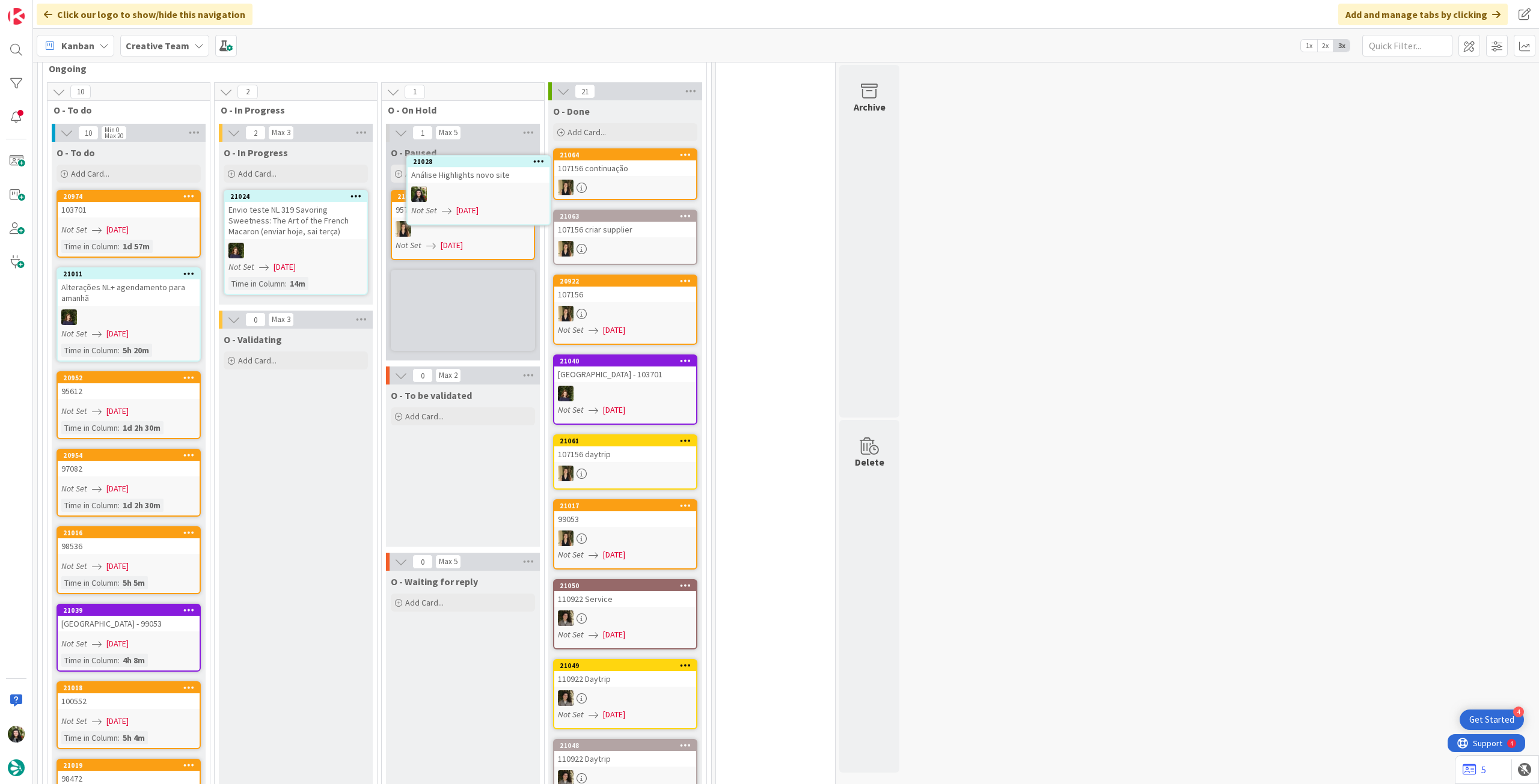
scroll to position [1111, 0]
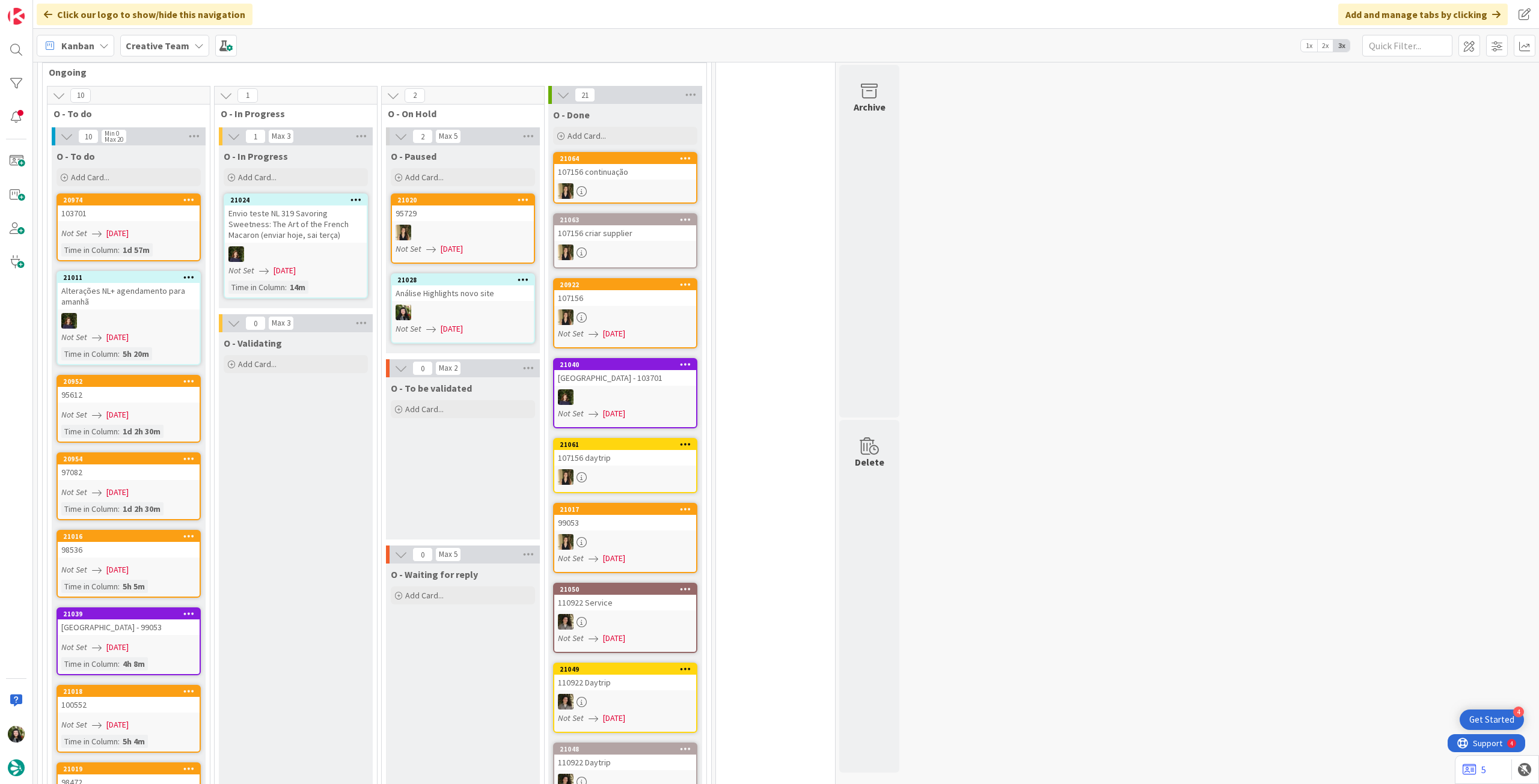
click at [494, 305] on div at bounding box center [463, 313] width 142 height 16
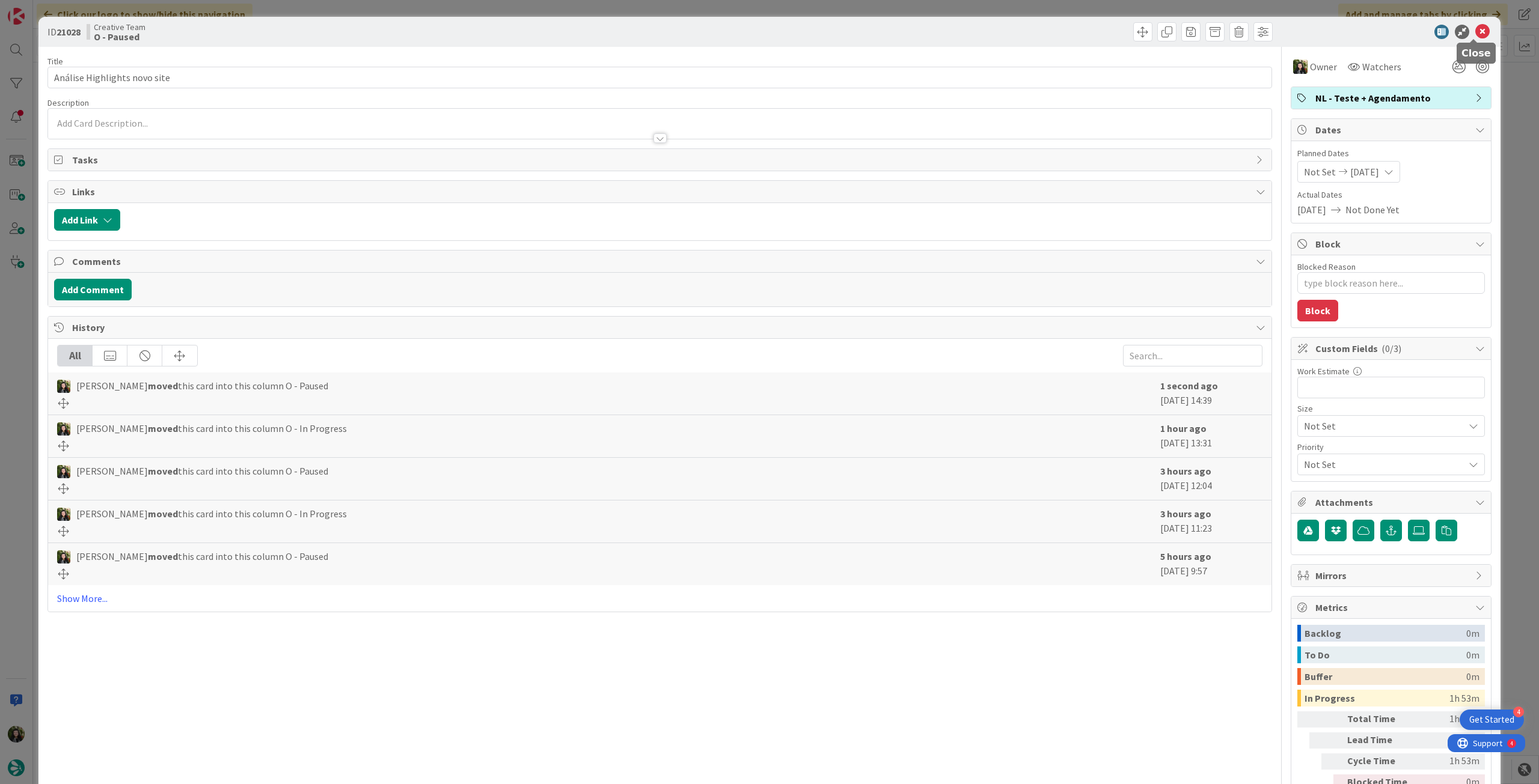
click at [1475, 31] on icon at bounding box center [1483, 32] width 15 height 15
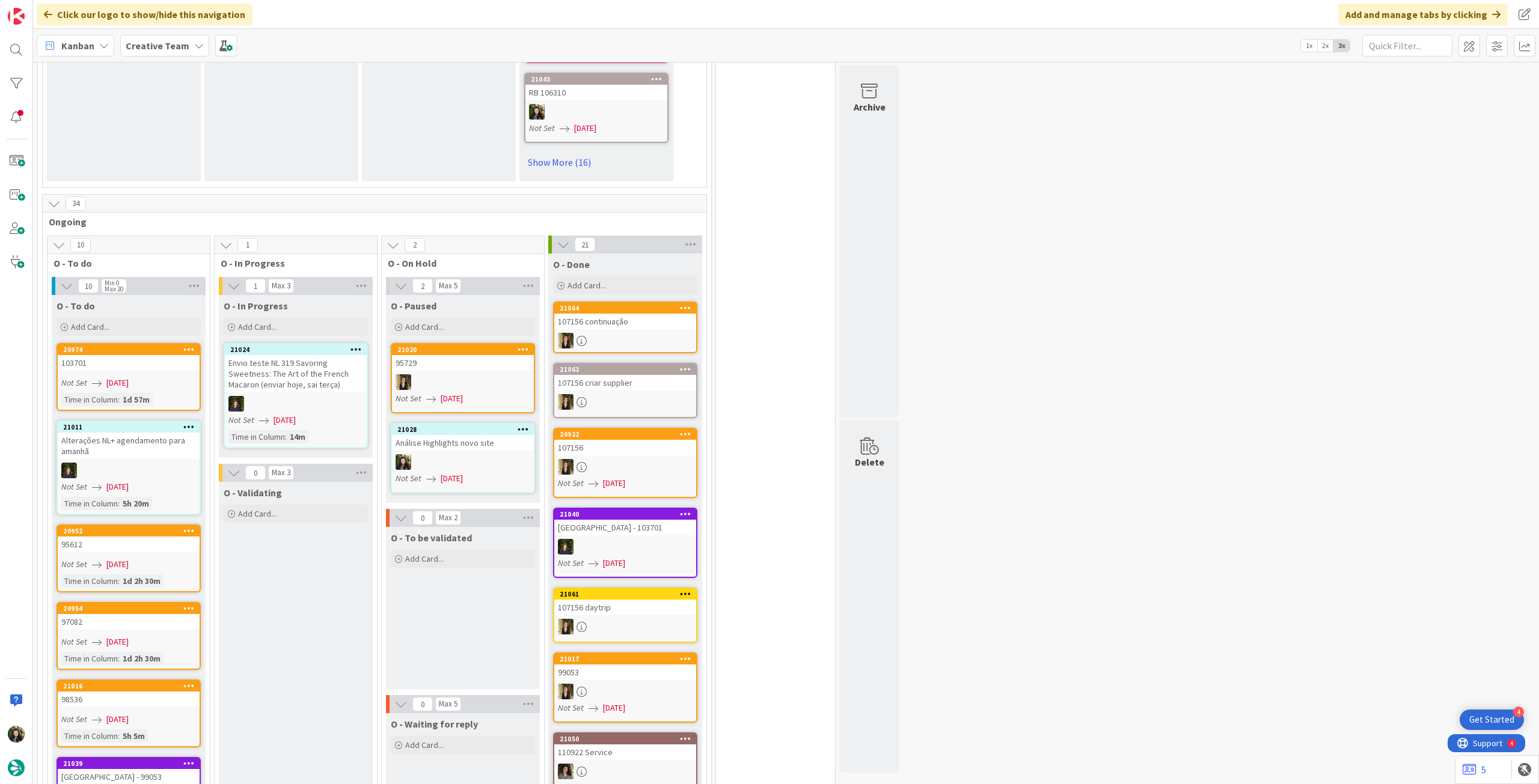
scroll to position [1042, 0]
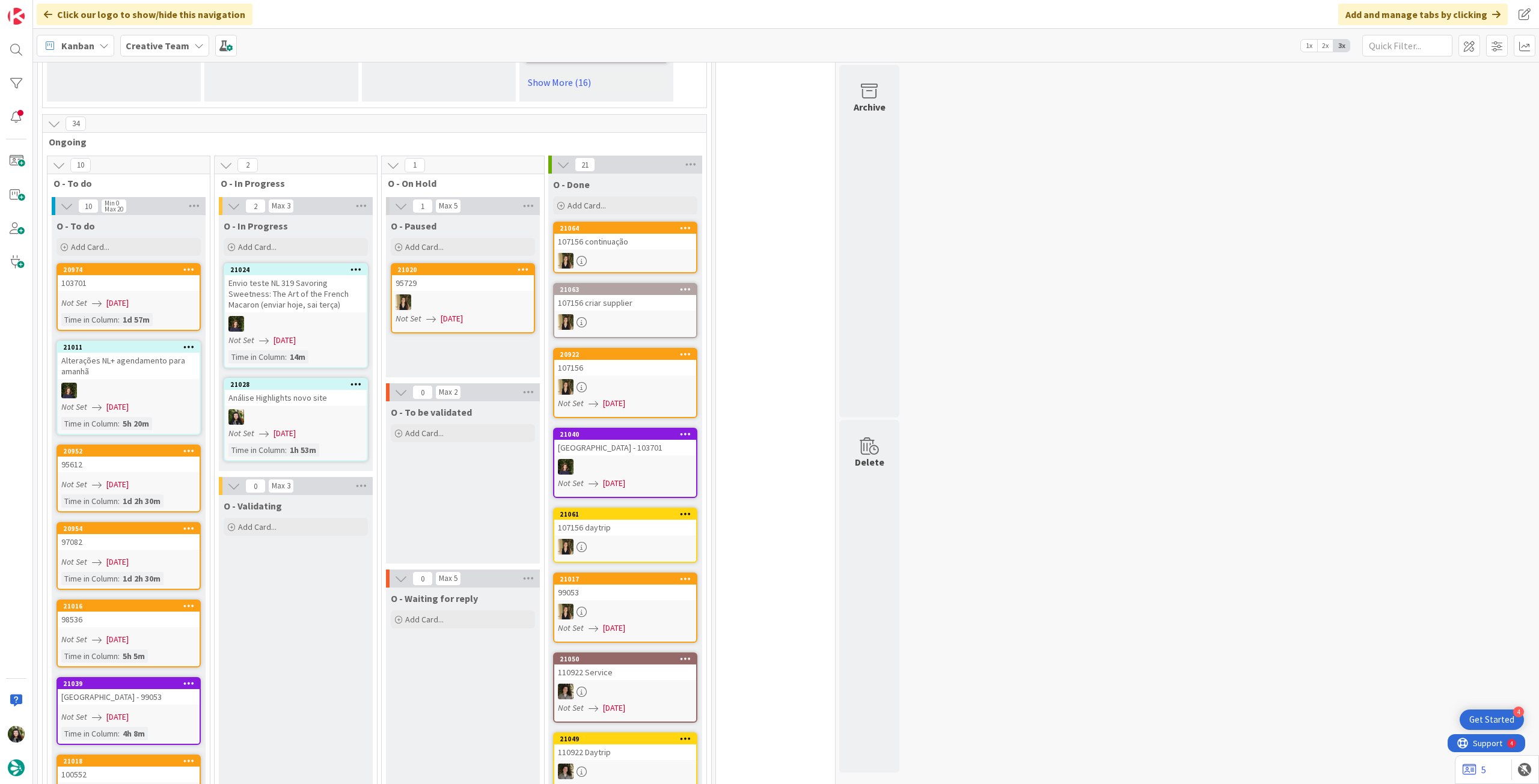
click at [160, 49] on b "Creative Team" at bounding box center [157, 46] width 64 height 12
click at [197, 174] on h4 "Creative Team - Análise" at bounding box center [215, 172] width 163 height 12
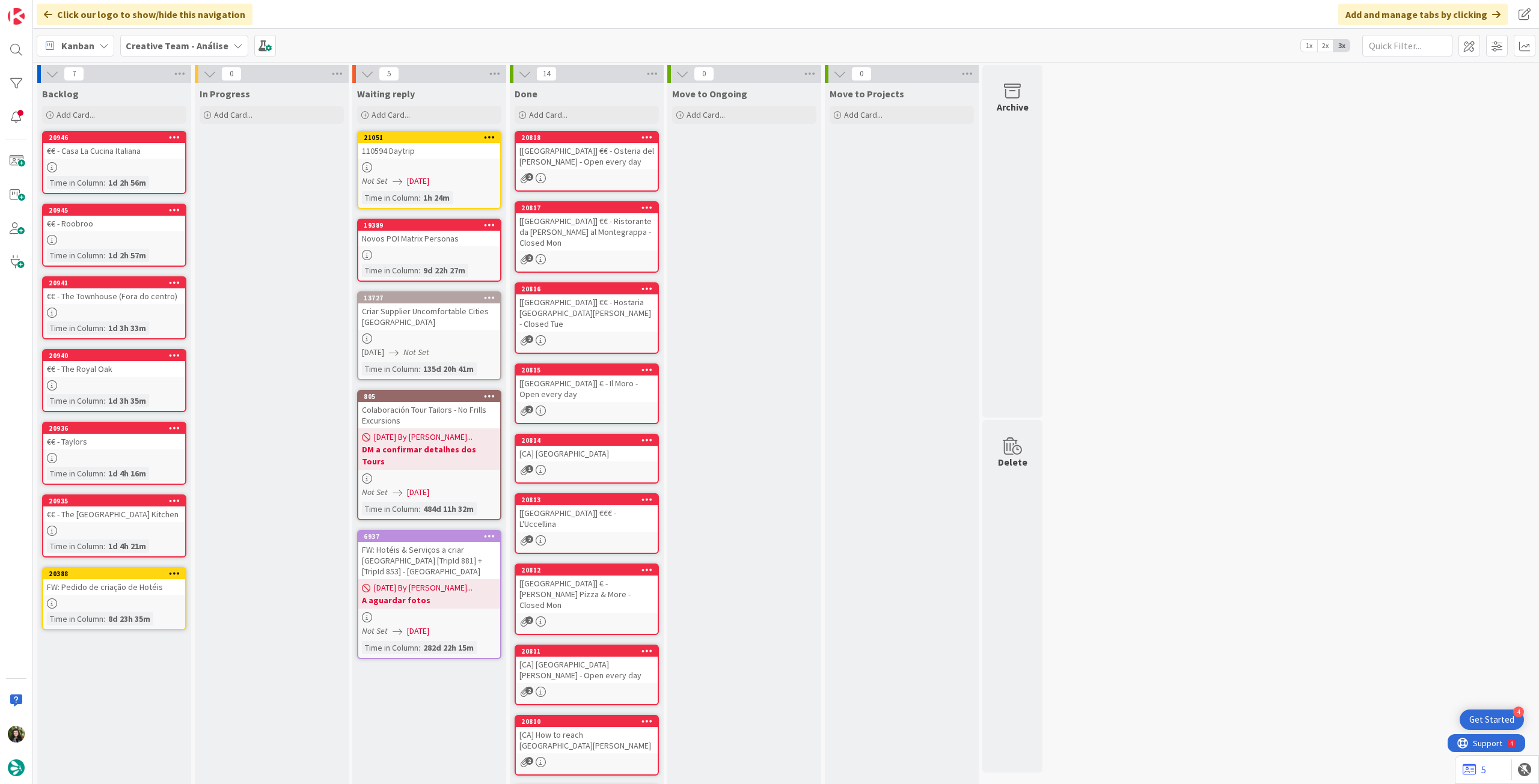
click at [185, 25] on div "Click our logo to show/hide this navigation Add and manage tabs by clicking" at bounding box center [786, 14] width 1506 height 29
click at [185, 40] on b "Creative Team - Análise" at bounding box center [177, 46] width 103 height 12
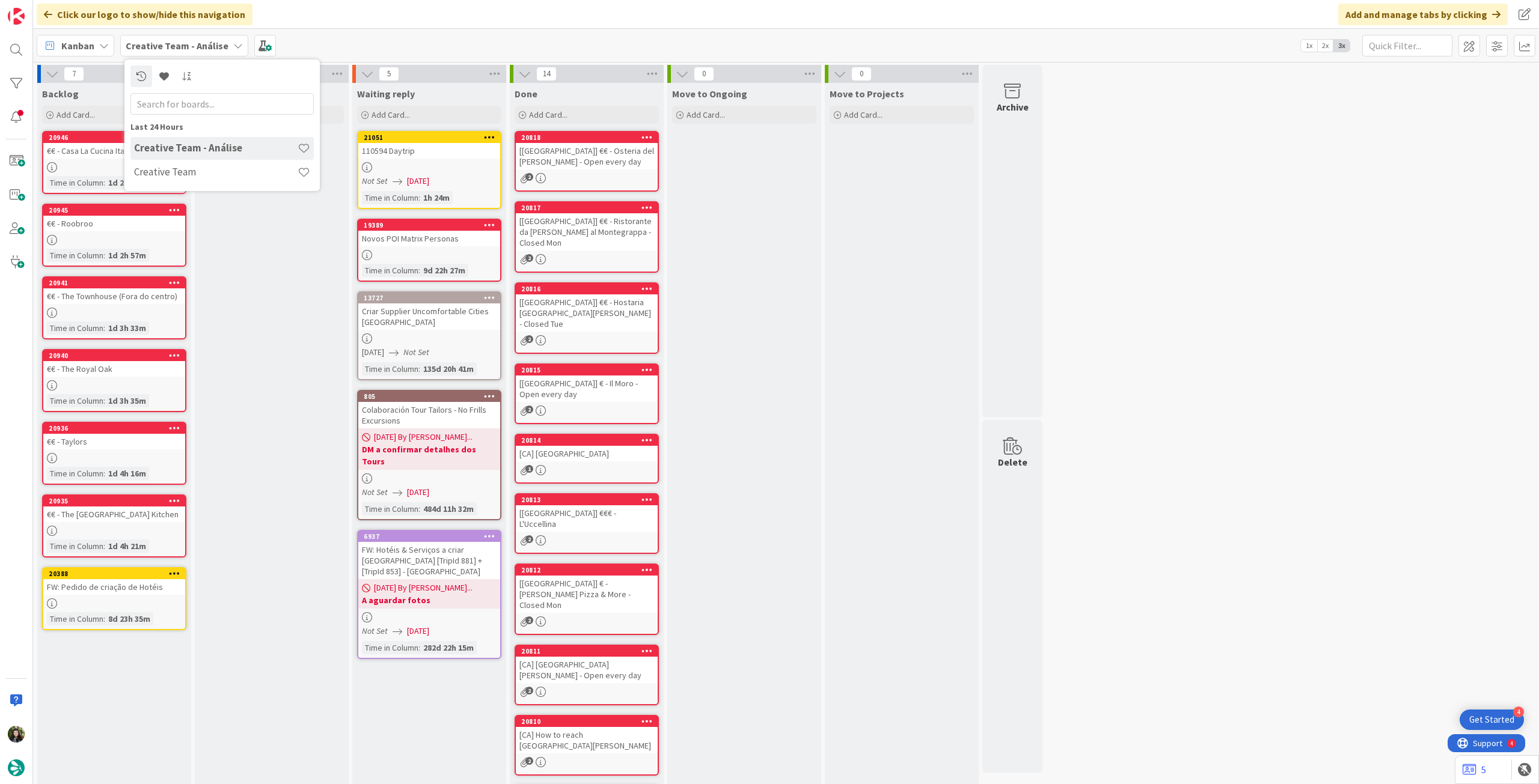
click at [214, 159] on div "Creative Team - Análise" at bounding box center [222, 148] width 183 height 23
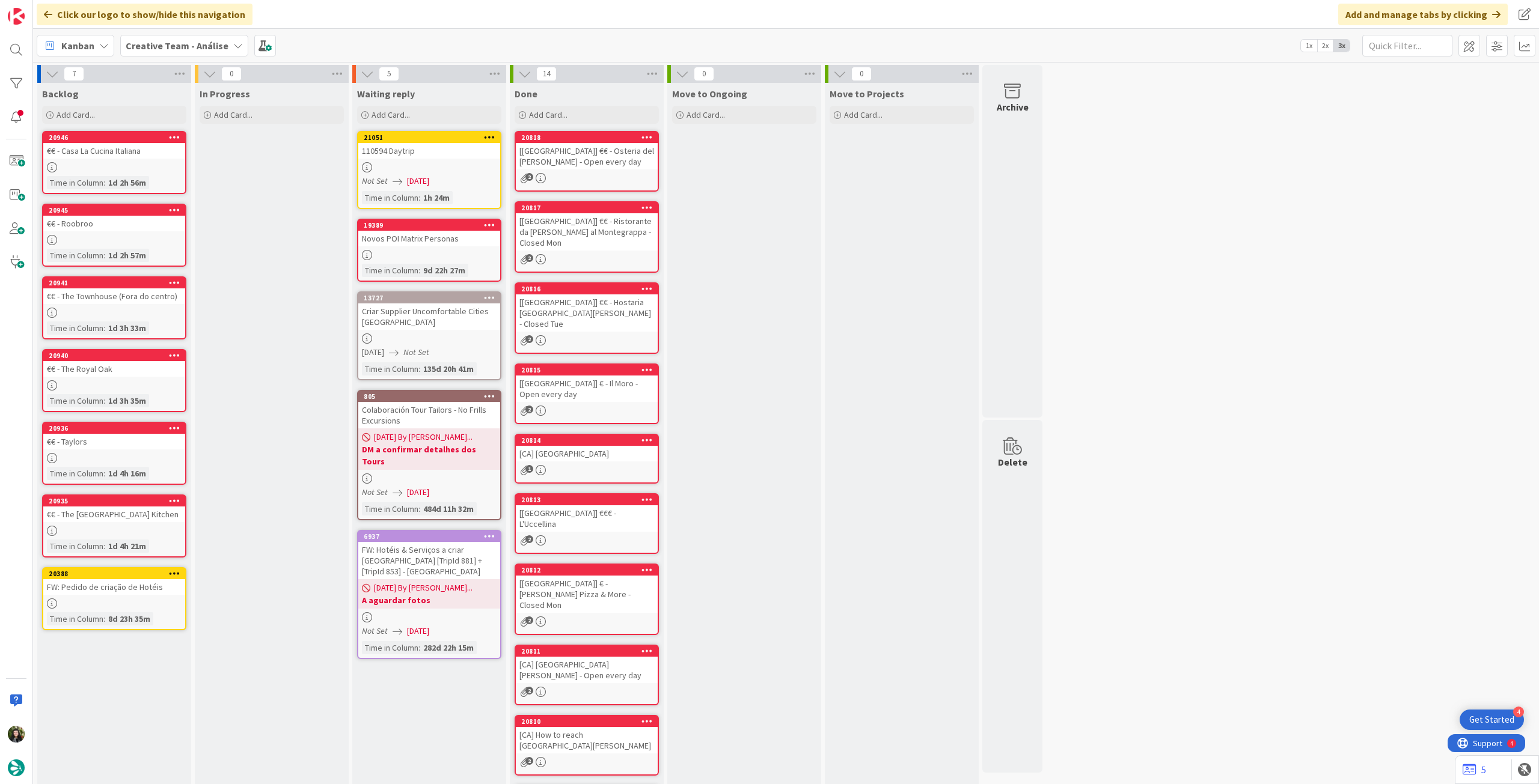
click at [177, 50] on b "Creative Team - Análise" at bounding box center [177, 46] width 103 height 12
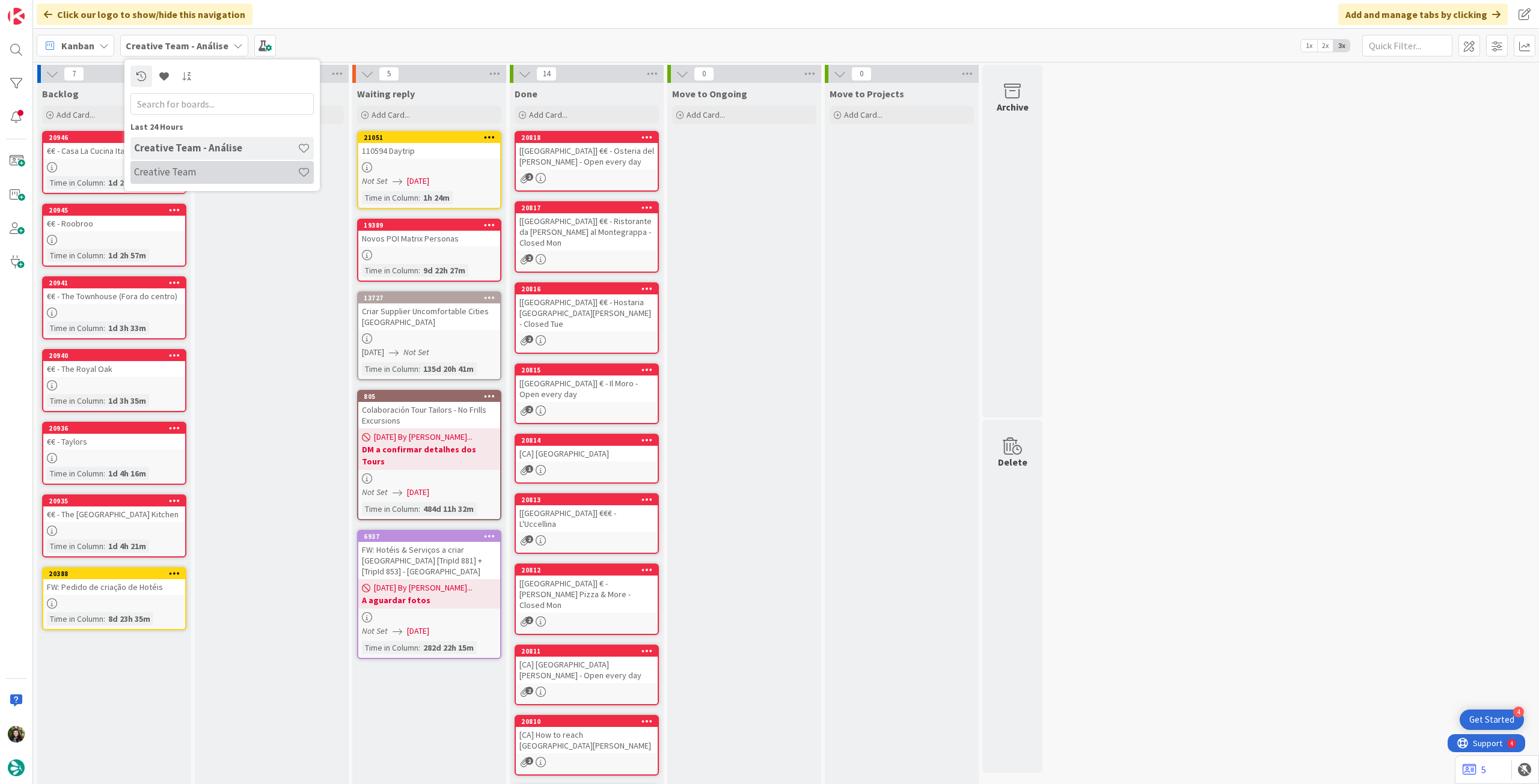
click at [197, 163] on div "Creative Team" at bounding box center [222, 172] width 183 height 23
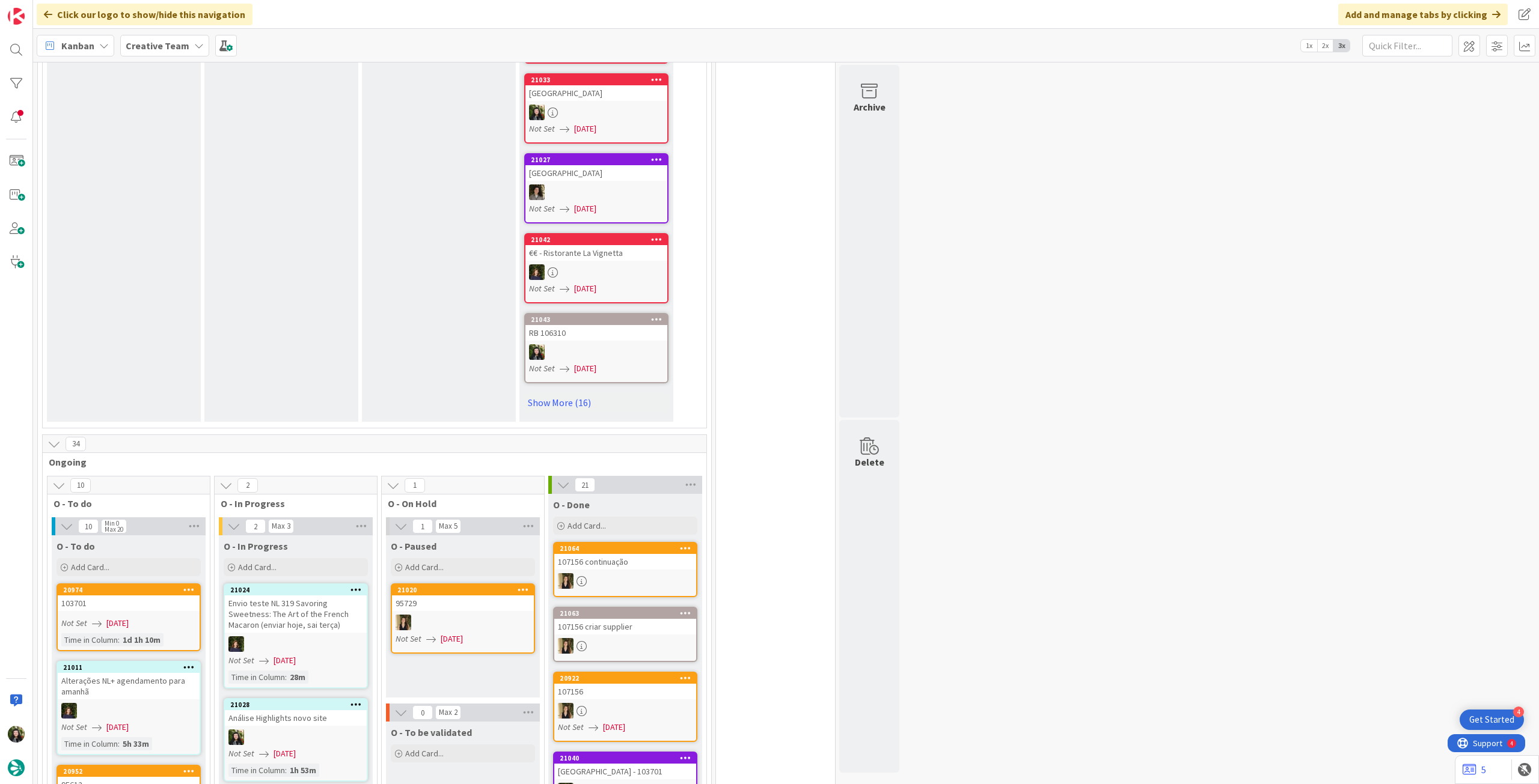
scroll to position [1042, 0]
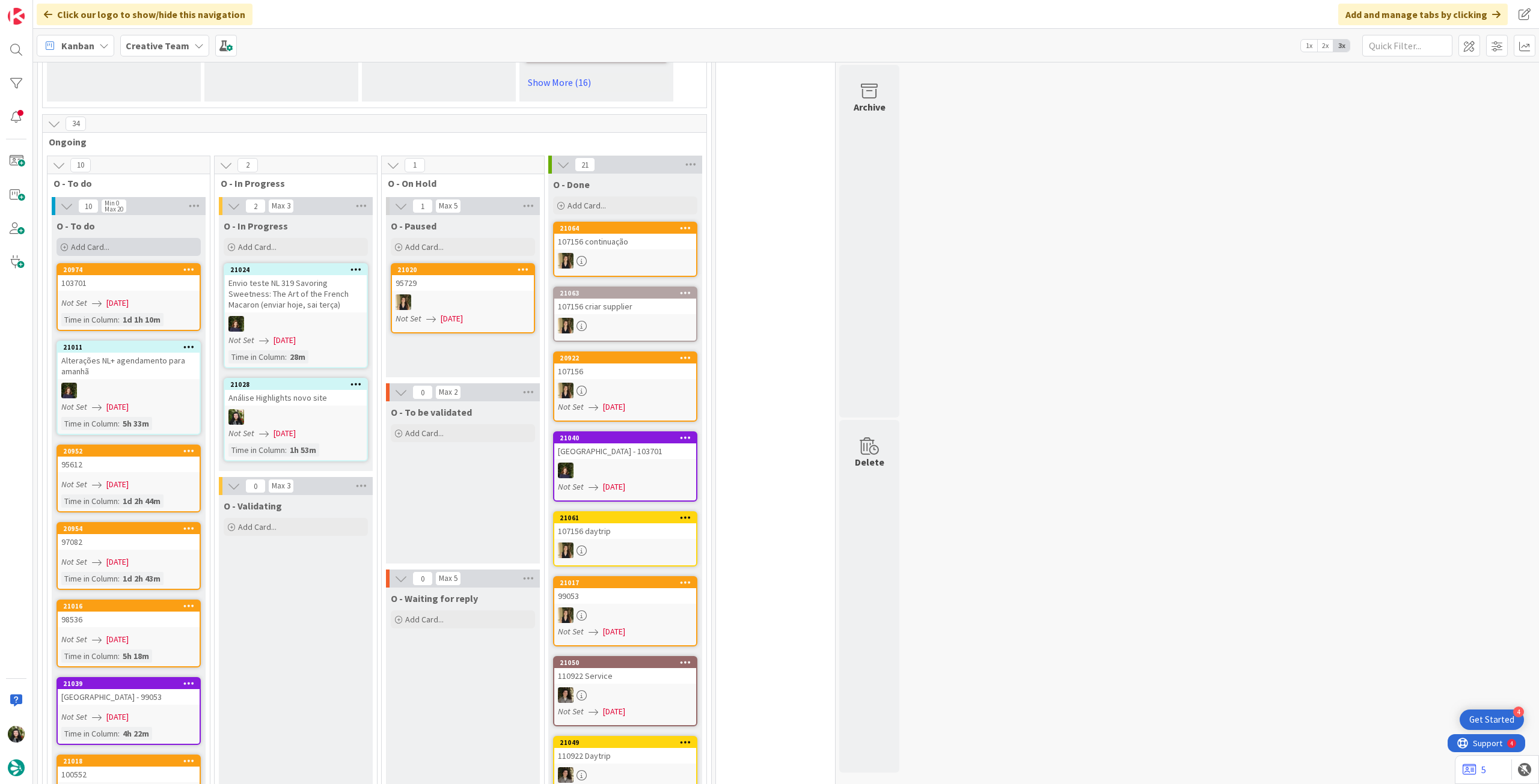
click at [148, 238] on div "Add Card..." at bounding box center [129, 247] width 144 height 18
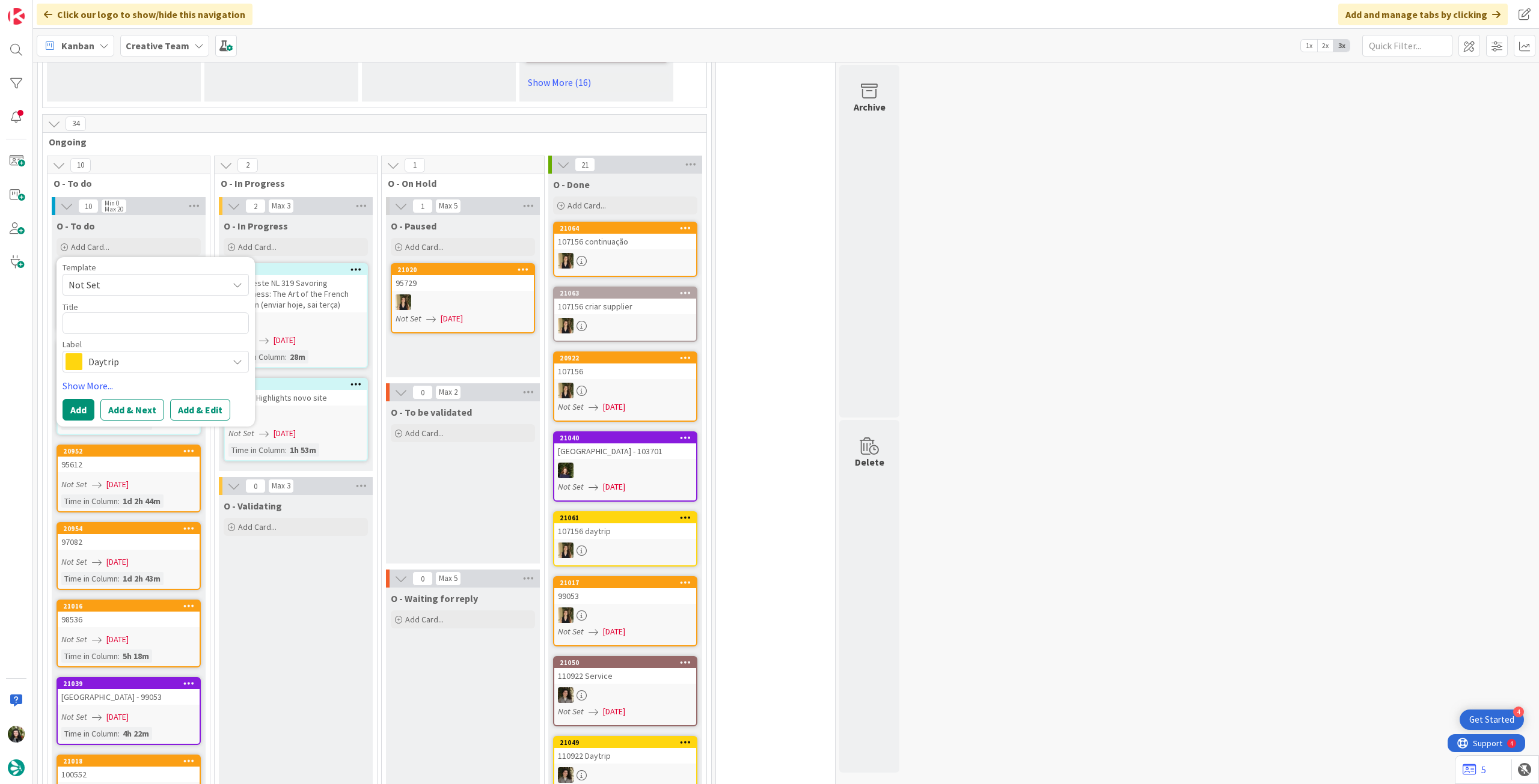
click at [146, 353] on span "Daytrip" at bounding box center [155, 361] width 133 height 17
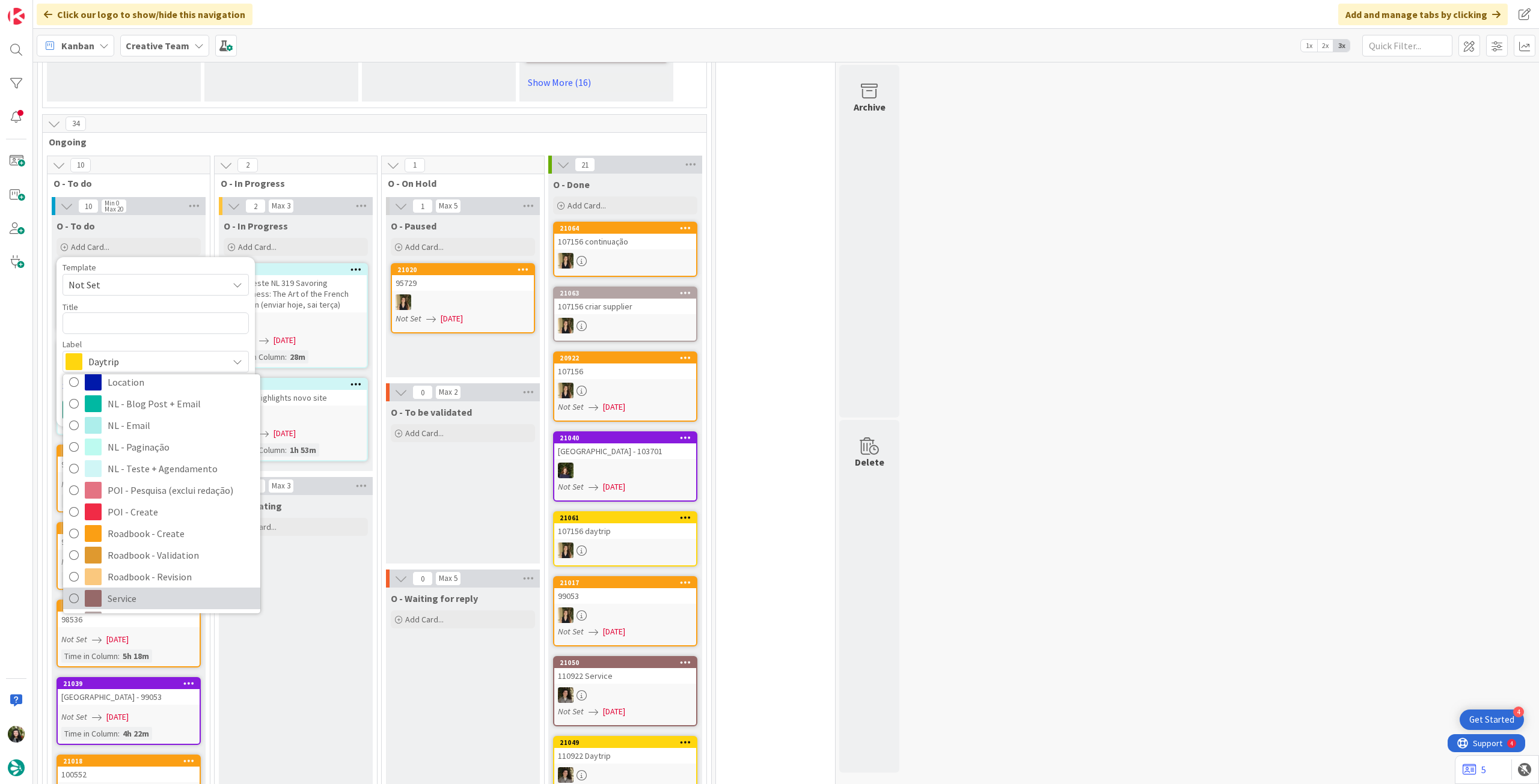
scroll to position [160, 0]
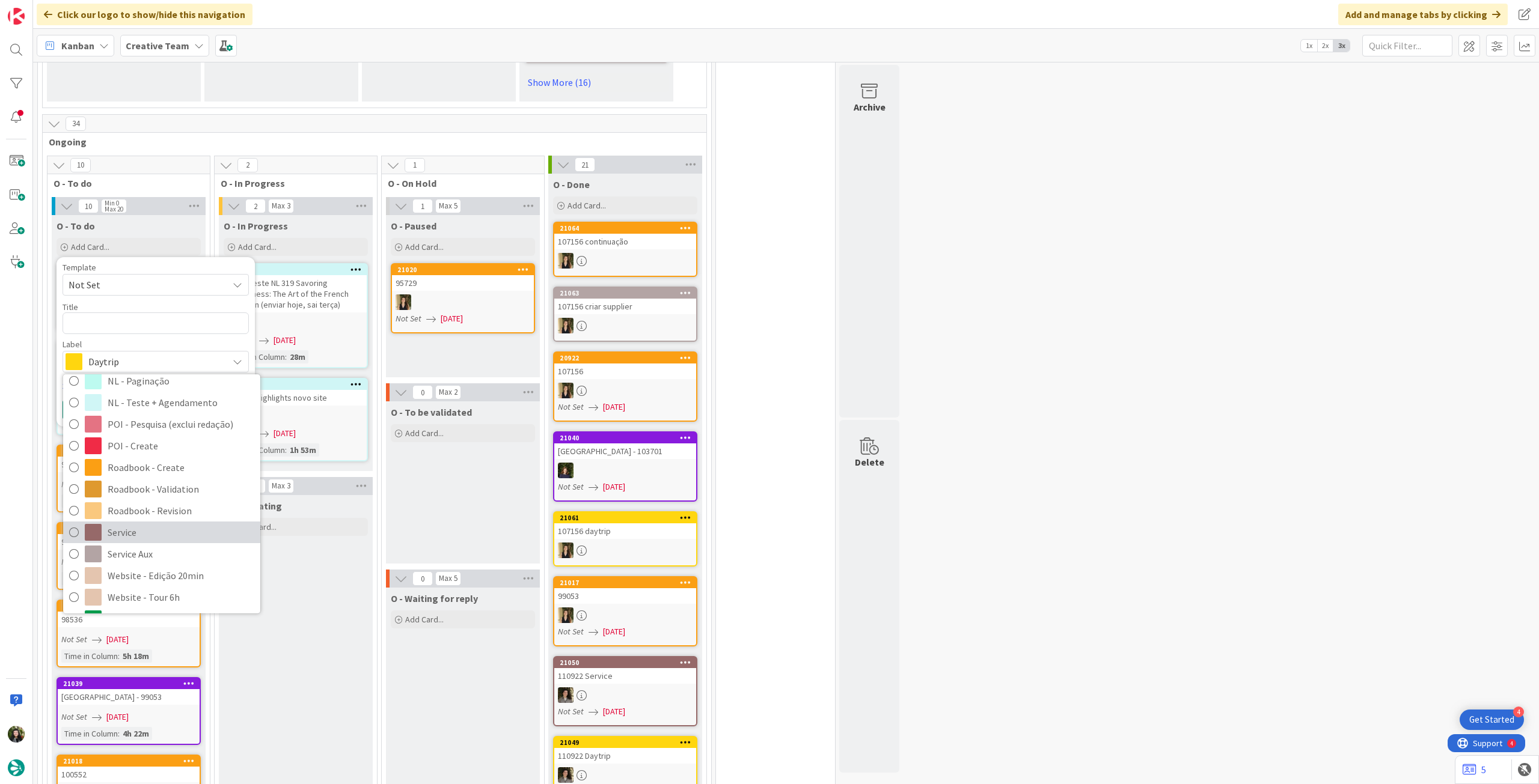
drag, startPoint x: 174, startPoint y: 493, endPoint x: 164, endPoint y: 390, distance: 103.5
click at [173, 523] on span "Service" at bounding box center [181, 532] width 147 height 18
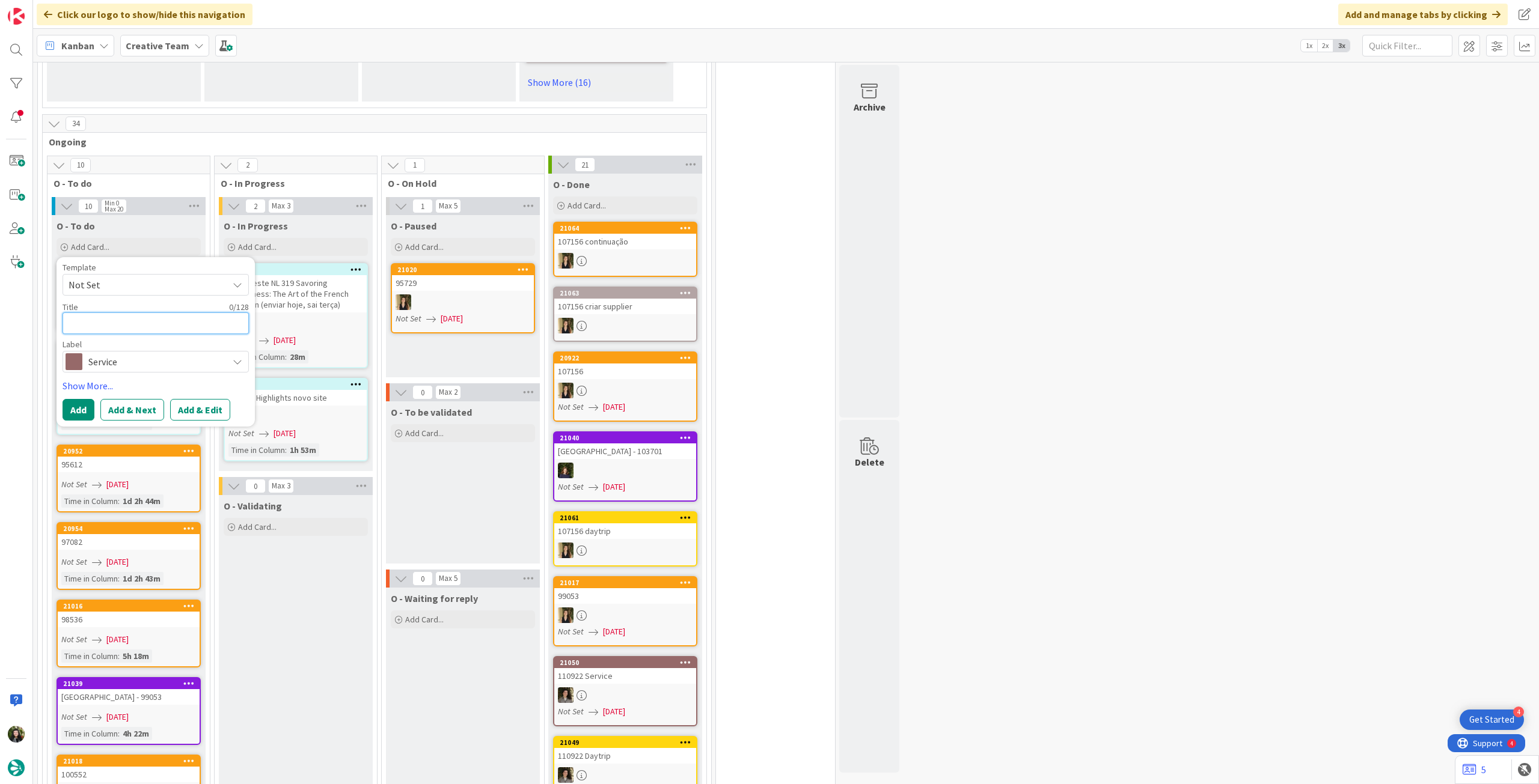
click at [173, 313] on textarea at bounding box center [155, 323] width 186 height 21
paste textarea "• 1h45 Train Tickets - [GEOGRAPHIC_DATA] / [GEOGRAPHIC_DATA] / [GEOGRAPHIC_DATA…"
type textarea "x"
type textarea "• 1h45 Train Tickets - [GEOGRAPHIC_DATA] / [GEOGRAPHIC_DATA] / [GEOGRAPHIC_DATA…"
drag, startPoint x: 82, startPoint y: 291, endPoint x: 97, endPoint y: 296, distance: 15.8
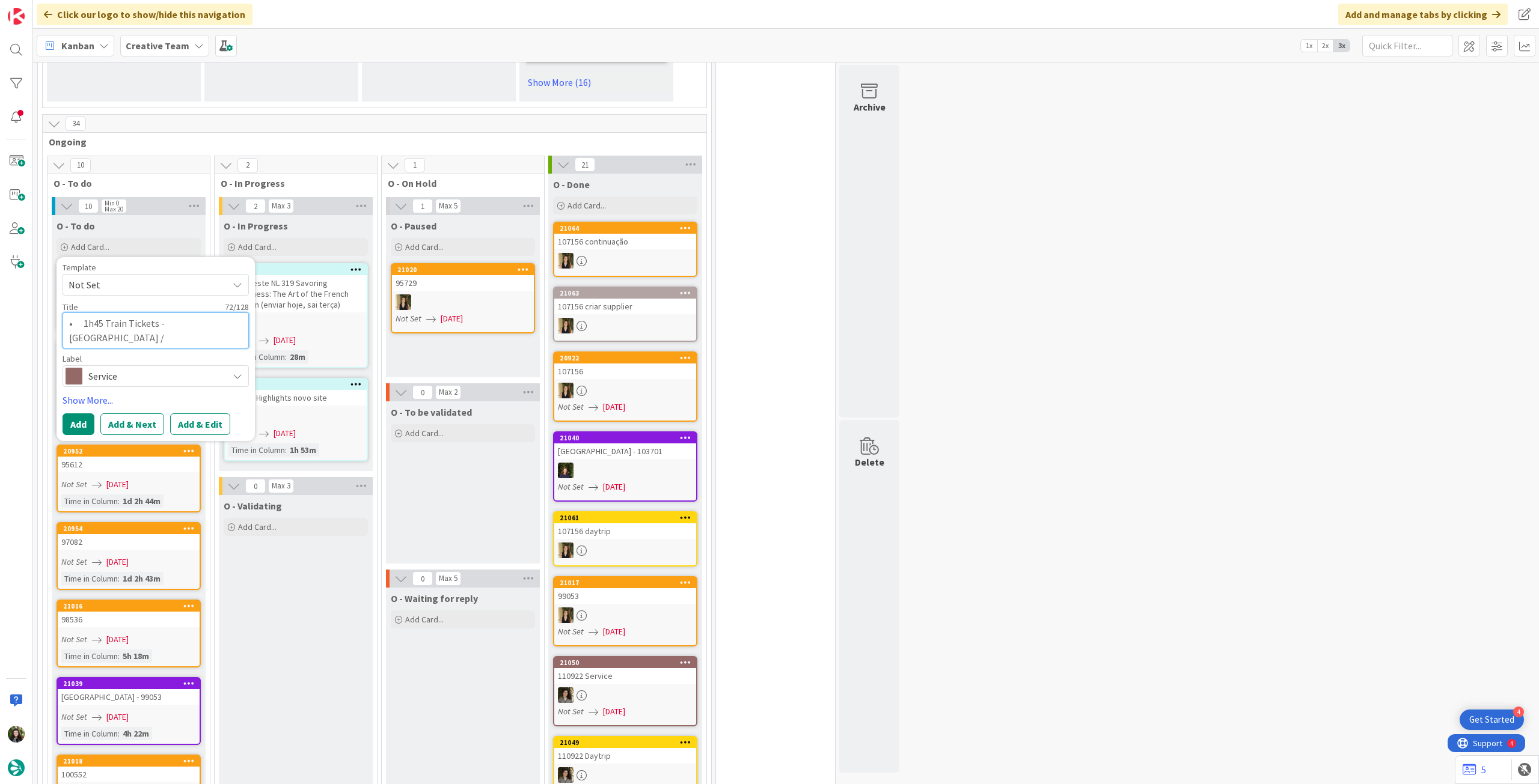
click at [83, 313] on textarea "• 1h45 Train Tickets - [GEOGRAPHIC_DATA] / [GEOGRAPHIC_DATA] / [GEOGRAPHIC_DATA…" at bounding box center [155, 330] width 186 height 36
type textarea "x"
type textarea "•1h45 Train Tickets - [GEOGRAPHIC_DATA] / [GEOGRAPHIC_DATA] / [GEOGRAPHIC_DATA]…"
type textarea "x"
type textarea "1h45 Train Tickets - [GEOGRAPHIC_DATA] / [GEOGRAPHIC_DATA] / [GEOGRAPHIC_DATA] …"
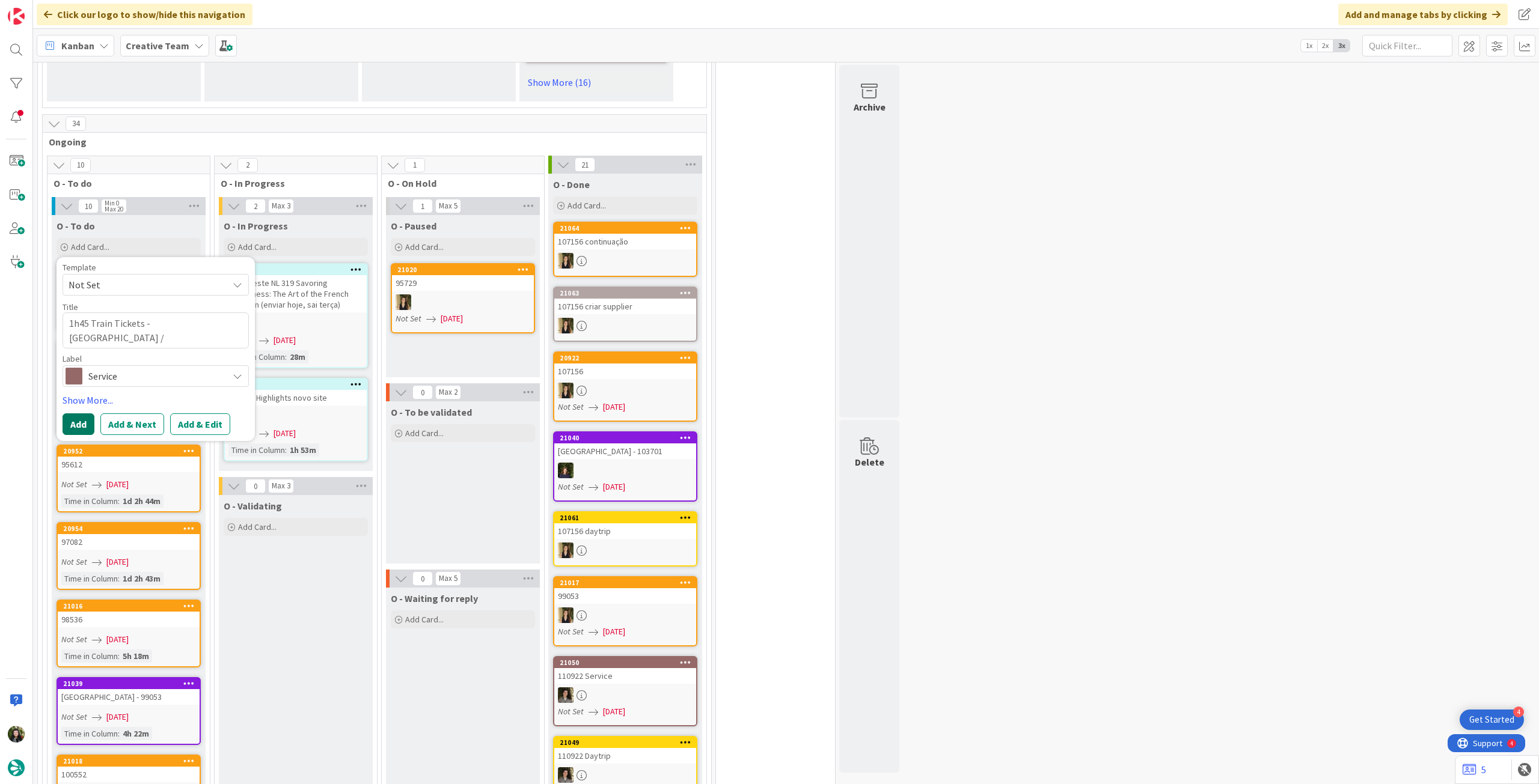
click at [76, 414] on button "Add" at bounding box center [78, 424] width 32 height 21
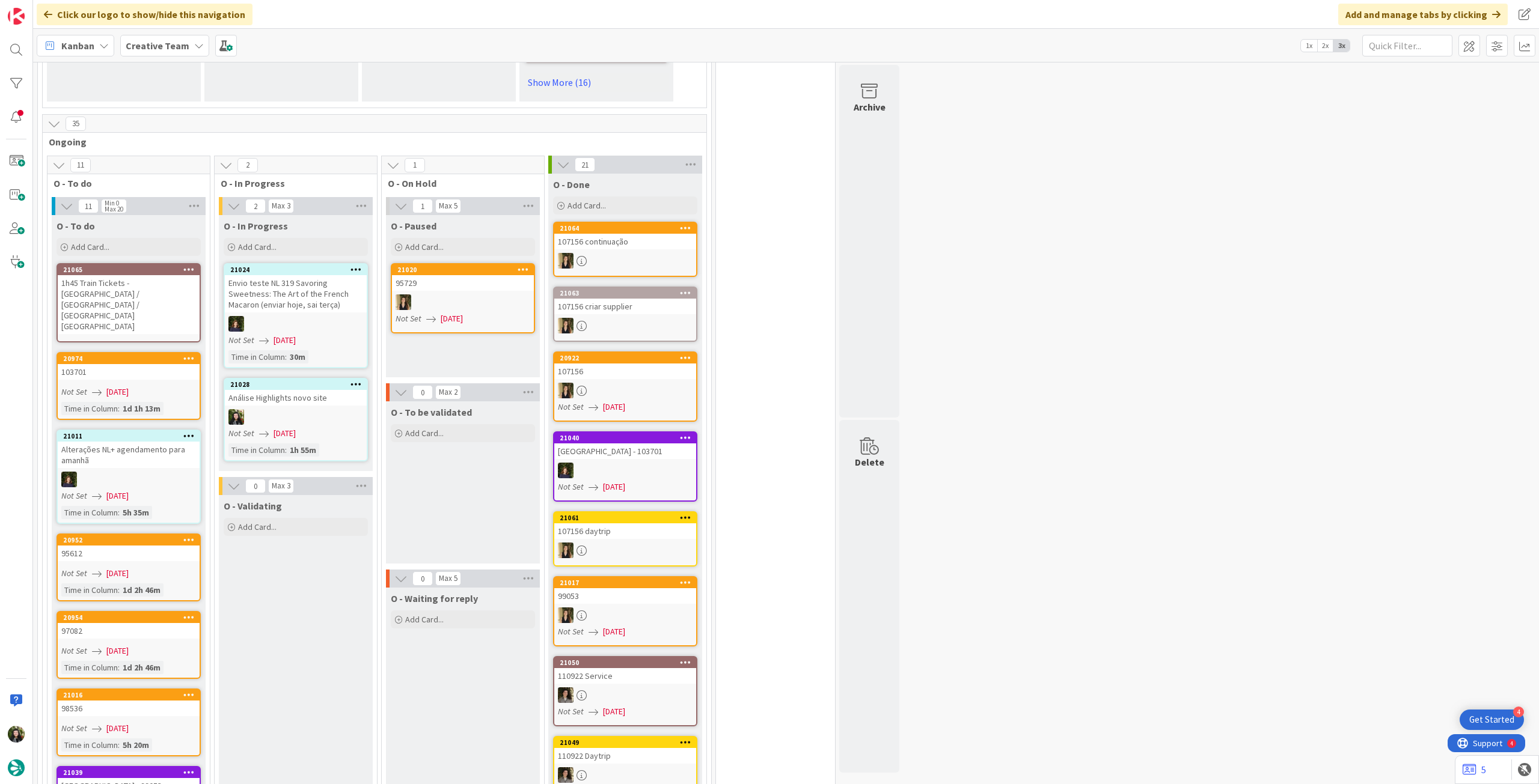
click at [132, 275] on div "1h45 Train Tickets - [GEOGRAPHIC_DATA] / [GEOGRAPHIC_DATA] / [GEOGRAPHIC_DATA] …" at bounding box center [129, 305] width 142 height 59
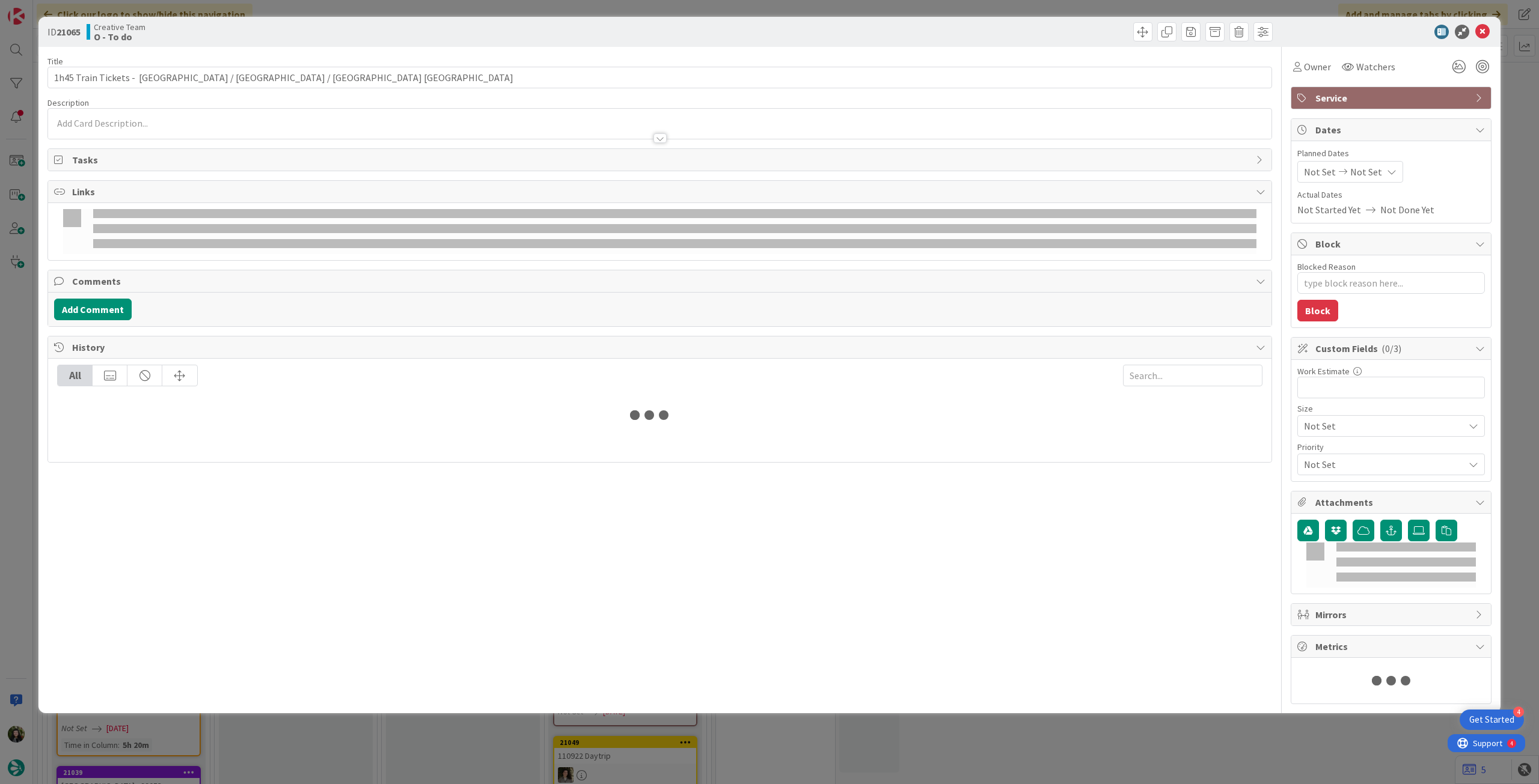
type textarea "x"
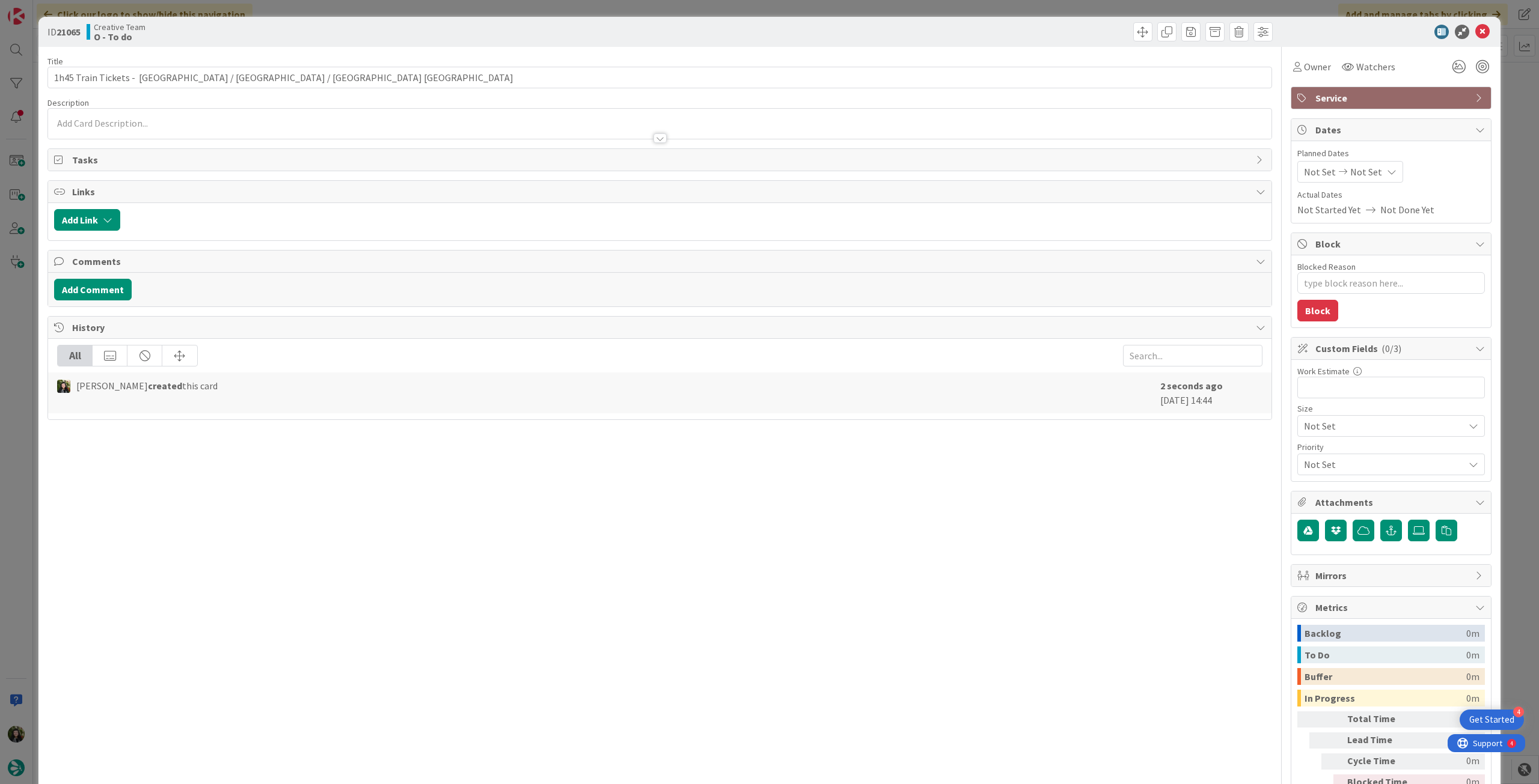
click at [216, 133] on div at bounding box center [660, 132] width 1223 height 13
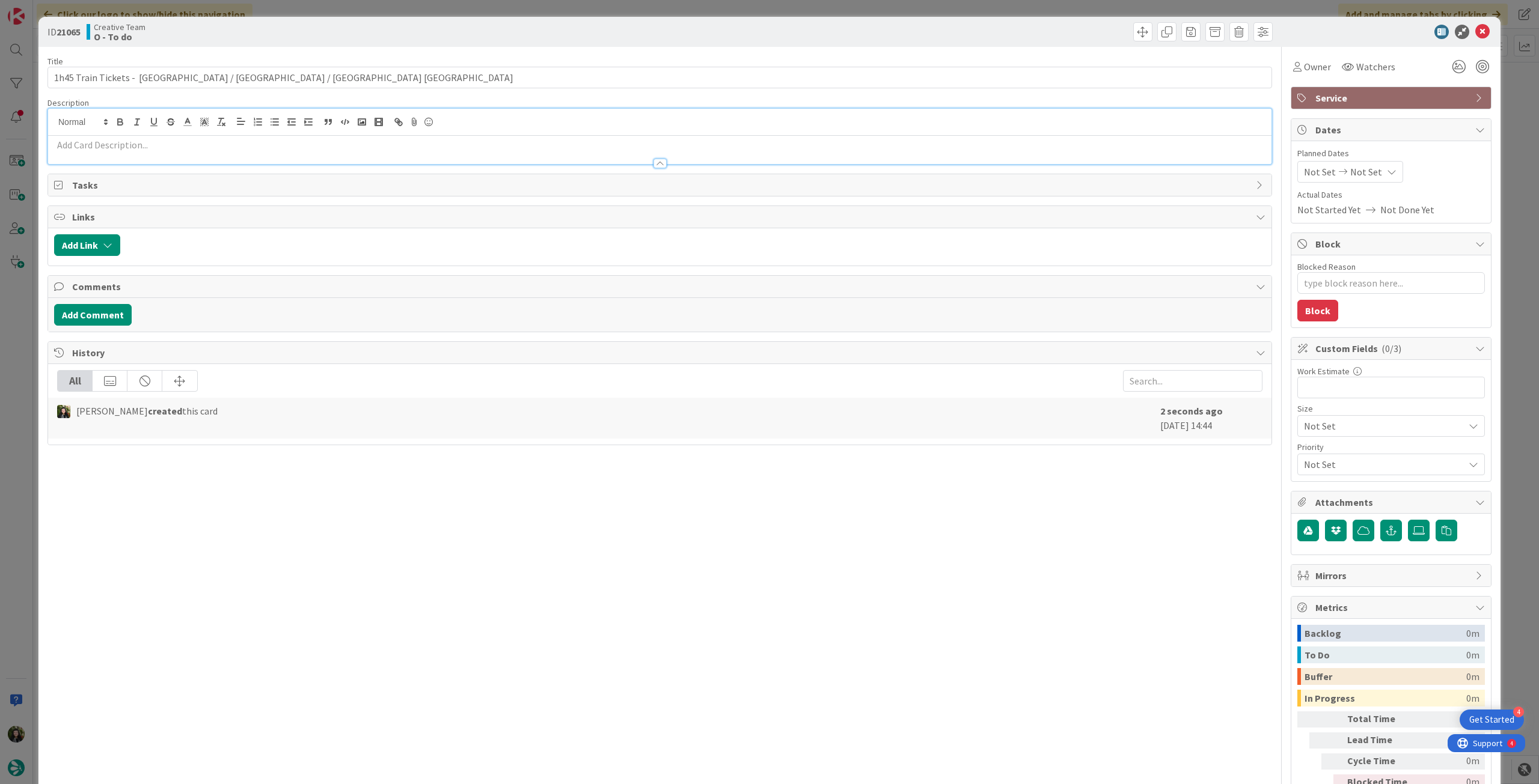
click at [204, 150] on p at bounding box center [659, 145] width 1211 height 14
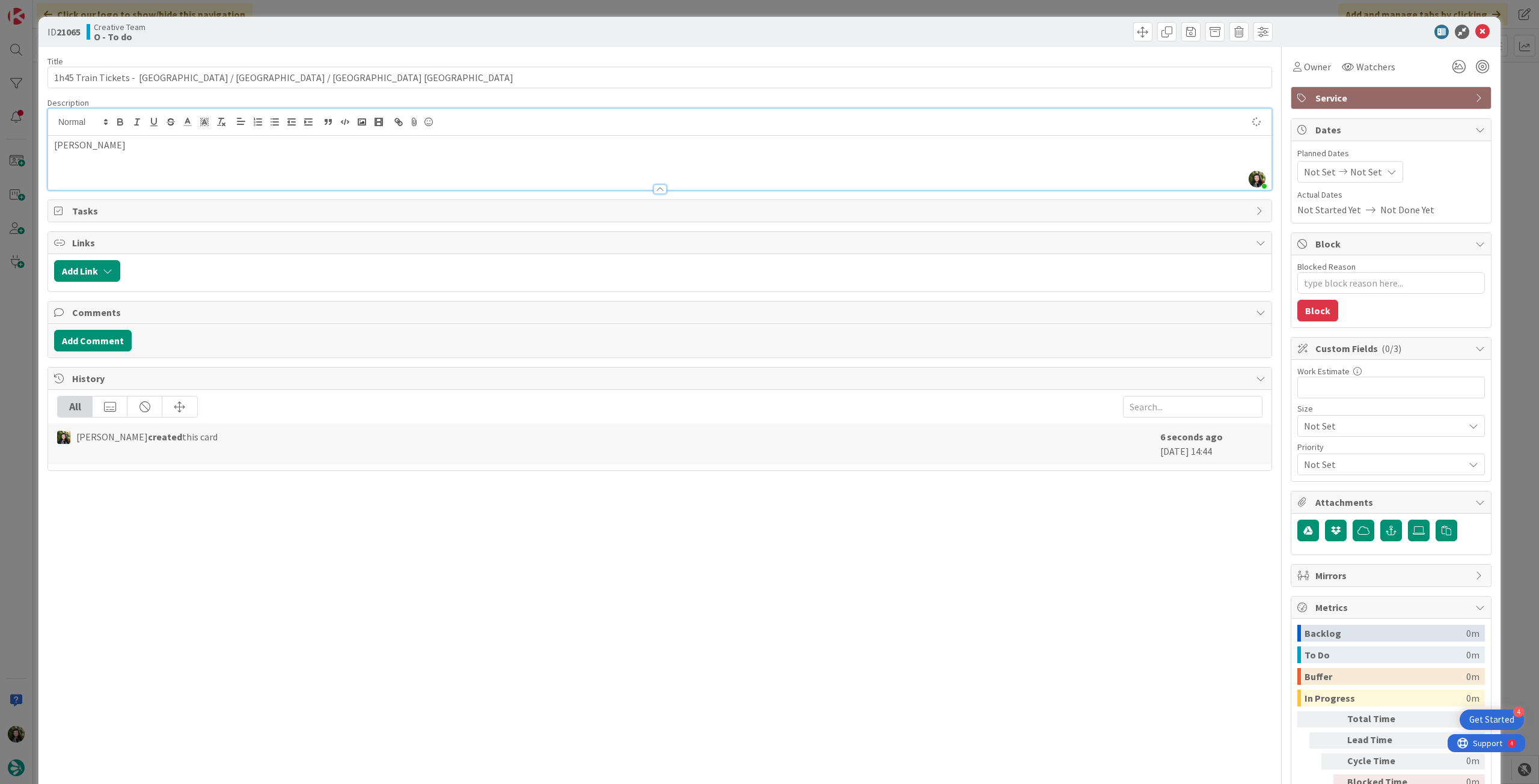
click at [1387, 170] on icon at bounding box center [1391, 172] width 10 height 10
type textarea "x"
click at [1311, 458] on icon at bounding box center [1318, 454] width 18 height 15
type input "[DATE]"
click at [256, 158] on div "[PERSON_NAME]" at bounding box center [660, 163] width 1223 height 54
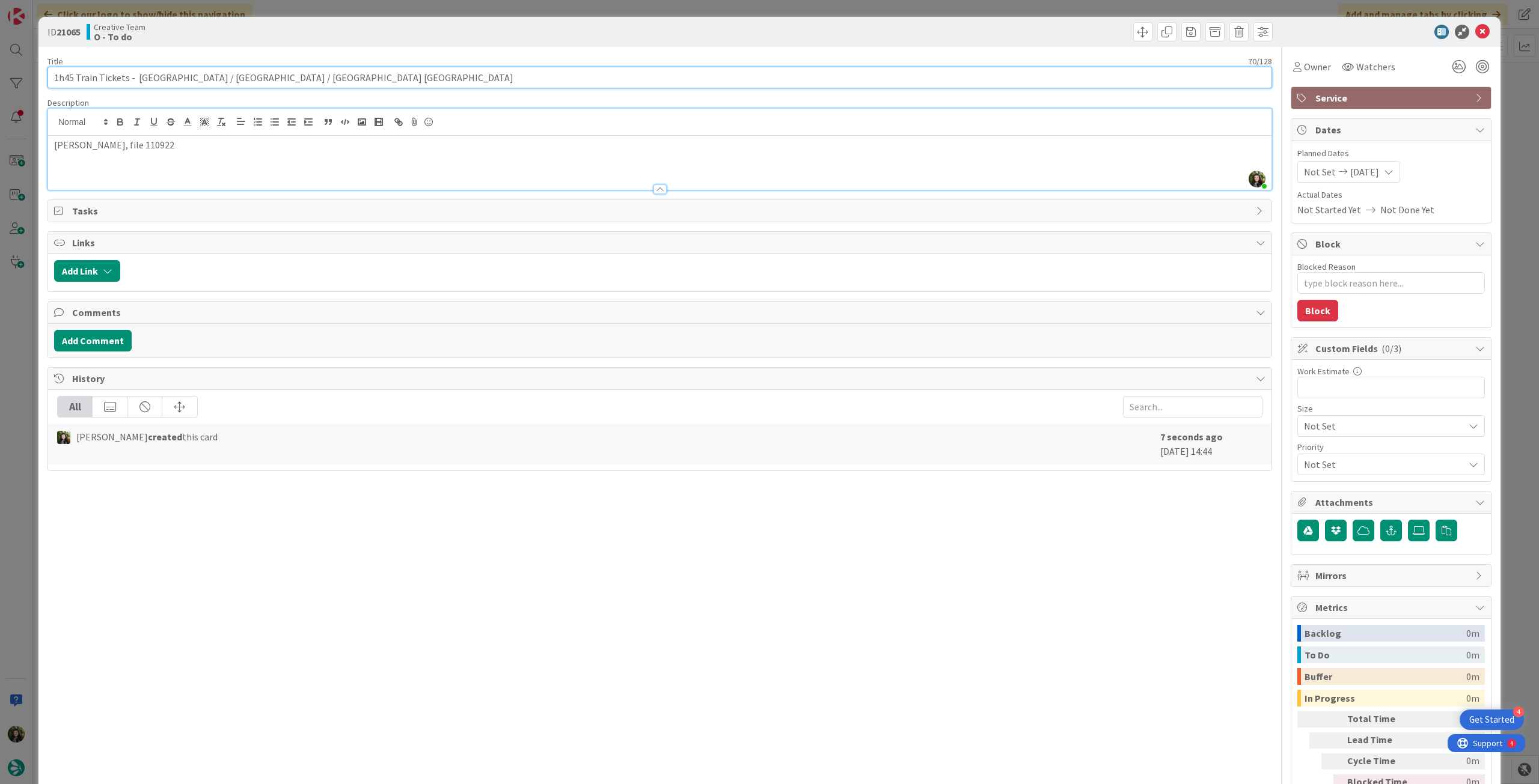
click at [446, 72] on input "1h45 Train Tickets - [GEOGRAPHIC_DATA] / [GEOGRAPHIC_DATA] / [GEOGRAPHIC_DATA] …" at bounding box center [660, 77] width 1224 height 21
type textarea "x"
paste input "110922"
type input "1h45 Train Tickets - [GEOGRAPHIC_DATA] / [GEOGRAPHIC_DATA] / [GEOGRAPHIC_DATA] …"
type textarea "x"
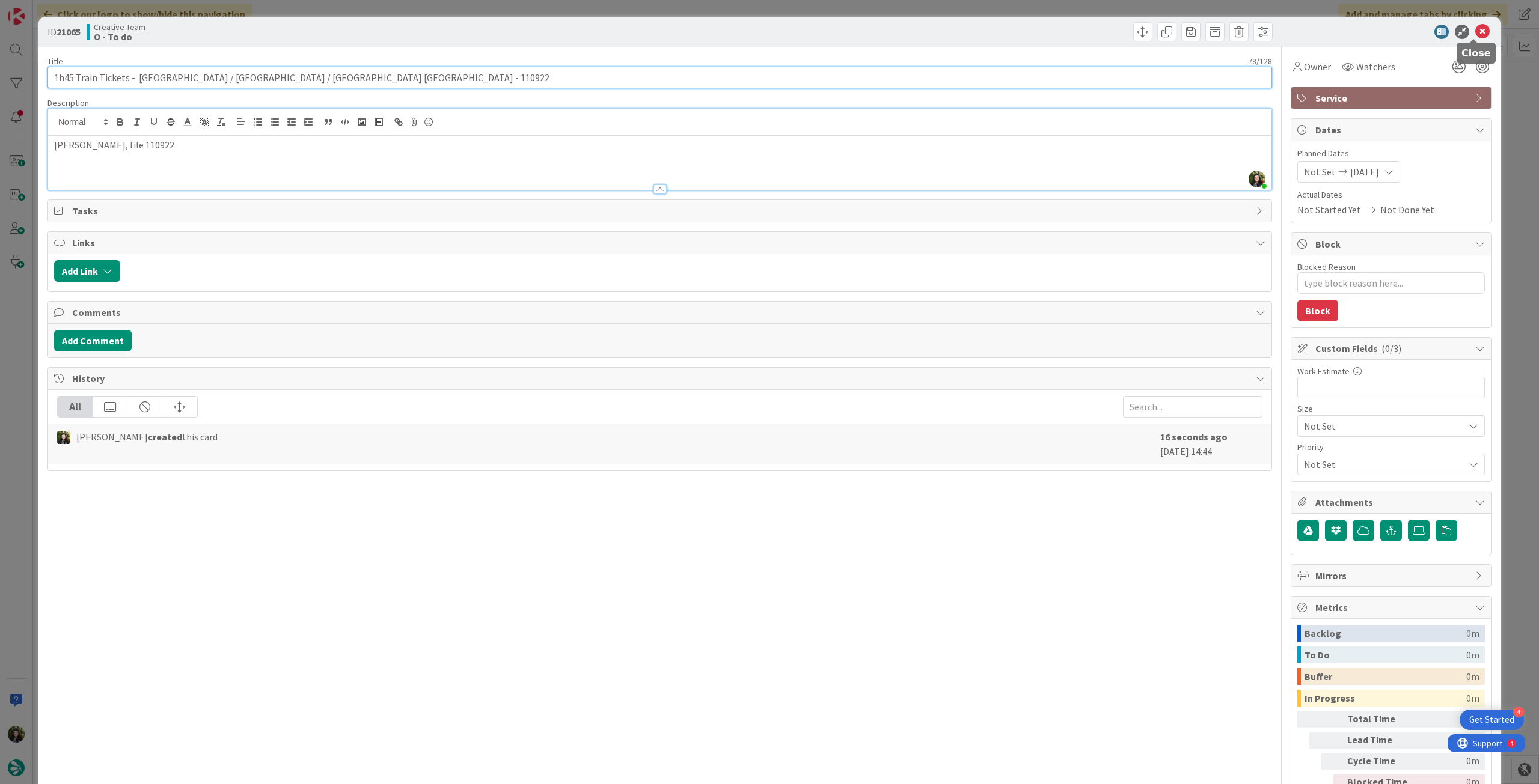
type input "1h45 Train Tickets - [GEOGRAPHIC_DATA] / [GEOGRAPHIC_DATA] / [GEOGRAPHIC_DATA] …"
drag, startPoint x: 1480, startPoint y: 29, endPoint x: 1452, endPoint y: 56, distance: 38.9
click at [1480, 29] on icon at bounding box center [1483, 32] width 15 height 15
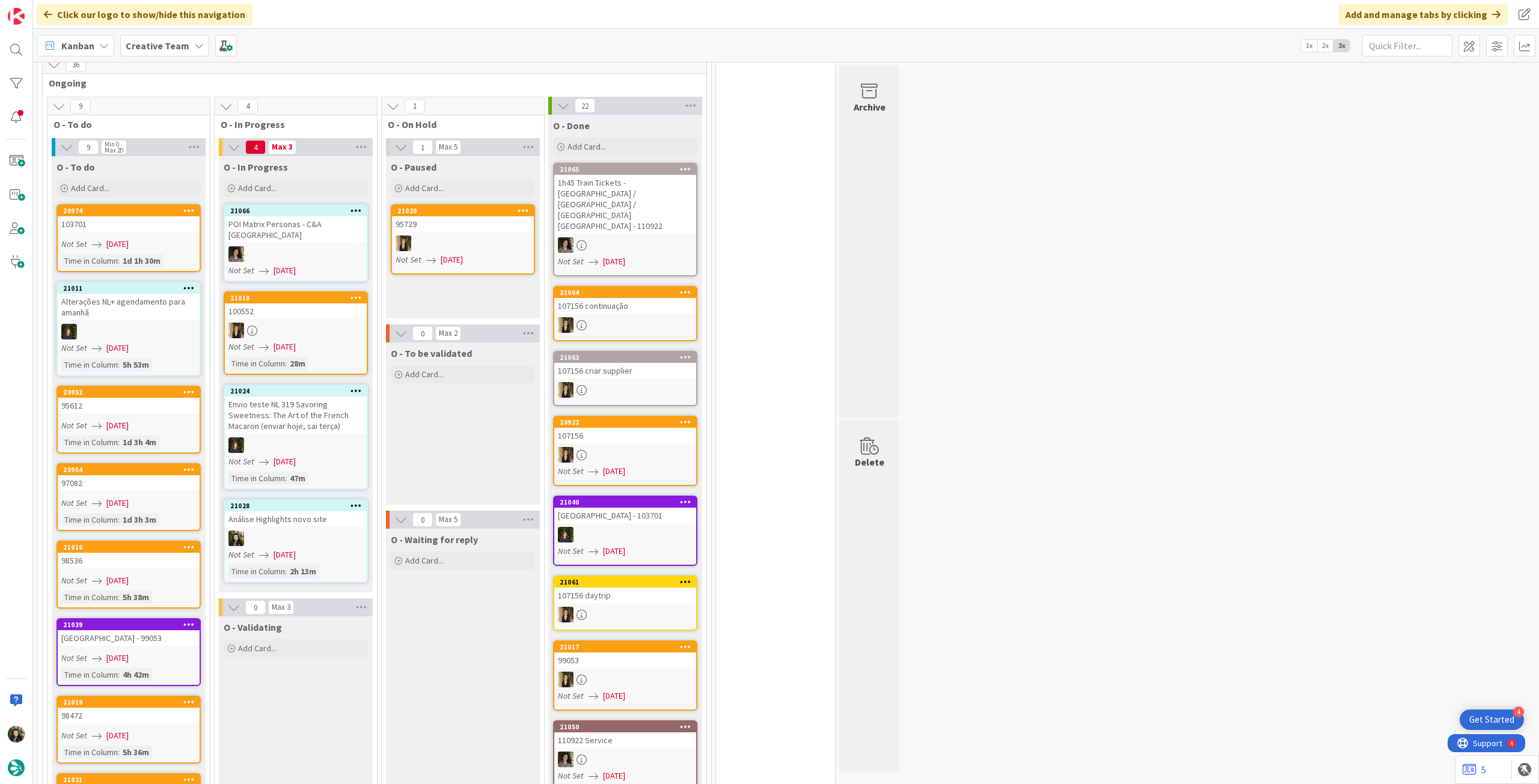
scroll to position [801, 0]
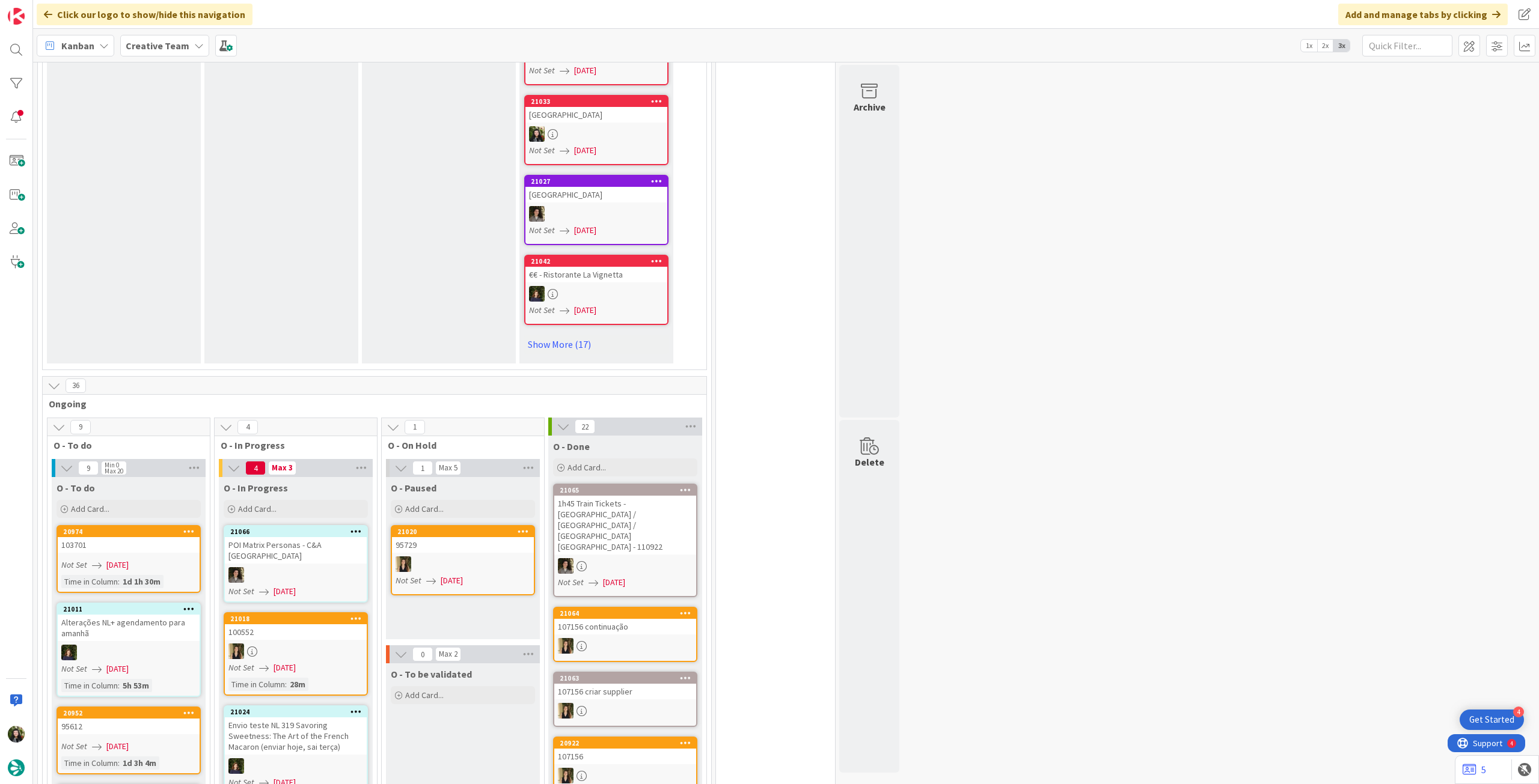
click at [160, 48] on b "Creative Team" at bounding box center [157, 46] width 64 height 12
click at [200, 177] on h4 "Creative Team - Análise" at bounding box center [215, 172] width 163 height 12
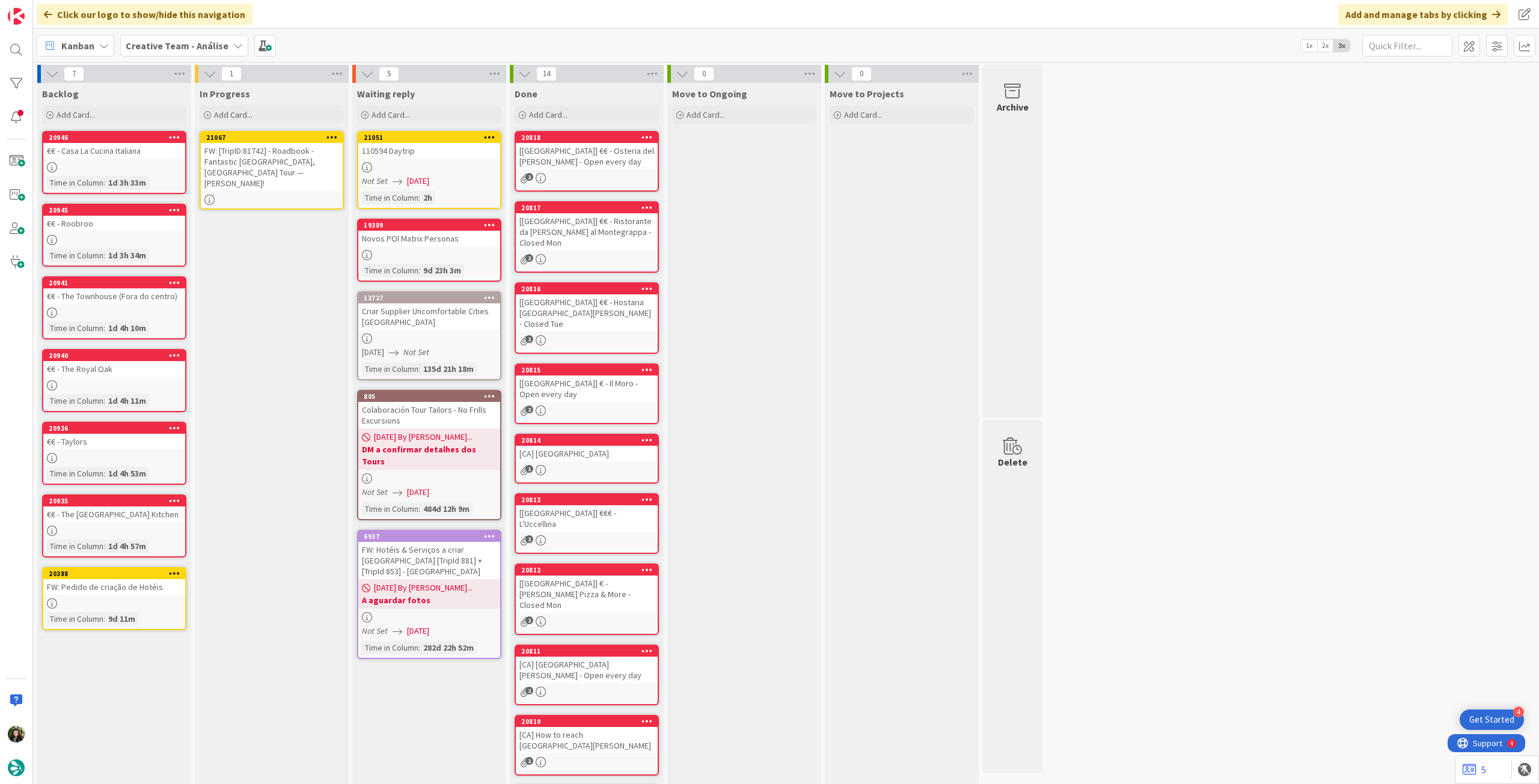
click at [288, 170] on div "FW: [TripID:81742] - Roadbook - Fantastic [GEOGRAPHIC_DATA], [GEOGRAPHIC_DATA] …" at bounding box center [272, 167] width 142 height 48
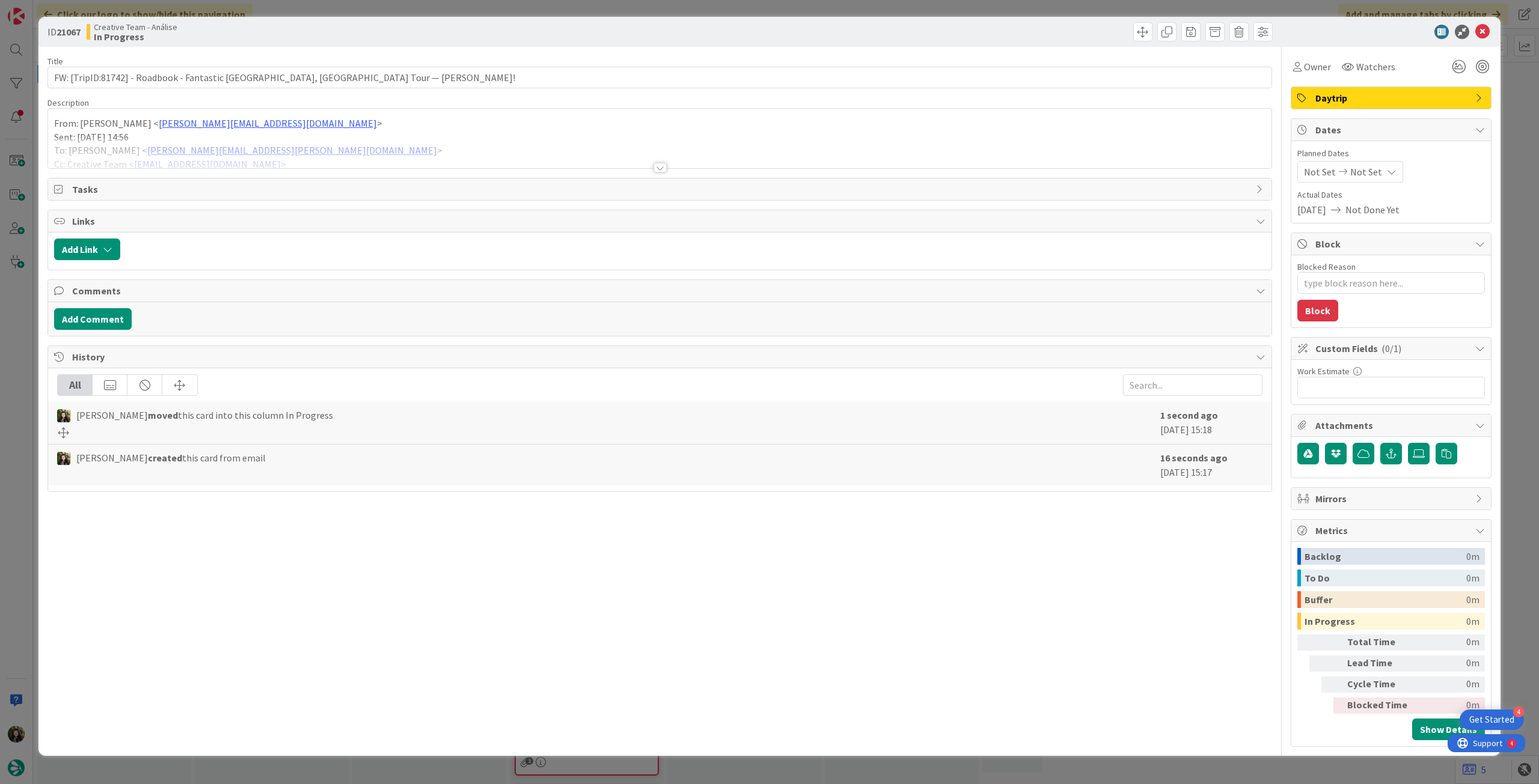
click at [360, 145] on div at bounding box center [660, 153] width 1223 height 31
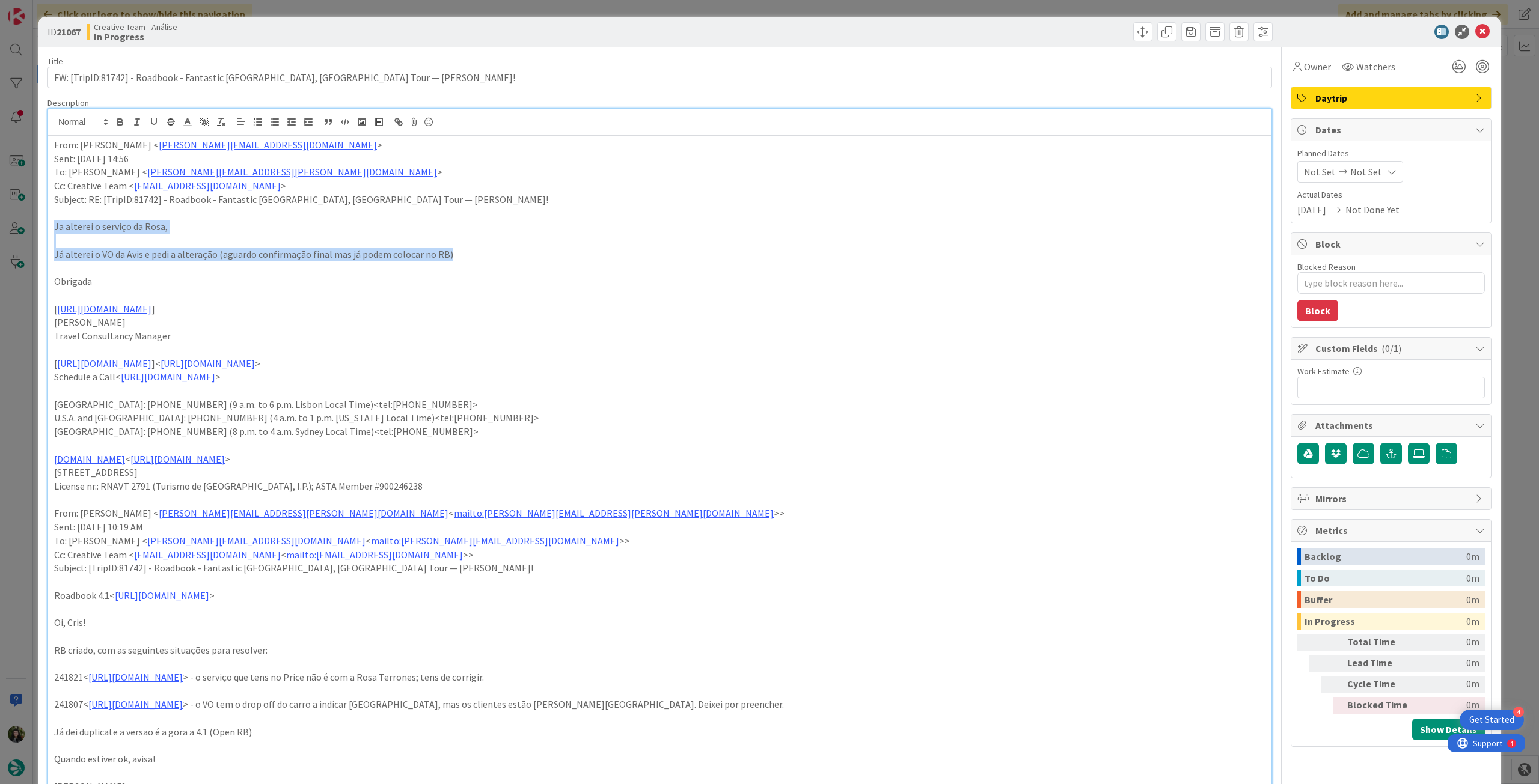
drag, startPoint x: 174, startPoint y: 253, endPoint x: 83, endPoint y: 176, distance: 119.2
click at [20, 222] on div "ID 21067 Creative Team - Análise In Progress Title 76 / 128 FW: [TripID:81742] …" at bounding box center [770, 392] width 1539 height 784
drag, startPoint x: 119, startPoint y: 123, endPoint x: 145, endPoint y: 130, distance: 26.9
click at [121, 123] on icon "button" at bounding box center [121, 122] width 11 height 11
click at [656, 234] on p at bounding box center [659, 241] width 1211 height 14
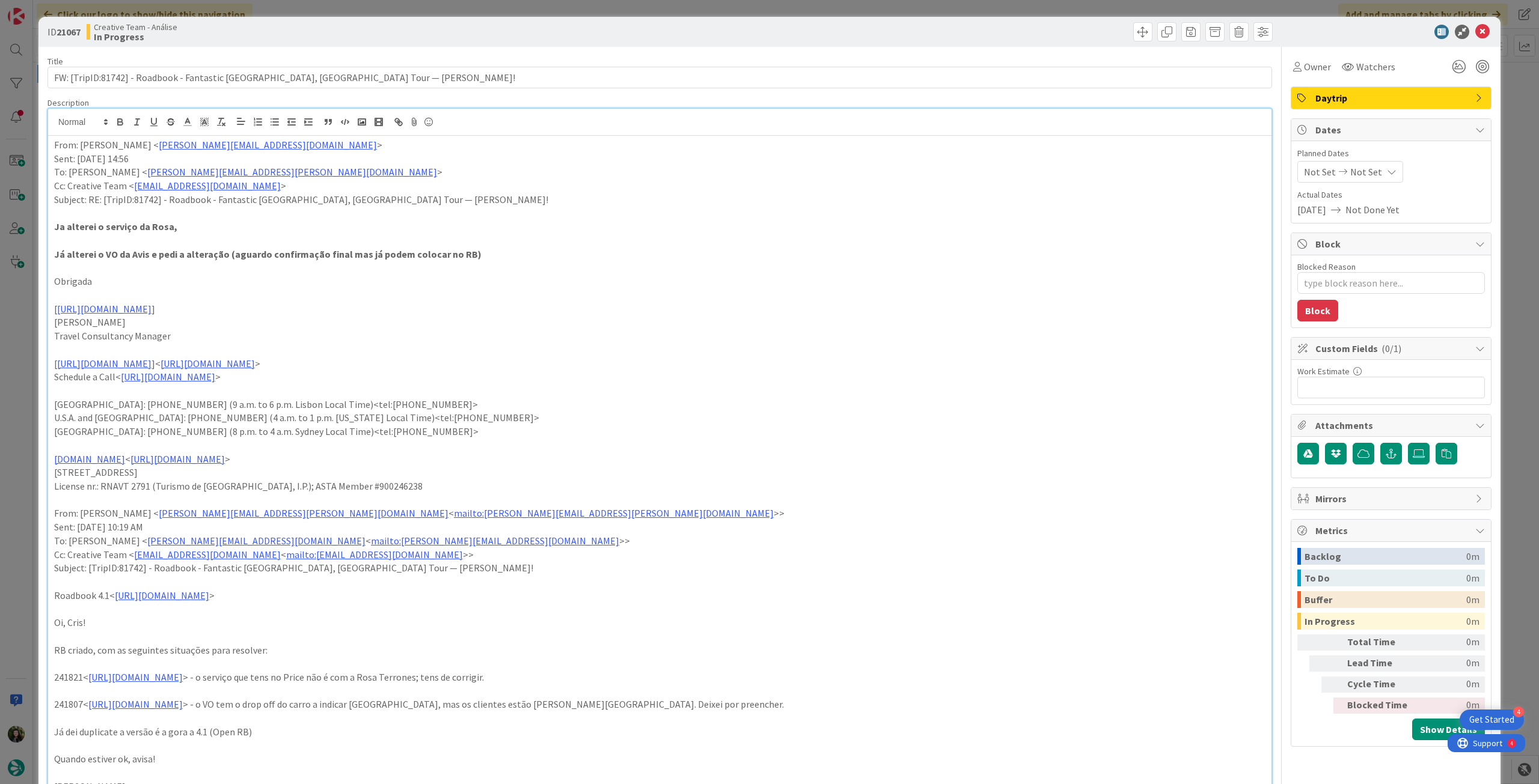
click at [1366, 161] on div "Not Set Not Set" at bounding box center [1350, 171] width 106 height 21
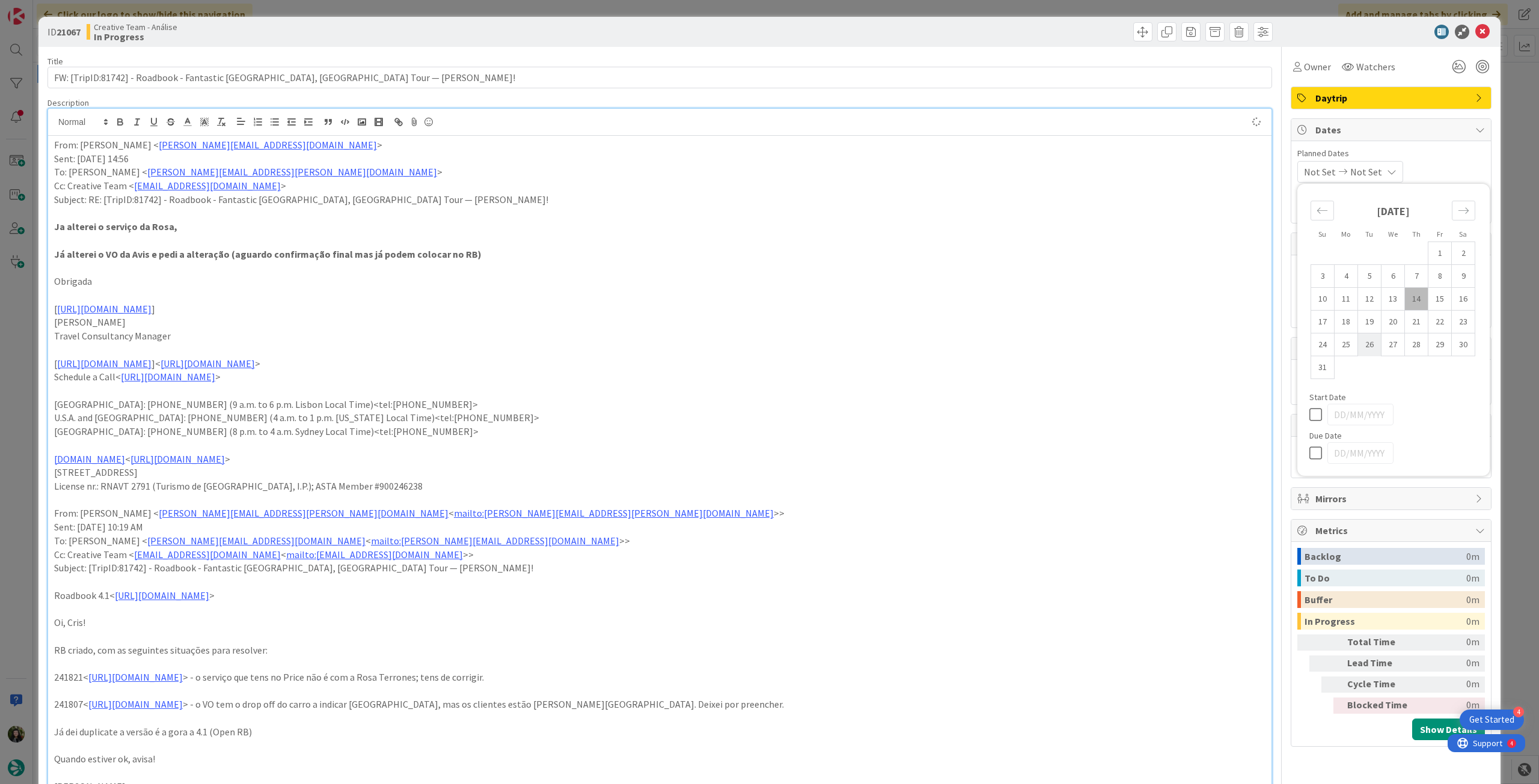
type textarea "x"
drag, startPoint x: 1309, startPoint y: 450, endPoint x: 1382, endPoint y: 251, distance: 212.0
click at [1310, 447] on icon at bounding box center [1318, 454] width 18 height 15
type input "[DATE]"
click at [1475, 29] on icon at bounding box center [1483, 32] width 15 height 15
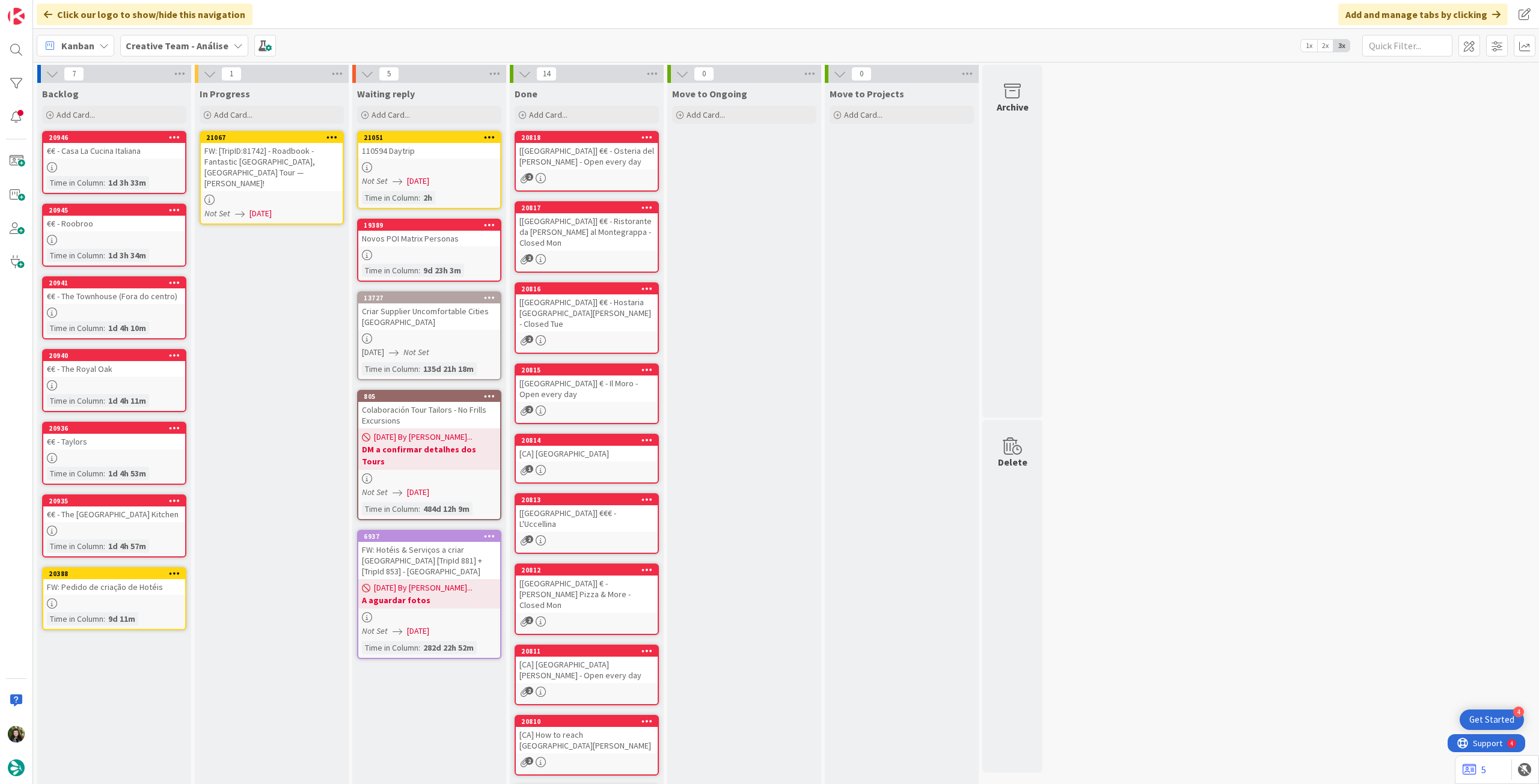
click at [327, 133] on icon at bounding box center [332, 137] width 12 height 9
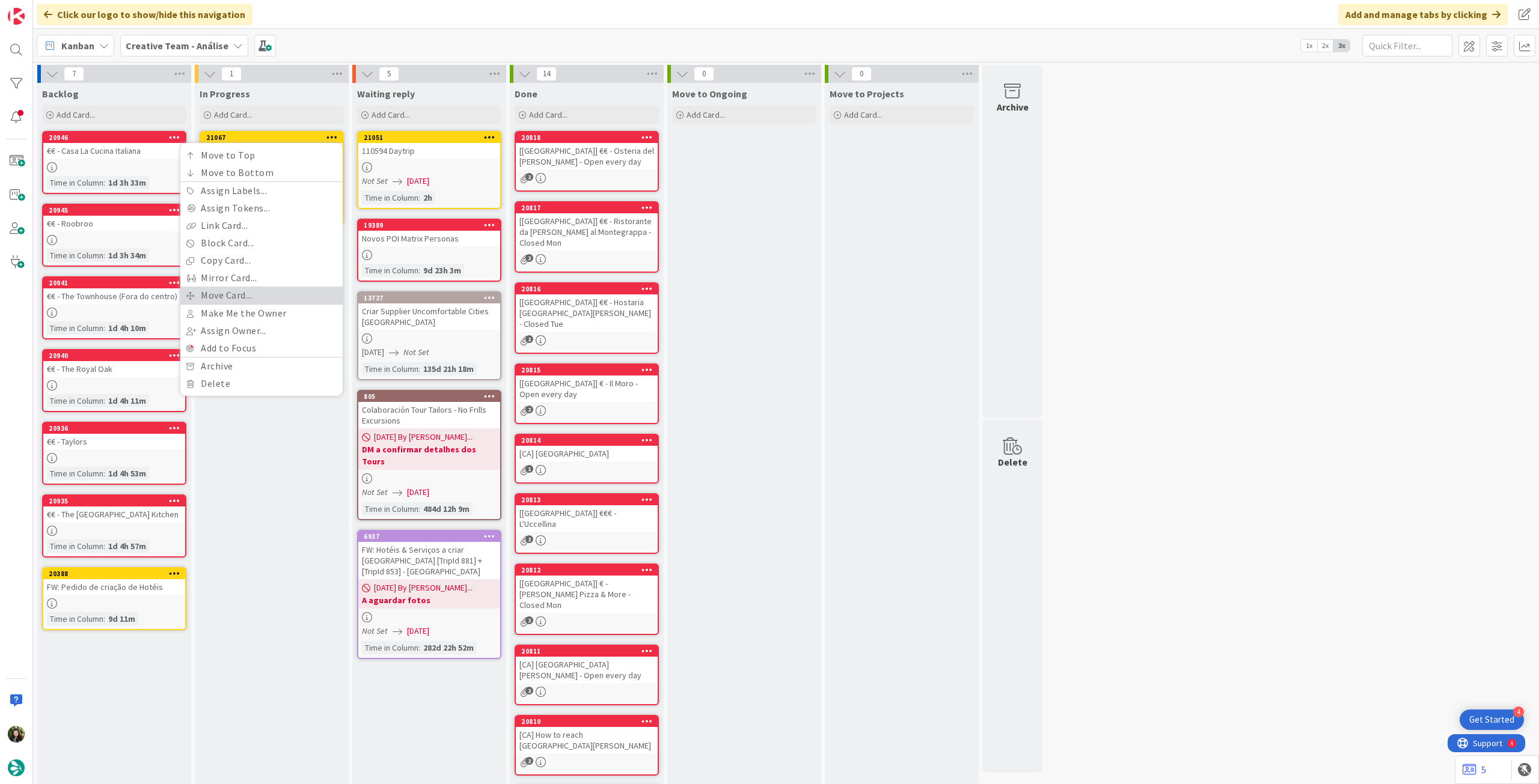
click at [280, 297] on link "Move Card..." at bounding box center [261, 295] width 162 height 17
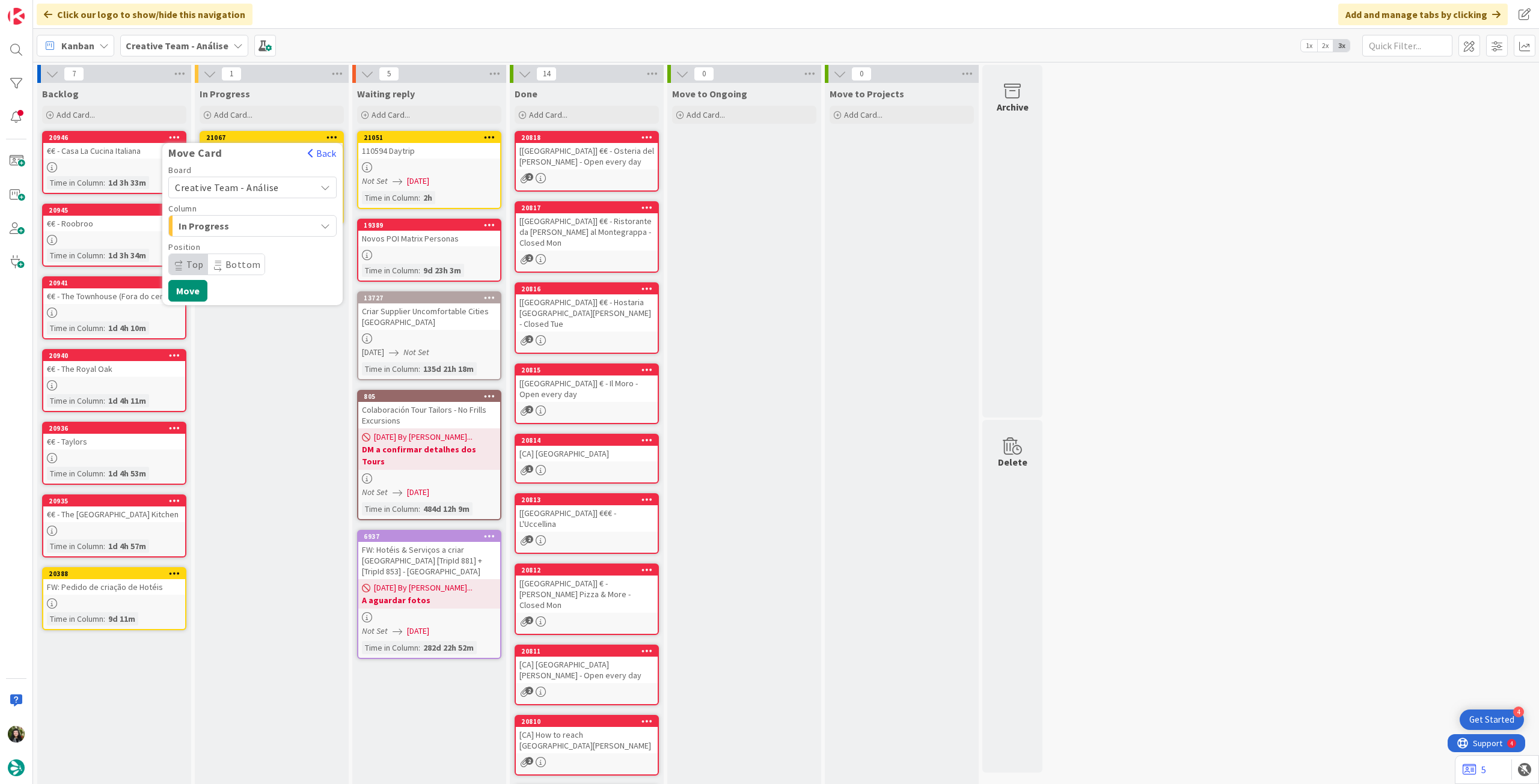
drag, startPoint x: 283, startPoint y: 188, endPoint x: 283, endPoint y: 195, distance: 7.0
click at [283, 190] on span "Creative Team - Análise" at bounding box center [242, 187] width 135 height 17
click at [264, 244] on span "Creative Team" at bounding box center [260, 244] width 140 height 18
click at [255, 253] on div "Daytrip" at bounding box center [252, 264] width 168 height 21
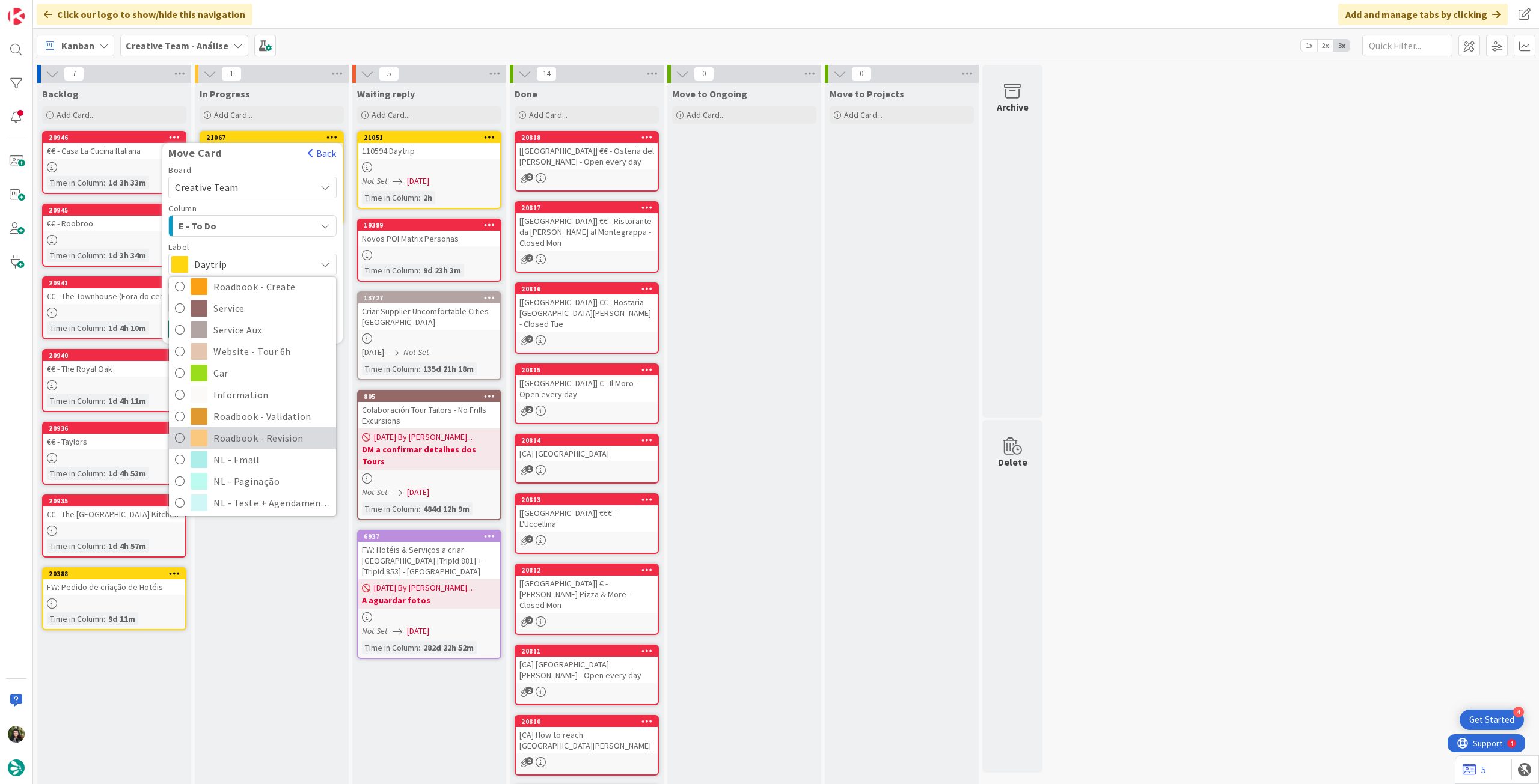
scroll to position [160, 0]
click at [259, 432] on span "Roadbook - Revision" at bounding box center [272, 435] width 116 height 18
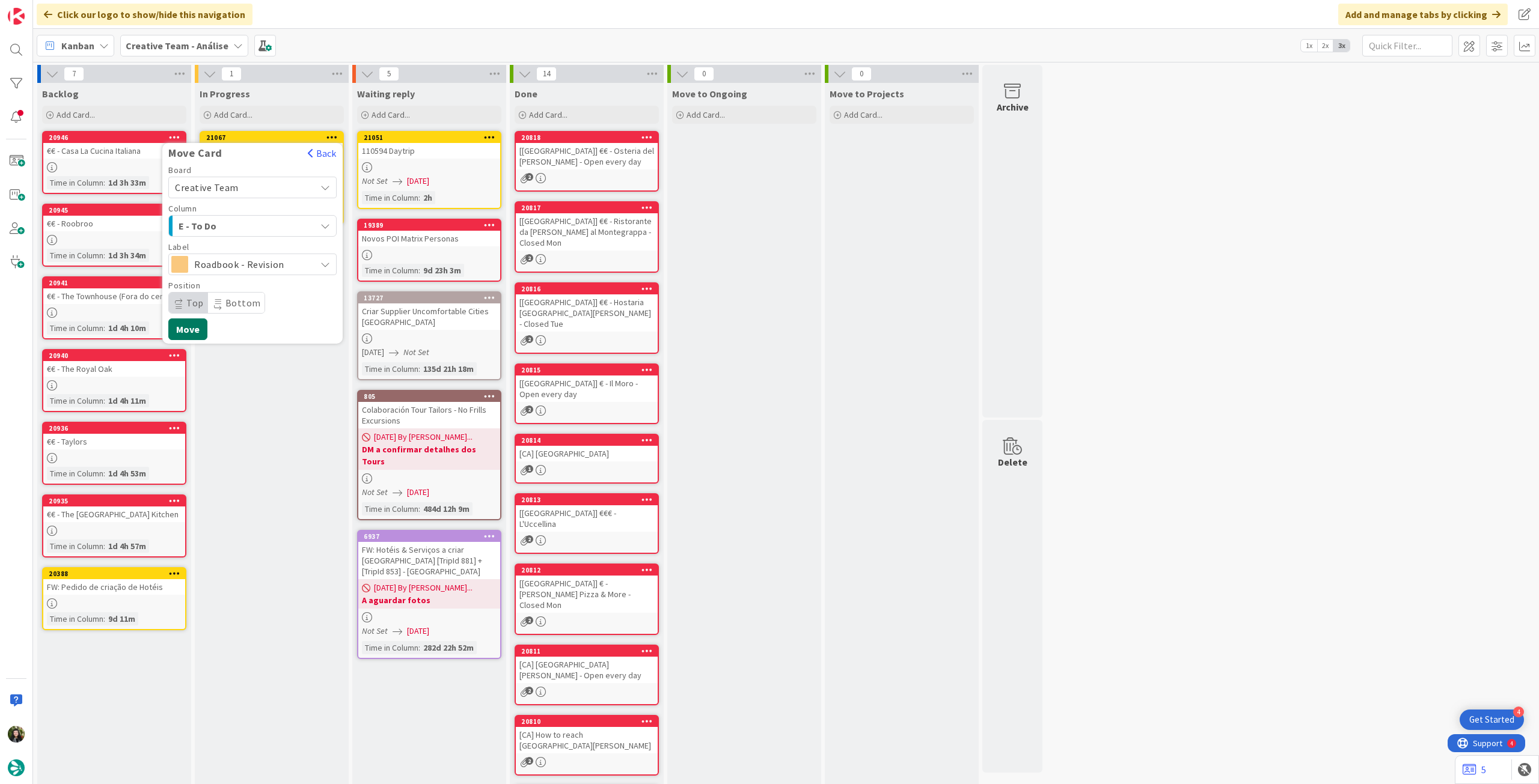
click at [196, 327] on button "Move" at bounding box center [188, 329] width 39 height 21
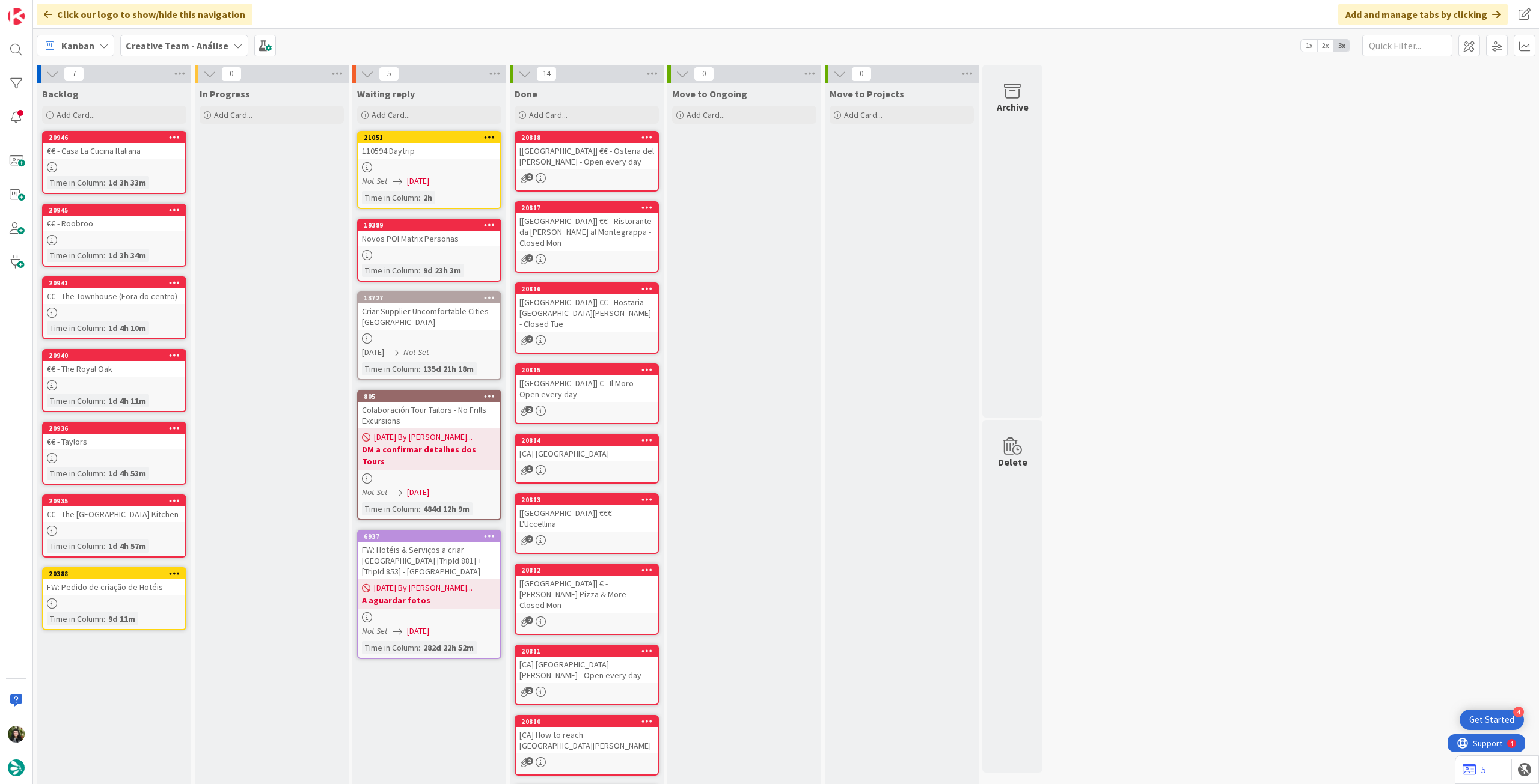
drag, startPoint x: 160, startPoint y: 38, endPoint x: 166, endPoint y: 64, distance: 26.7
click at [160, 39] on span "Creative Team - Análise" at bounding box center [177, 46] width 103 height 15
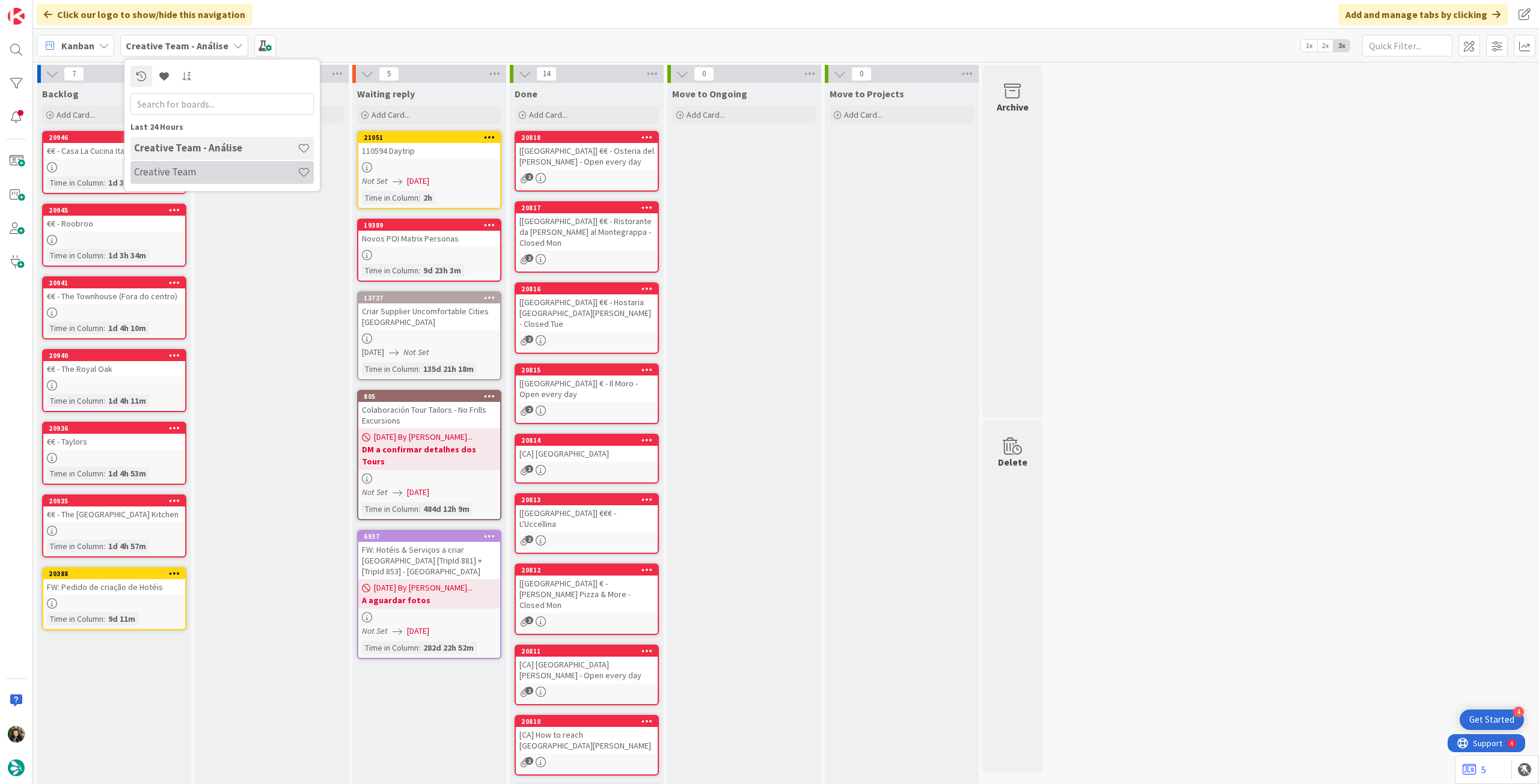
click at [170, 176] on h4 "Creative Team" at bounding box center [215, 172] width 163 height 12
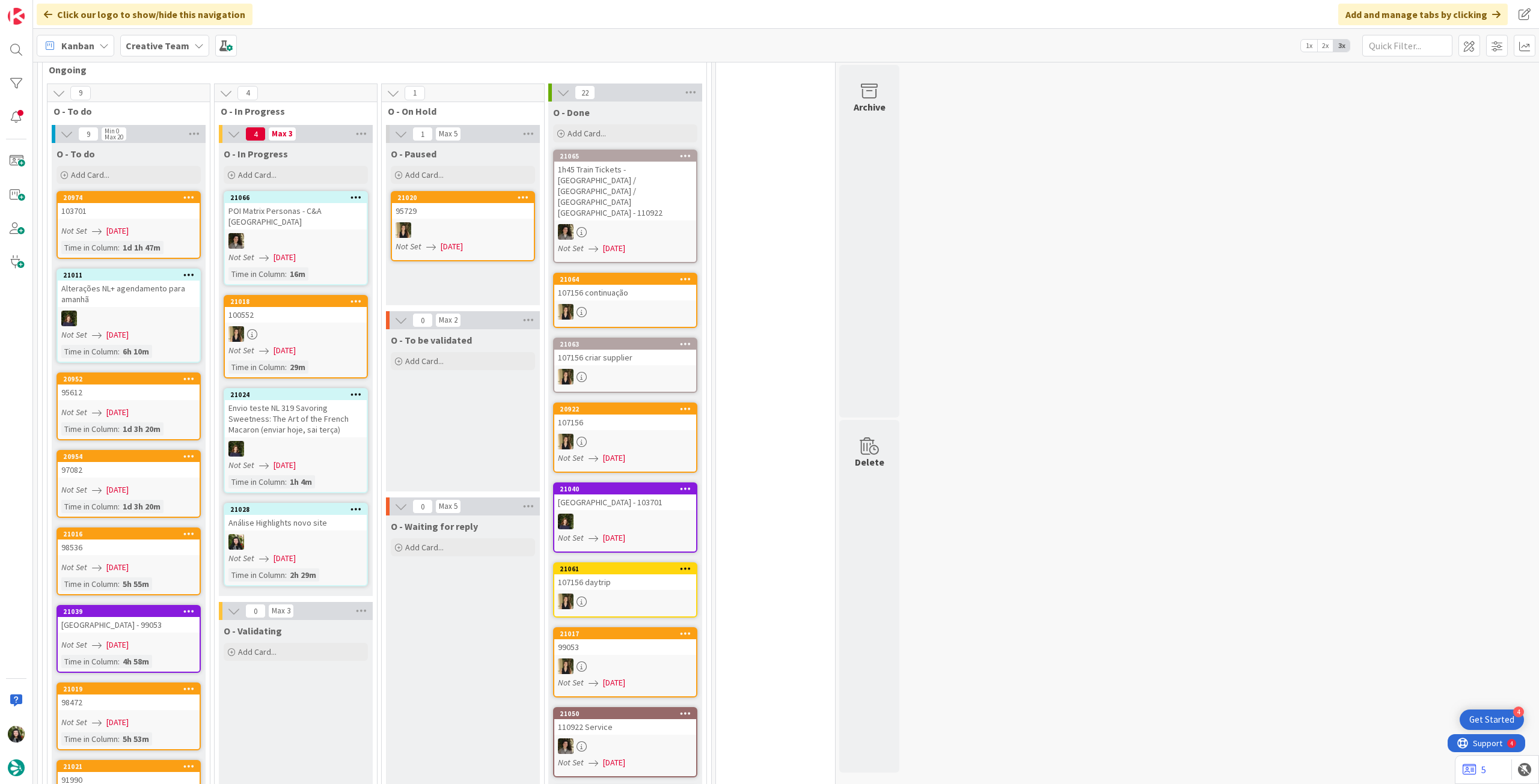
scroll to position [1122, 0]
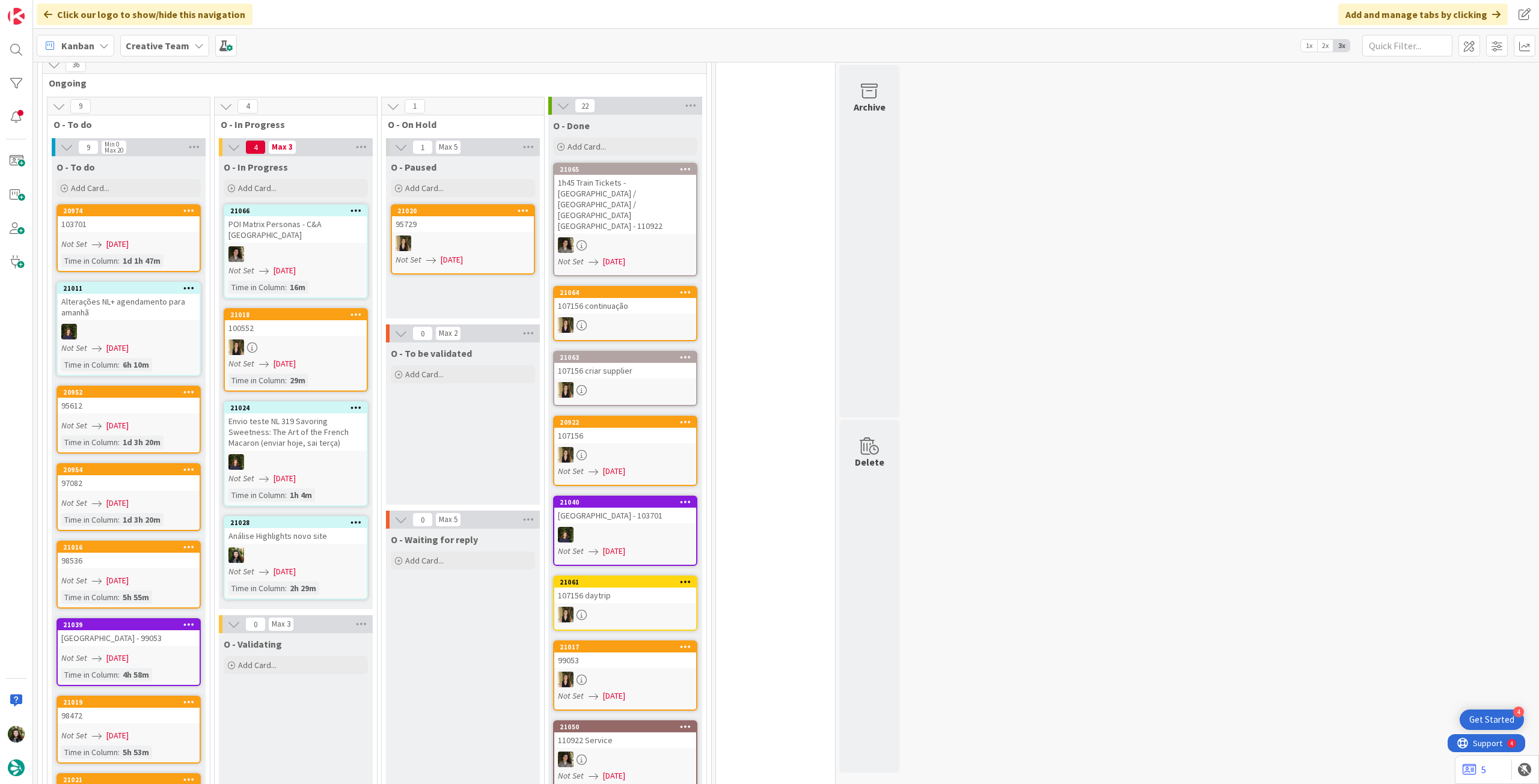
click at [160, 53] on div "Creative Team" at bounding box center [164, 45] width 89 height 21
click at [193, 170] on h4 "Creative Team - Análise" at bounding box center [215, 172] width 163 height 12
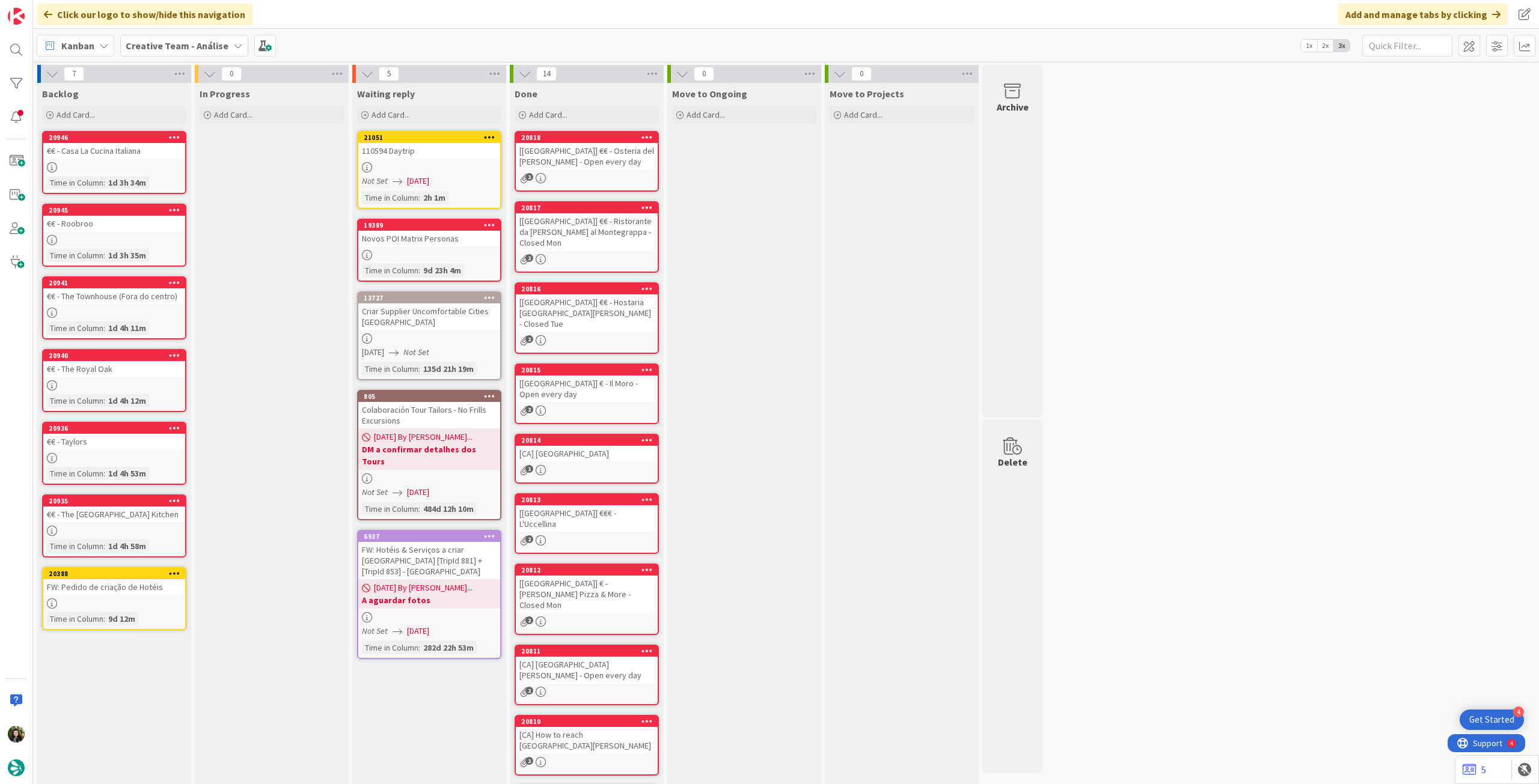
click at [184, 51] on b "Creative Team - Análise" at bounding box center [177, 46] width 103 height 12
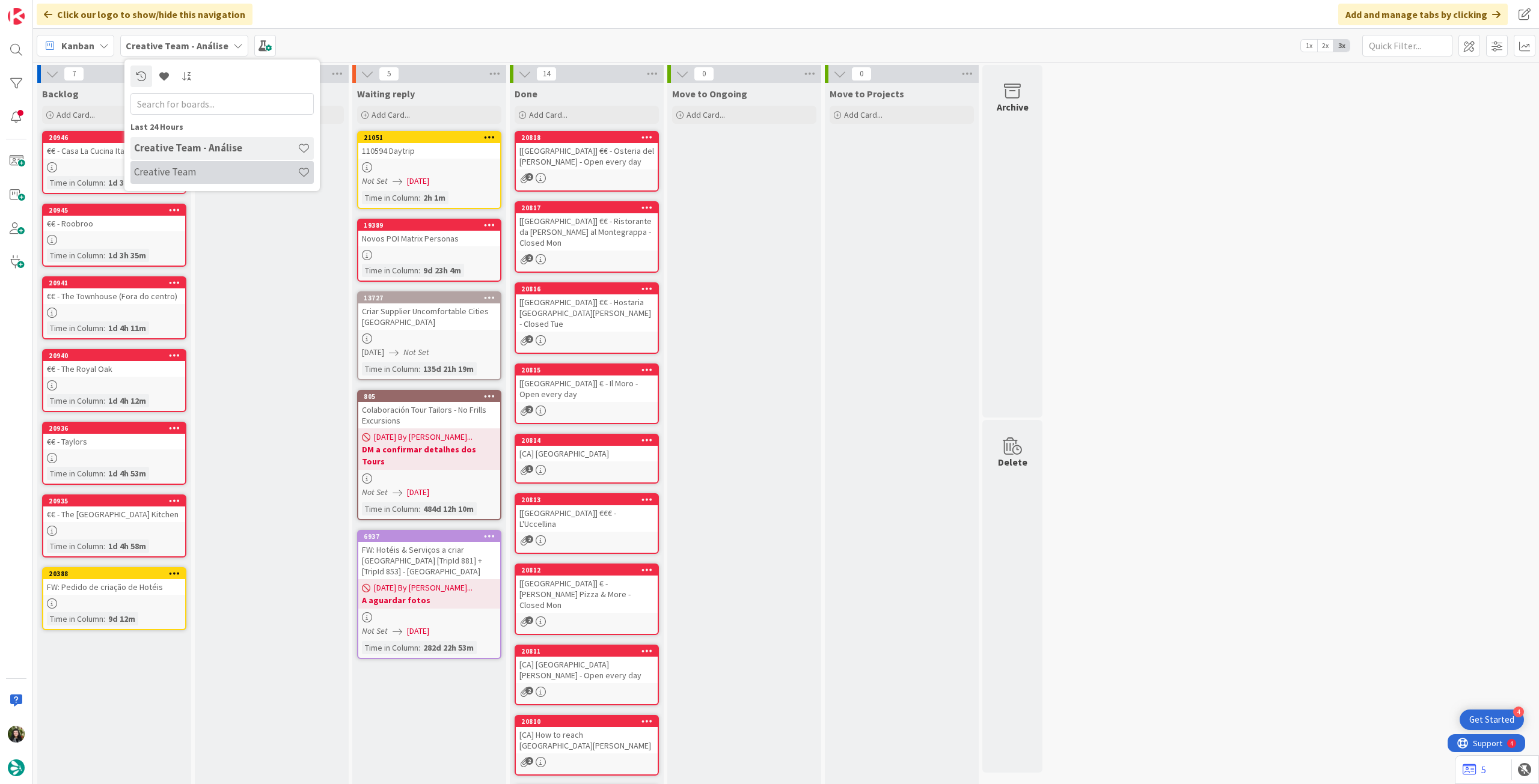
click at [192, 168] on h4 "Creative Team" at bounding box center [215, 172] width 163 height 12
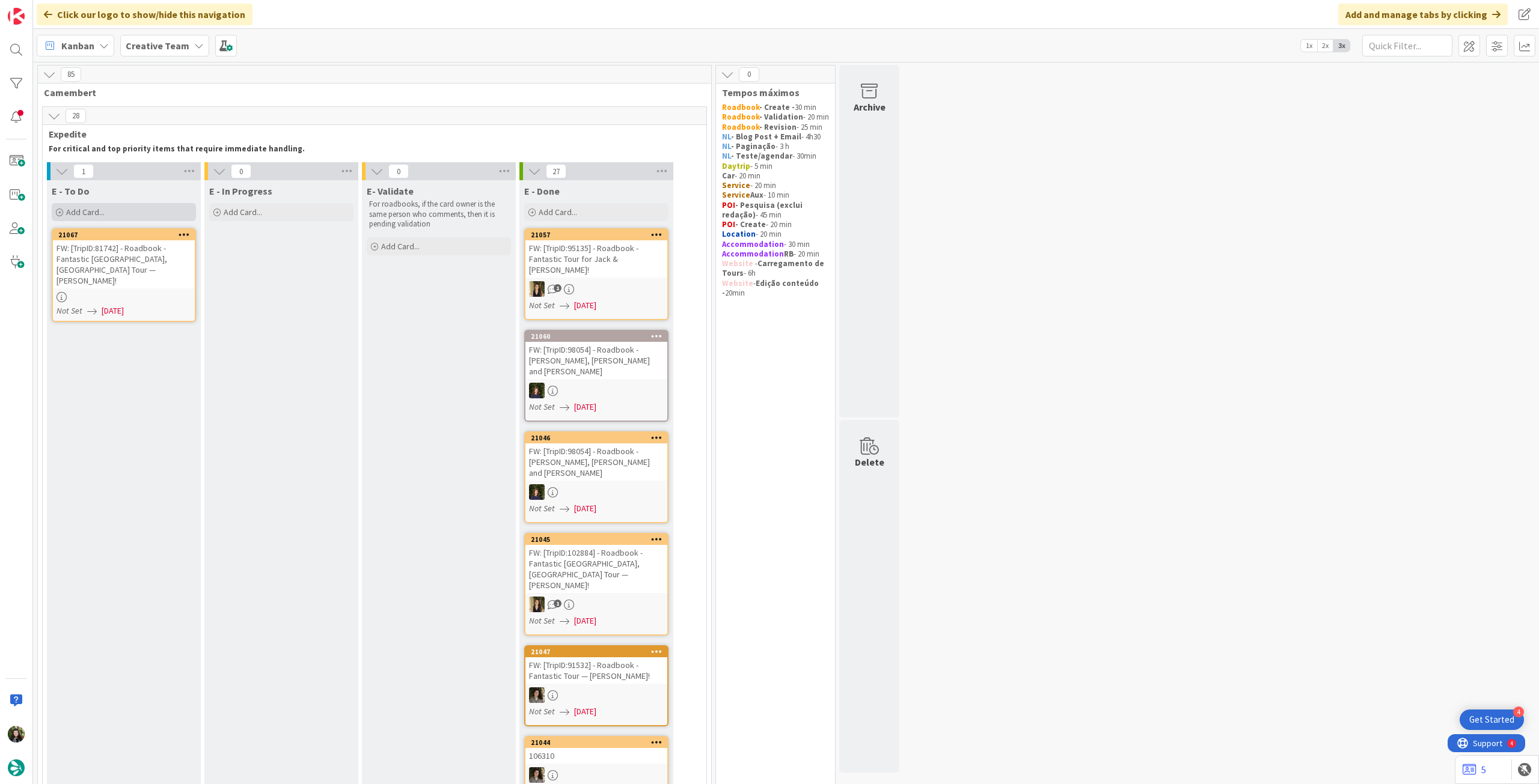
click at [118, 214] on div "Add Card..." at bounding box center [124, 212] width 144 height 18
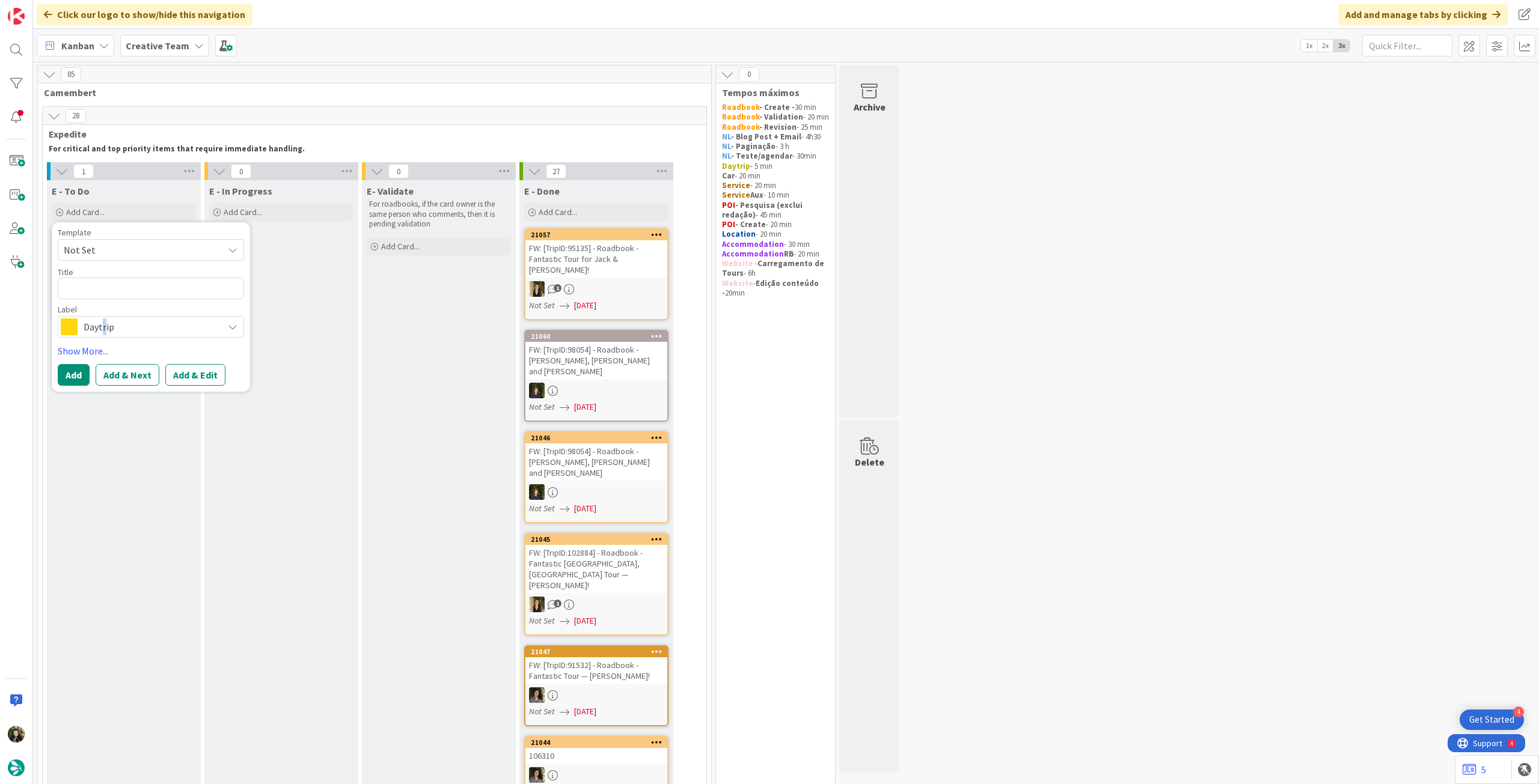
click at [102, 336] on div "Daytrip" at bounding box center [151, 326] width 186 height 21
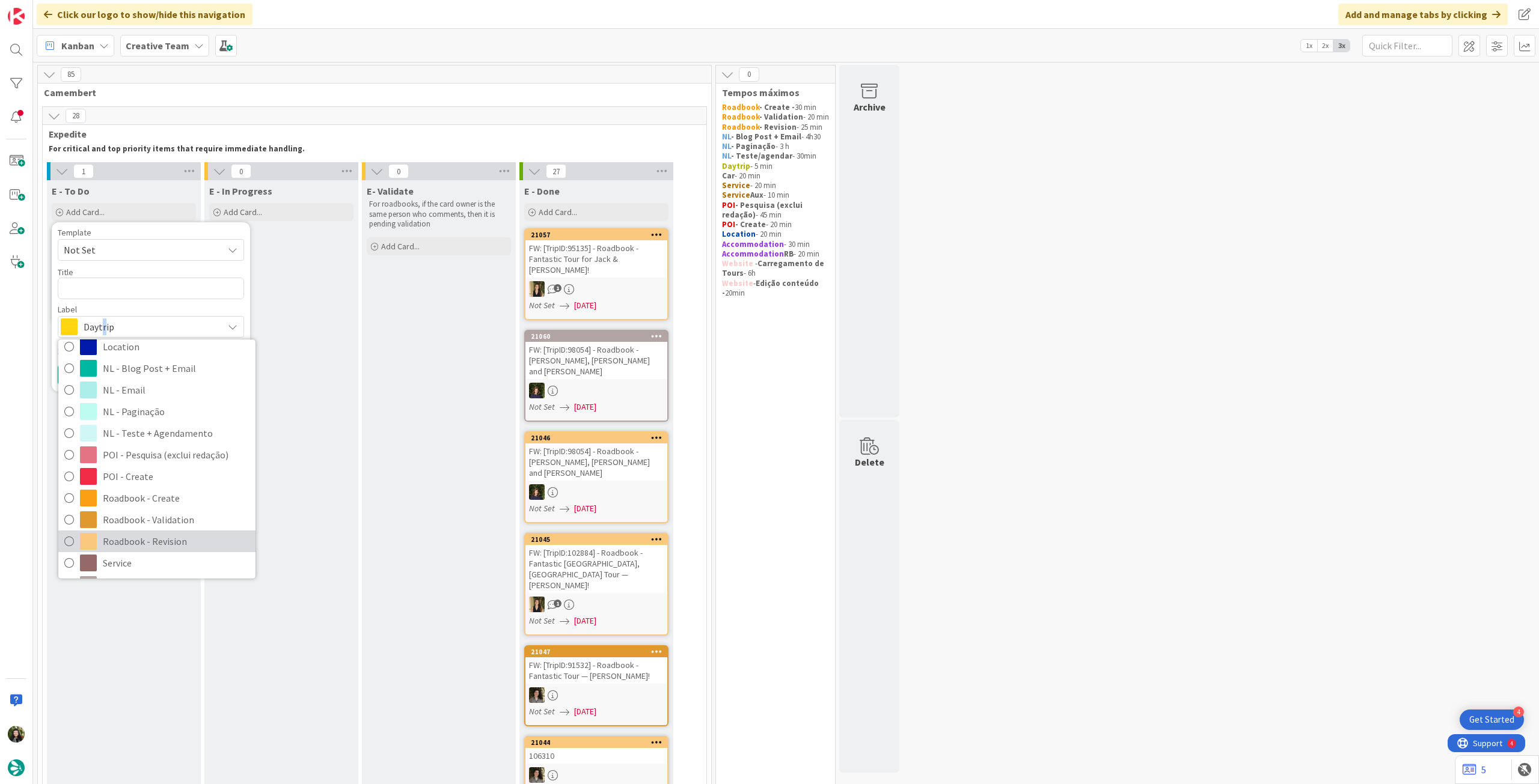
scroll to position [160, 0]
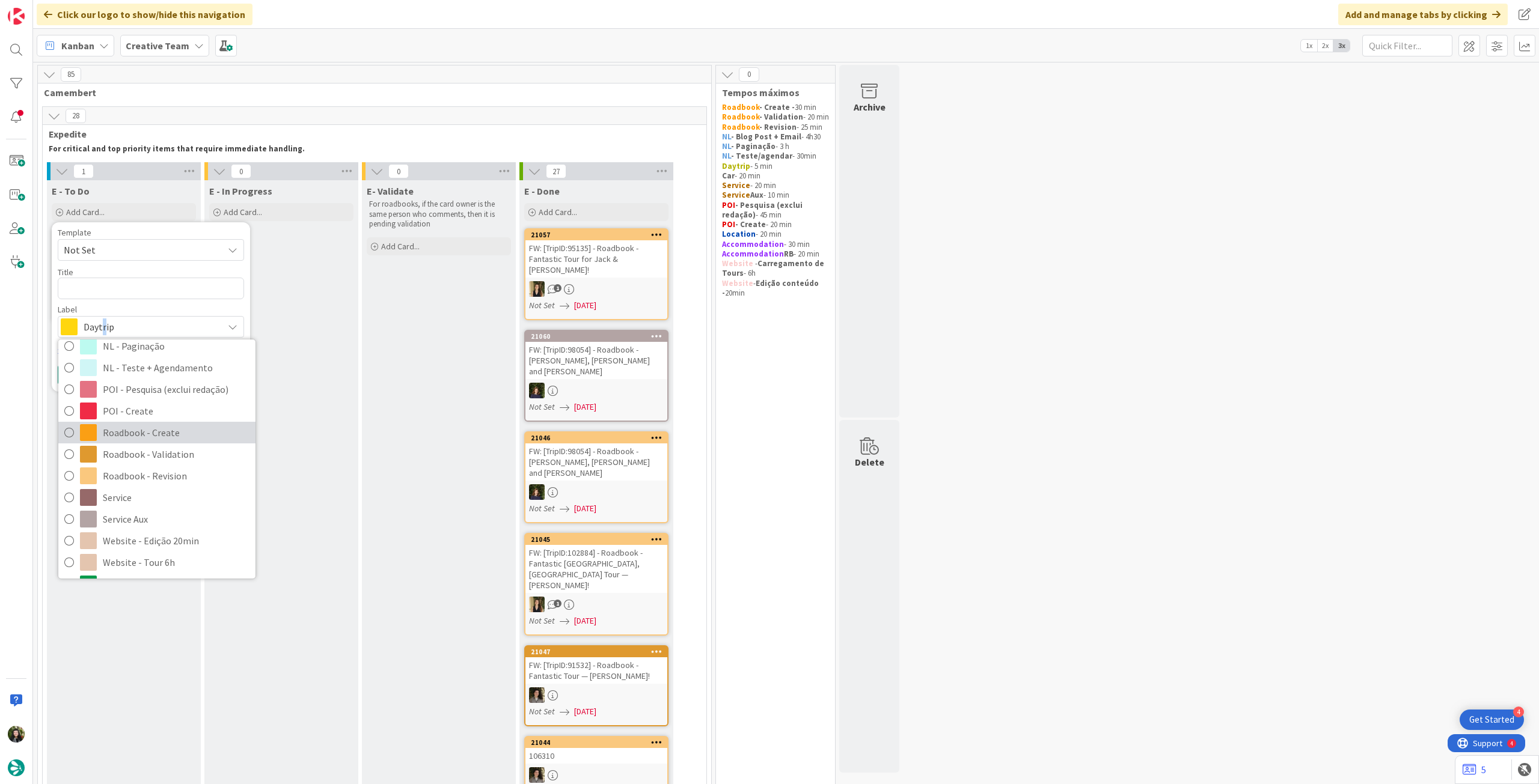
click at [164, 424] on span "Roadbook - Create" at bounding box center [176, 432] width 147 height 18
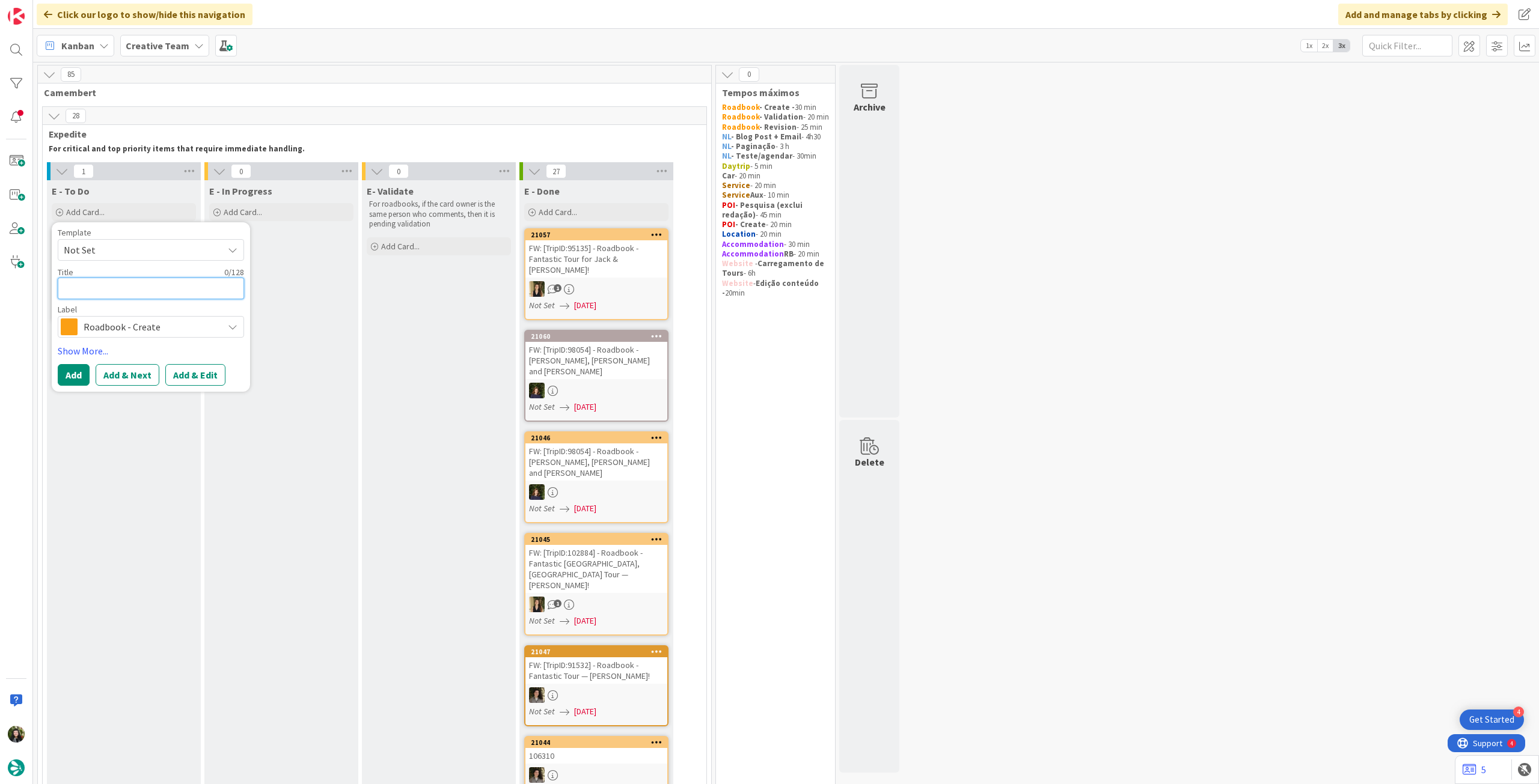
click at [151, 285] on textarea at bounding box center [151, 288] width 186 height 21
paste textarea "95108"
type textarea "x"
type textarea "95108"
click at [73, 367] on button "Add" at bounding box center [73, 375] width 32 height 21
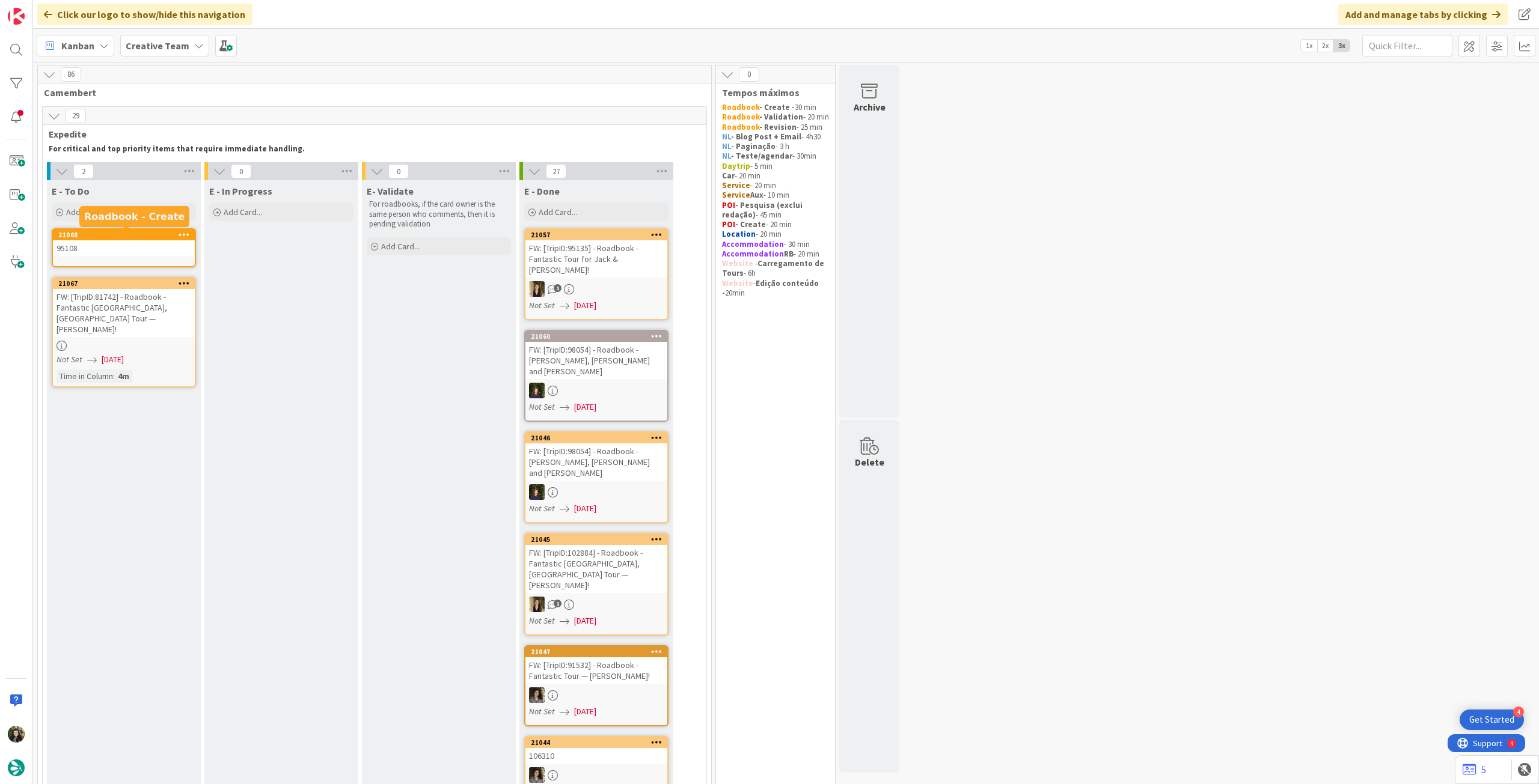
click at [141, 244] on div "95108" at bounding box center [124, 248] width 142 height 16
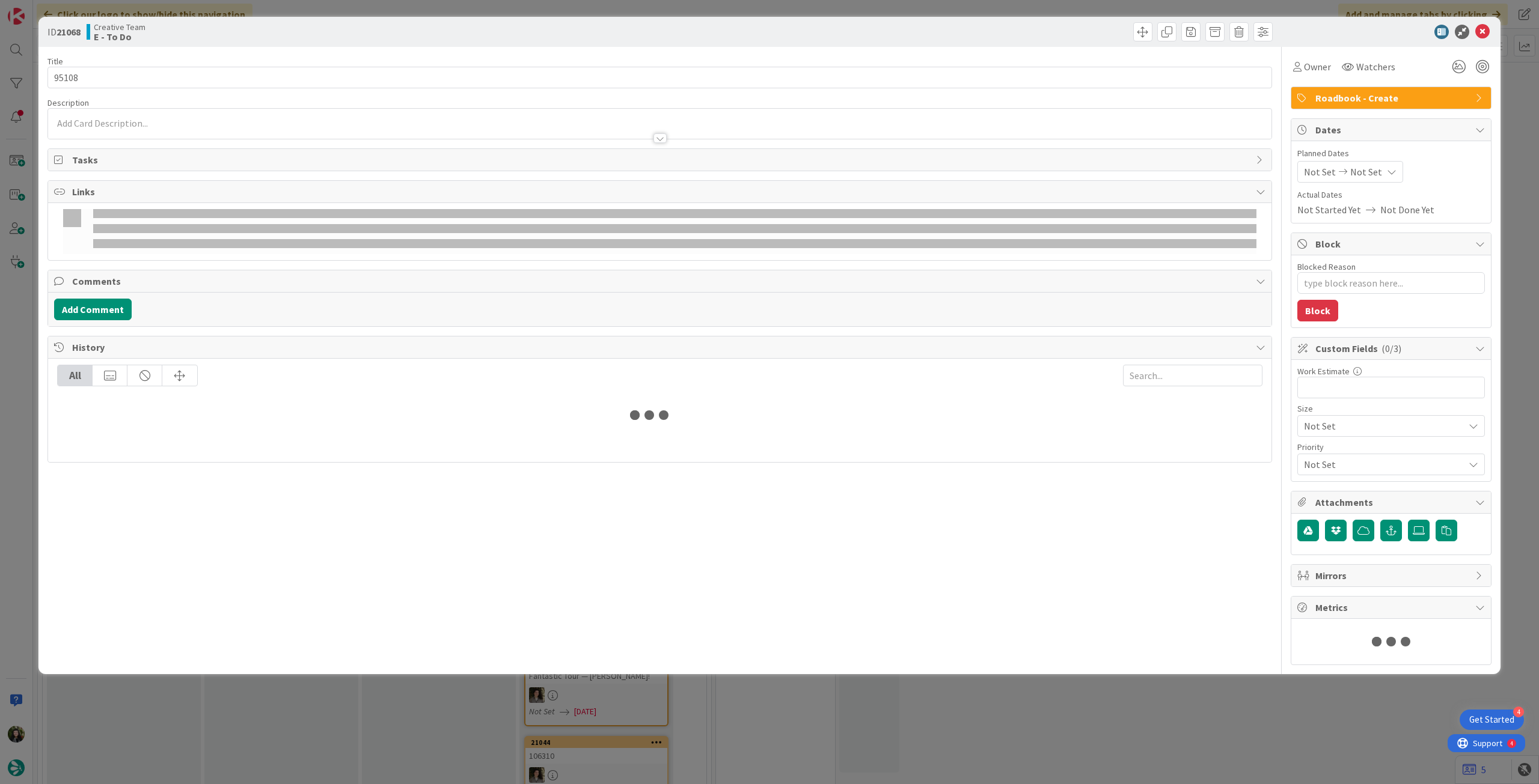
type textarea "x"
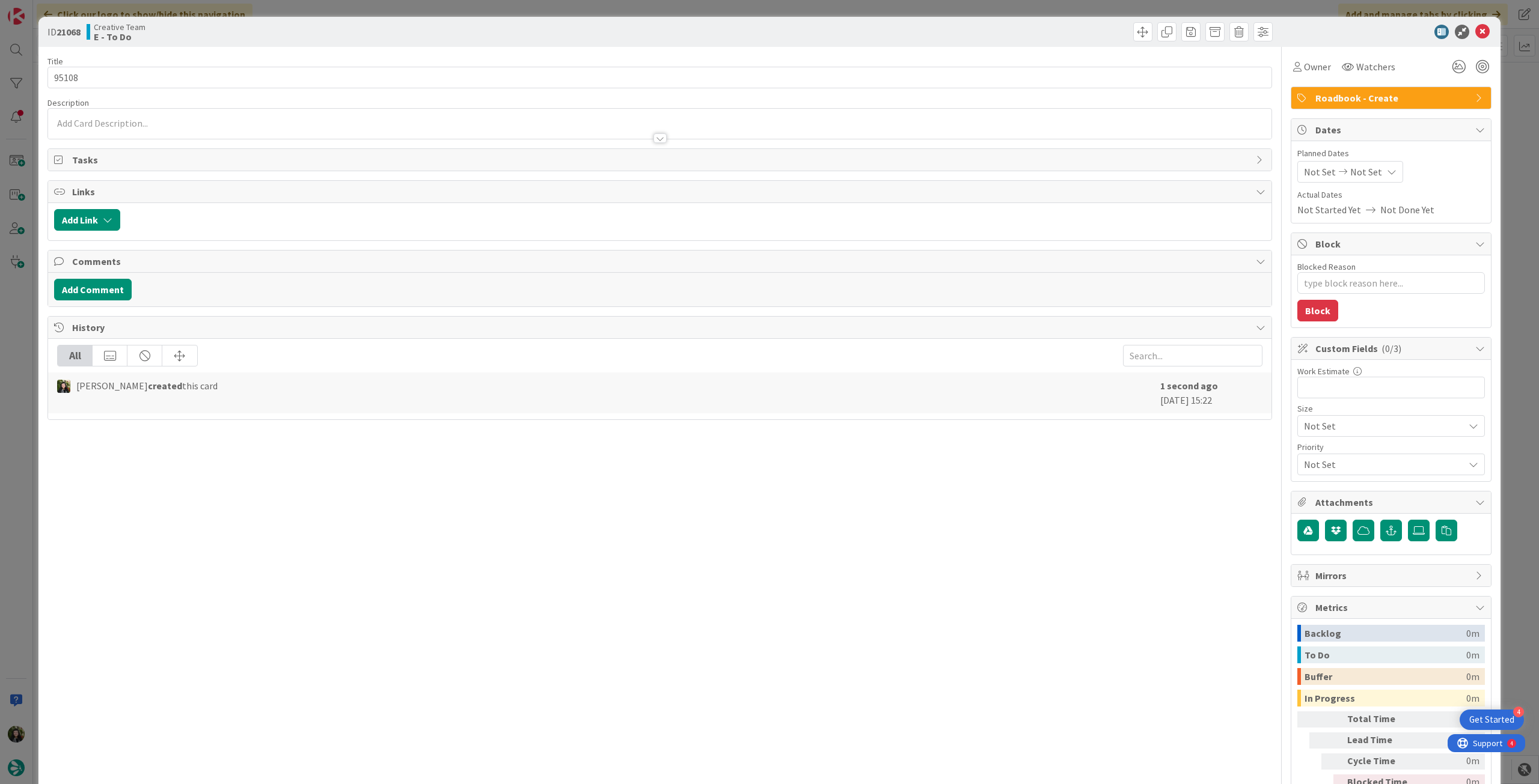
drag, startPoint x: 1371, startPoint y: 172, endPoint x: 1370, endPoint y: 182, distance: 10.0
click at [1371, 173] on div "Not Set Not Set" at bounding box center [1350, 171] width 106 height 21
drag, startPoint x: 1304, startPoint y: 454, endPoint x: 1352, endPoint y: 318, distance: 144.2
click at [1309, 452] on icon at bounding box center [1318, 454] width 18 height 15
type input "[DATE]"
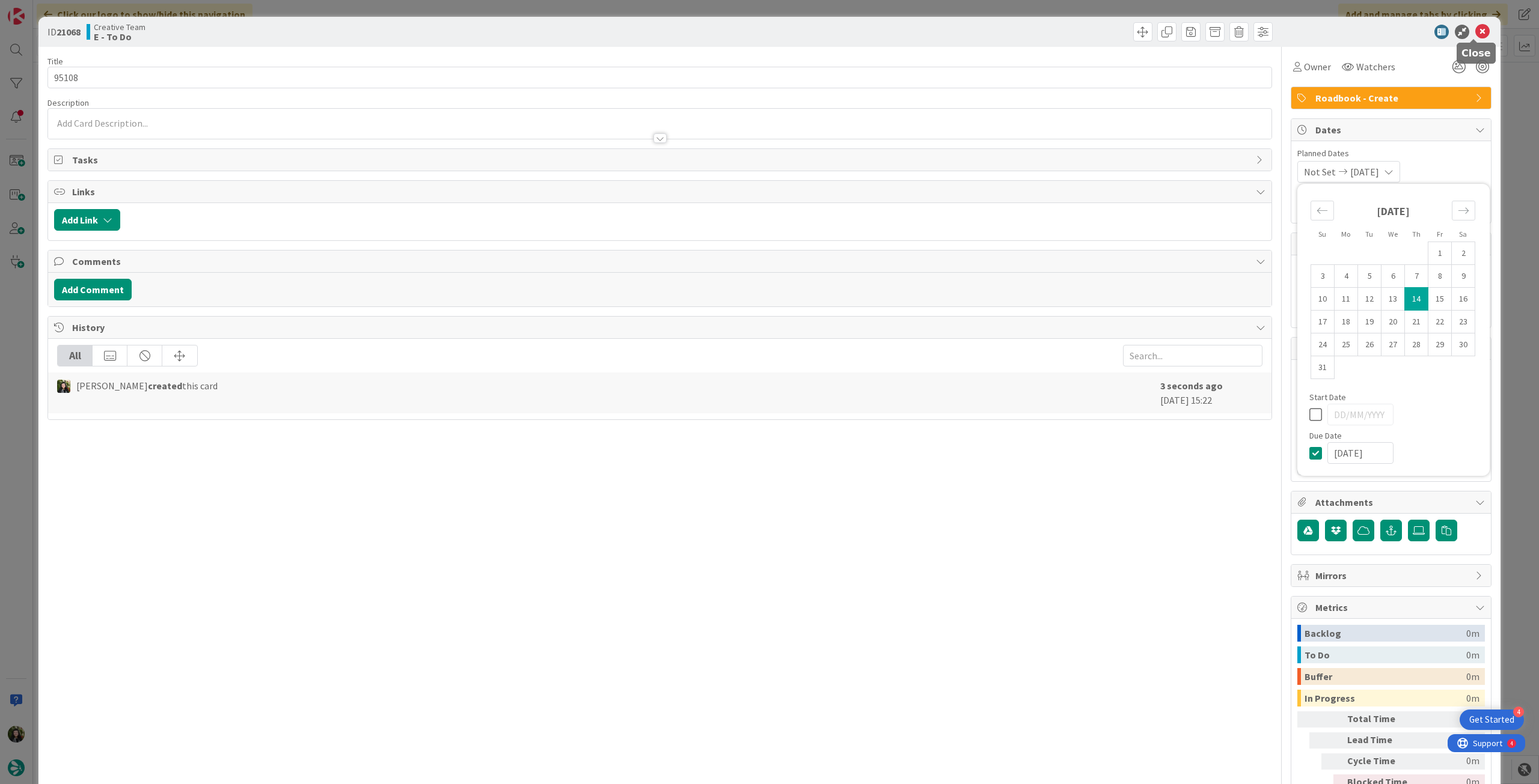
click at [1476, 31] on icon at bounding box center [1483, 32] width 15 height 15
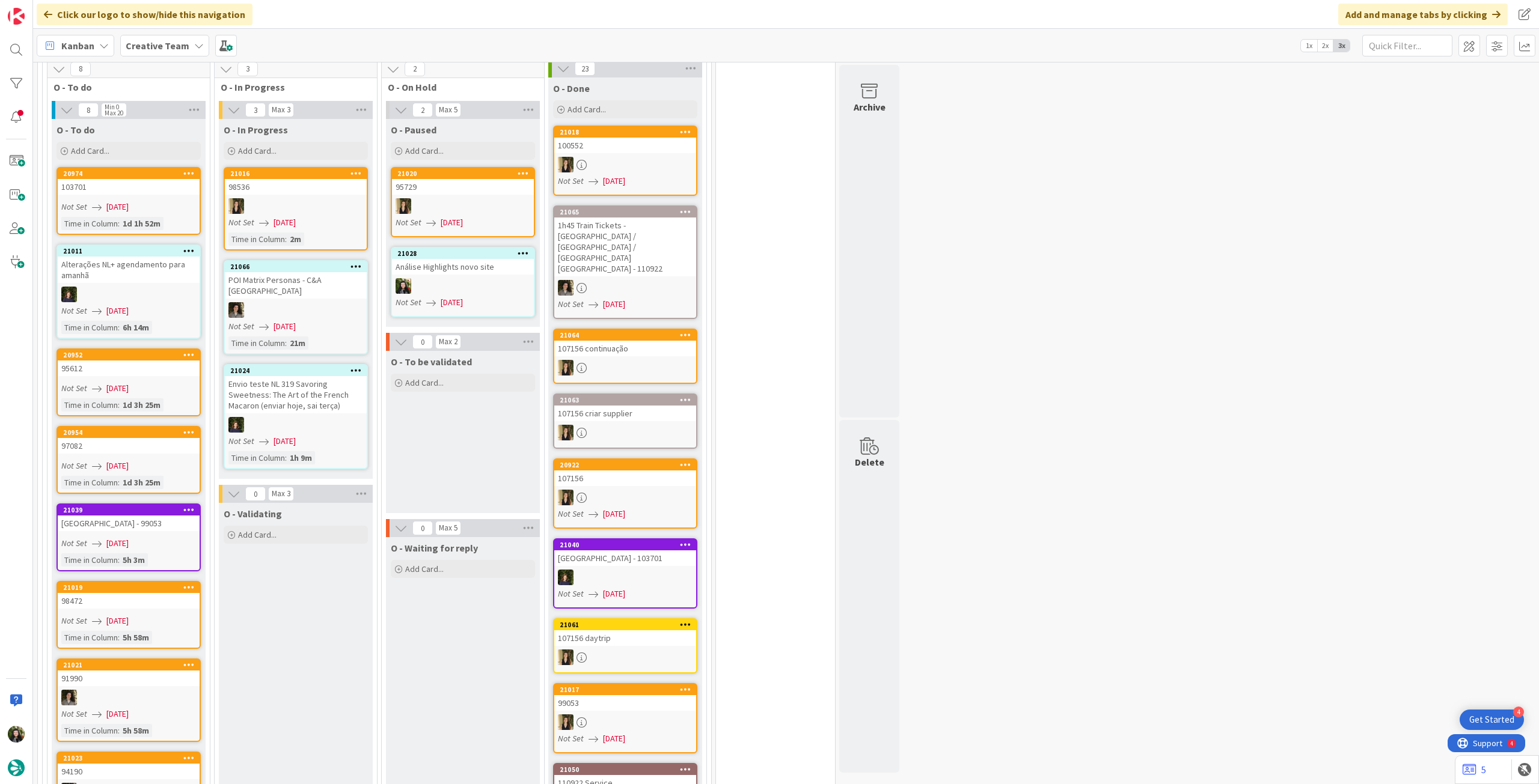
scroll to position [1122, 0]
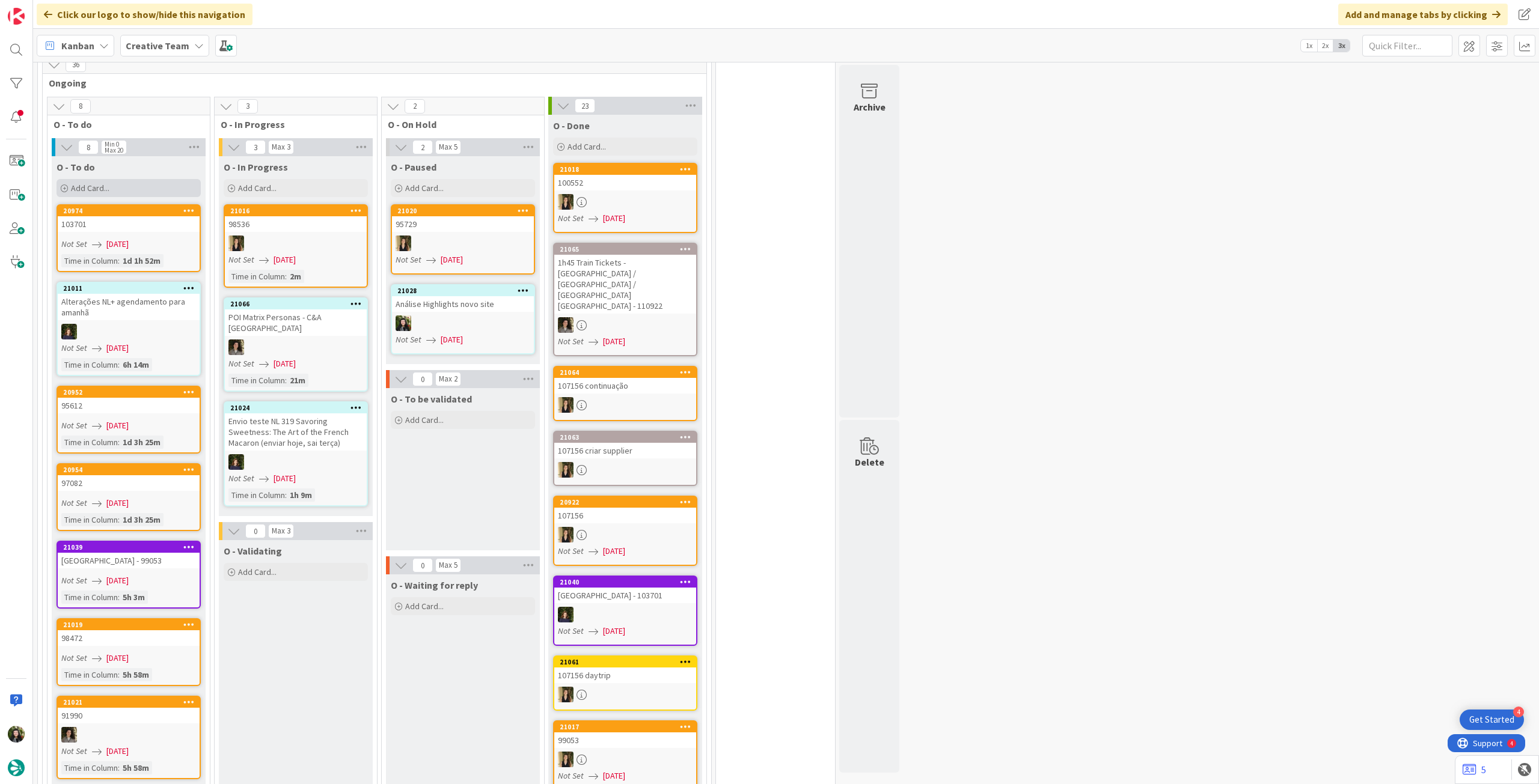
click at [116, 179] on div "Add Card..." at bounding box center [129, 188] width 144 height 18
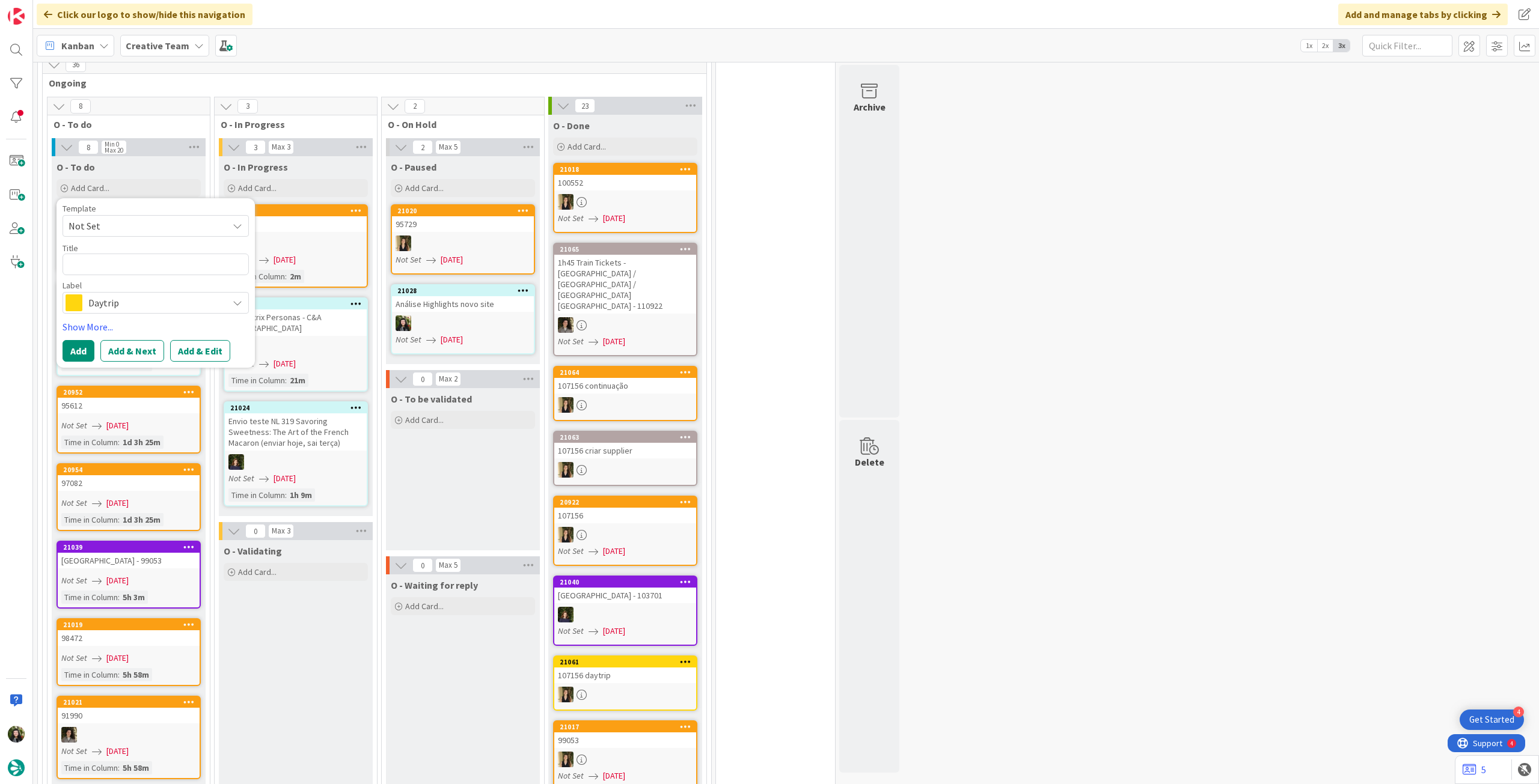
click at [152, 292] on div "Daytrip" at bounding box center [155, 302] width 186 height 21
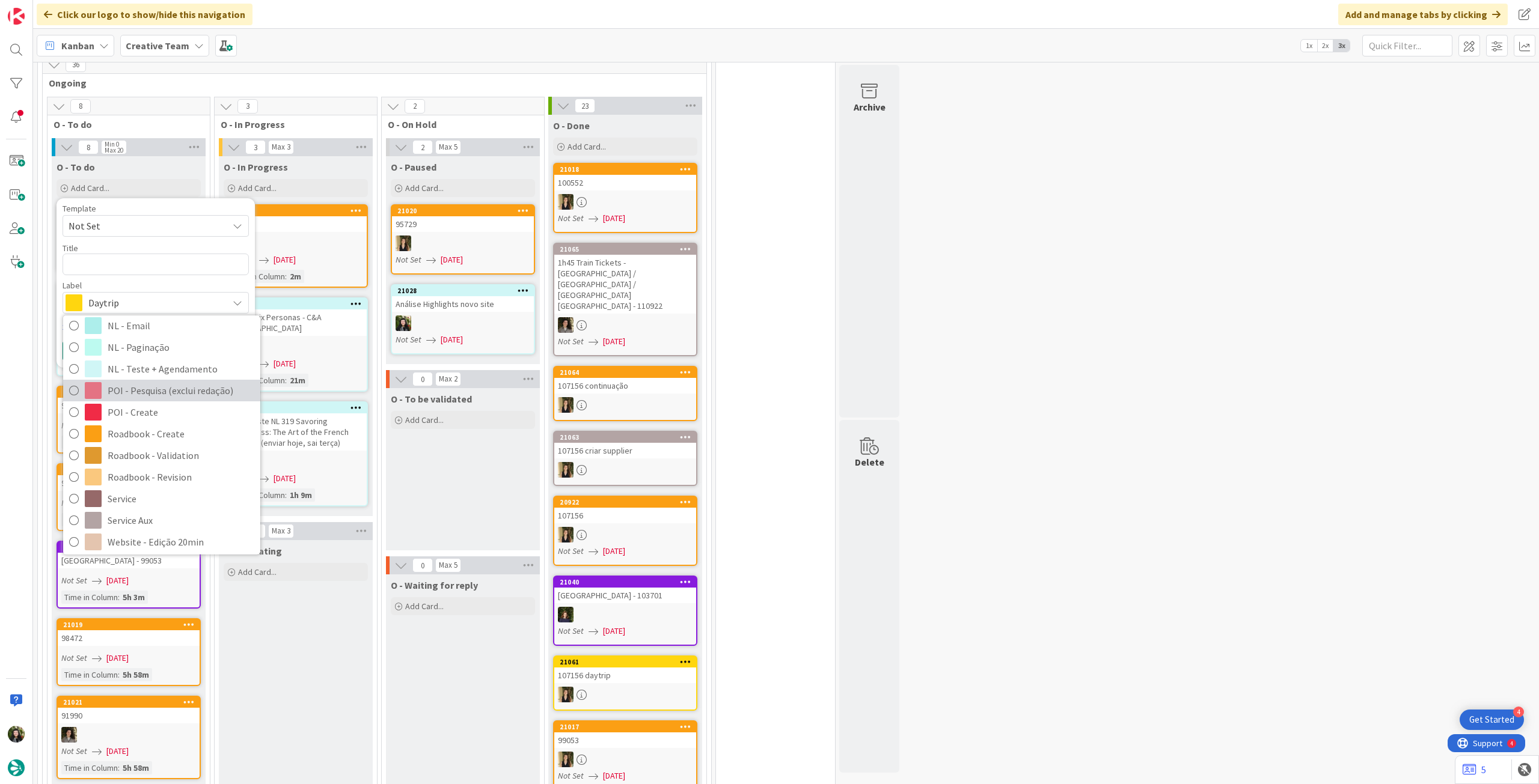
scroll to position [160, 0]
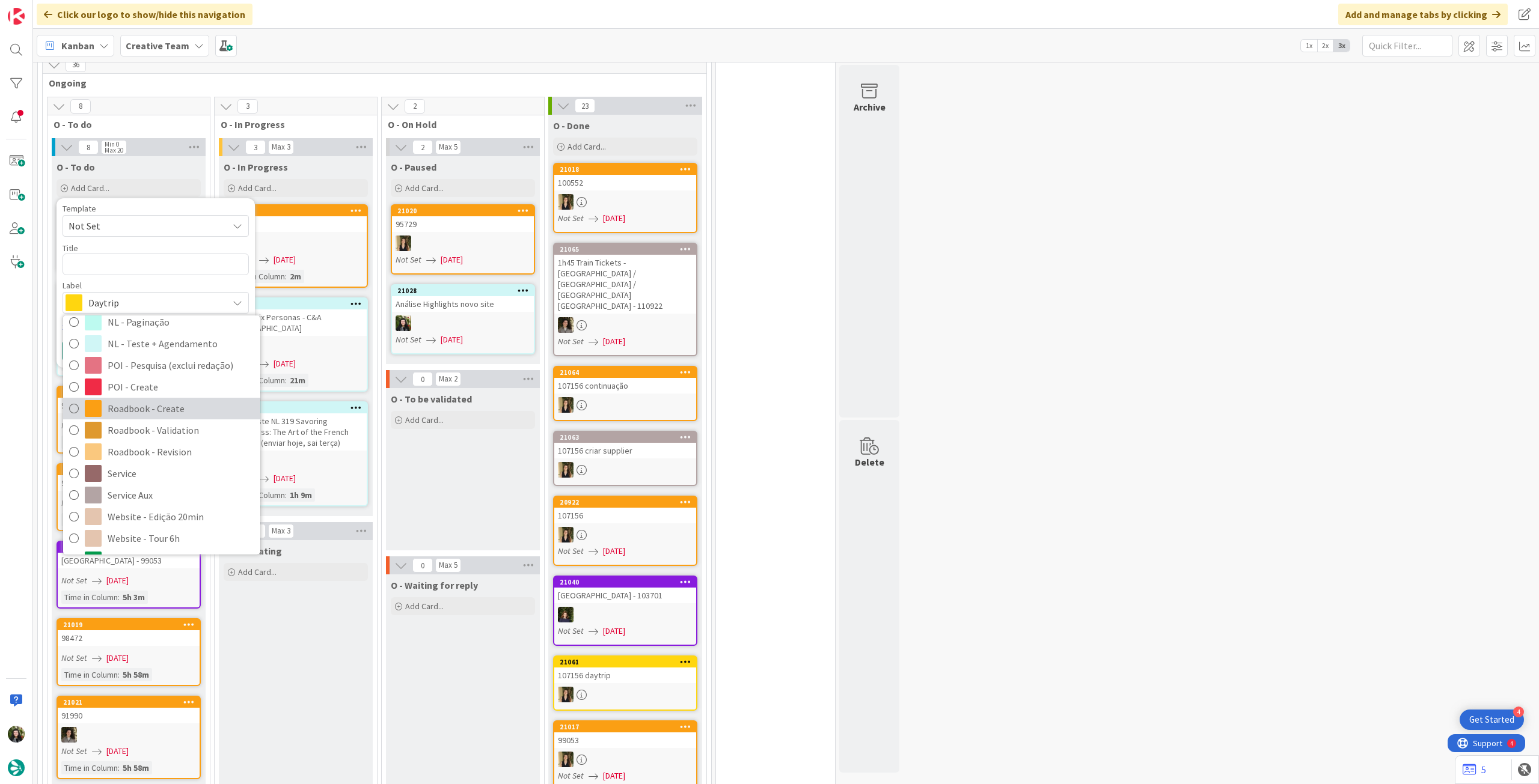
click at [178, 400] on span "Roadbook - Create" at bounding box center [181, 408] width 147 height 18
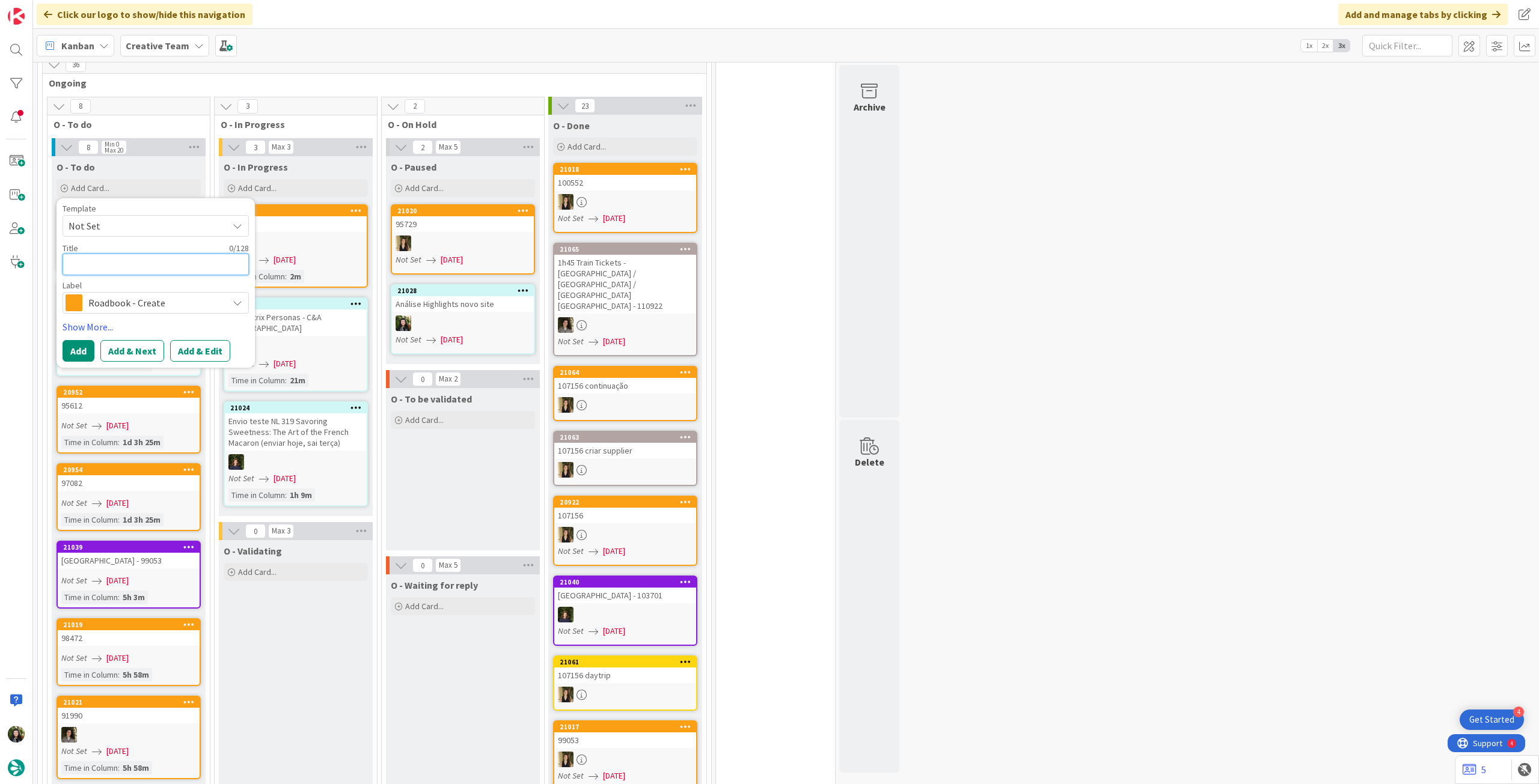
click at [144, 253] on textarea at bounding box center [155, 264] width 186 height 21
paste textarea "103304"
type textarea "x"
type textarea "103304"
click at [77, 340] on button "Add" at bounding box center [78, 351] width 32 height 21
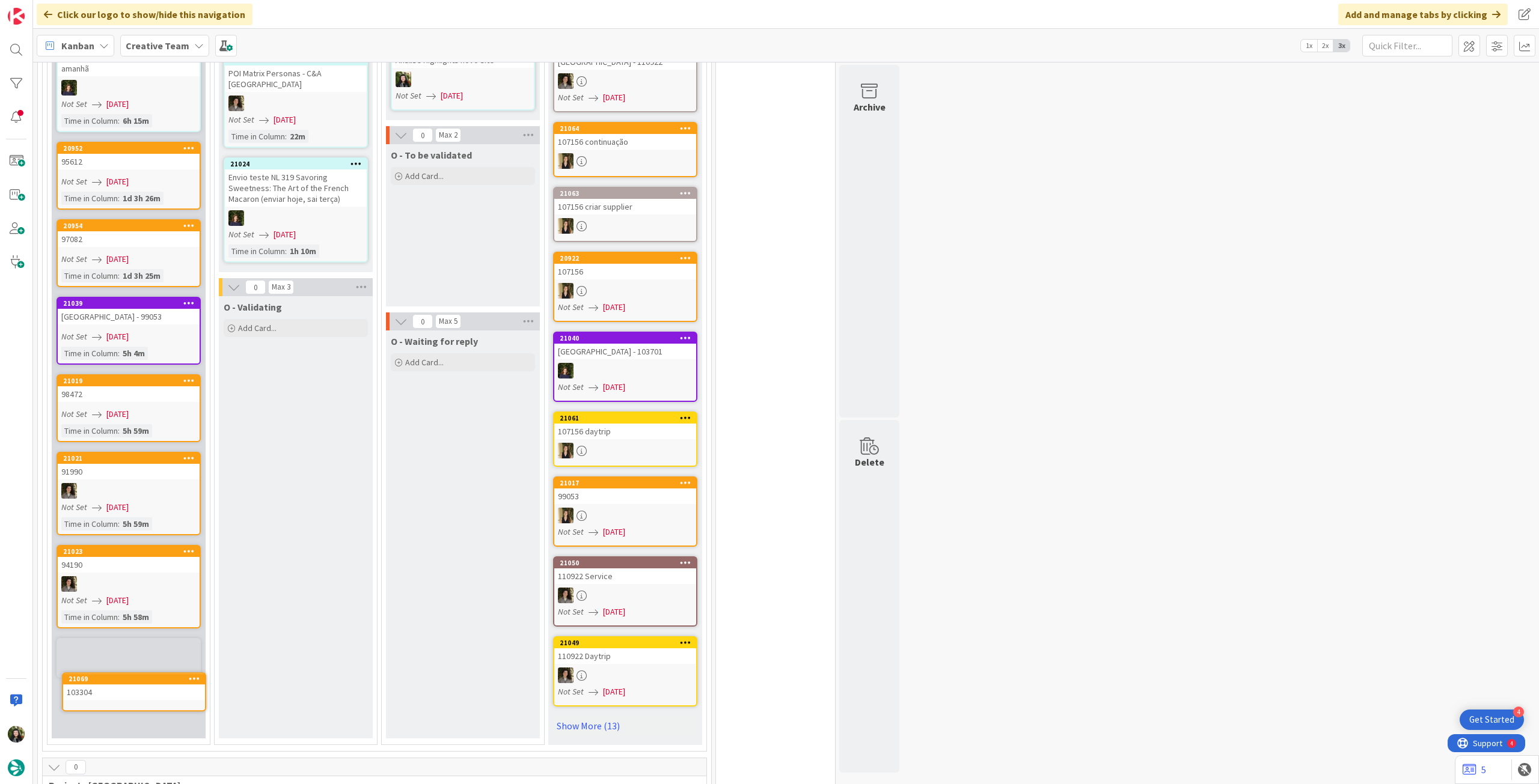
scroll to position [1380, 0]
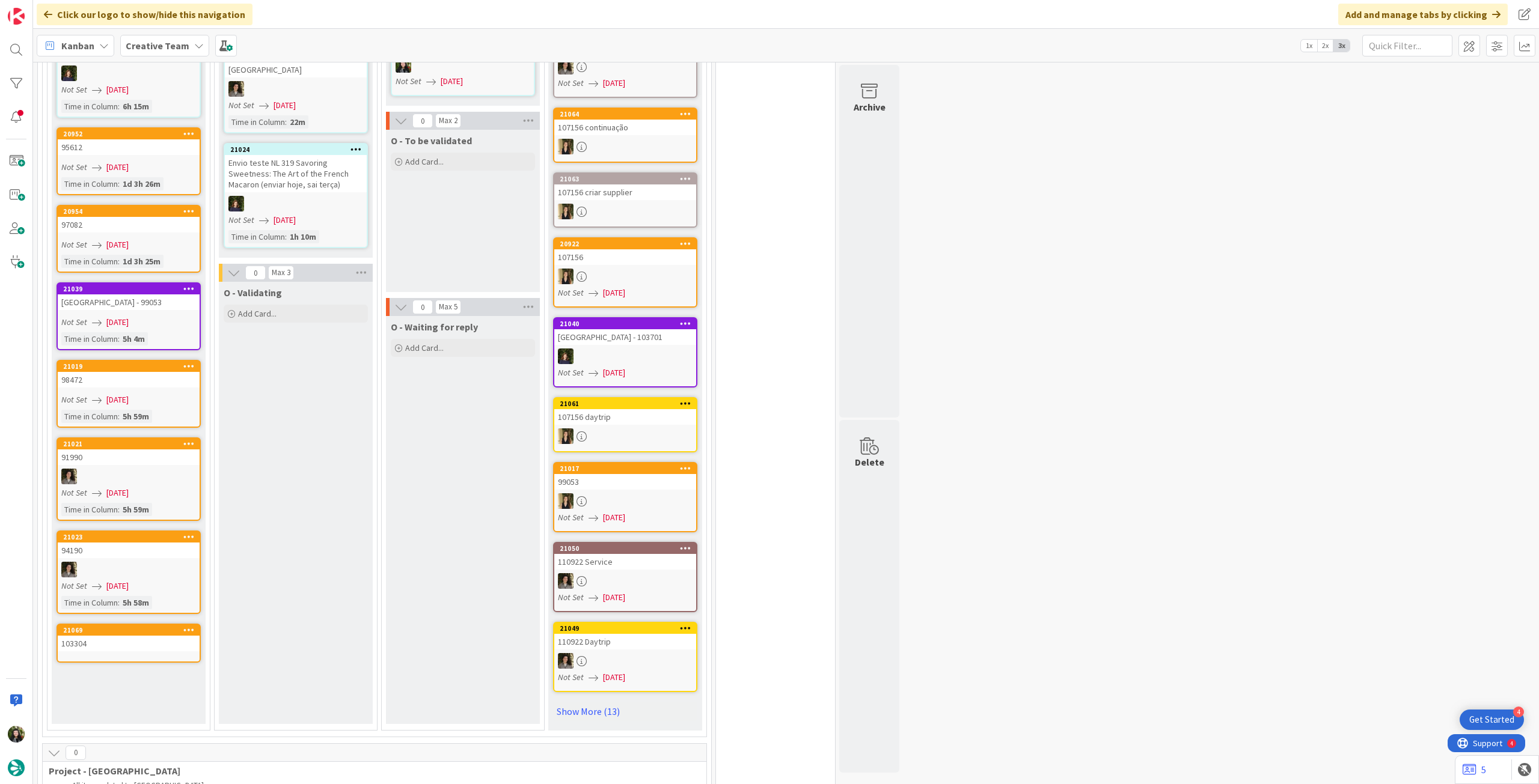
click at [132, 624] on link "21069 103304" at bounding box center [129, 643] width 144 height 39
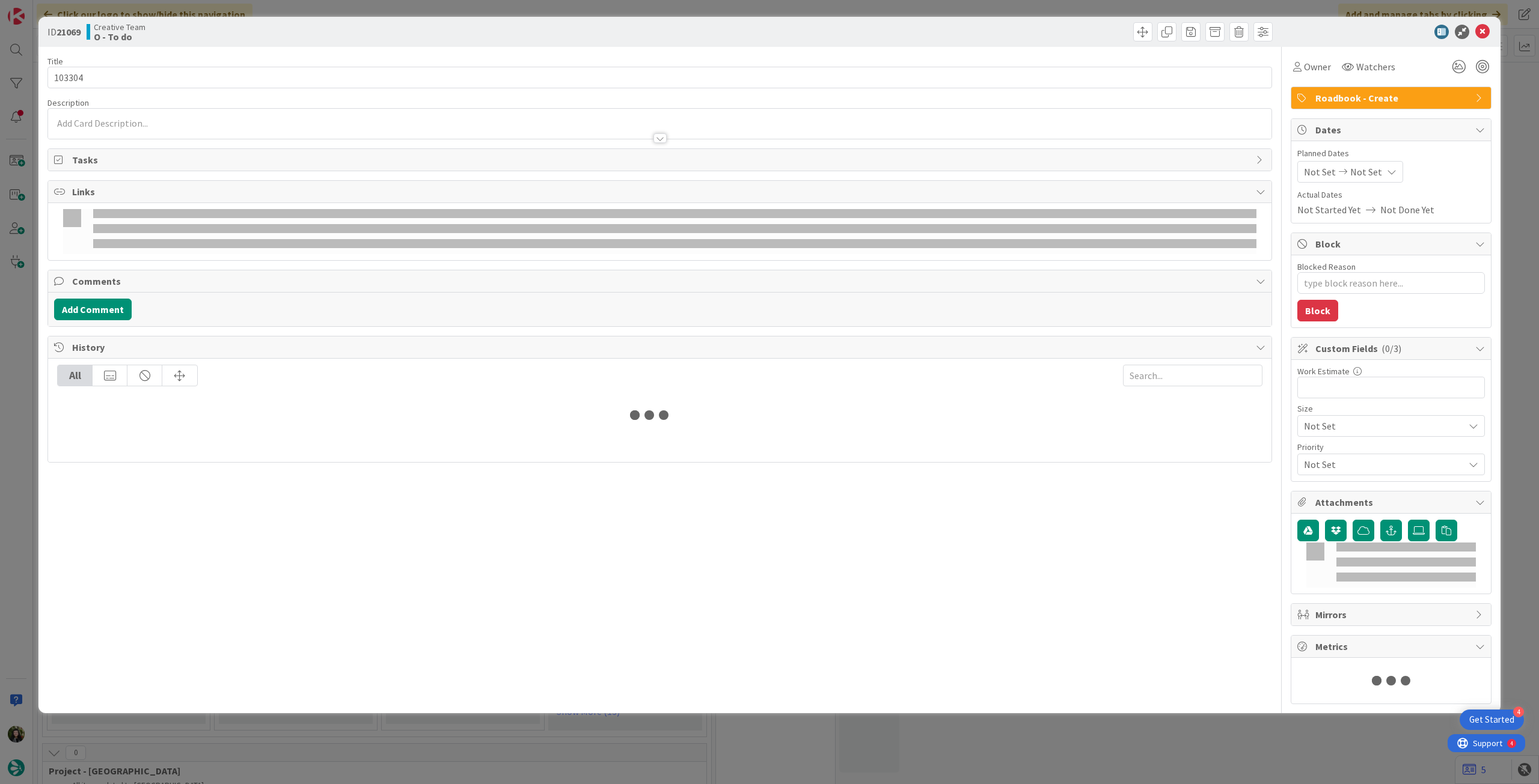
type textarea "x"
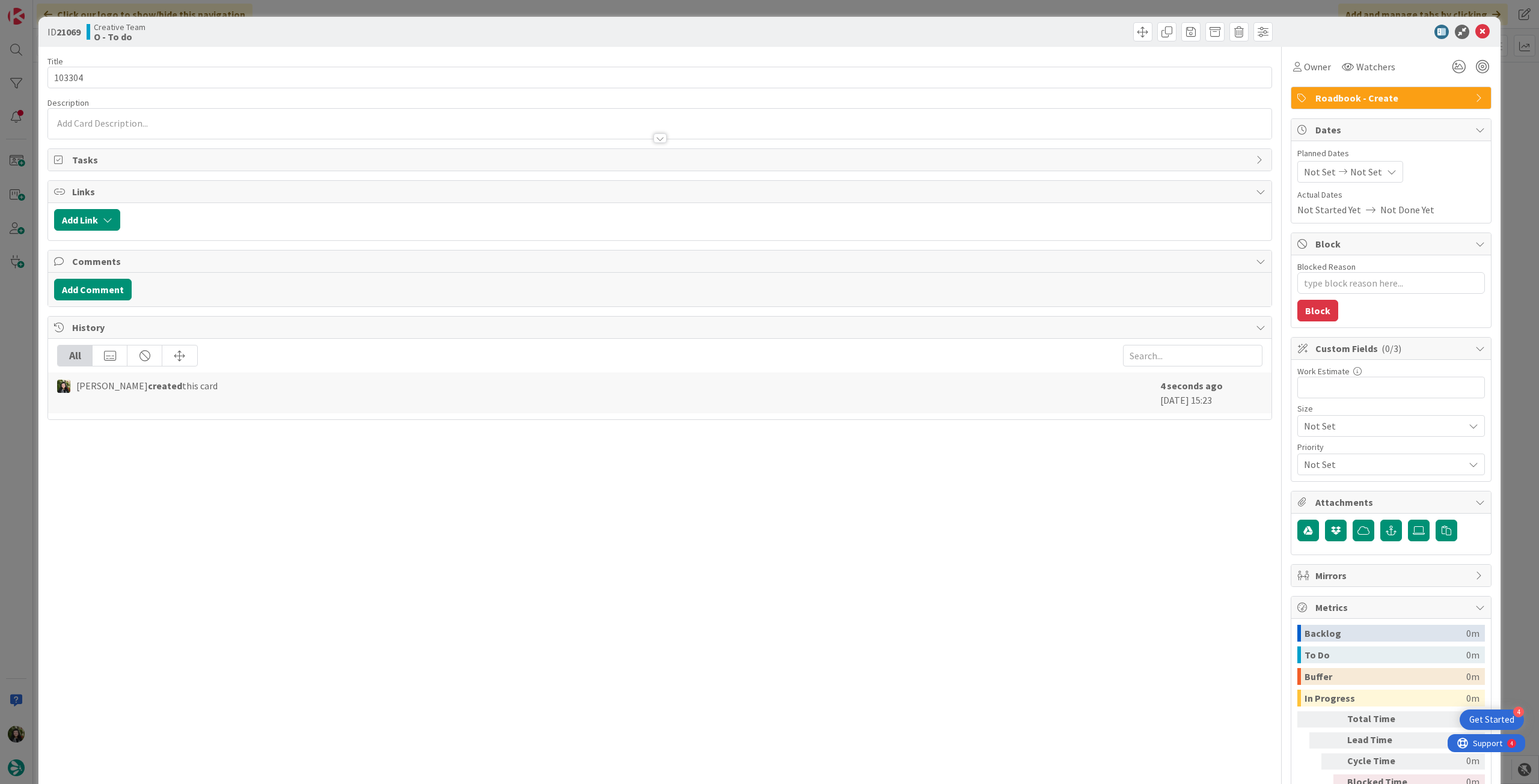
click at [1356, 166] on span "Not Set" at bounding box center [1366, 172] width 32 height 15
click at [1309, 445] on div at bounding box center [1393, 453] width 168 height 21
click at [1309, 452] on icon at bounding box center [1318, 454] width 18 height 15
type input "[DATE]"
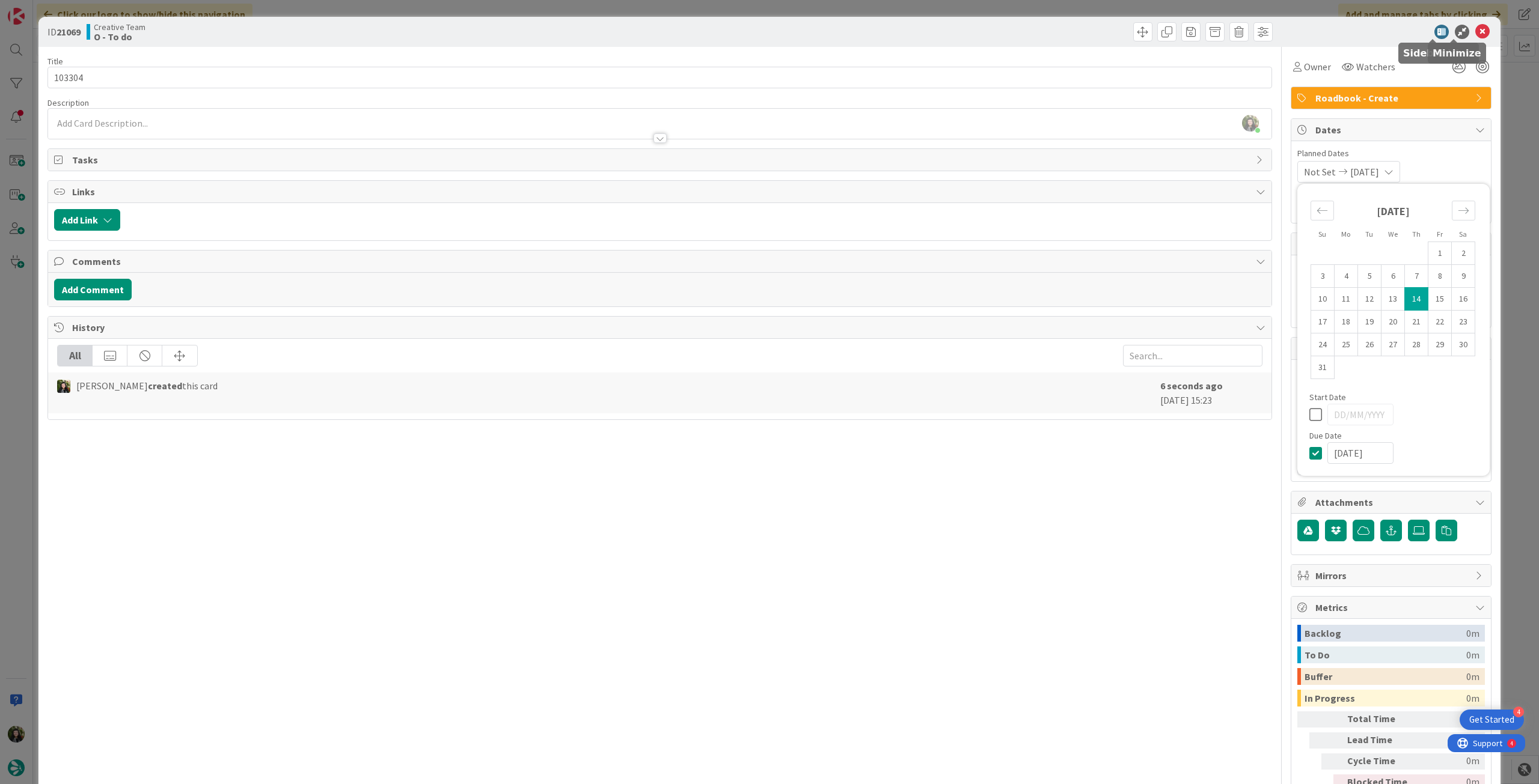
click at [1475, 29] on icon at bounding box center [1483, 32] width 15 height 15
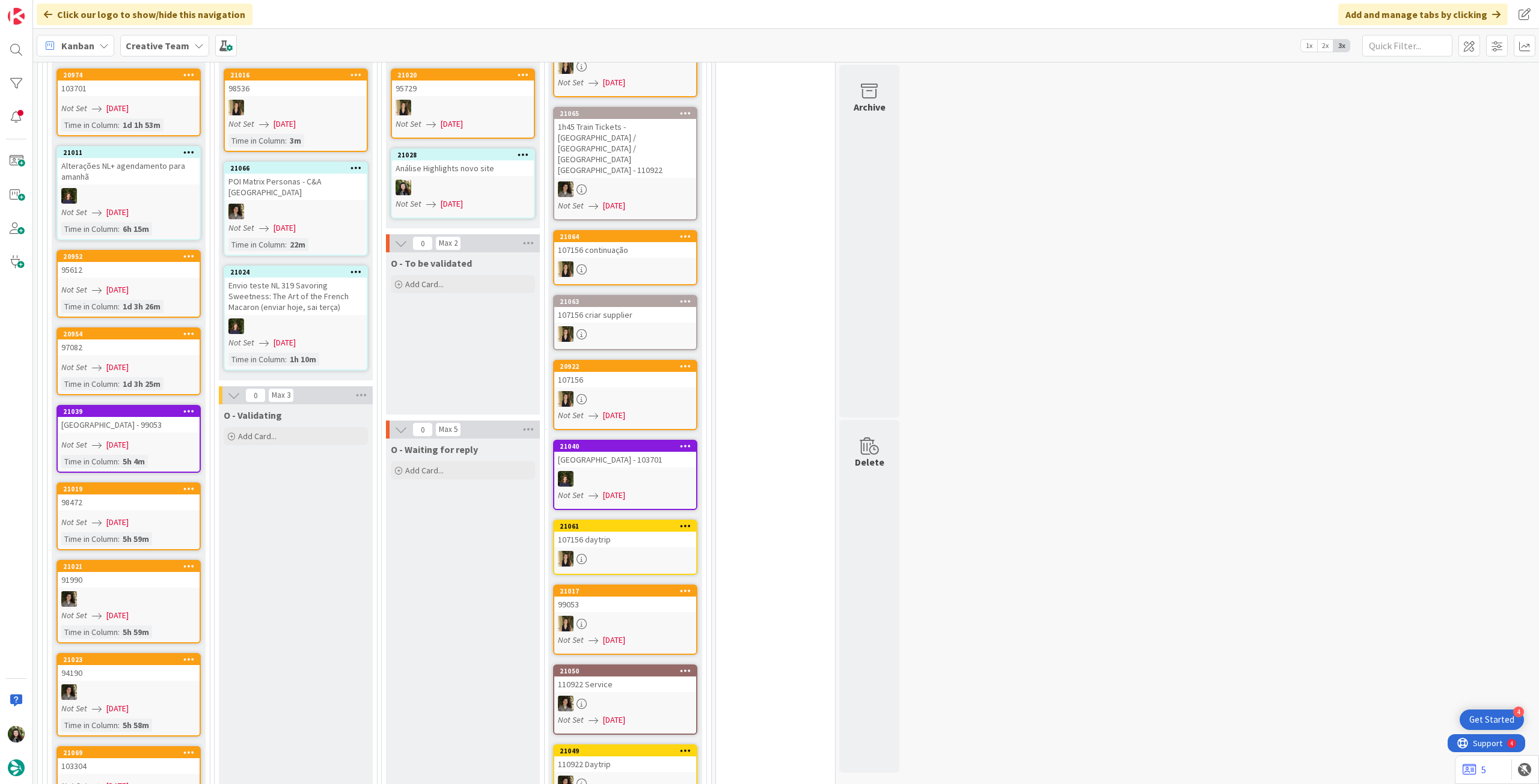
scroll to position [1059, 0]
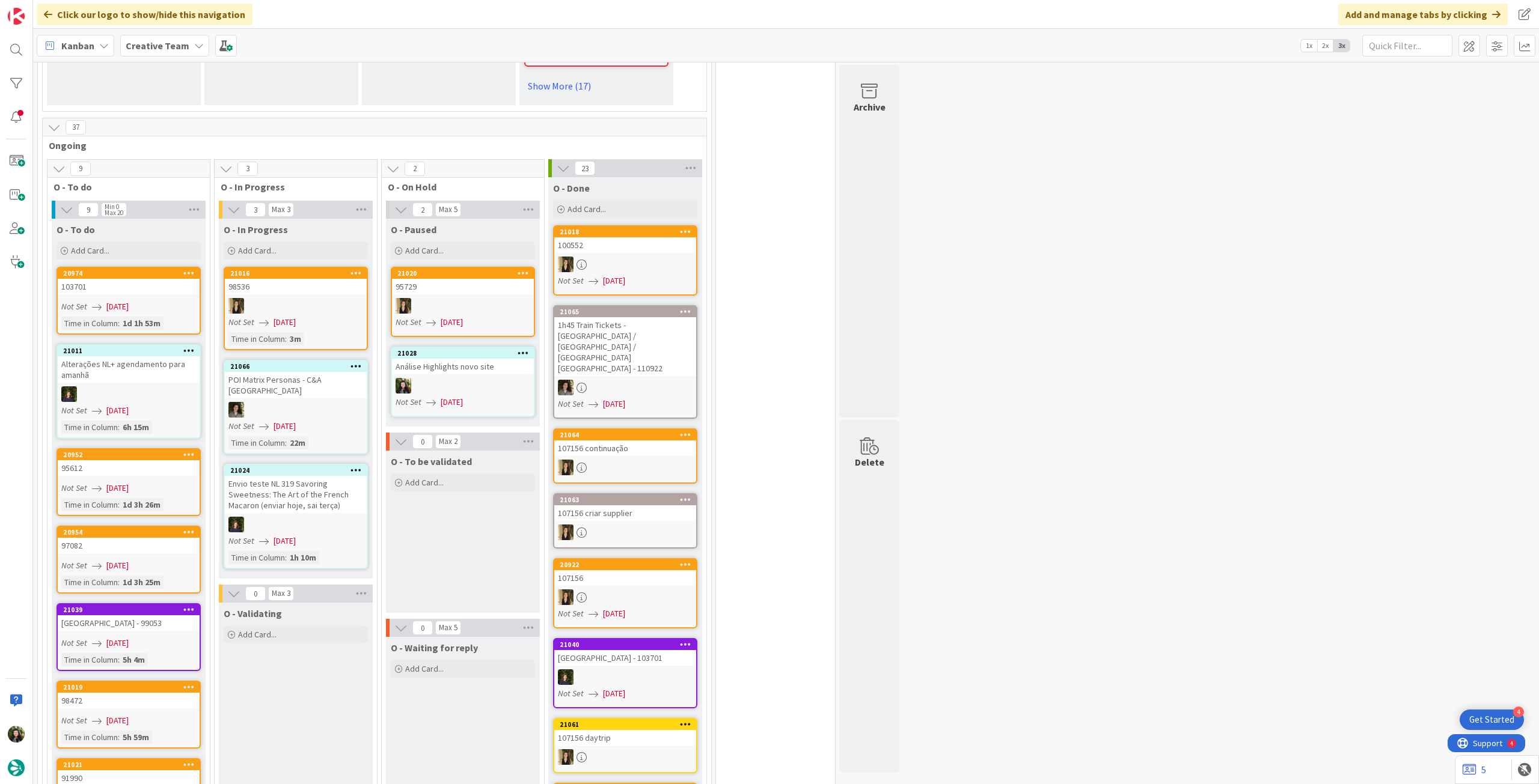
drag, startPoint x: 151, startPoint y: 206, endPoint x: 155, endPoint y: 262, distance: 56.1
click at [149, 242] on div "Add Card..." at bounding box center [129, 250] width 144 height 18
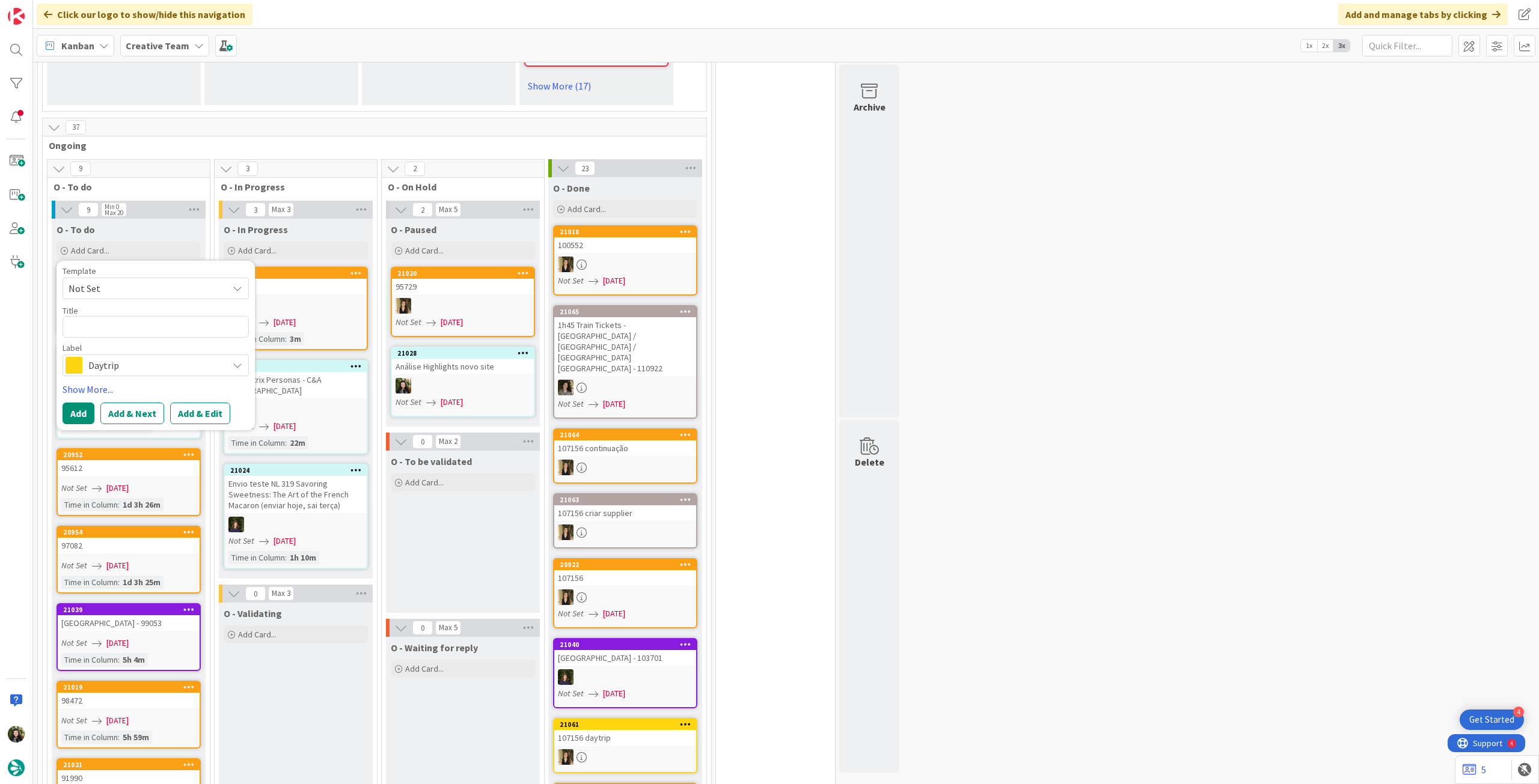
drag, startPoint x: 134, startPoint y: 321, endPoint x: 166, endPoint y: 359, distance: 49.7
click at [134, 357] on span "Daytrip" at bounding box center [155, 365] width 133 height 17
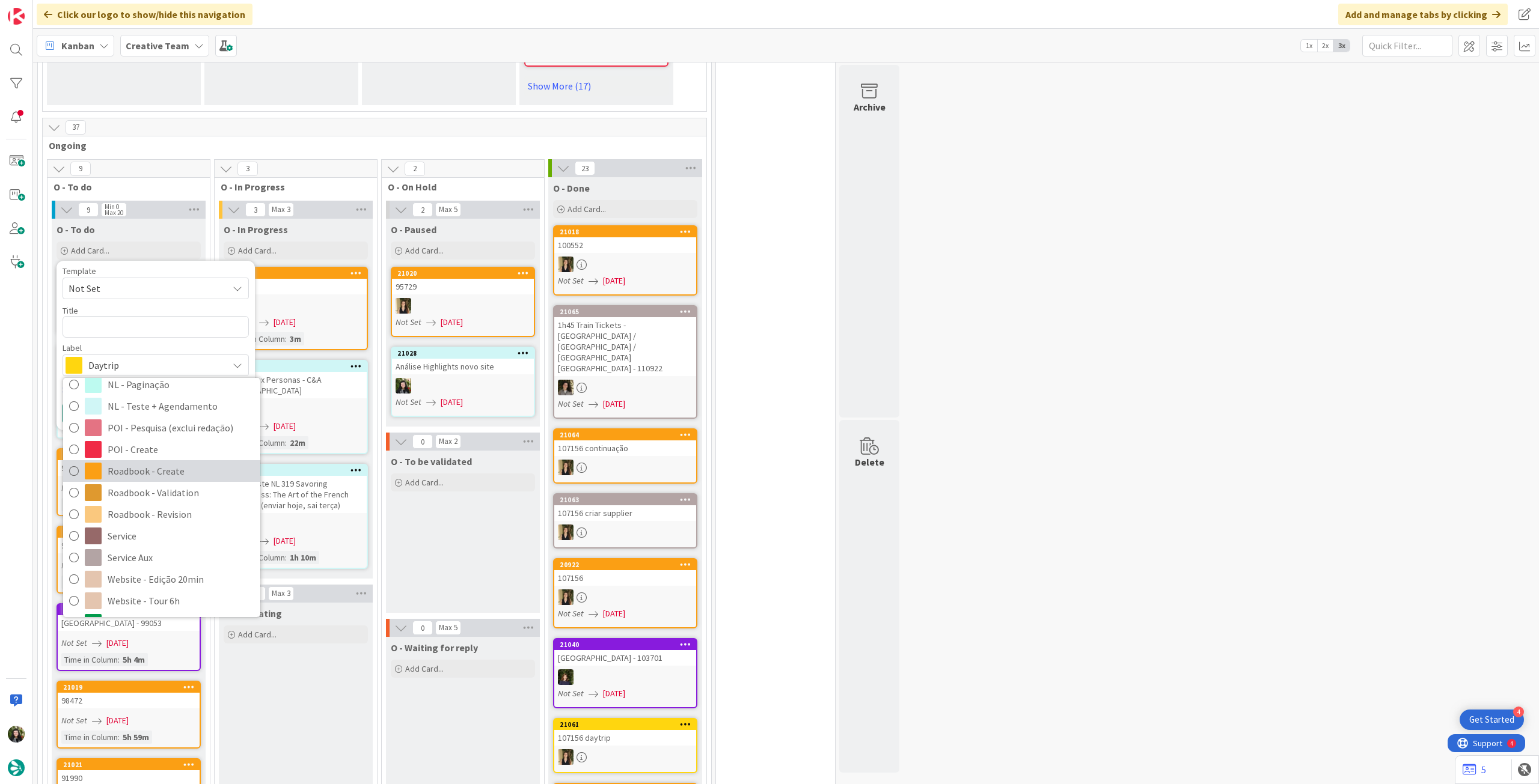
click at [170, 462] on span "Roadbook - Create" at bounding box center [181, 471] width 147 height 18
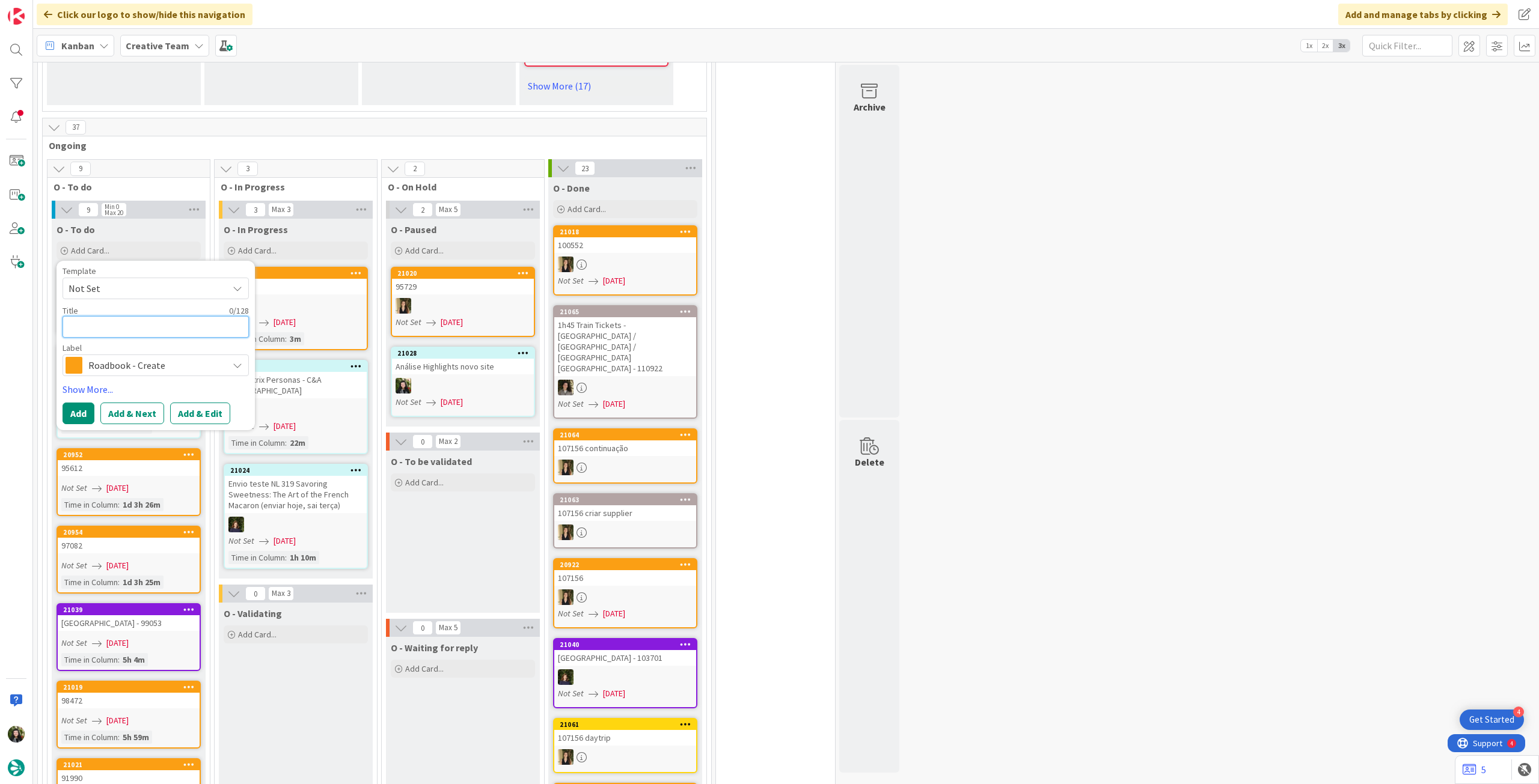
click at [138, 316] on textarea at bounding box center [155, 326] width 186 height 21
paste textarea "101146"
type textarea "x"
type textarea "101146"
drag, startPoint x: 76, startPoint y: 378, endPoint x: 80, endPoint y: 351, distance: 27.3
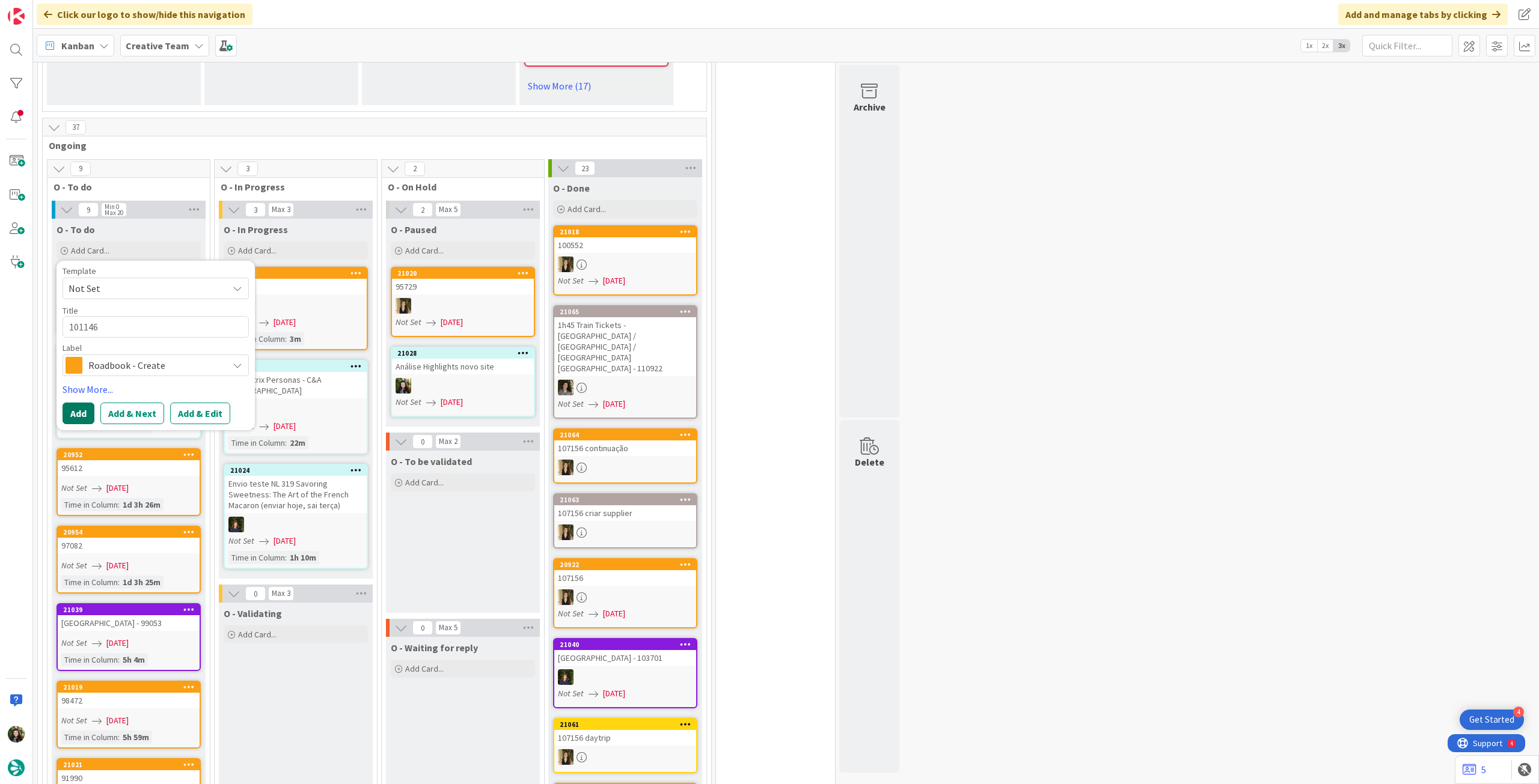
click at [75, 403] on button "Add" at bounding box center [78, 413] width 32 height 21
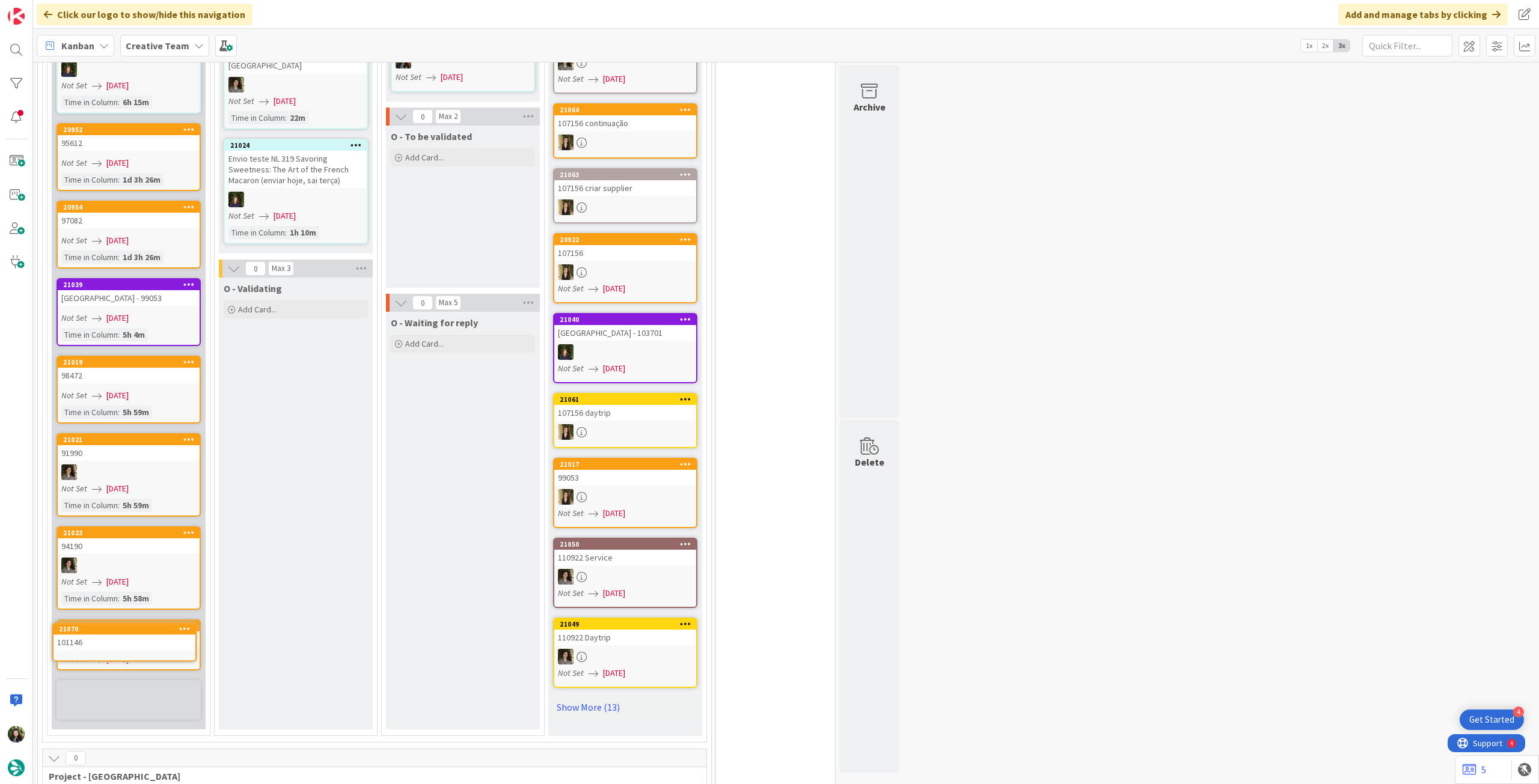
scroll to position [1388, 0]
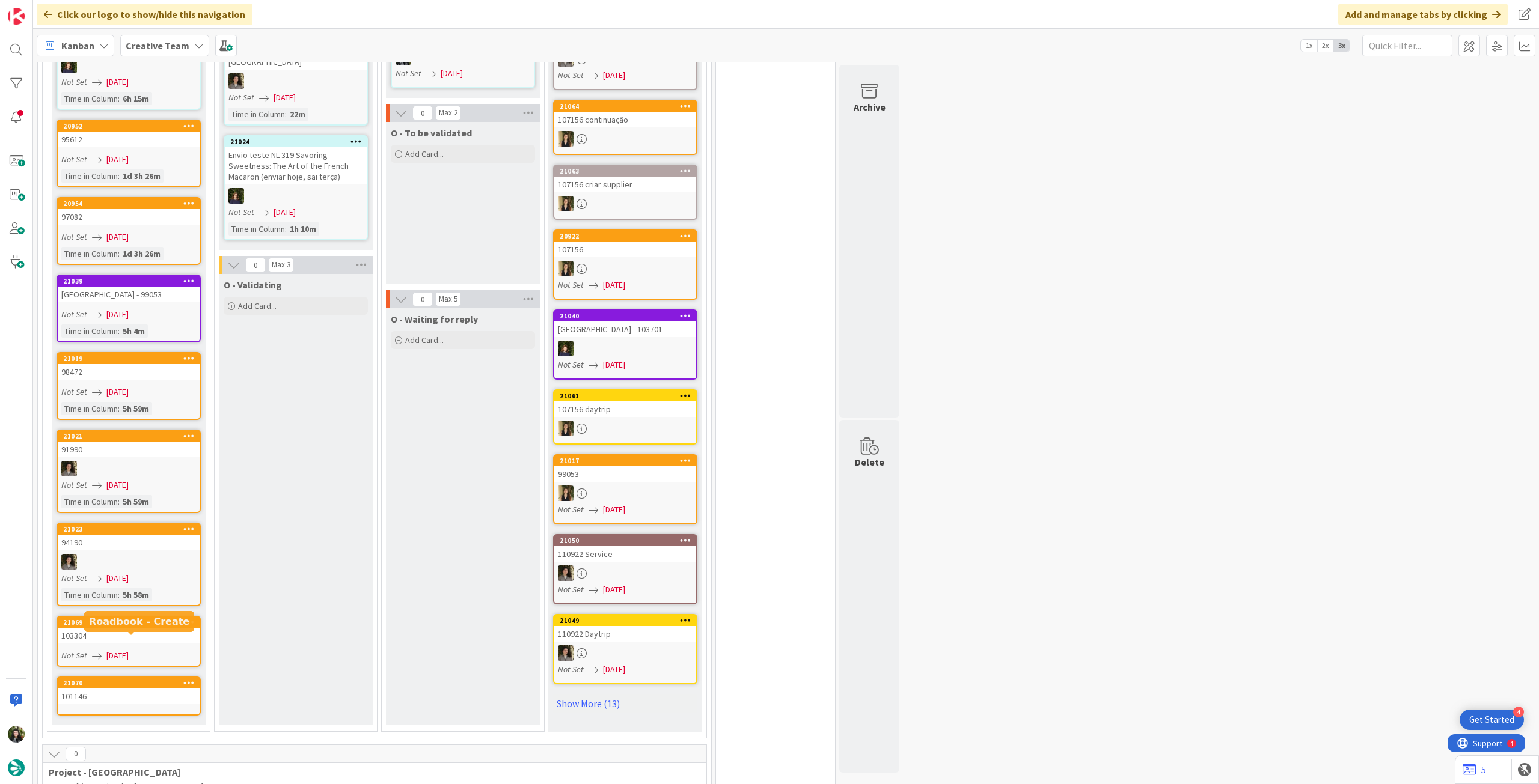
click at [137, 689] on div "101146" at bounding box center [129, 696] width 142 height 16
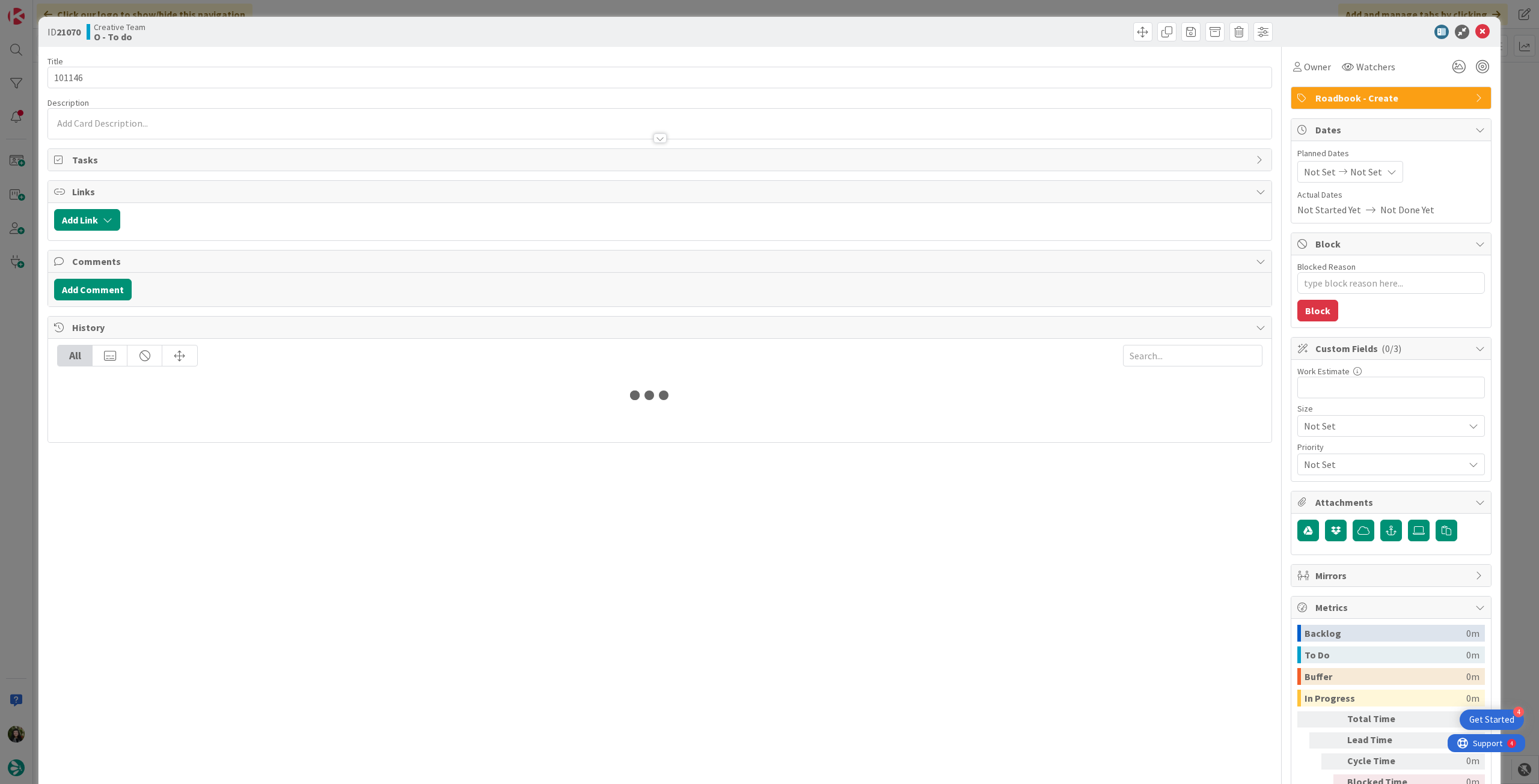
type textarea "x"
drag, startPoint x: 1376, startPoint y: 168, endPoint x: 1383, endPoint y: 174, distance: 9.2
click at [1387, 168] on icon at bounding box center [1391, 172] width 10 height 10
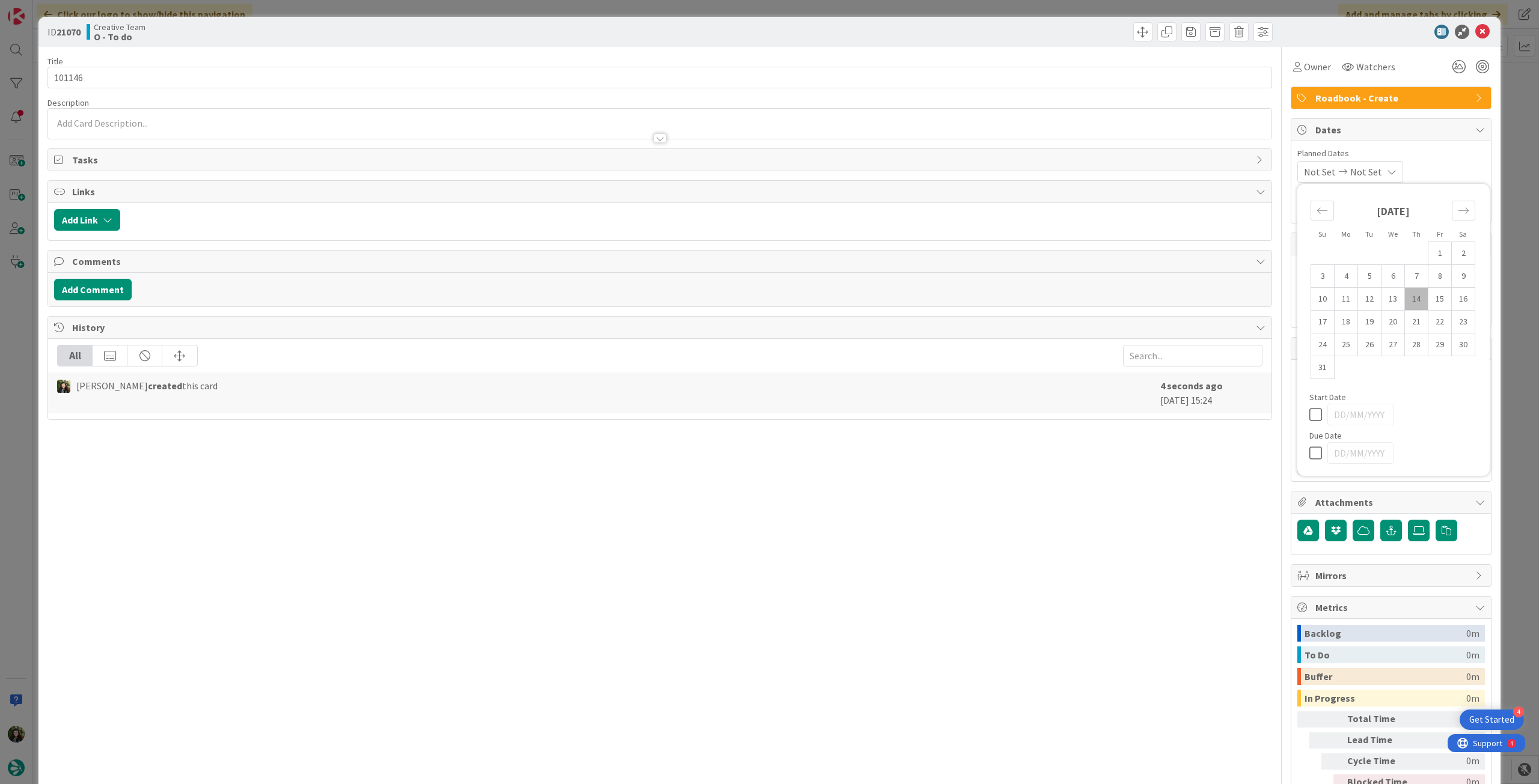
click at [1310, 454] on icon at bounding box center [1318, 454] width 18 height 15
type input "[DATE]"
click at [1475, 32] on icon at bounding box center [1483, 32] width 15 height 15
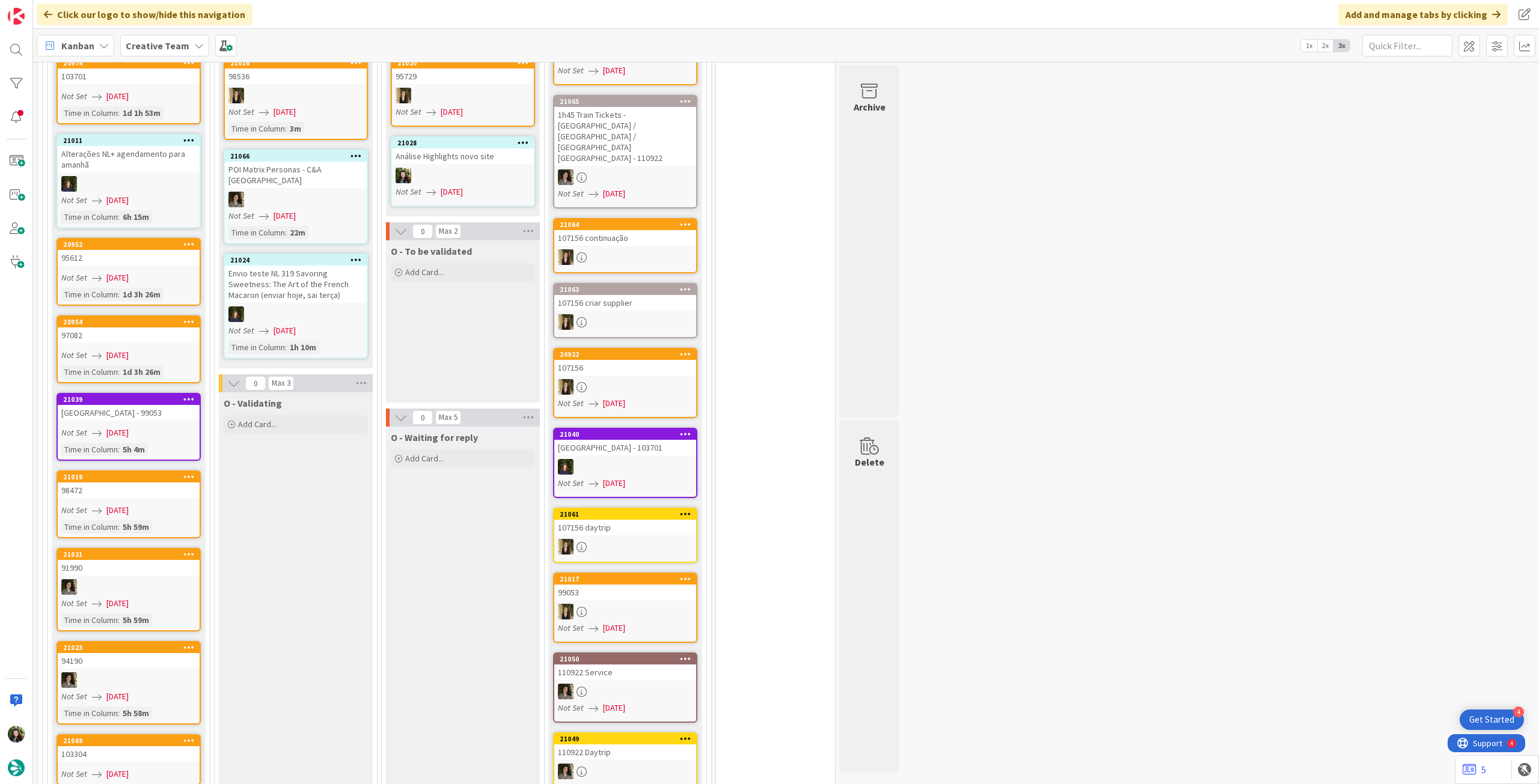
scroll to position [1148, 0]
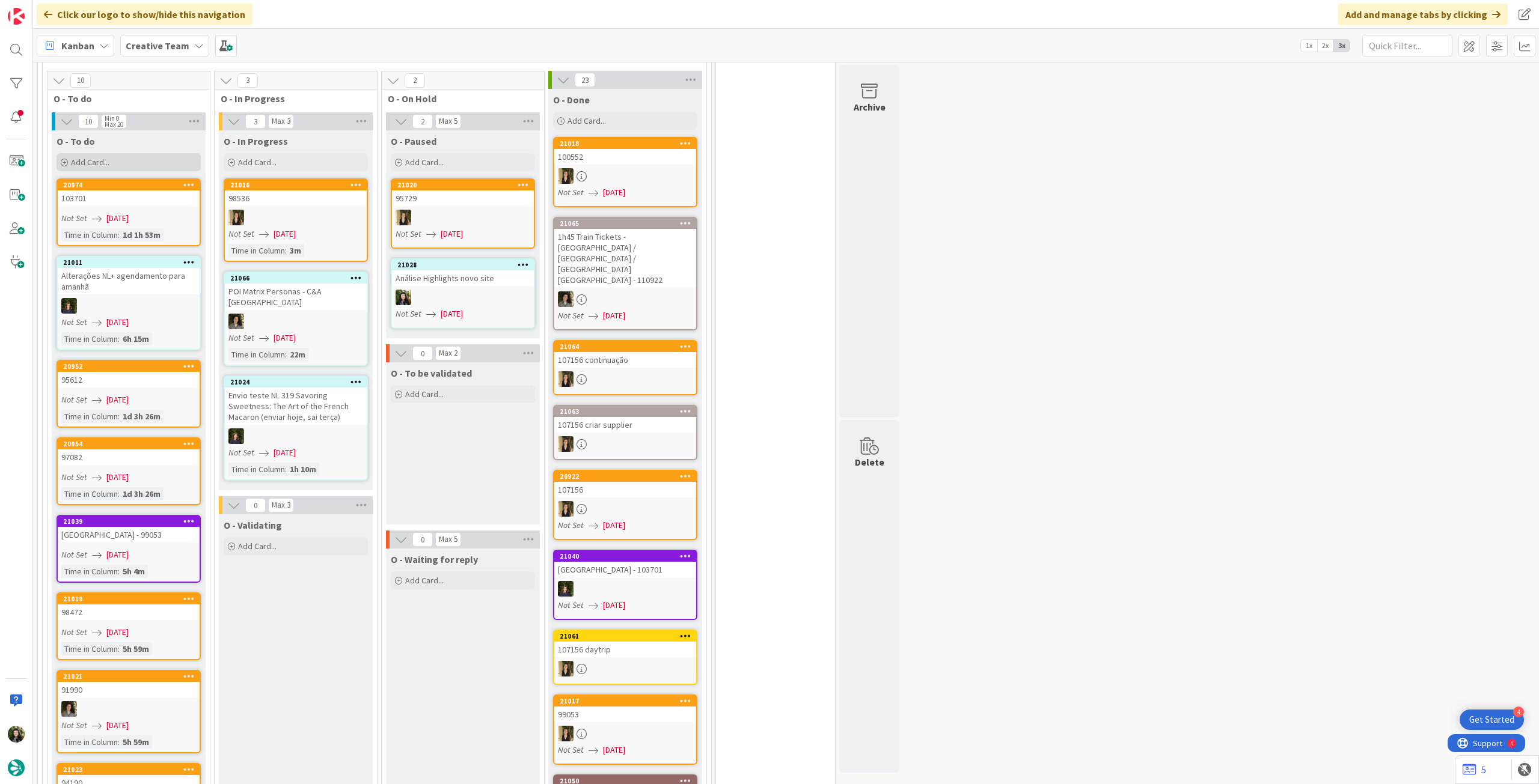
click at [159, 153] on div "Add Card..." at bounding box center [129, 162] width 144 height 18
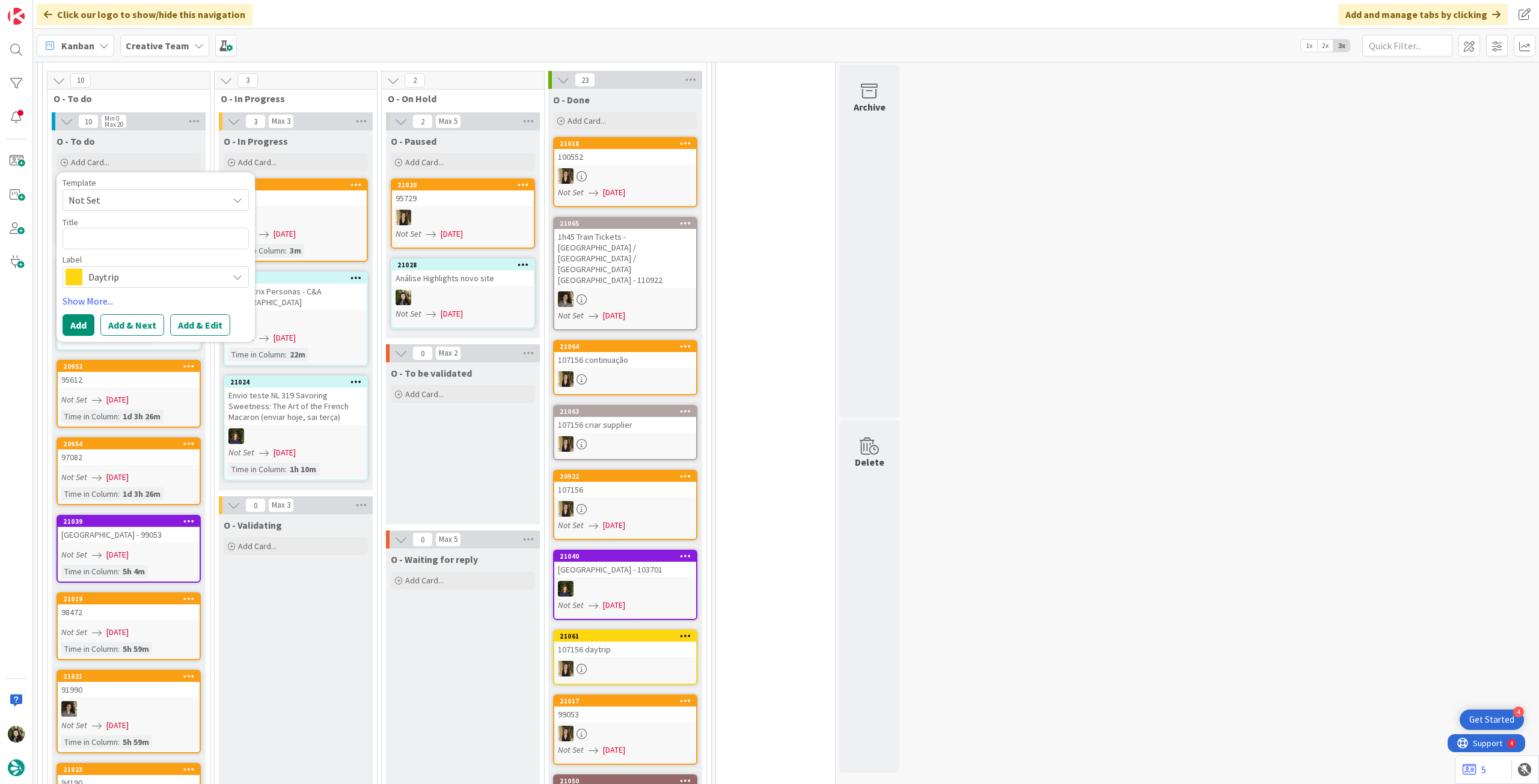
click at [129, 269] on span "Daytrip" at bounding box center [155, 277] width 133 height 17
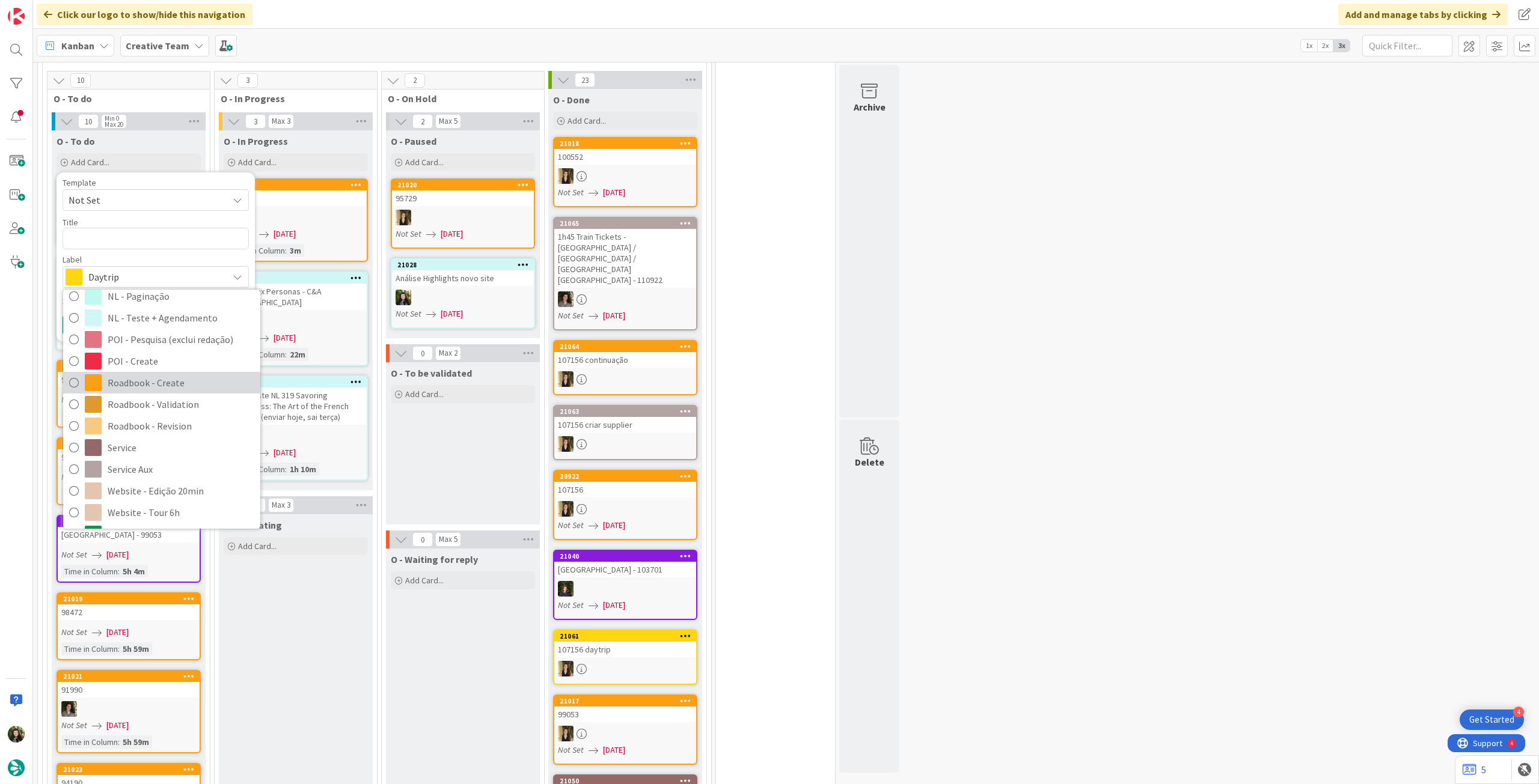
click at [170, 374] on span "Roadbook - Create" at bounding box center [181, 383] width 147 height 18
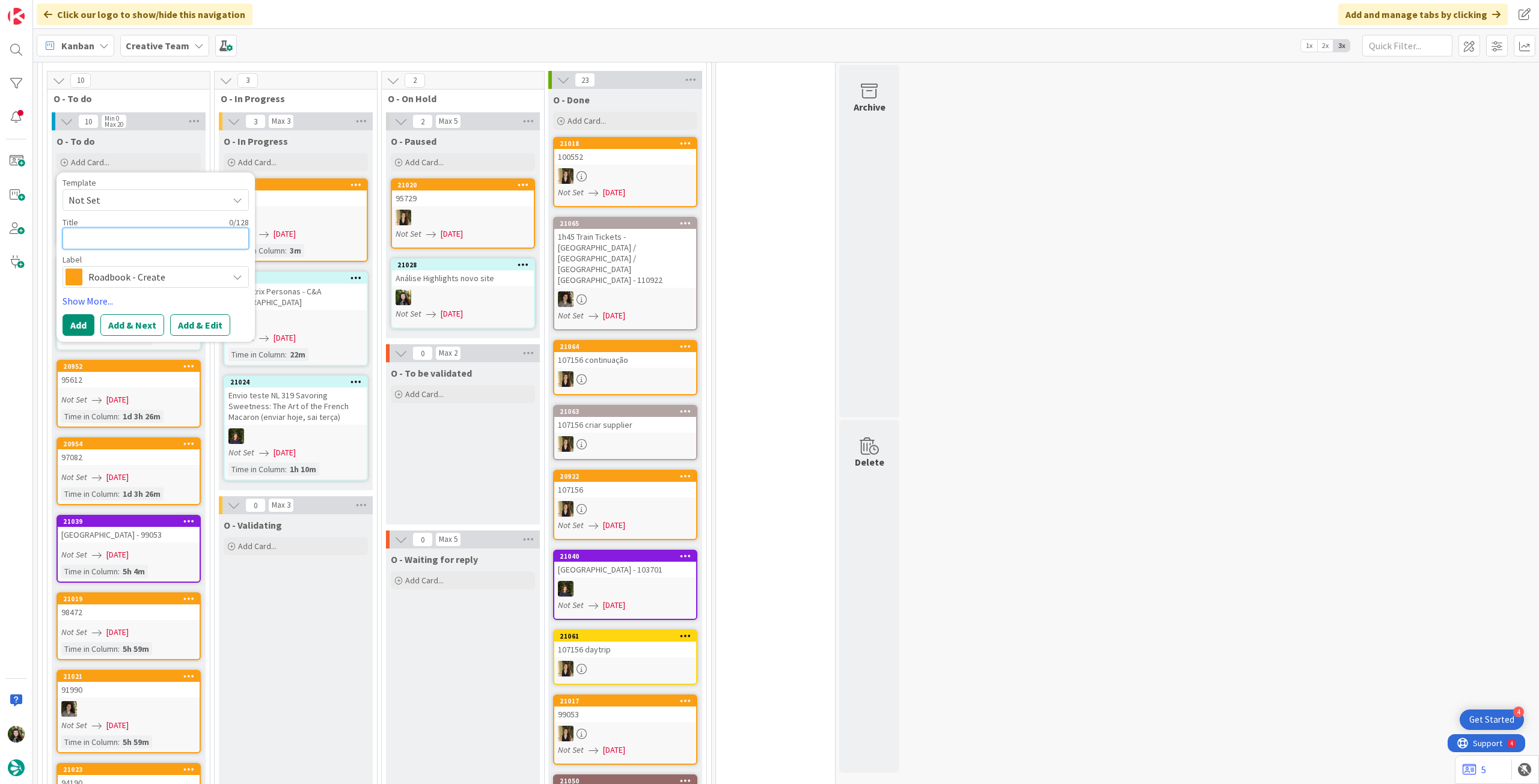
click at [165, 228] on textarea at bounding box center [155, 238] width 186 height 21
paste textarea "101367"
type textarea "x"
type textarea "101367"
click at [75, 315] on button "Add" at bounding box center [78, 325] width 32 height 21
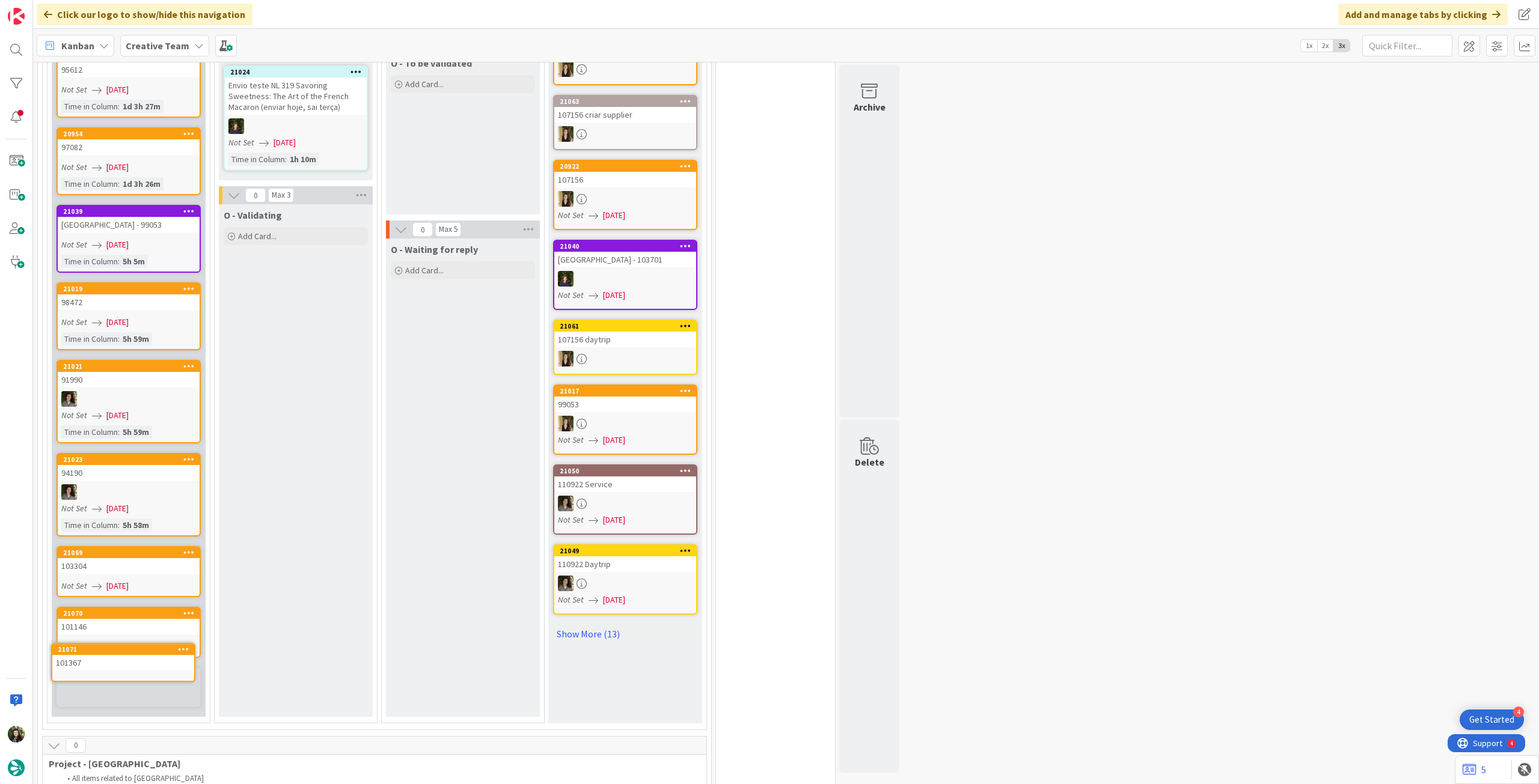
scroll to position [1467, 0]
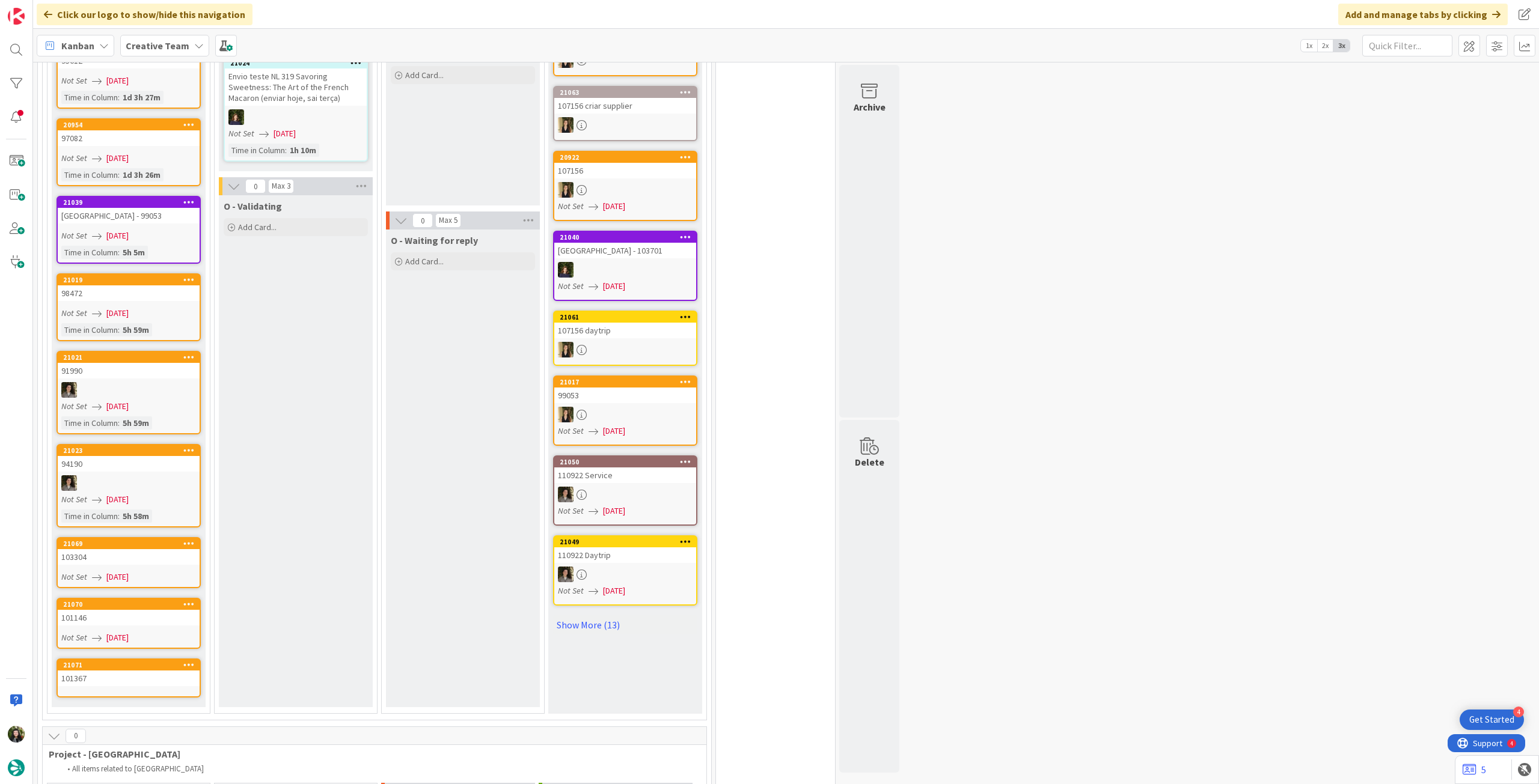
click at [133, 671] on div "101367" at bounding box center [129, 679] width 142 height 16
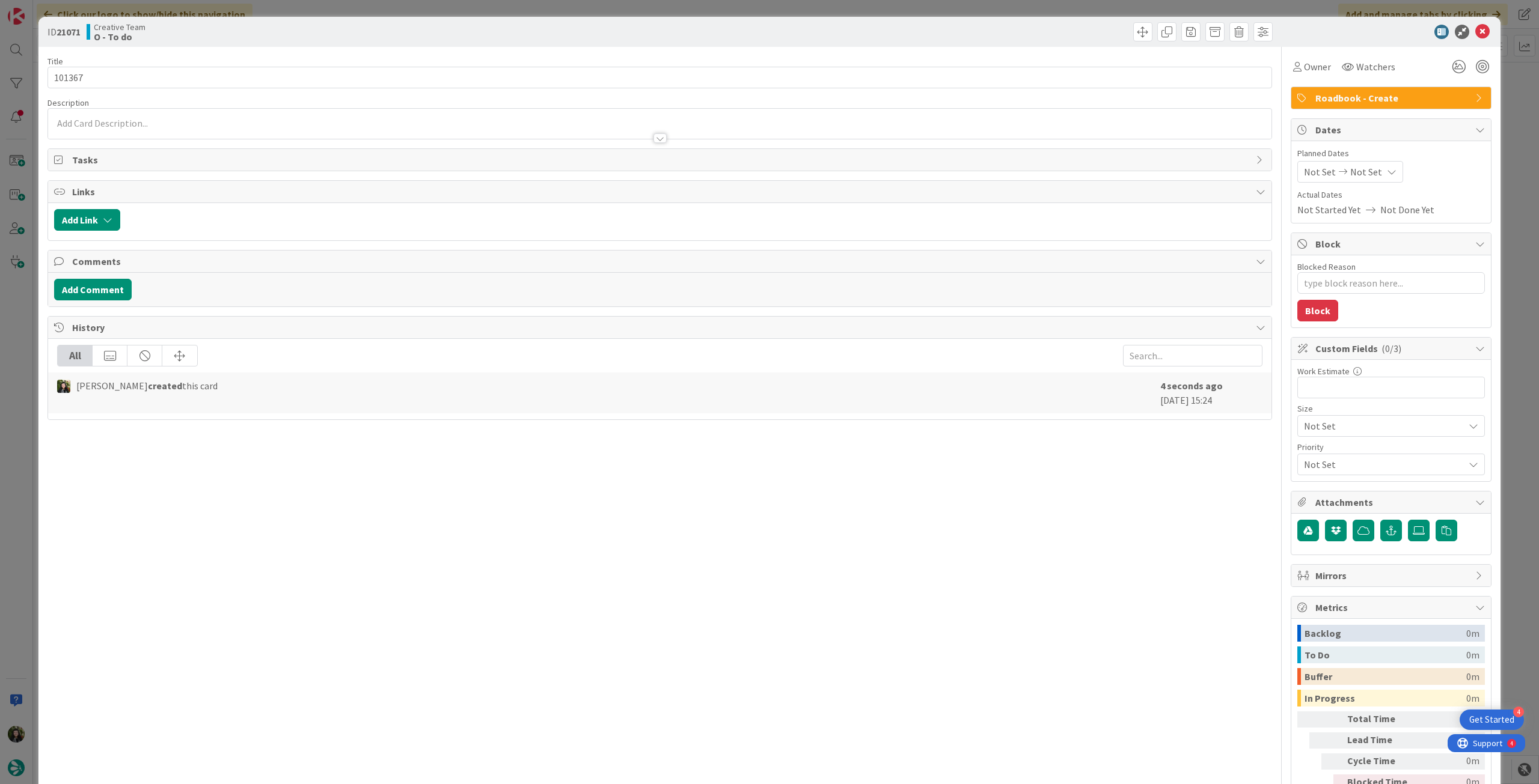
type textarea "x"
click at [1354, 165] on span "Not Set" at bounding box center [1366, 172] width 32 height 15
click at [1312, 450] on icon at bounding box center [1318, 454] width 18 height 15
type input "[DATE]"
click at [1475, 34] on icon at bounding box center [1483, 32] width 15 height 15
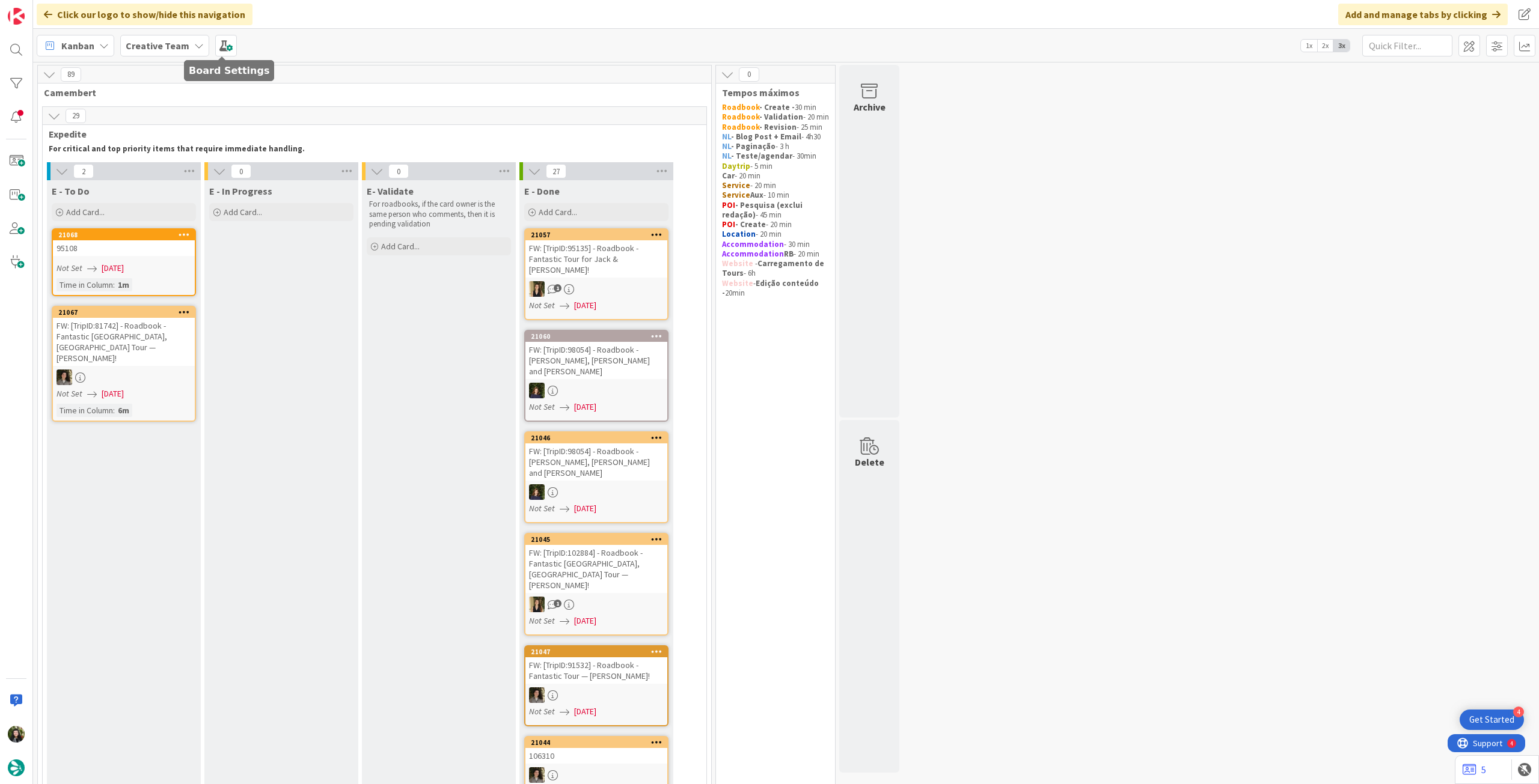
click at [204, 39] on div "Creative Team" at bounding box center [164, 45] width 89 height 21
click at [207, 170] on h4 "Creative Team - Análise" at bounding box center [215, 172] width 163 height 12
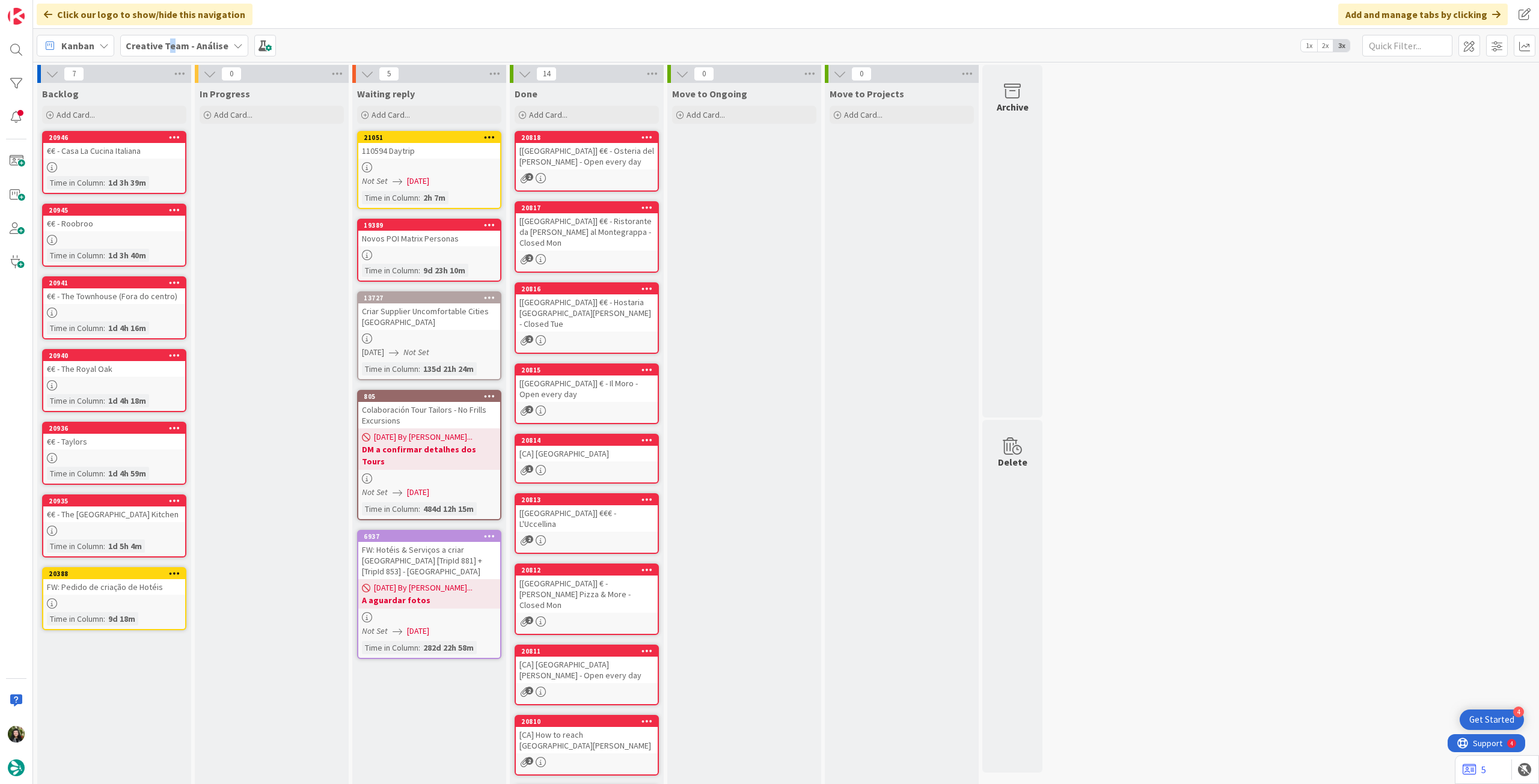
click at [170, 37] on div "Creative Team - Análise" at bounding box center [184, 45] width 128 height 21
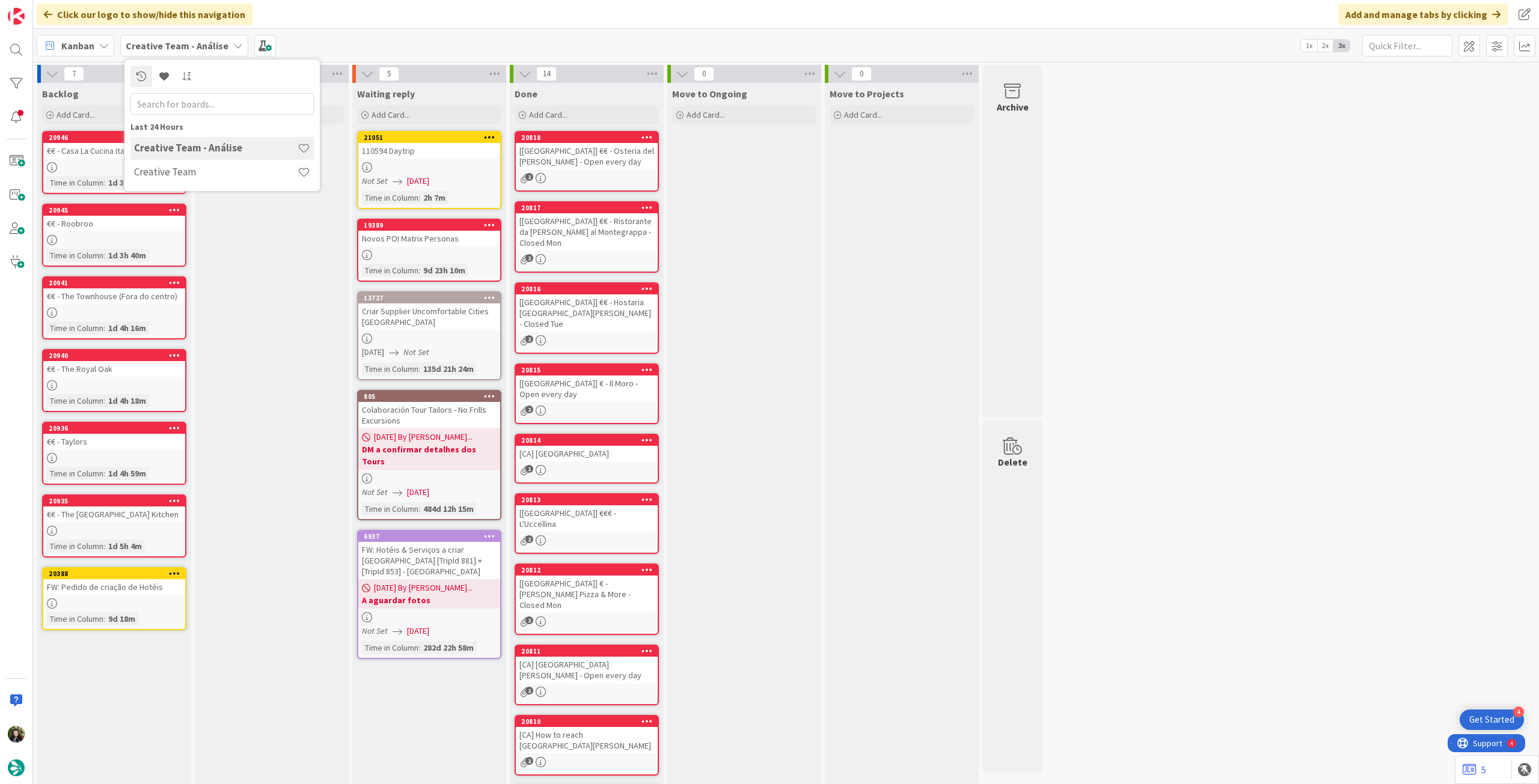
click at [170, 37] on div "Creative Team - Análise" at bounding box center [184, 45] width 128 height 21
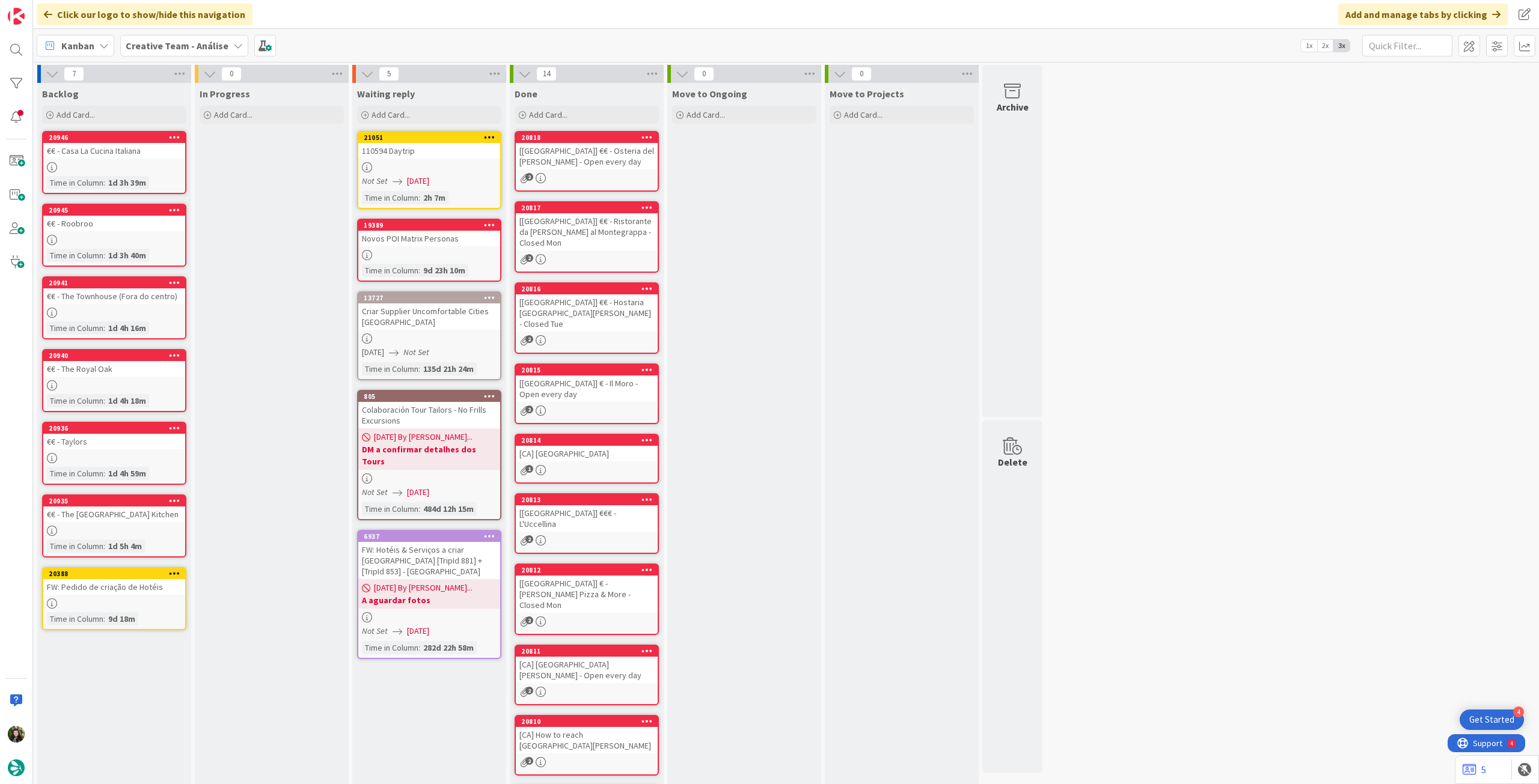
drag, startPoint x: 181, startPoint y: 48, endPoint x: 183, endPoint y: 64, distance: 16.1
click at [182, 48] on b "Creative Team - Análise" at bounding box center [177, 46] width 103 height 12
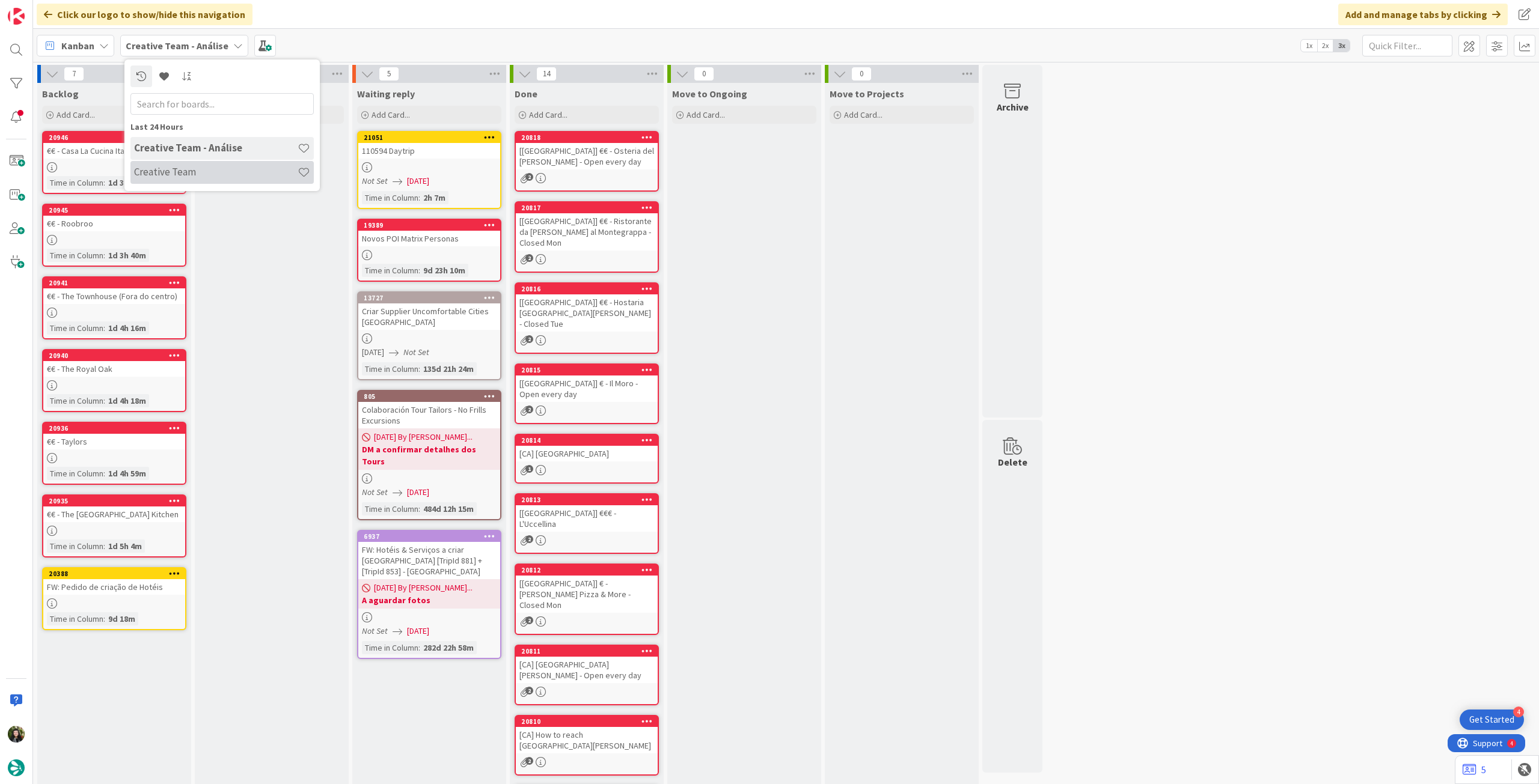
click at [178, 181] on div "Creative Team" at bounding box center [222, 172] width 183 height 23
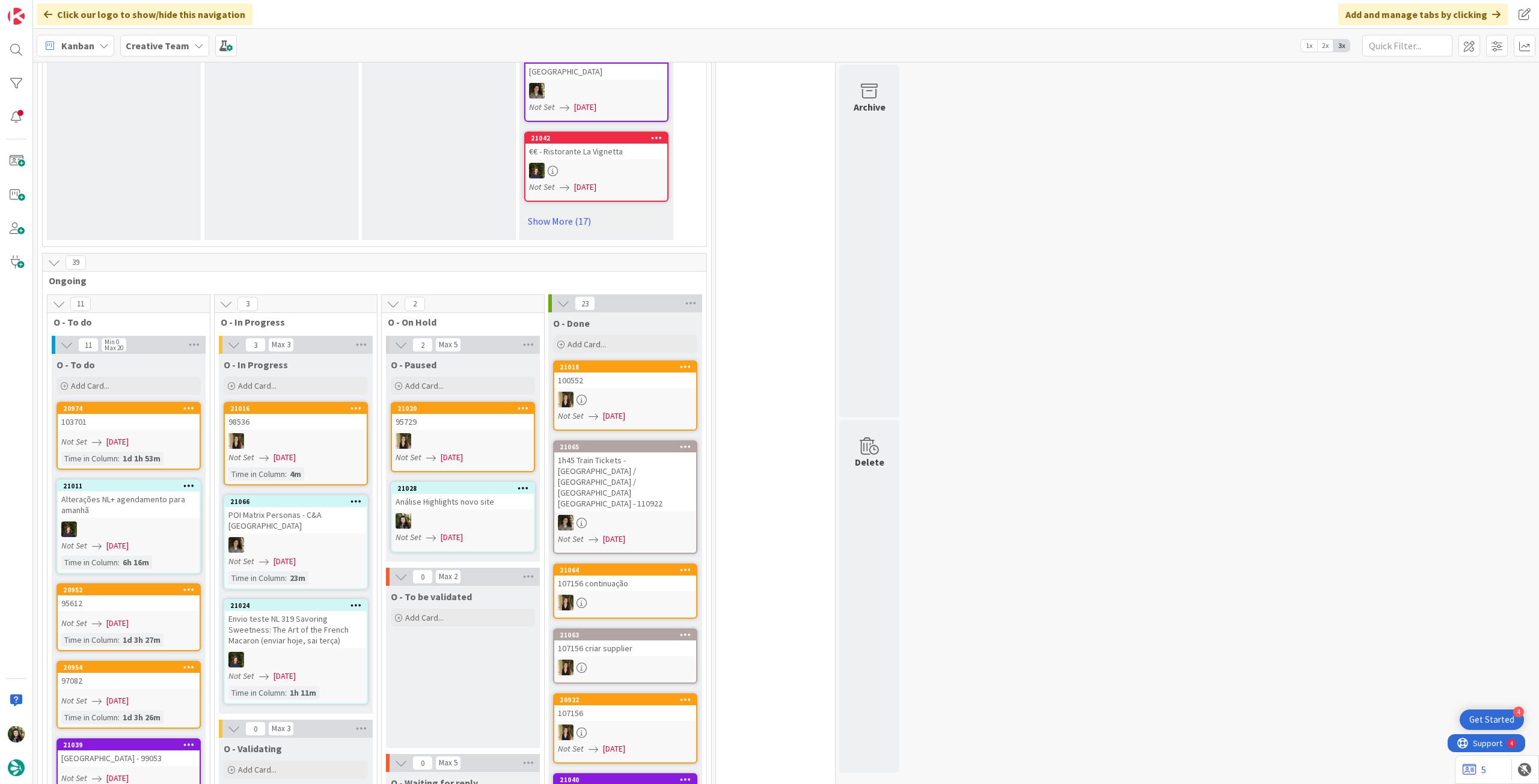
scroll to position [1042, 0]
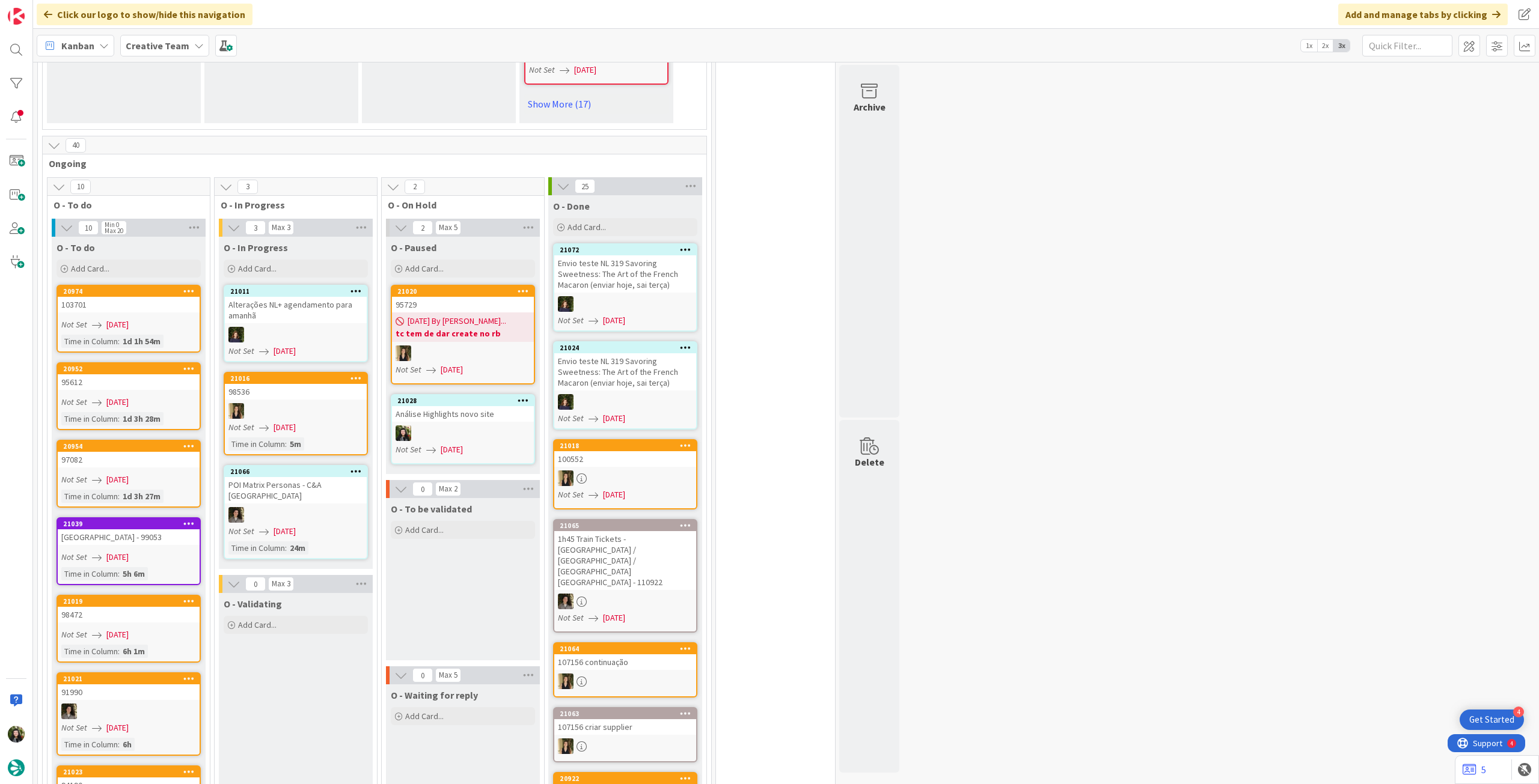
drag, startPoint x: 171, startPoint y: 47, endPoint x: 178, endPoint y: 61, distance: 15.7
click at [171, 48] on b "Creative Team" at bounding box center [157, 46] width 64 height 12
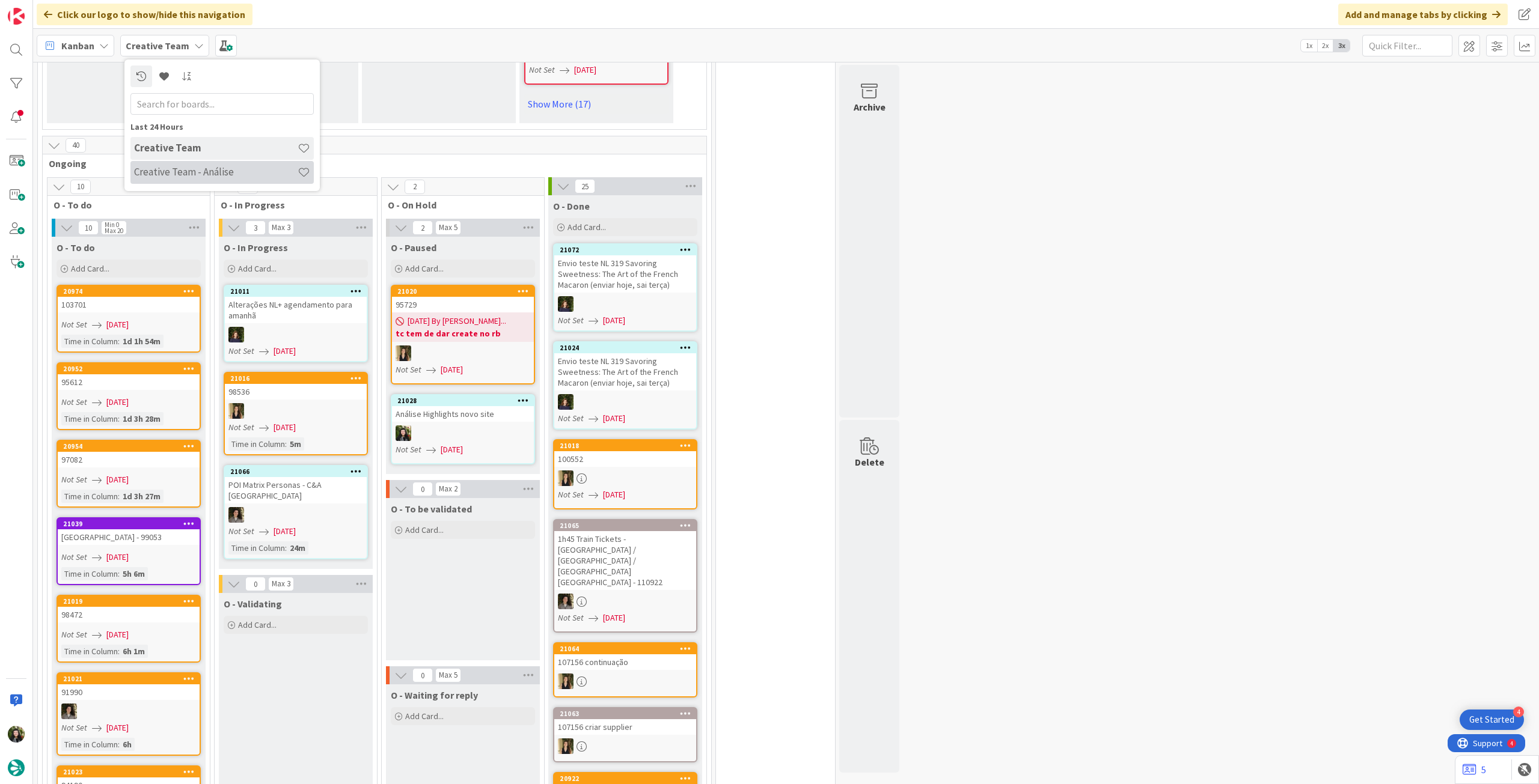
click at [210, 183] on div "Creative Team - Análise" at bounding box center [222, 172] width 183 height 23
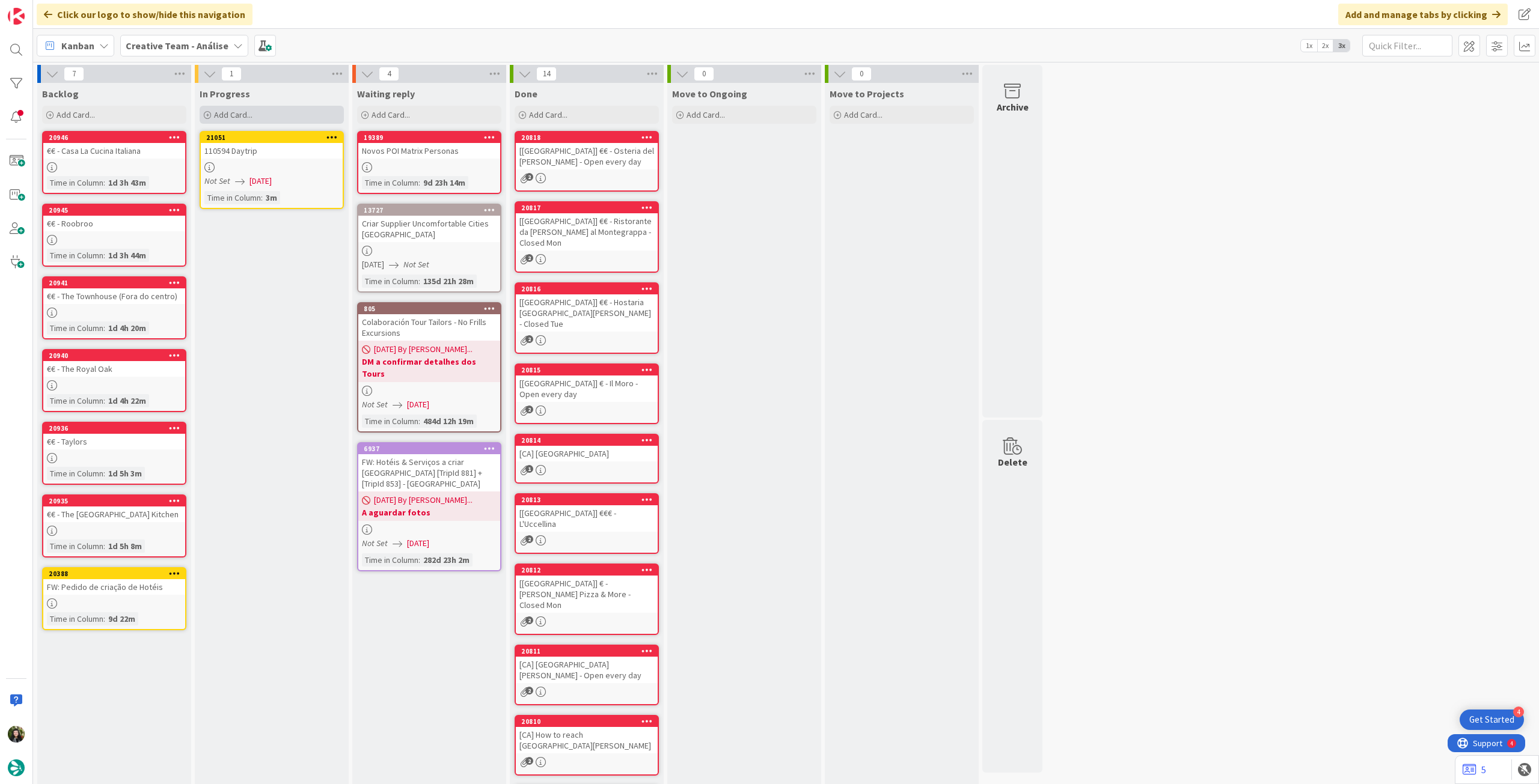
click at [252, 122] on div "Add Card..." at bounding box center [272, 114] width 144 height 18
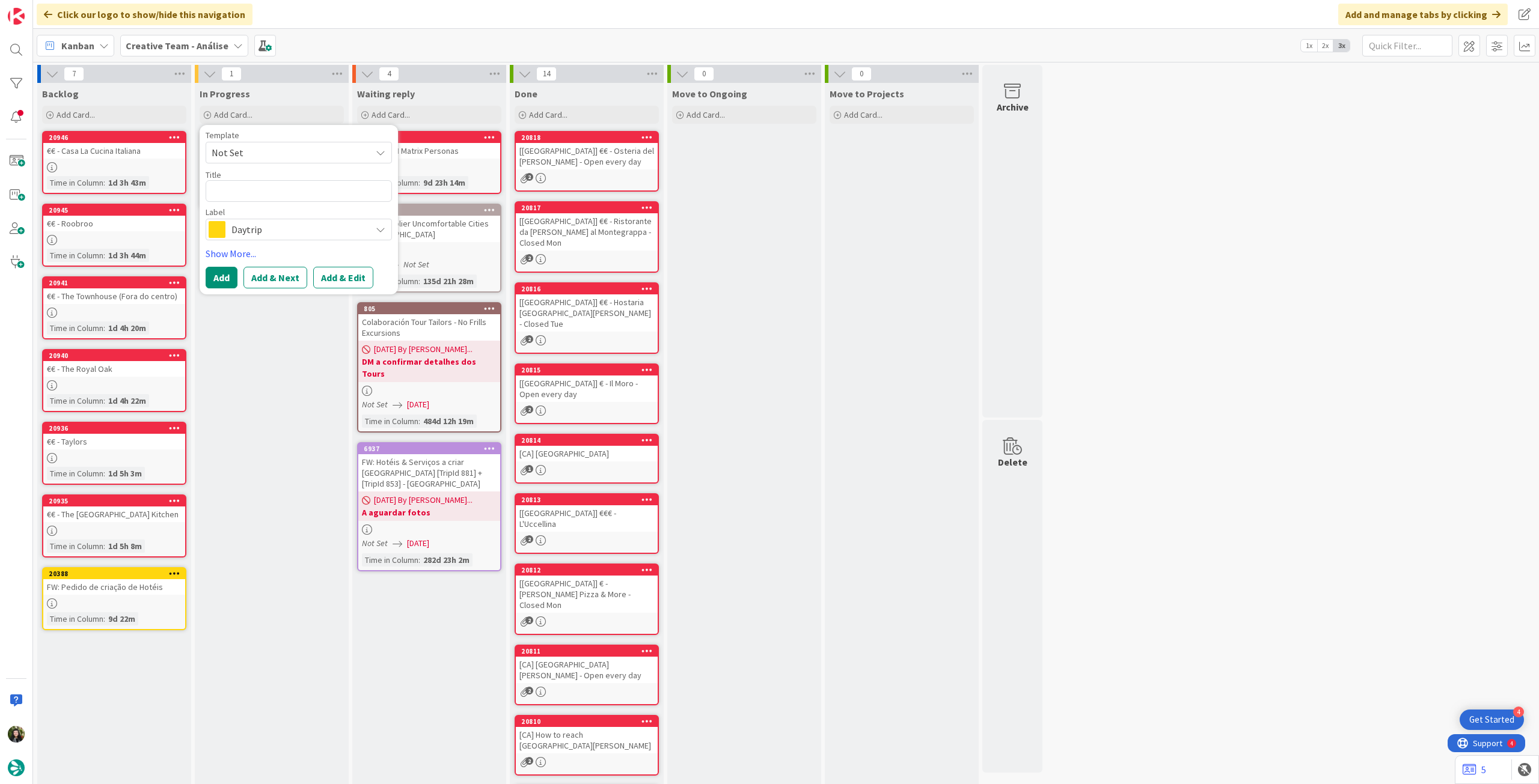
drag, startPoint x: 268, startPoint y: 236, endPoint x: 260, endPoint y: 239, distance: 8.5
click at [261, 239] on div "Daytrip" at bounding box center [299, 229] width 186 height 21
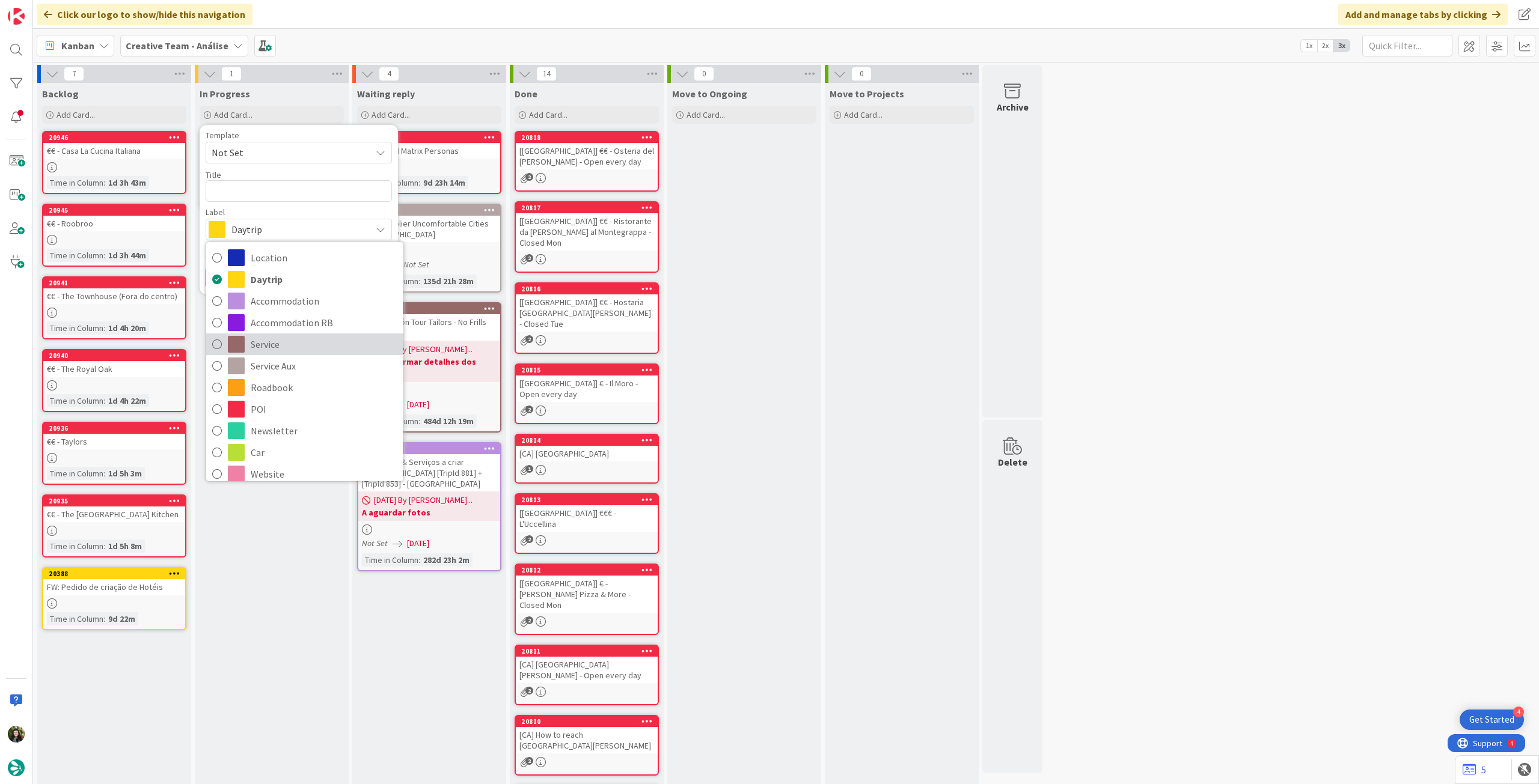
drag, startPoint x: 296, startPoint y: 343, endPoint x: 286, endPoint y: 242, distance: 101.5
click at [296, 343] on span "Service" at bounding box center [324, 344] width 147 height 18
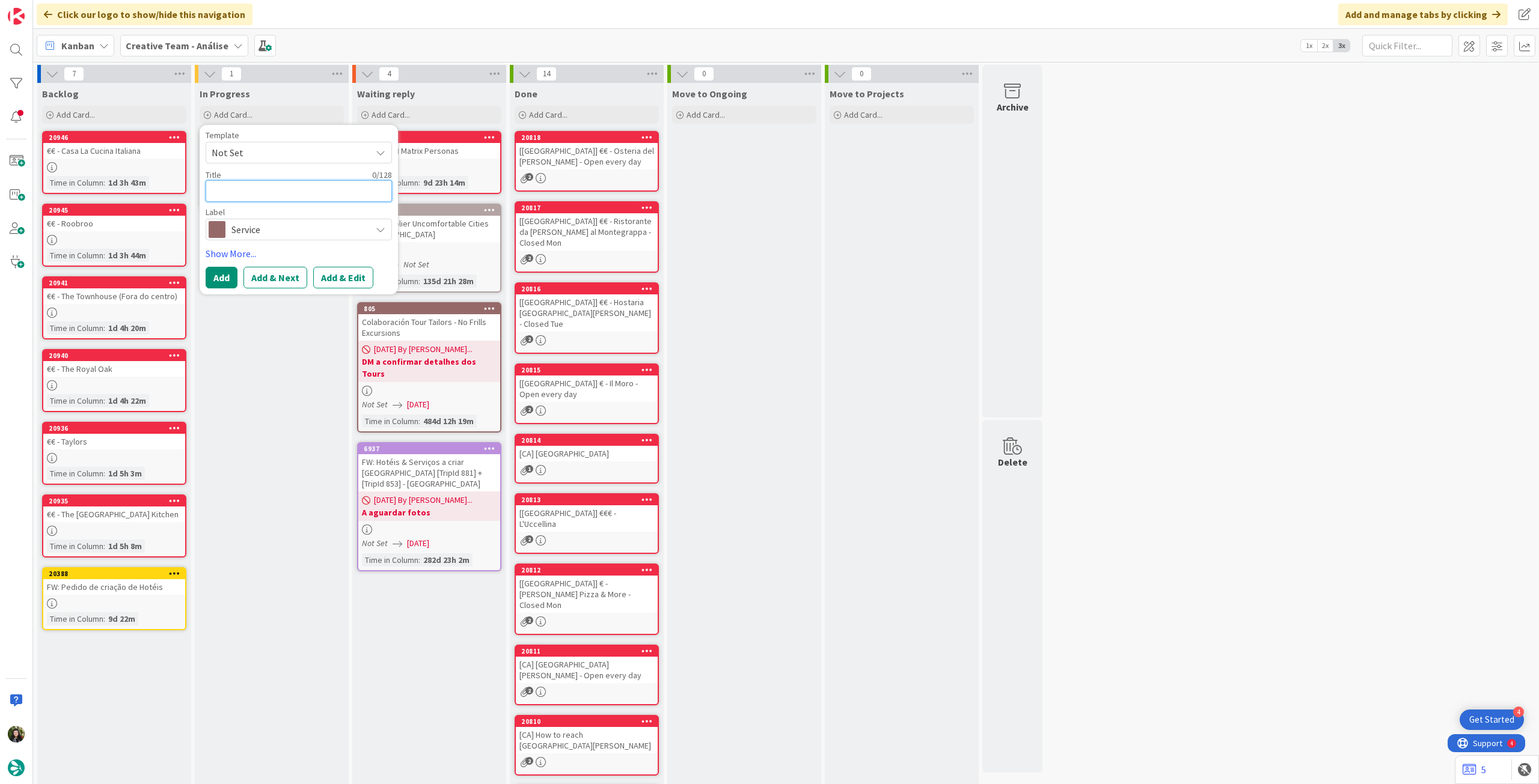
click at [280, 197] on textarea at bounding box center [299, 191] width 186 height 21
paste textarea "[GEOGRAPHIC_DATA] / Figueira da Foz"
type textarea "x"
type textarea "[GEOGRAPHIC_DATA] / Figueira da Foz"
drag, startPoint x: 211, startPoint y: 192, endPoint x: 388, endPoint y: 154, distance: 181.0
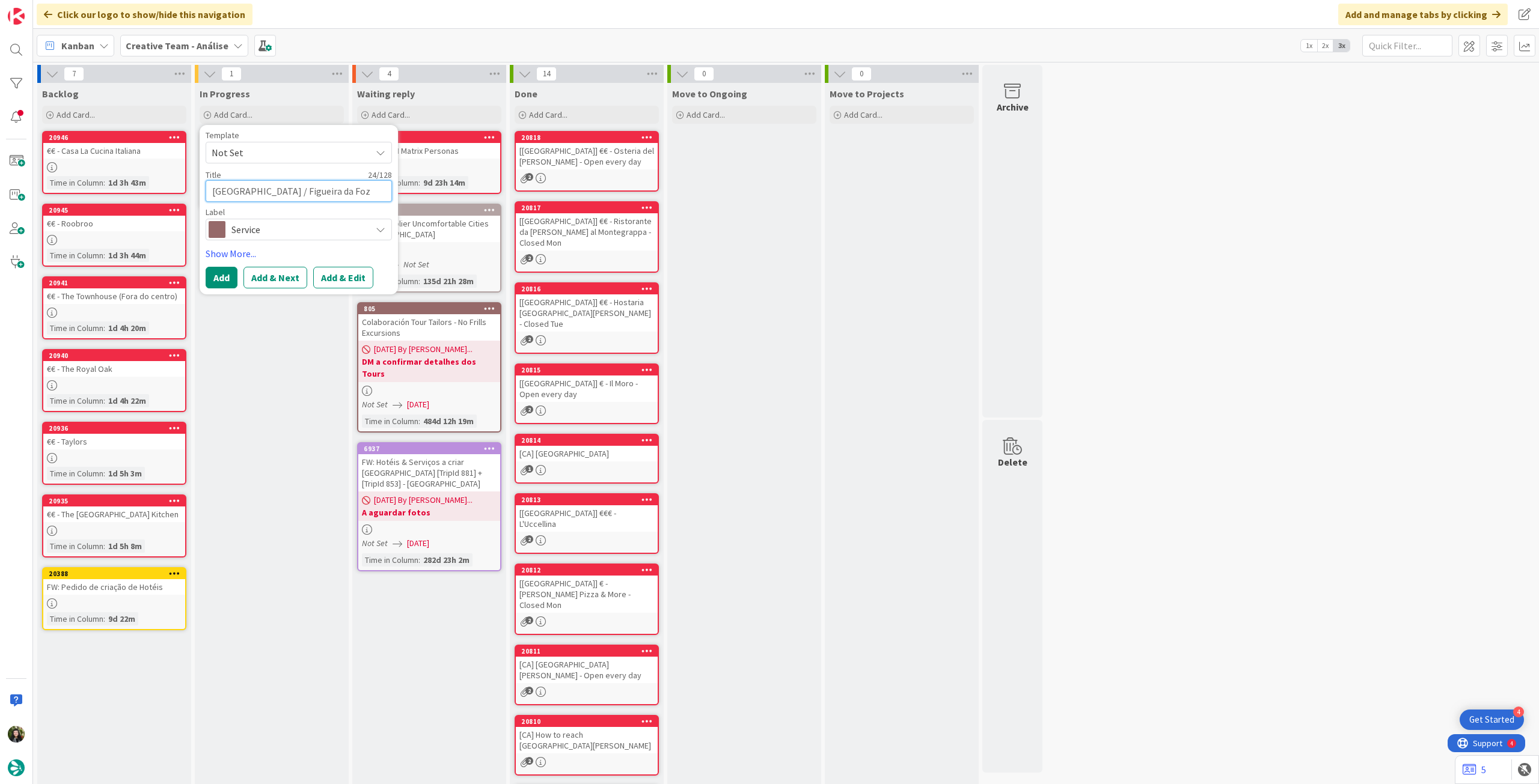
click at [212, 192] on textarea "[GEOGRAPHIC_DATA] / Figueira da Foz" at bounding box center [299, 191] width 186 height 21
type textarea "x"
type textarea "BLisbon / Figueira da Foz"
type textarea "x"
type textarea "BusLisbon / [GEOGRAPHIC_DATA]"
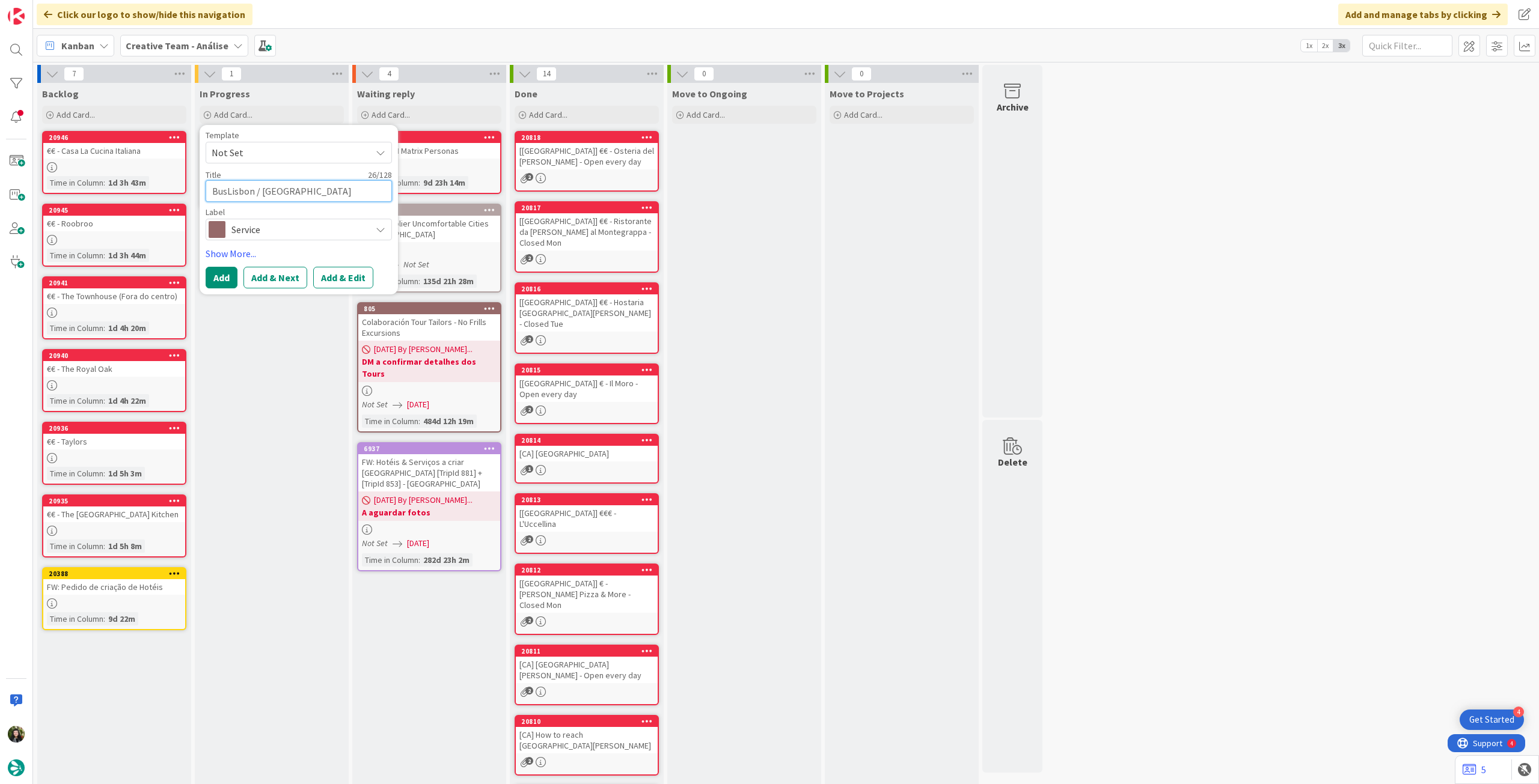
type textarea "x"
type textarea "Bus [GEOGRAPHIC_DATA] / [GEOGRAPHIC_DATA]"
type textarea "x"
type textarea "Bus tLisbon / Figueira da Foz"
type textarea "x"
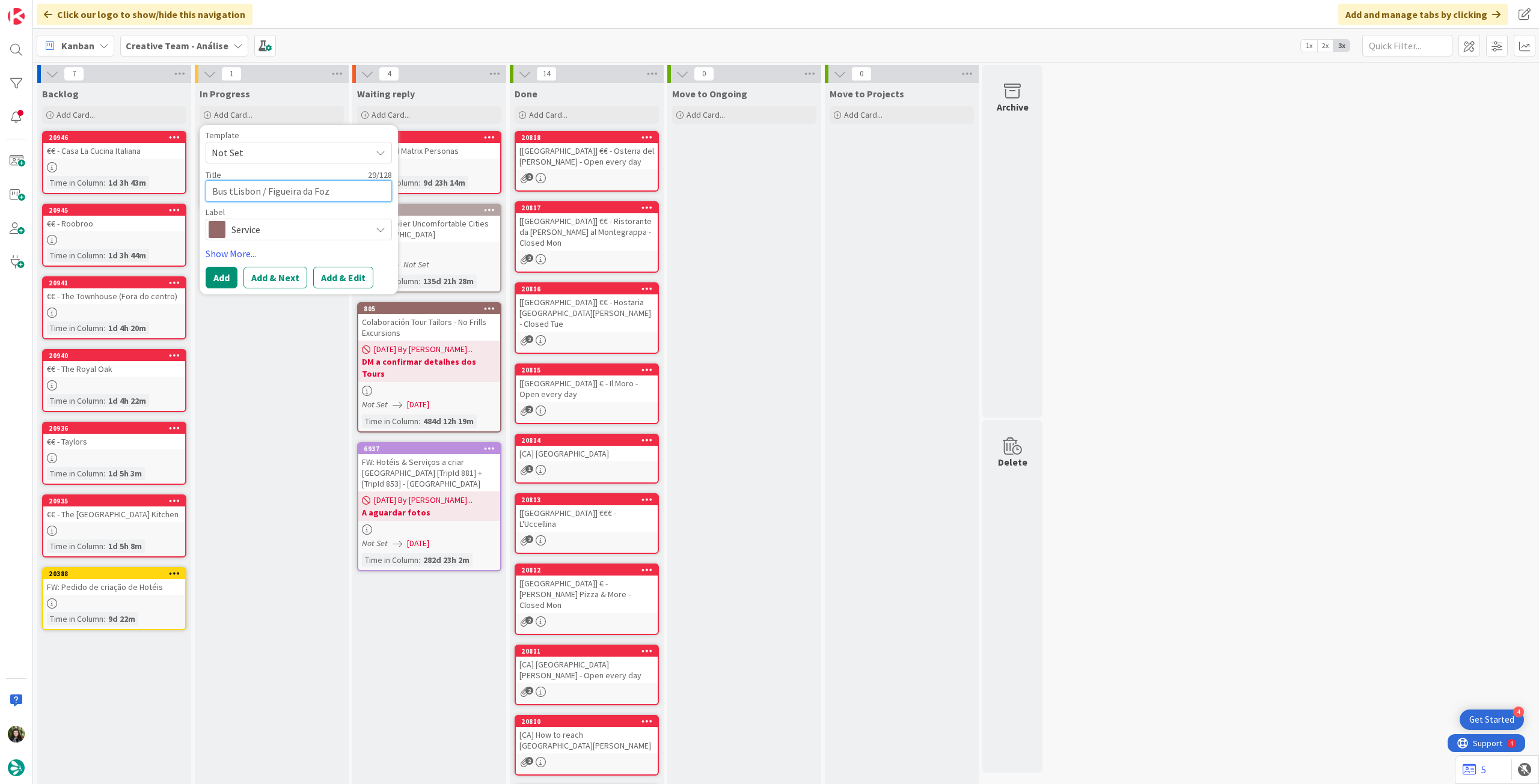
type textarea "Bus tiLisbon / Figueira da Foz"
type textarea "x"
type textarea "Bus ticLisbon / [GEOGRAPHIC_DATA]"
type textarea "x"
type textarea "Bus tickLisbon / Figueira da Foz"
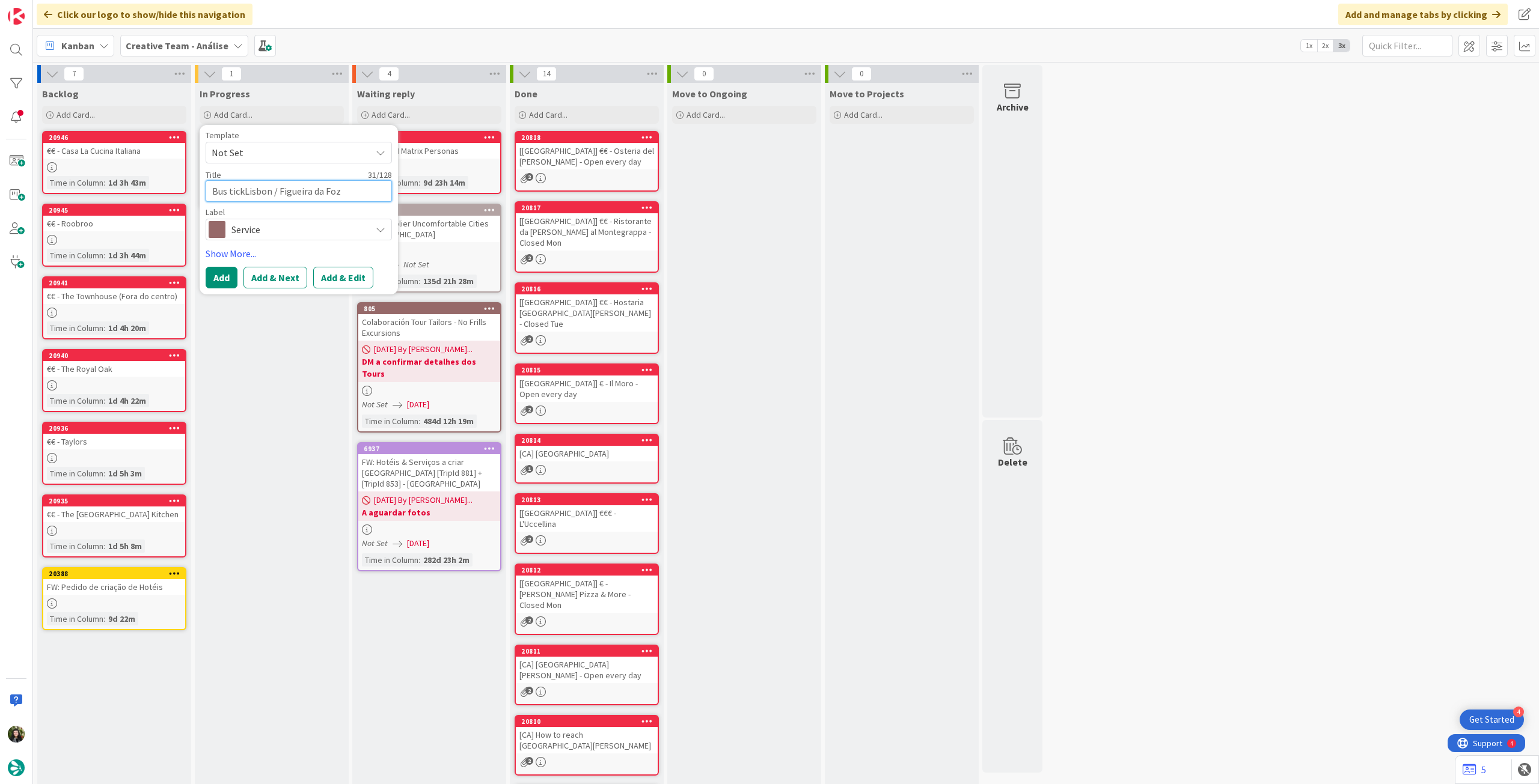
type textarea "x"
type textarea "Bus tickeLisbon / [GEOGRAPHIC_DATA]"
type textarea "x"
type textarea "Bus ticketLisbon / [GEOGRAPHIC_DATA]"
type textarea "x"
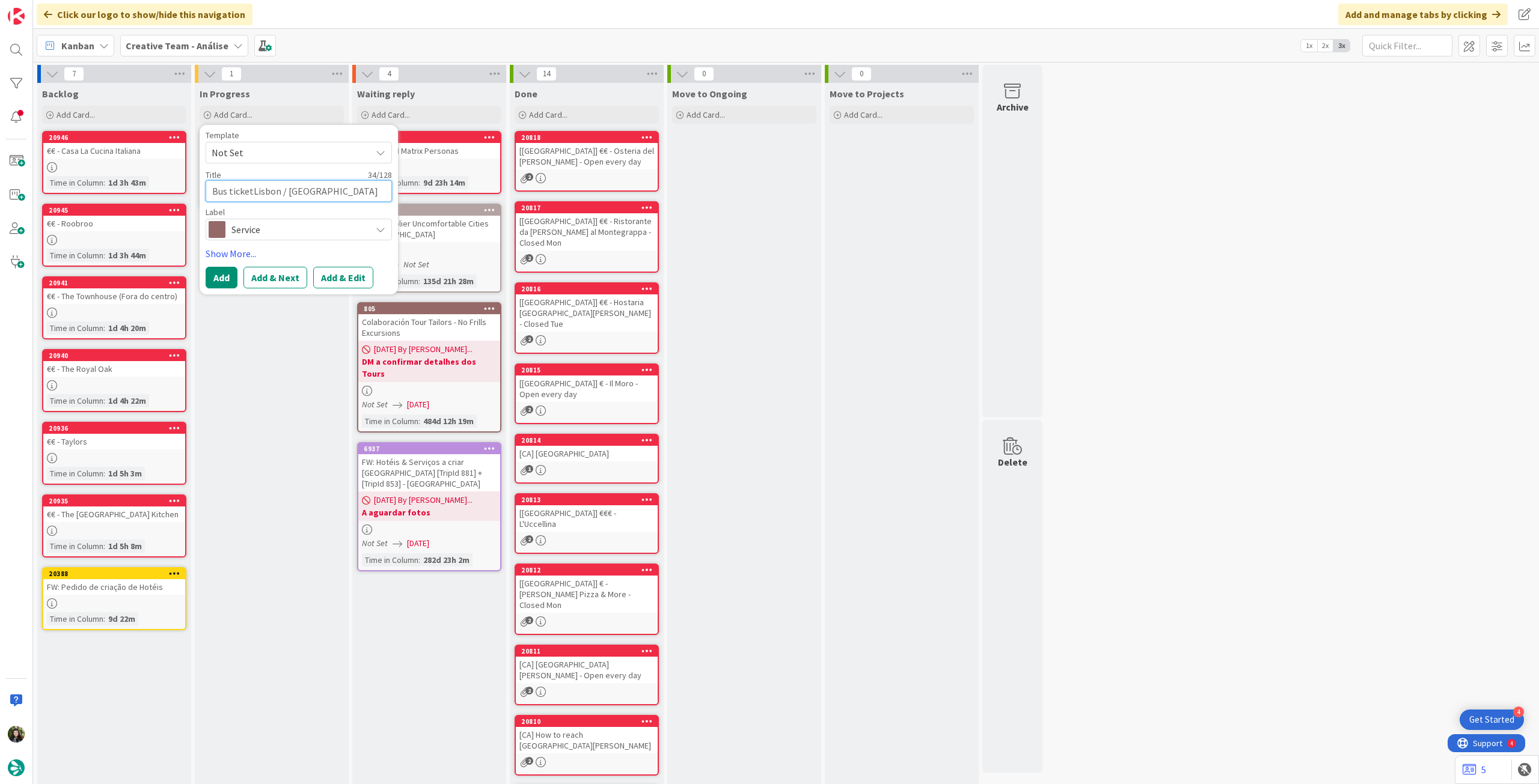
type textarea "Bus ticketsLisbon / [GEOGRAPHIC_DATA]"
type textarea "x"
type textarea "Bus tickets -[GEOGRAPHIC_DATA] / [GEOGRAPHIC_DATA]"
type textarea "x"
type textarea "Bus tickets - [GEOGRAPHIC_DATA] / [GEOGRAPHIC_DATA]"
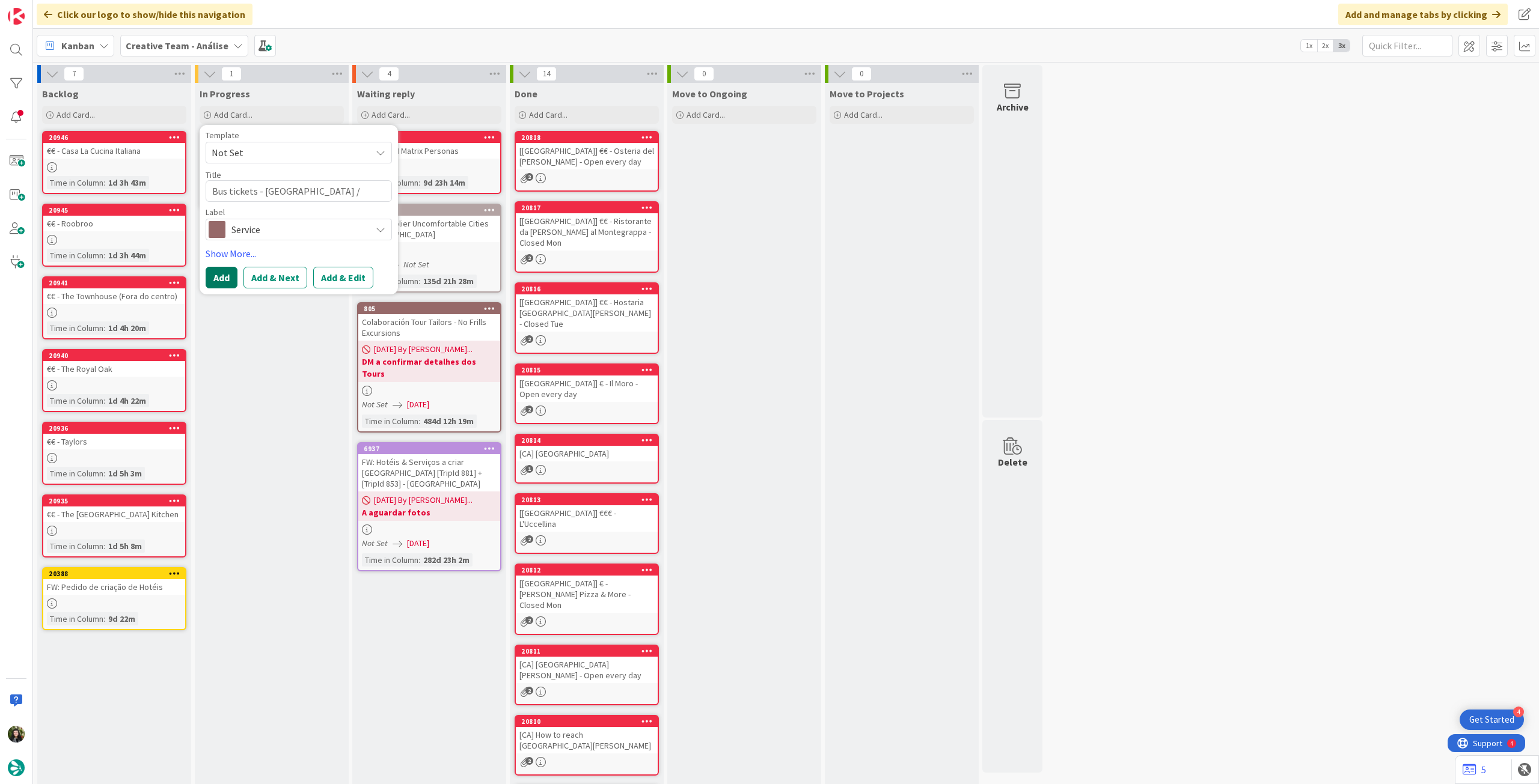
click at [224, 274] on button "Add" at bounding box center [222, 277] width 32 height 21
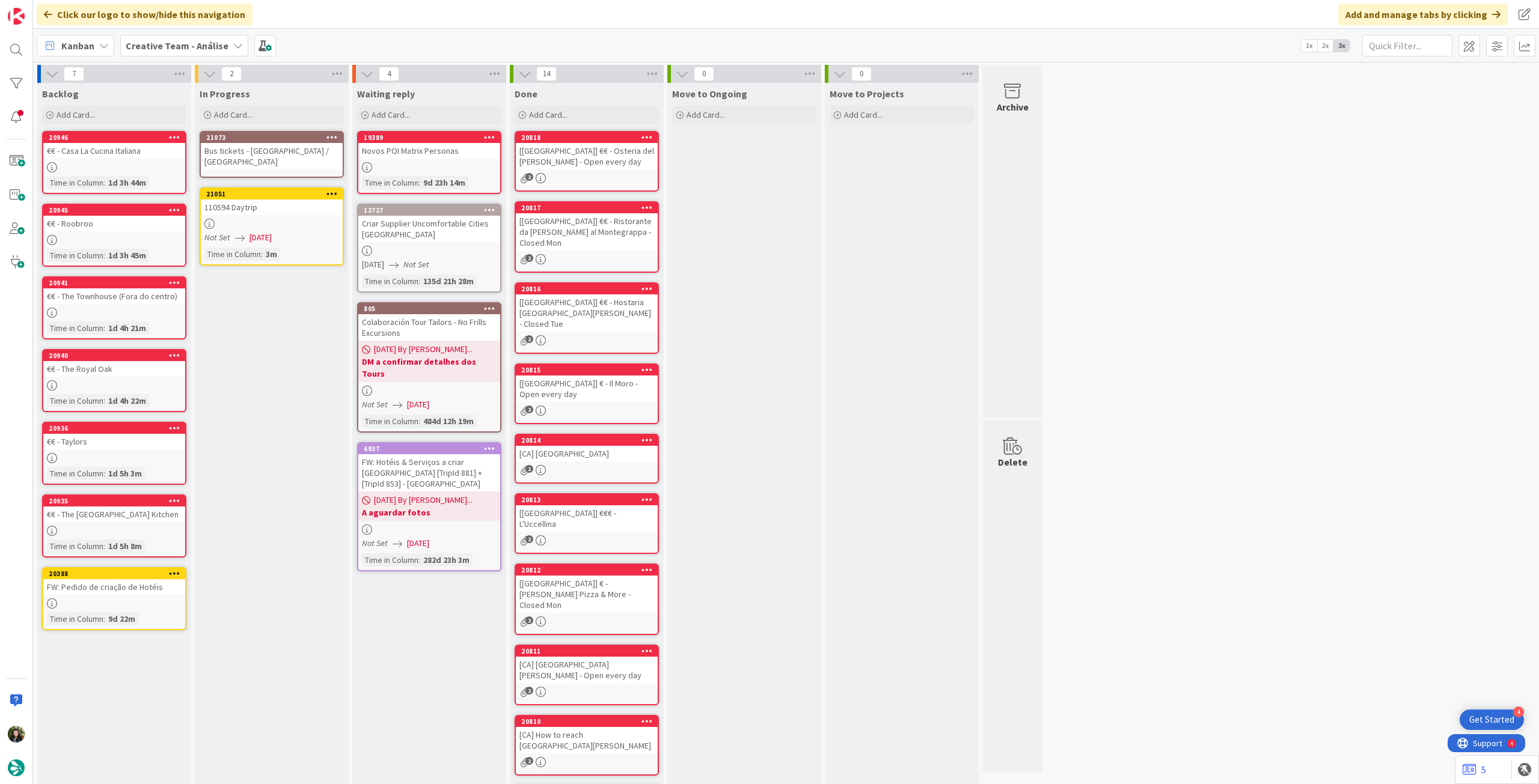
click at [255, 200] on div "110594 Daytrip" at bounding box center [272, 207] width 142 height 16
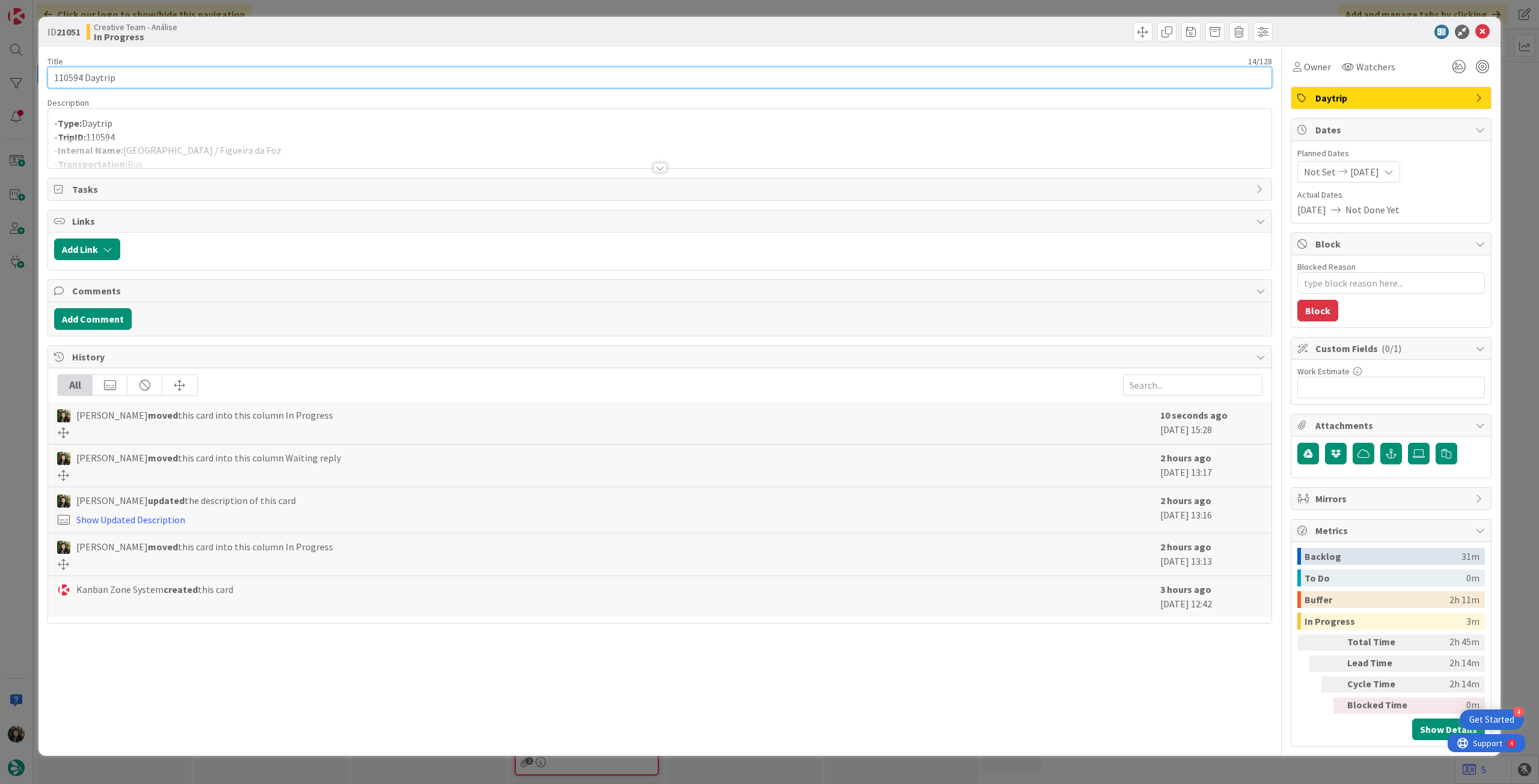
drag, startPoint x: 56, startPoint y: 77, endPoint x: 45, endPoint y: 75, distance: 11.2
click at [45, 75] on div "ID 21051 Creative Team - Análise In Progress Title 14 / 128 110594 Daytrip Desc…" at bounding box center [770, 386] width 1462 height 739
click at [1482, 30] on icon at bounding box center [1483, 32] width 15 height 15
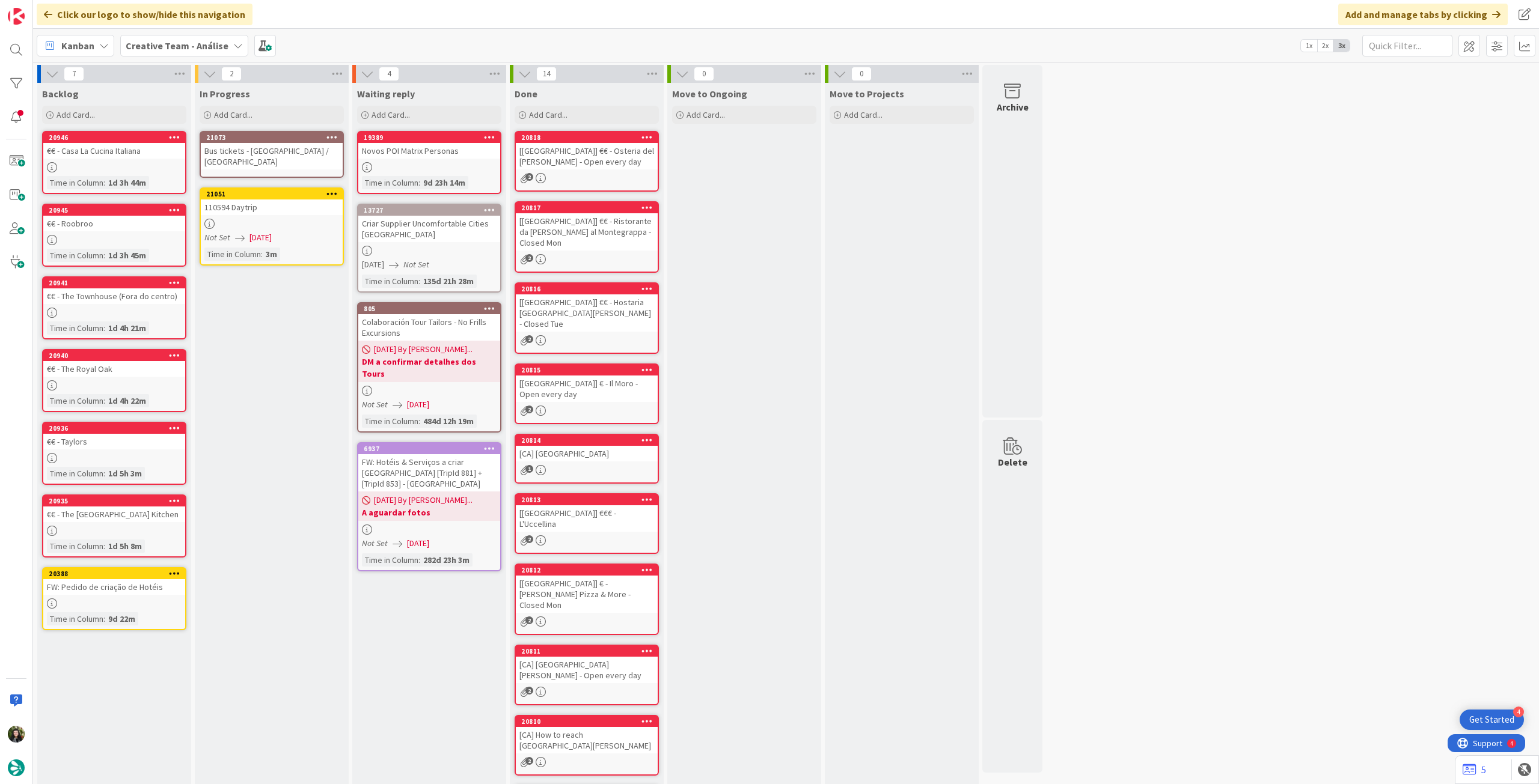
click at [316, 154] on div "Bus tickets - [GEOGRAPHIC_DATA] / [GEOGRAPHIC_DATA]" at bounding box center [272, 156] width 142 height 26
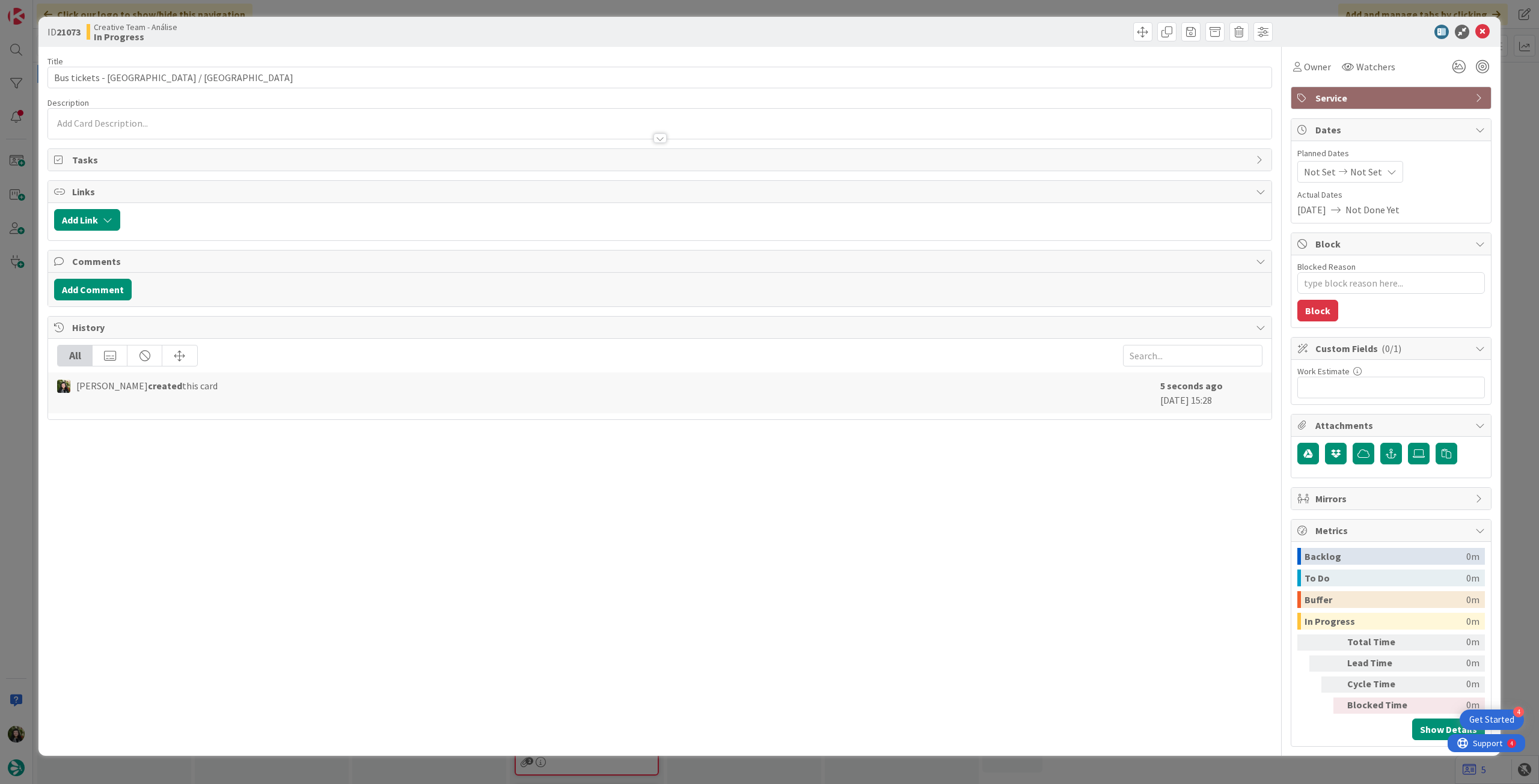
type textarea "x"
click at [337, 73] on input "Bus tickets - [GEOGRAPHIC_DATA] / [GEOGRAPHIC_DATA]" at bounding box center [660, 77] width 1224 height 21
type input "Bus tickets - [GEOGRAPHIC_DATA] / [GEOGRAPHIC_DATA] -"
type textarea "x"
paste input "110594"
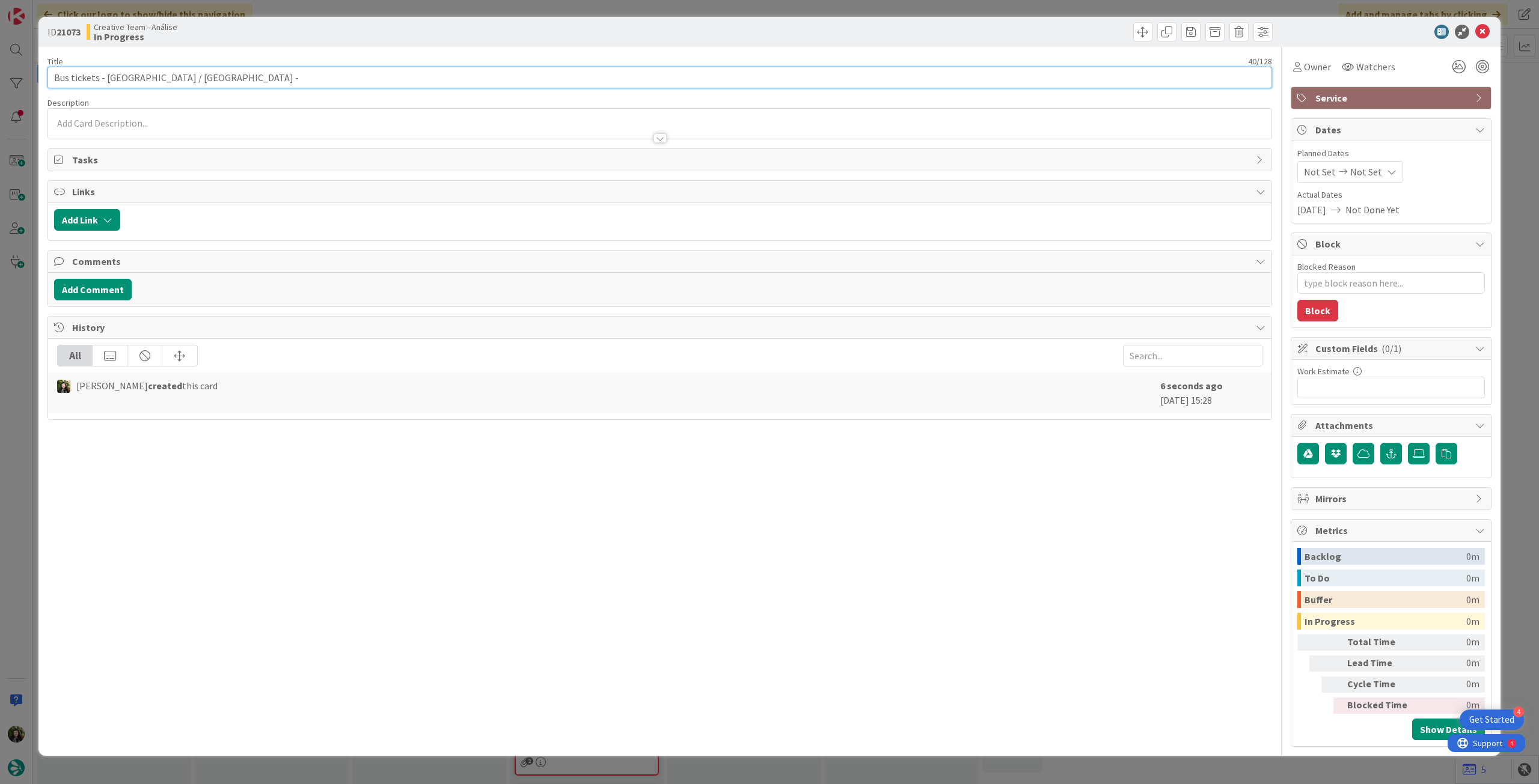
type input "Bus tickets - [GEOGRAPHIC_DATA] / [GEOGRAPHIC_DATA] -110594"
type textarea "x"
type input "Bus tickets - [GEOGRAPHIC_DATA] / [GEOGRAPHIC_DATA] -110594"
type textarea "x"
type input "Bus tickets - [GEOGRAPHIC_DATA] / [GEOGRAPHIC_DATA] -110594 ONE SHOT"
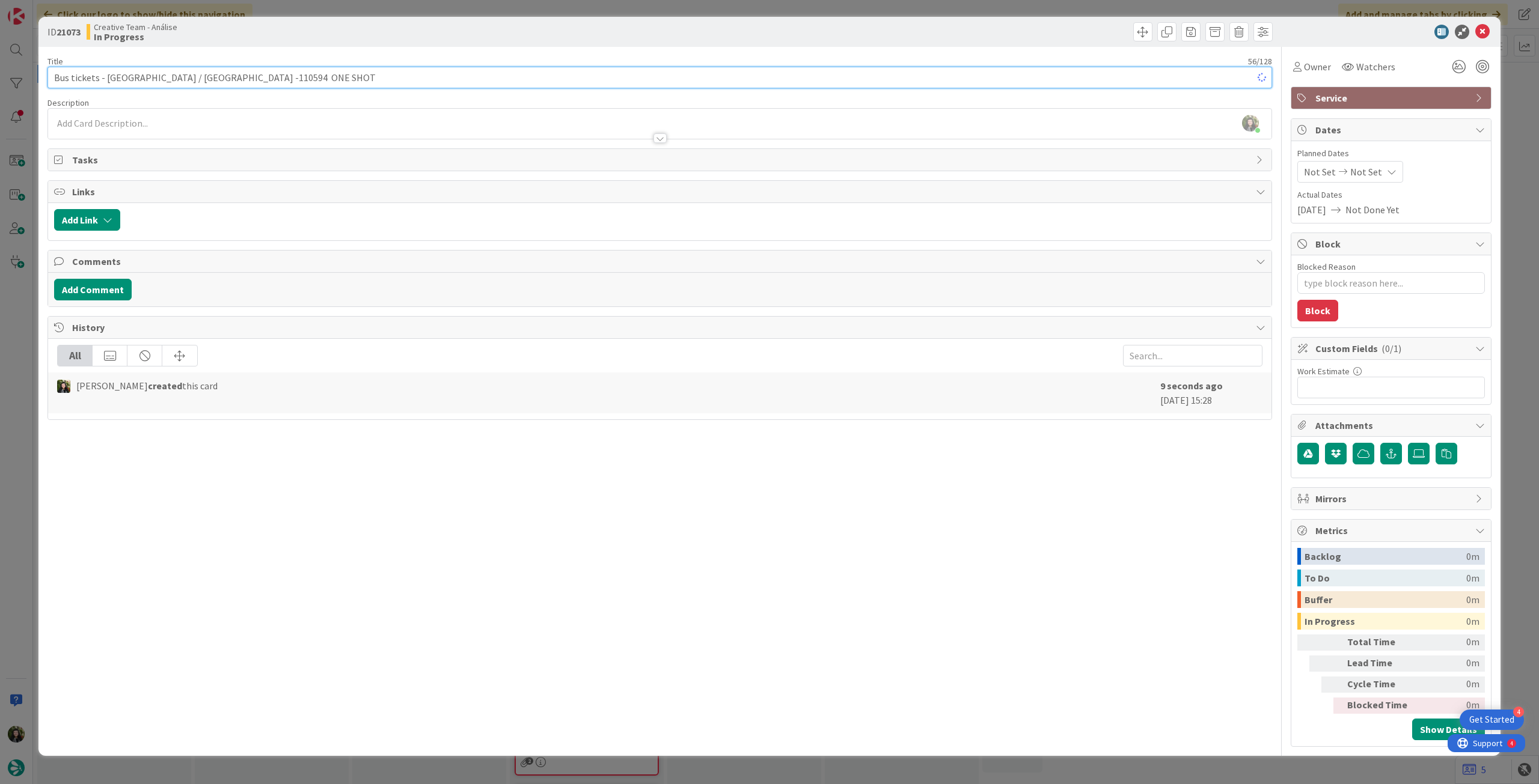
type textarea "x"
type input "Bus tickets - [GEOGRAPHIC_DATA] / [GEOGRAPHIC_DATA] -110594 ONE SHOT"
click at [326, 135] on div at bounding box center [660, 132] width 1223 height 13
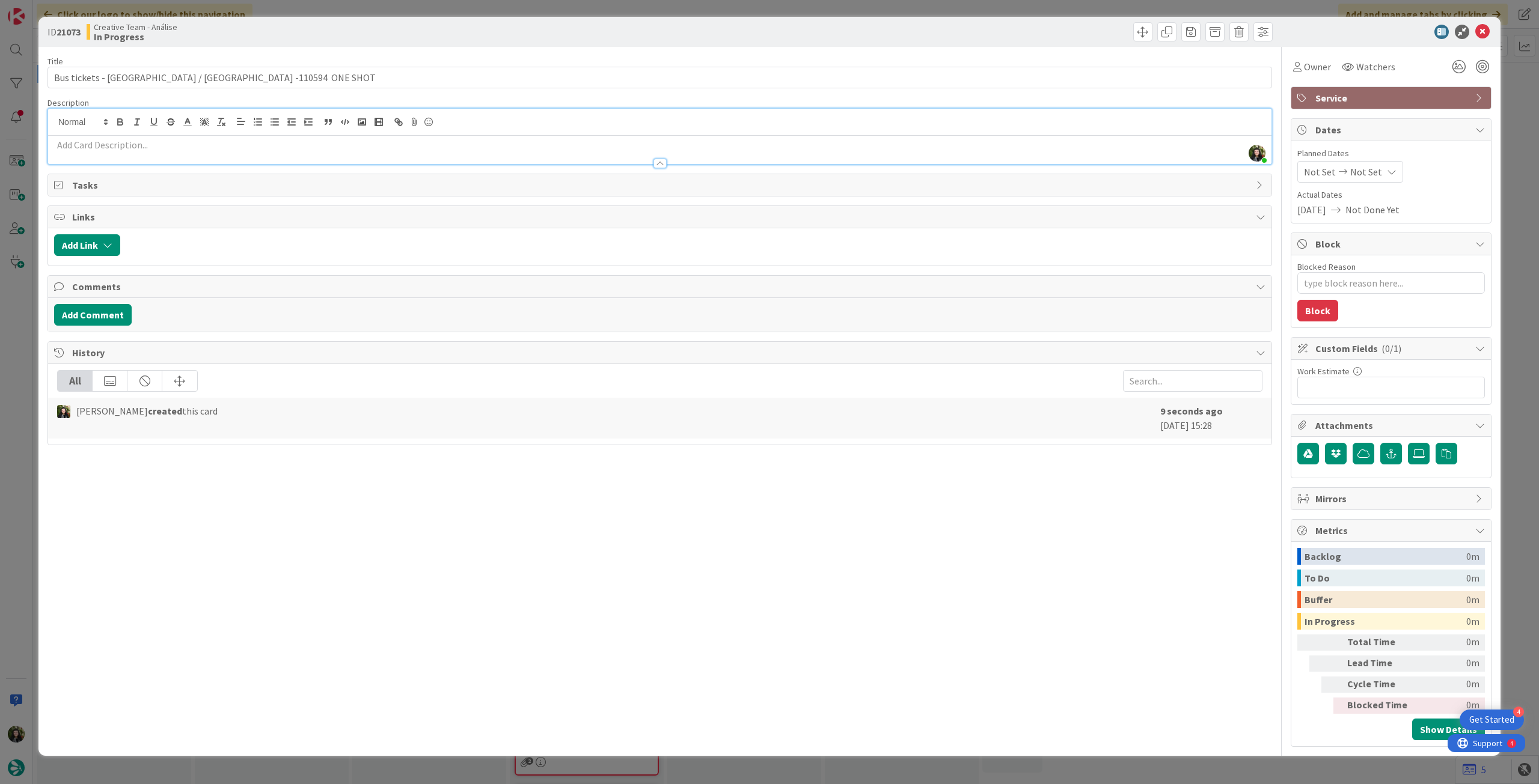
click at [324, 137] on div at bounding box center [660, 150] width 1223 height 28
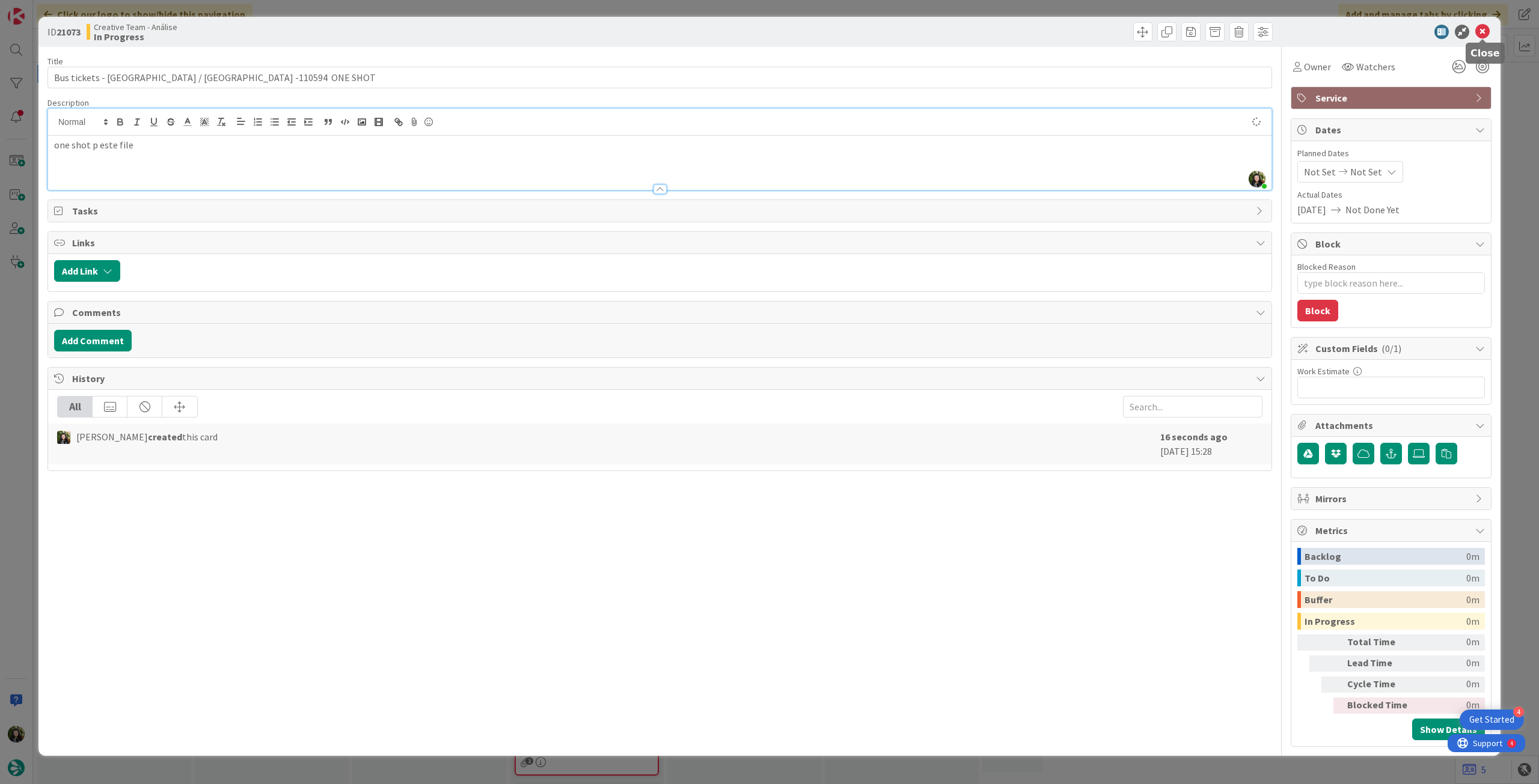
type textarea "x"
click at [1370, 166] on span "Not Set" at bounding box center [1366, 172] width 32 height 15
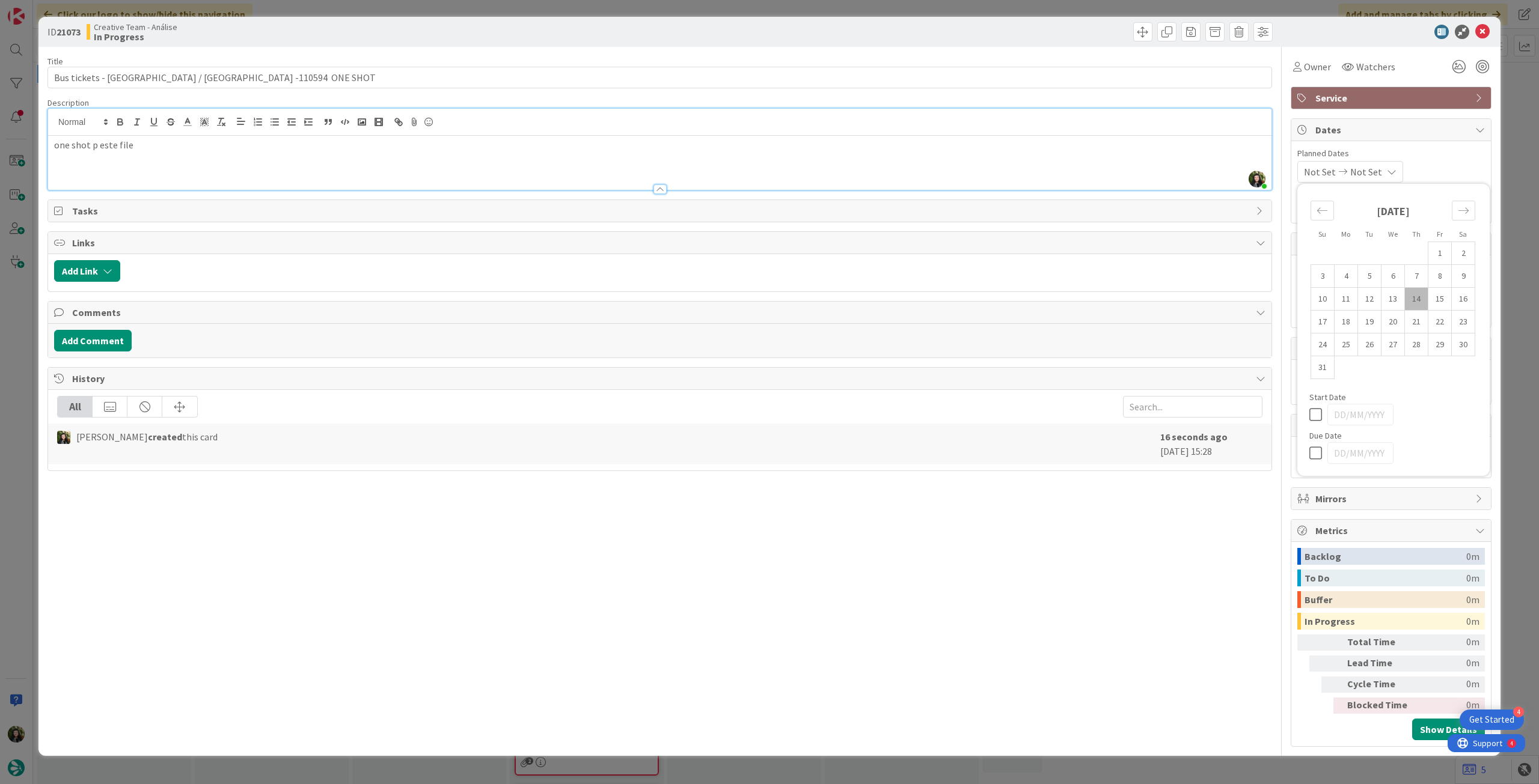
drag, startPoint x: 1319, startPoint y: 450, endPoint x: 1344, endPoint y: 368, distance: 85.7
click at [1320, 447] on icon at bounding box center [1318, 454] width 18 height 15
type input "[DATE]"
click at [1482, 31] on icon at bounding box center [1483, 32] width 15 height 15
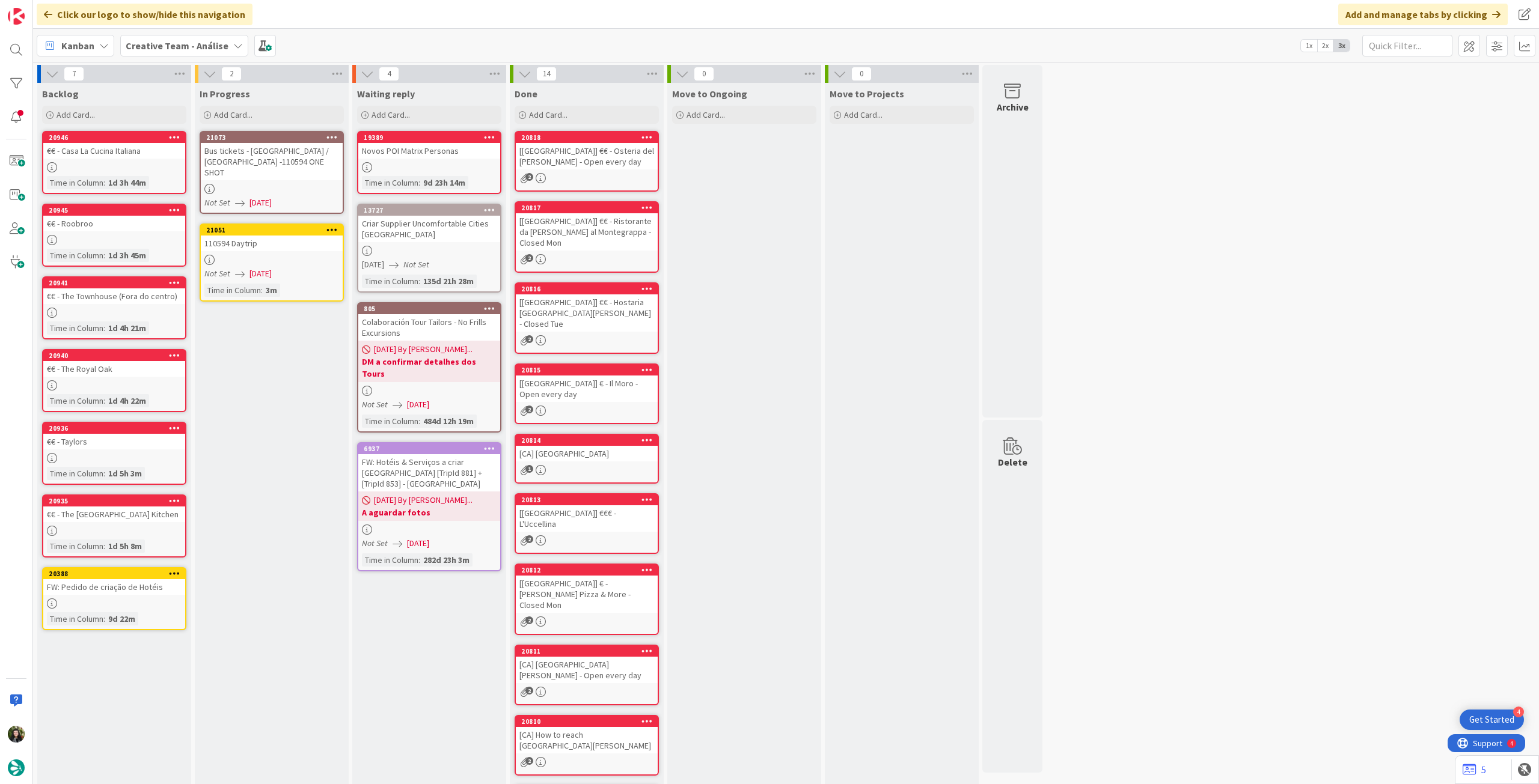
click at [335, 136] on icon at bounding box center [332, 137] width 12 height 9
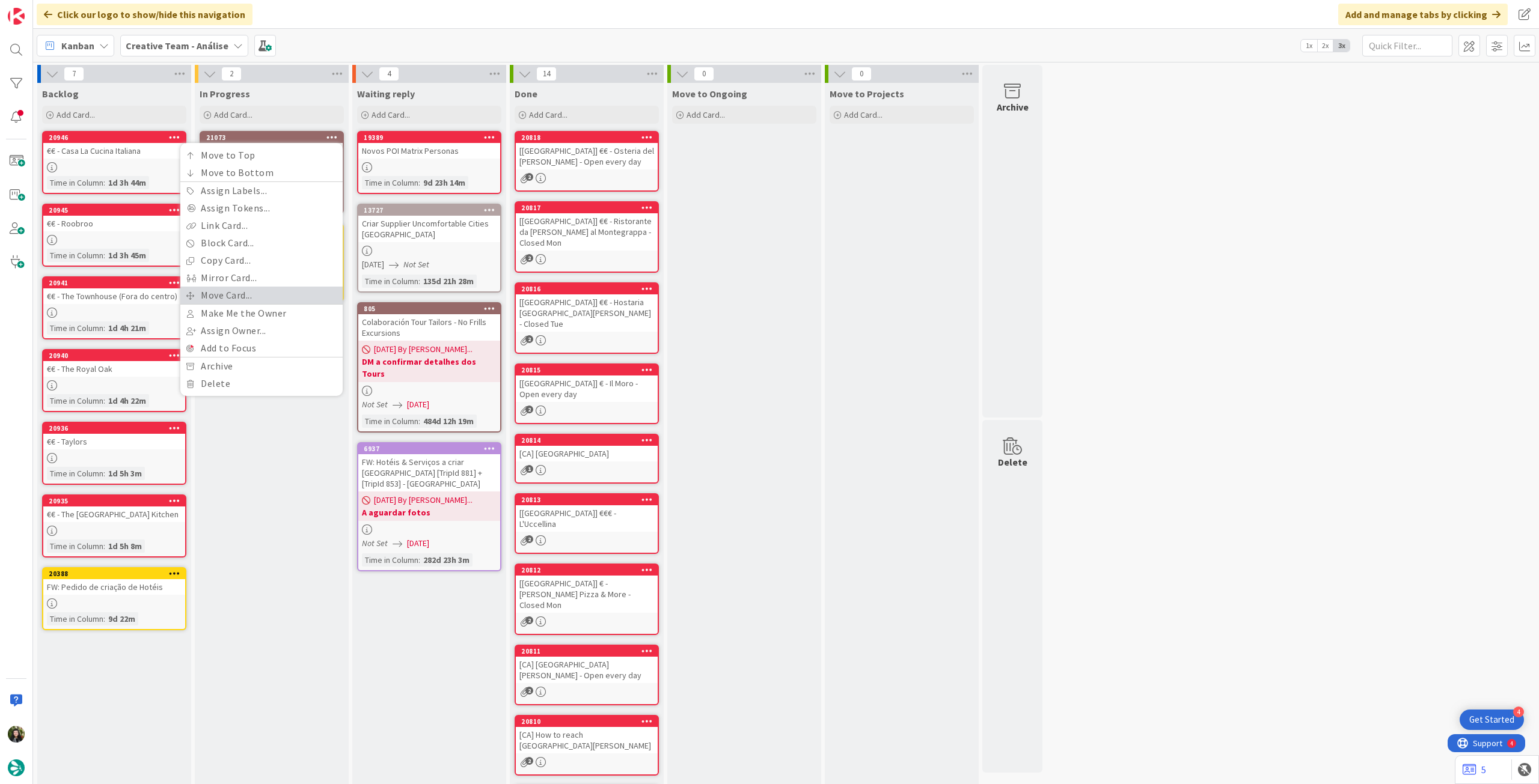
click at [250, 291] on link "Move Card..." at bounding box center [261, 295] width 162 height 17
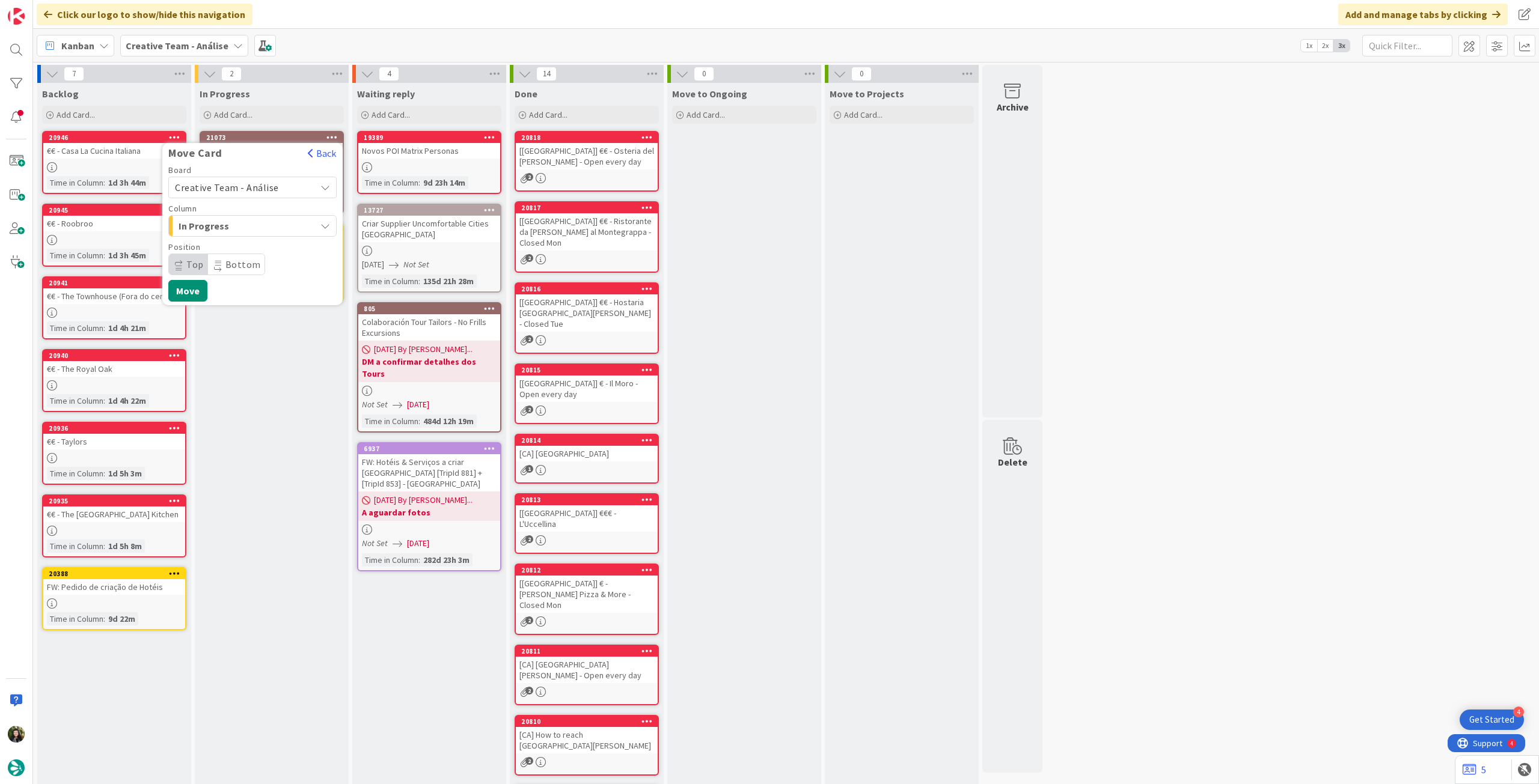
click at [252, 188] on span "Creative Team - Análise" at bounding box center [227, 188] width 104 height 12
drag, startPoint x: 246, startPoint y: 239, endPoint x: 249, endPoint y: 222, distance: 17.3
click at [246, 238] on span "Creative Team" at bounding box center [260, 244] width 140 height 18
click at [249, 222] on span "Select a Column..." at bounding box center [220, 226] width 90 height 16
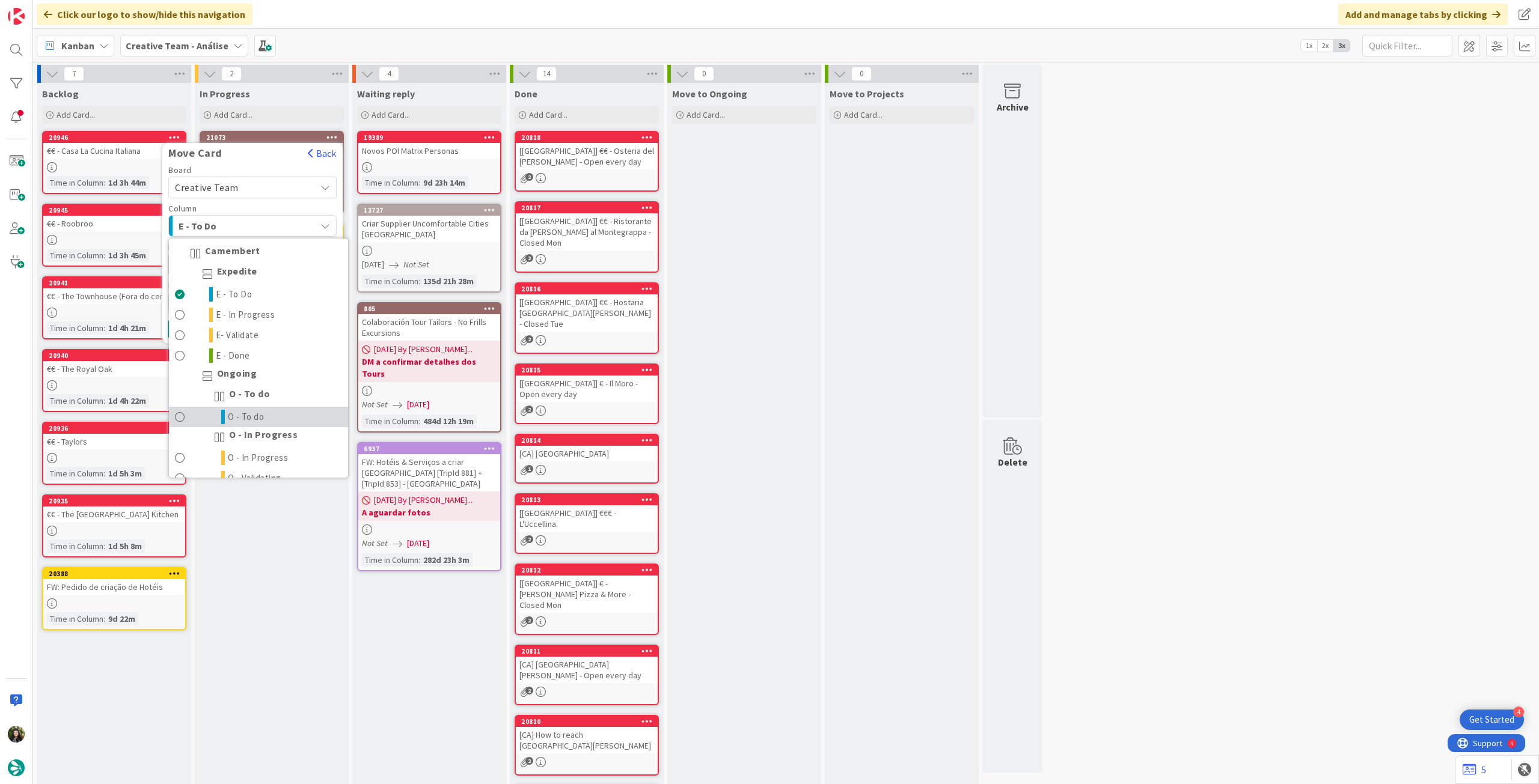
click at [251, 411] on span "O - To do" at bounding box center [246, 417] width 37 height 15
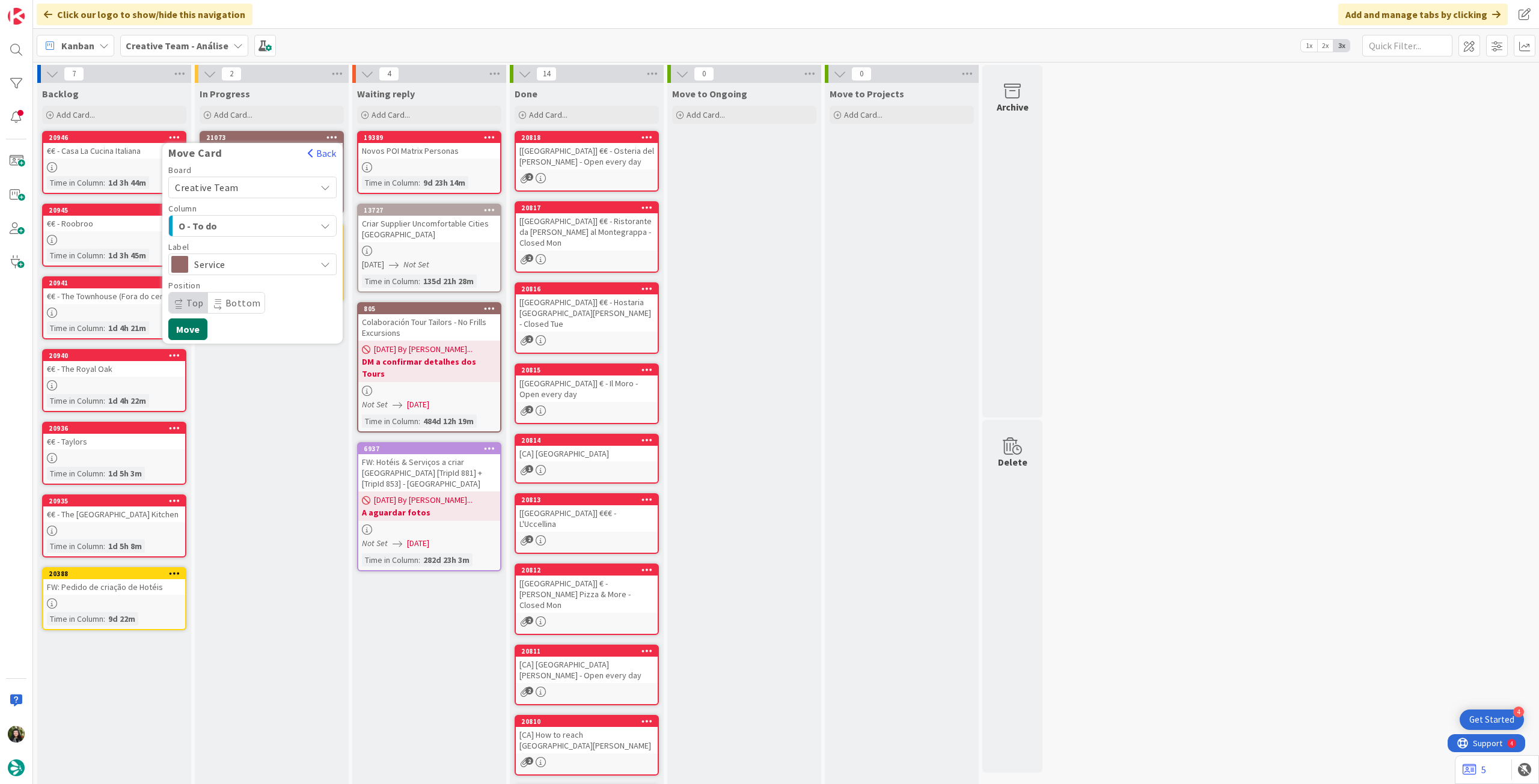
click at [195, 327] on button "Move" at bounding box center [188, 329] width 39 height 21
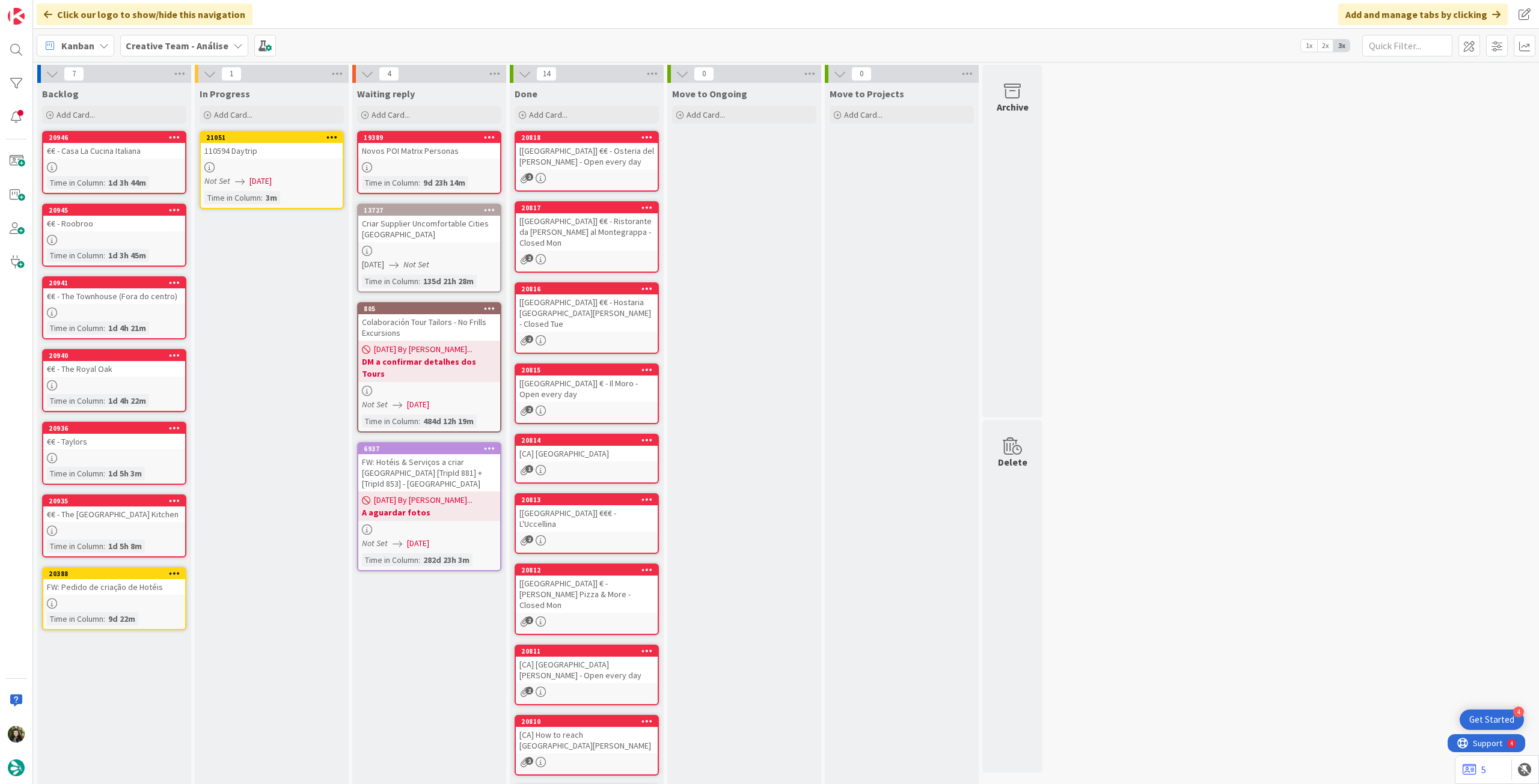
click at [299, 147] on div "110594 Daytrip" at bounding box center [272, 151] width 142 height 16
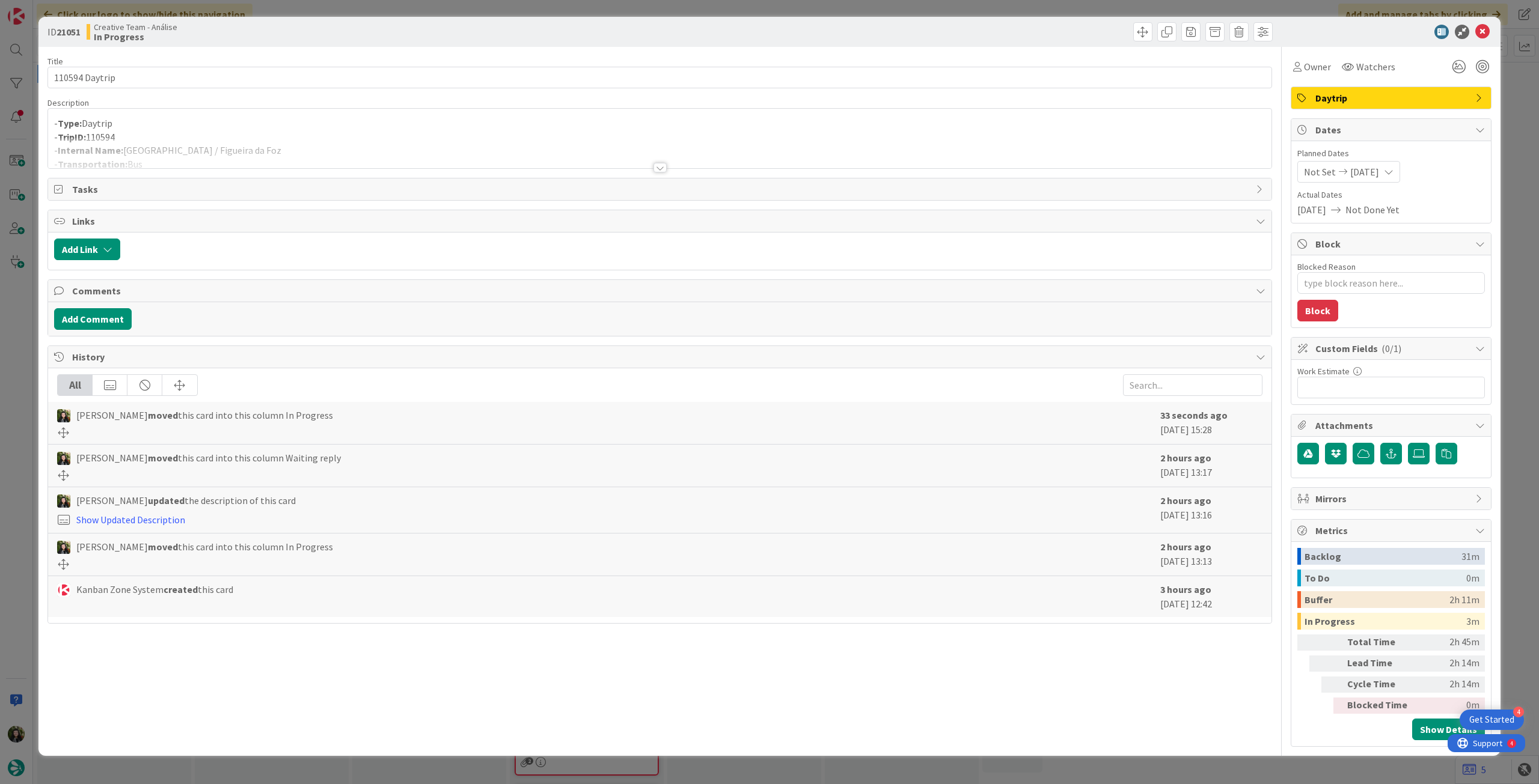
click at [162, 144] on div at bounding box center [660, 153] width 1223 height 31
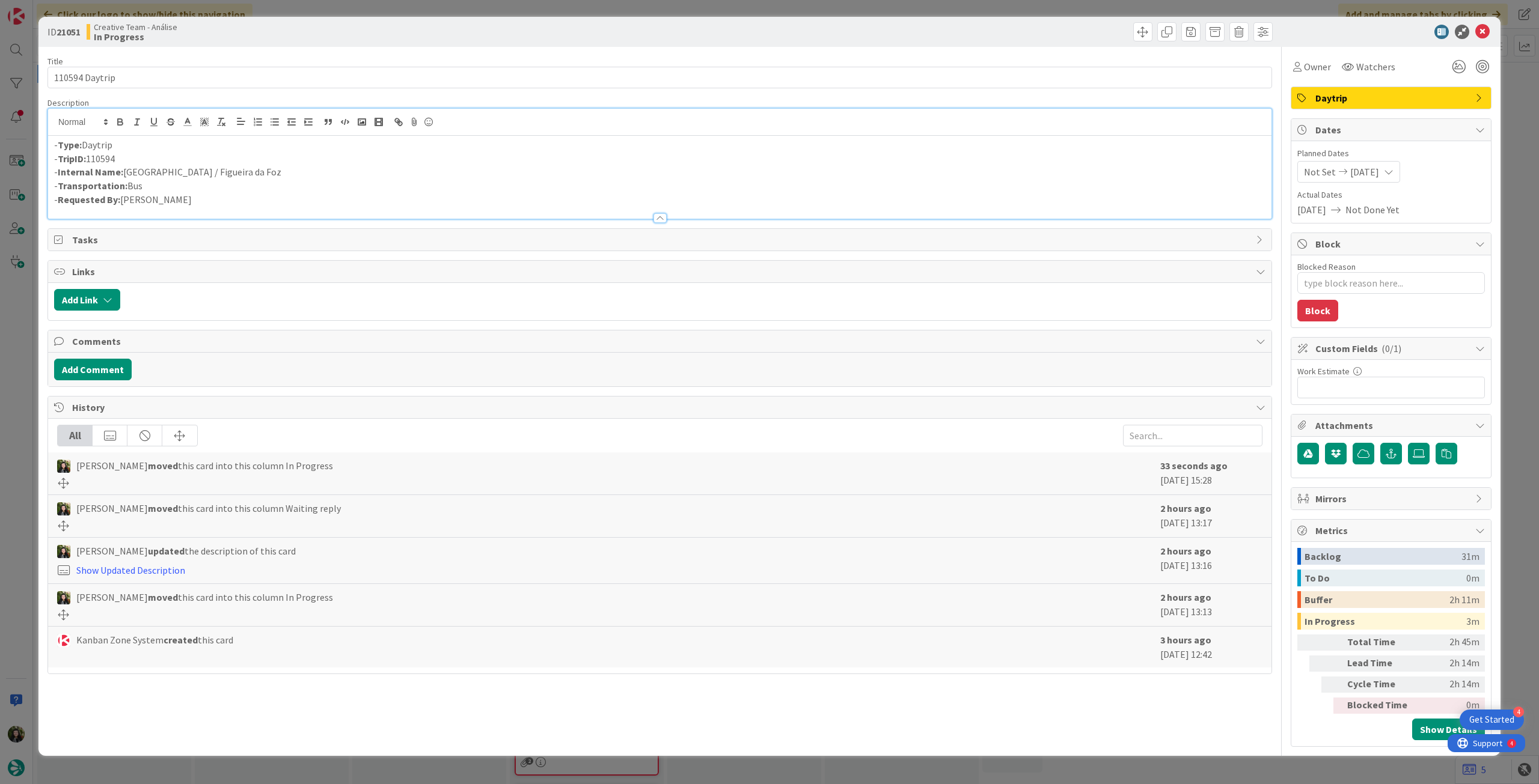
click at [240, 173] on p "- Internal Name: [GEOGRAPHIC_DATA] / Figueira da Foz" at bounding box center [659, 172] width 1211 height 14
click at [53, 145] on div "- Type: Daytrip - TripID: 110594 - Internal Name: [GEOGRAPHIC_DATA] / Figueira …" at bounding box center [660, 177] width 1223 height 83
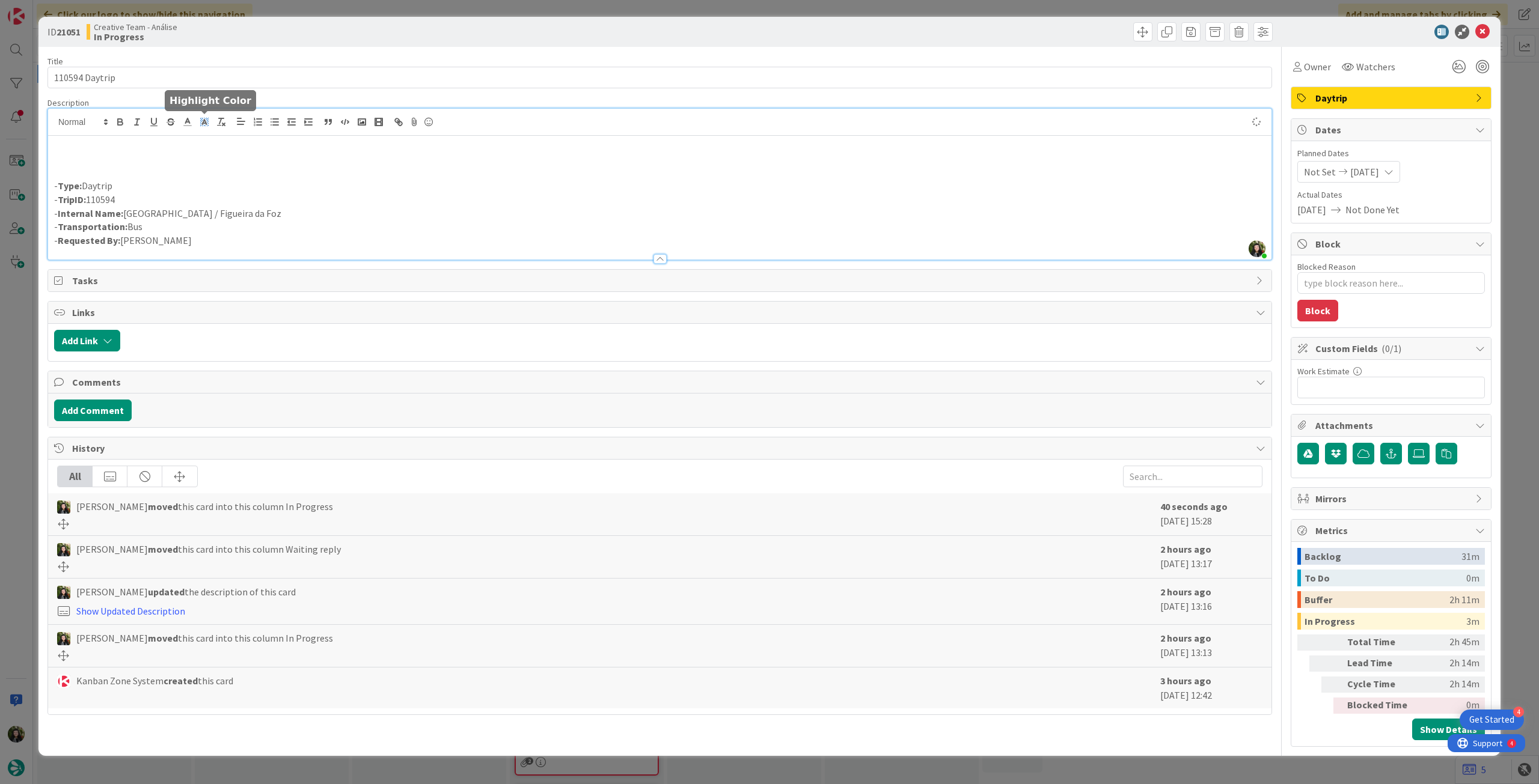
type textarea "x"
click at [1479, 31] on icon at bounding box center [1483, 32] width 15 height 15
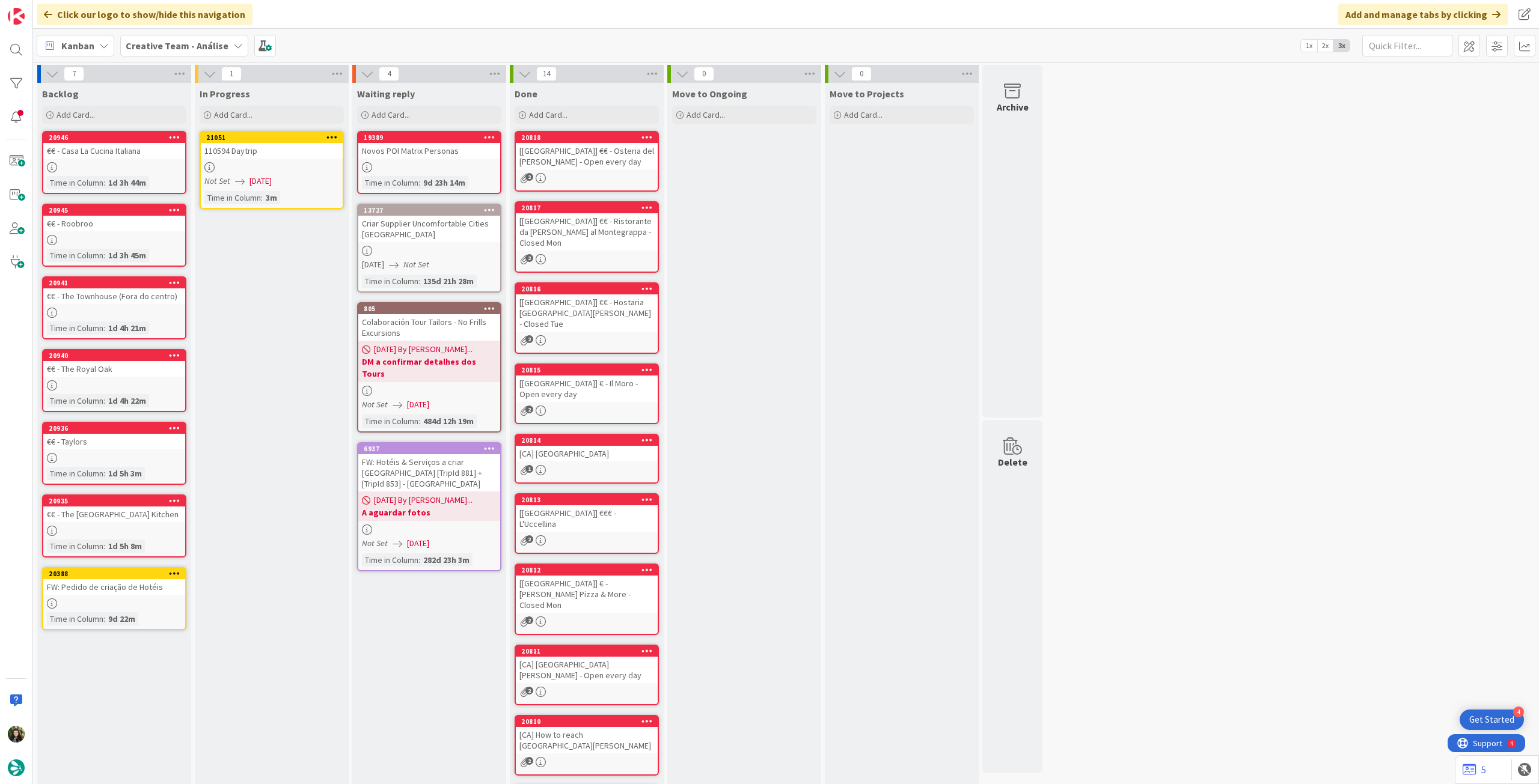
click at [335, 137] on icon at bounding box center [332, 137] width 12 height 9
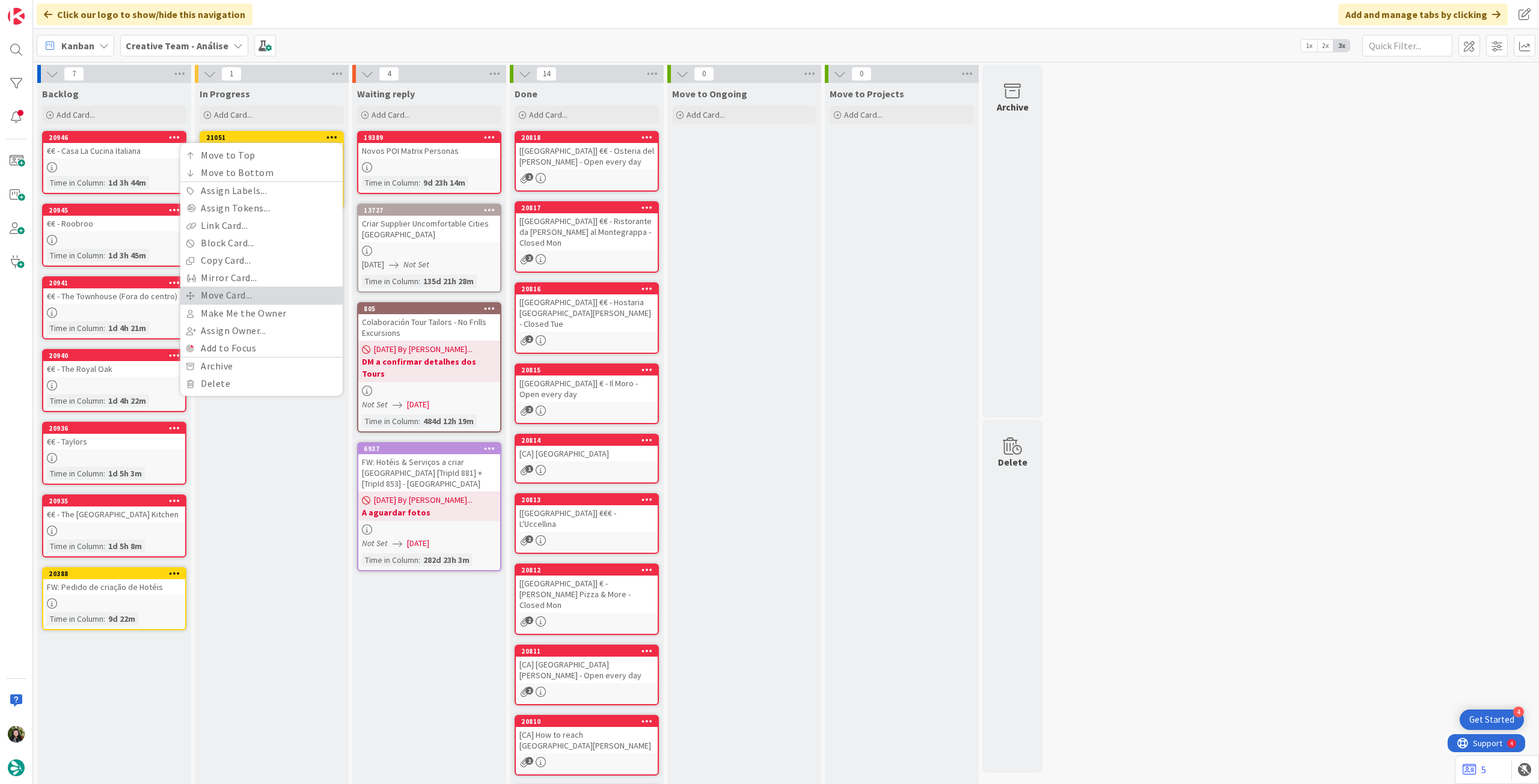
click at [255, 293] on link "Move Card..." at bounding box center [261, 295] width 162 height 17
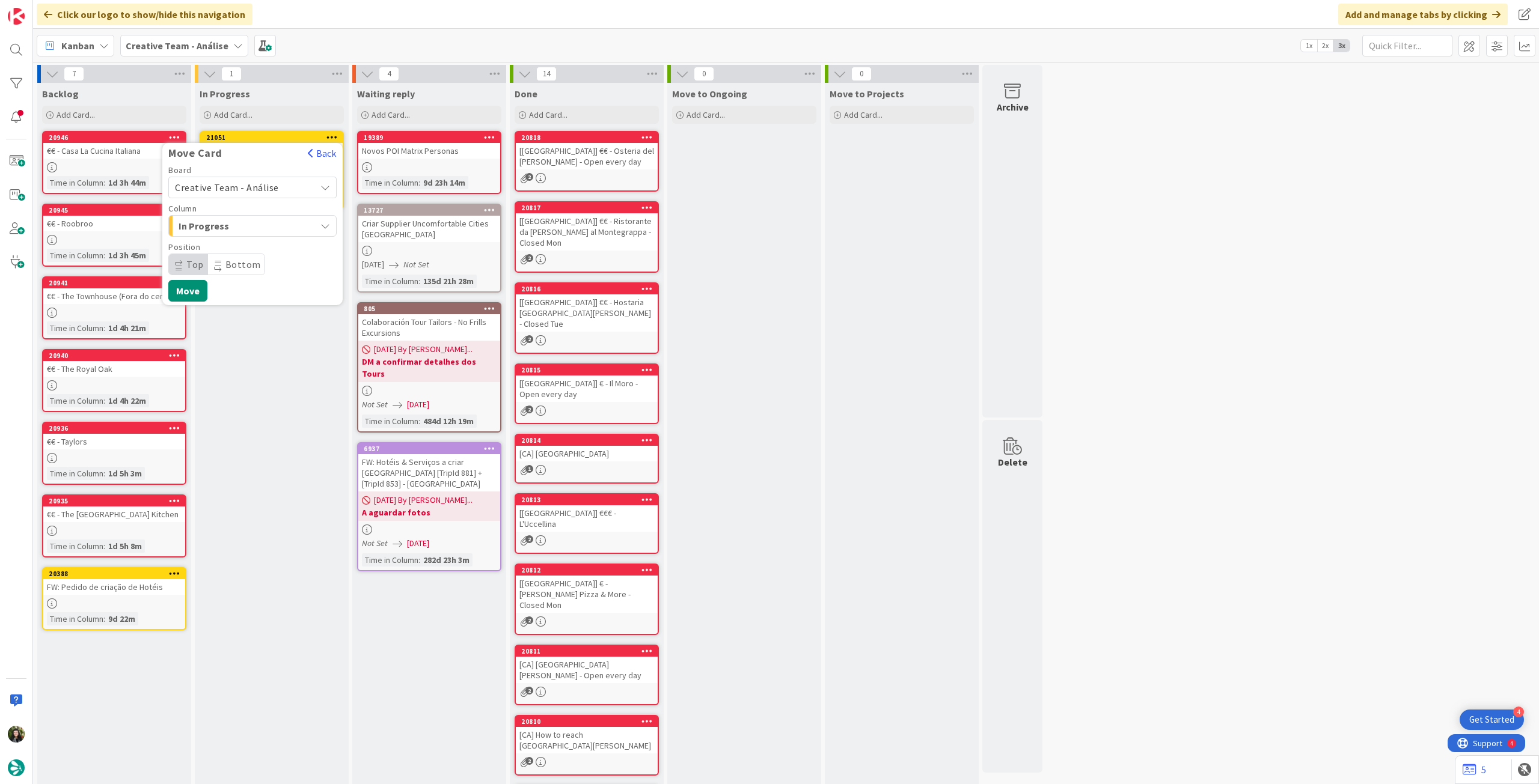
click at [256, 191] on span "Creative Team - Análise" at bounding box center [227, 188] width 104 height 12
drag, startPoint x: 257, startPoint y: 199, endPoint x: 246, endPoint y: 233, distance: 35.7
click at [239, 248] on span "Creative Team" at bounding box center [260, 244] width 140 height 18
click at [249, 231] on span "Select a Column..." at bounding box center [220, 226] width 90 height 16
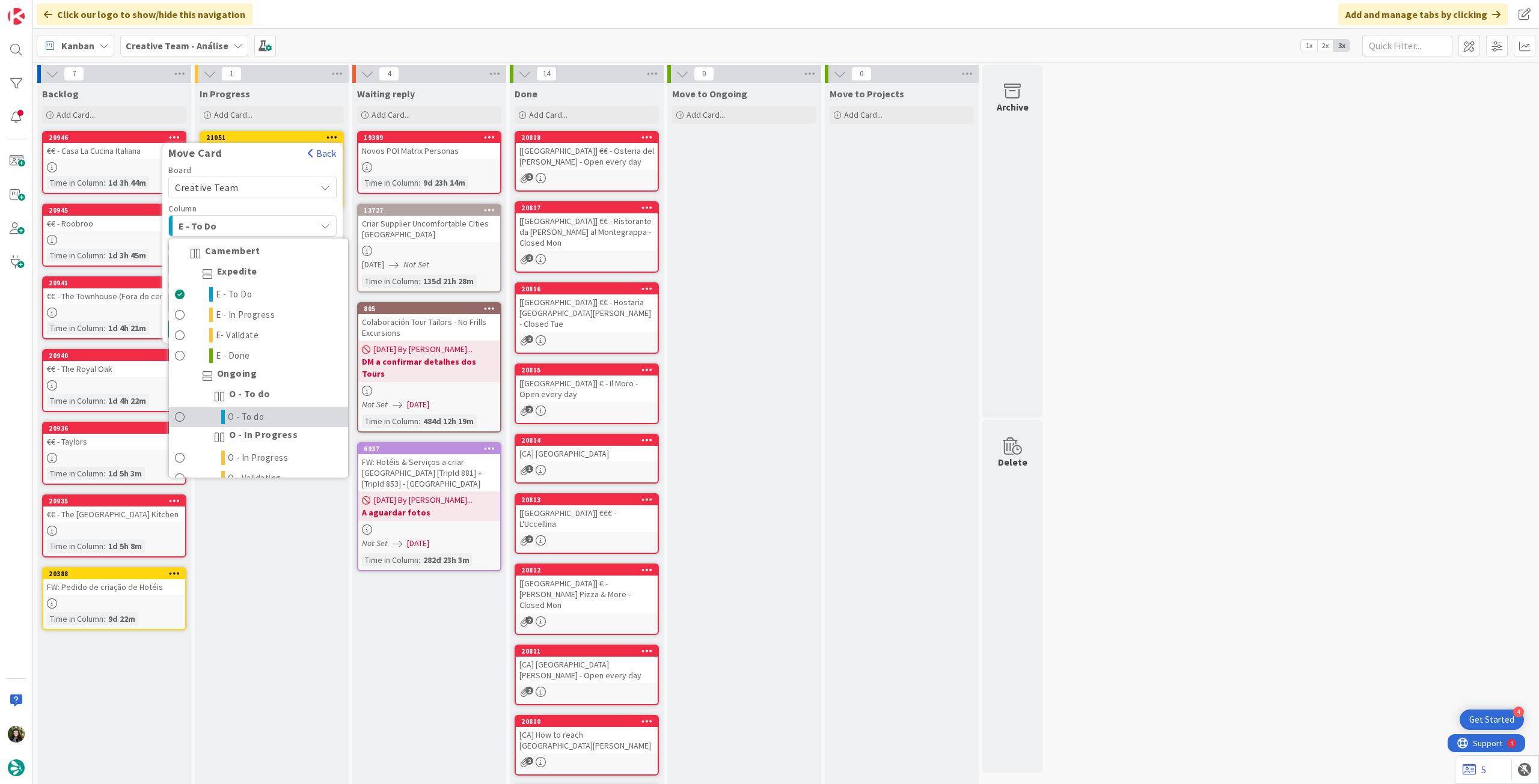
click at [256, 413] on span "O - To do" at bounding box center [246, 417] width 37 height 15
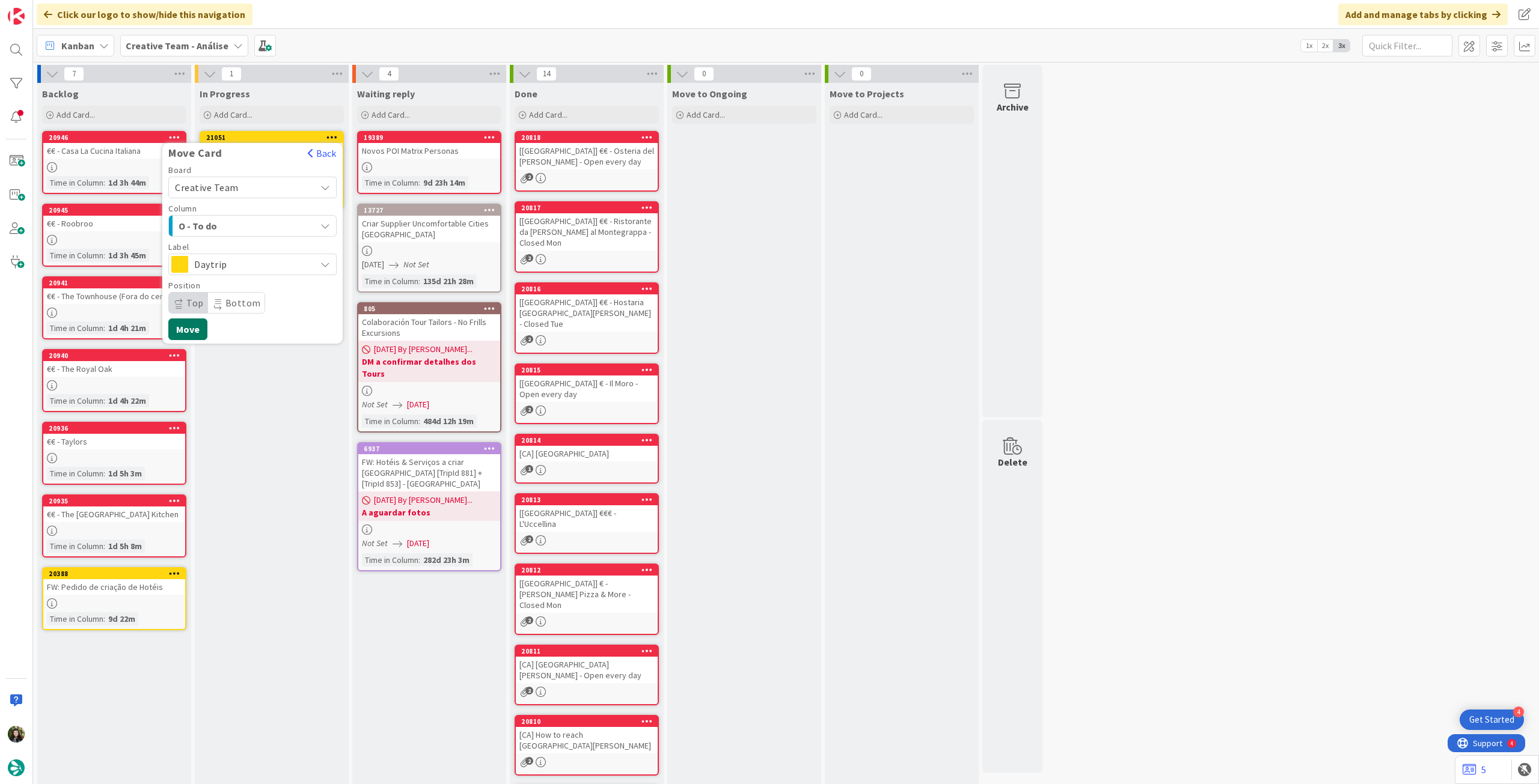
click at [189, 332] on button "Move" at bounding box center [188, 329] width 39 height 21
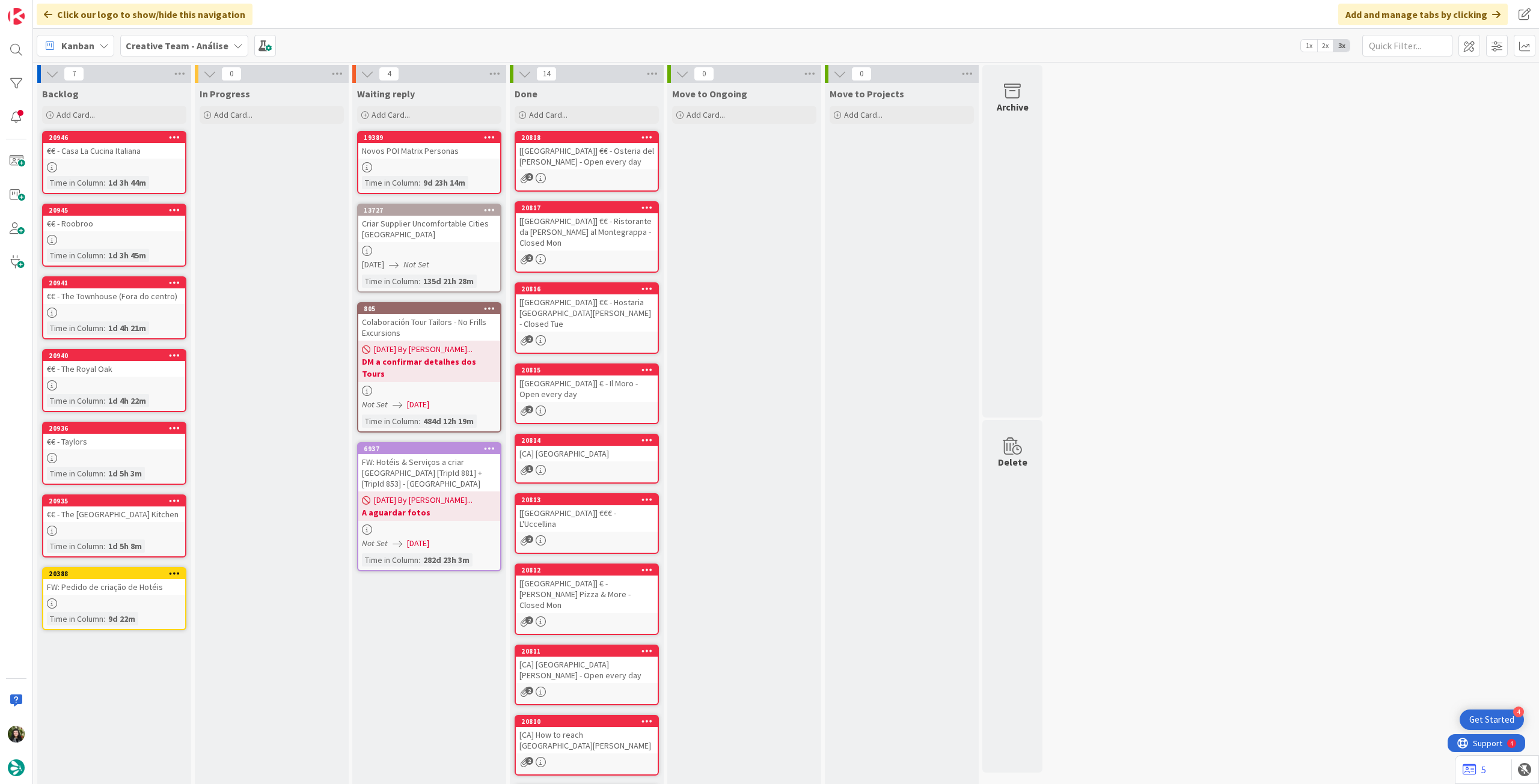
click at [181, 40] on b "Creative Team - Análise" at bounding box center [177, 46] width 103 height 12
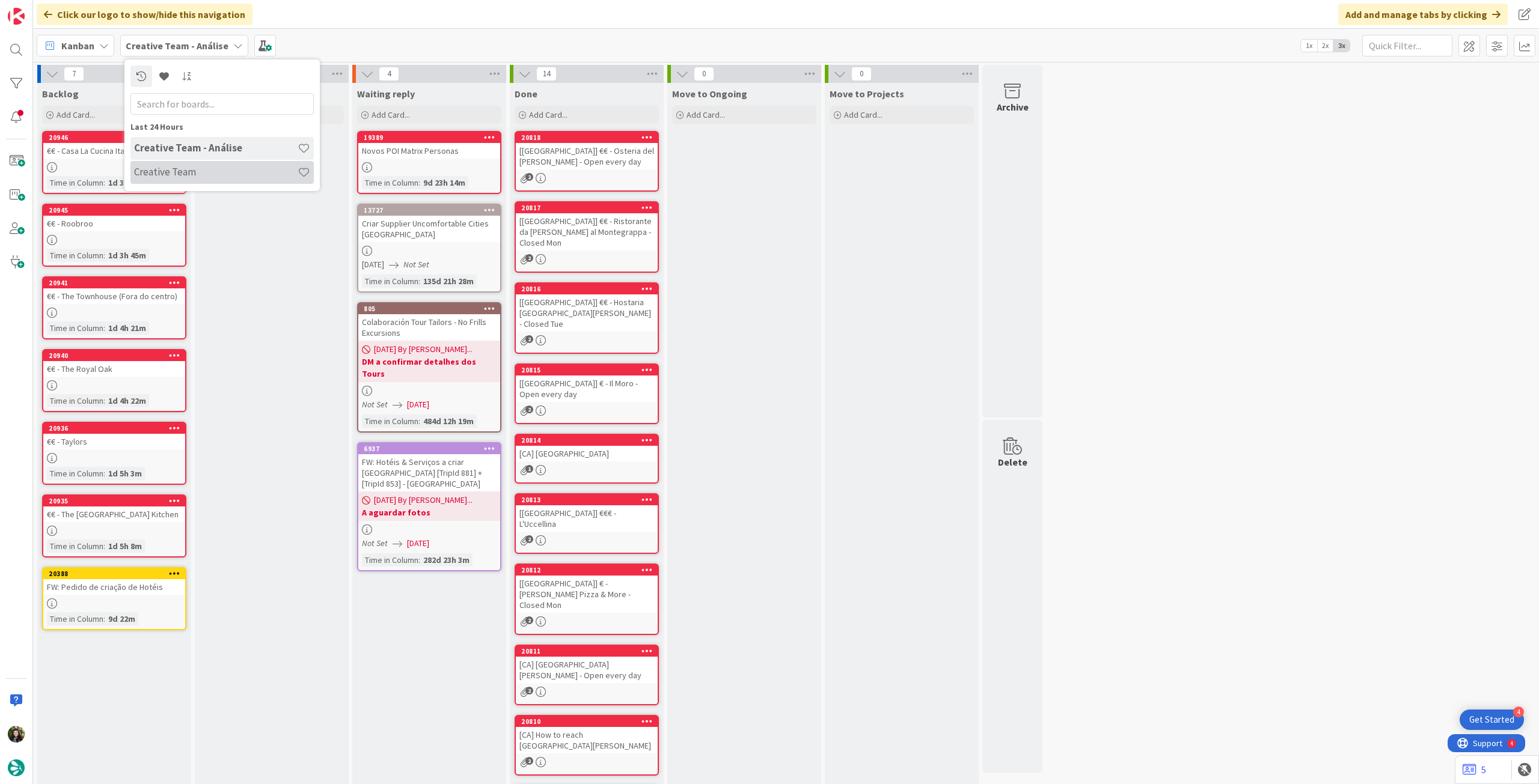
click at [205, 177] on h4 "Creative Team" at bounding box center [215, 172] width 163 height 12
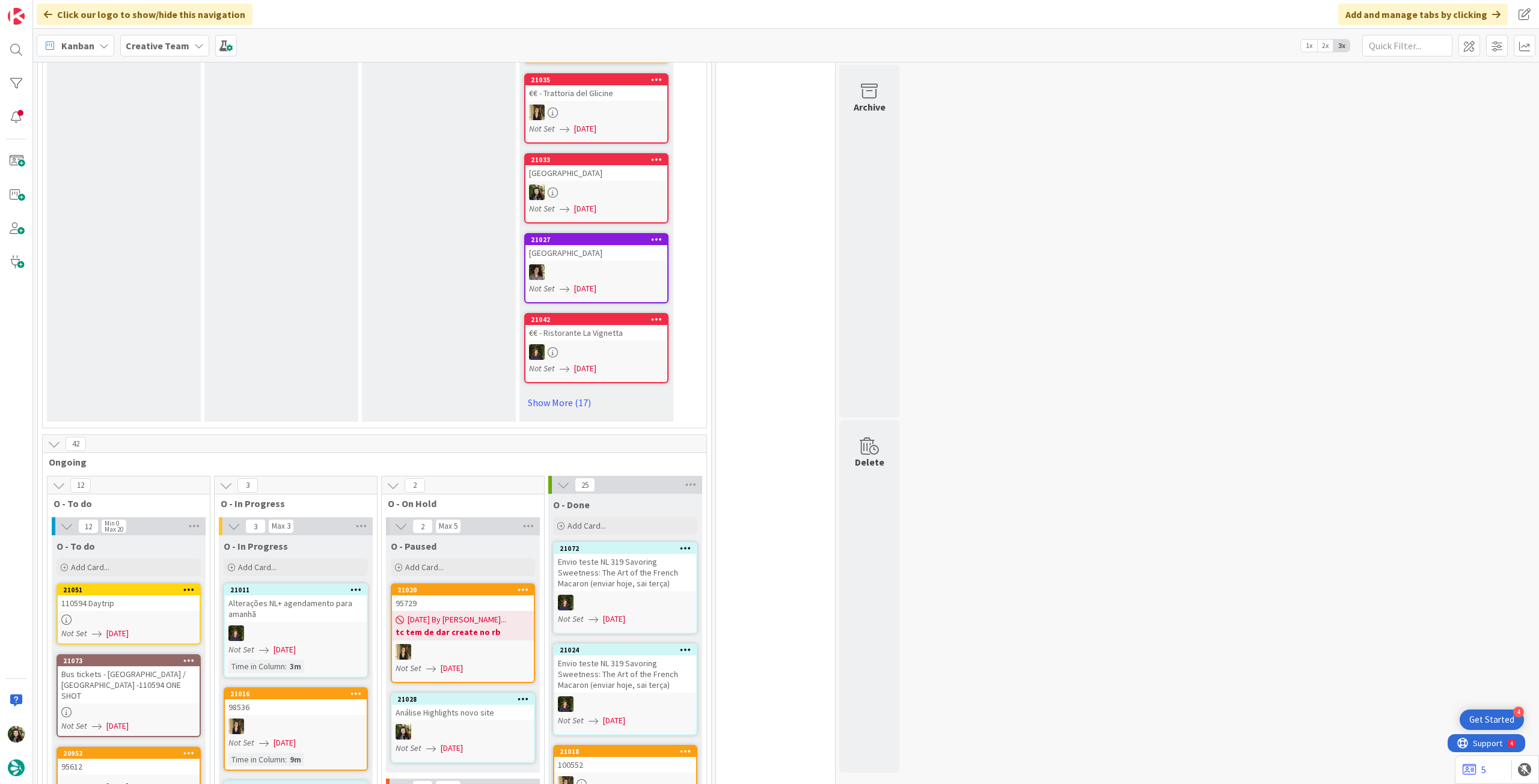
scroll to position [801, 0]
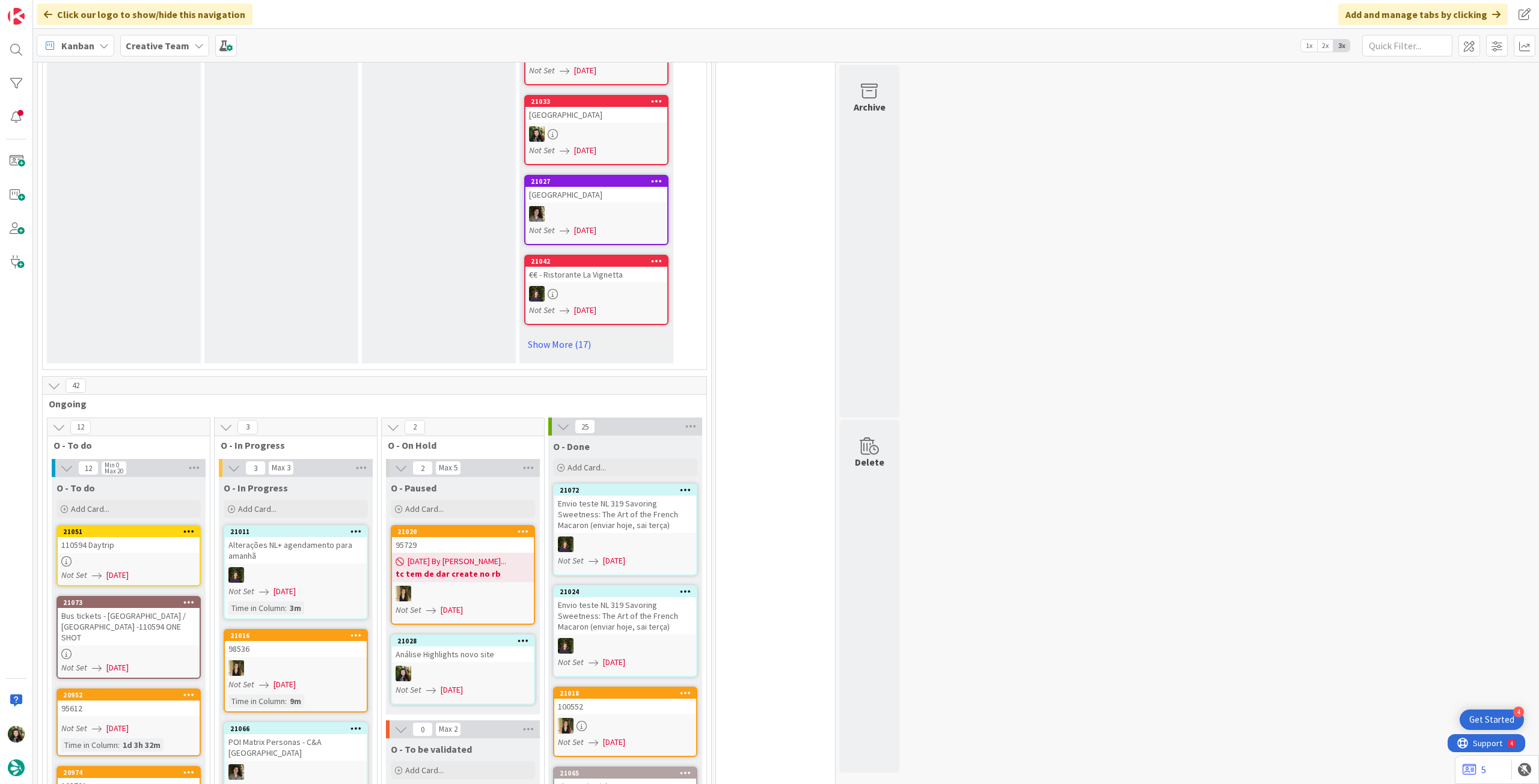
click at [117, 537] on div "110594 Daytrip" at bounding box center [129, 545] width 142 height 16
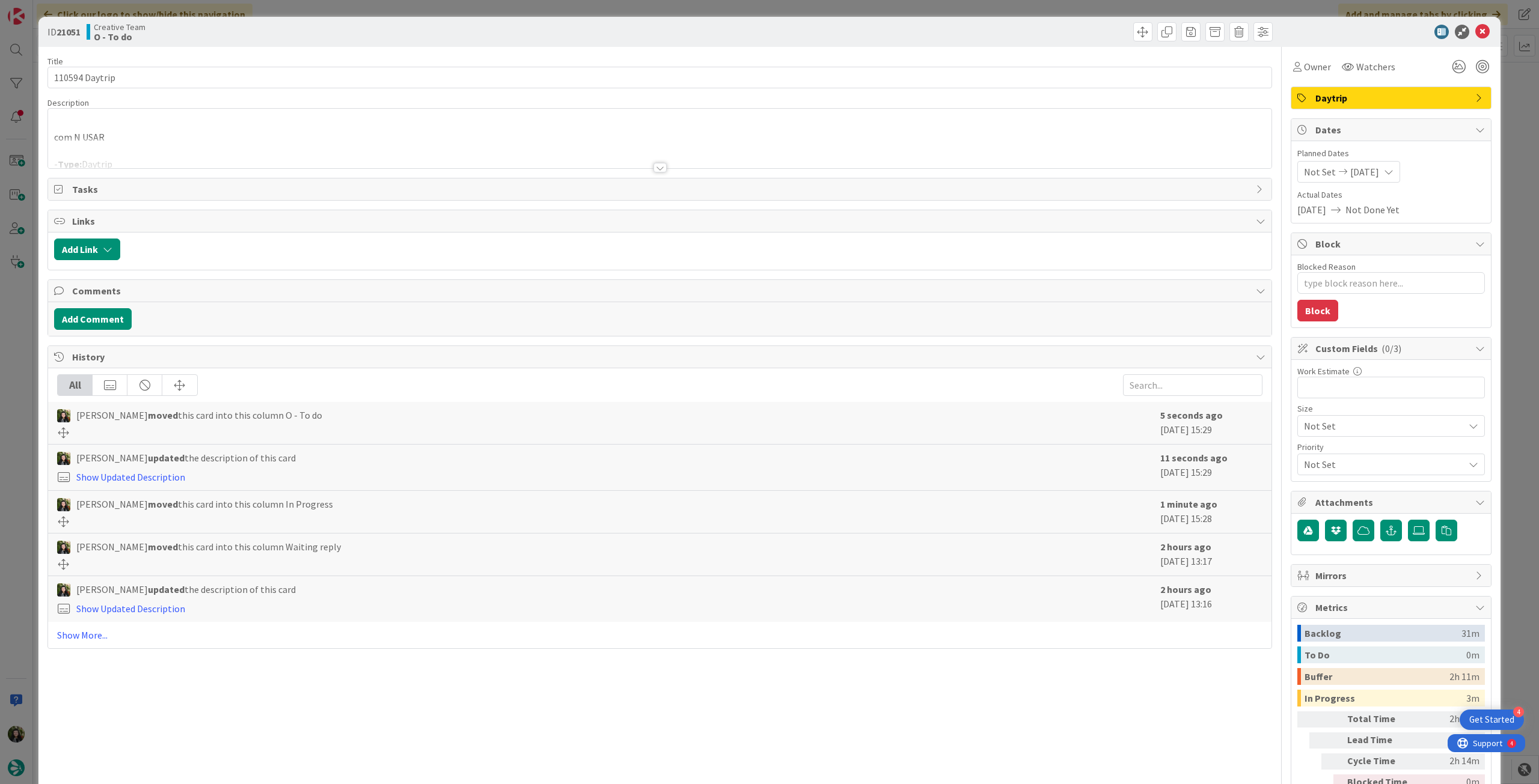
type textarea "x"
click at [115, 155] on div at bounding box center [660, 153] width 1223 height 31
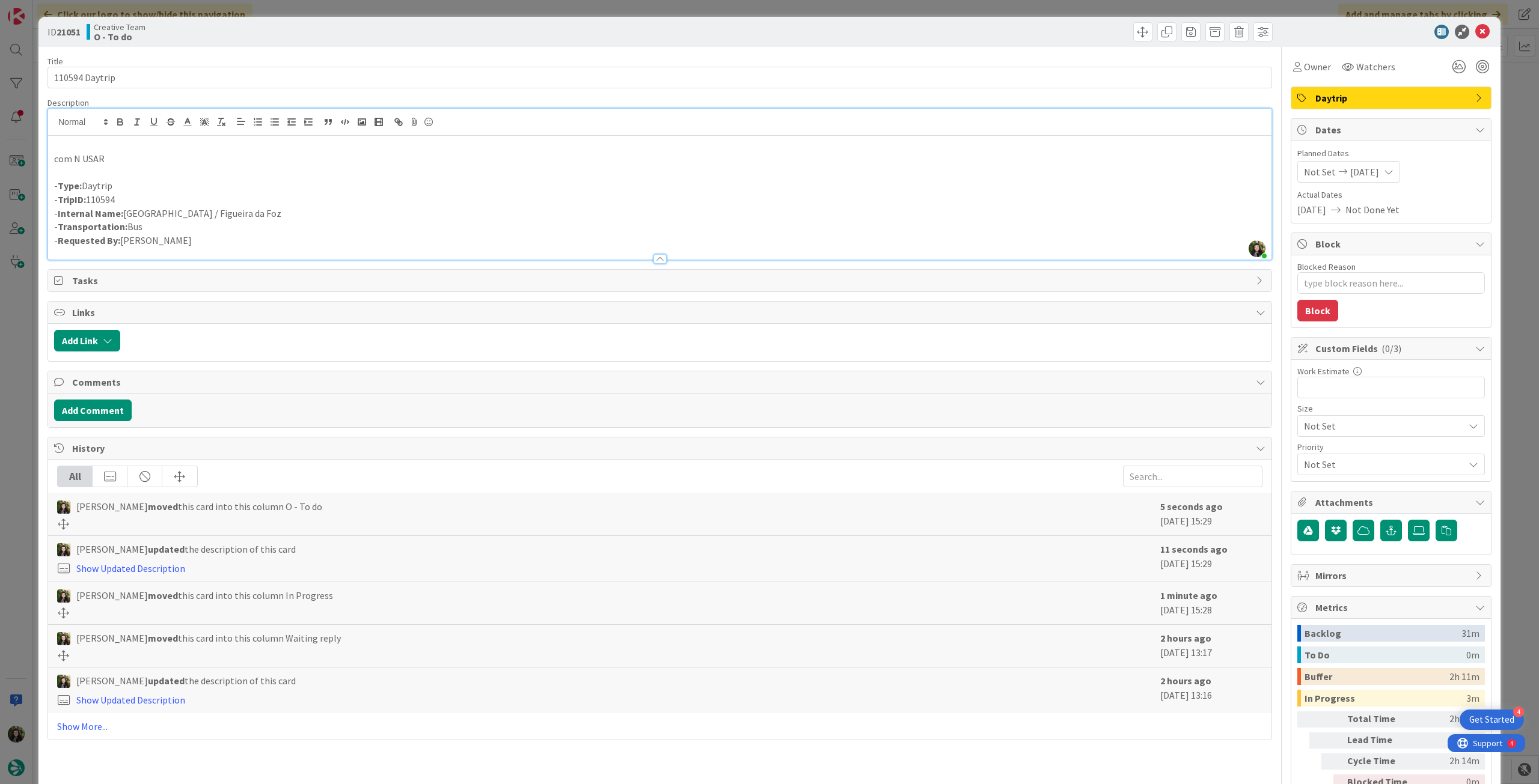
click at [155, 212] on p "- Internal Name: [GEOGRAPHIC_DATA] / Figueira da Foz" at bounding box center [659, 214] width 1211 height 14
click at [1475, 35] on icon at bounding box center [1483, 32] width 15 height 15
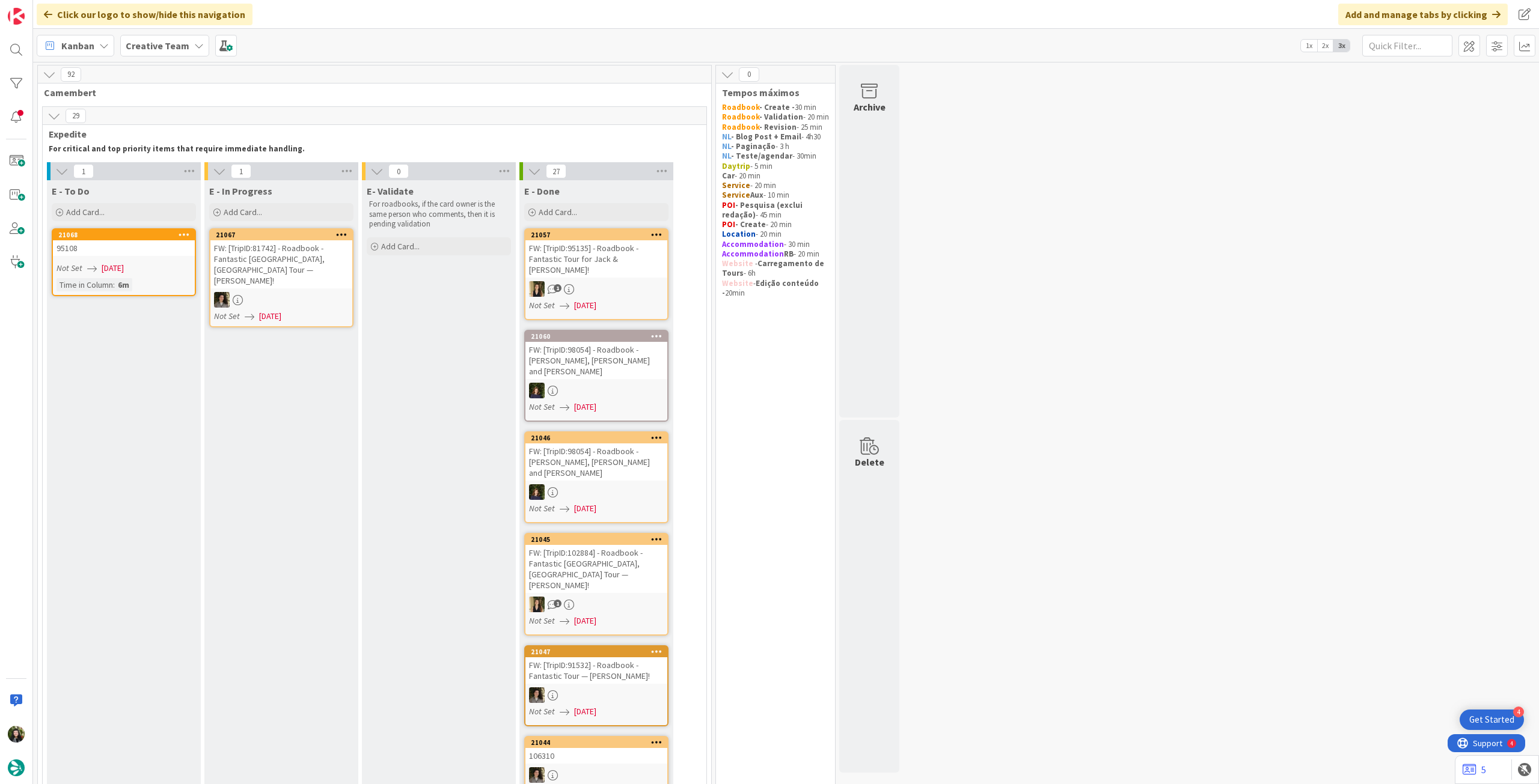
click at [181, 50] on b "Creative Team" at bounding box center [157, 46] width 64 height 12
click at [174, 171] on h4 "Creative Team - Análise" at bounding box center [215, 172] width 163 height 12
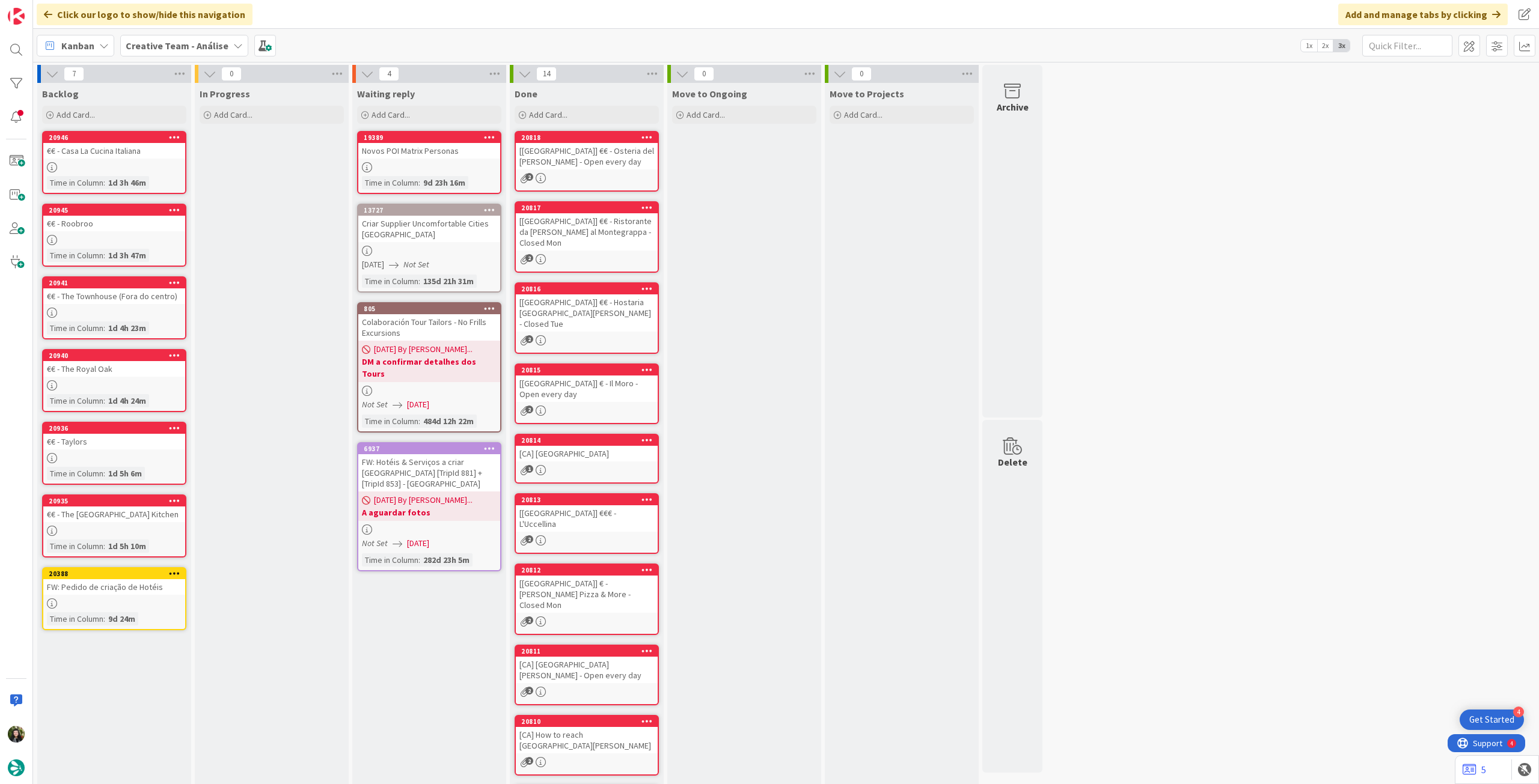
drag, startPoint x: 175, startPoint y: 50, endPoint x: 185, endPoint y: 58, distance: 12.8
click at [176, 50] on b "Creative Team - Análise" at bounding box center [177, 46] width 103 height 12
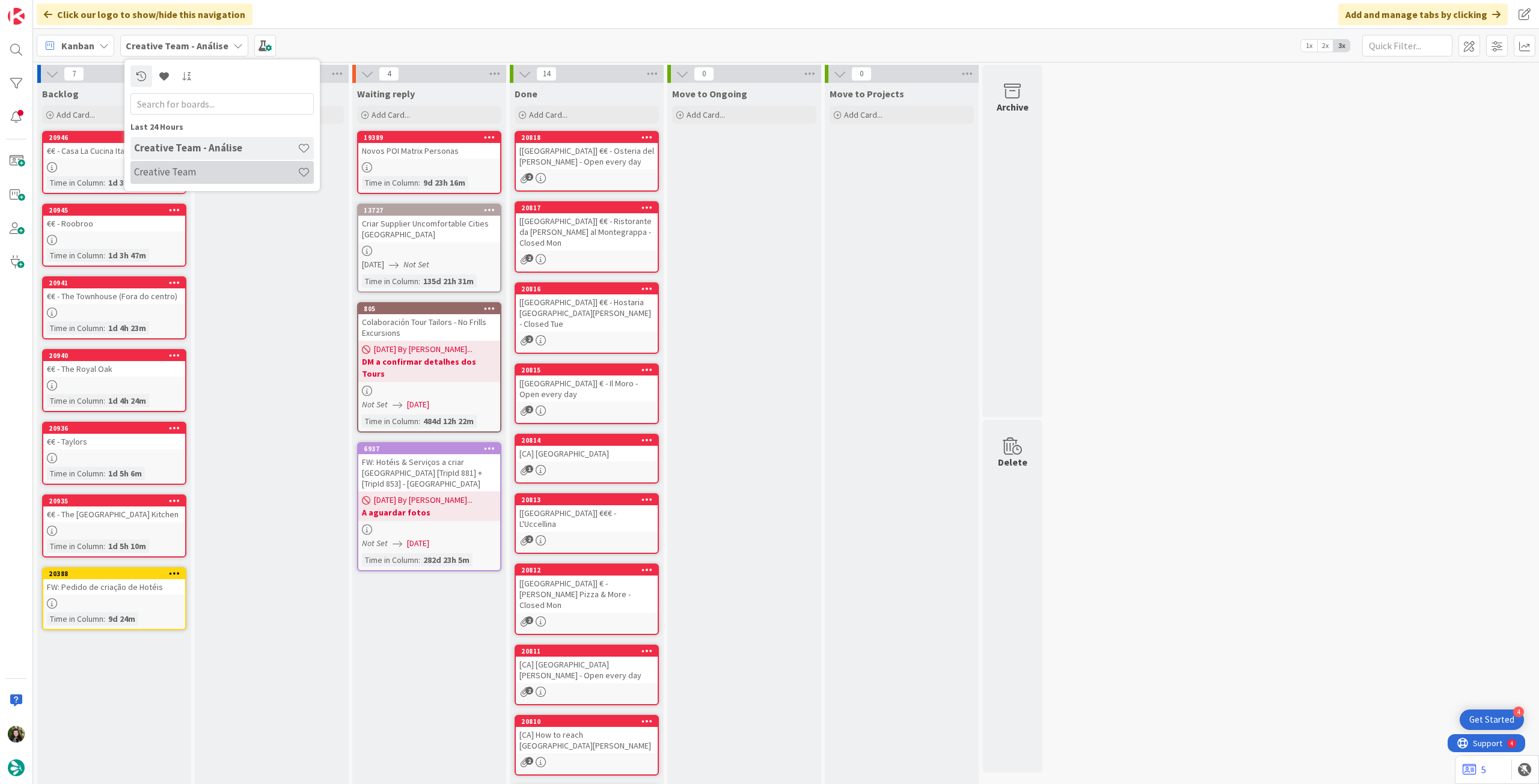
click at [203, 166] on h4 "Creative Team" at bounding box center [215, 172] width 163 height 12
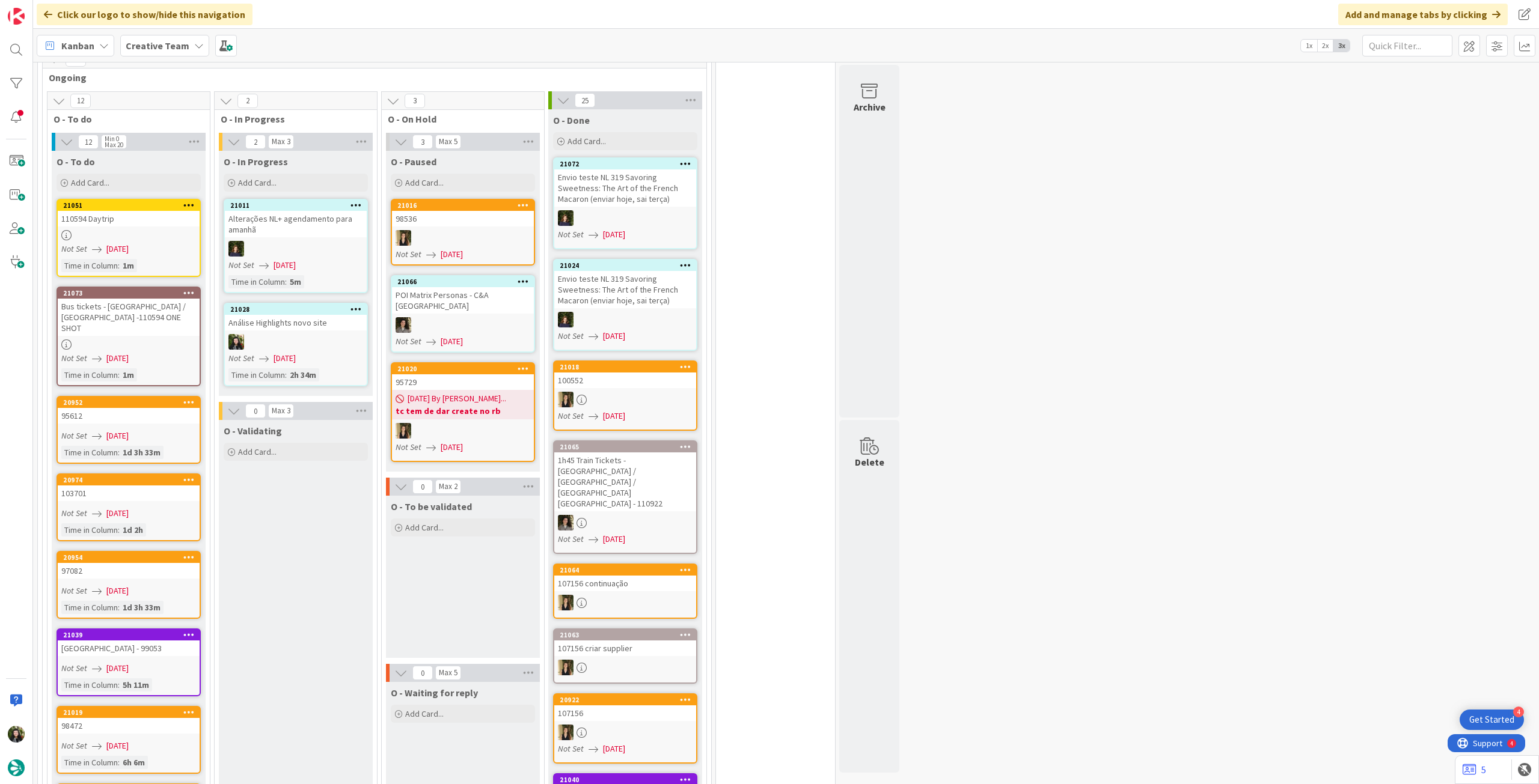
scroll to position [1122, 0]
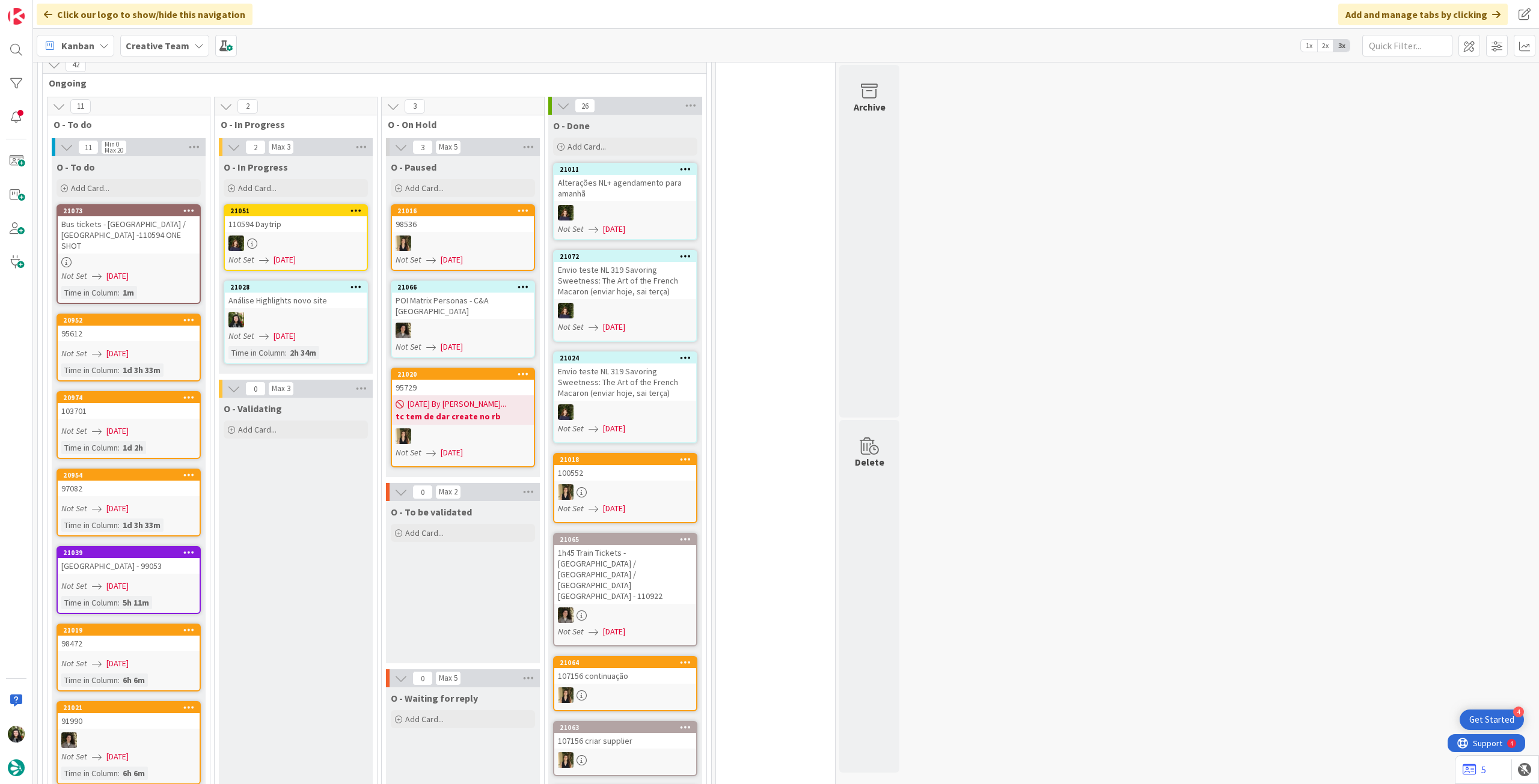
drag, startPoint x: 175, startPoint y: 42, endPoint x: 178, endPoint y: 61, distance: 19.2
click at [176, 42] on b "Creative Team" at bounding box center [157, 46] width 64 height 12
click at [171, 179] on div "Creative Team - Análise" at bounding box center [222, 172] width 183 height 23
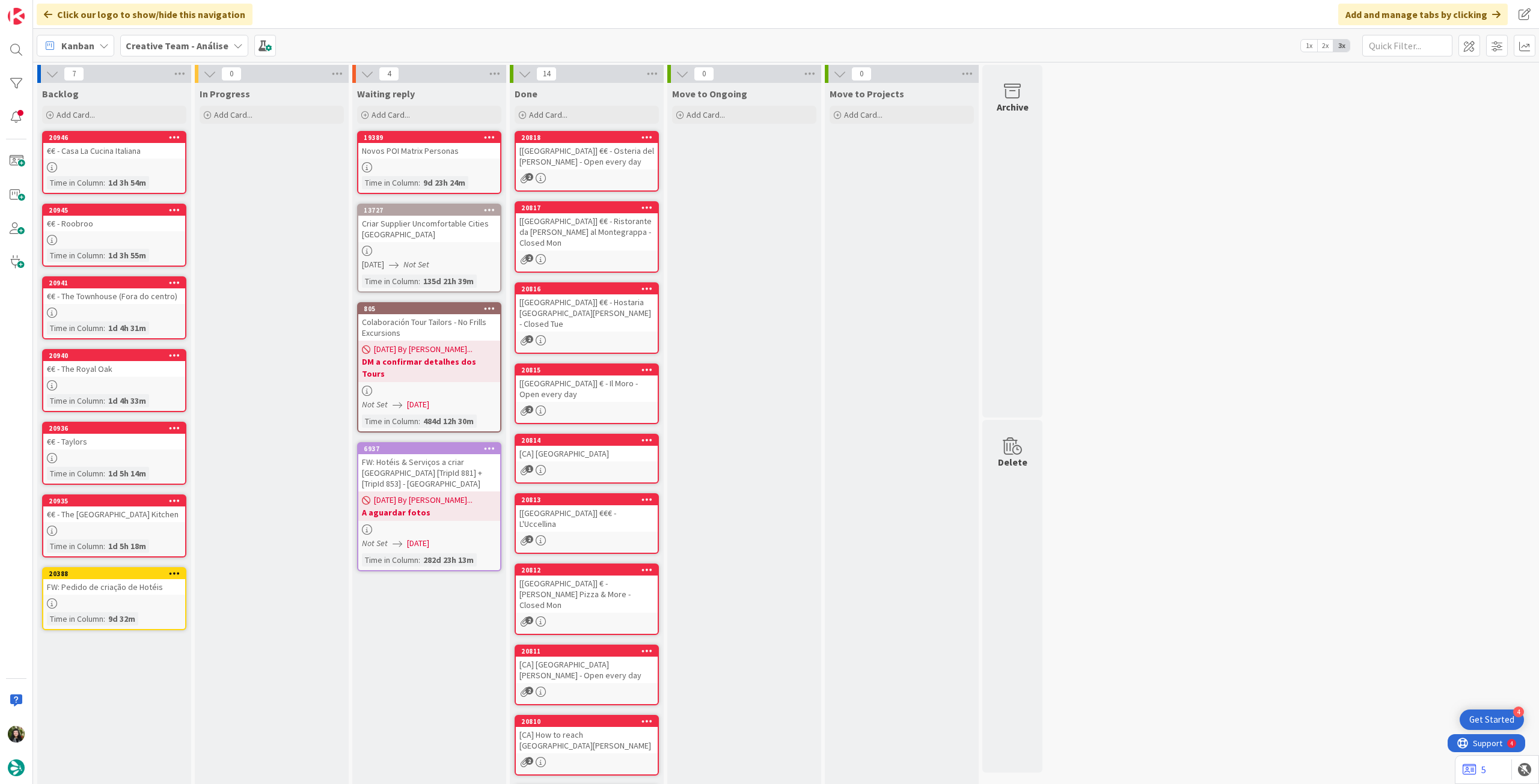
drag, startPoint x: 200, startPoint y: 44, endPoint x: 204, endPoint y: 61, distance: 17.5
click at [200, 45] on b "Creative Team - Análise" at bounding box center [177, 46] width 103 height 12
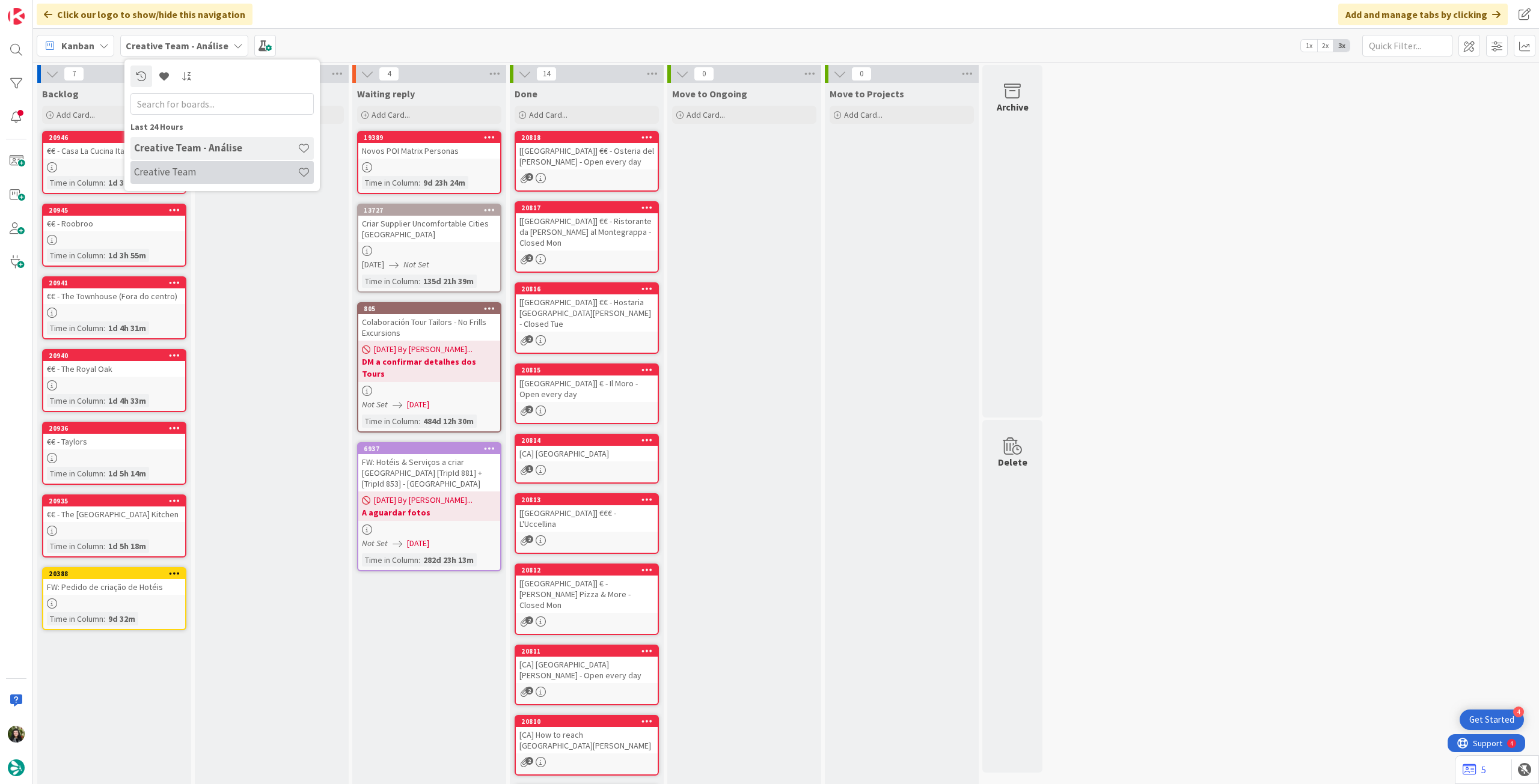
click at [187, 168] on h4 "Creative Team" at bounding box center [215, 172] width 163 height 12
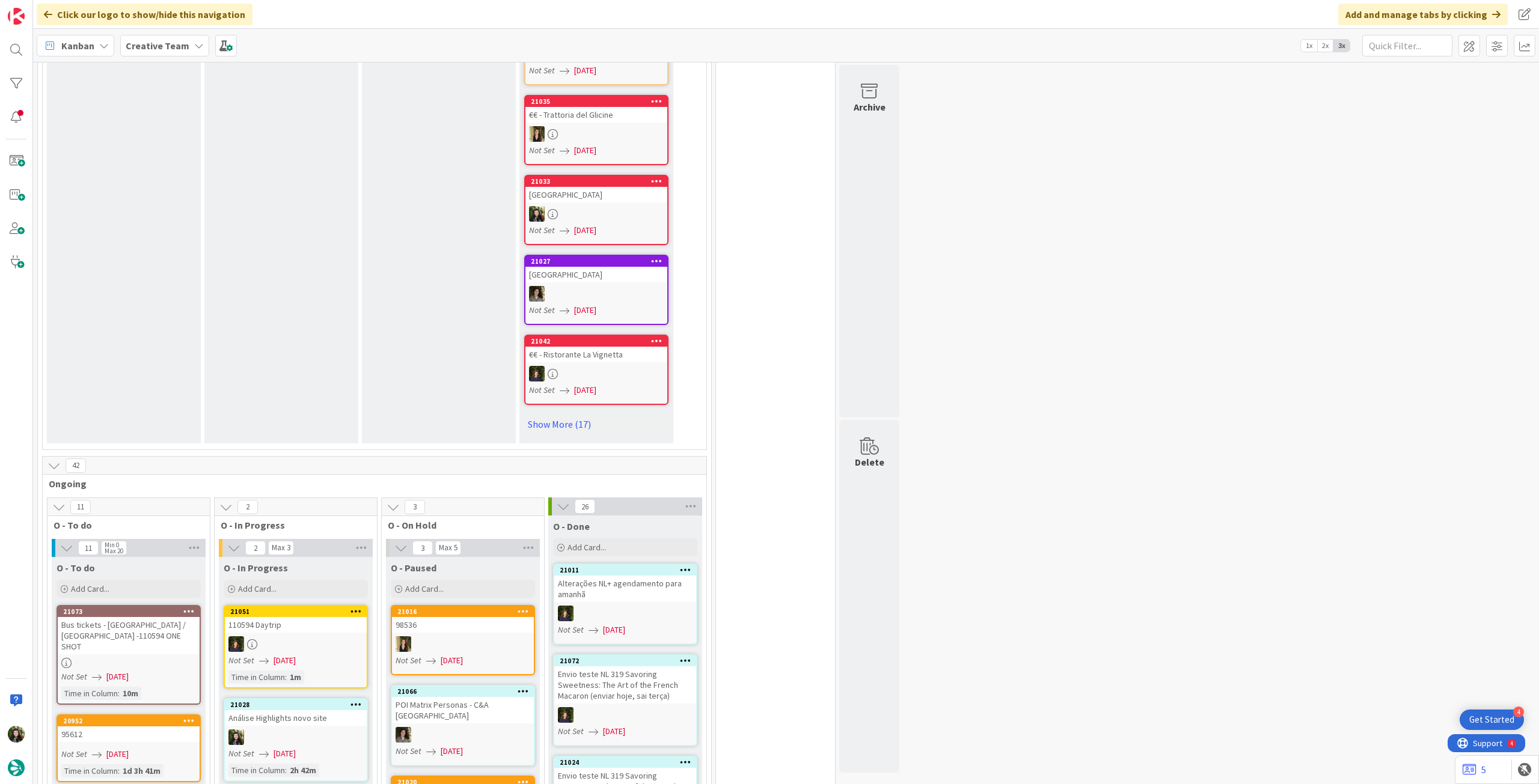
scroll to position [961, 0]
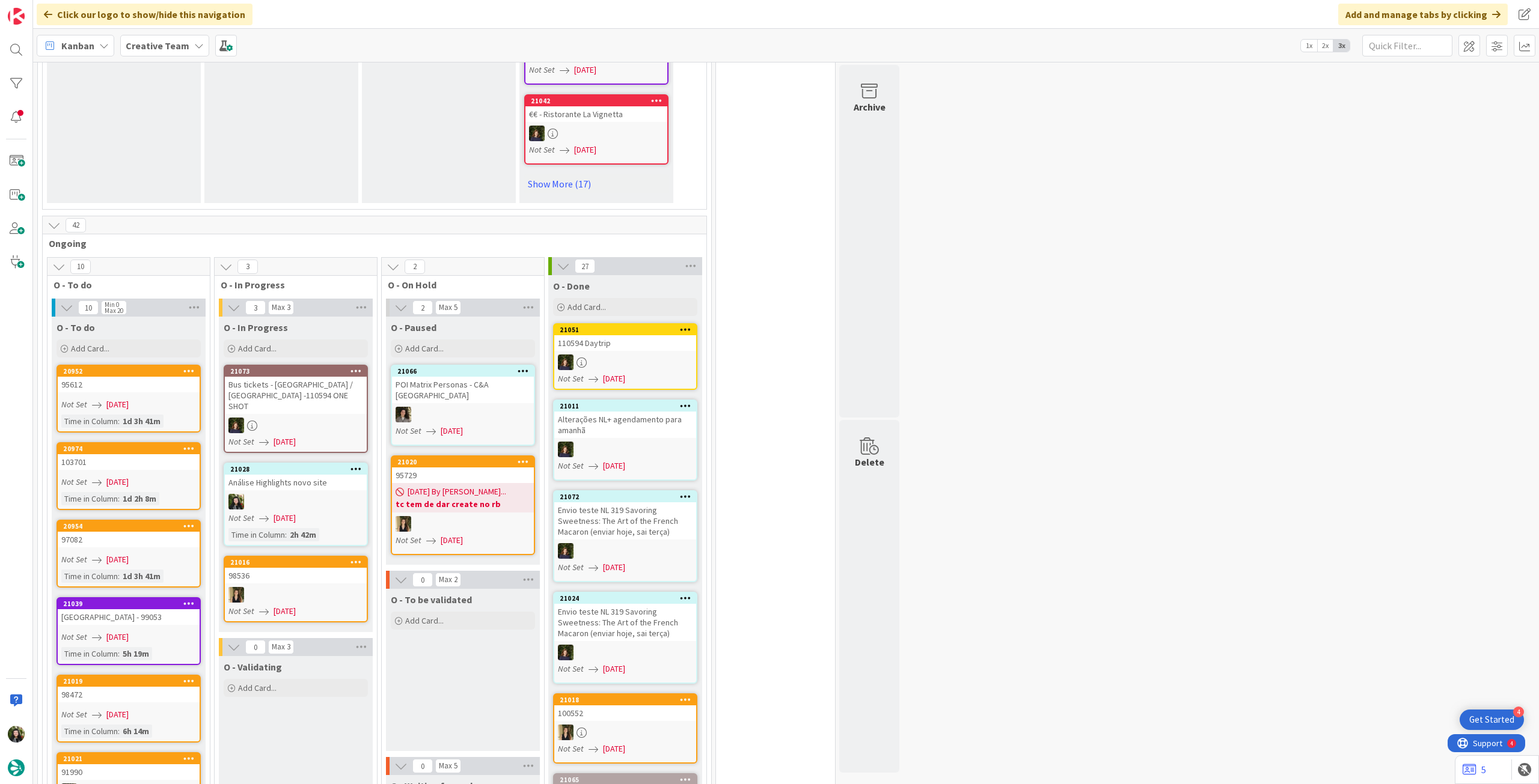
click at [198, 45] on div "Creative Team" at bounding box center [164, 45] width 89 height 21
click at [220, 178] on h4 "Creative Team - Análise" at bounding box center [215, 172] width 163 height 12
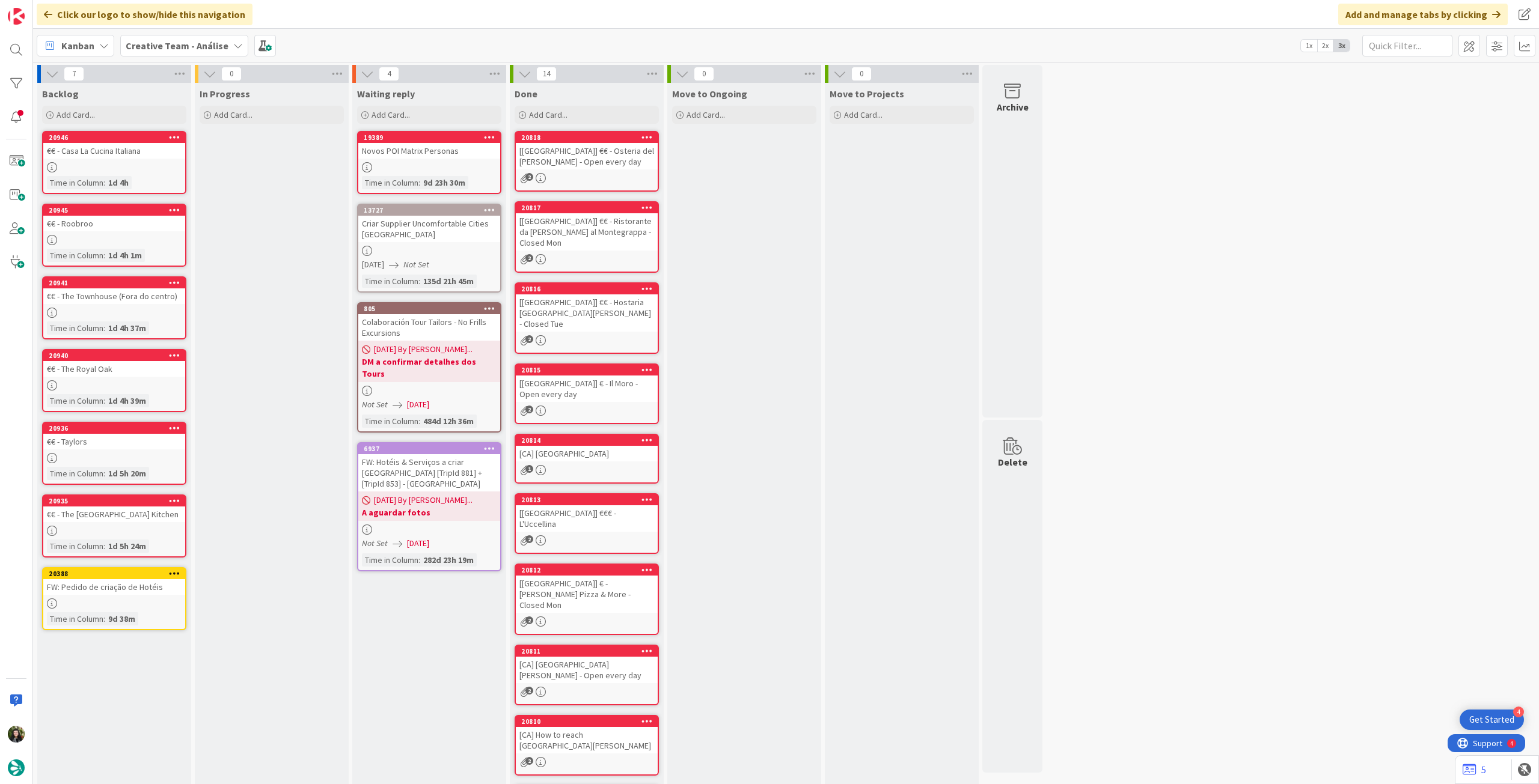
click at [199, 50] on b "Creative Team - Análise" at bounding box center [177, 46] width 103 height 12
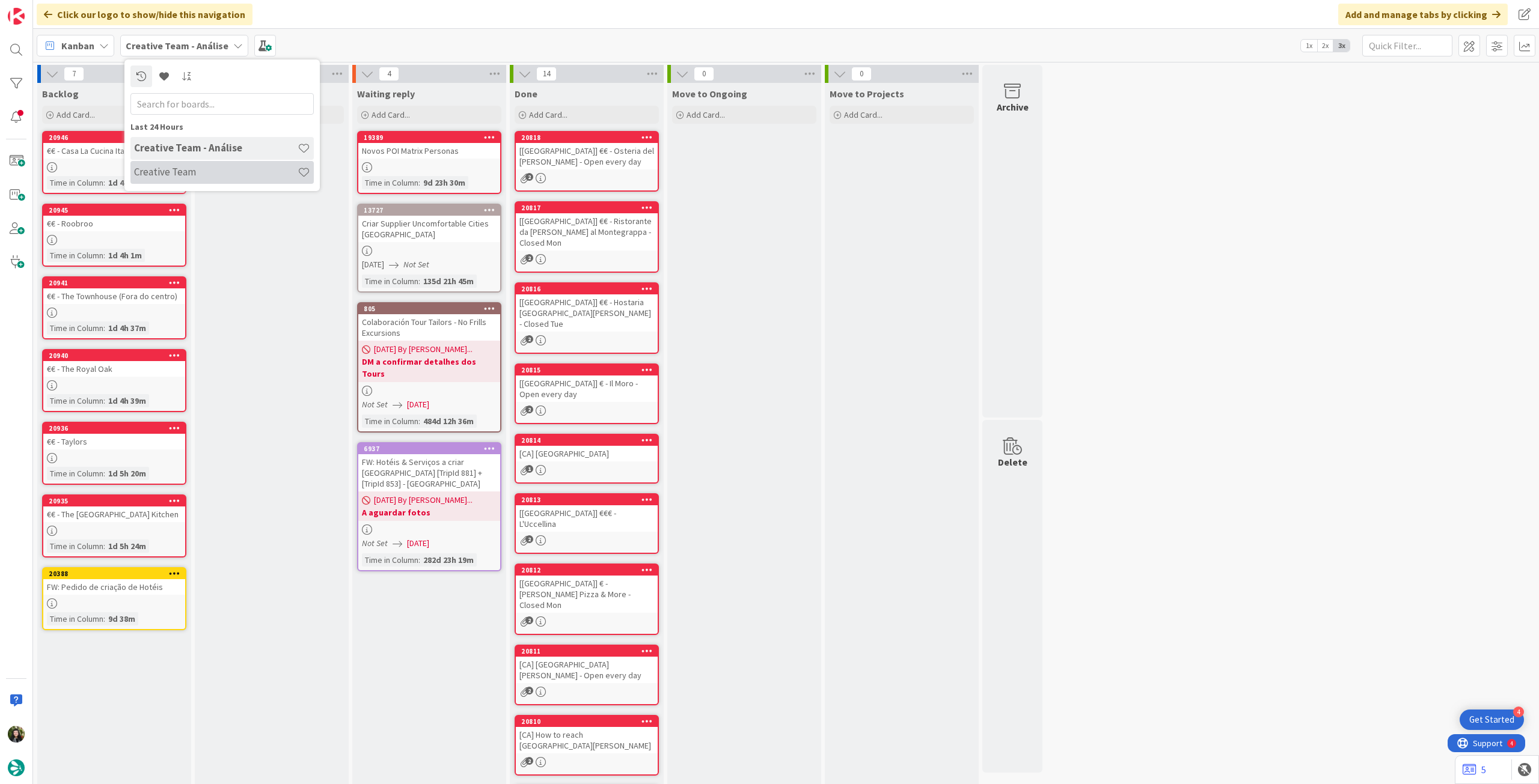
click at [216, 166] on h4 "Creative Team" at bounding box center [215, 172] width 163 height 12
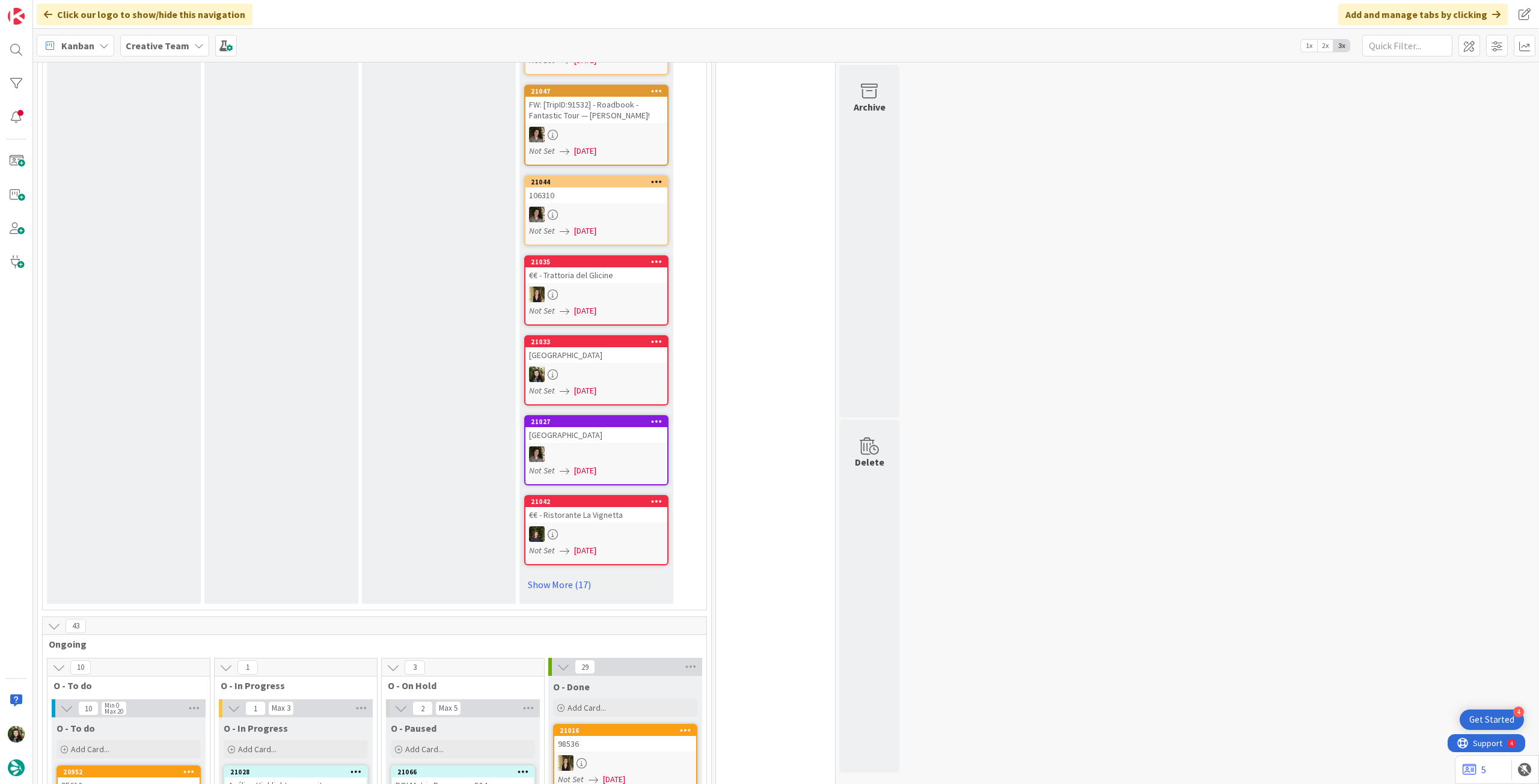
scroll to position [881, 0]
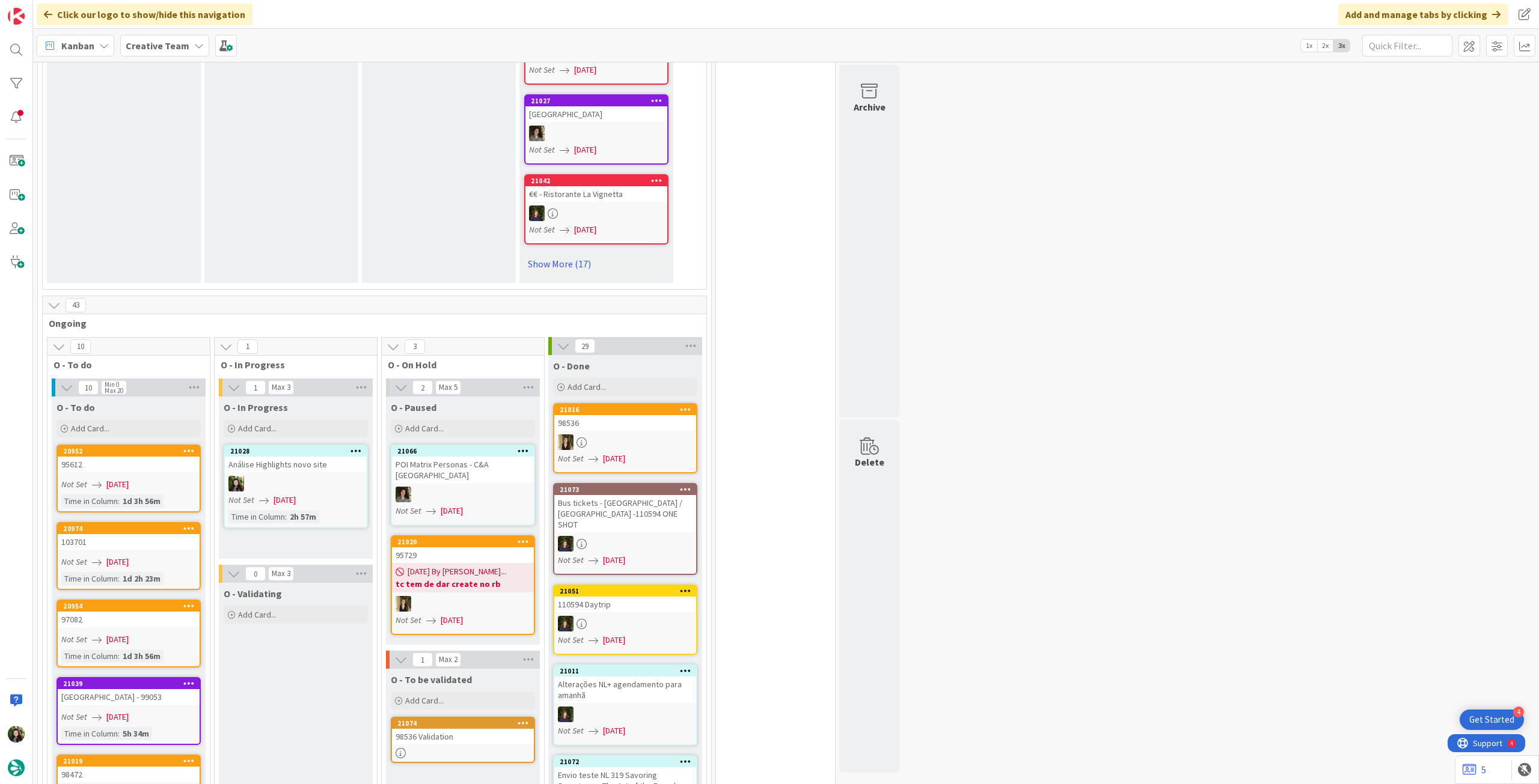
click at [335, 476] on div at bounding box center [296, 484] width 142 height 16
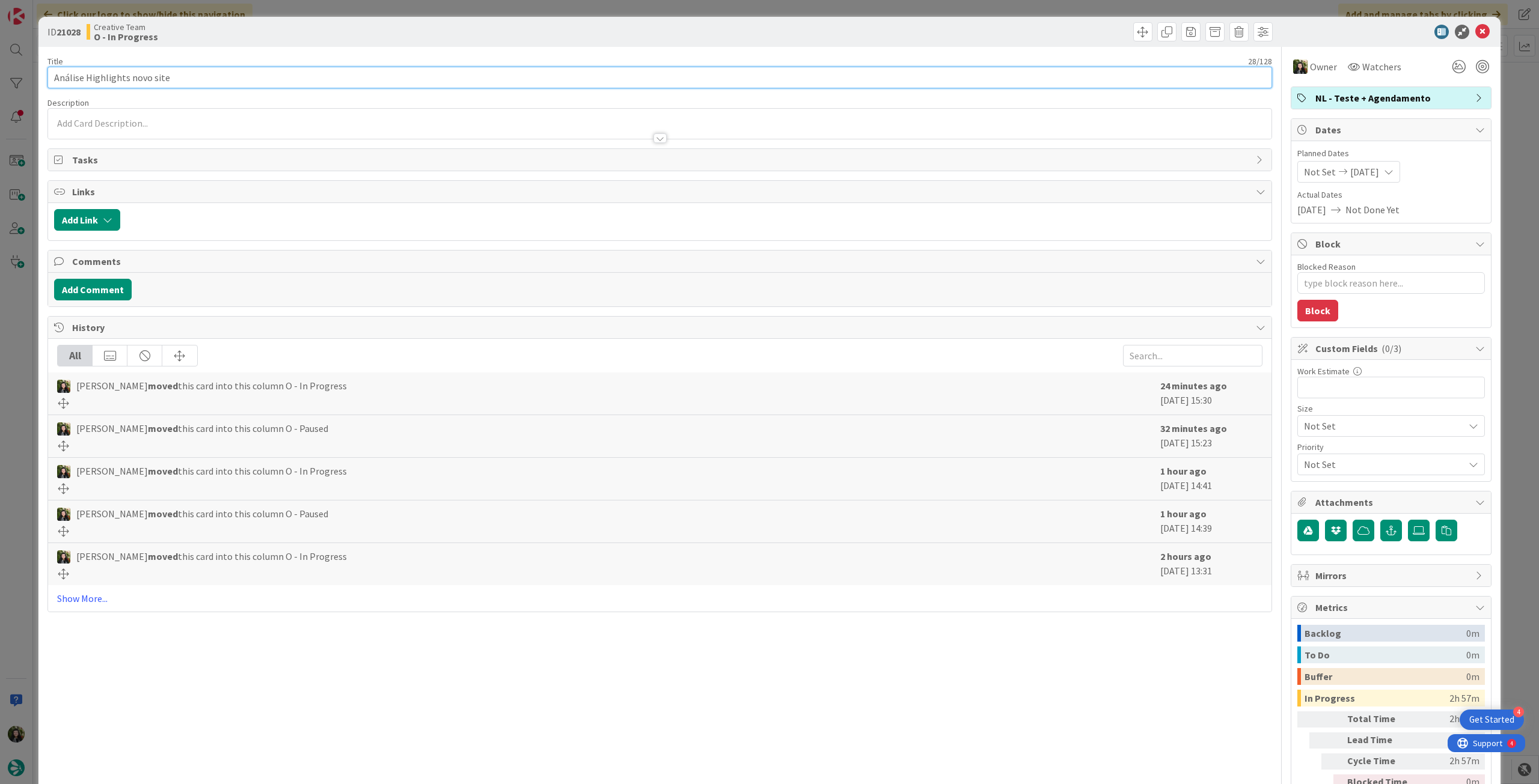
drag, startPoint x: 190, startPoint y: 73, endPoint x: -18, endPoint y: 73, distance: 208.0
click at [0, 73] on html "4 Get Started Click our logo to show/hide this navigation Add and manage tabs b…" at bounding box center [770, 392] width 1539 height 784
click at [1480, 31] on div at bounding box center [1385, 32] width 213 height 15
click at [1478, 31] on icon at bounding box center [1483, 32] width 15 height 15
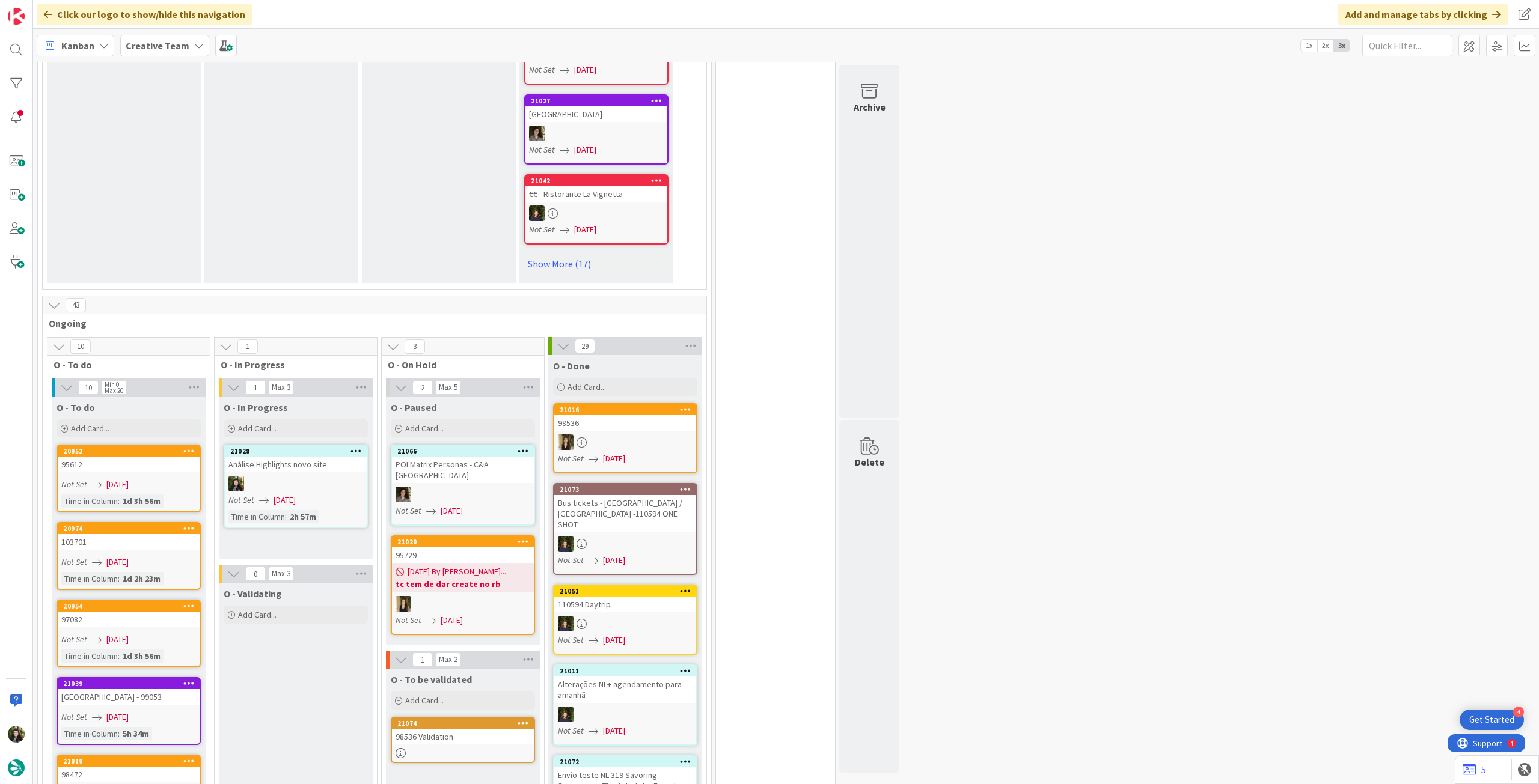
click at [328, 476] on div at bounding box center [296, 484] width 142 height 16
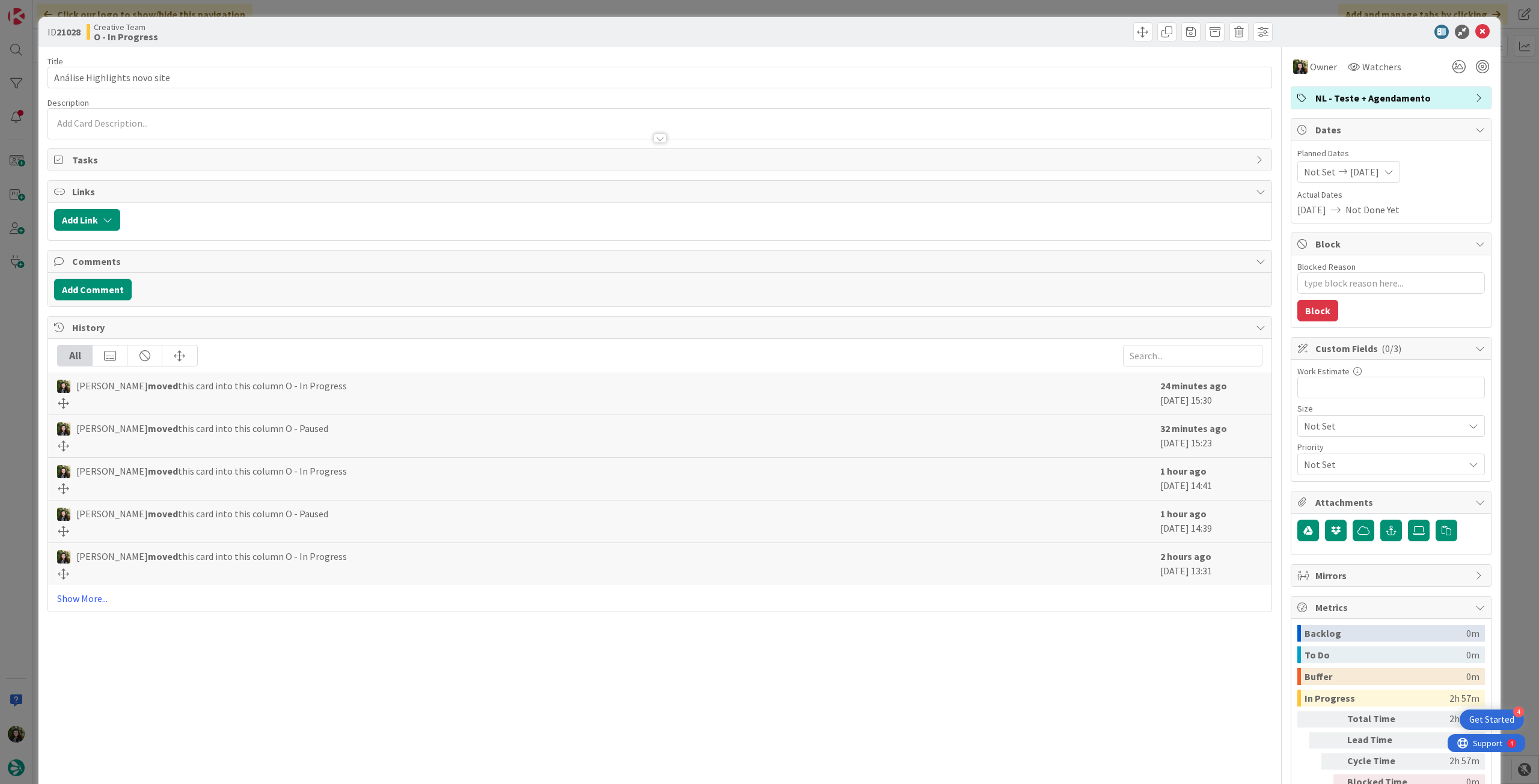
click at [1356, 99] on span "NL - Teste + Agendamento" at bounding box center [1391, 98] width 154 height 15
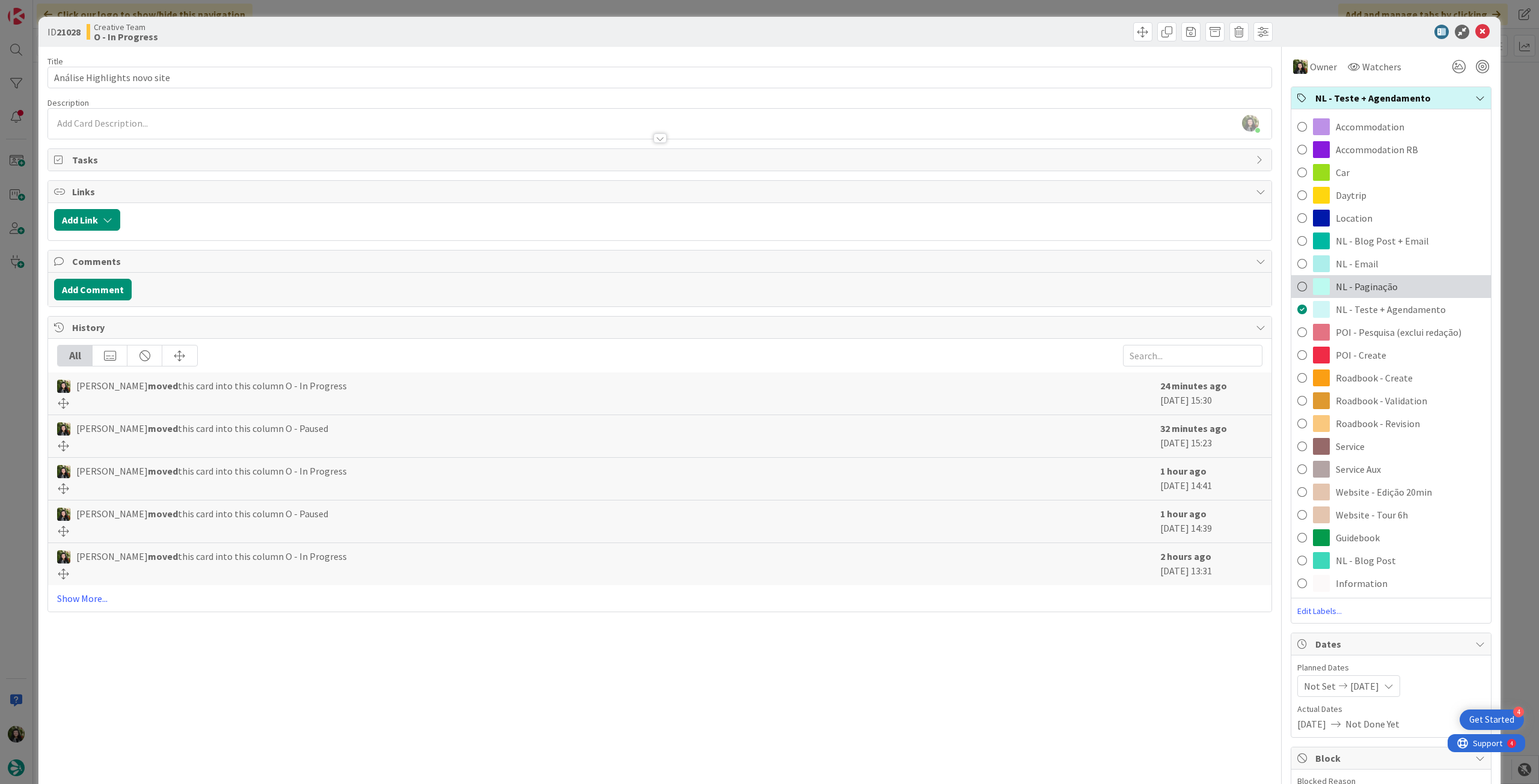
click at [1356, 289] on span "NL - Paginação" at bounding box center [1366, 287] width 62 height 15
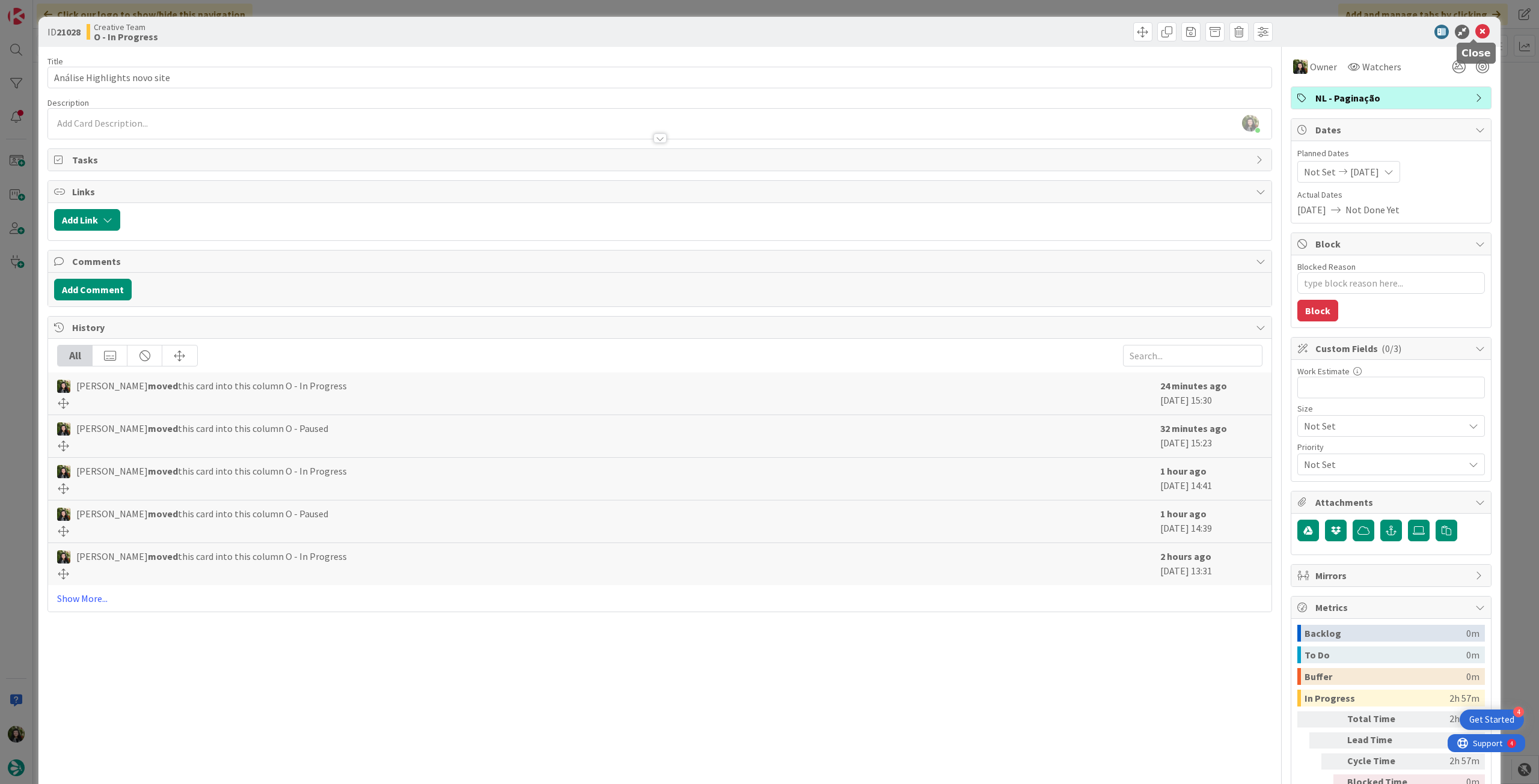
click at [1477, 29] on icon at bounding box center [1483, 32] width 15 height 15
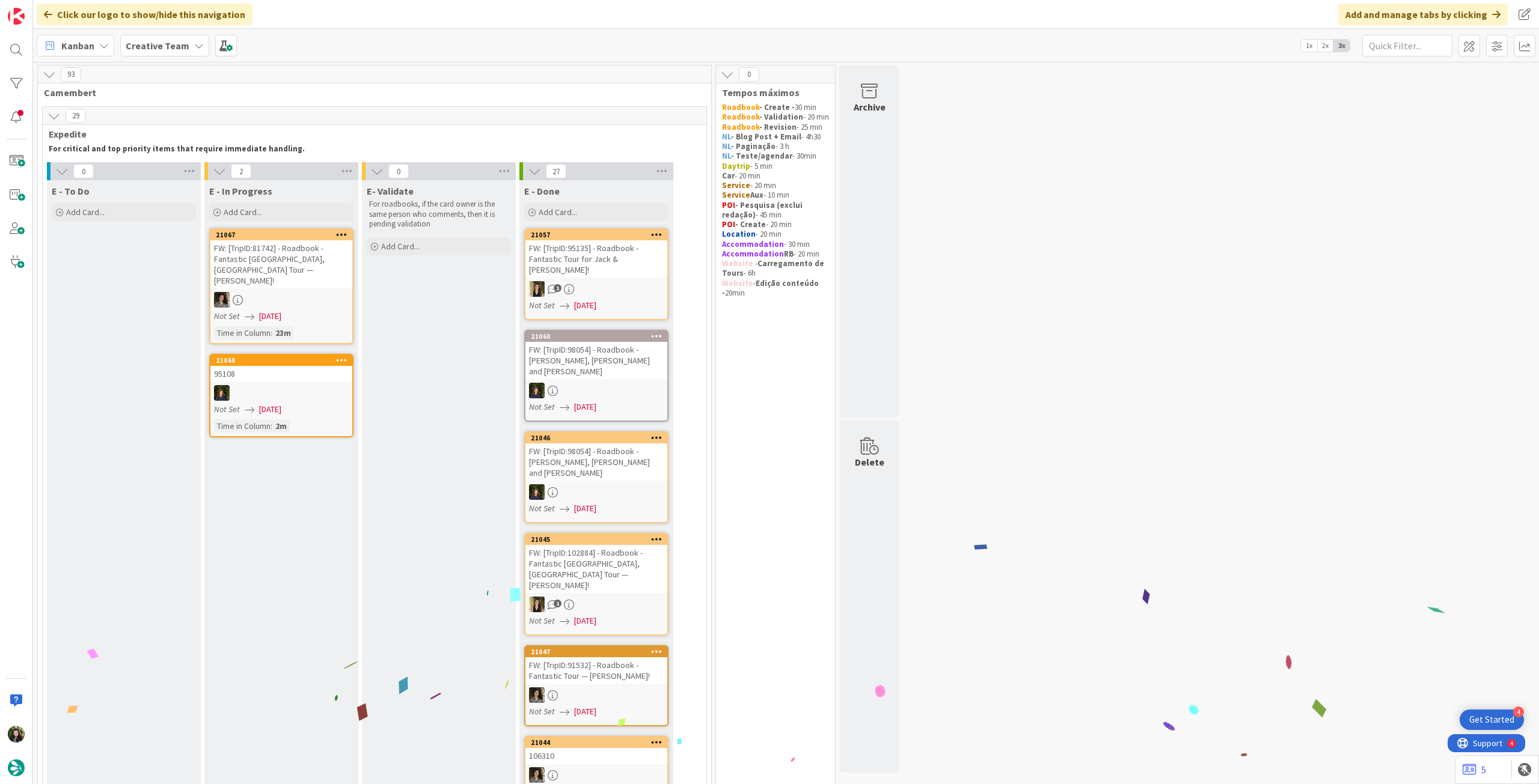
click at [171, 45] on b "Creative Team" at bounding box center [157, 46] width 64 height 12
click at [209, 174] on h4 "Creative Team - Análise" at bounding box center [215, 172] width 163 height 12
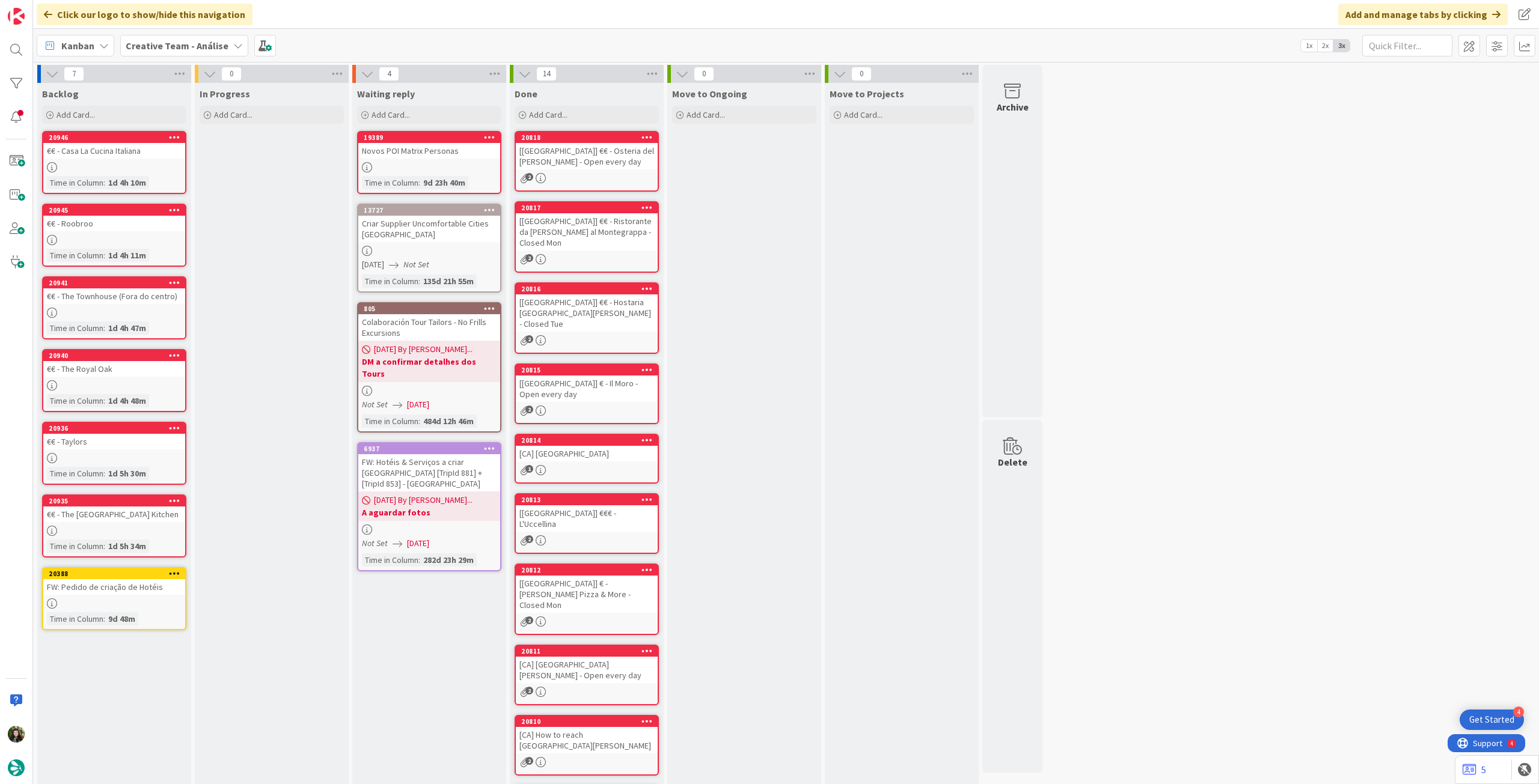
drag, startPoint x: 157, startPoint y: 38, endPoint x: 162, endPoint y: 53, distance: 15.8
click at [153, 40] on span "Creative Team - Análise" at bounding box center [177, 46] width 103 height 15
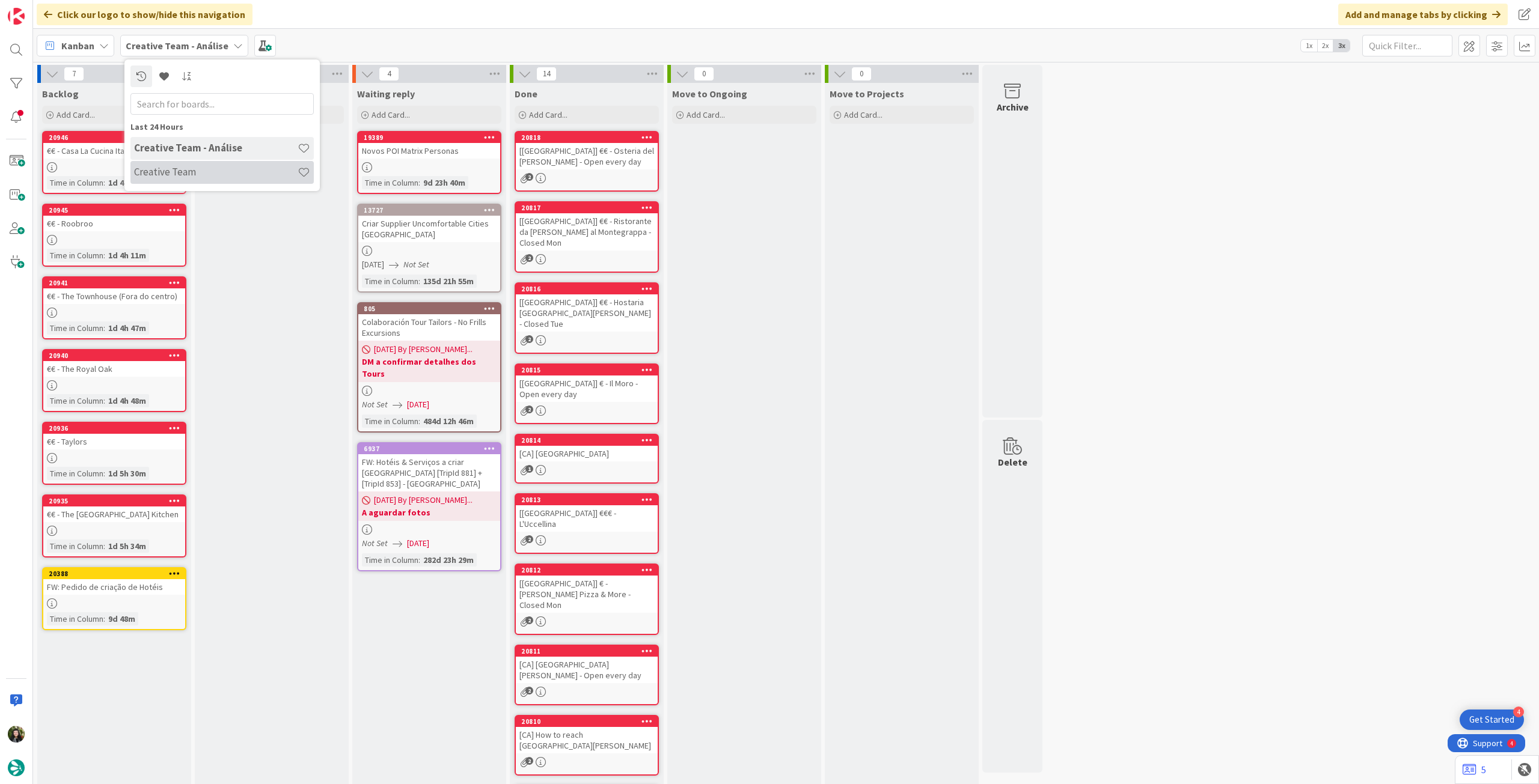
click at [216, 166] on h4 "Creative Team" at bounding box center [215, 172] width 163 height 12
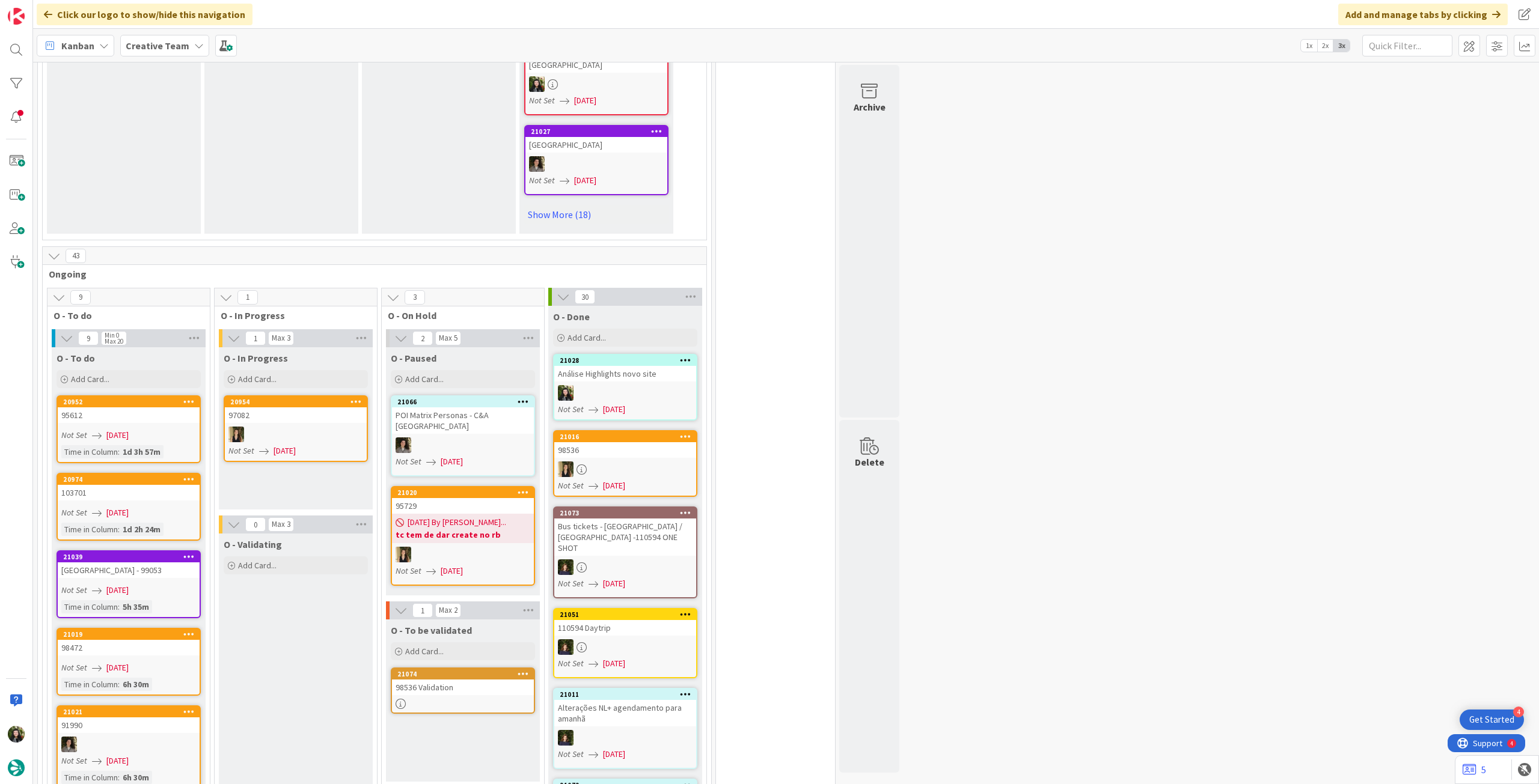
scroll to position [1034, 0]
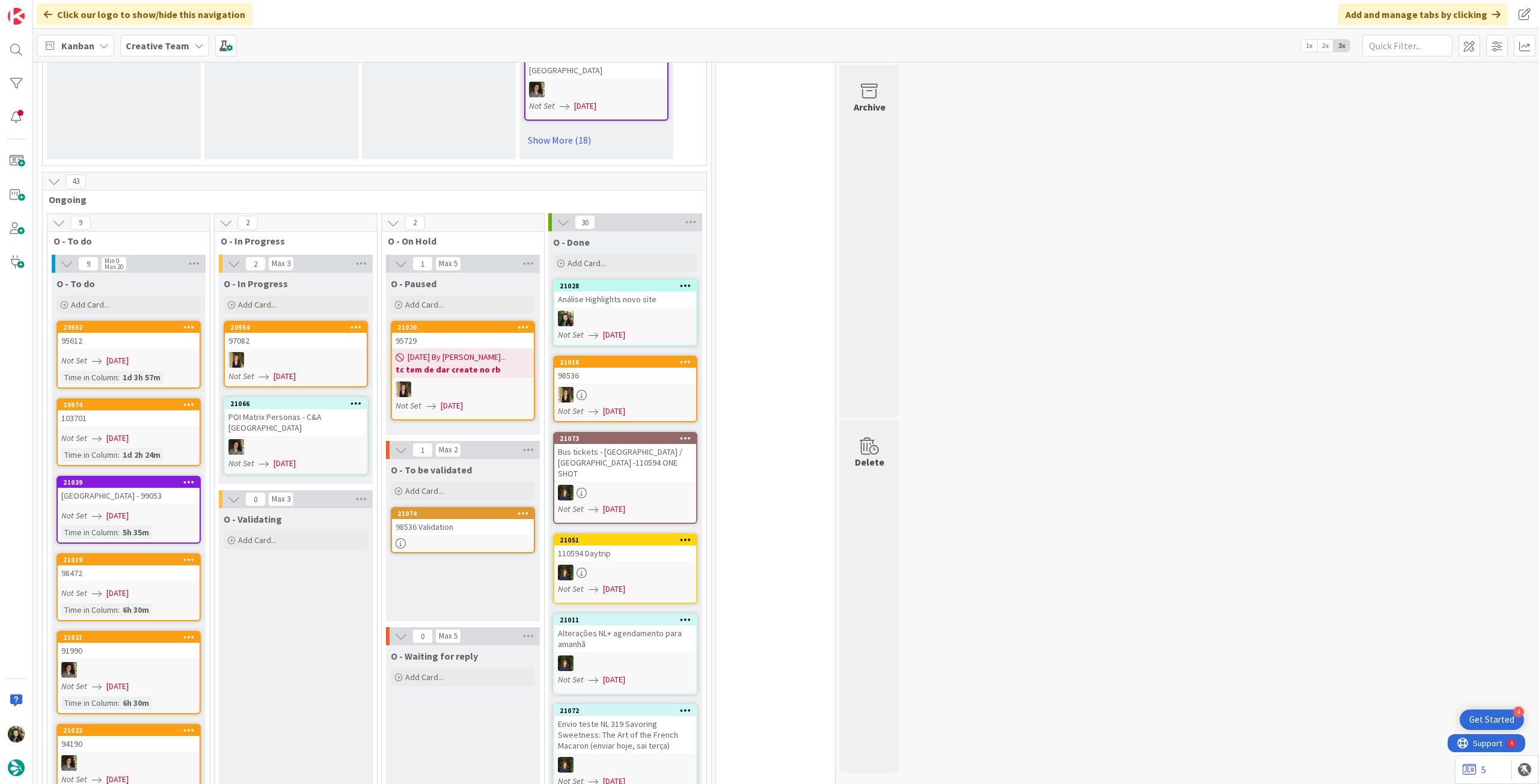
click at [159, 53] on div "Creative Team" at bounding box center [164, 45] width 89 height 21
click at [177, 164] on div "Creative Team - Análise" at bounding box center [222, 172] width 183 height 23
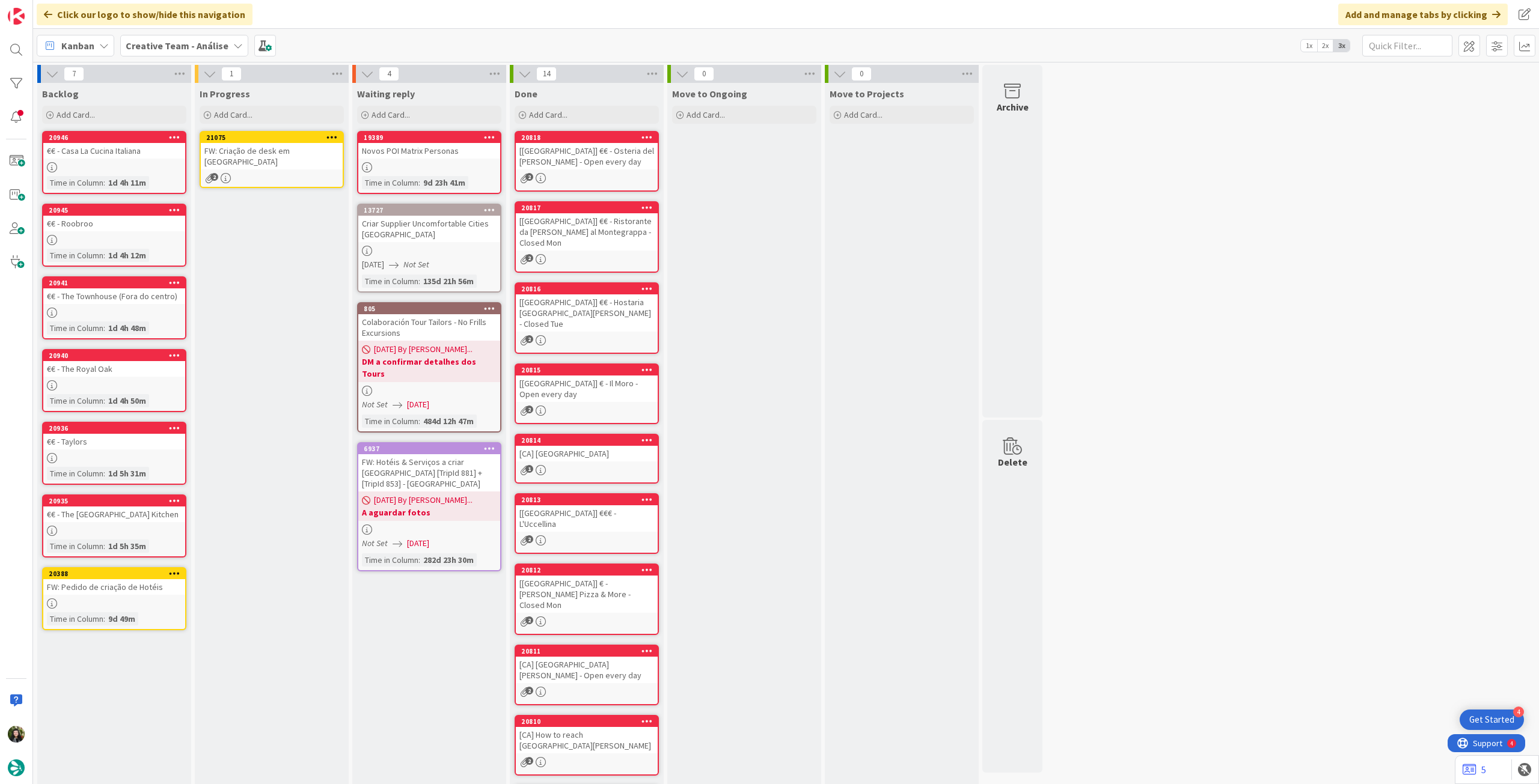
click at [256, 150] on div "FW: Criação de desk em [GEOGRAPHIC_DATA]" at bounding box center [272, 156] width 142 height 26
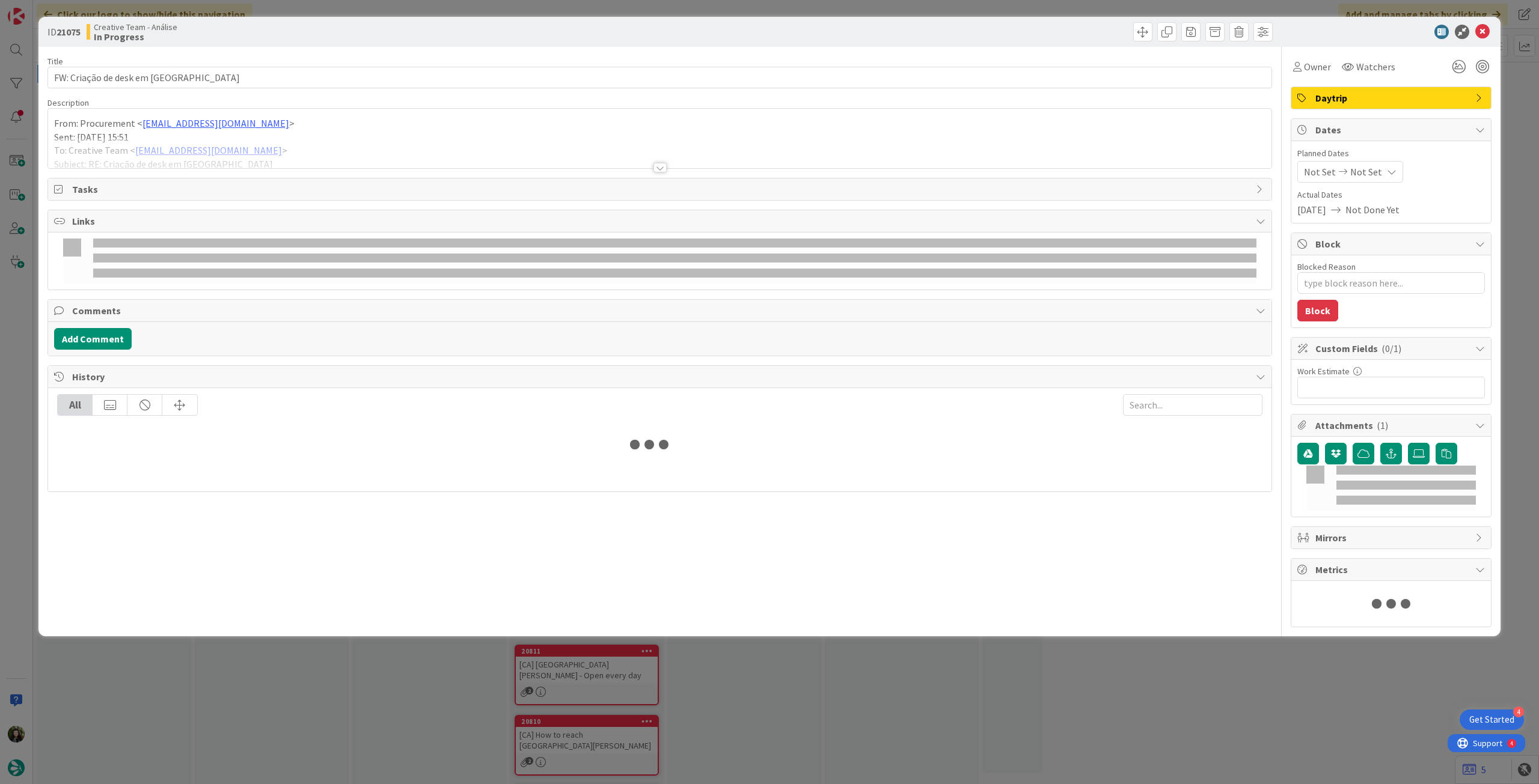
type textarea "x"
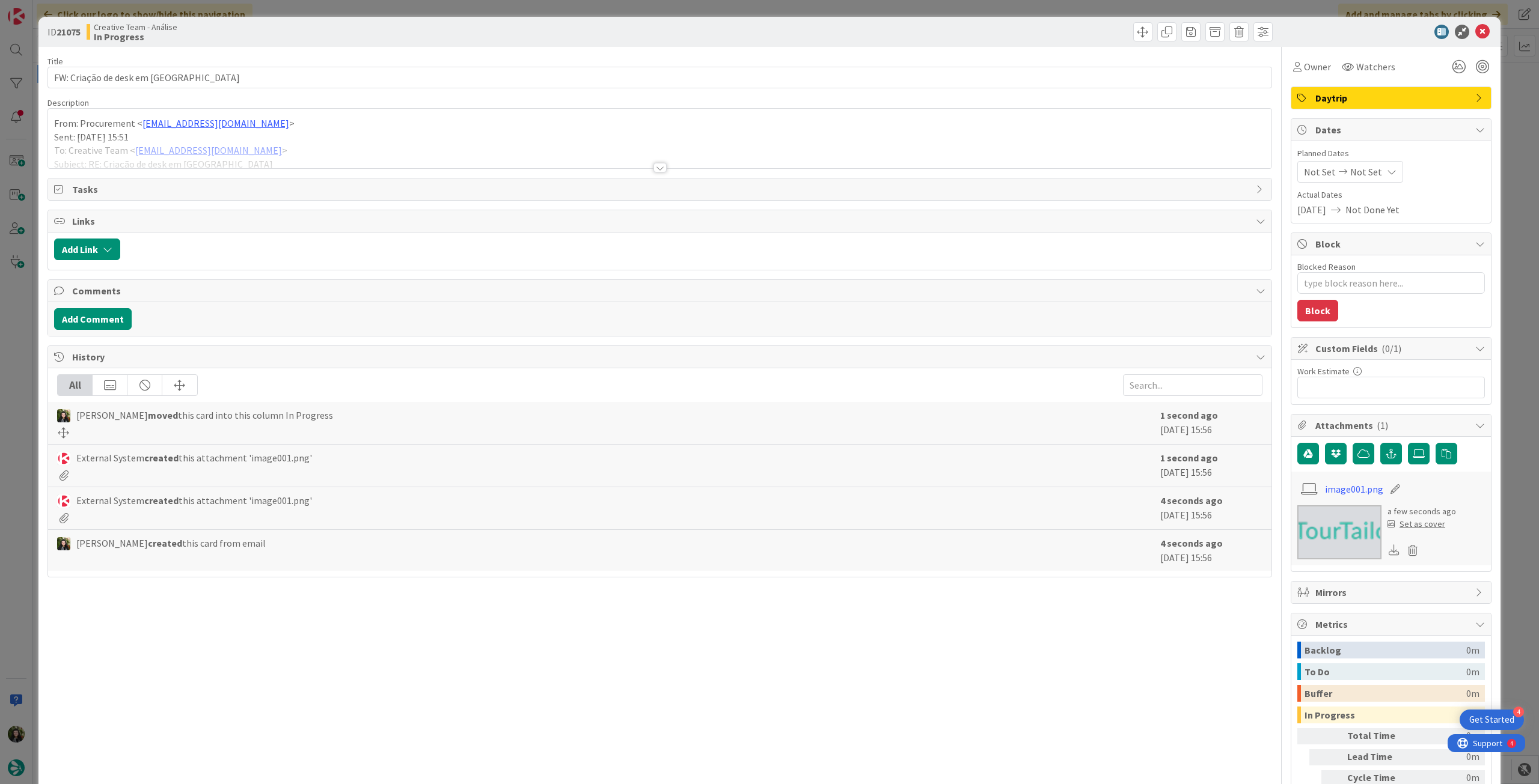
click at [1358, 168] on span "Not Set" at bounding box center [1366, 172] width 32 height 15
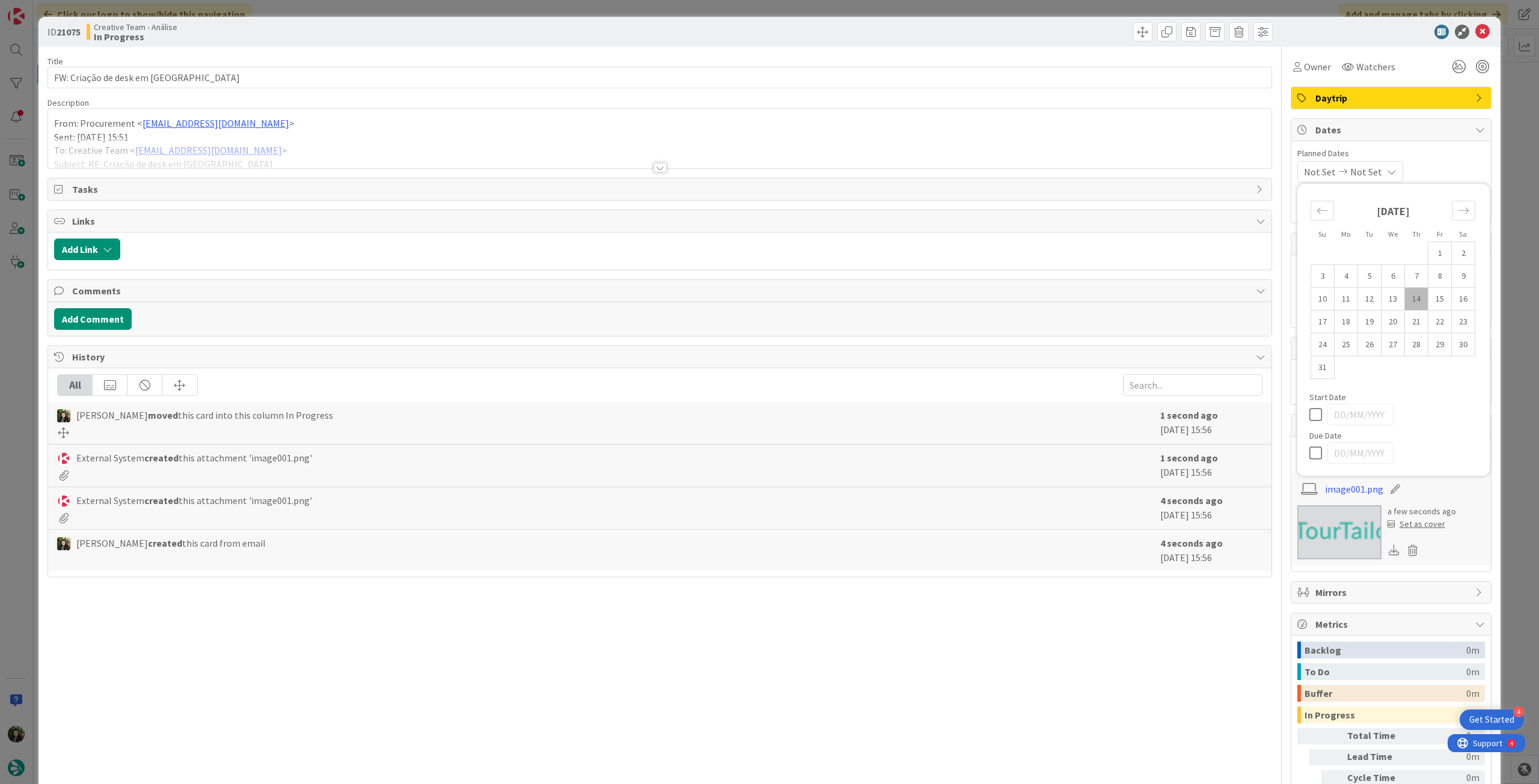
click at [1309, 449] on icon at bounding box center [1318, 454] width 18 height 15
type input "[DATE]"
click at [567, 164] on div at bounding box center [660, 153] width 1223 height 31
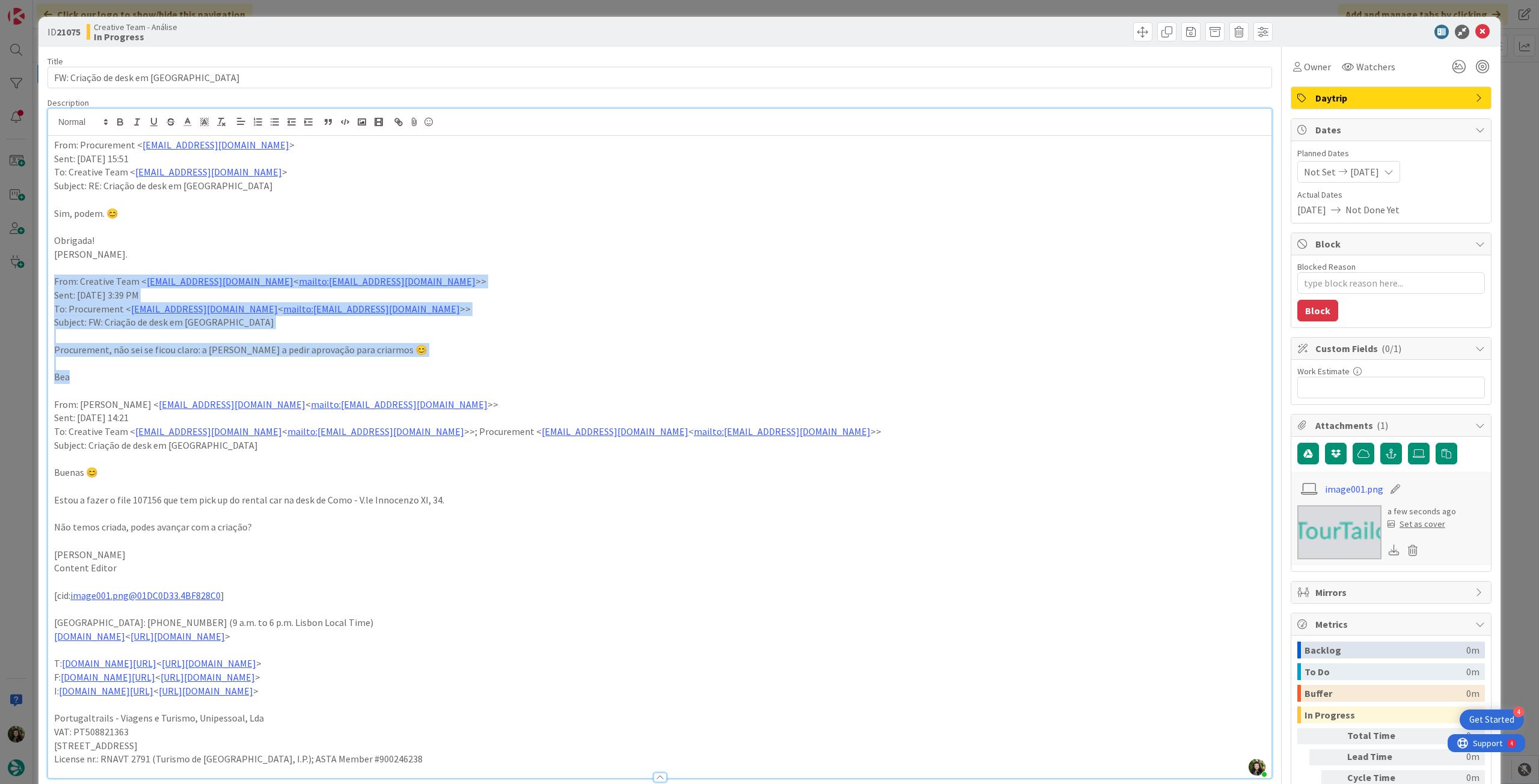
drag, startPoint x: 88, startPoint y: 376, endPoint x: 40, endPoint y: 283, distance: 104.7
click at [40, 283] on div "ID 21075 Creative Team - Análise In Progress Title 27 / 128 FW: Criação de desk…" at bounding box center [770, 606] width 1462 height 1179
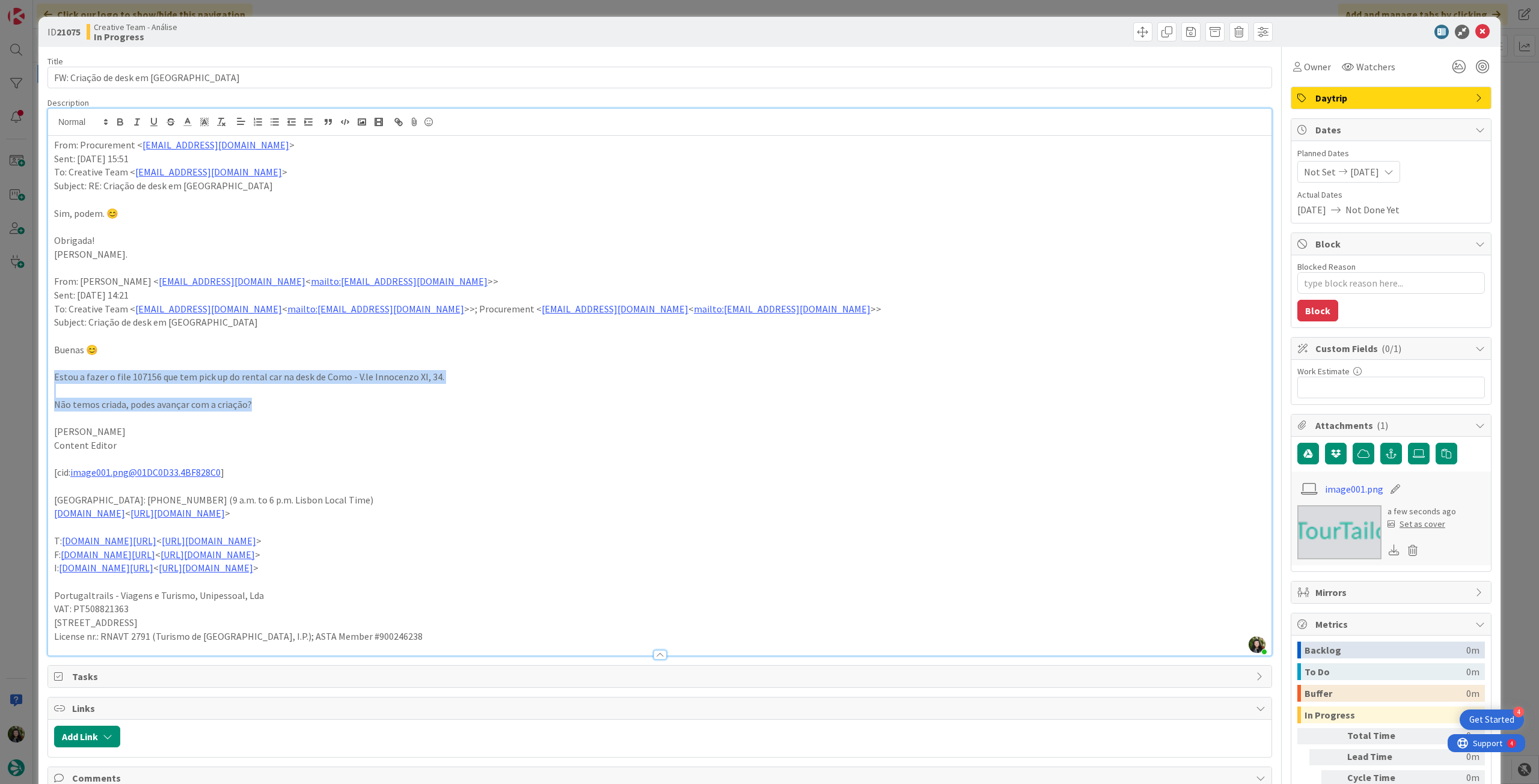
drag, startPoint x: 53, startPoint y: 381, endPoint x: 262, endPoint y: 403, distance: 210.2
click at [262, 403] on div "From: Procurement < [EMAIL_ADDRESS][DOMAIN_NAME] > Sent: [DATE] 15:51 To: Creat…" at bounding box center [660, 395] width 1223 height 520
click at [117, 122] on icon "button" at bounding box center [121, 122] width 11 height 11
click at [111, 358] on p at bounding box center [659, 364] width 1211 height 14
type textarea "x"
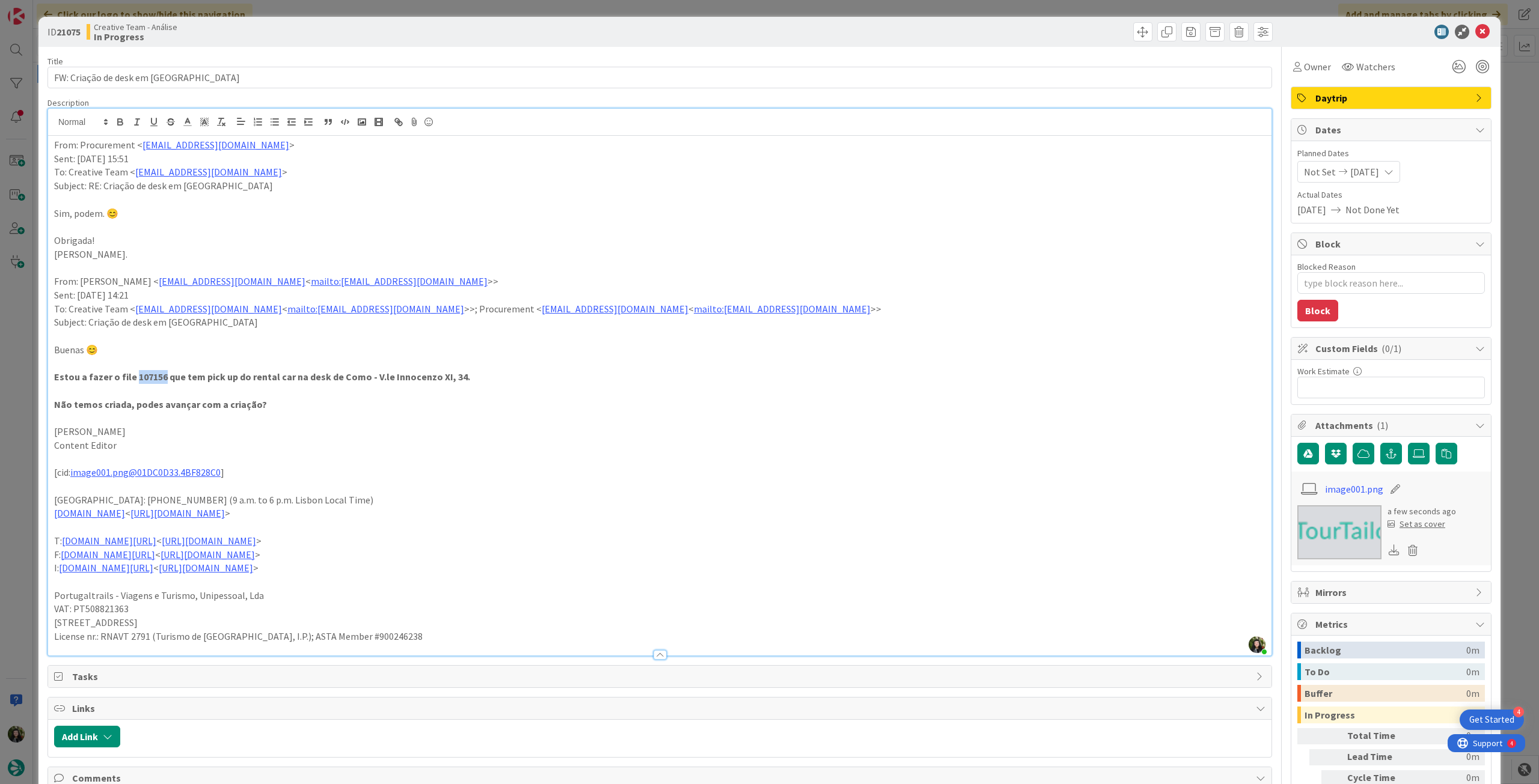
drag, startPoint x: 132, startPoint y: 379, endPoint x: 176, endPoint y: 324, distance: 70.4
click at [163, 376] on strong "Estou a fazer o file 107156 que tem pick up do rental car na desk de Como - V.l…" at bounding box center [261, 377] width 416 height 12
copy strong "107156"
click at [266, 75] on input "FW: Criação de desk em [GEOGRAPHIC_DATA]" at bounding box center [660, 77] width 1224 height 21
paste input "107156"
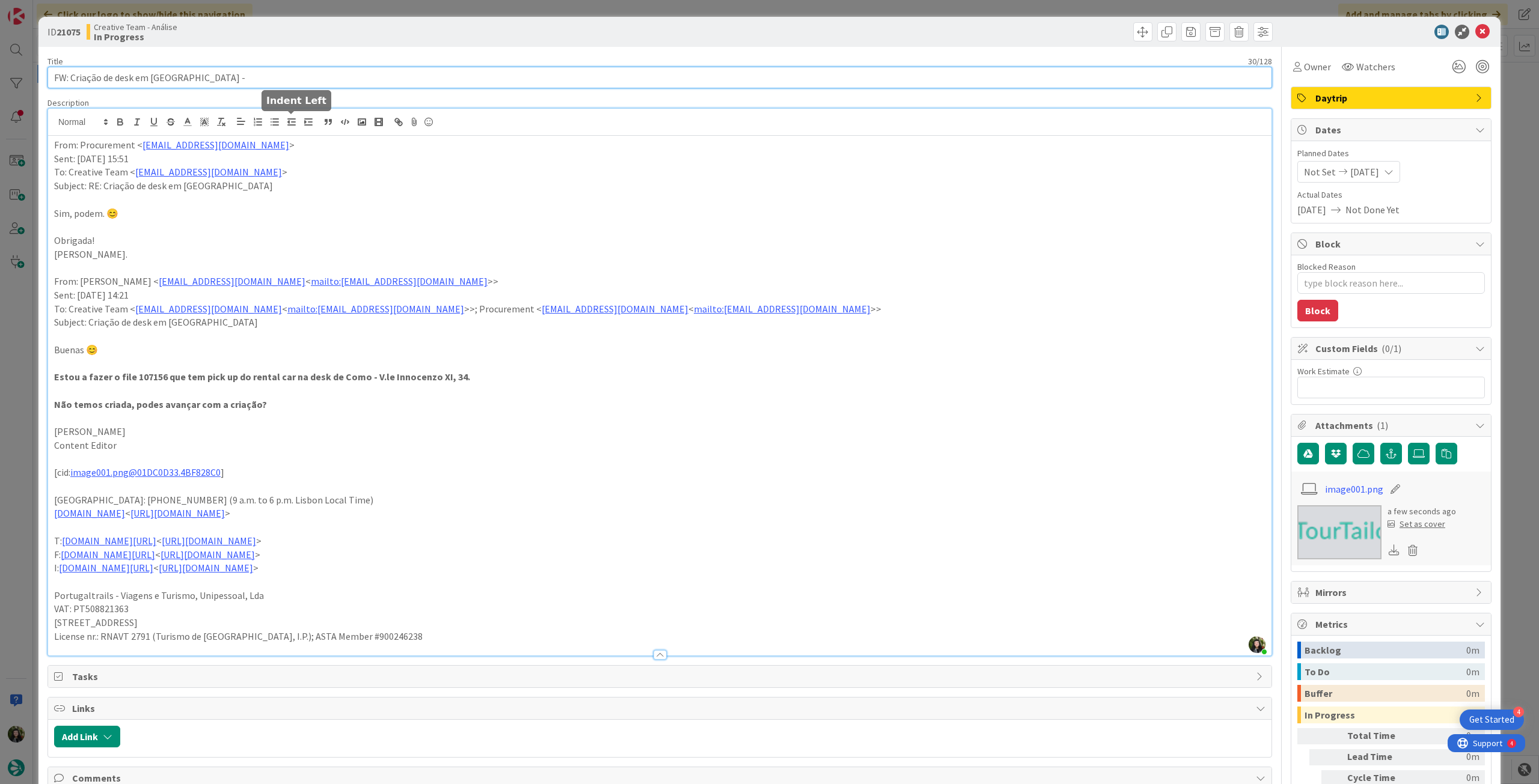
type input "FW: Criação de desk em [GEOGRAPHIC_DATA] - 107156"
type textarea "x"
type input "FW: Criação de desk em [GEOGRAPHIC_DATA] - 107156"
click at [427, 396] on p at bounding box center [659, 390] width 1211 height 14
click at [1476, 32] on icon at bounding box center [1483, 32] width 15 height 15
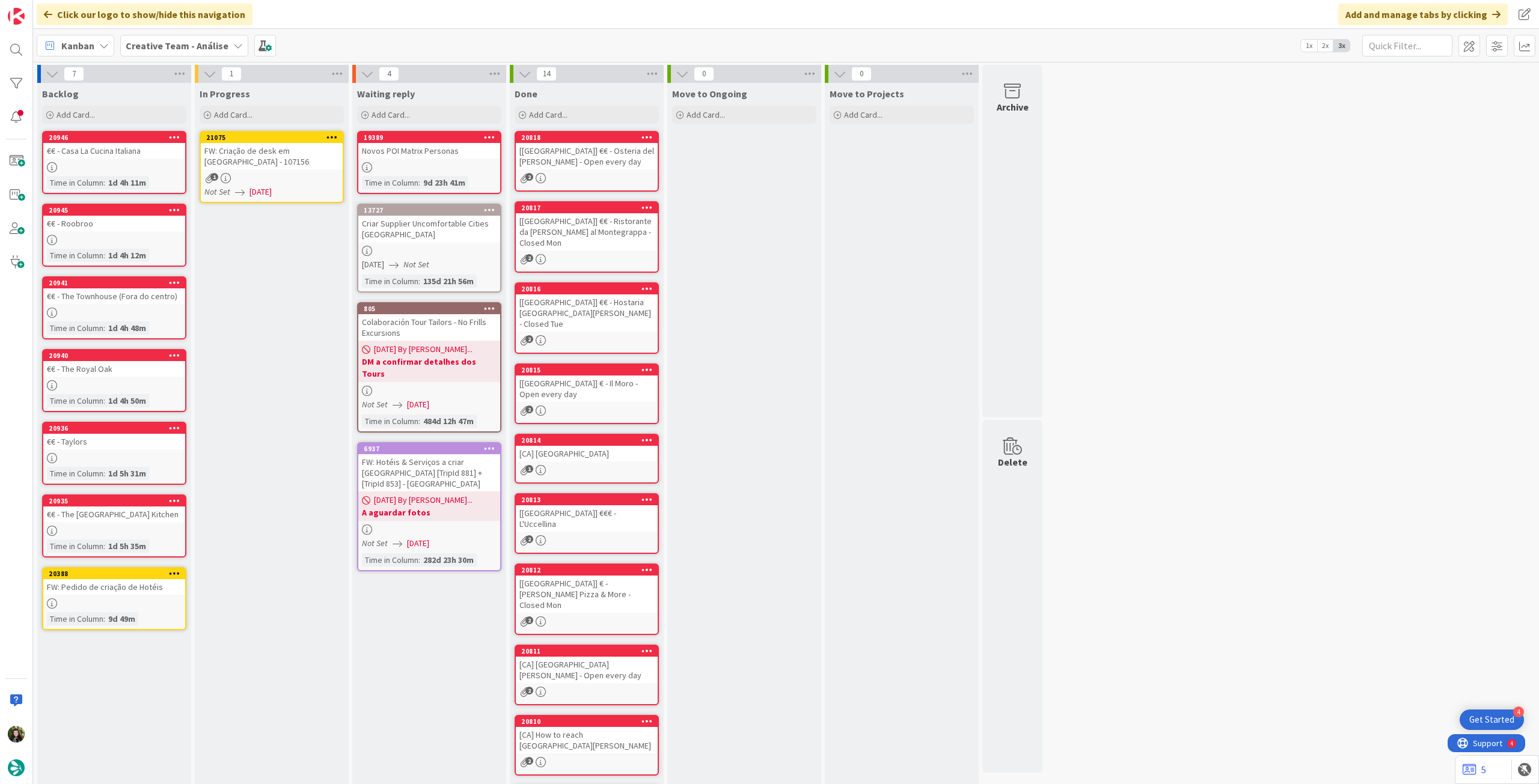
click at [334, 135] on icon at bounding box center [332, 137] width 12 height 9
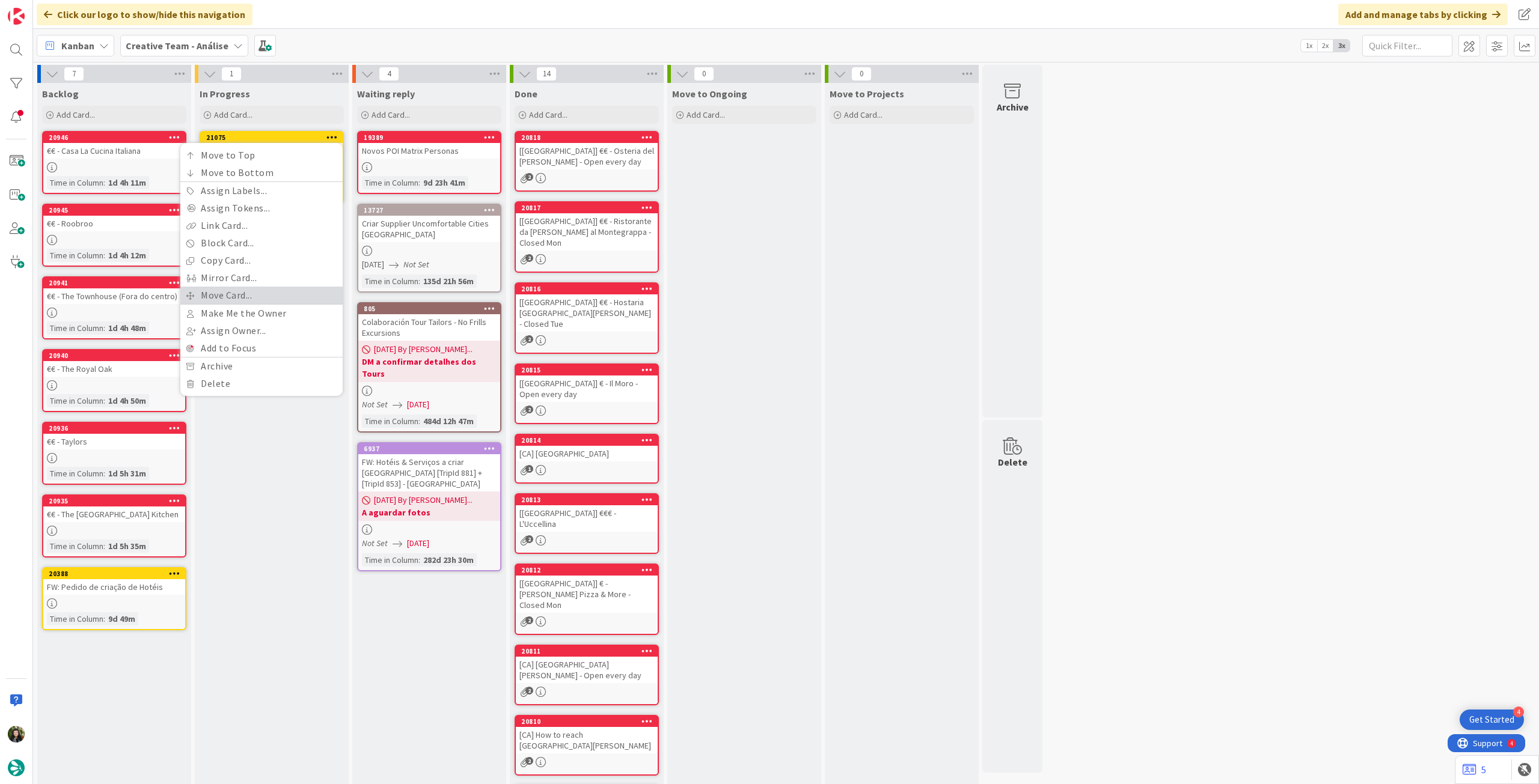
click at [239, 291] on link "Move Card..." at bounding box center [261, 295] width 162 height 17
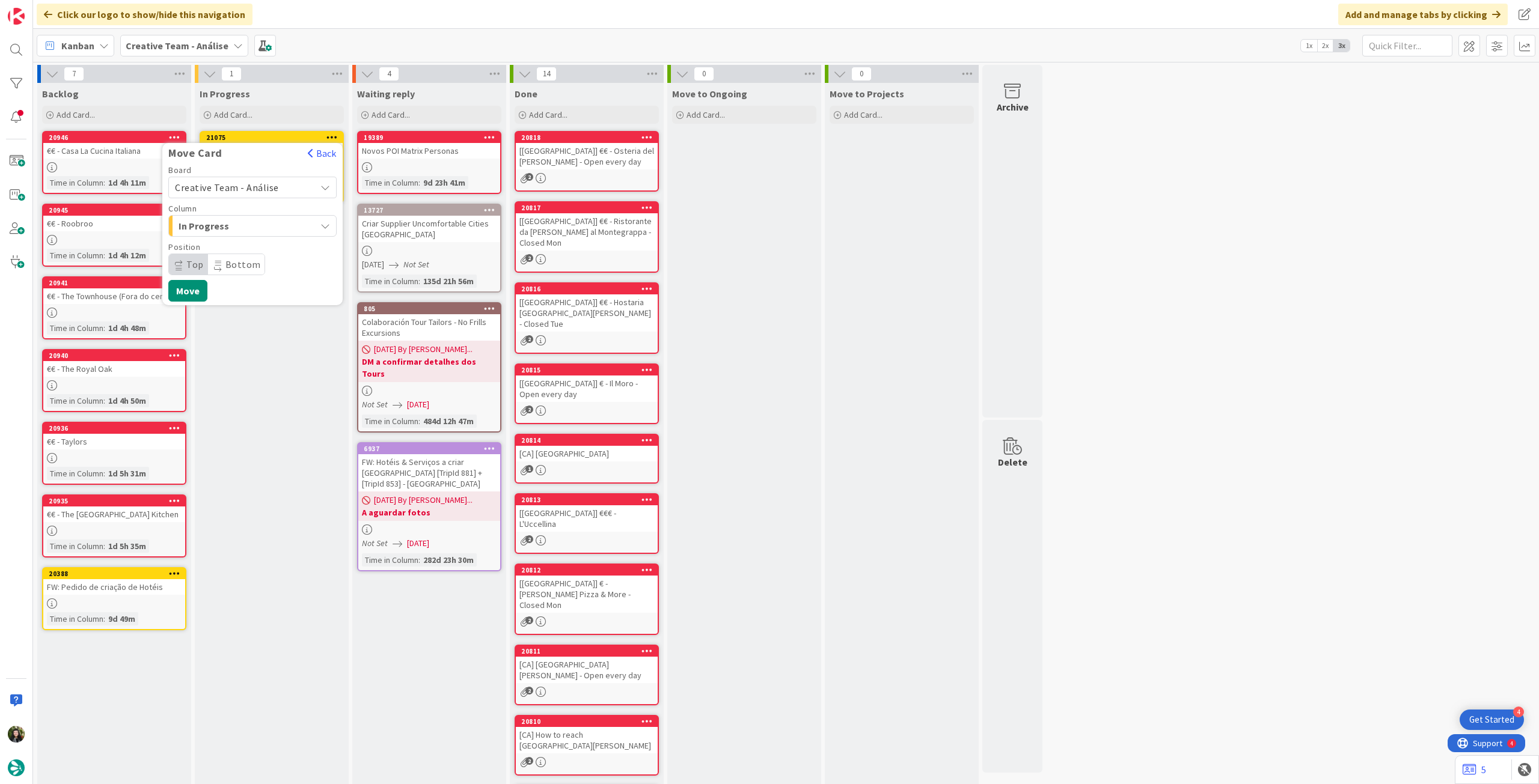
click at [247, 197] on div "Creative Team - Análise" at bounding box center [252, 187] width 168 height 21
click at [239, 241] on span "Creative Team" at bounding box center [260, 244] width 140 height 18
drag, startPoint x: 242, startPoint y: 223, endPoint x: 247, endPoint y: 233, distance: 11.2
click at [243, 223] on span "Select a Column..." at bounding box center [220, 226] width 90 height 16
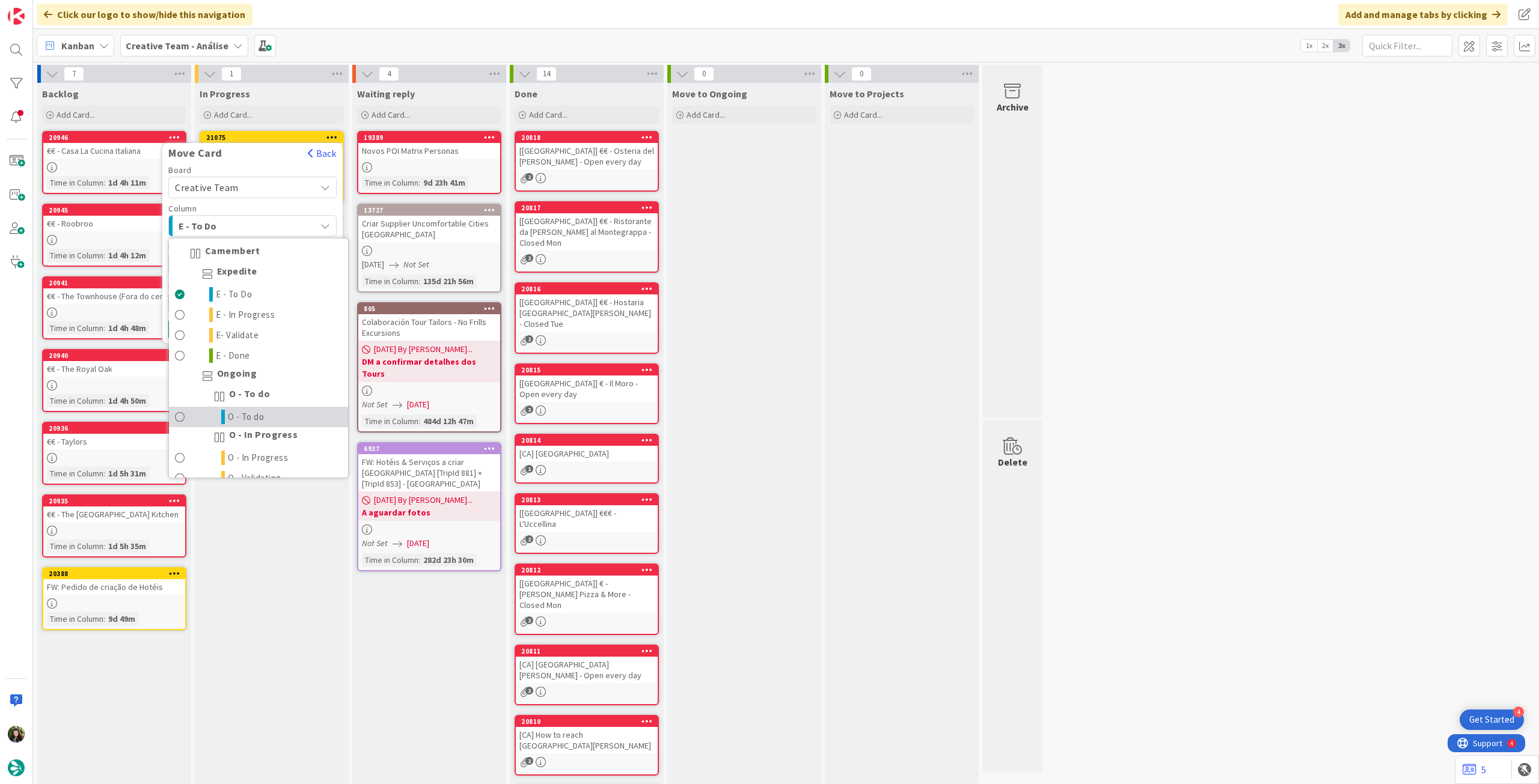
click at [266, 414] on link "O - To do" at bounding box center [258, 417] width 179 height 20
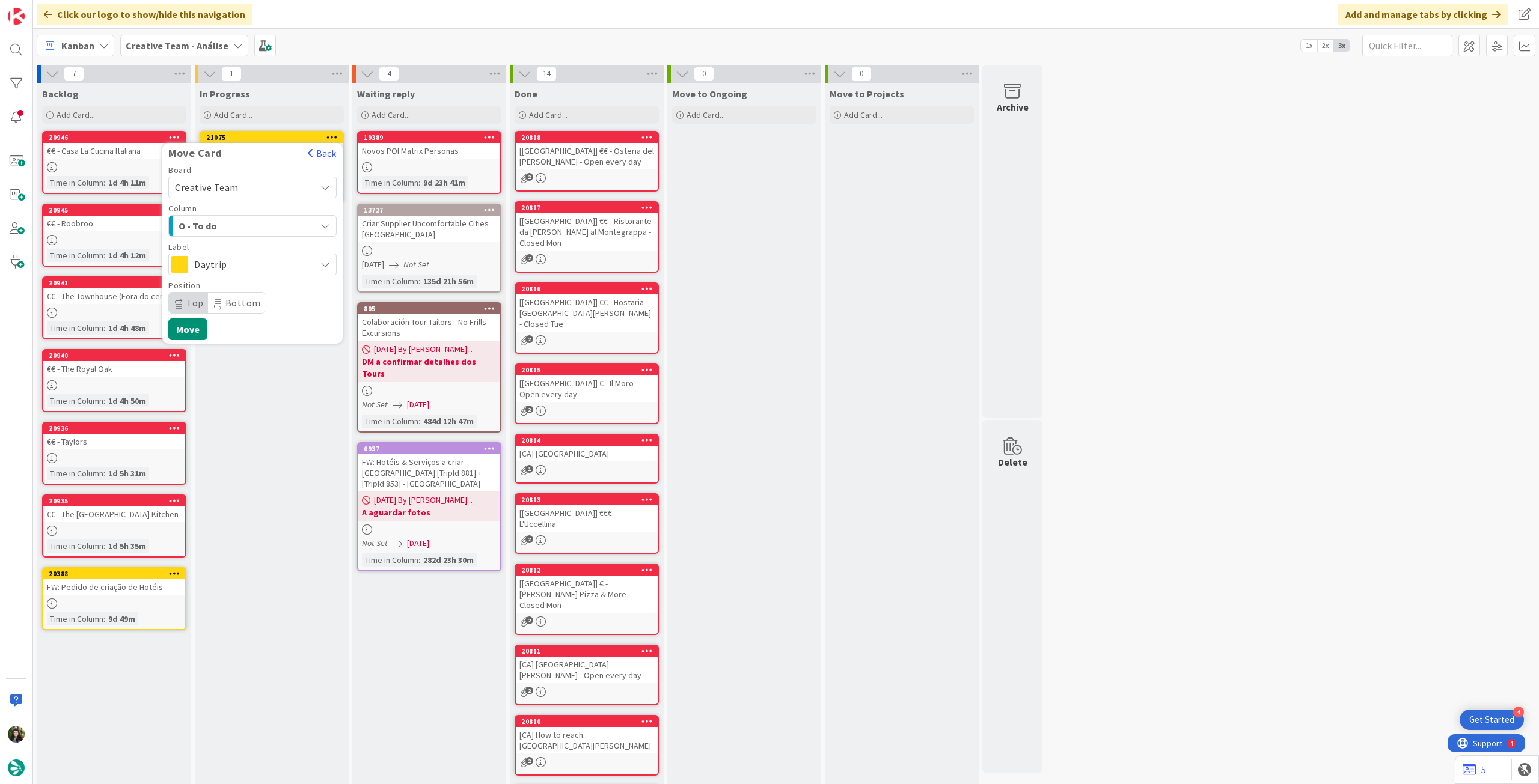
click at [263, 255] on div "Daytrip" at bounding box center [252, 264] width 168 height 21
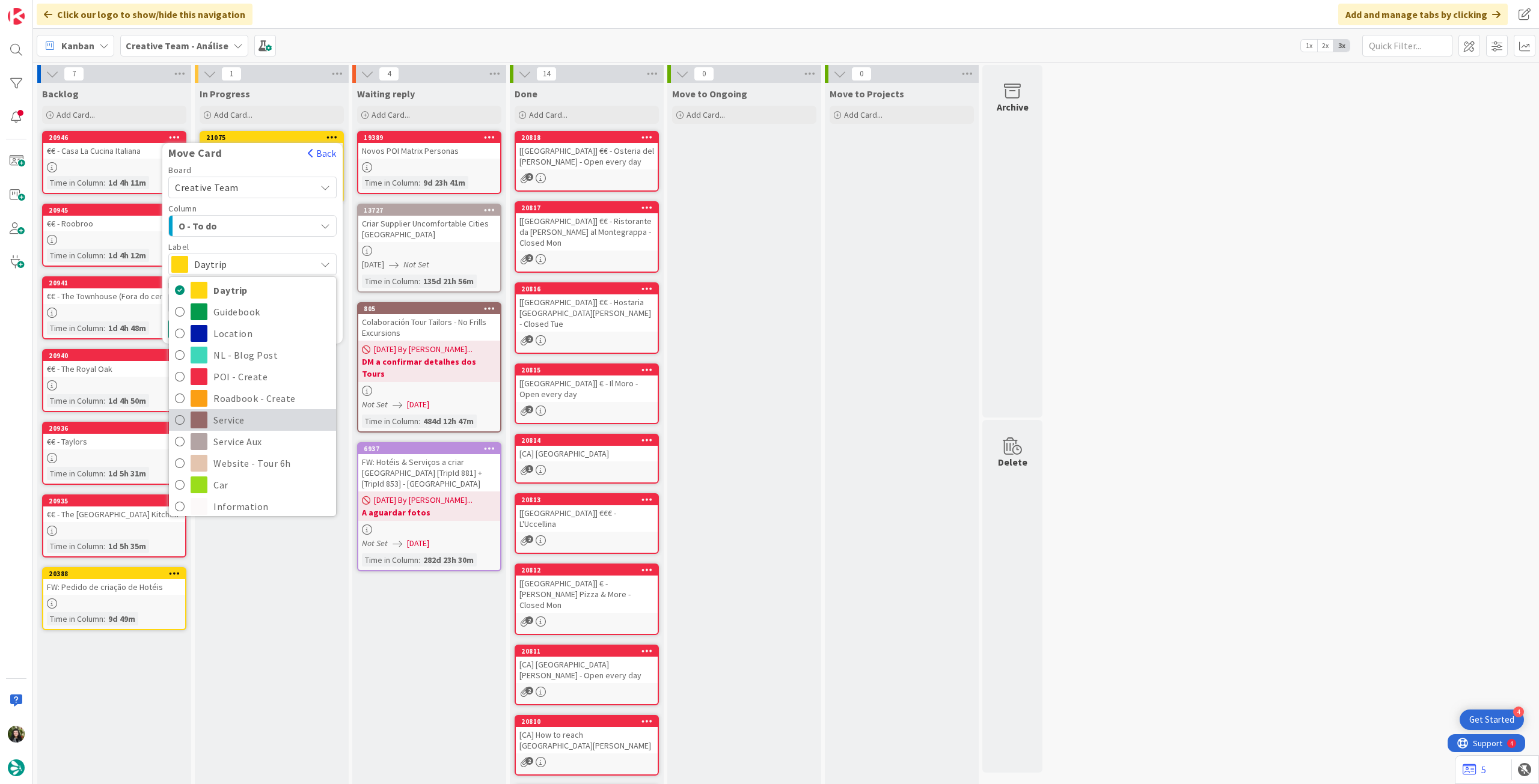
scroll to position [80, 0]
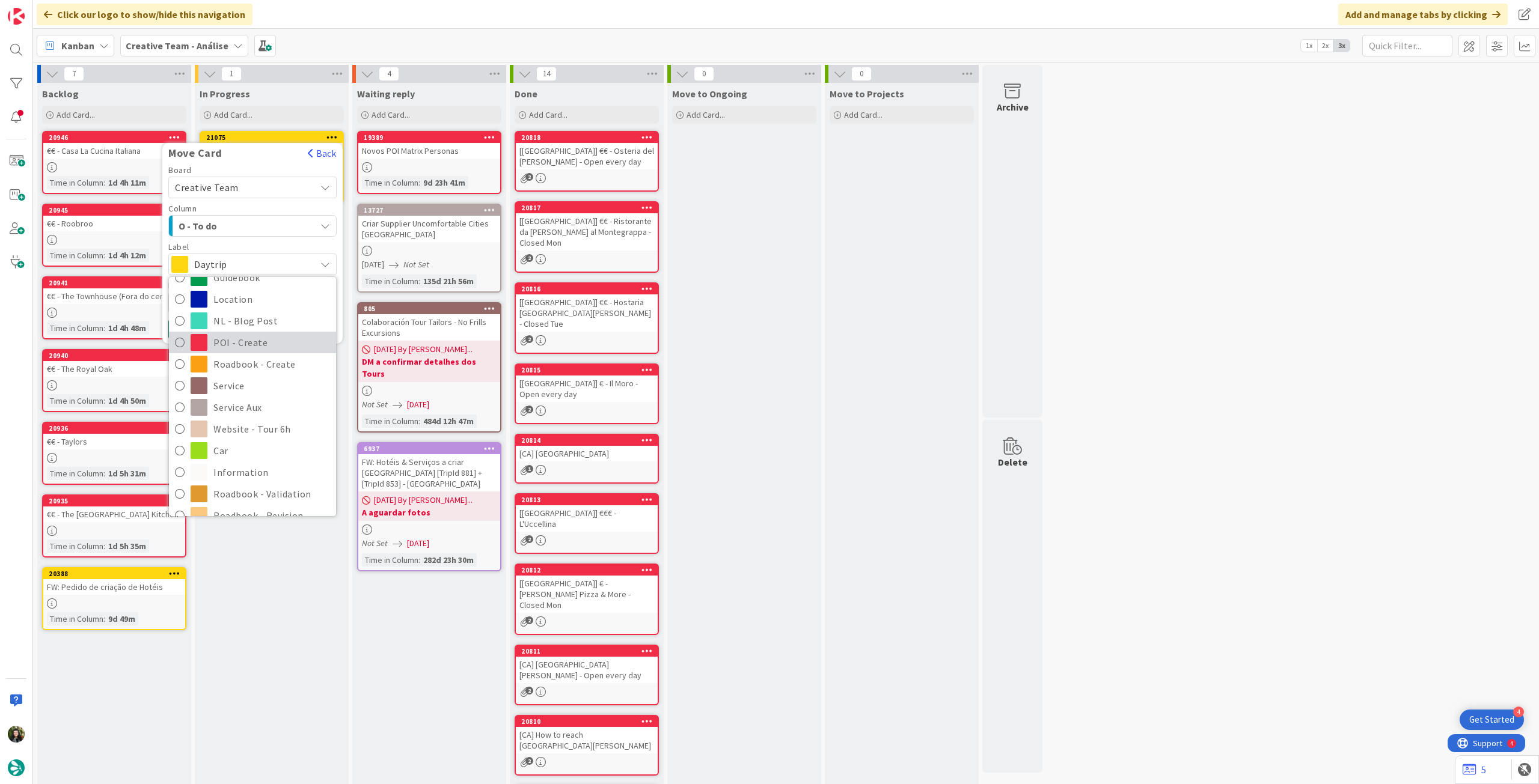
click at [252, 337] on span "POI - Create" at bounding box center [272, 342] width 116 height 18
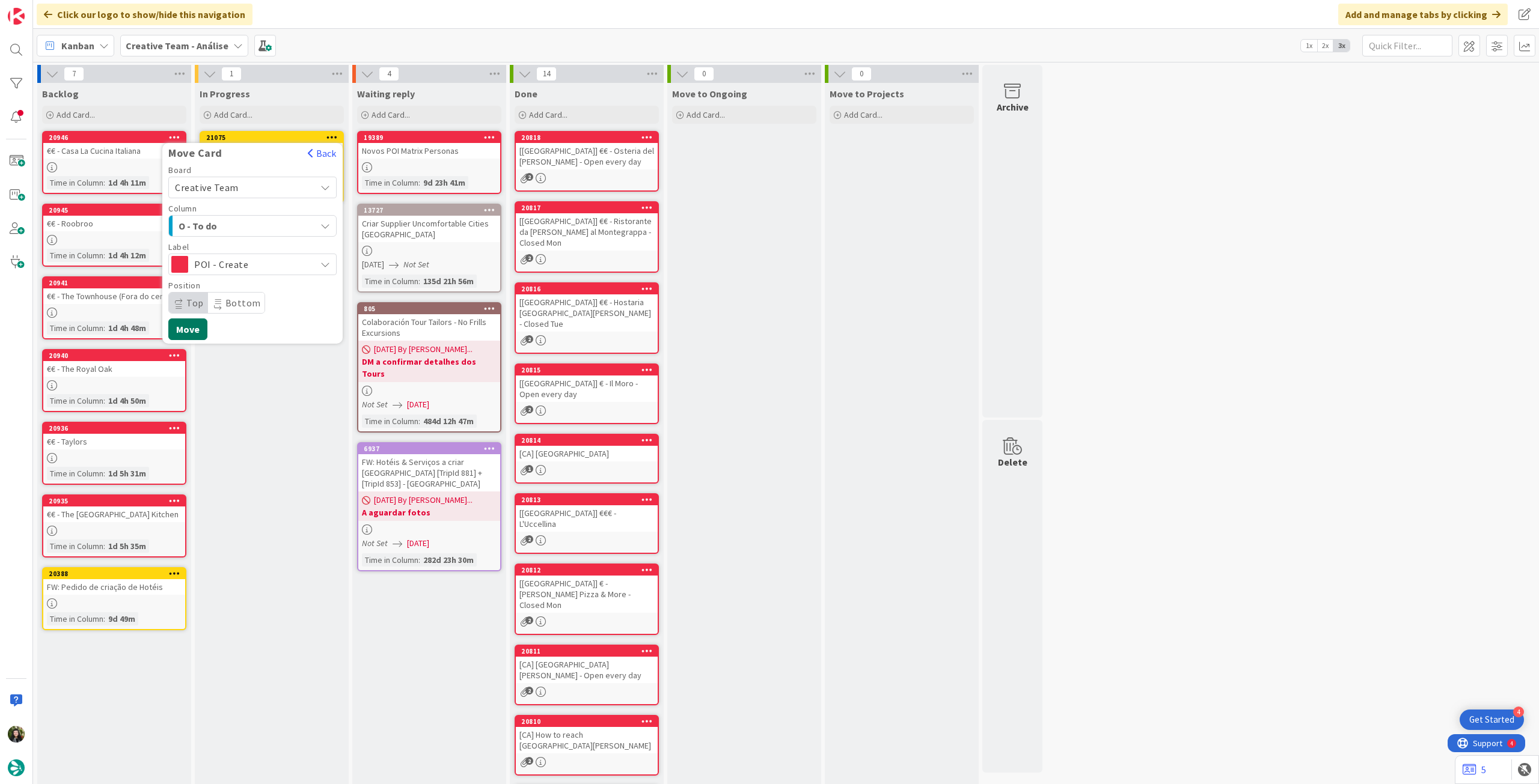
drag, startPoint x: 188, startPoint y: 324, endPoint x: 187, endPoint y: 291, distance: 33.0
click at [188, 324] on button "Move" at bounding box center [188, 329] width 39 height 21
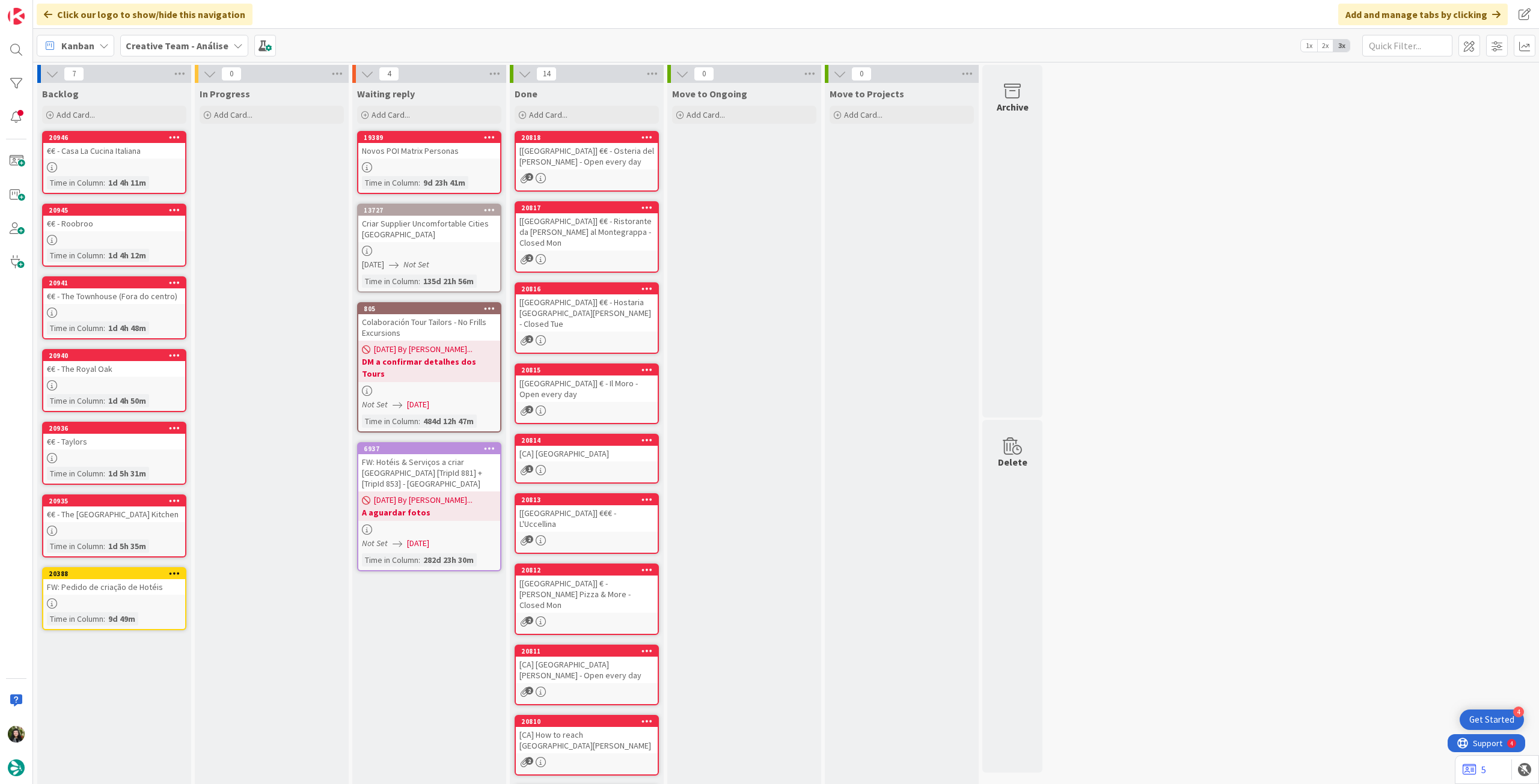
click at [197, 51] on span "Creative Team - Análise" at bounding box center [177, 46] width 103 height 15
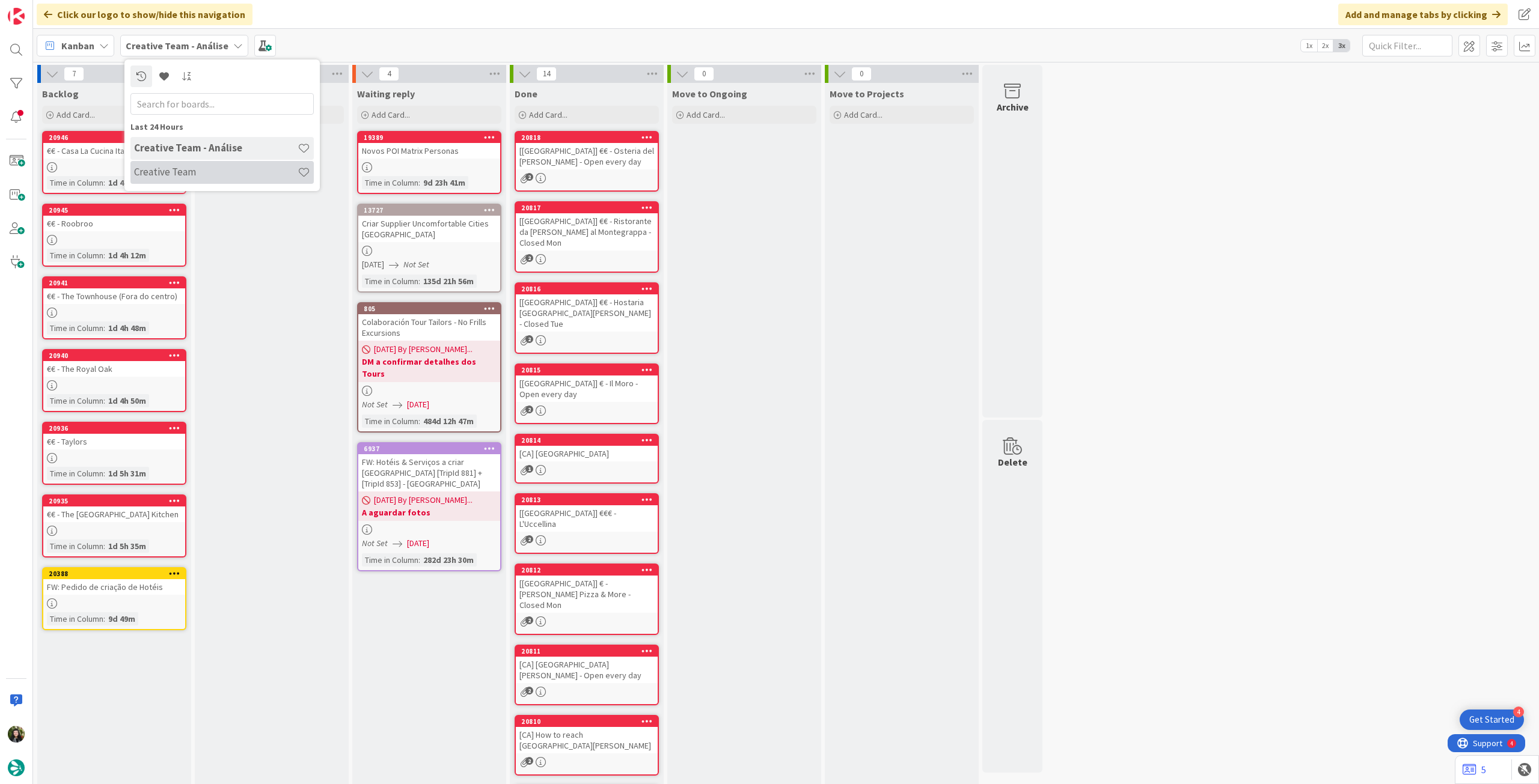
click at [188, 176] on h4 "Creative Team" at bounding box center [215, 172] width 163 height 12
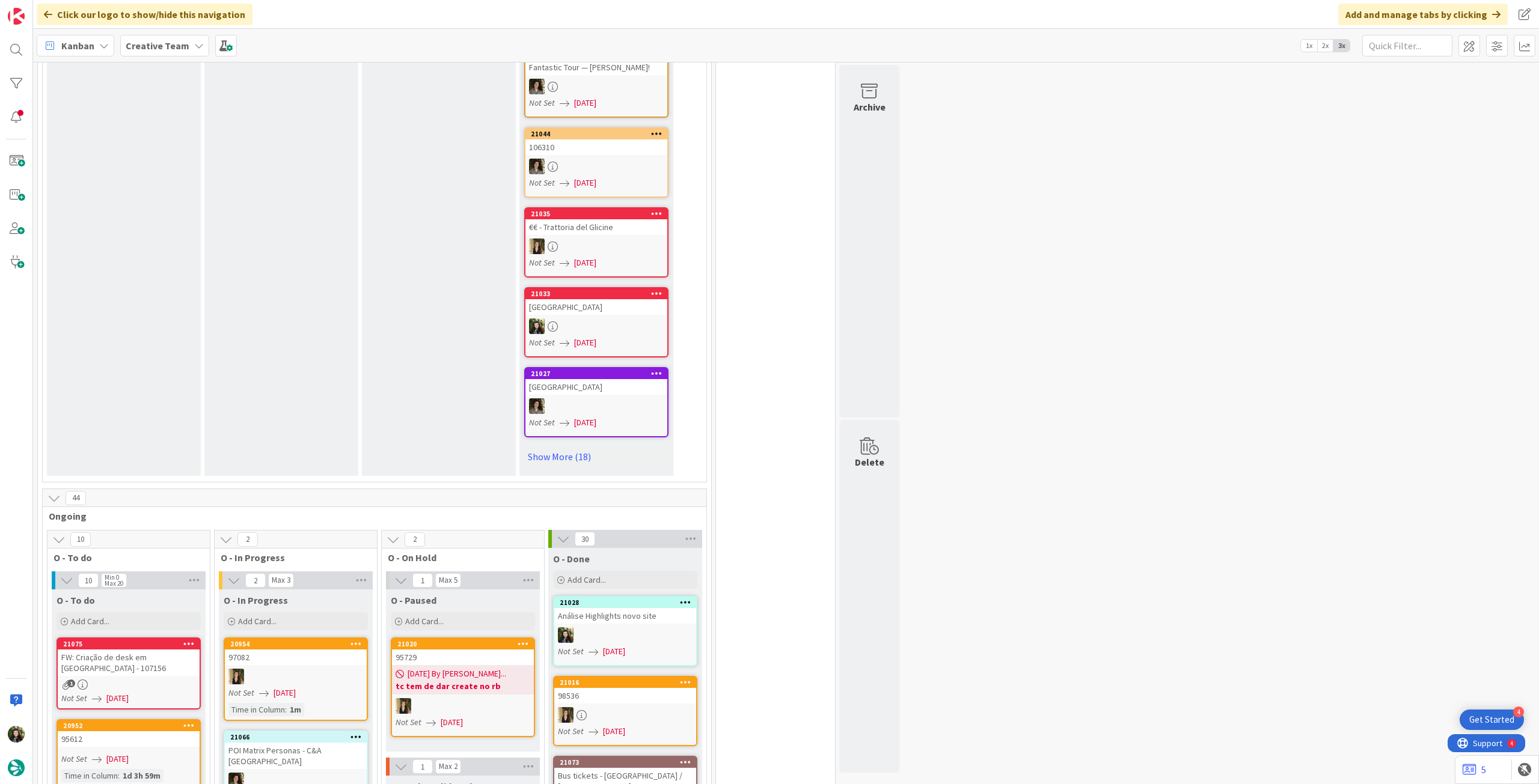
scroll to position [641, 0]
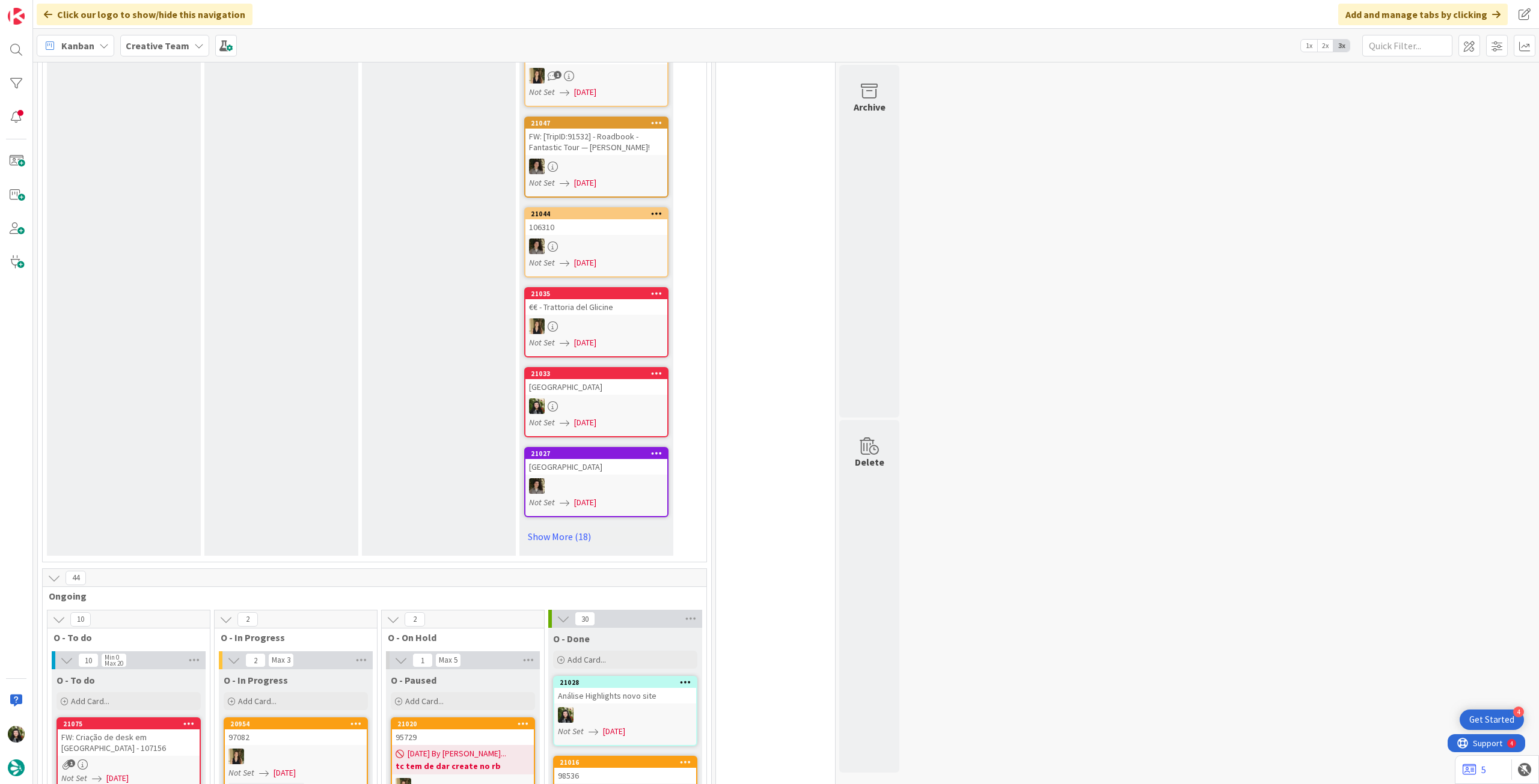
click at [194, 50] on icon at bounding box center [199, 46] width 10 height 10
click at [220, 167] on h4 "Creative Team - Análise" at bounding box center [215, 172] width 163 height 12
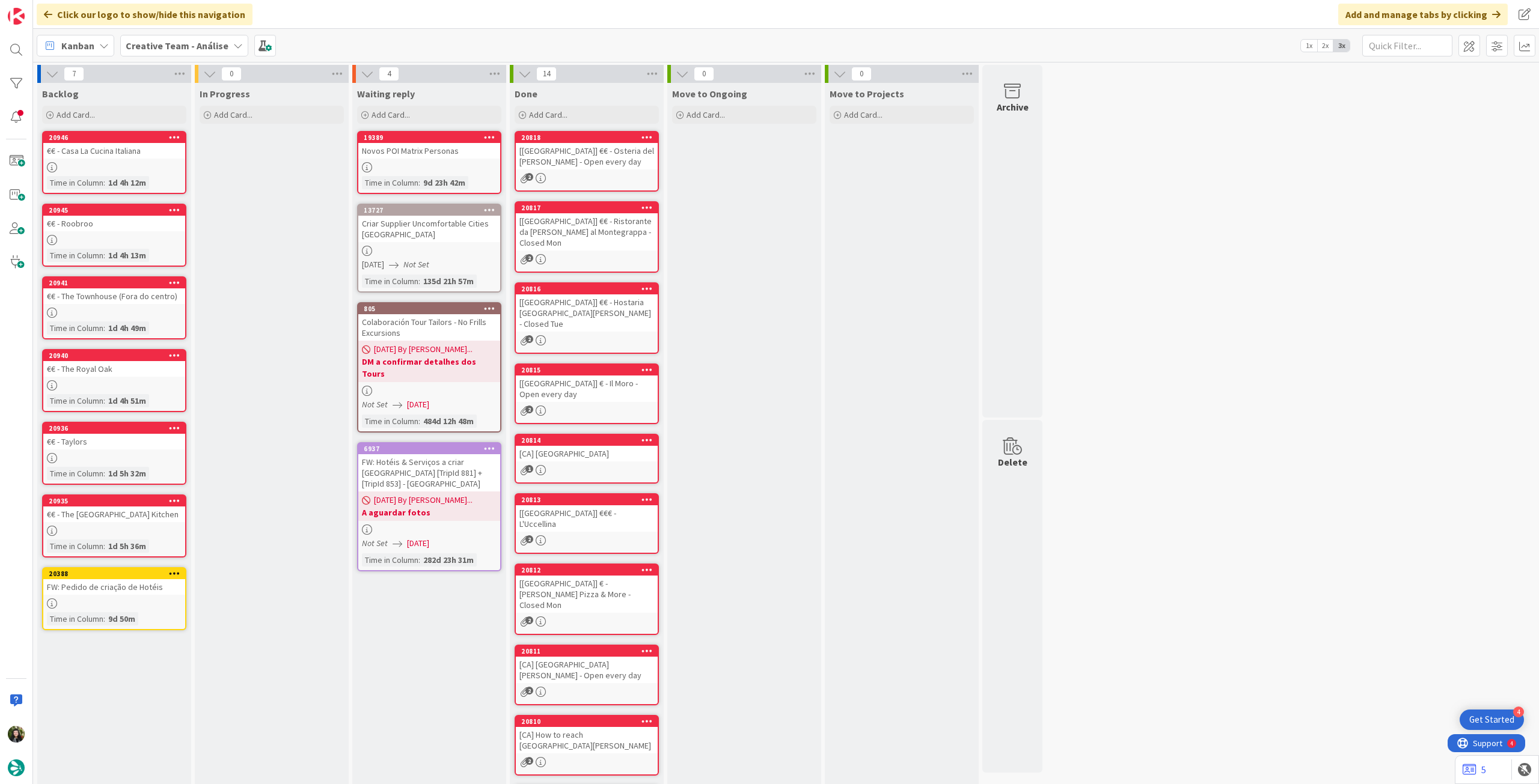
click at [159, 47] on b "Creative Team - Análise" at bounding box center [177, 46] width 103 height 12
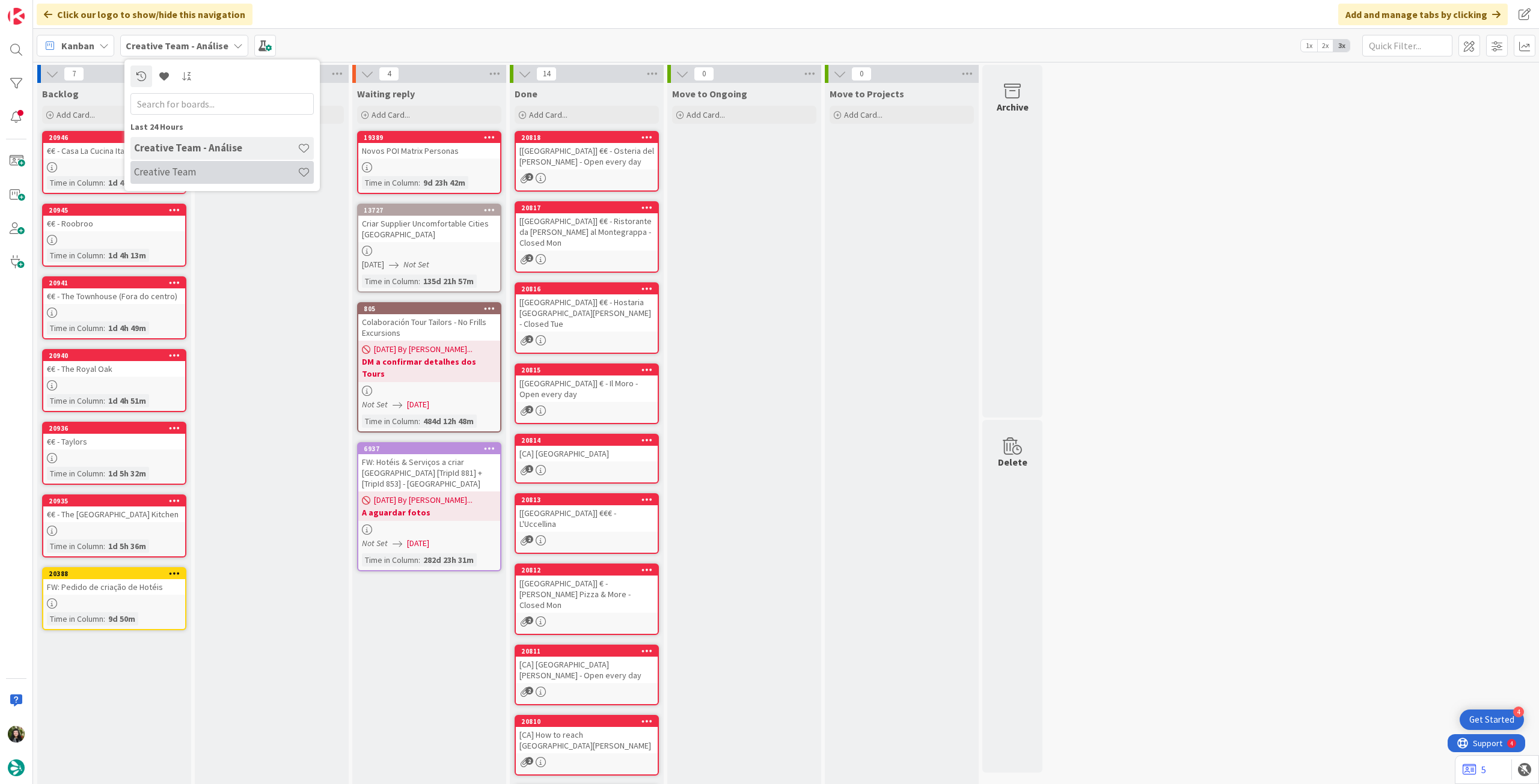
click at [193, 177] on h4 "Creative Team" at bounding box center [215, 172] width 163 height 12
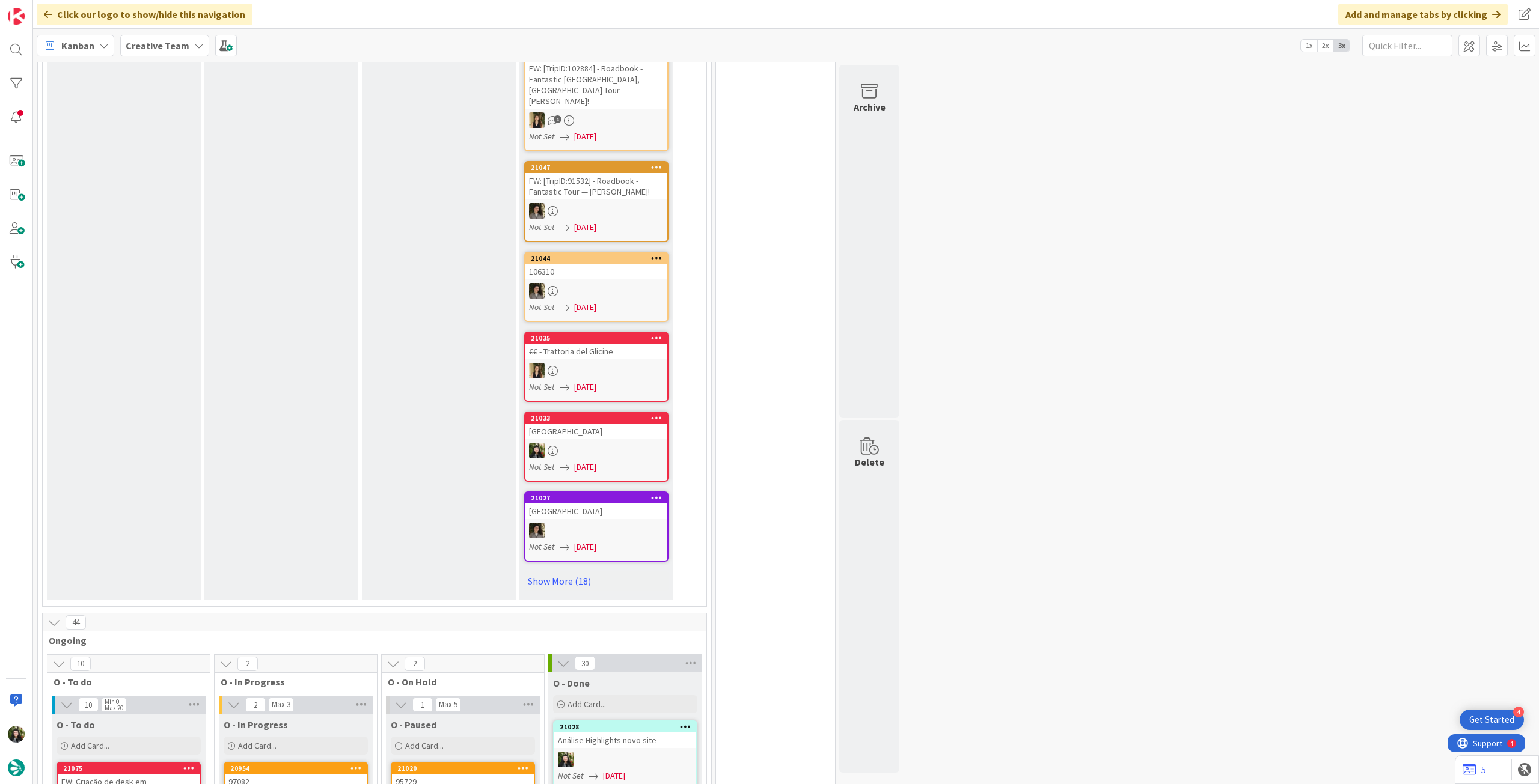
scroll to position [721, 0]
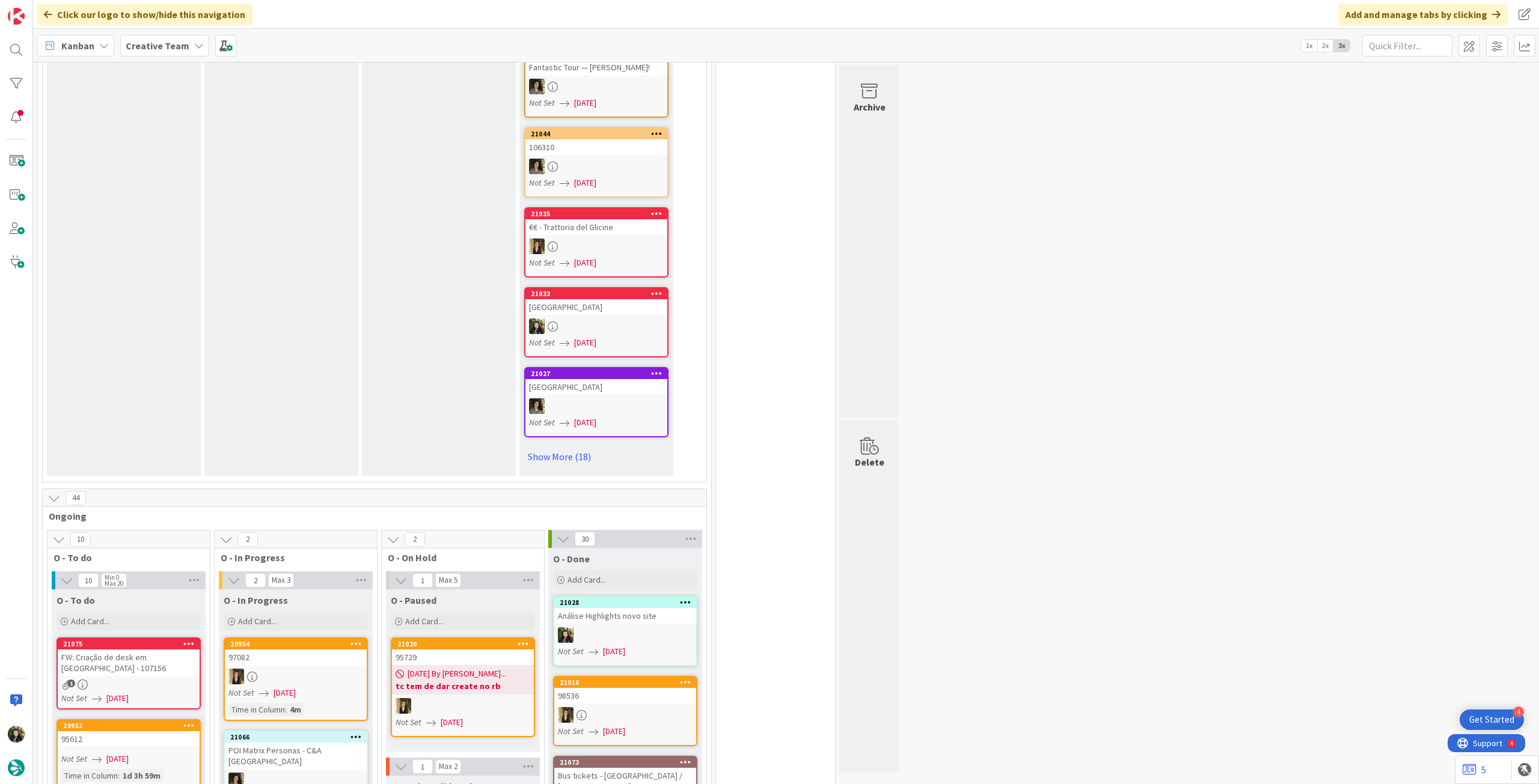
click at [156, 41] on b "Creative Team" at bounding box center [157, 46] width 64 height 12
click at [162, 163] on div "Creative Team - Análise" at bounding box center [222, 172] width 183 height 23
